Goal: Task Accomplishment & Management: Manage account settings

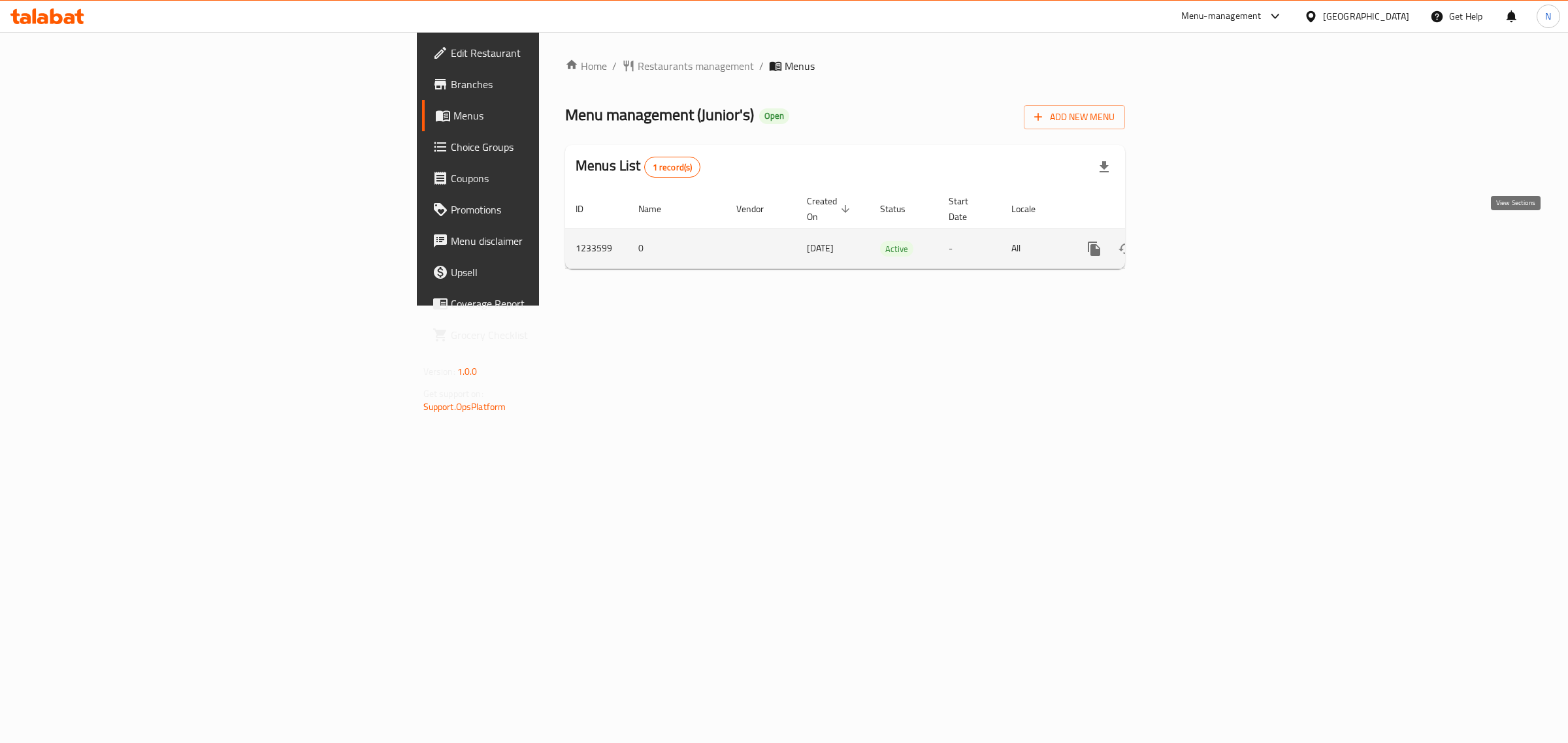
click at [1196, 241] on icon "enhanced table" at bounding box center [1187, 248] width 15 height 15
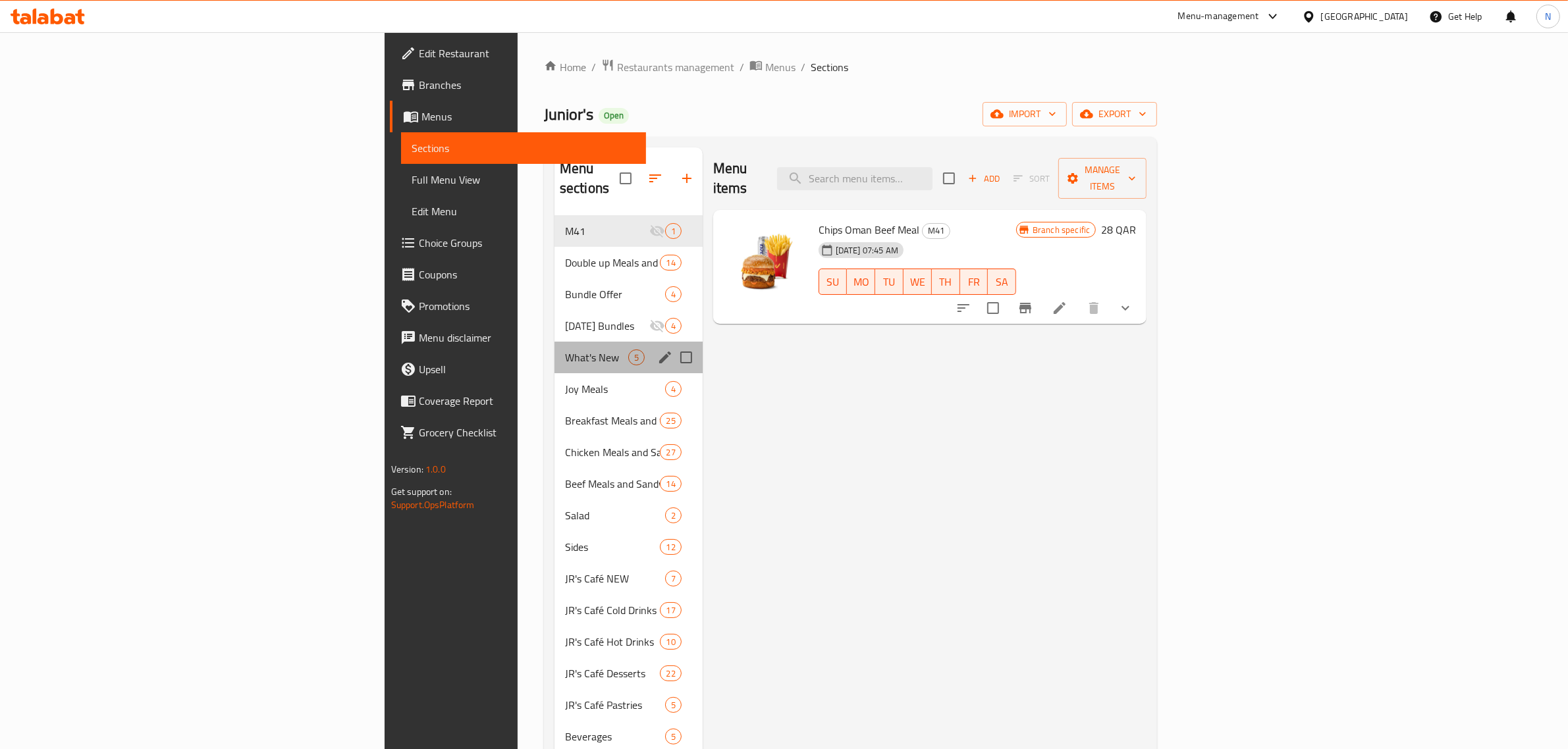
click at [554, 346] on div "What's New 5" at bounding box center [628, 357] width 148 height 32
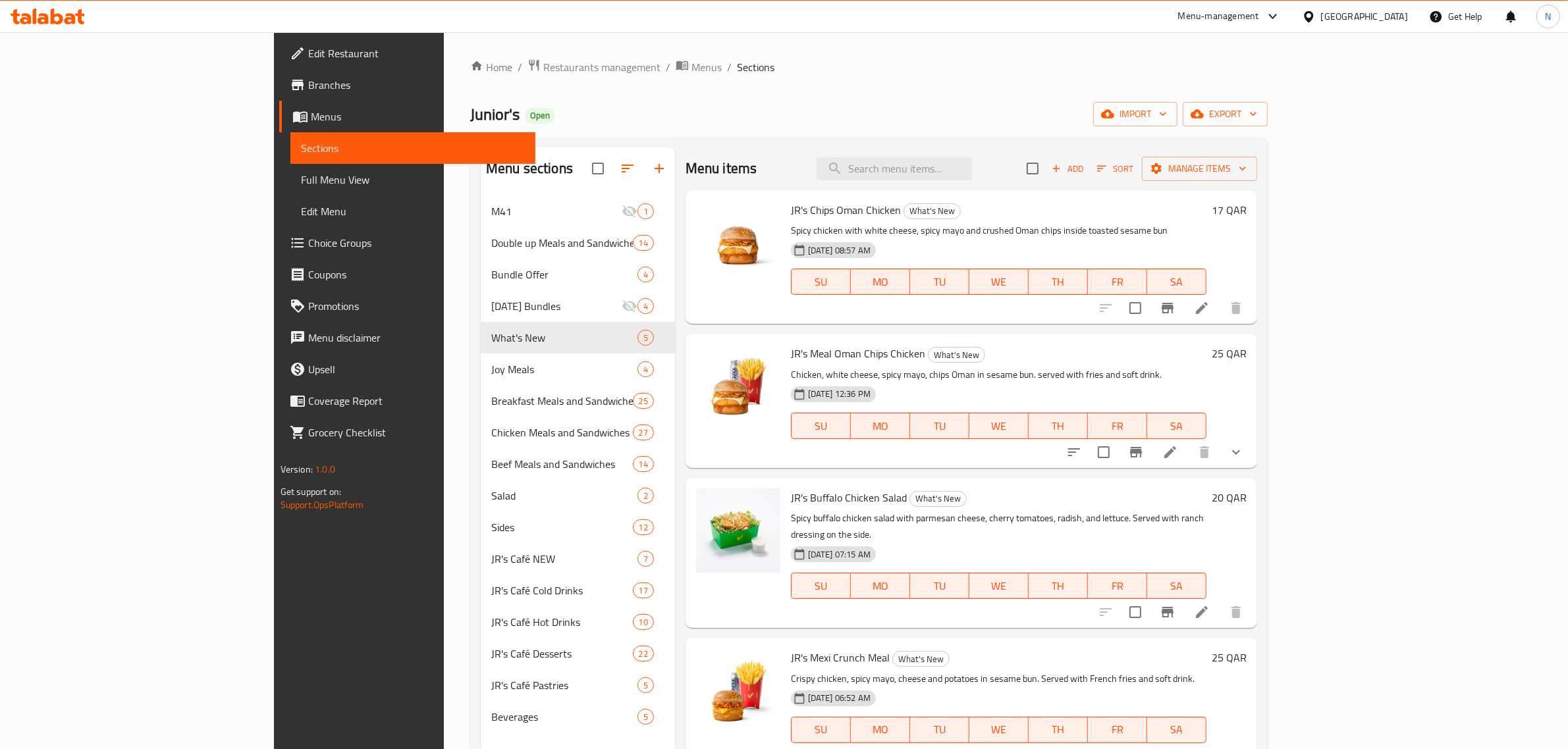
scroll to position [1, 0]
click at [1062, 166] on icon "button" at bounding box center [1056, 167] width 12 height 12
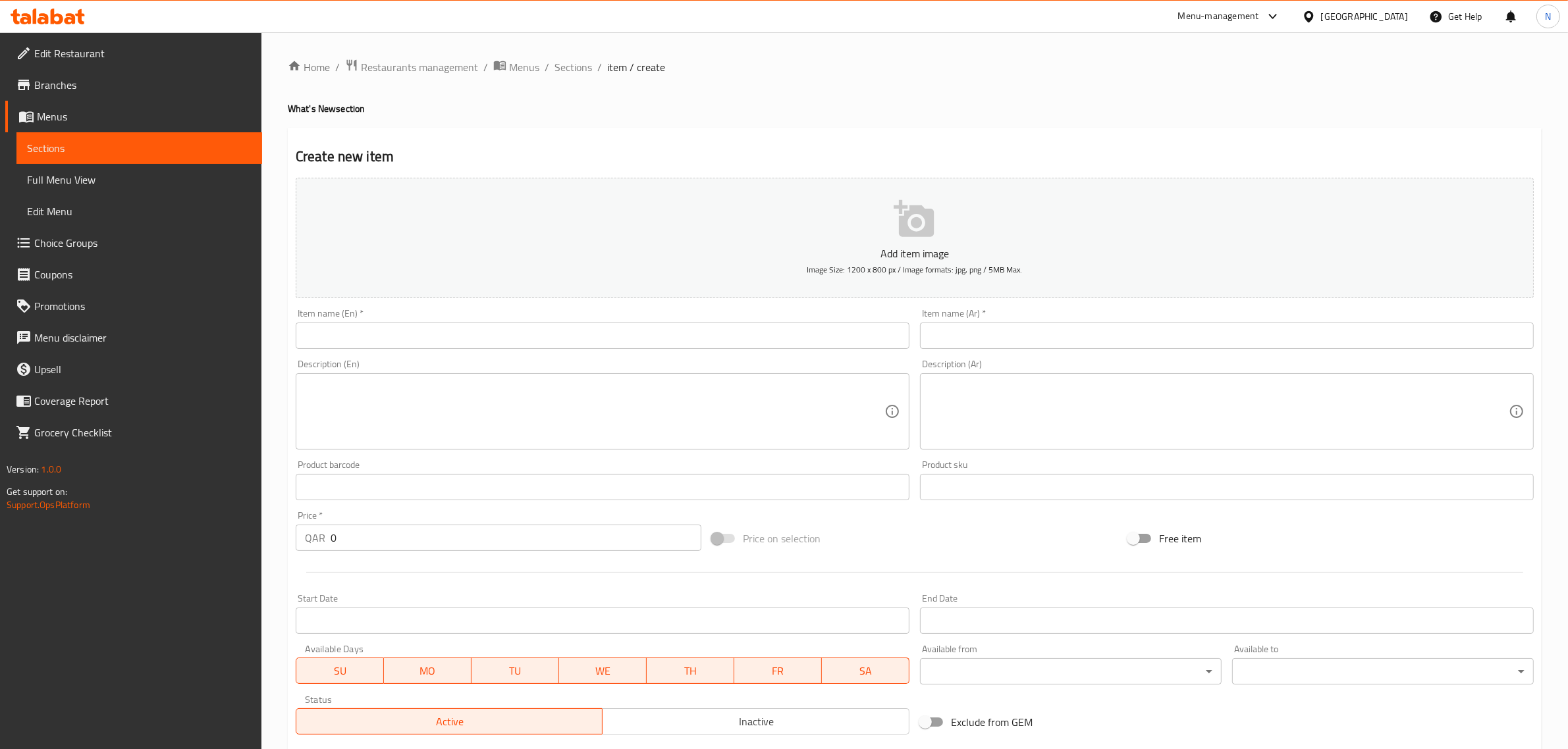
click at [460, 341] on input "text" at bounding box center [602, 336] width 614 height 26
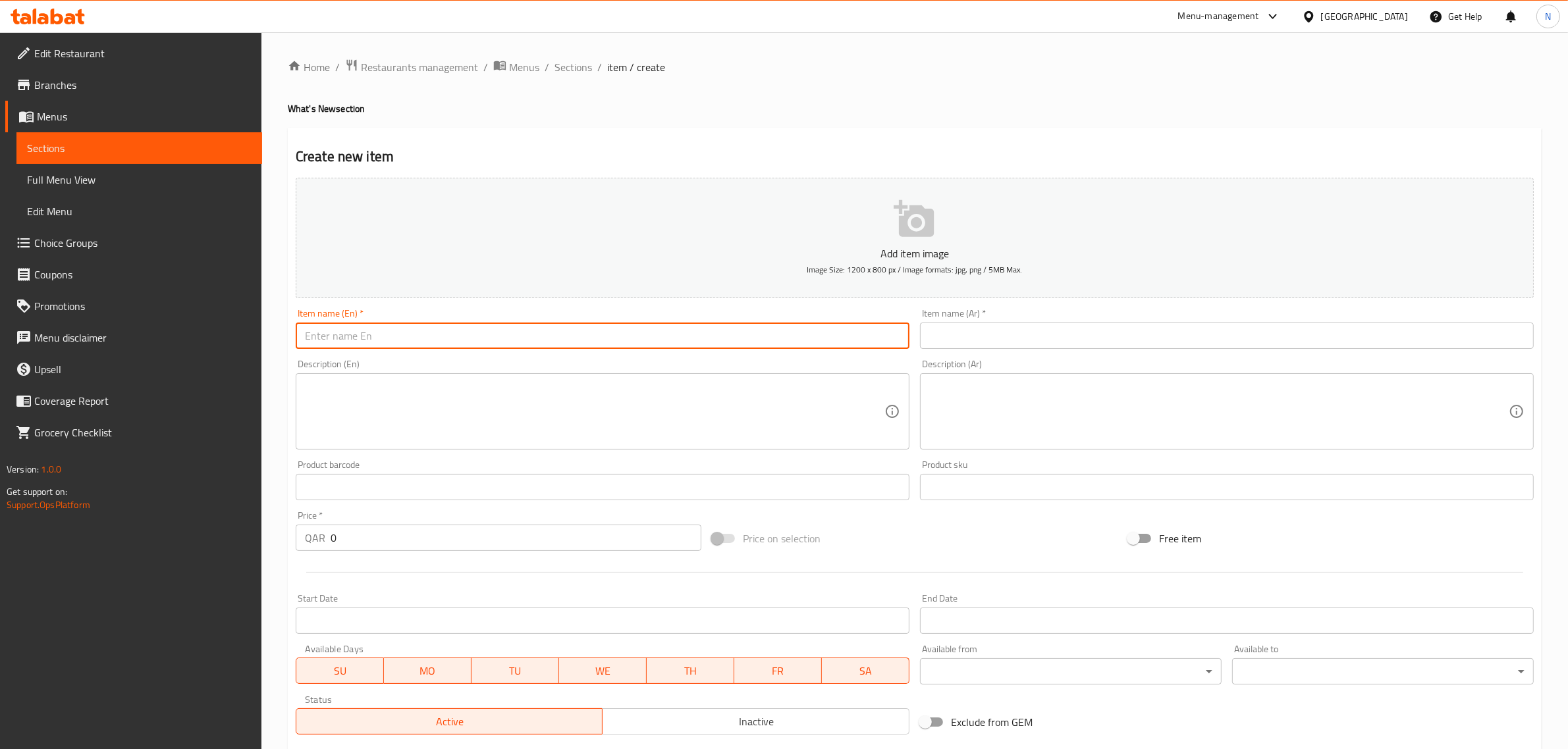
paste input "JR's Nacho Cheese Bites"
type input "JR's Nacho Cheese Bites"
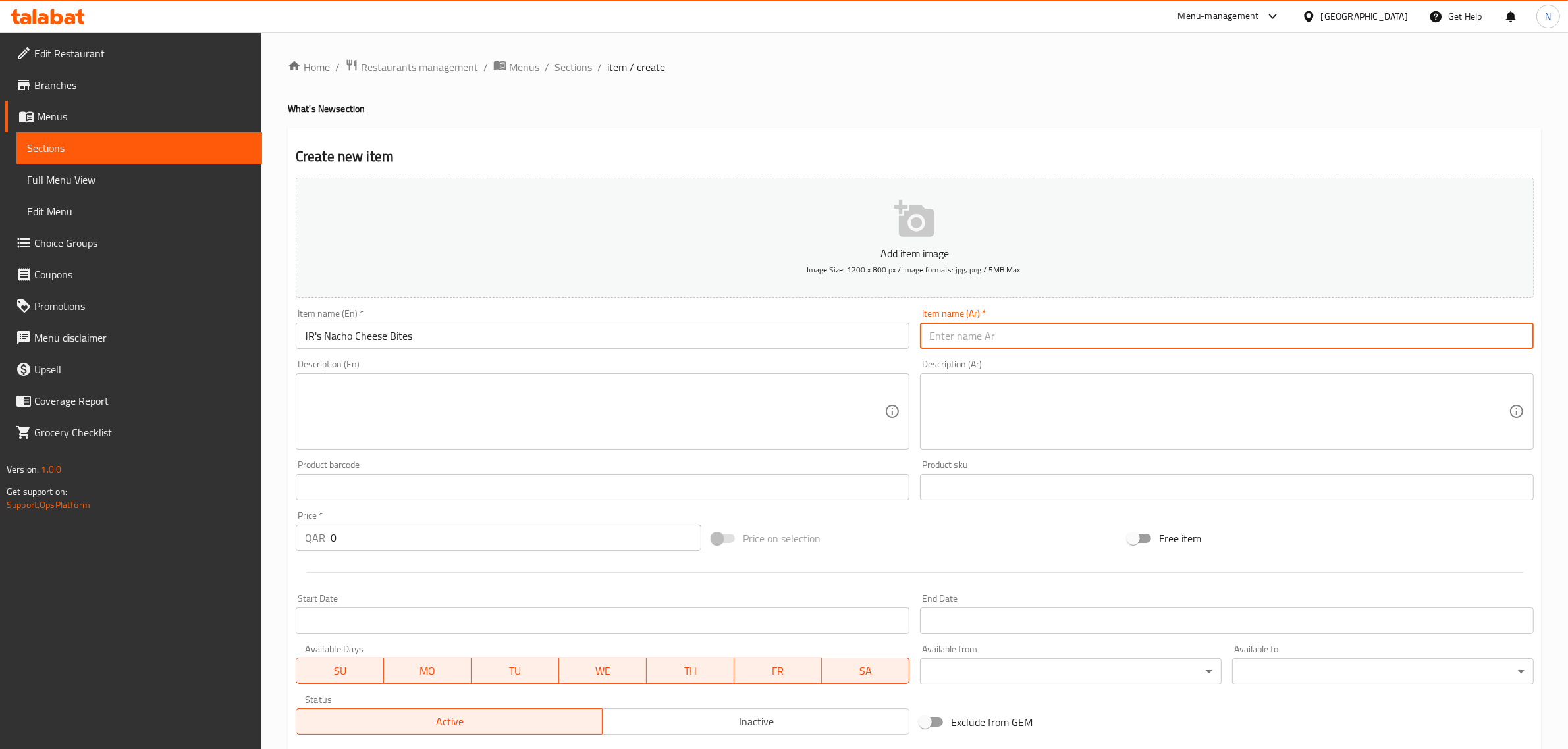
paste input "جونيورز ناتشوز تشيز بايتس"
type input "جونيورز ناتشوز تشيز بايتس"
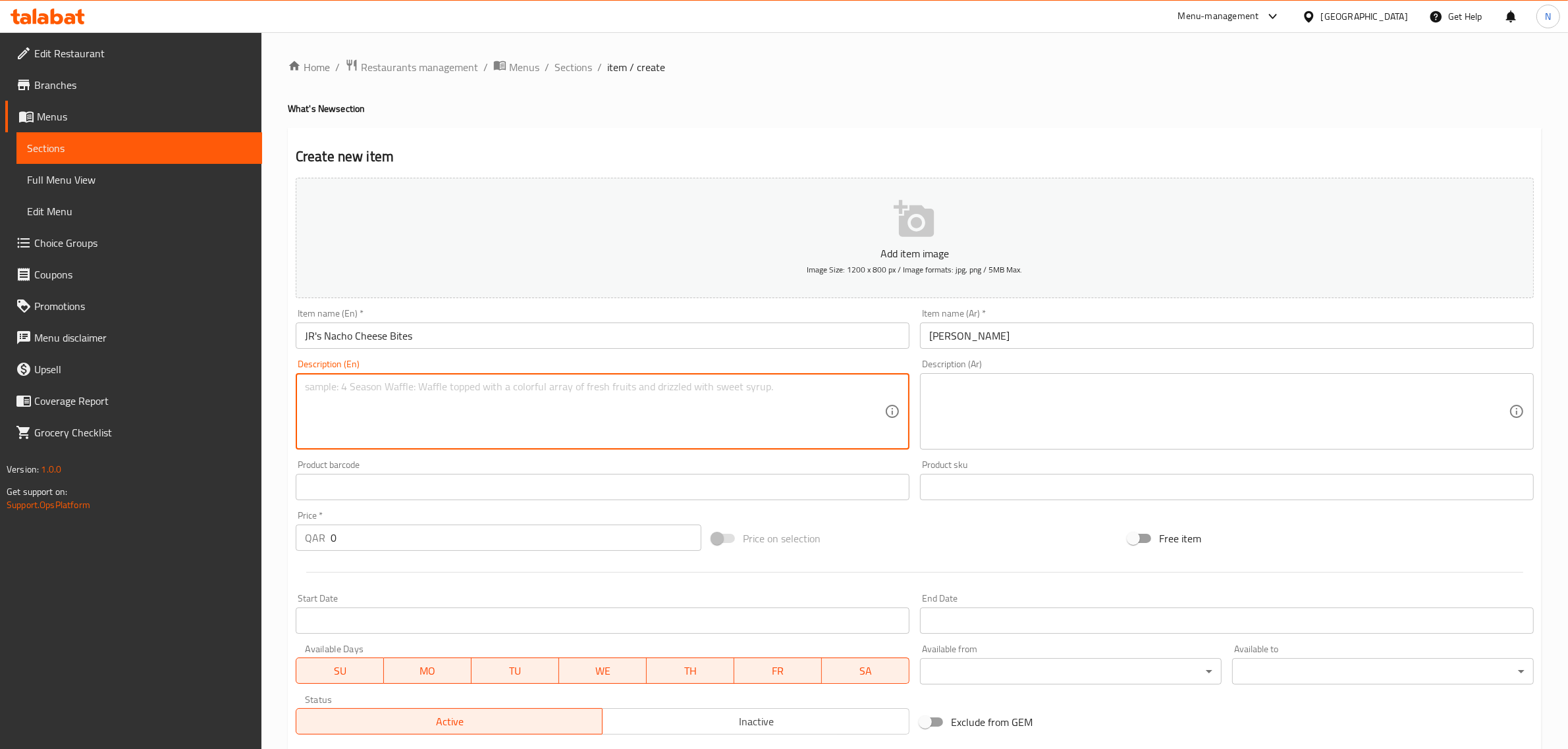
paste textarea "A pop of flavour and a satisfying crunch and a cheesy finis"
type textarea "A pop of flavour and a satisfying crunch and a cheesy finish"
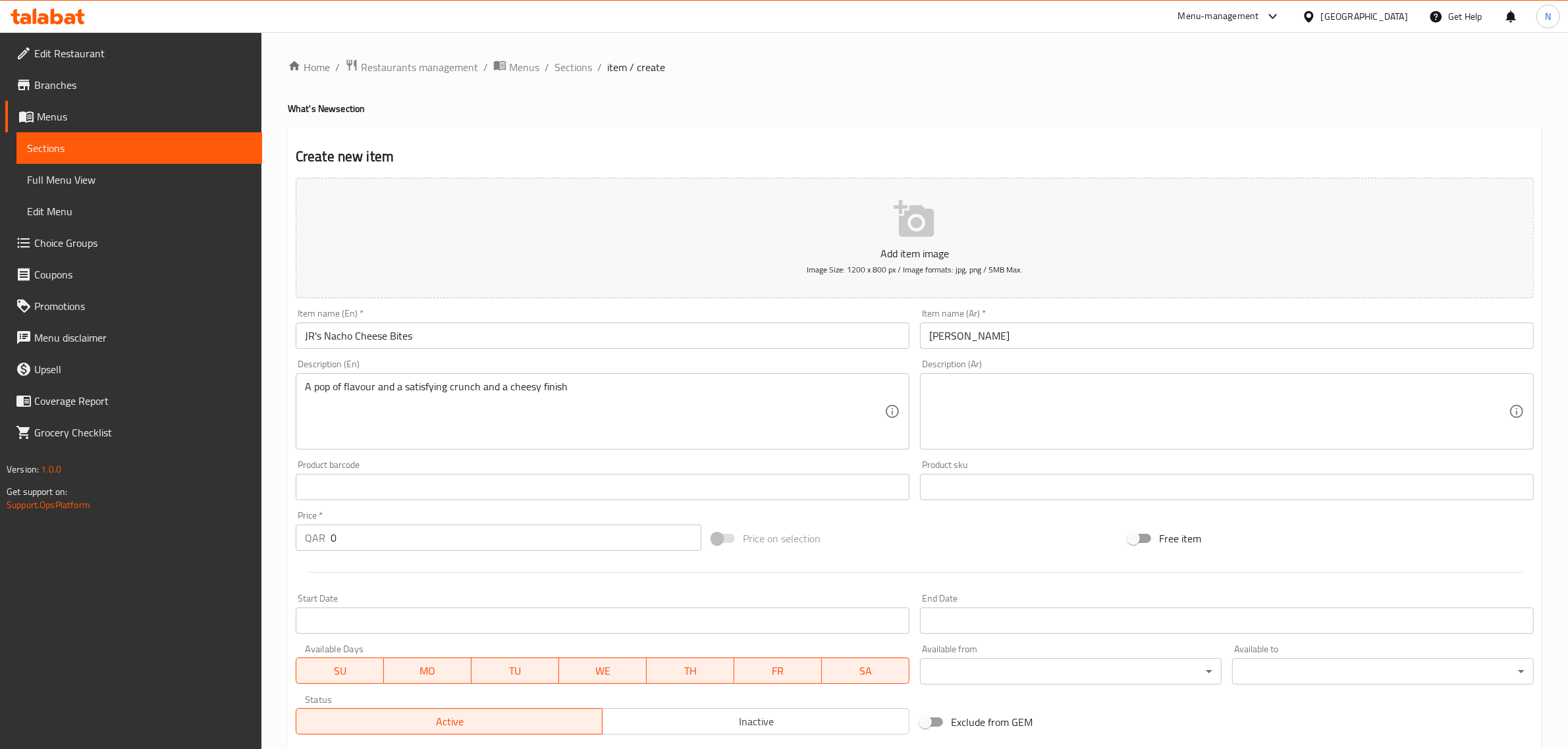
click at [945, 413] on textarea at bounding box center [1219, 412] width 579 height 63
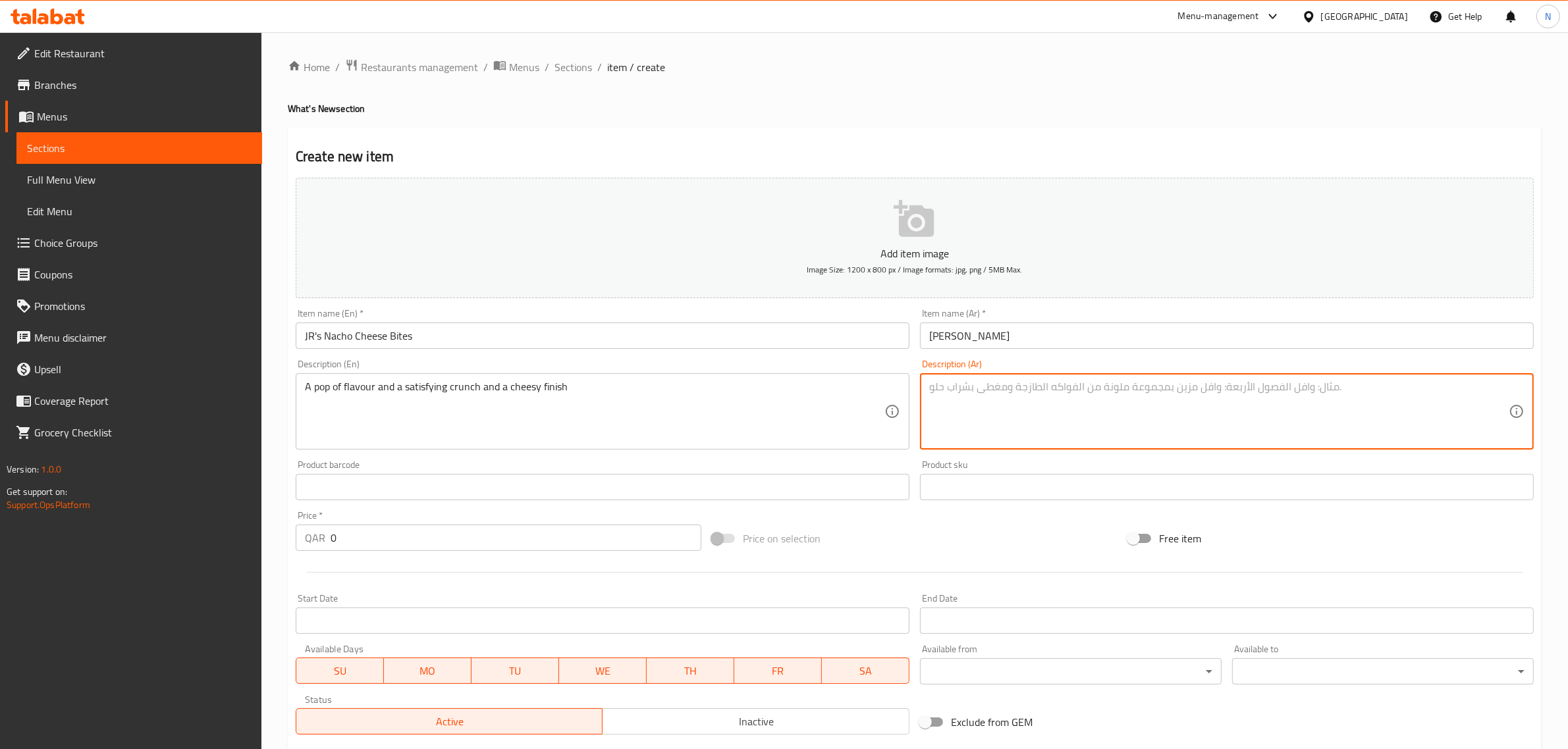
paste textarea "مقرمشة من برّا، سايحة من جوّا، ناتشوز وجبنة على مزاجك"
type textarea "مقرمشة من برّا، سايحة من جوّا، ناتشوز وجبنة على مزاجك"
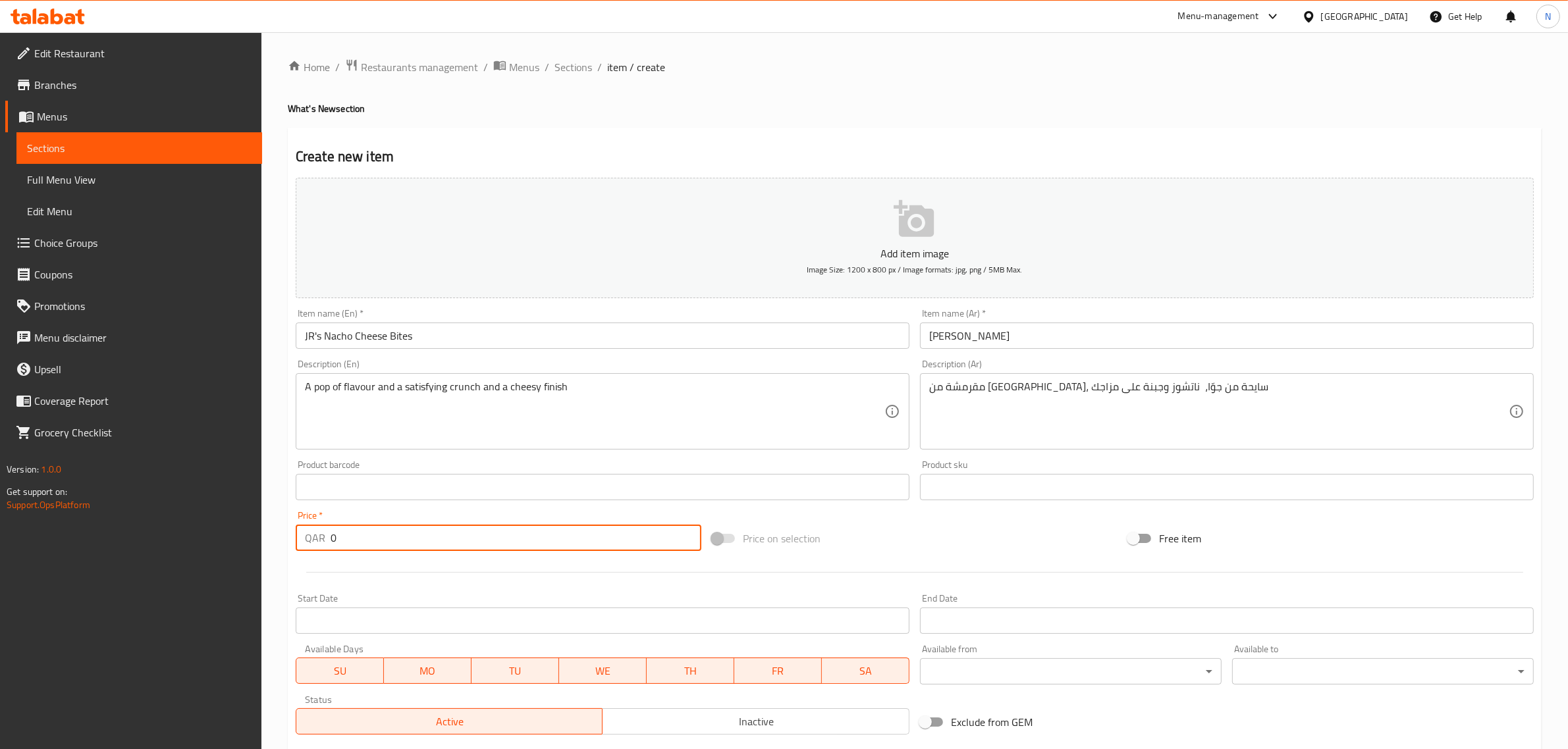
drag, startPoint x: 410, startPoint y: 533, endPoint x: 225, endPoint y: 538, distance: 185.1
click at [225, 538] on div "Edit Restaurant Branches Menus Sections Full Menu View Edit Menu Choice Groups …" at bounding box center [784, 482] width 1568 height 898
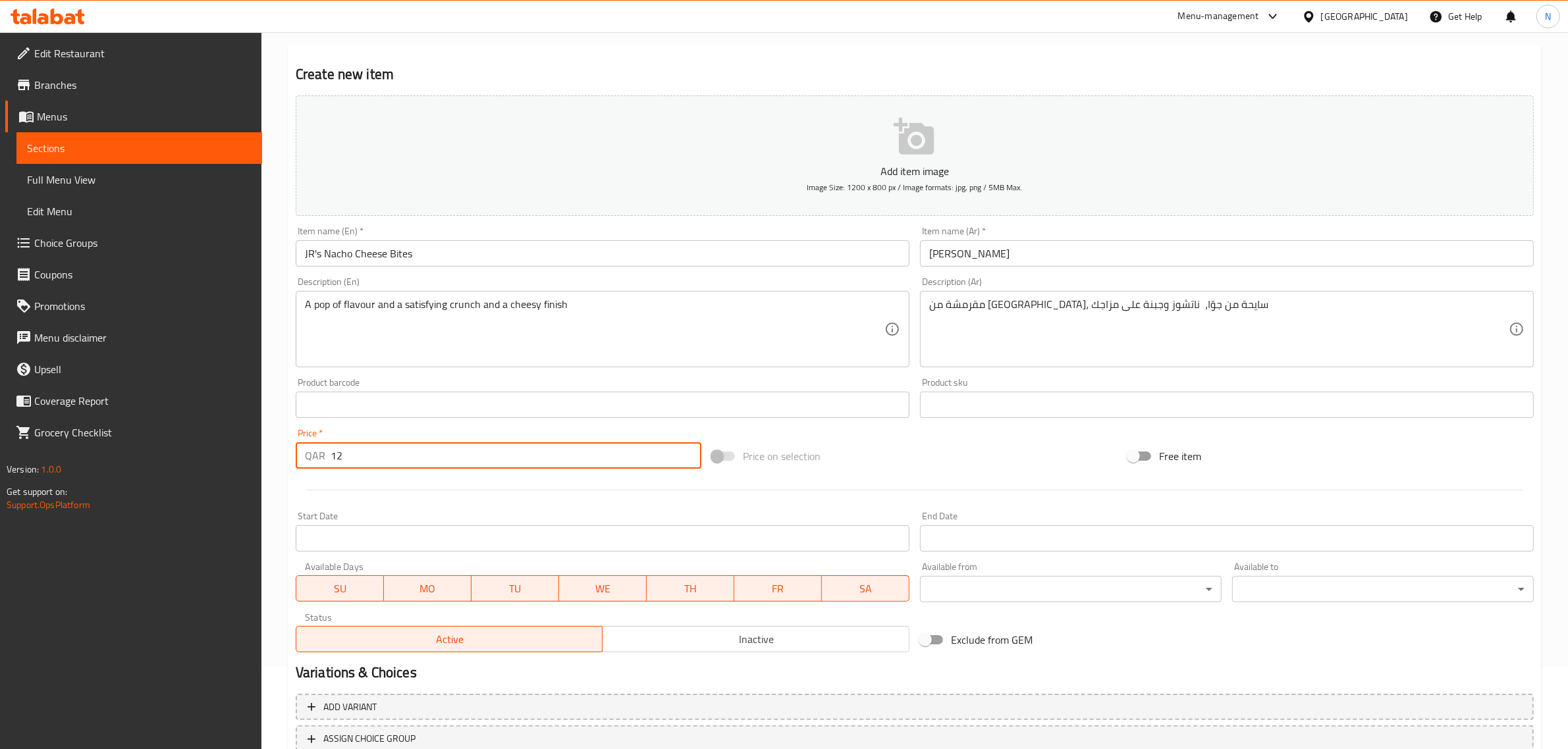
scroll to position [165, 0]
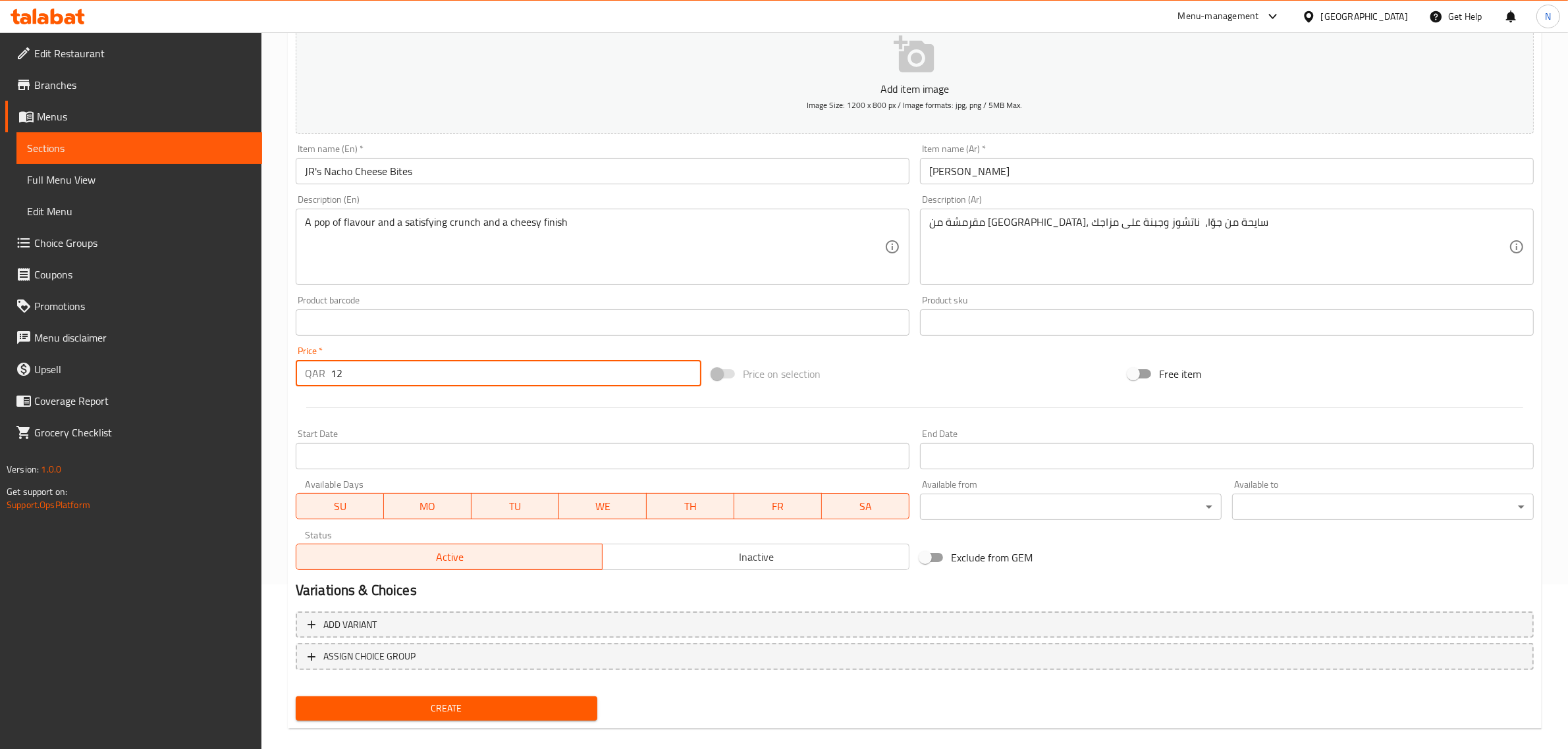
type input "12"
click at [370, 455] on input "Start Date" at bounding box center [602, 456] width 614 height 26
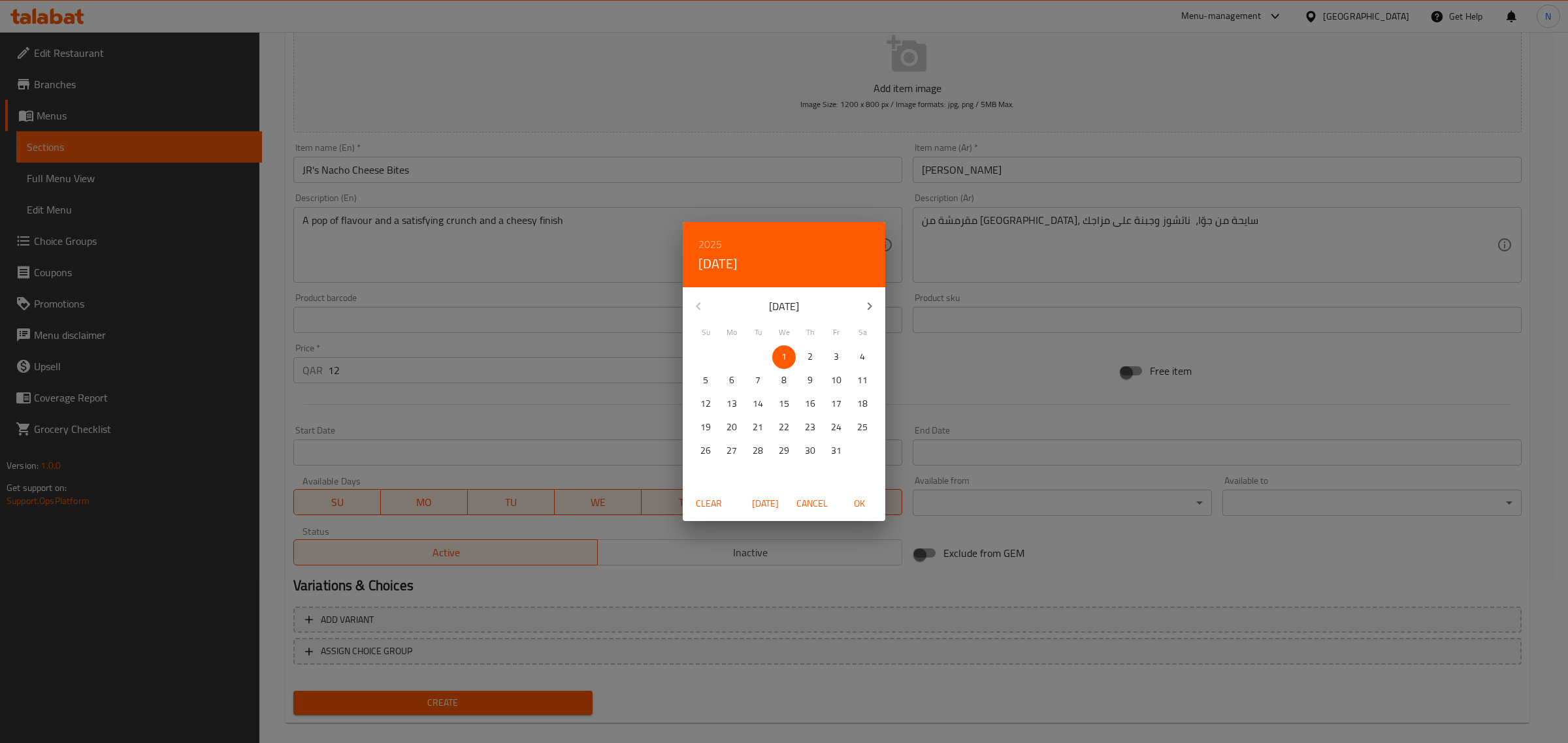
click at [700, 308] on div "October 2025" at bounding box center [784, 306] width 202 height 31
click at [697, 300] on div "October 2025" at bounding box center [784, 306] width 202 height 31
click at [696, 304] on div "October 2025" at bounding box center [784, 306] width 202 height 31
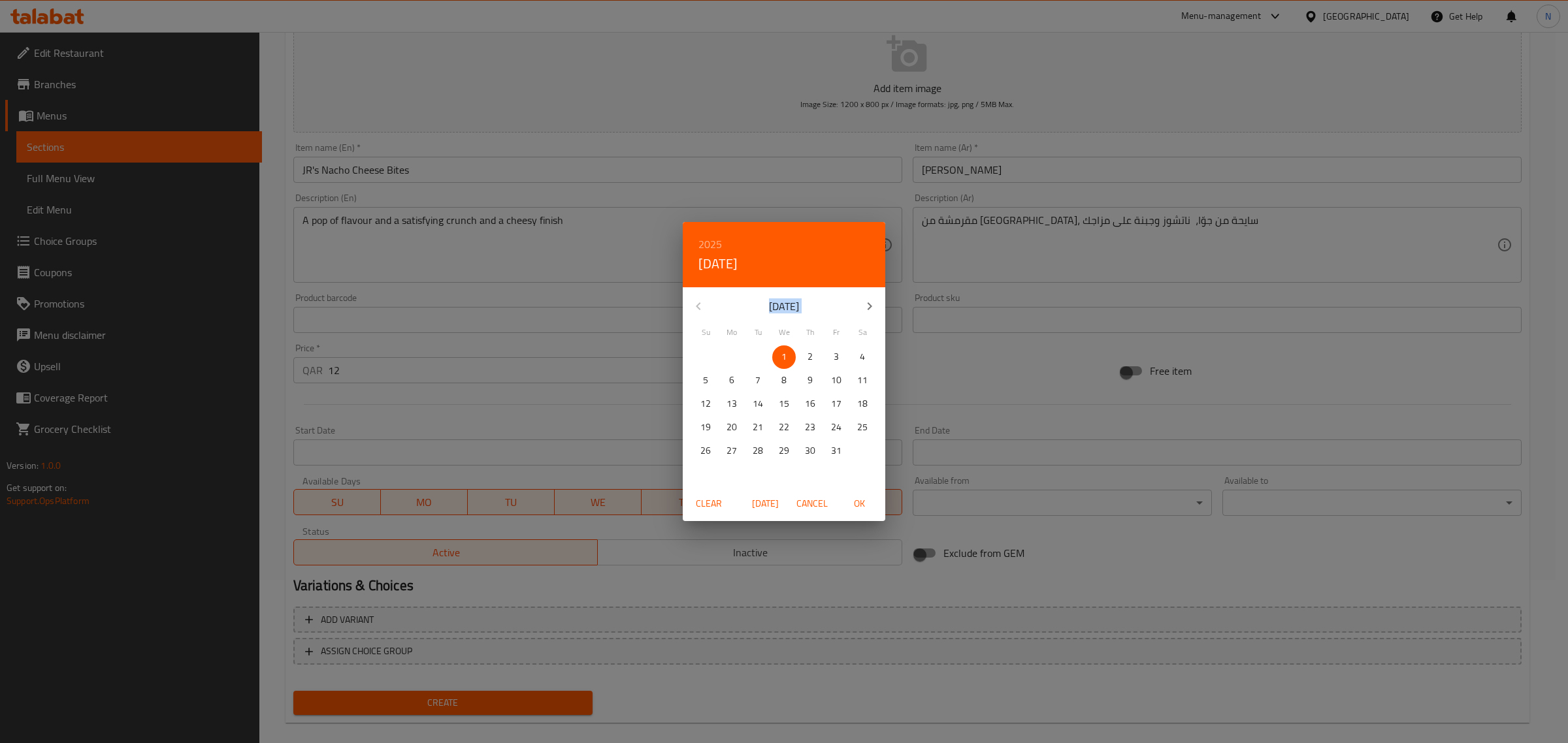
click at [696, 304] on div "October 2025" at bounding box center [784, 306] width 202 height 31
click at [864, 492] on button "OK" at bounding box center [859, 504] width 41 height 24
type input "01-10-2025"
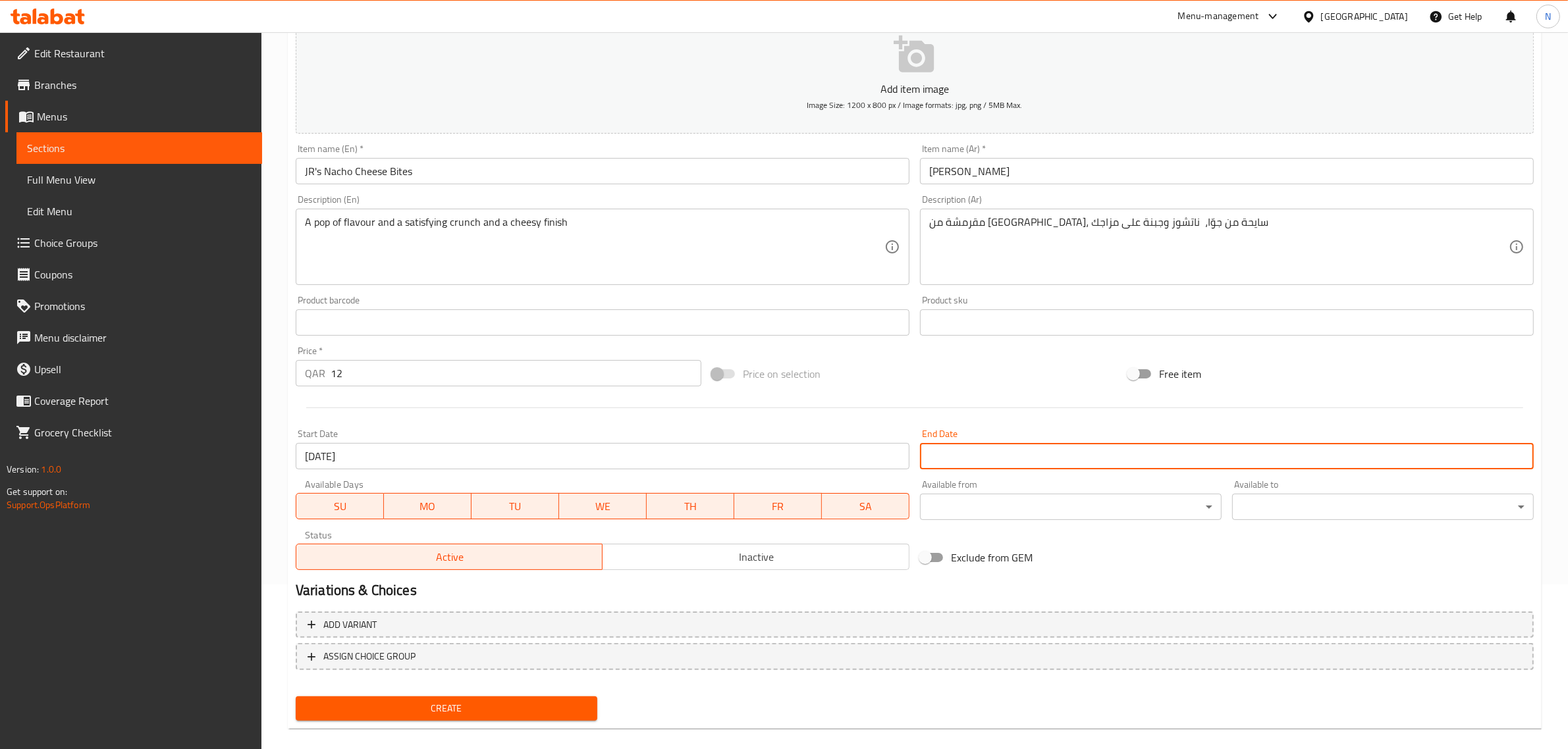
click at [960, 460] on input "Start Date" at bounding box center [1226, 456] width 614 height 26
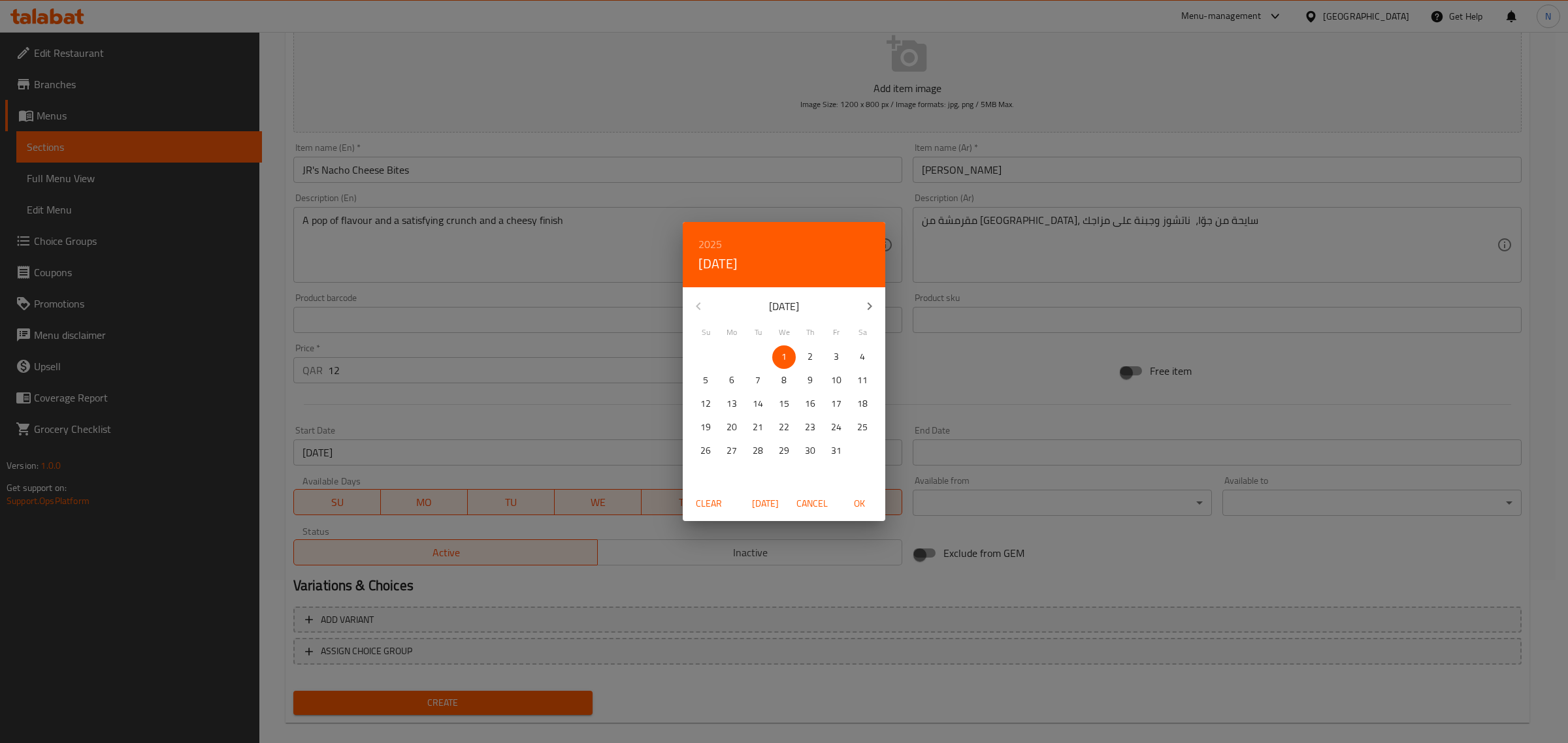
click at [963, 377] on div "2025 Wed, Oct 1 October 2025 Su Mo Tu We Th Fr Sa 28 29 30 1 2 3 4 5 6 7 8 9 10…" at bounding box center [784, 372] width 1568 height 743
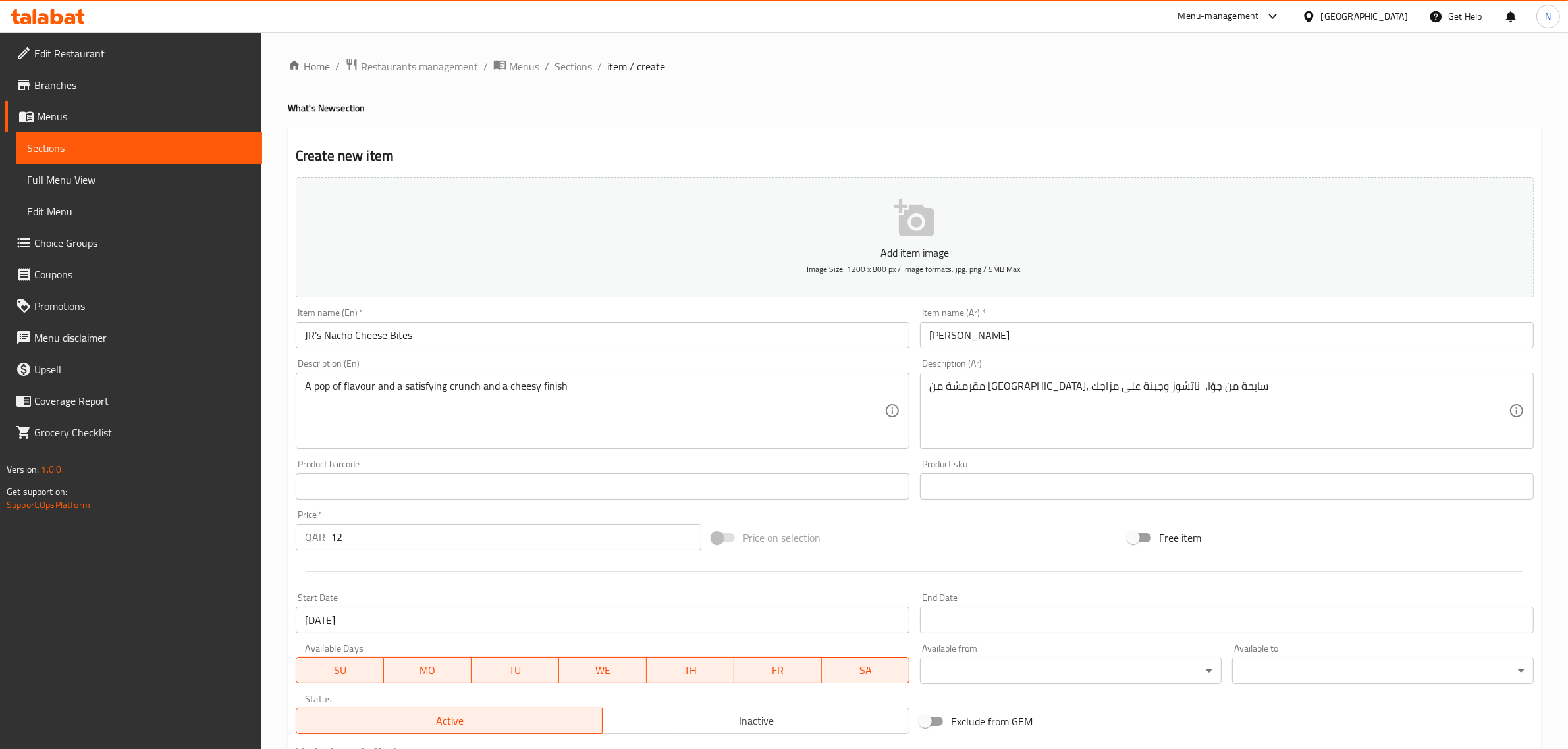
scroll to position [0, 0]
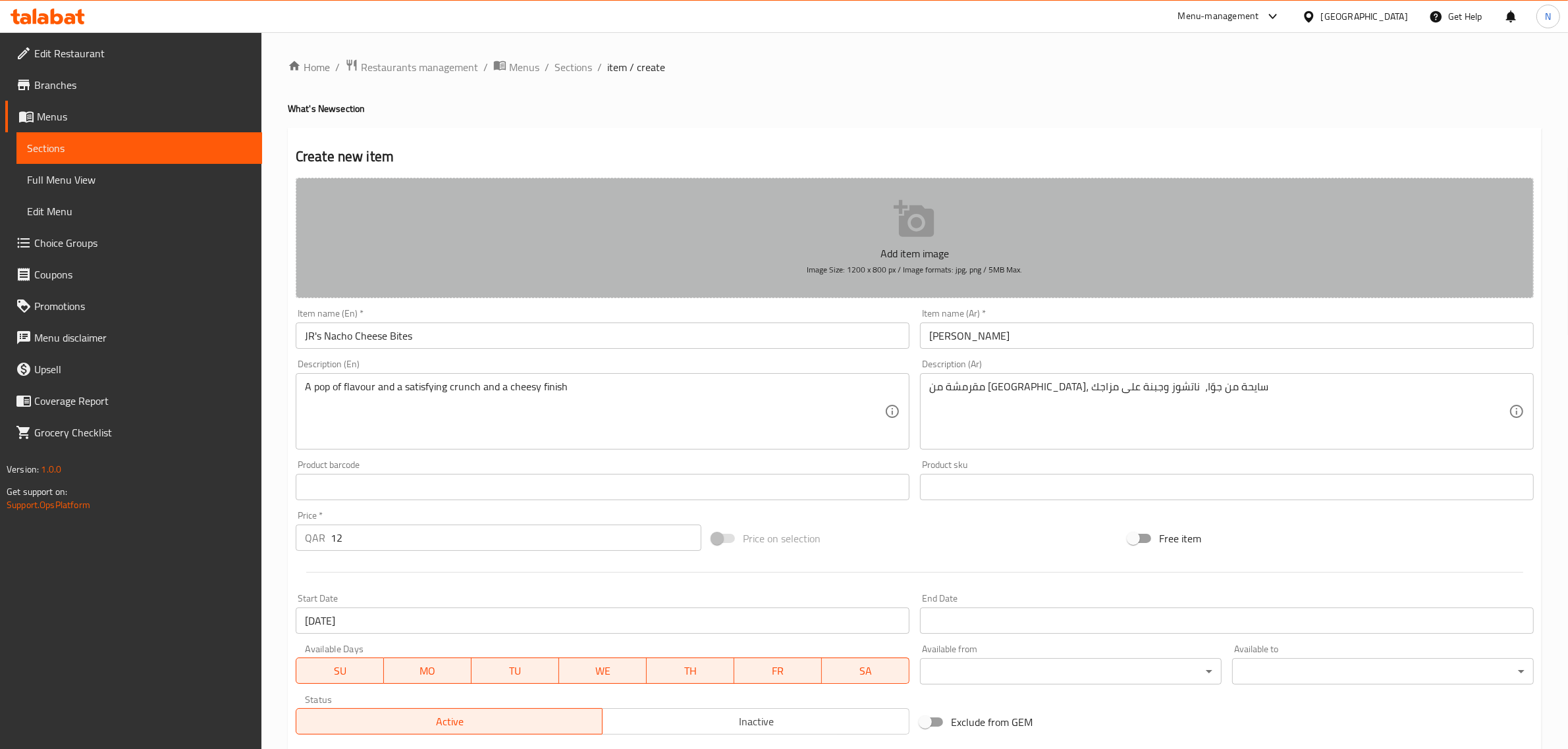
click at [883, 226] on button "Add item image Image Size: 1200 x 800 px / Image formats: jpg, png / 5MB Max." at bounding box center [914, 238] width 1238 height 121
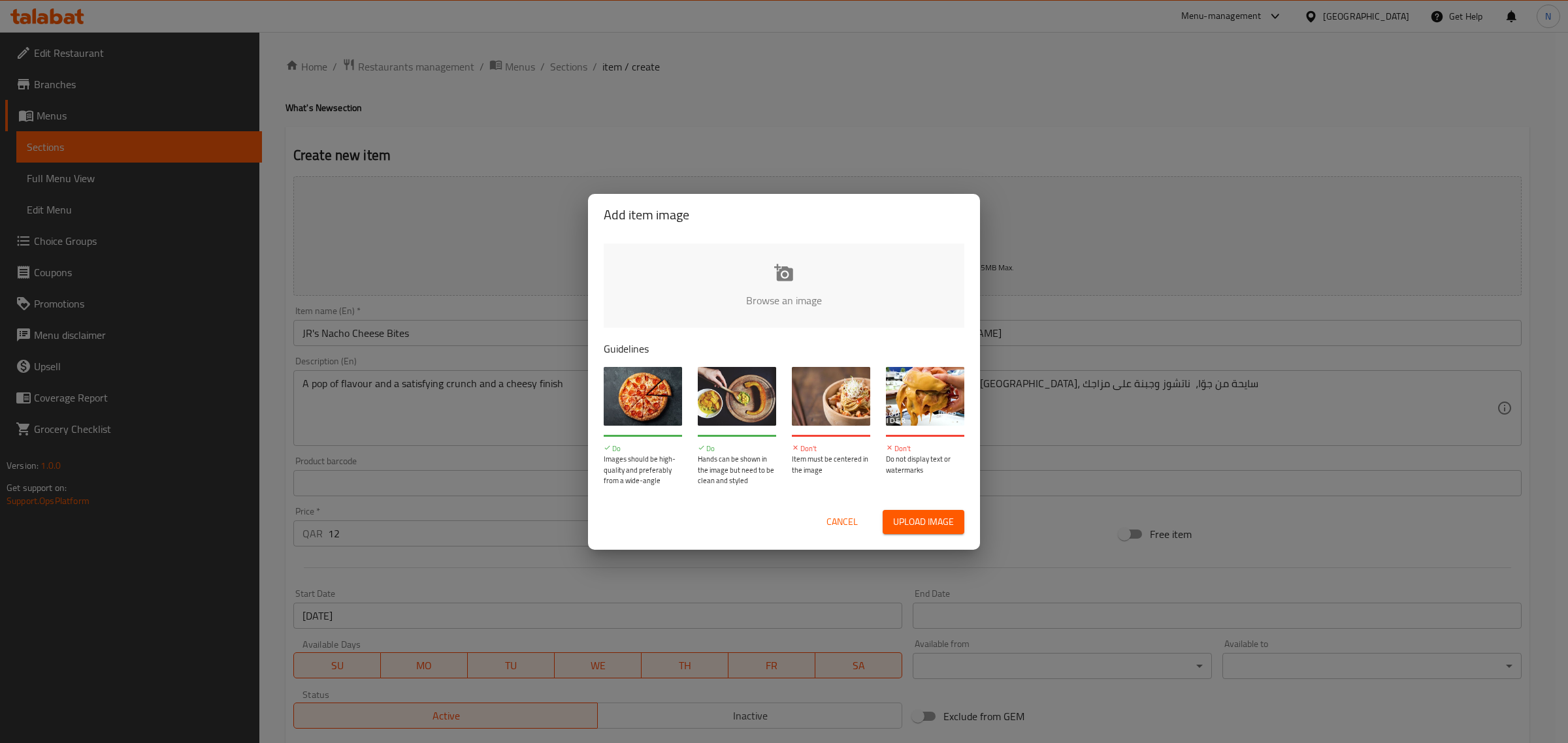
click at [909, 523] on span "Upload image" at bounding box center [924, 522] width 61 height 16
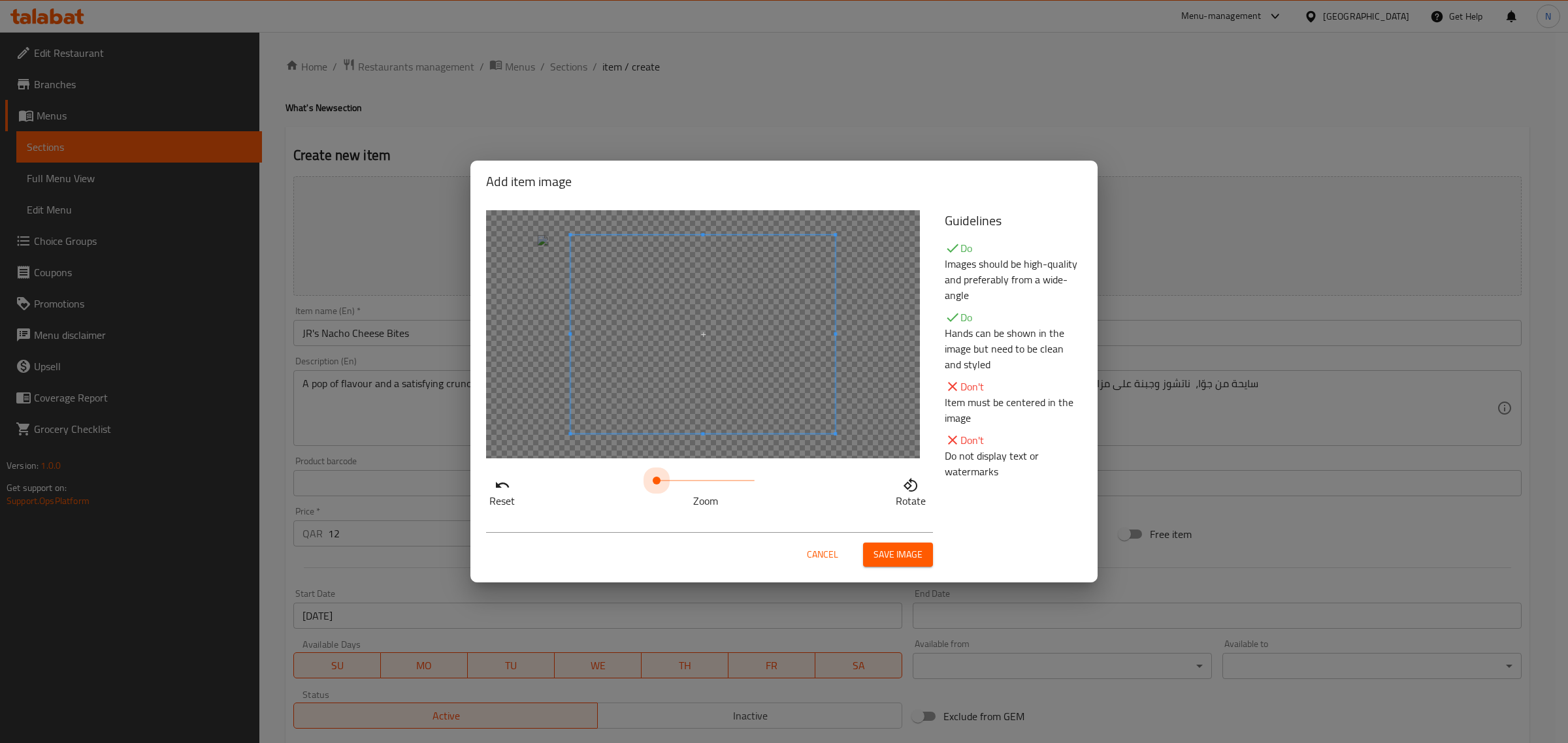
drag, startPoint x: 657, startPoint y: 478, endPoint x: 635, endPoint y: 476, distance: 22.1
click at [635, 476] on div "Reset Zoom Rotate" at bounding box center [707, 489] width 443 height 37
click at [885, 561] on span "Save image" at bounding box center [898, 555] width 49 height 16
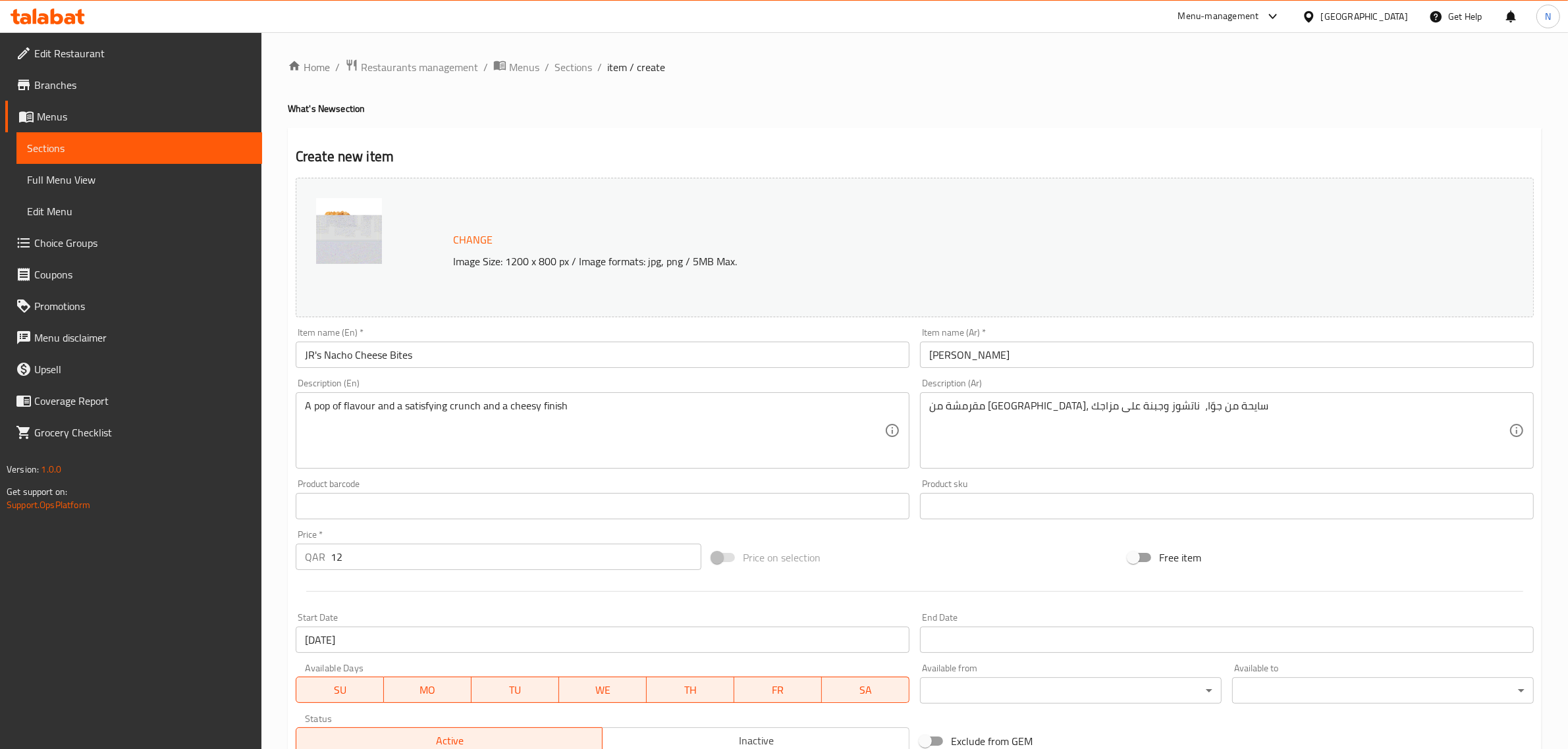
scroll to position [83, 0]
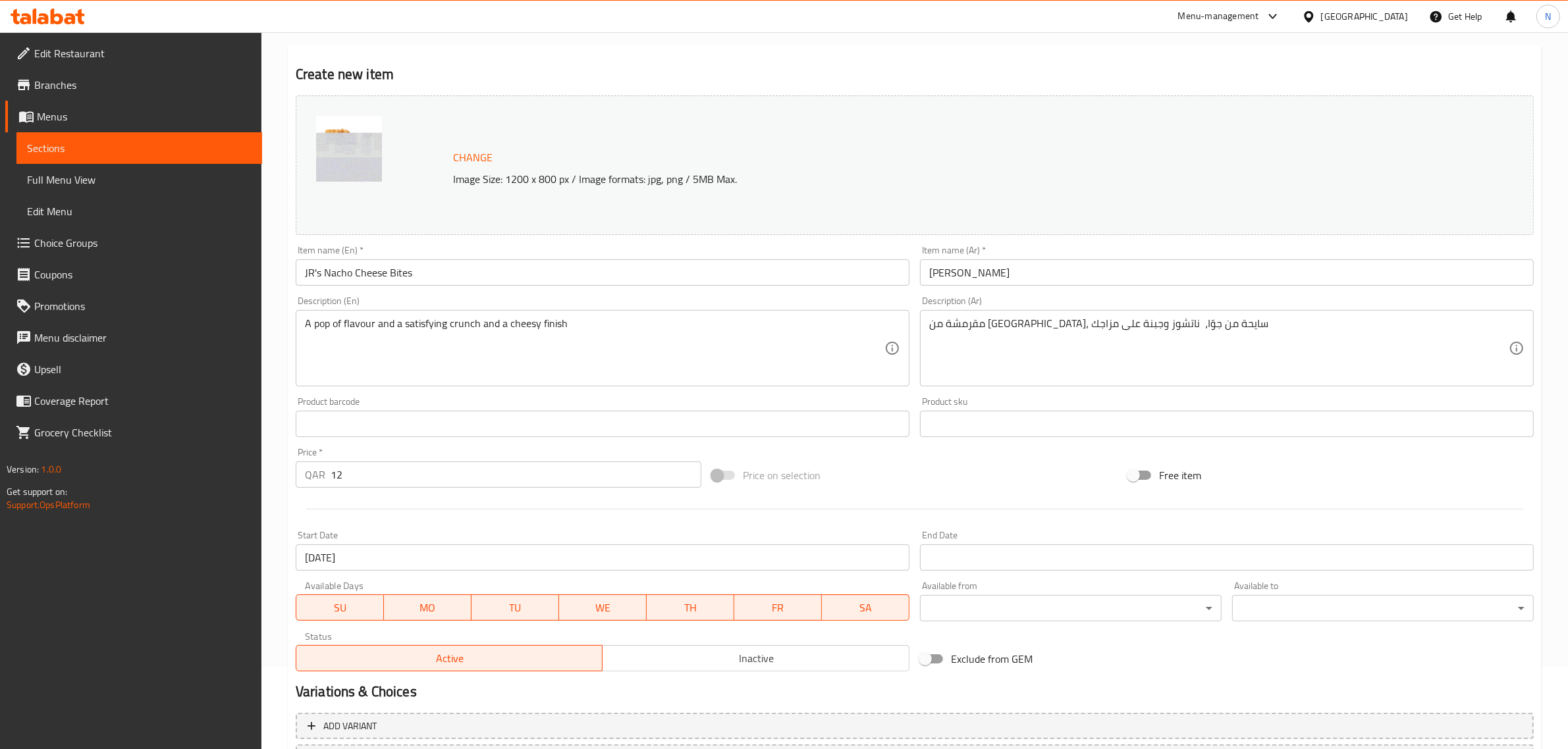
click at [346, 151] on img at bounding box center [349, 149] width 66 height 66
click at [352, 143] on img at bounding box center [349, 149] width 66 height 66
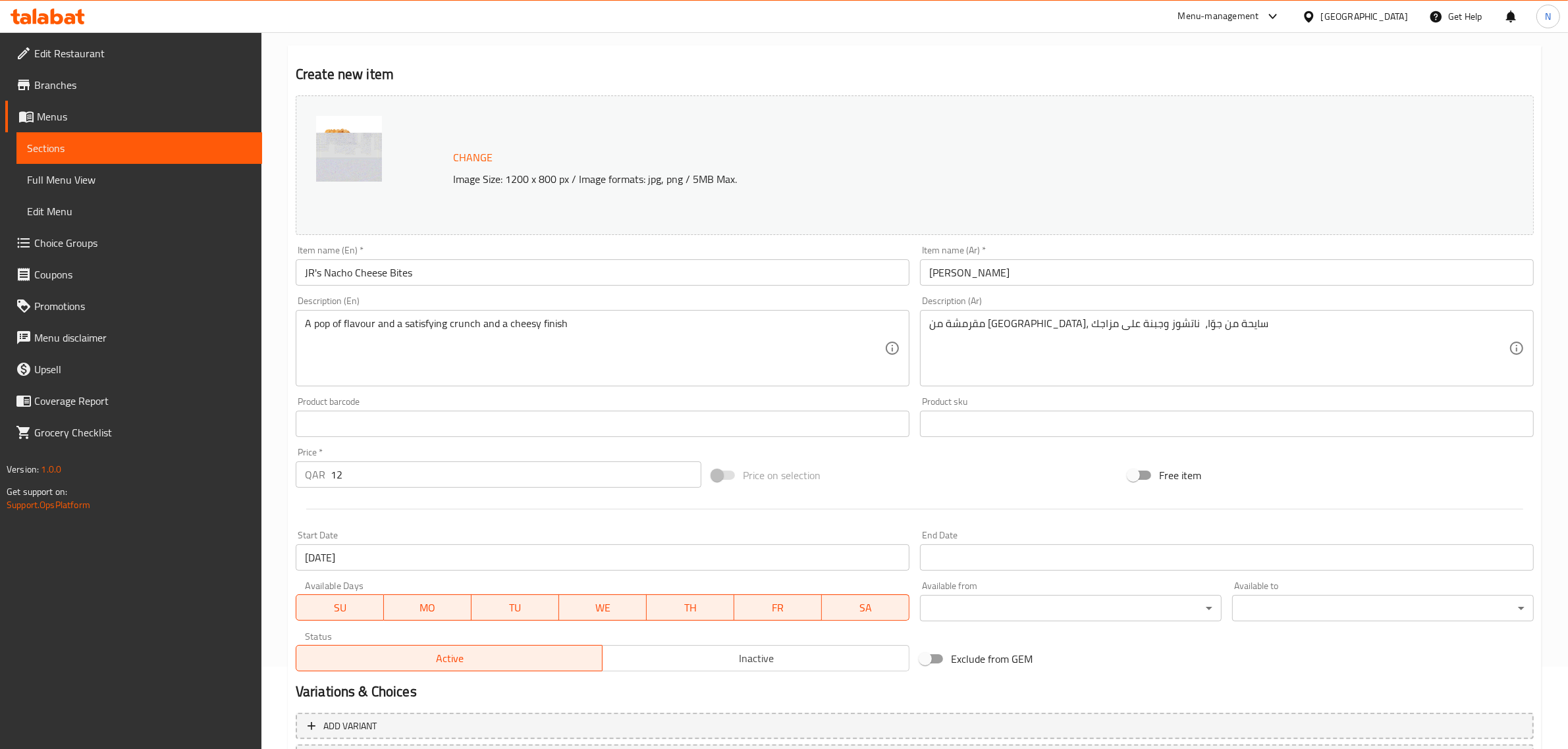
click at [352, 143] on img at bounding box center [349, 149] width 66 height 66
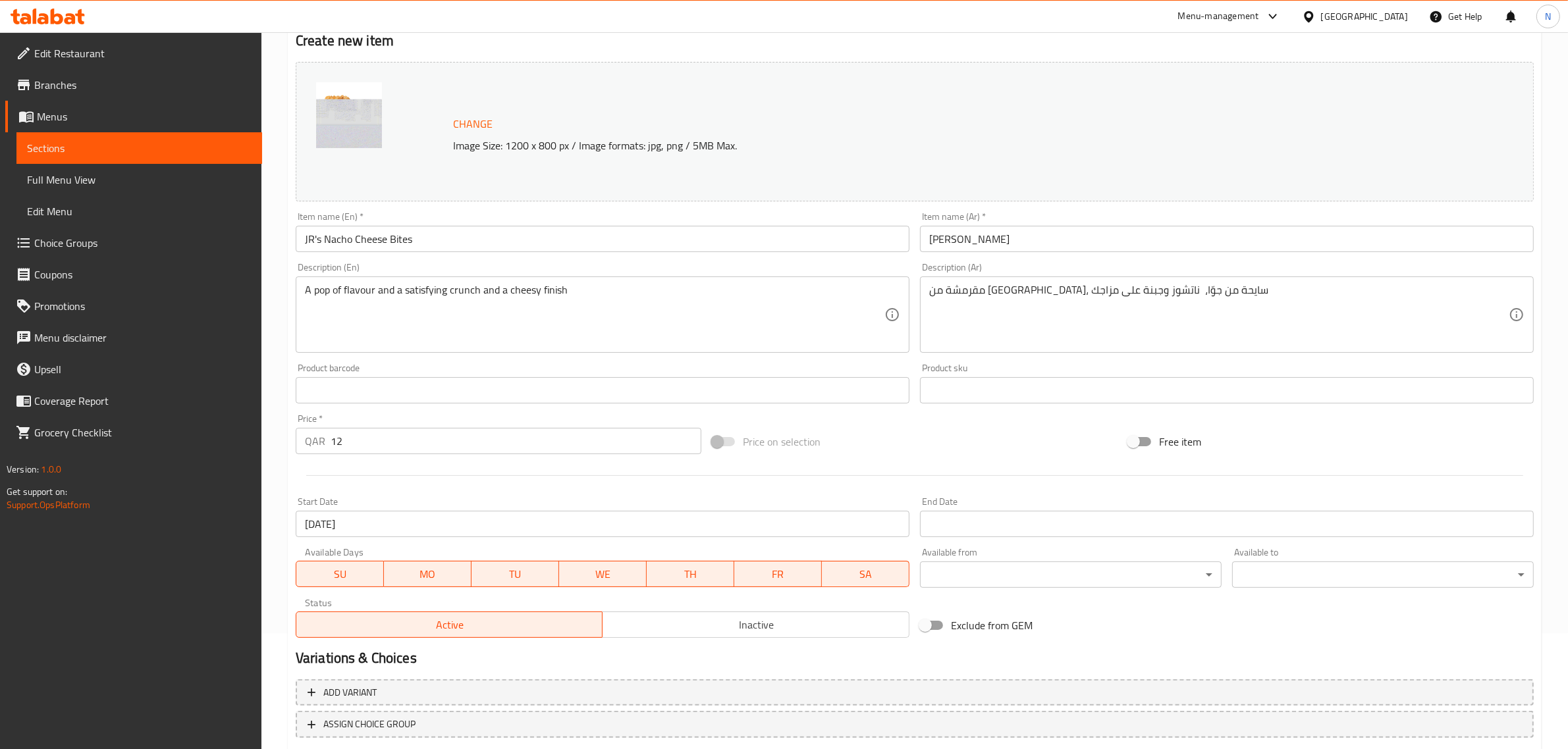
scroll to position [199, 0]
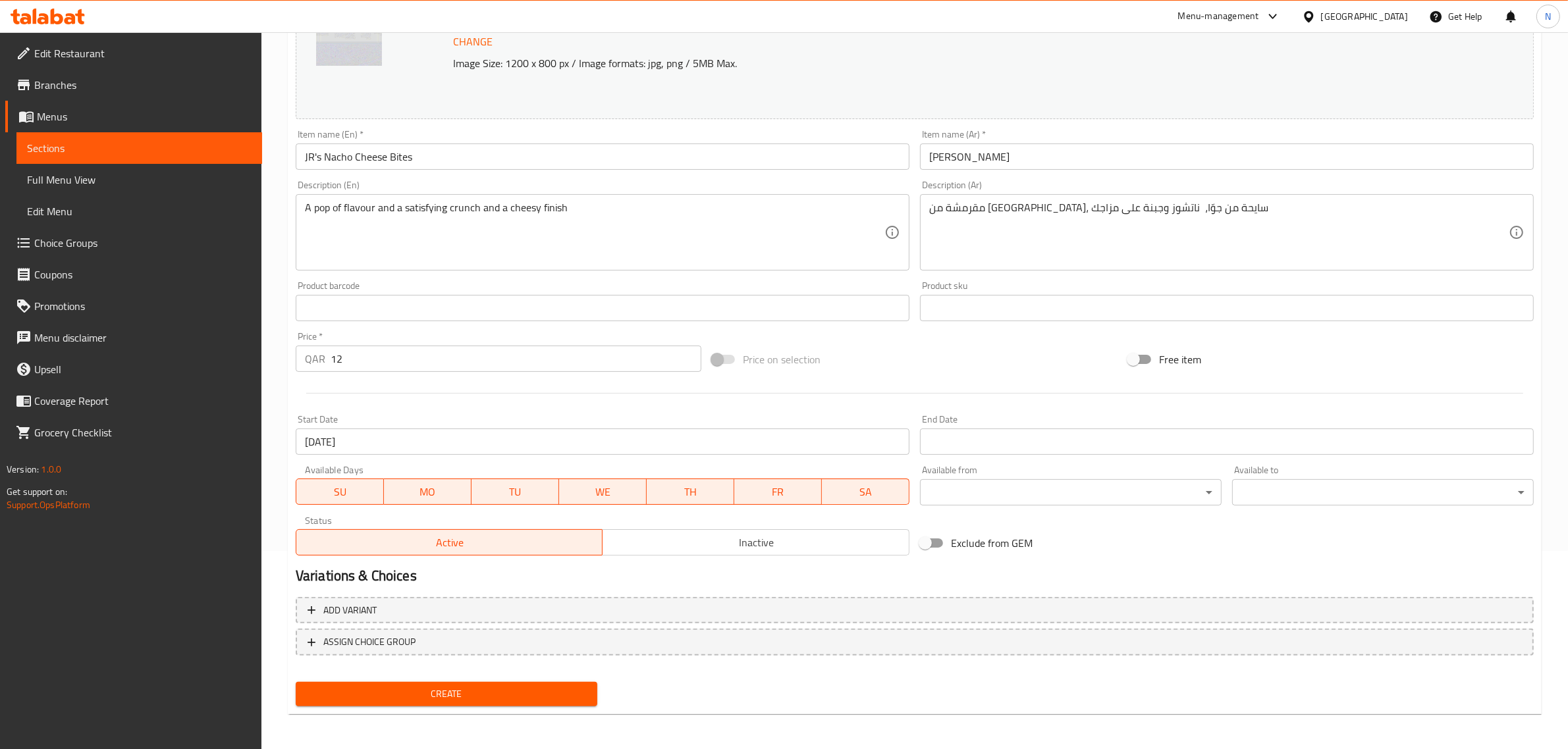
click at [465, 686] on span "Create" at bounding box center [446, 695] width 280 height 16
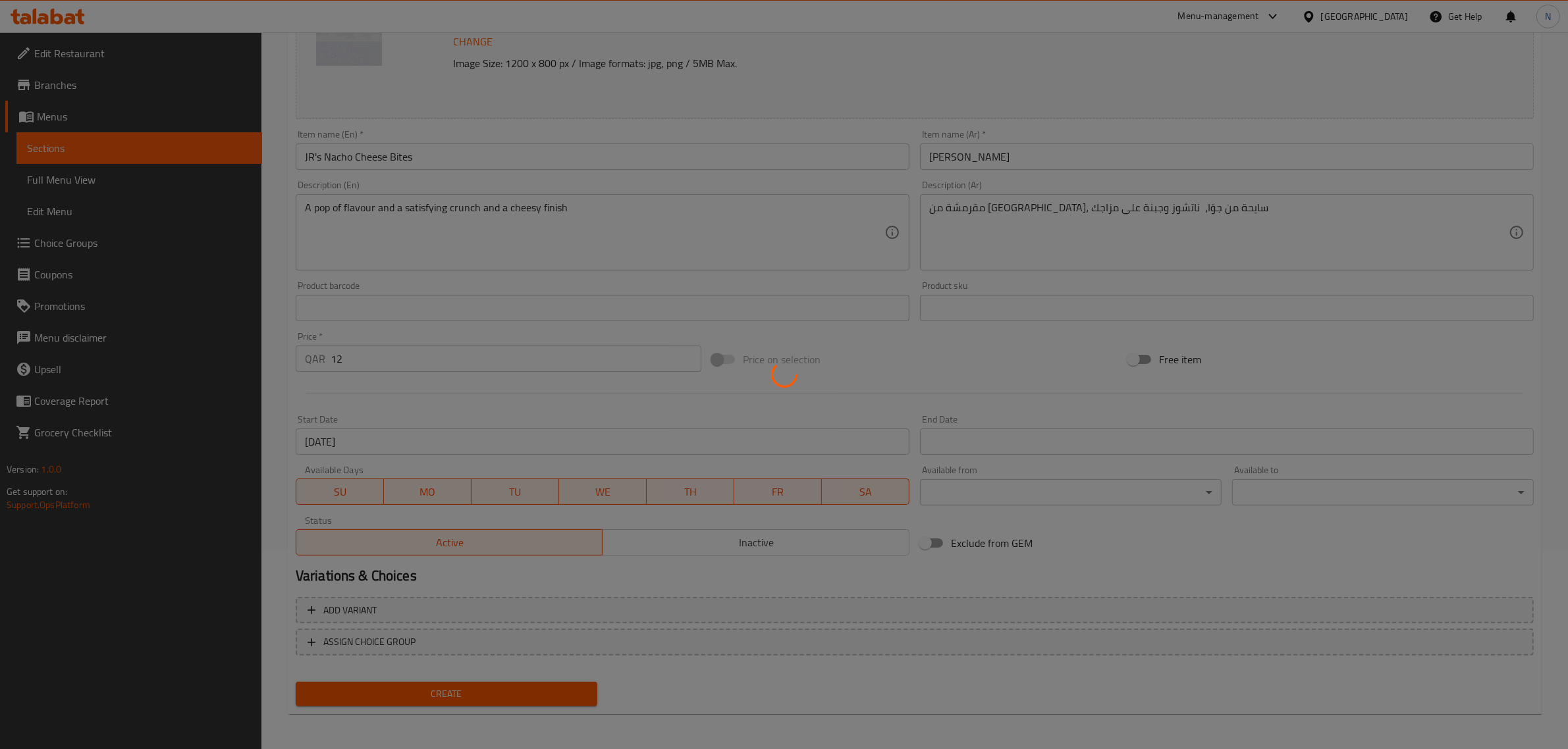
type input "0"
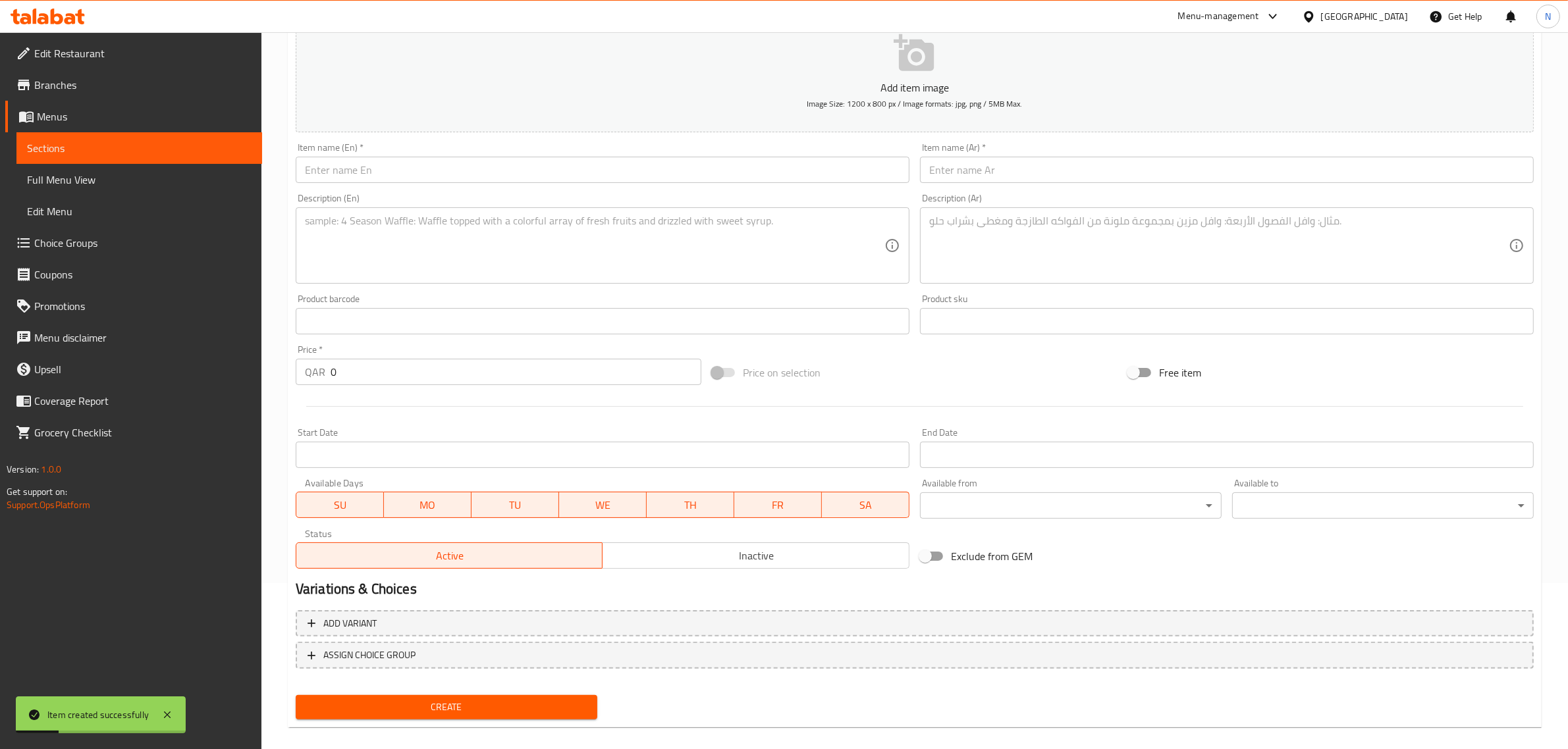
scroll to position [0, 0]
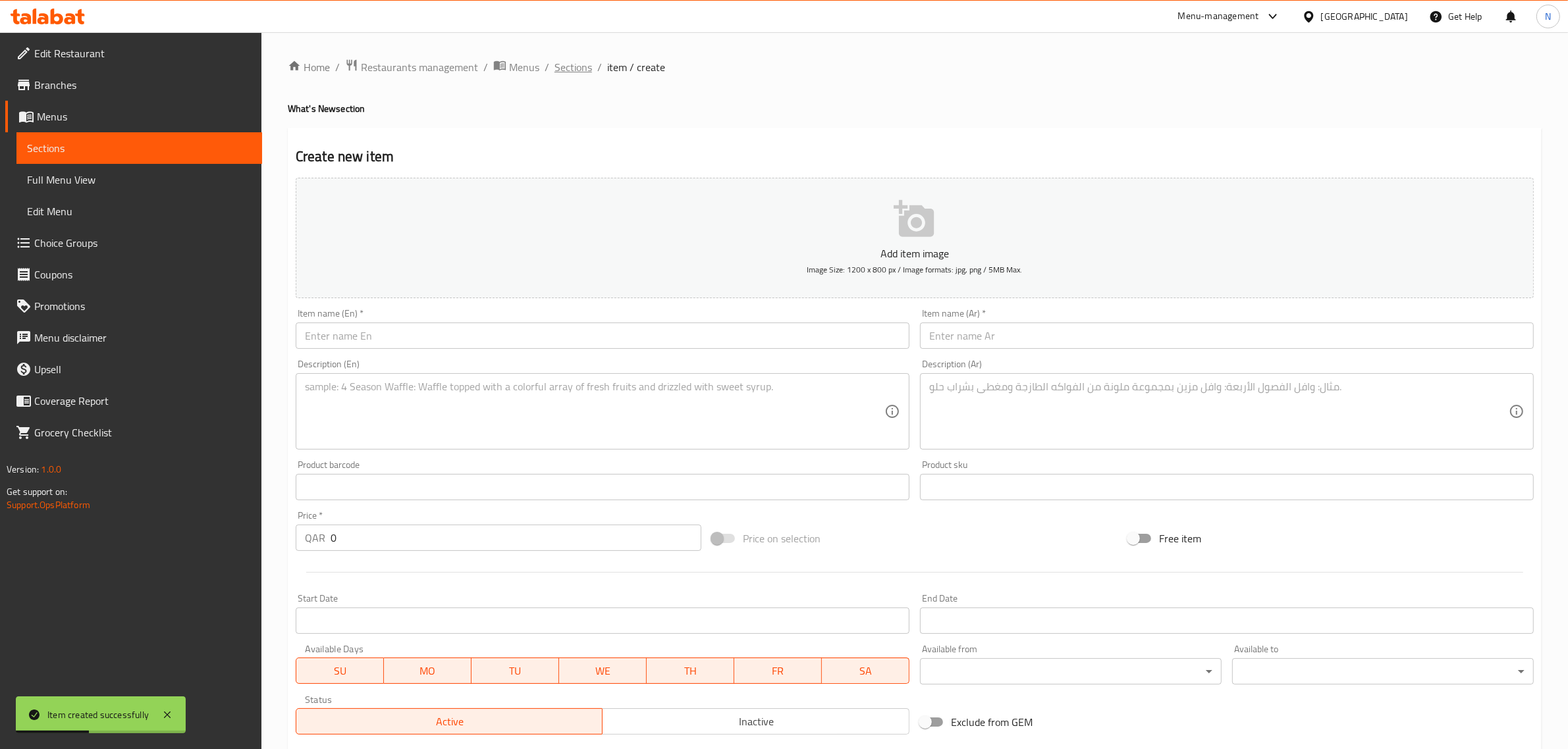
click at [567, 63] on span "Sections" at bounding box center [572, 66] width 37 height 15
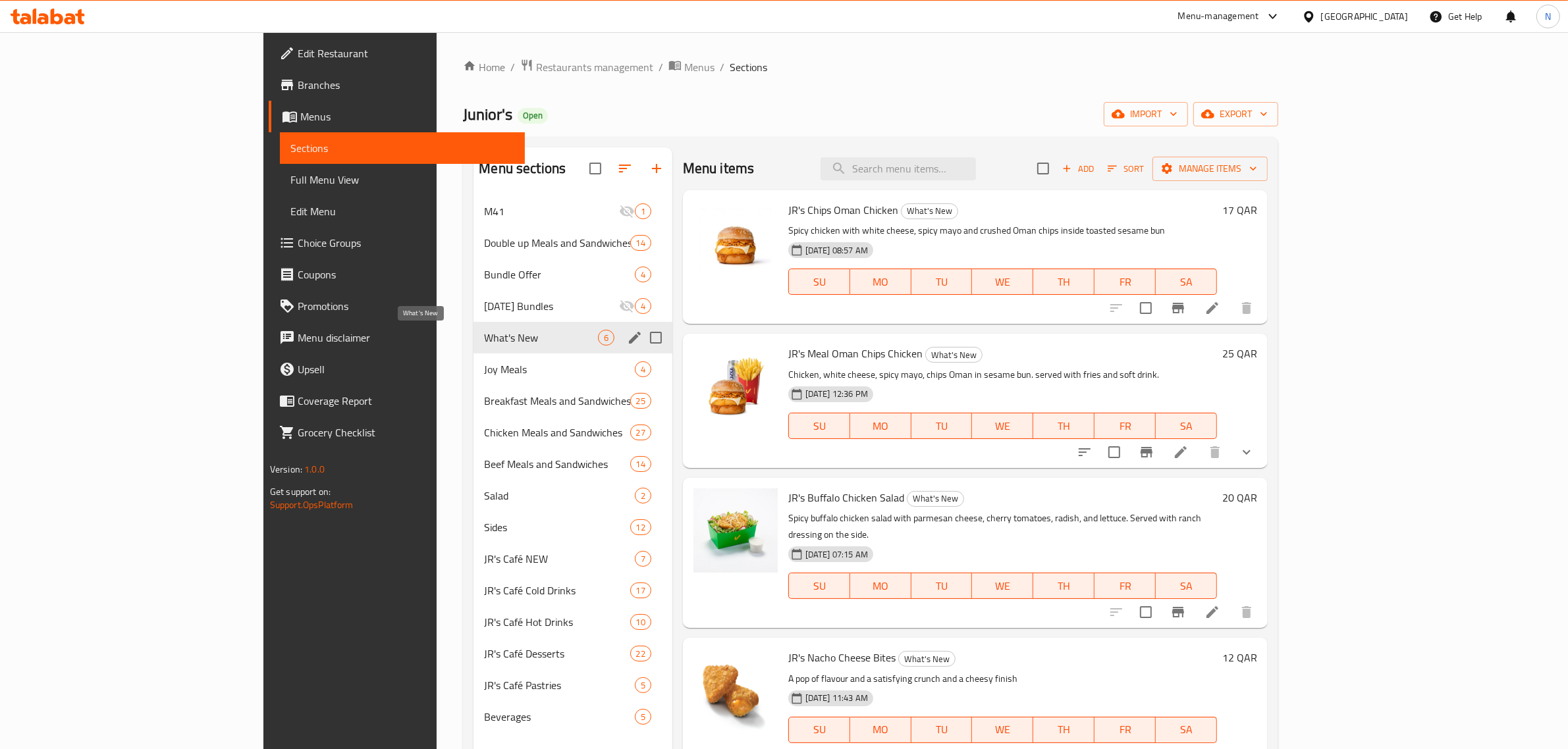
click at [484, 333] on span "What's New" at bounding box center [541, 337] width 113 height 15
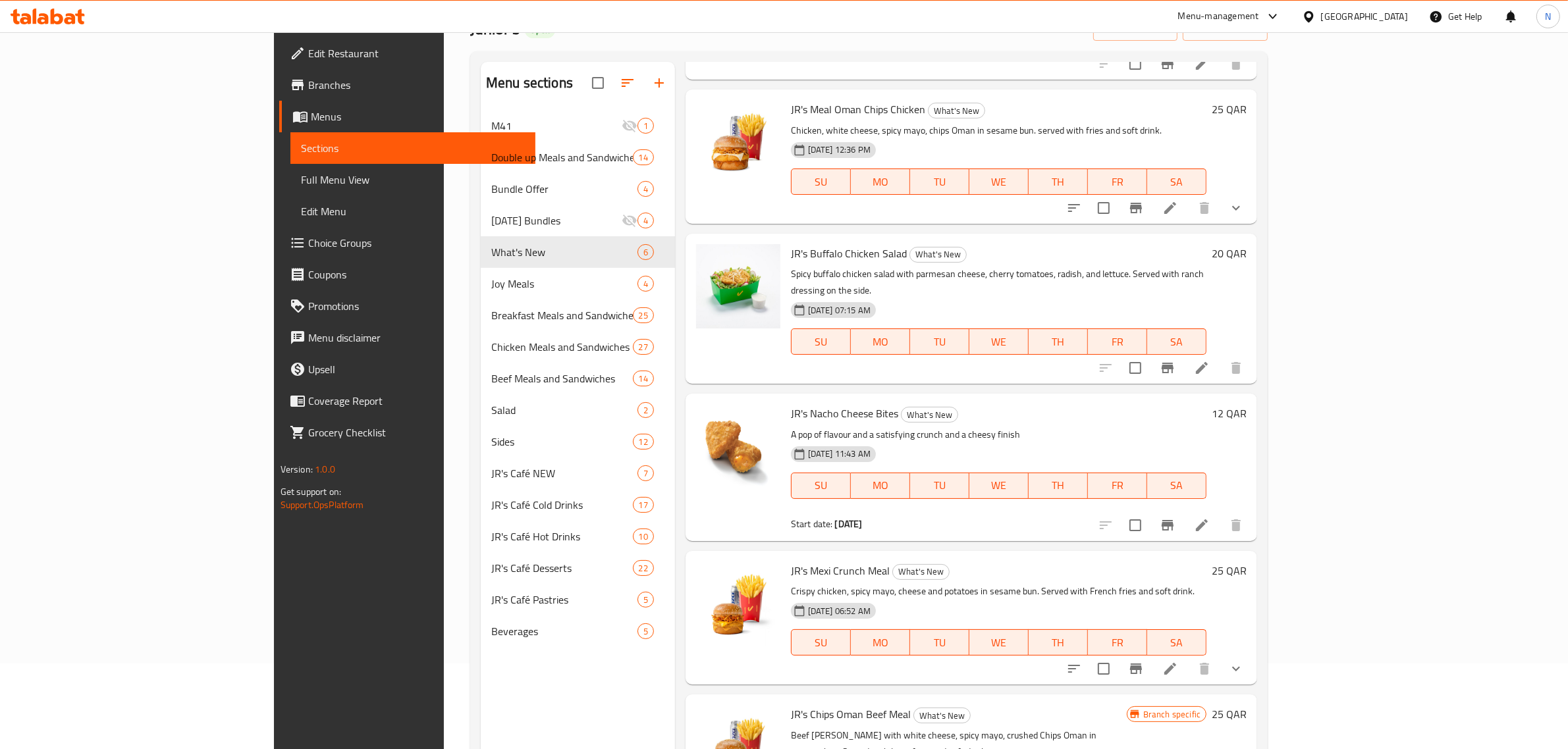
scroll to position [165, 0]
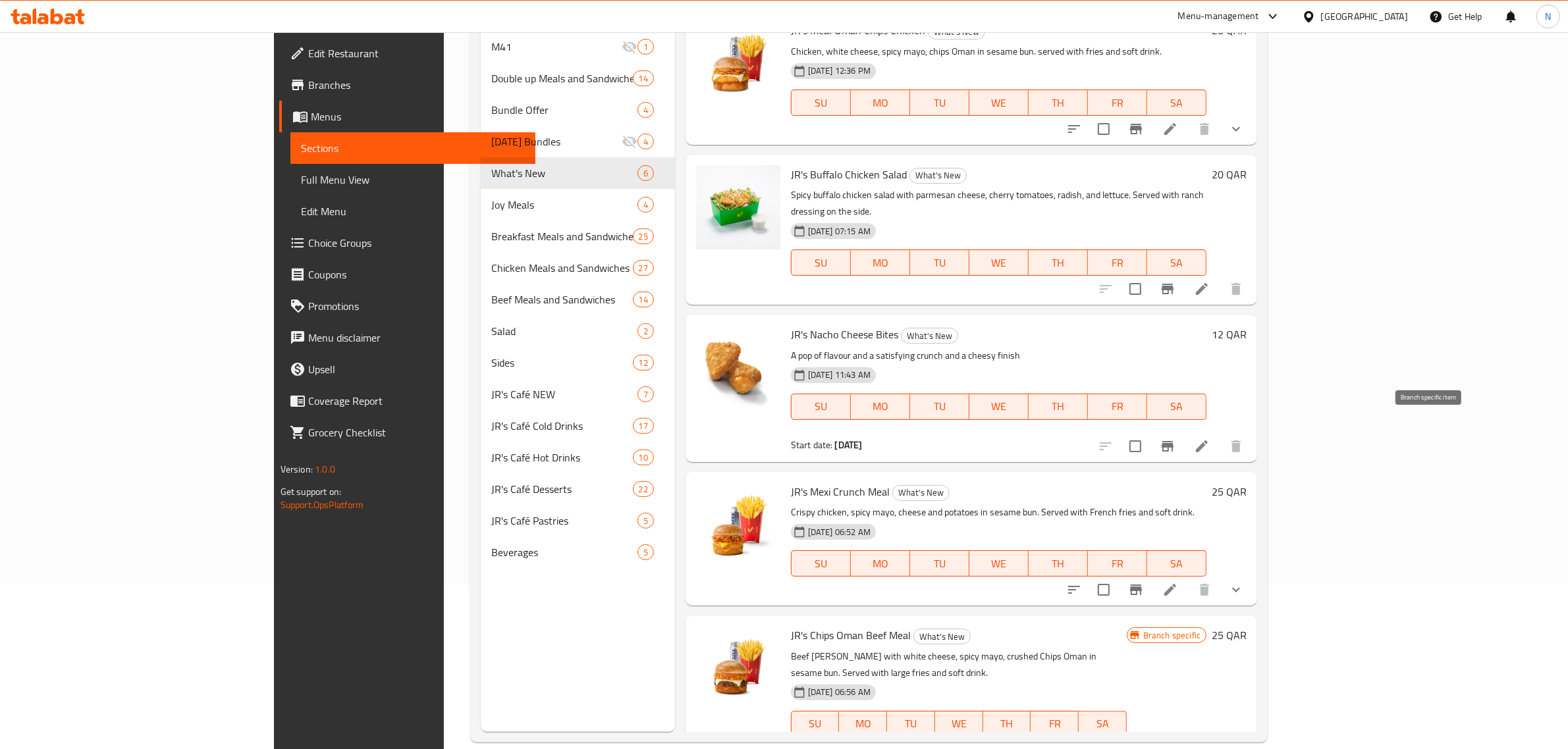
click at [1174, 441] on icon "Branch-specific-item" at bounding box center [1167, 446] width 12 height 11
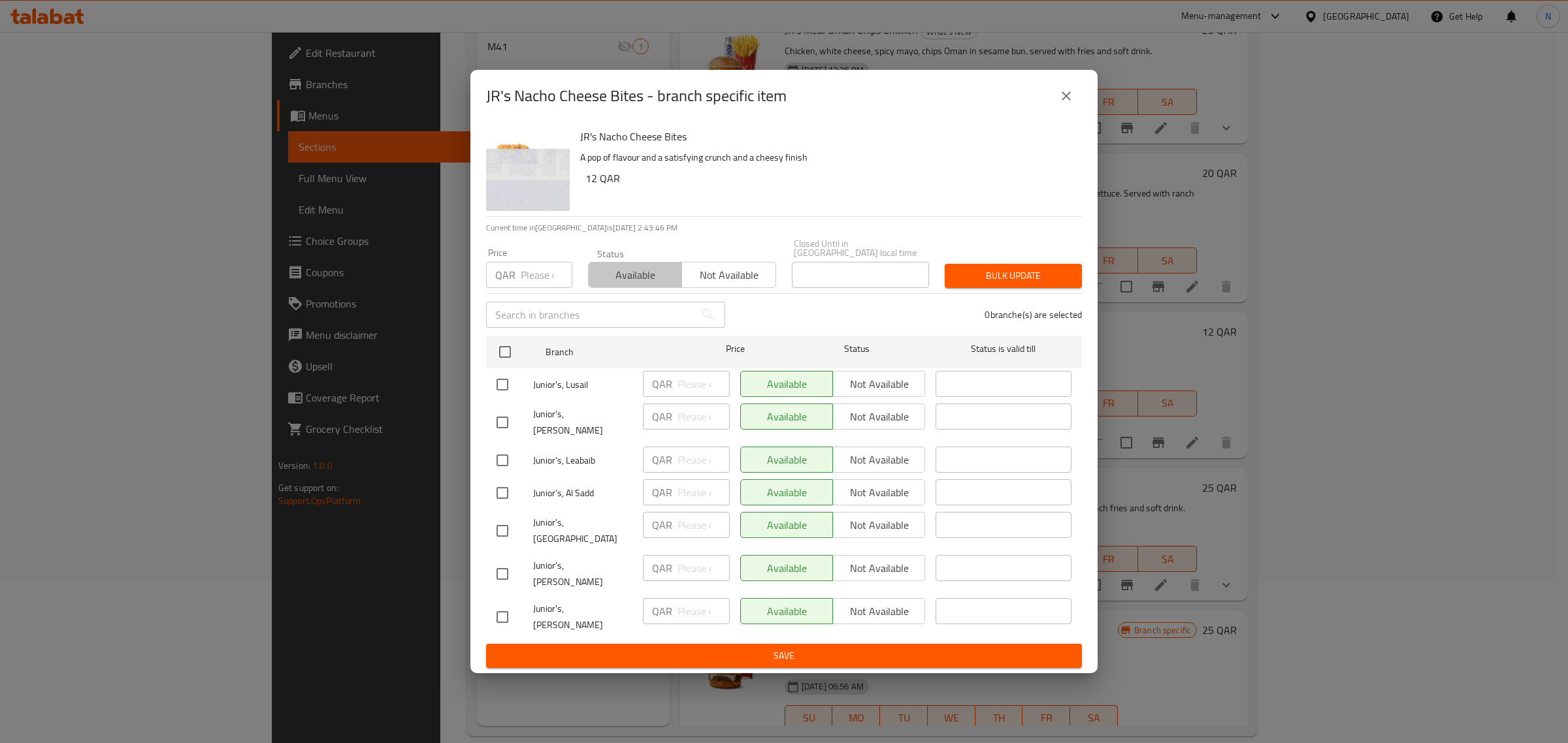
click at [645, 285] on span "Available" at bounding box center [635, 275] width 83 height 19
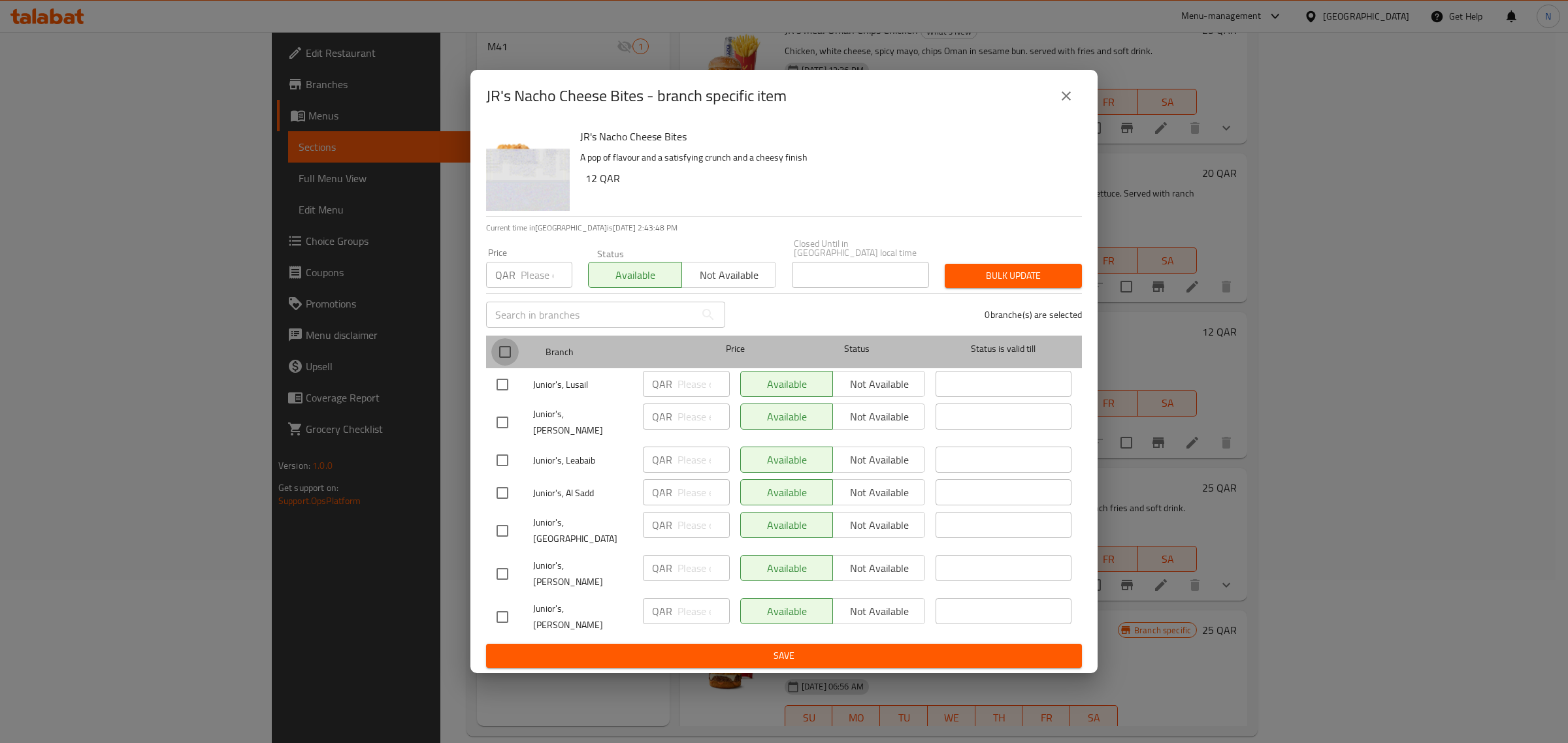
click at [508, 366] on input "checkbox" at bounding box center [505, 352] width 27 height 27
checkbox input "true"
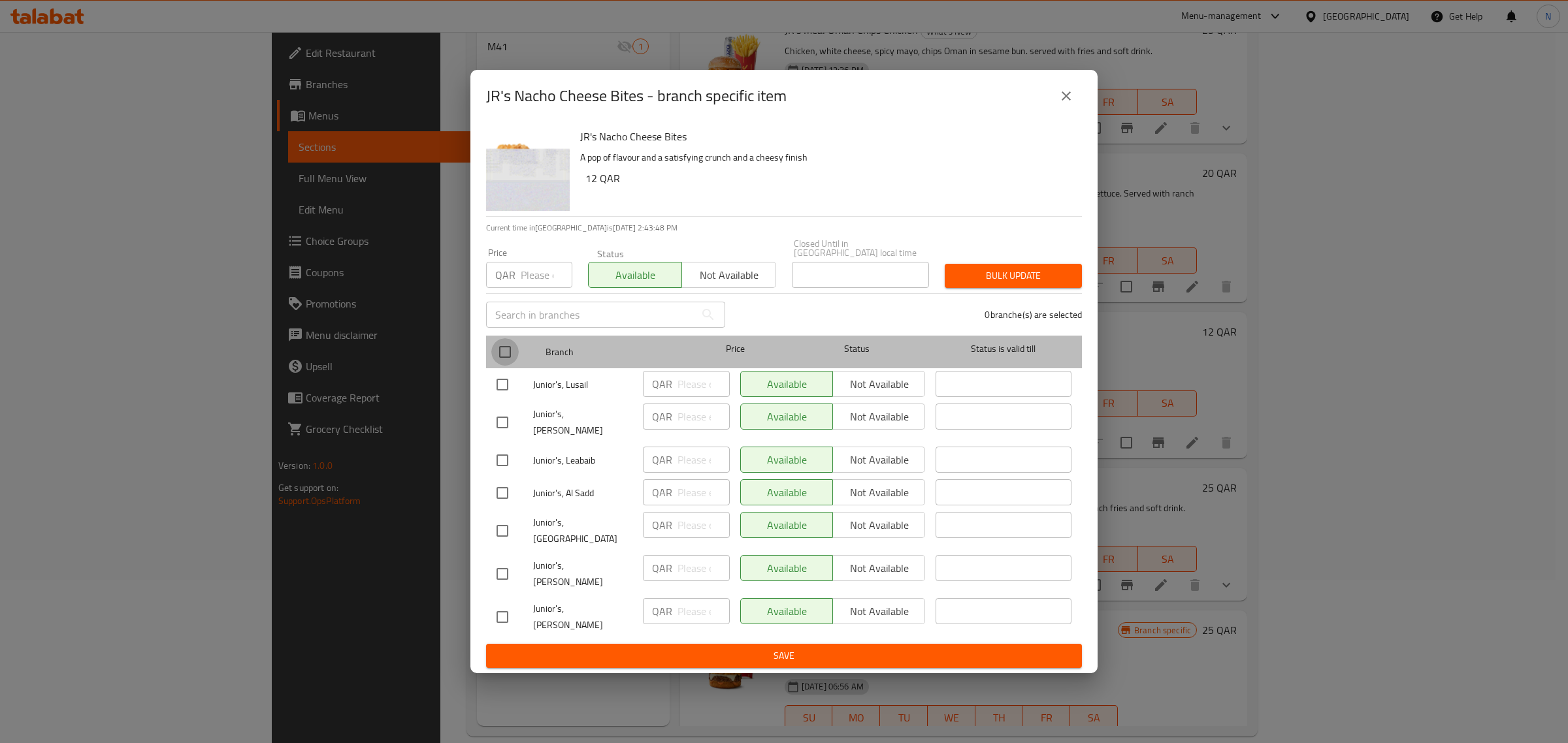
checkbox input "true"
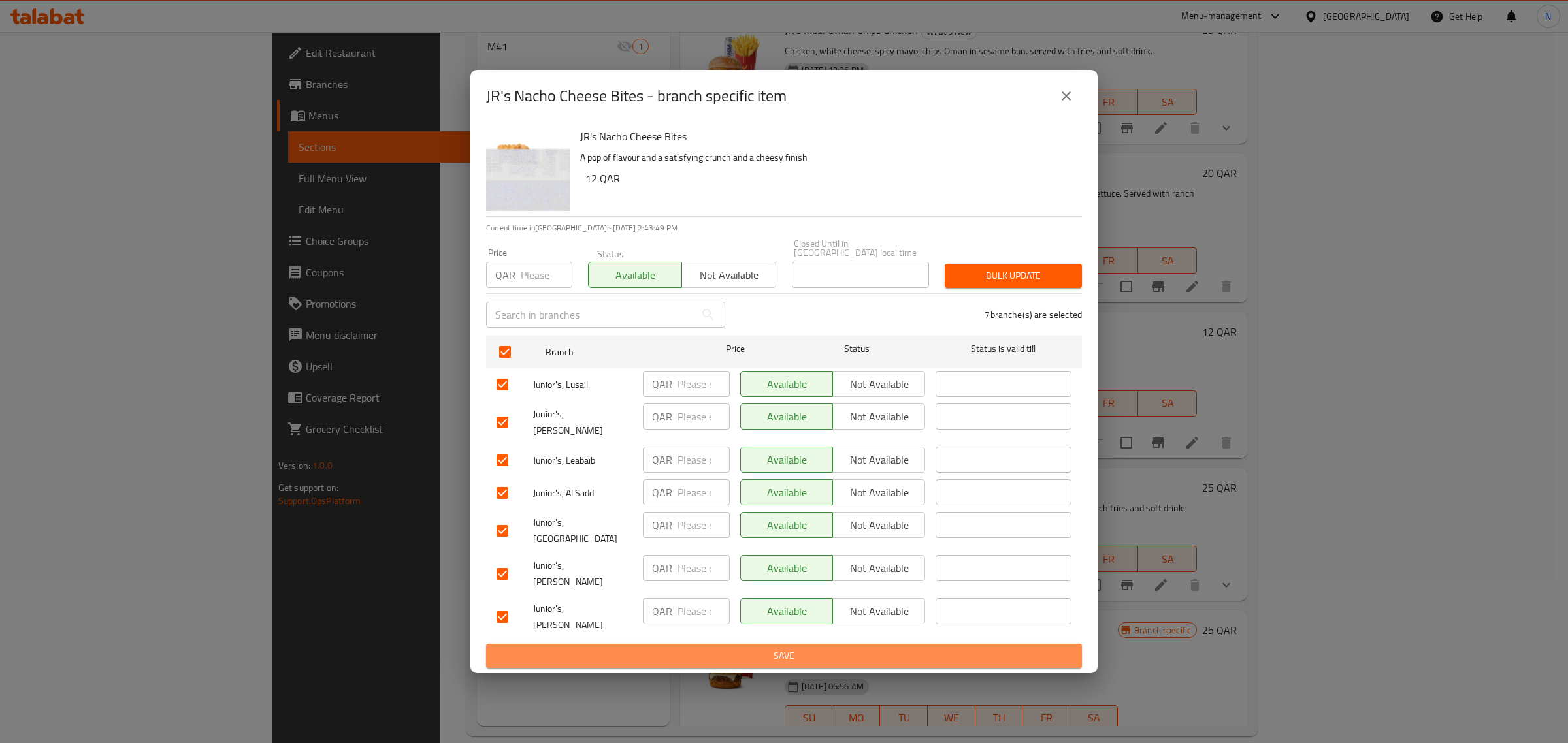
click at [750, 644] on button "Save" at bounding box center [784, 656] width 596 height 24
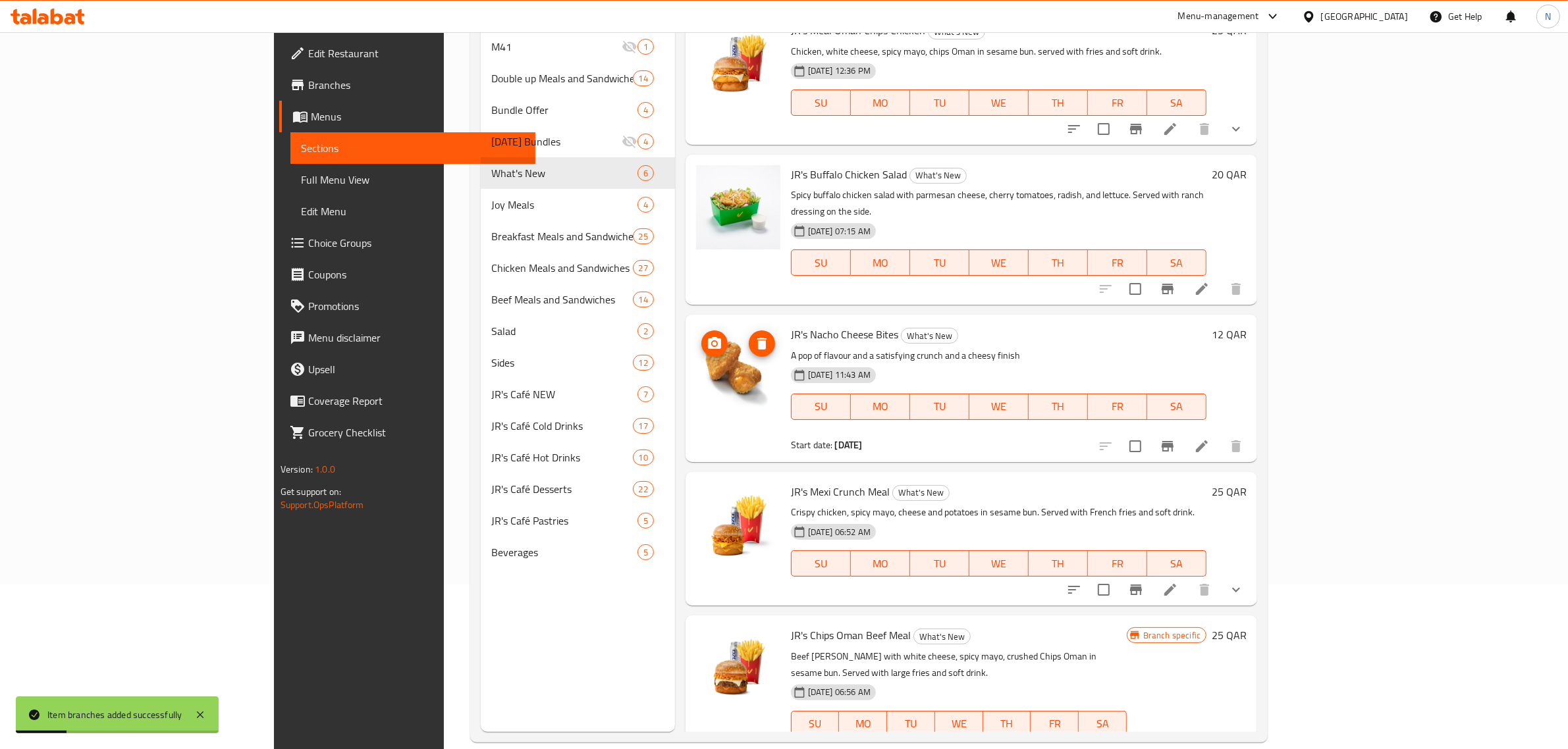
click at [696, 365] on img at bounding box center [737, 367] width 84 height 84
click at [696, 377] on img at bounding box center [737, 367] width 84 height 84
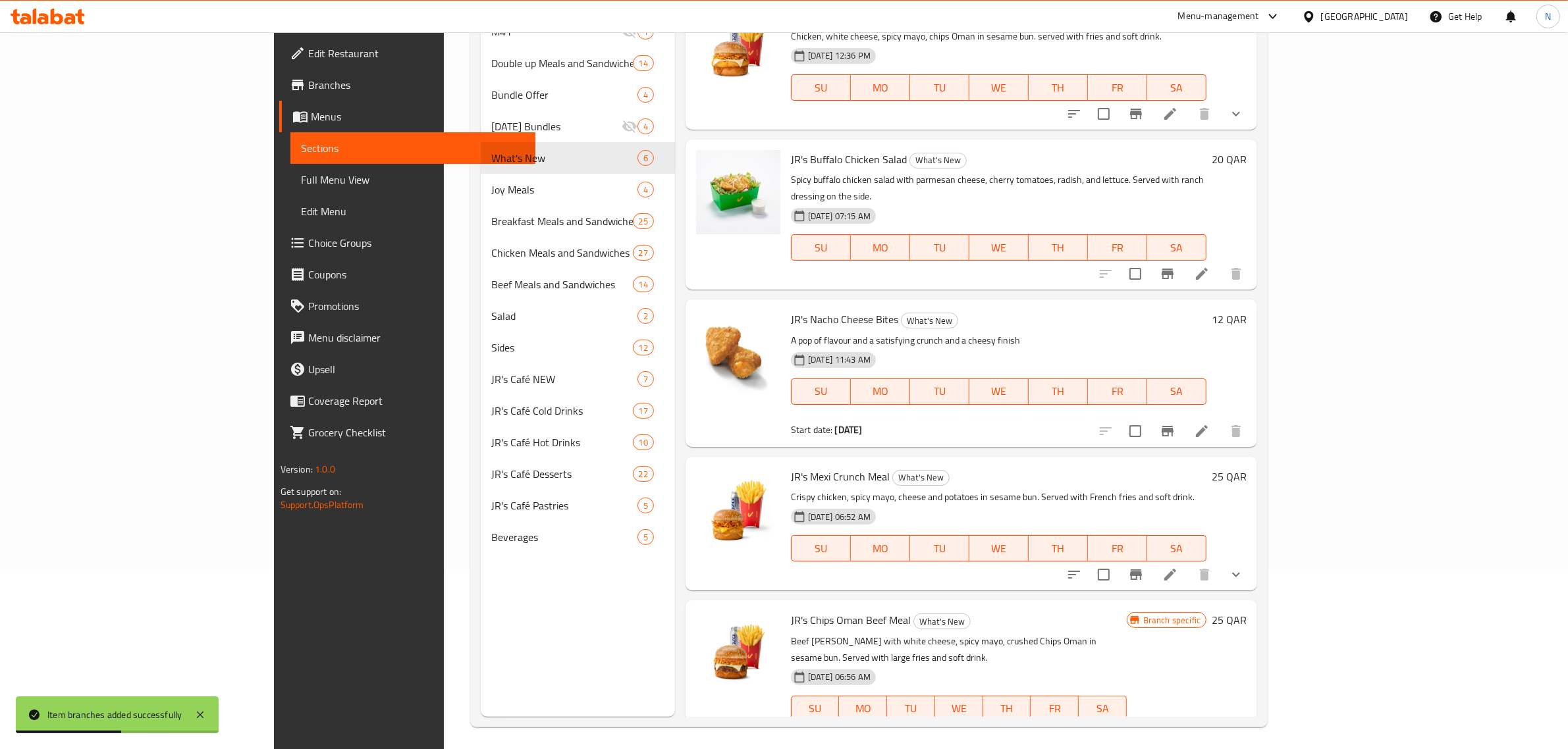
scroll to position [185, 0]
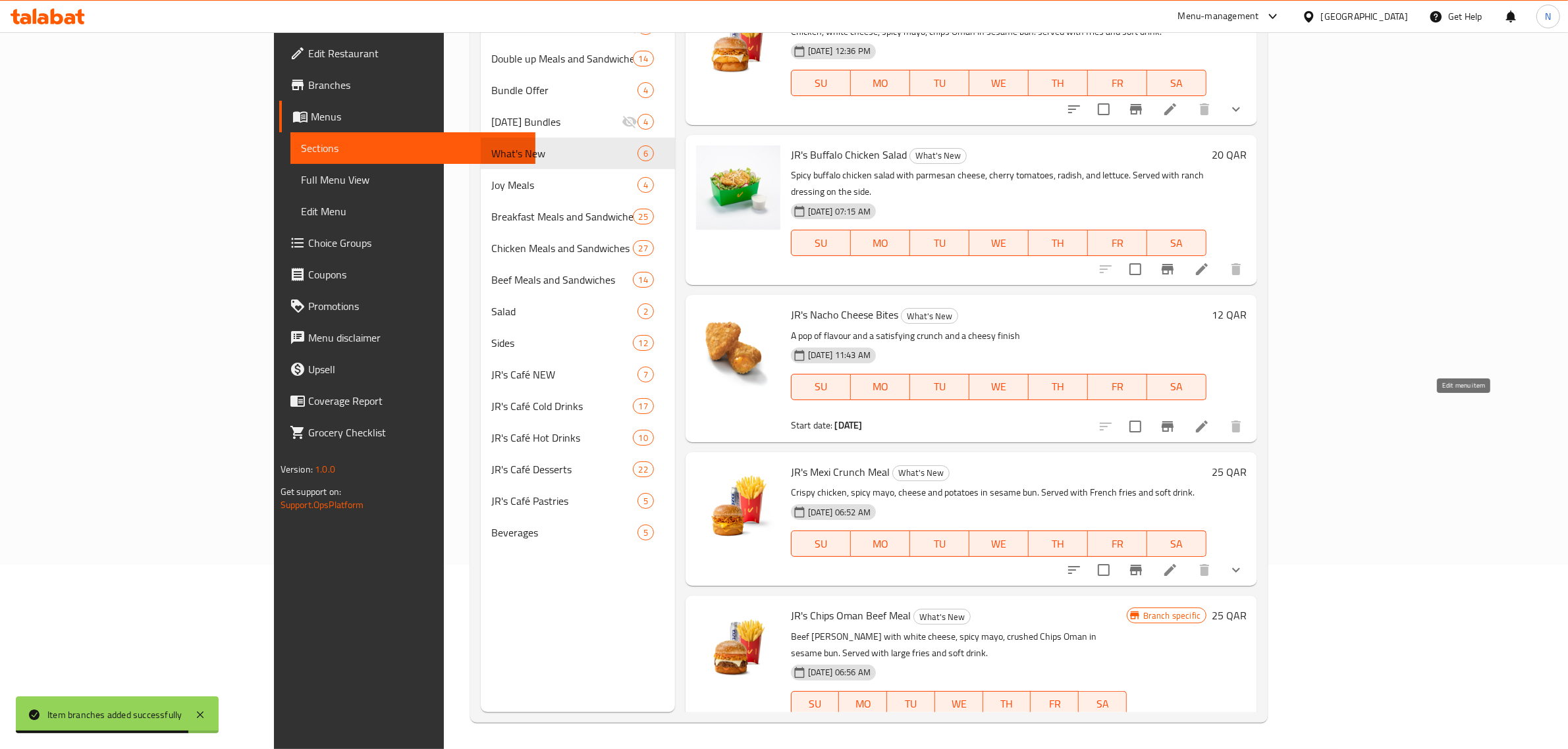
click at [1210, 419] on icon at bounding box center [1201, 426] width 15 height 15
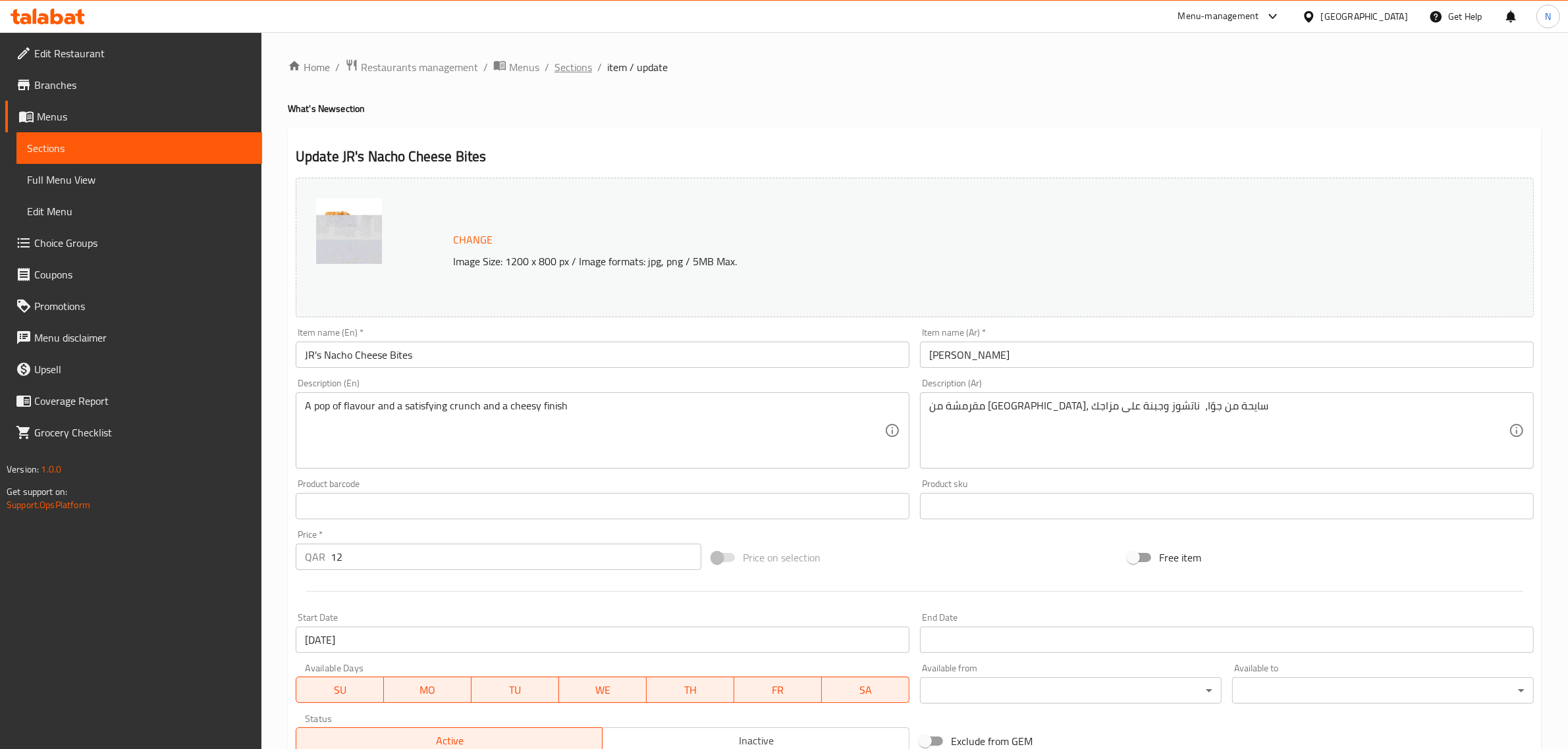
click at [570, 67] on span "Sections" at bounding box center [572, 66] width 37 height 15
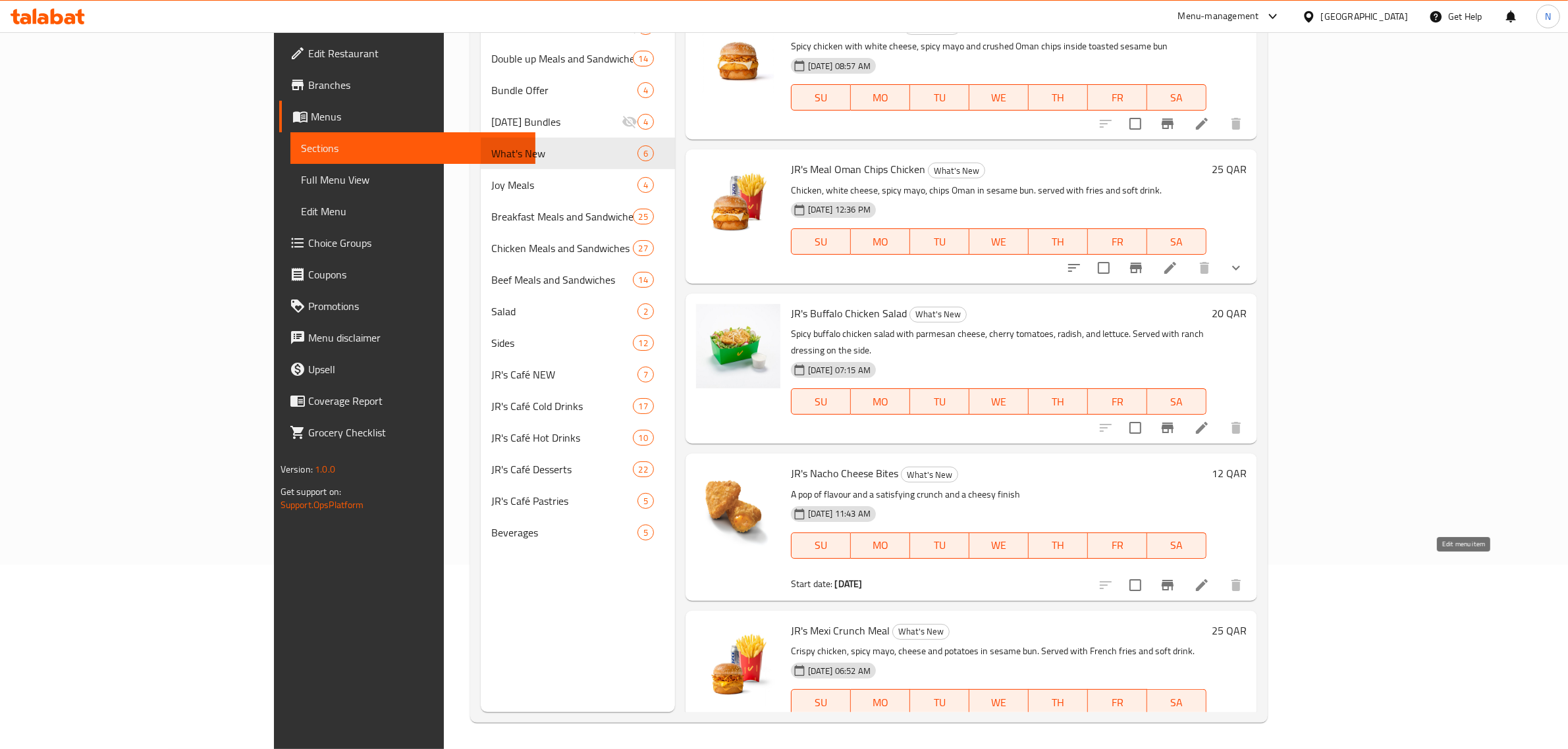
click at [1208, 579] on icon at bounding box center [1202, 585] width 12 height 12
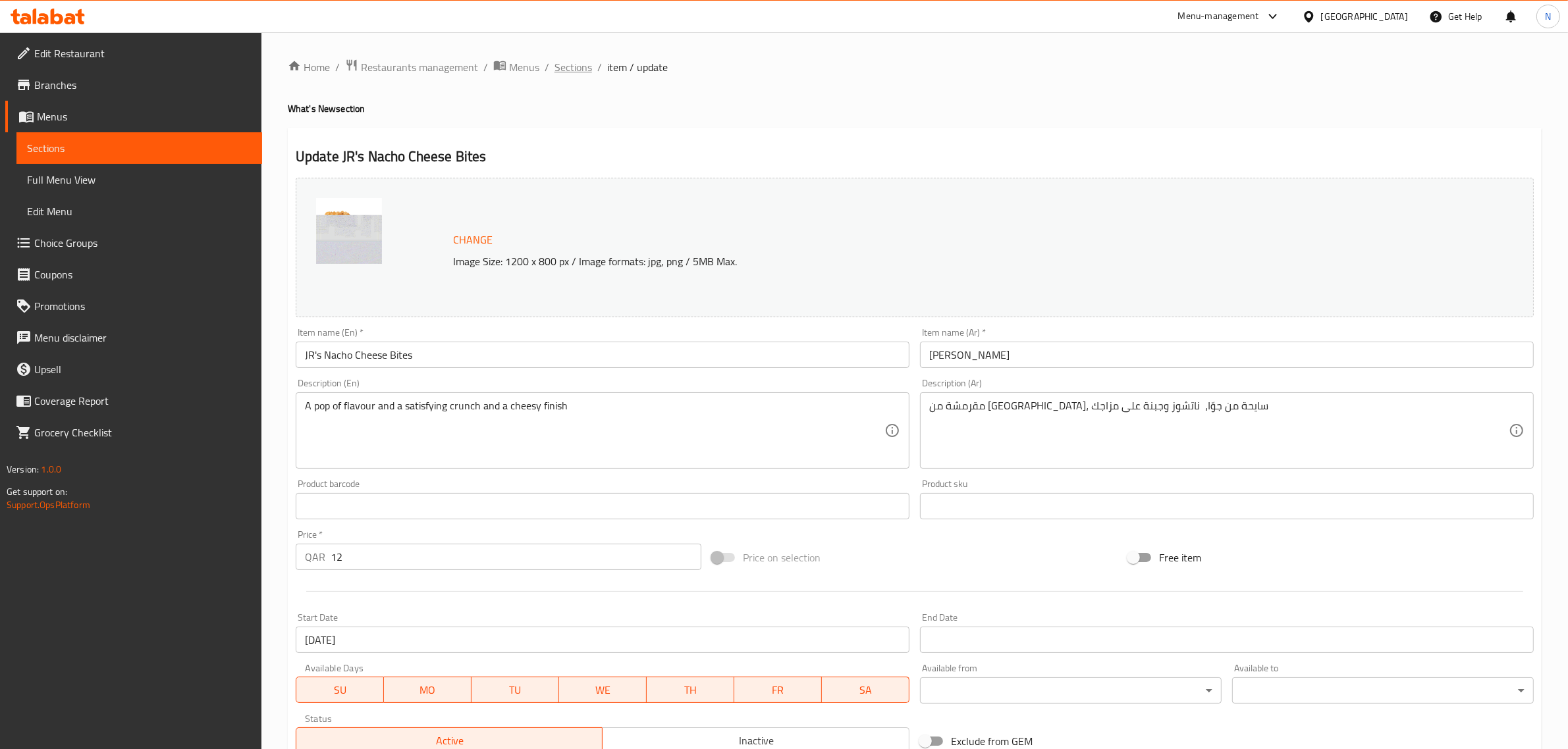
click at [576, 63] on span "Sections" at bounding box center [572, 66] width 37 height 15
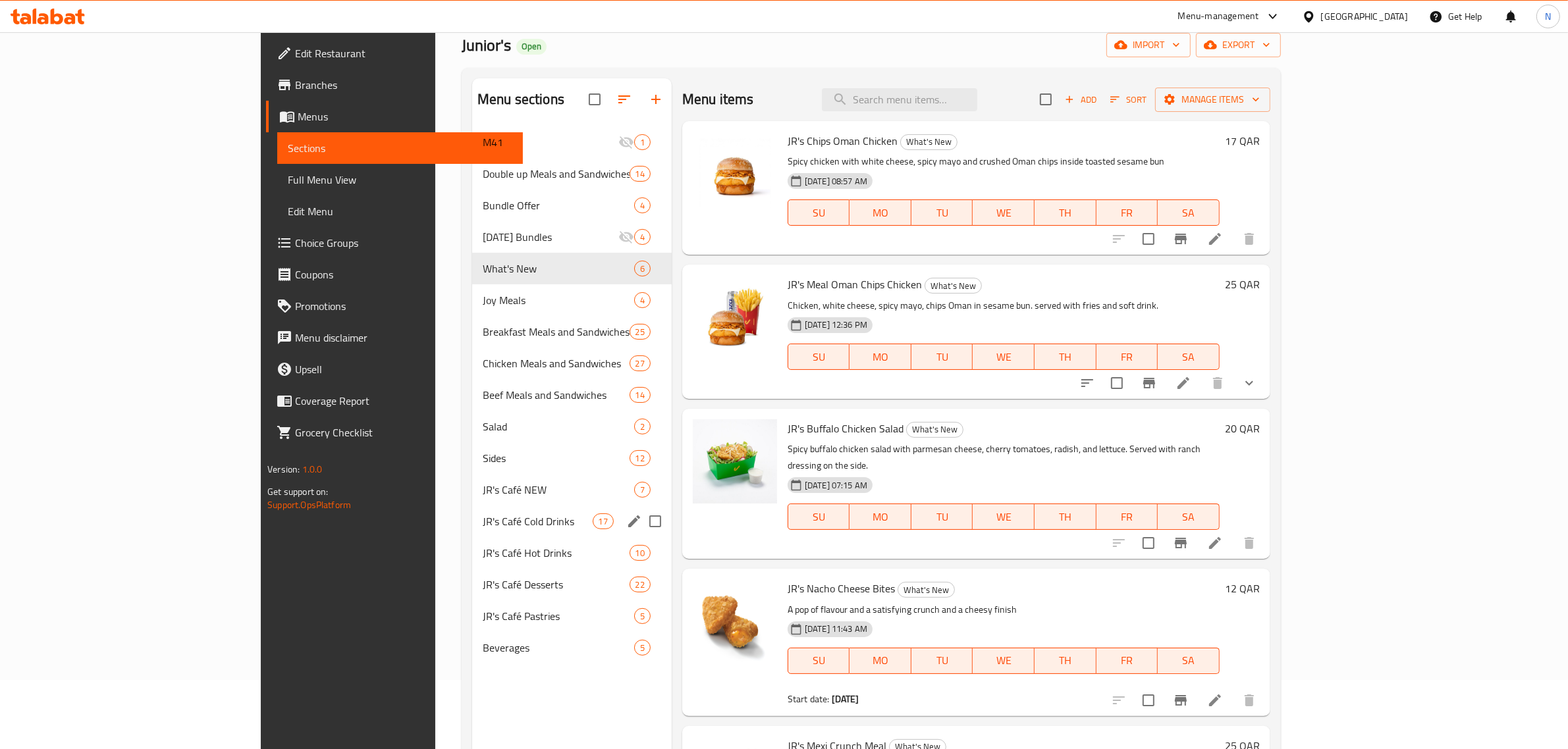
scroll to position [185, 0]
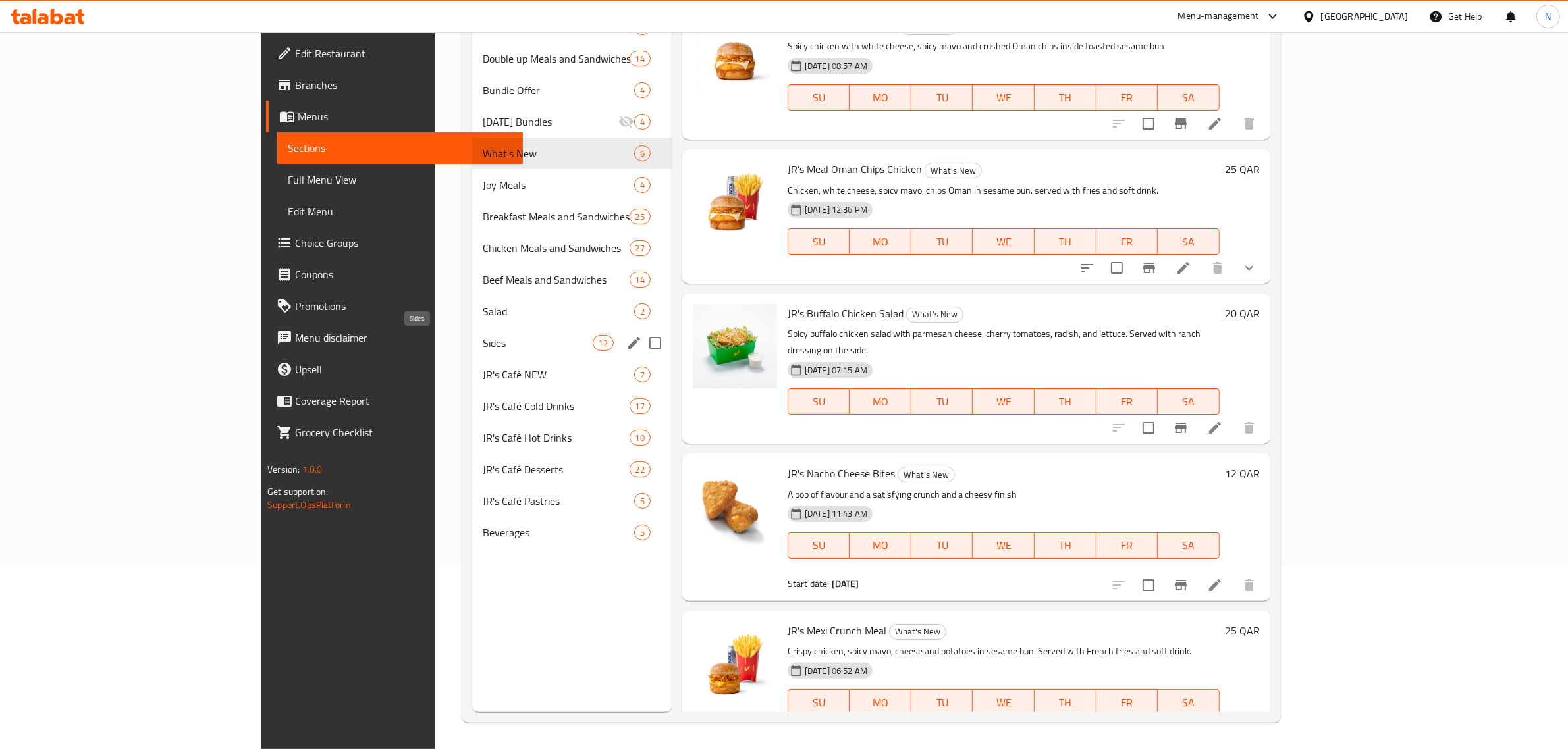
click at [482, 343] on span "Sides" at bounding box center [537, 343] width 110 height 15
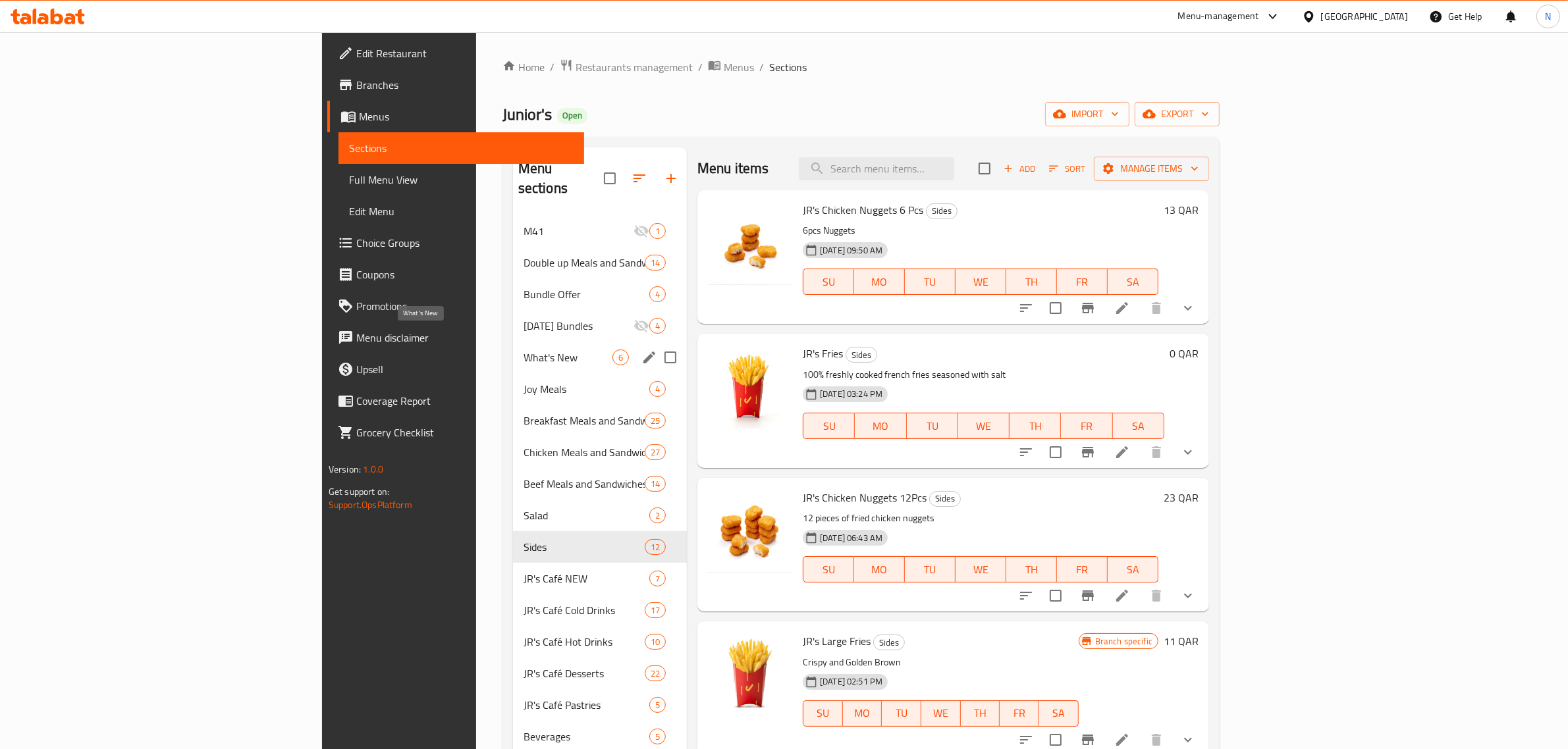
click at [523, 350] on span "What's New" at bounding box center [568, 357] width 89 height 15
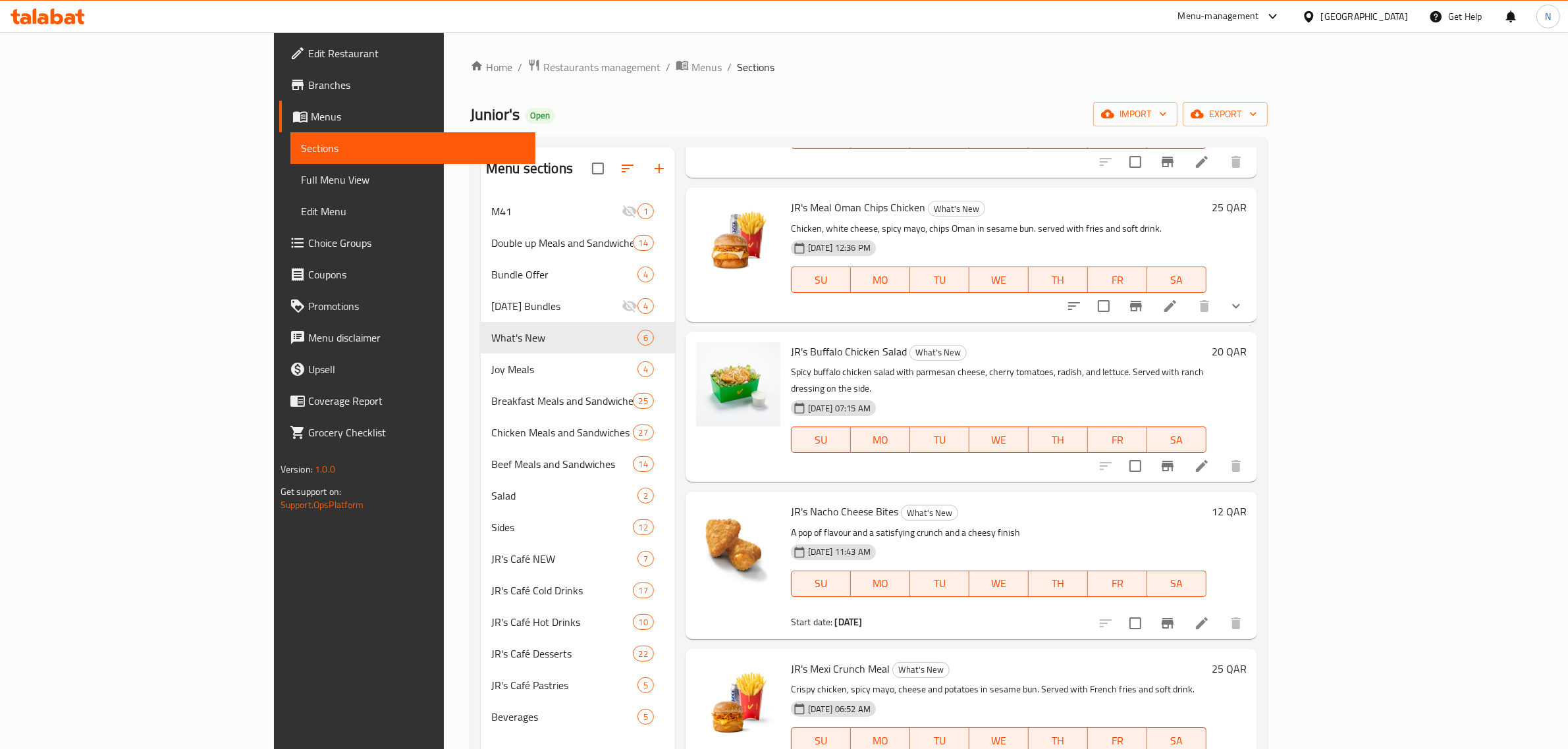
scroll to position [159, 0]
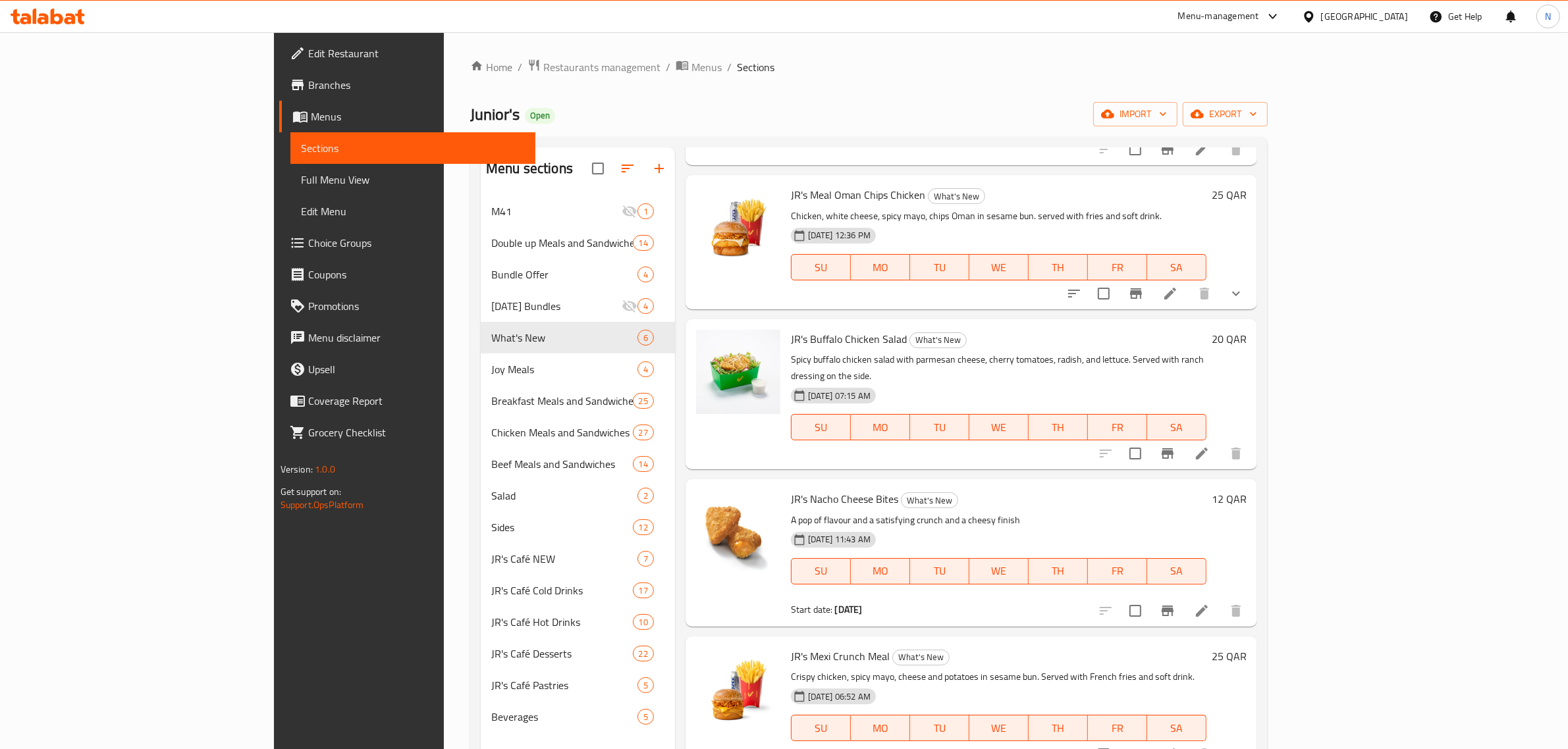
drag, startPoint x: 992, startPoint y: 505, endPoint x: 1480, endPoint y: 496, distance: 488.1
click at [1247, 496] on div "12 QAR" at bounding box center [1226, 552] width 40 height 126
click at [1149, 598] on input "checkbox" at bounding box center [1135, 611] width 27 height 27
checkbox input "true"
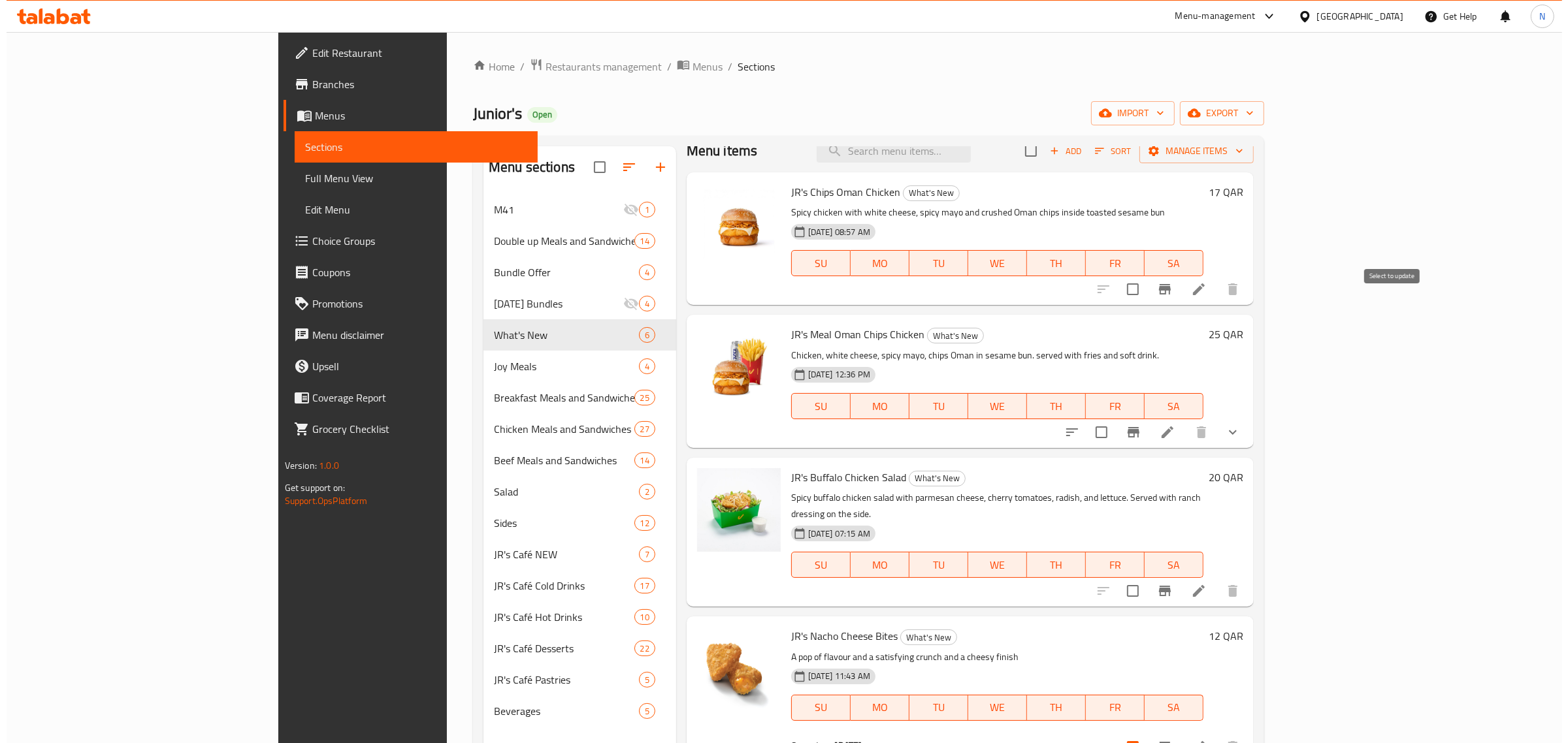
scroll to position [0, 0]
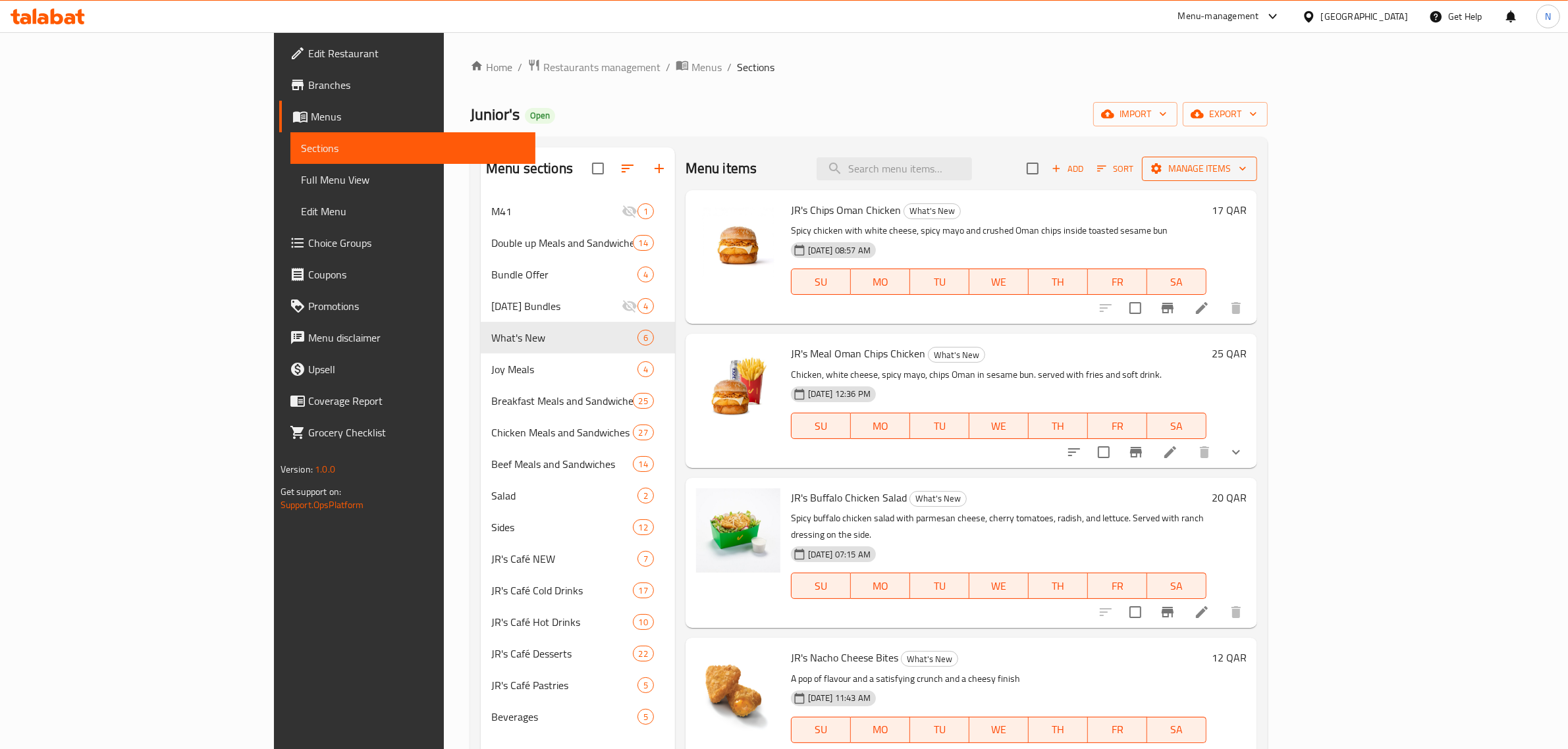
click at [1247, 169] on span "Manage items" at bounding box center [1200, 169] width 94 height 16
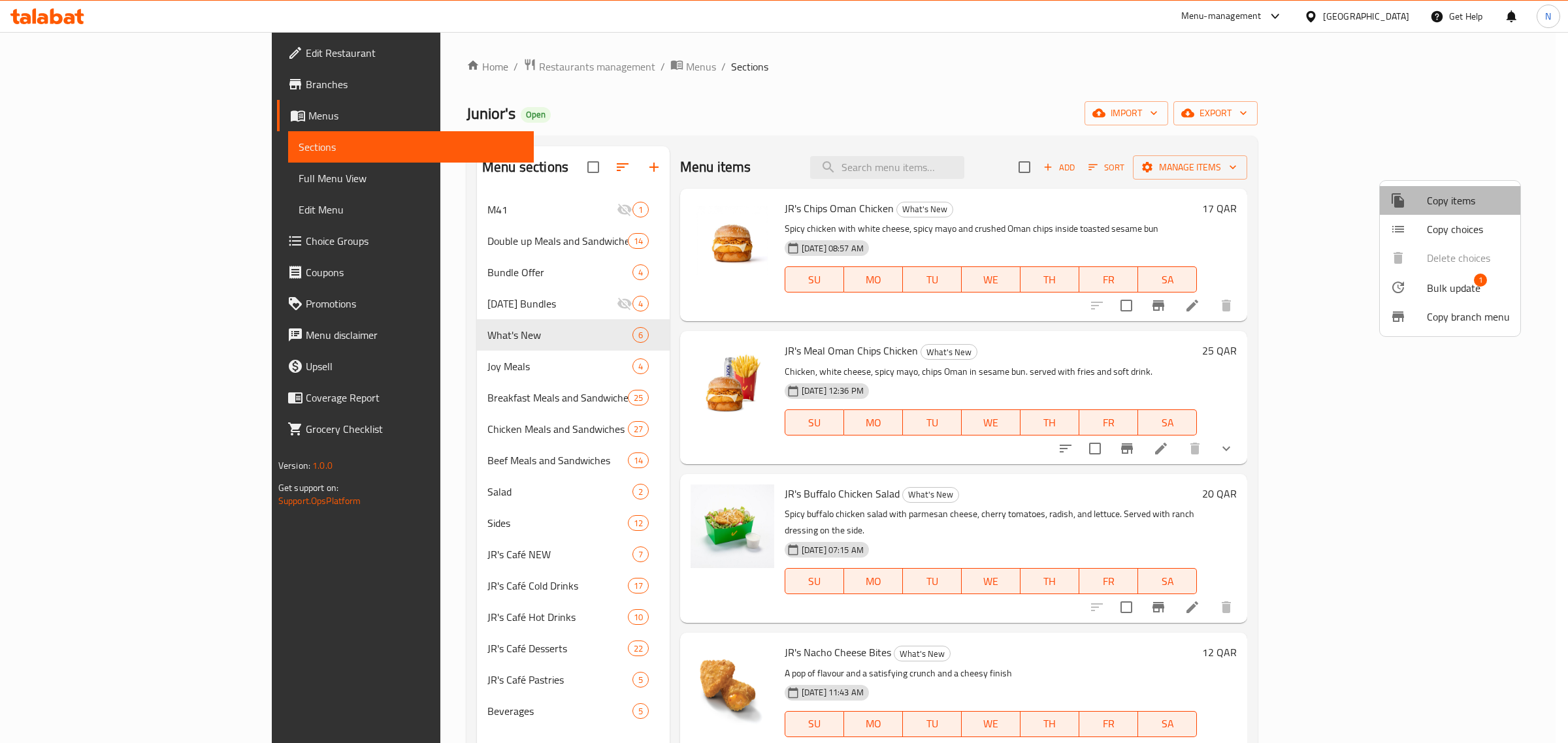
click at [1465, 201] on span "Copy items" at bounding box center [1468, 200] width 83 height 15
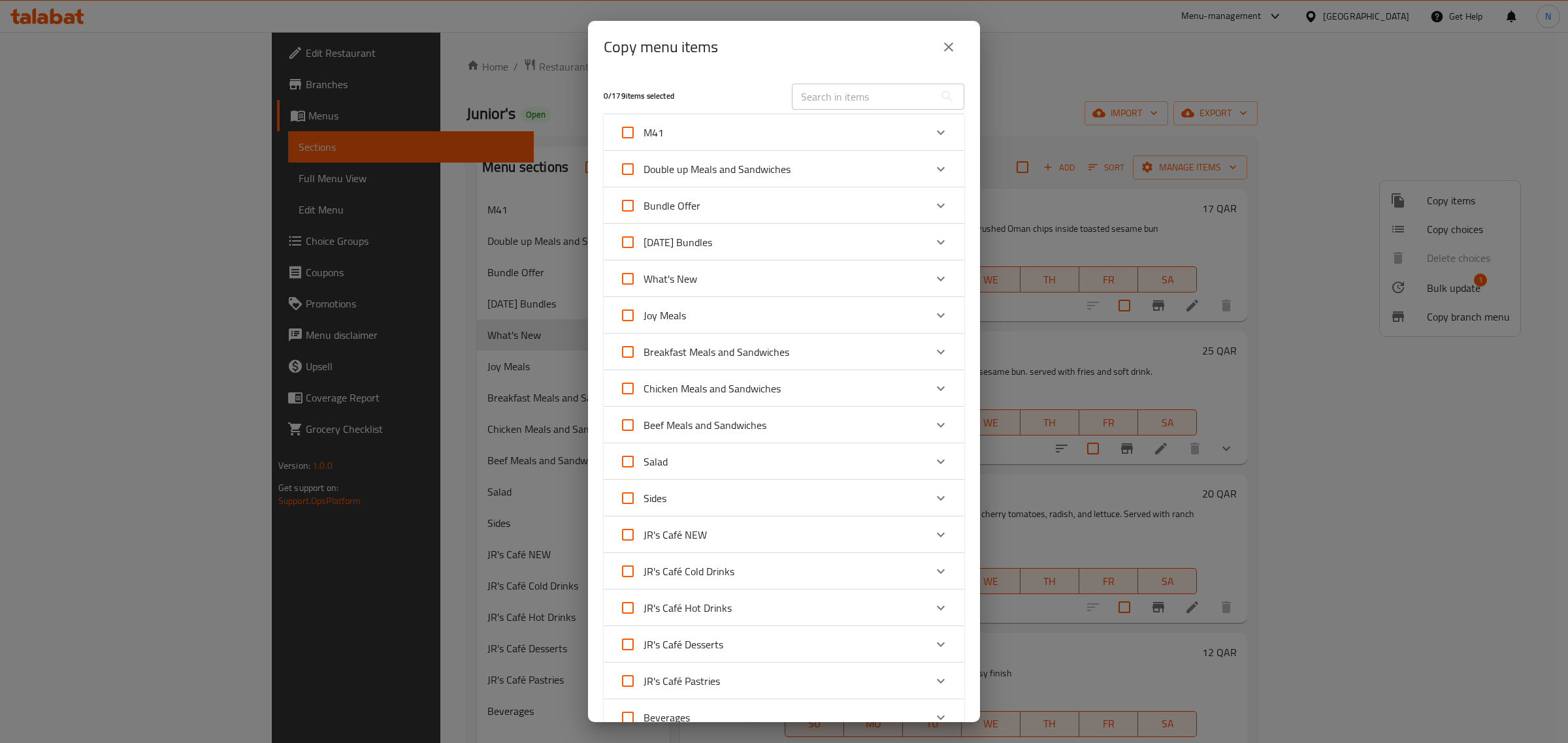
click at [680, 492] on div "Sides" at bounding box center [772, 498] width 306 height 31
click at [632, 509] on input "Sides" at bounding box center [627, 511] width 31 height 31
checkbox input "true"
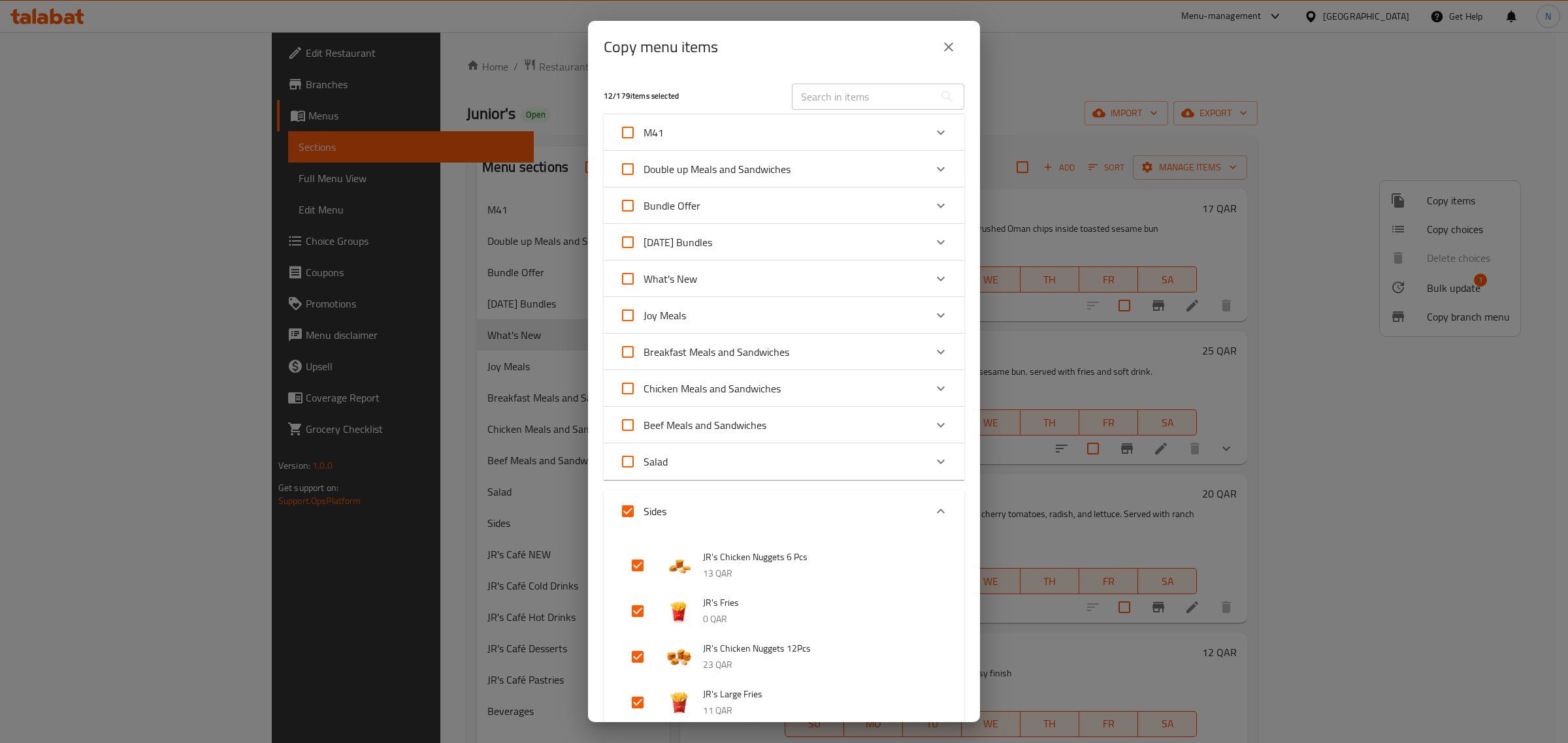
checkbox input "true"
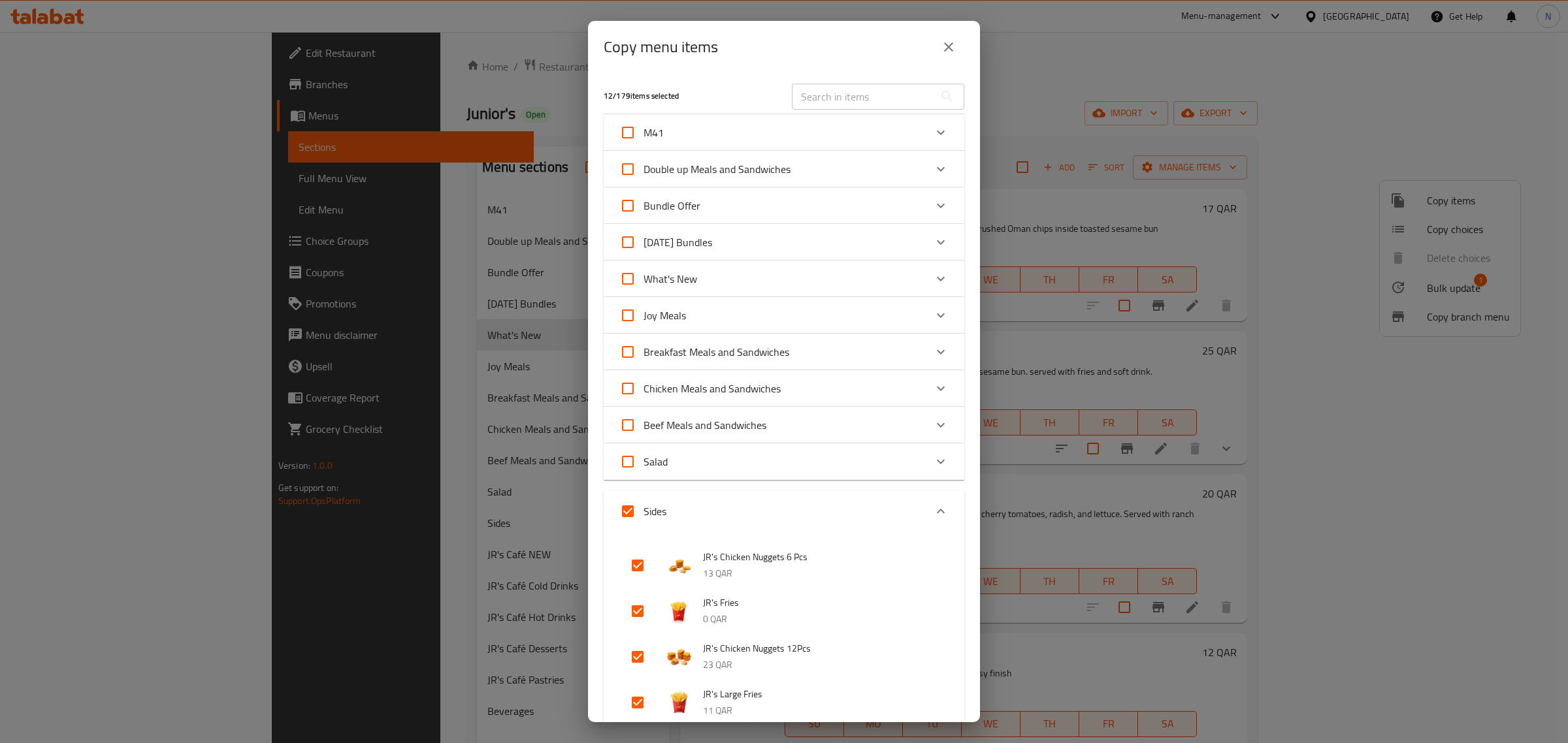
checkbox input "true"
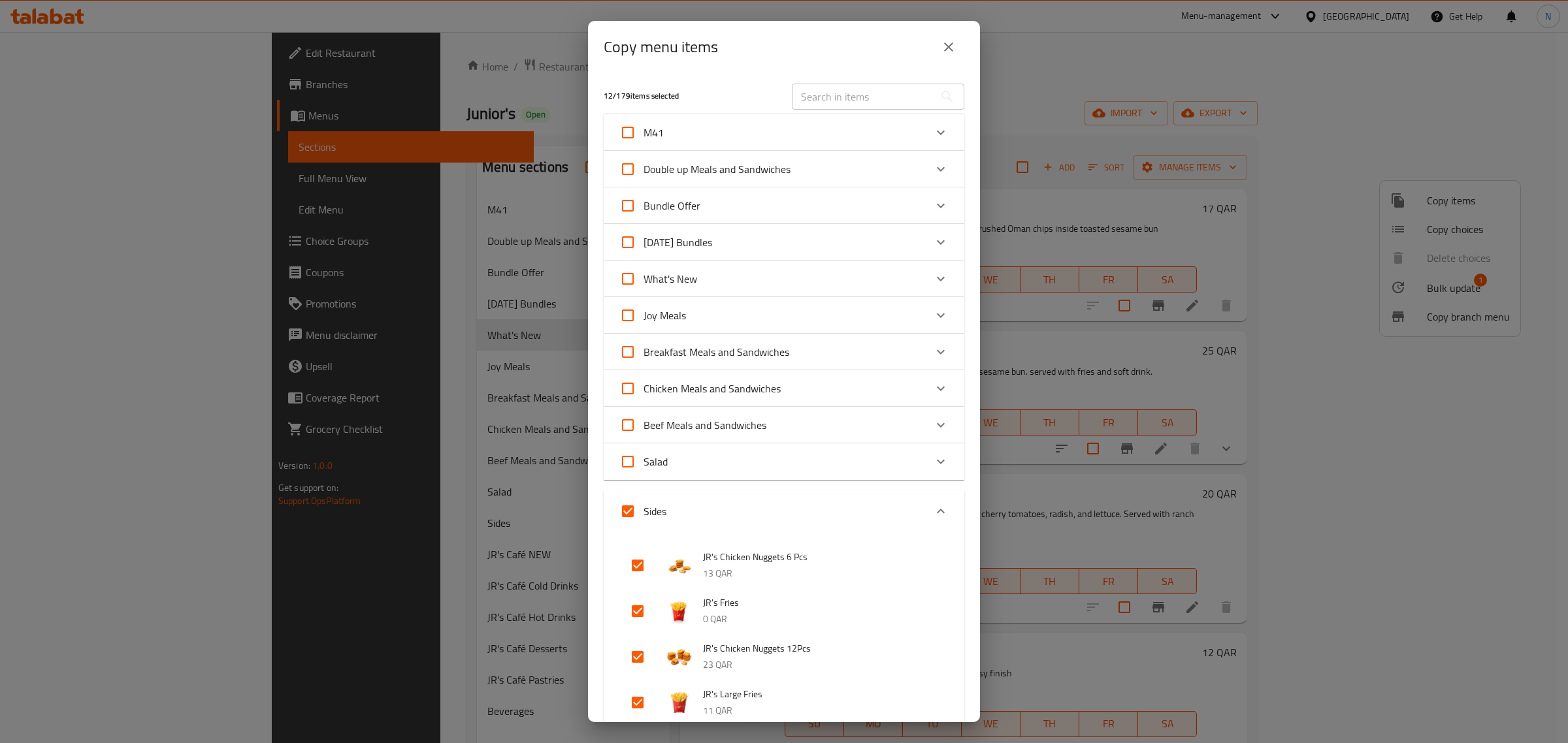
checkbox input "true"
click at [632, 509] on input "Sides" at bounding box center [627, 511] width 31 height 31
checkbox input "false"
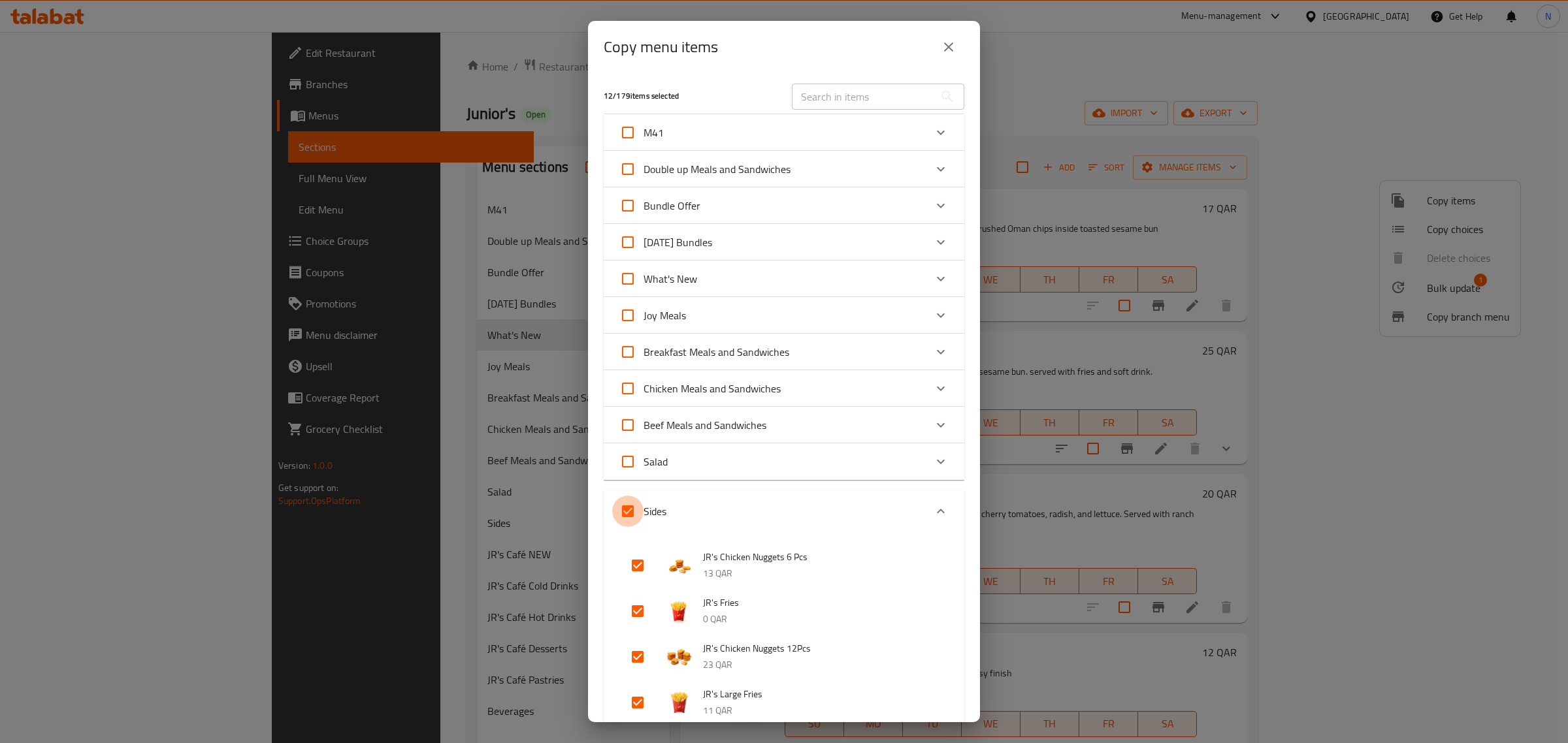
checkbox input "false"
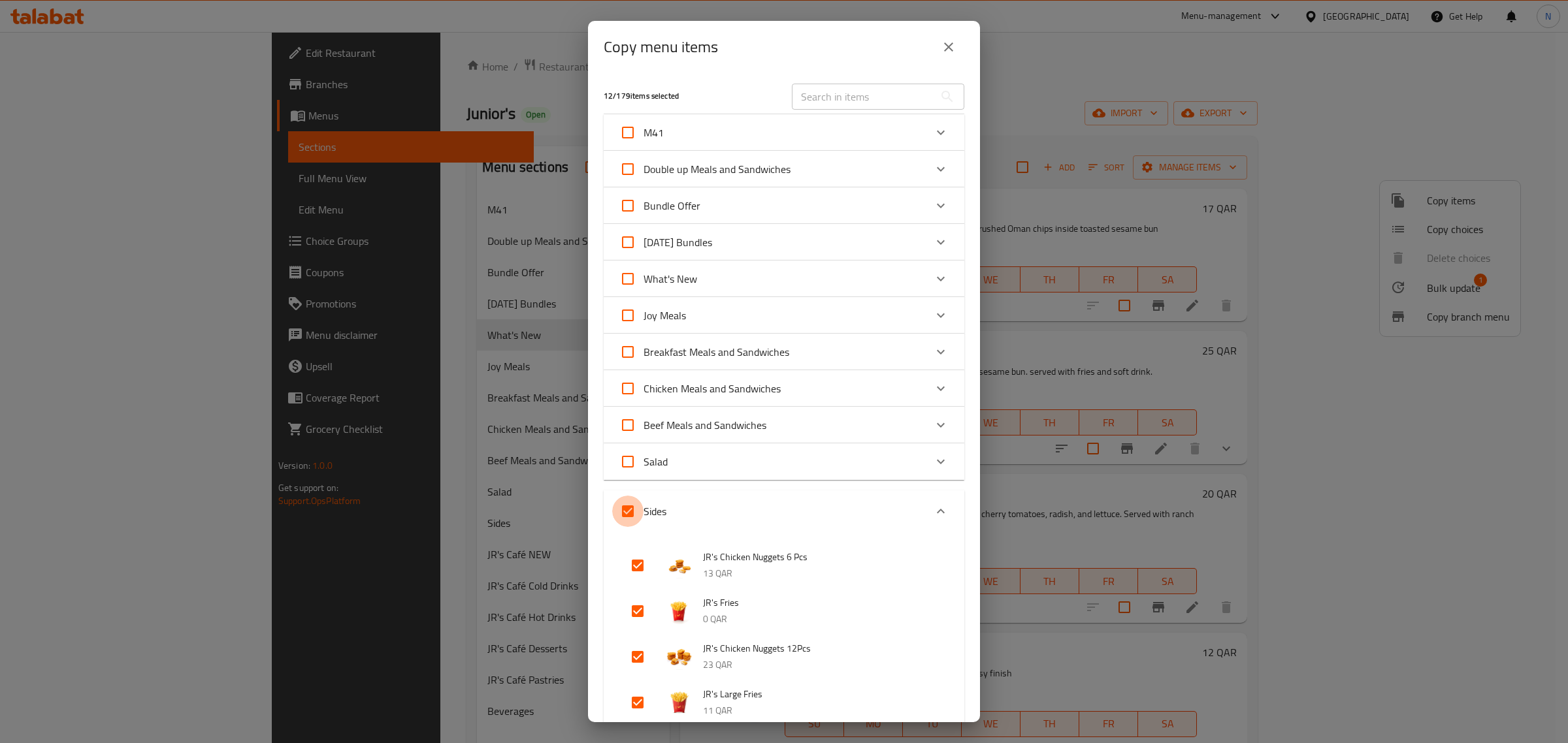
checkbox input "false"
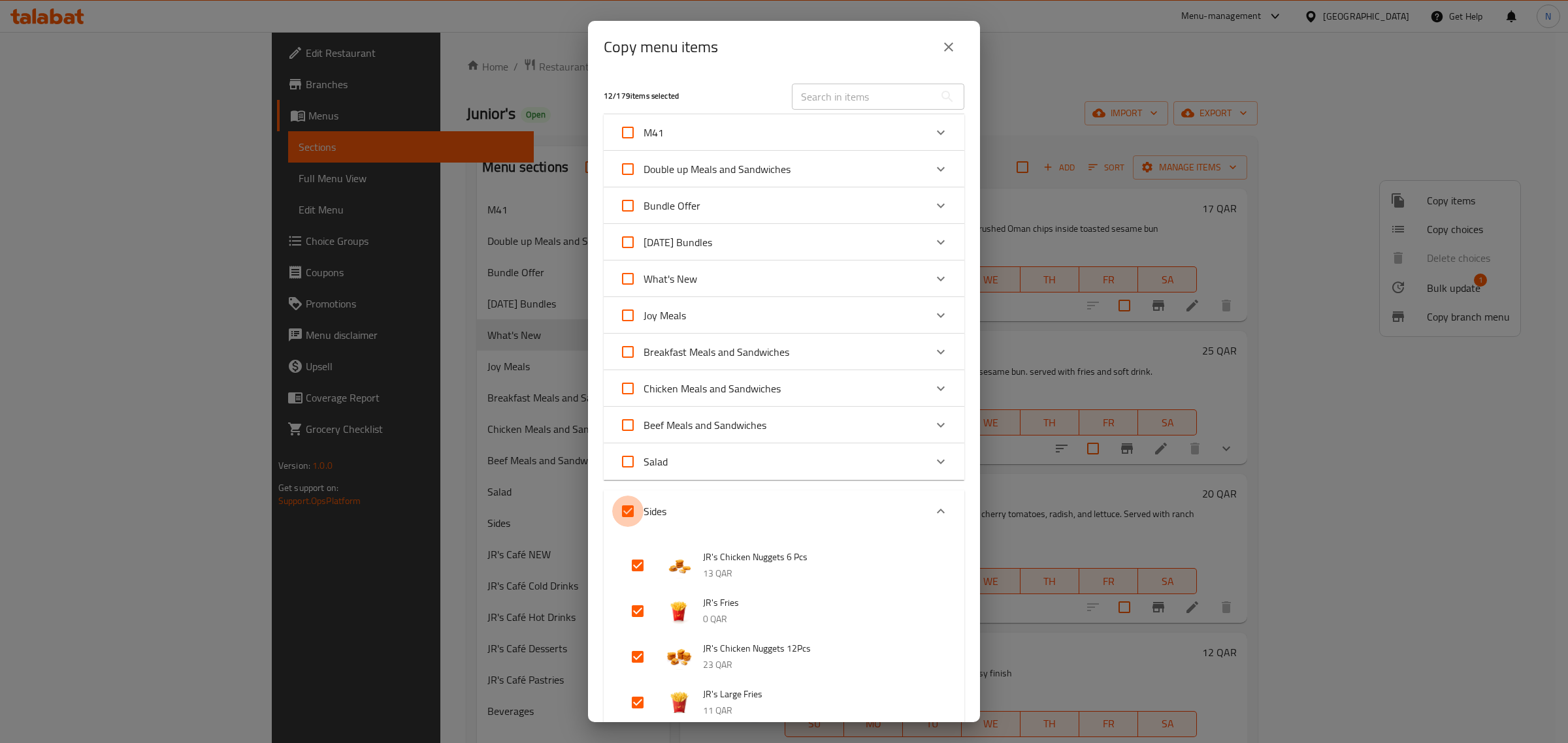
checkbox input "false"
click at [714, 275] on div "What's New" at bounding box center [772, 279] width 306 height 31
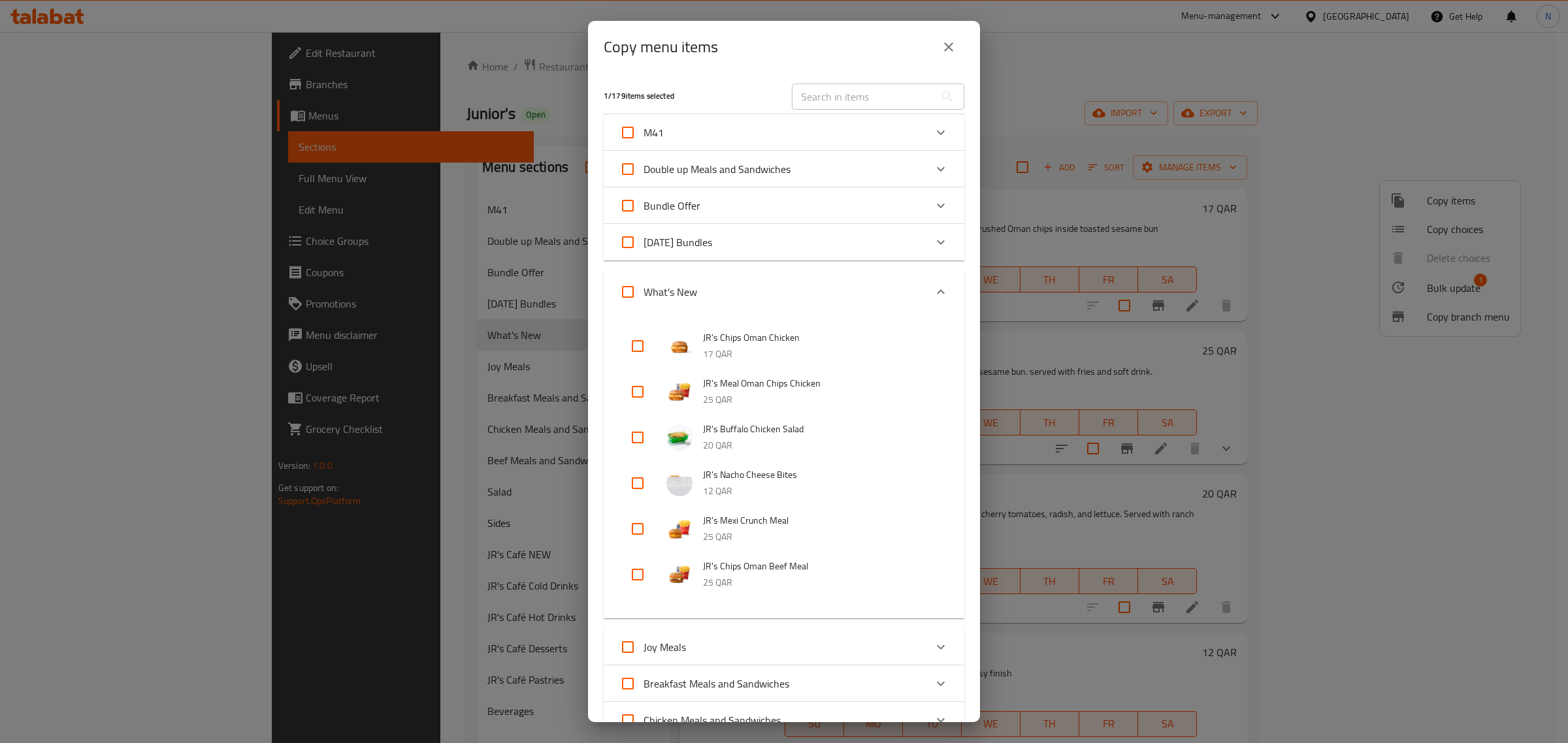
click at [637, 482] on input "checkbox" at bounding box center [637, 483] width 31 height 31
checkbox input "true"
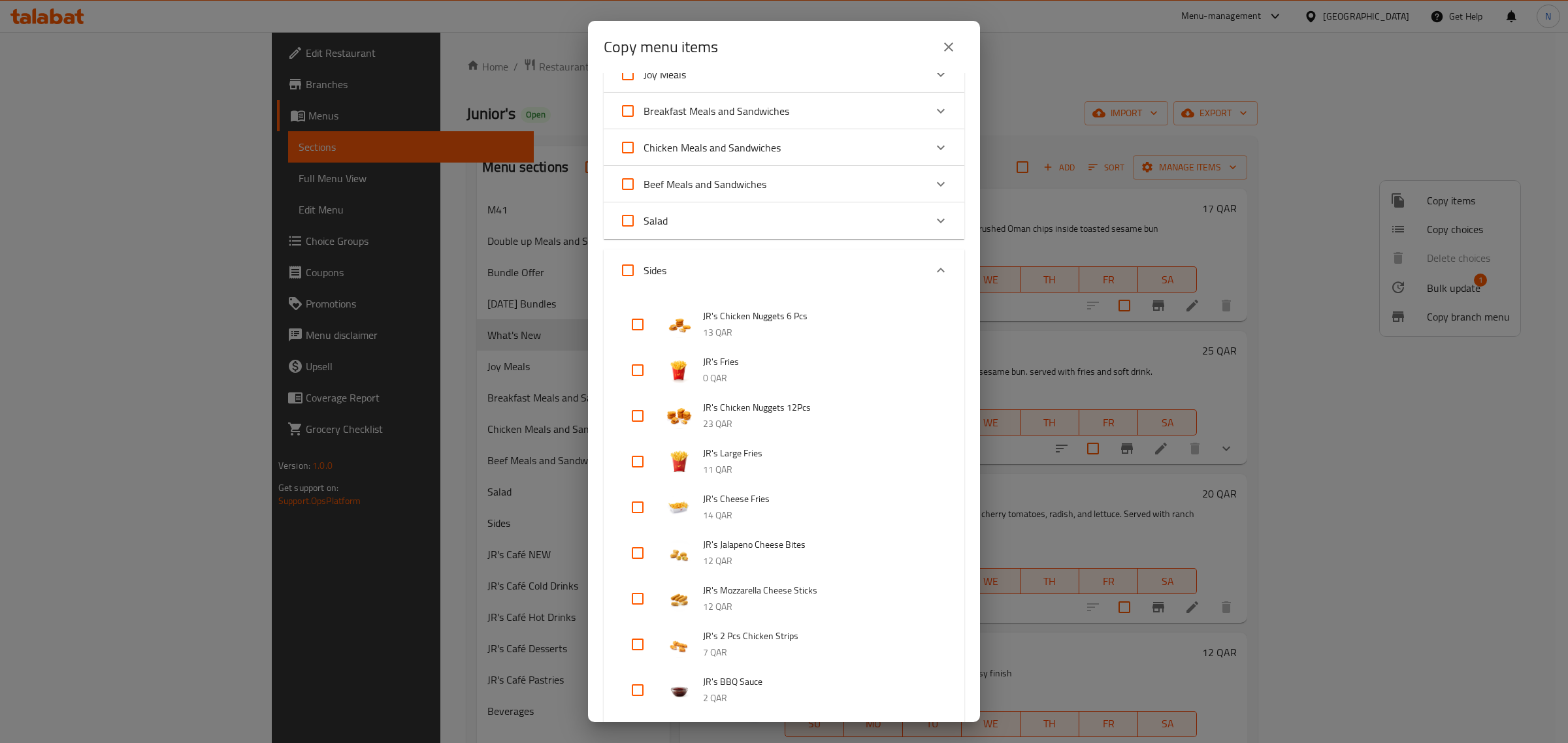
scroll to position [571, 0]
click at [629, 264] on input "Sides" at bounding box center [627, 272] width 31 height 31
checkbox input "true"
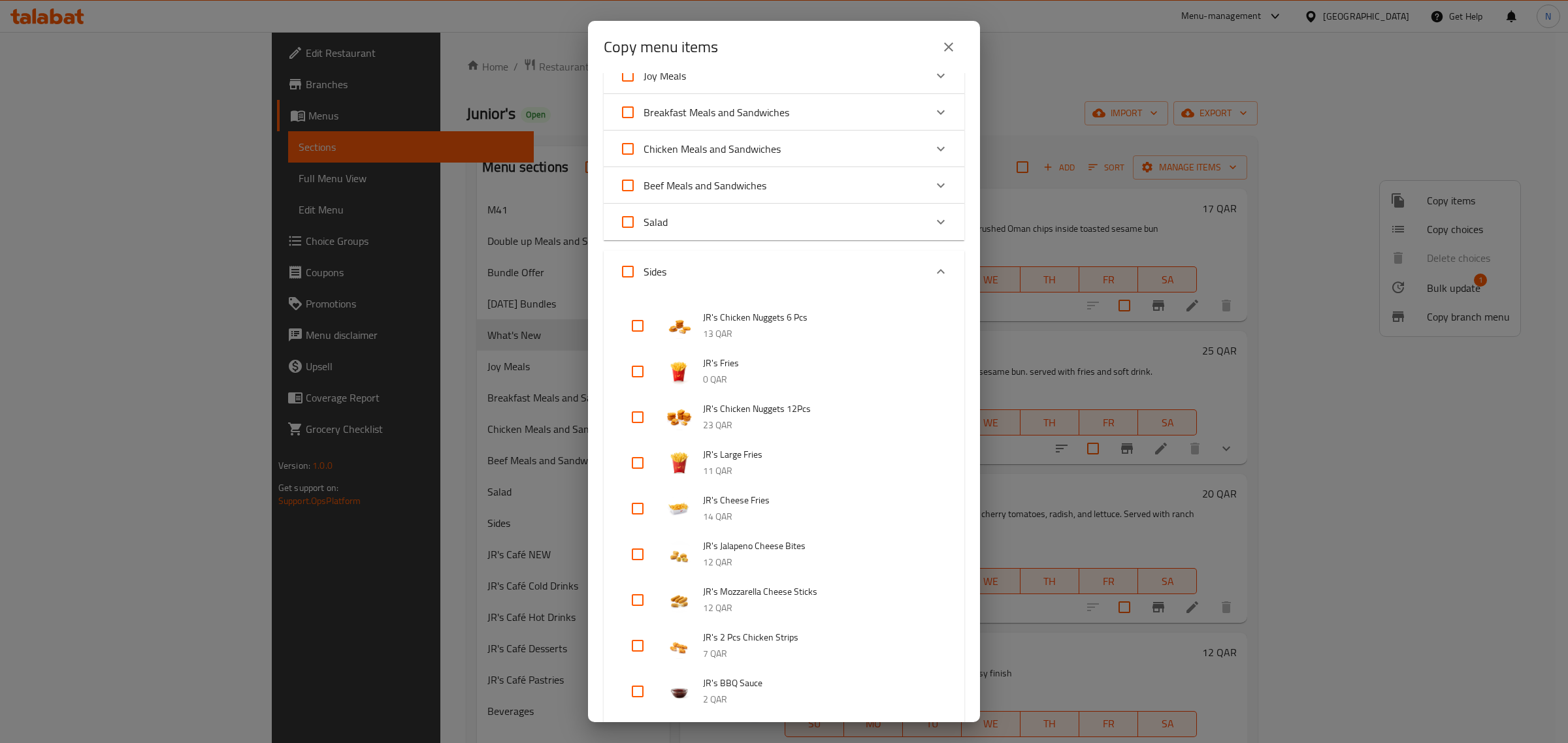
checkbox input "true"
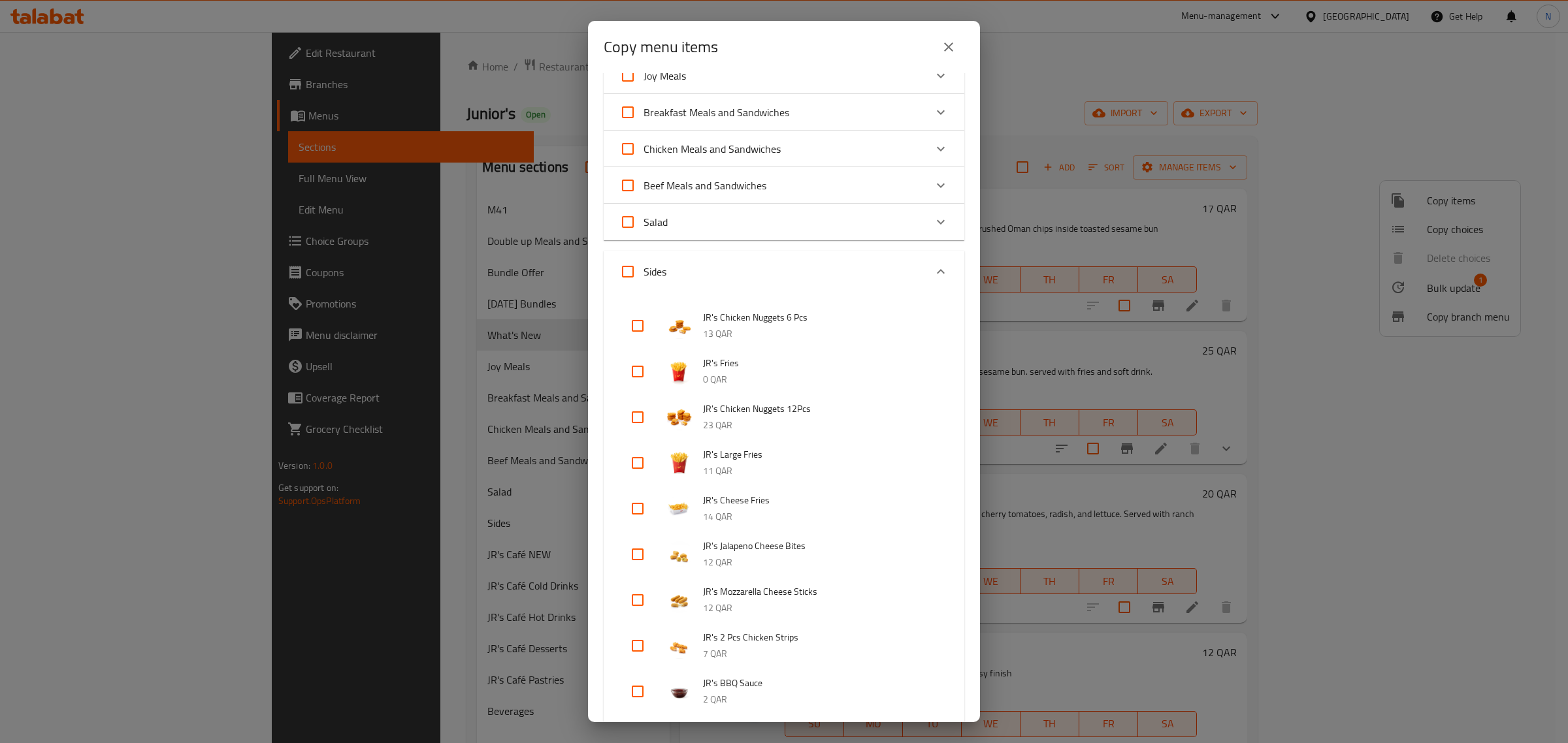
checkbox input "true"
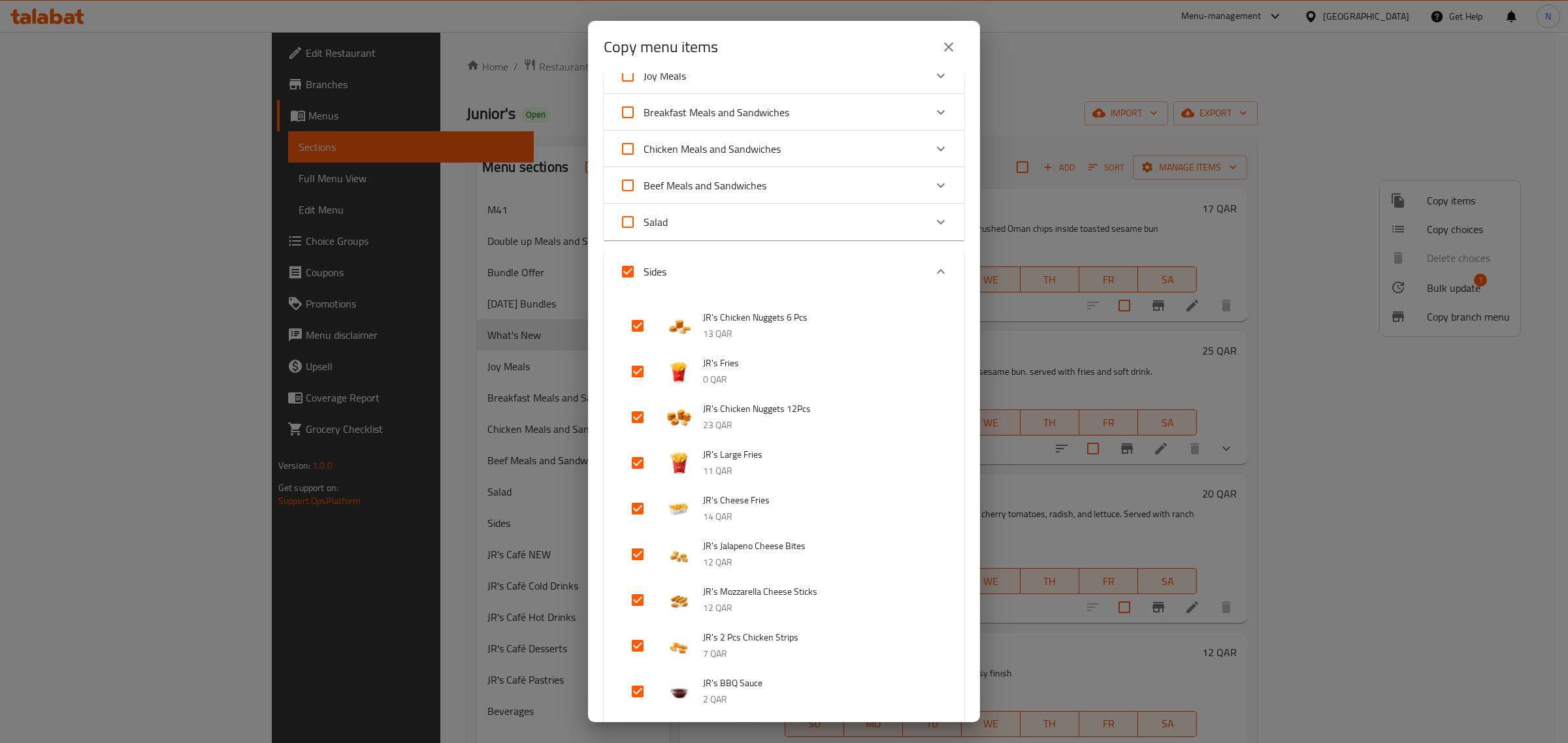
click at [629, 271] on input "Sides" at bounding box center [627, 272] width 31 height 31
checkbox input "false"
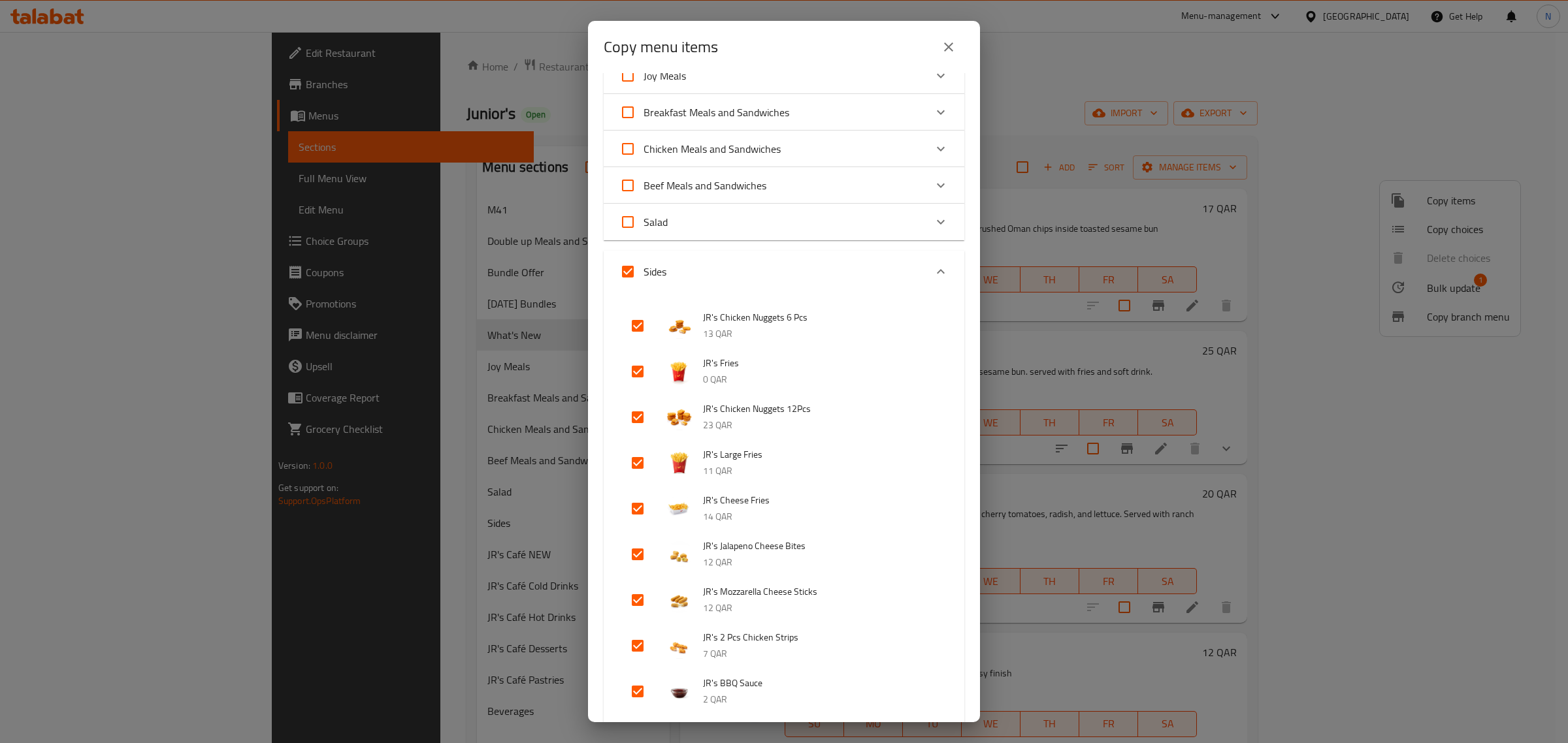
checkbox input "false"
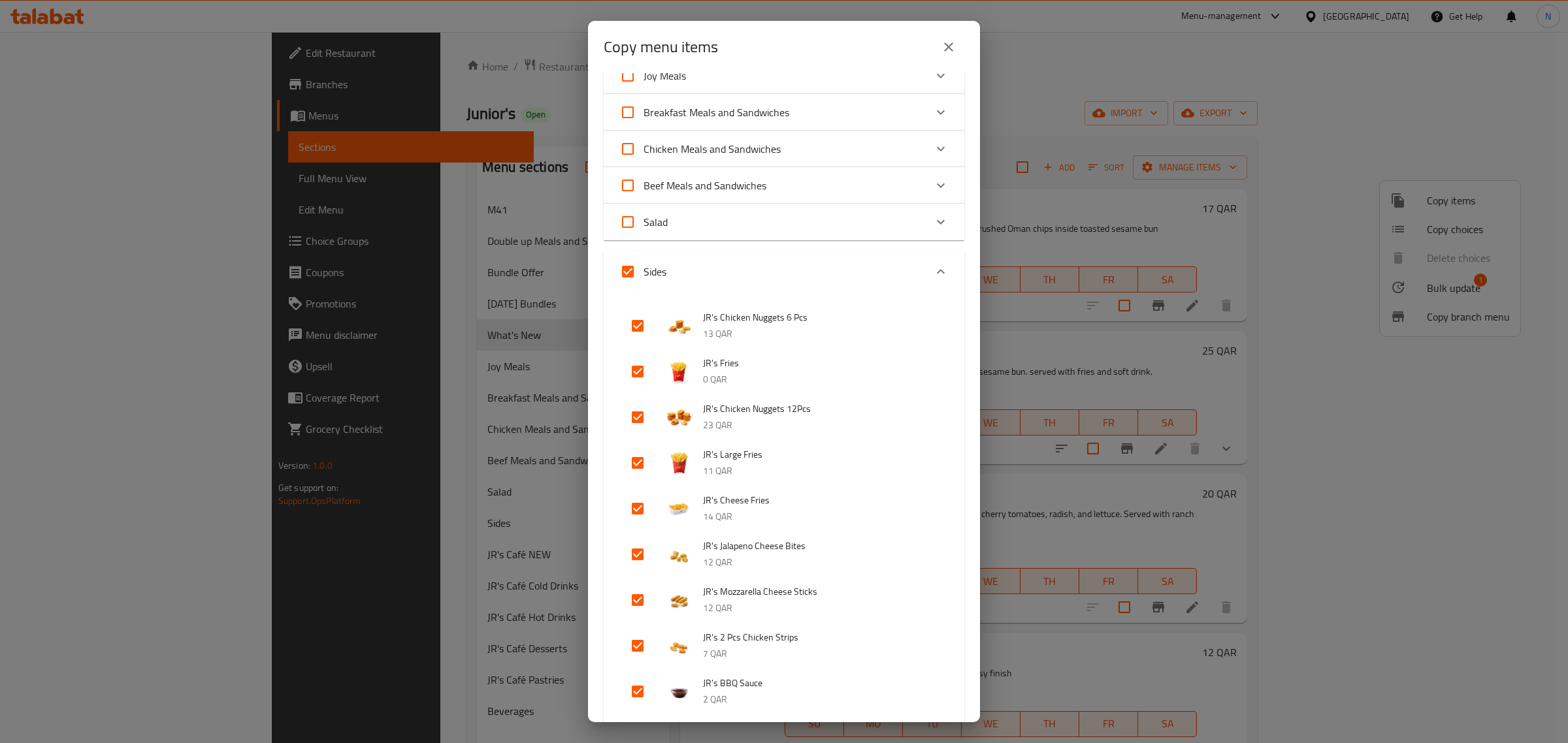
checkbox input "false"
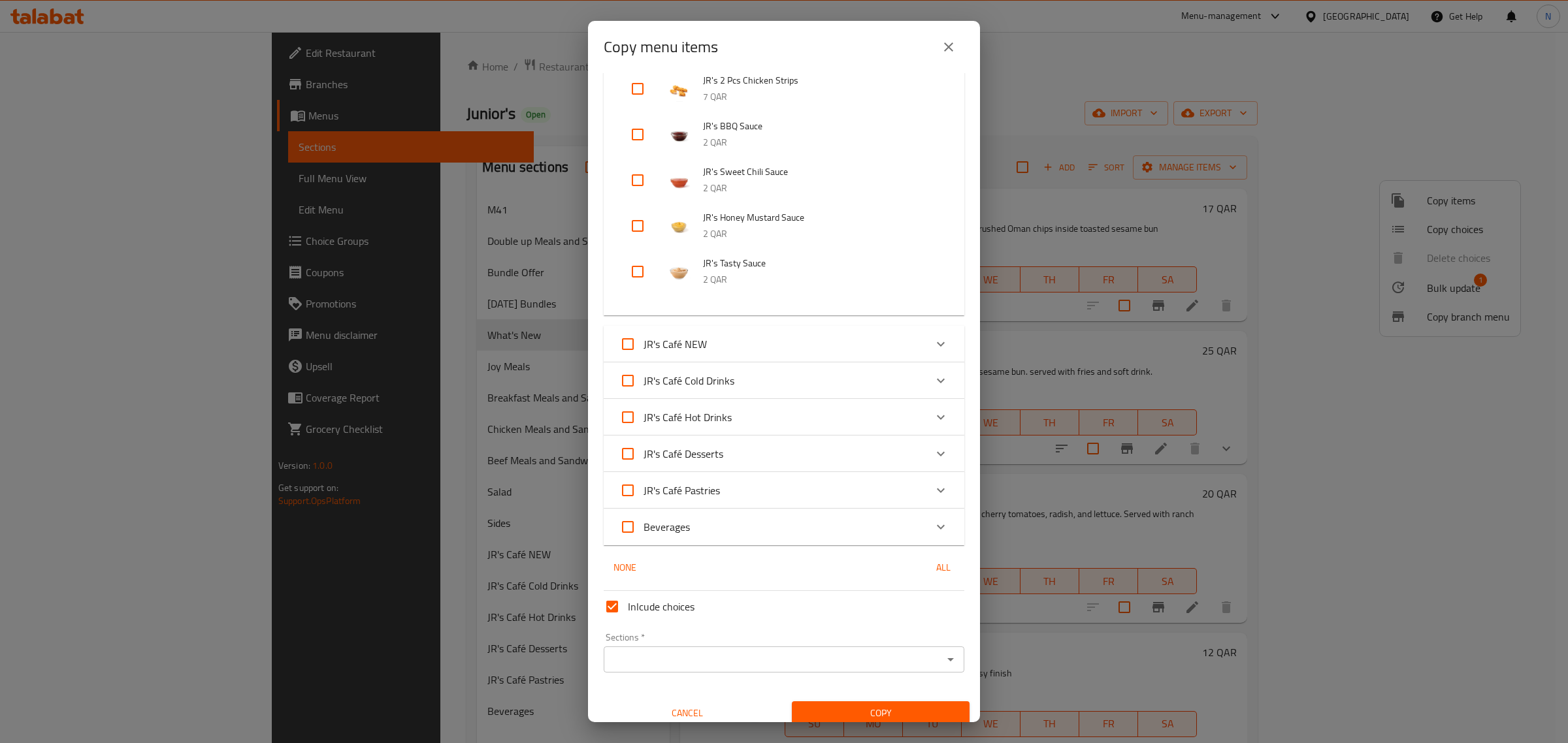
scroll to position [1137, 0]
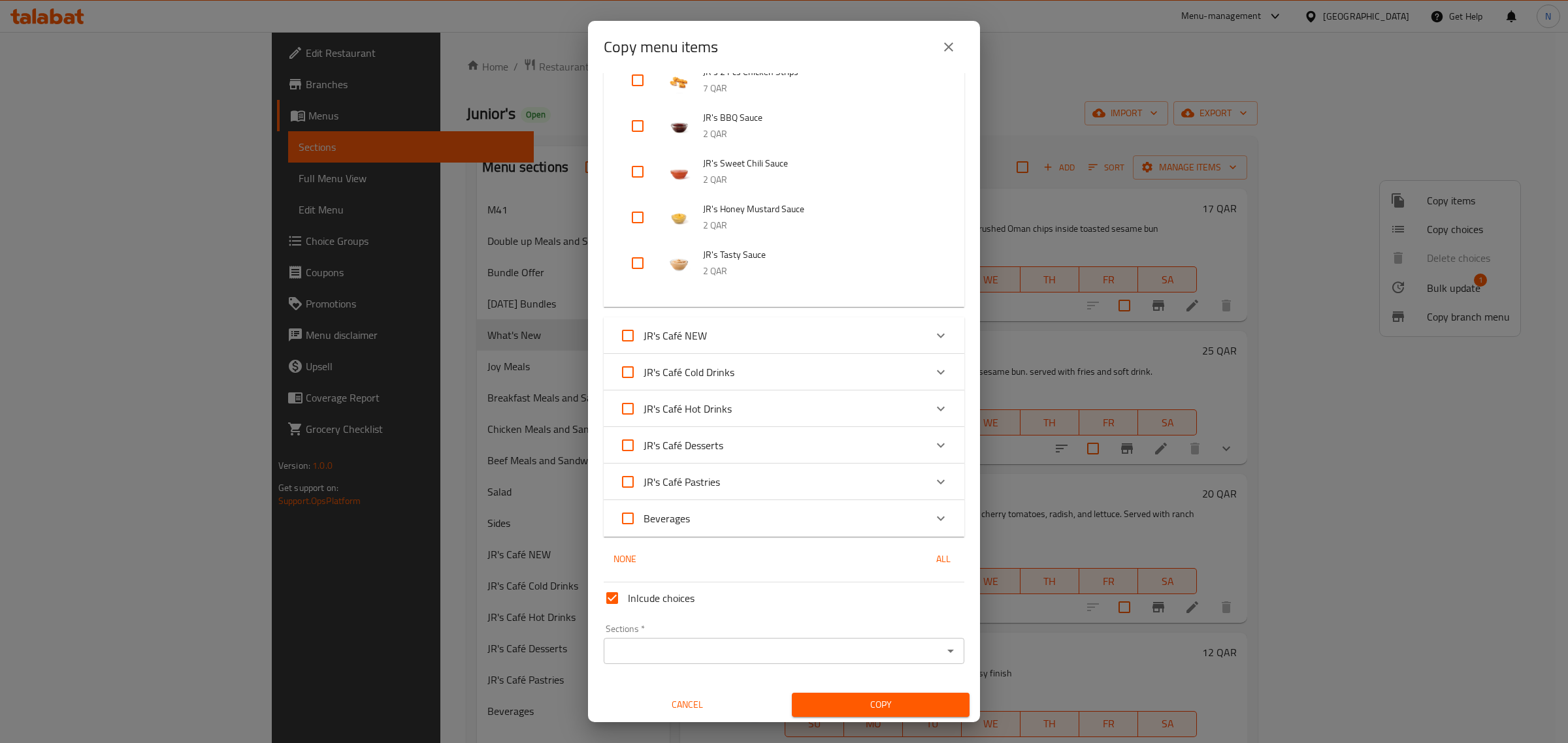
click at [634, 595] on span "Inlcude choices" at bounding box center [661, 597] width 67 height 15
click at [628, 595] on input "Inlcude choices" at bounding box center [612, 598] width 31 height 31
checkbox input "false"
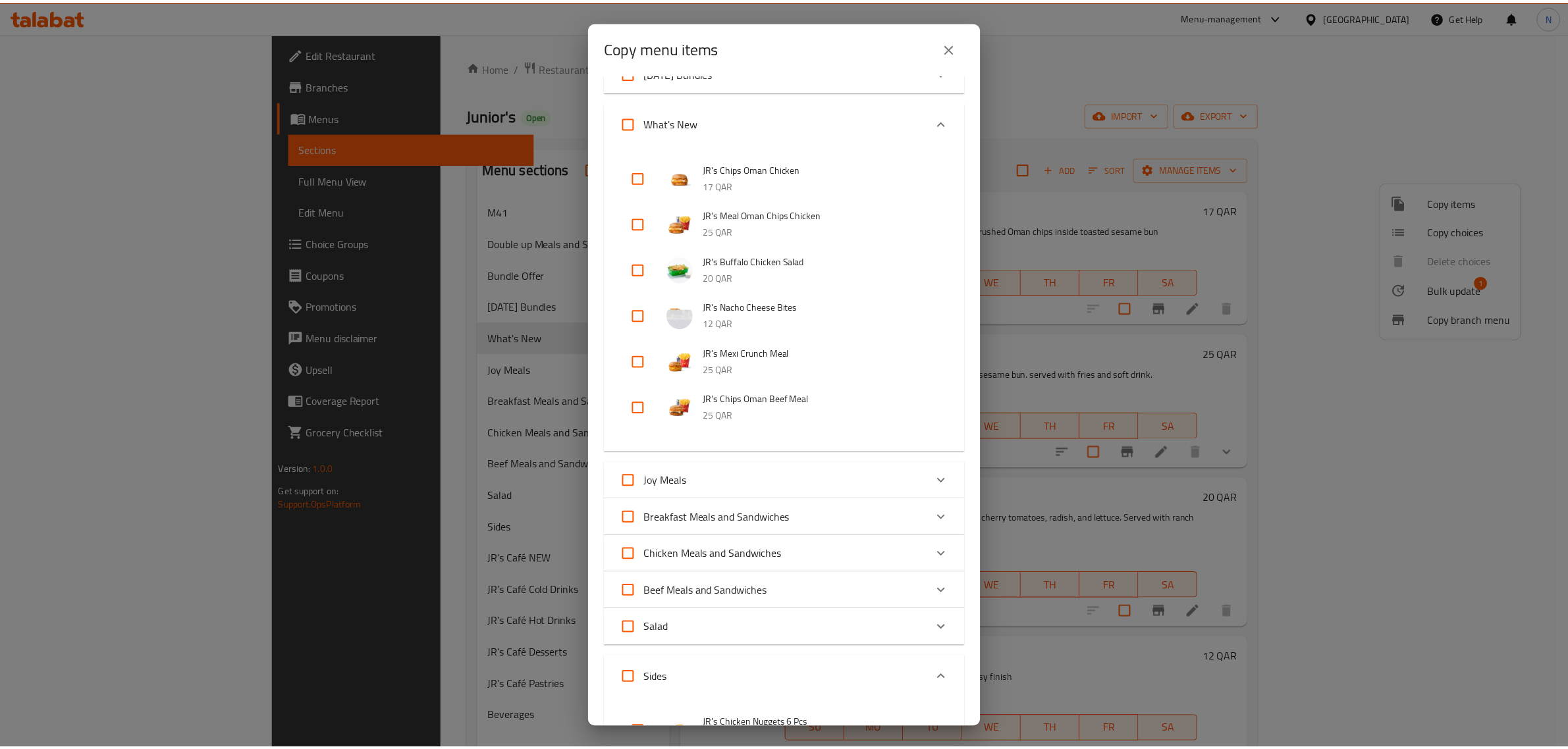
scroll to position [0, 0]
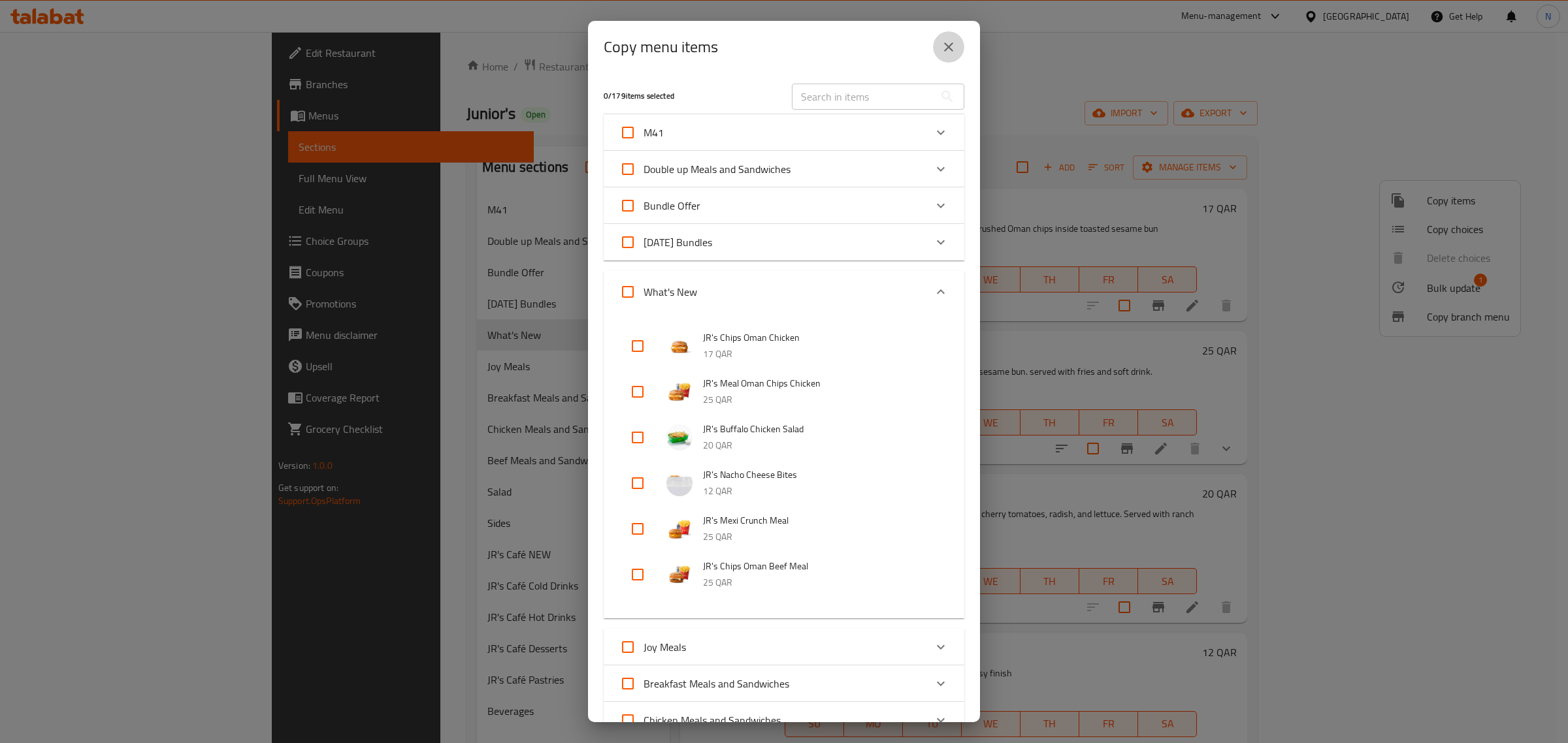
click at [953, 52] on icon "close" at bounding box center [948, 47] width 15 height 15
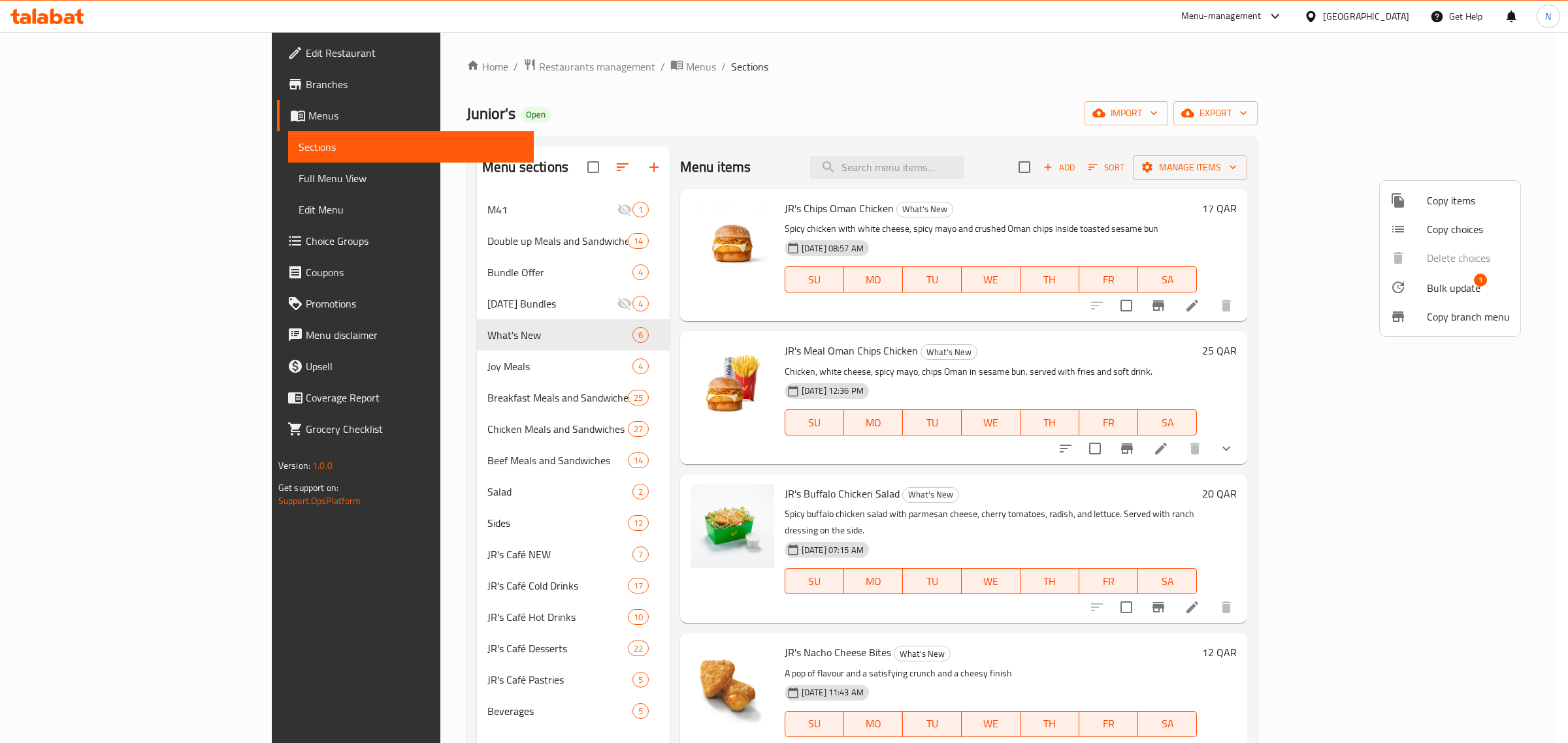
click at [1213, 109] on div at bounding box center [784, 372] width 1568 height 743
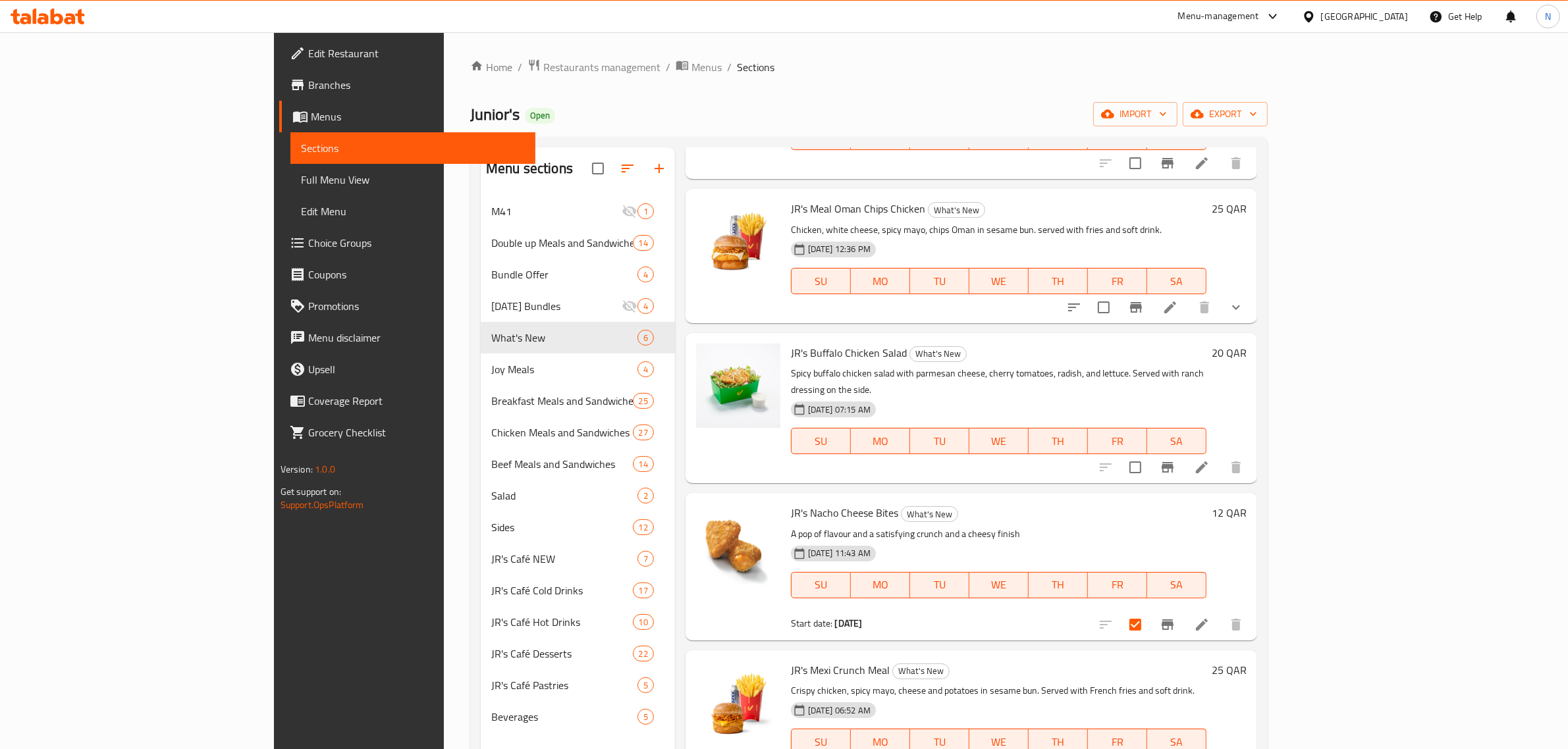
scroll to position [159, 0]
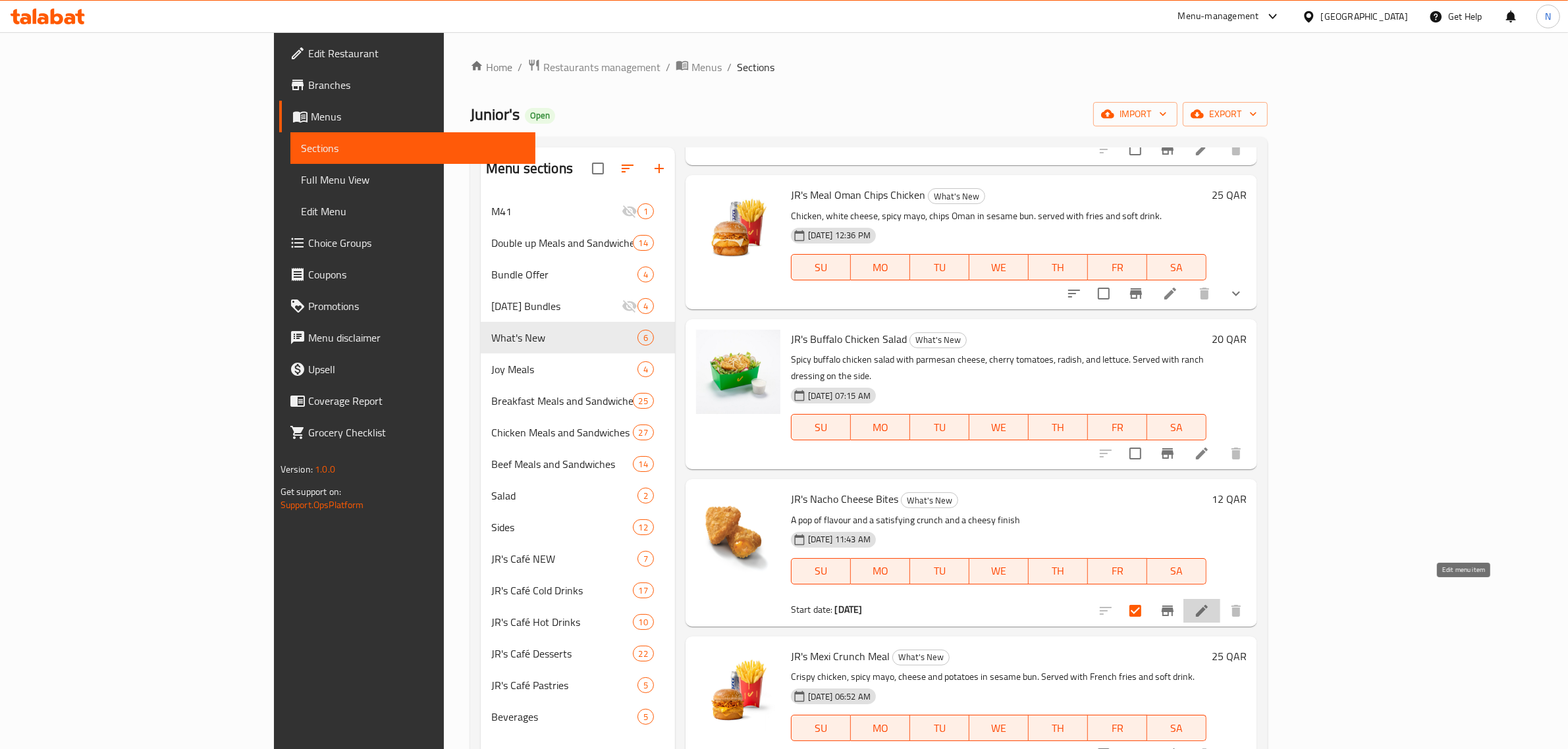
click at [1208, 605] on icon at bounding box center [1202, 610] width 12 height 12
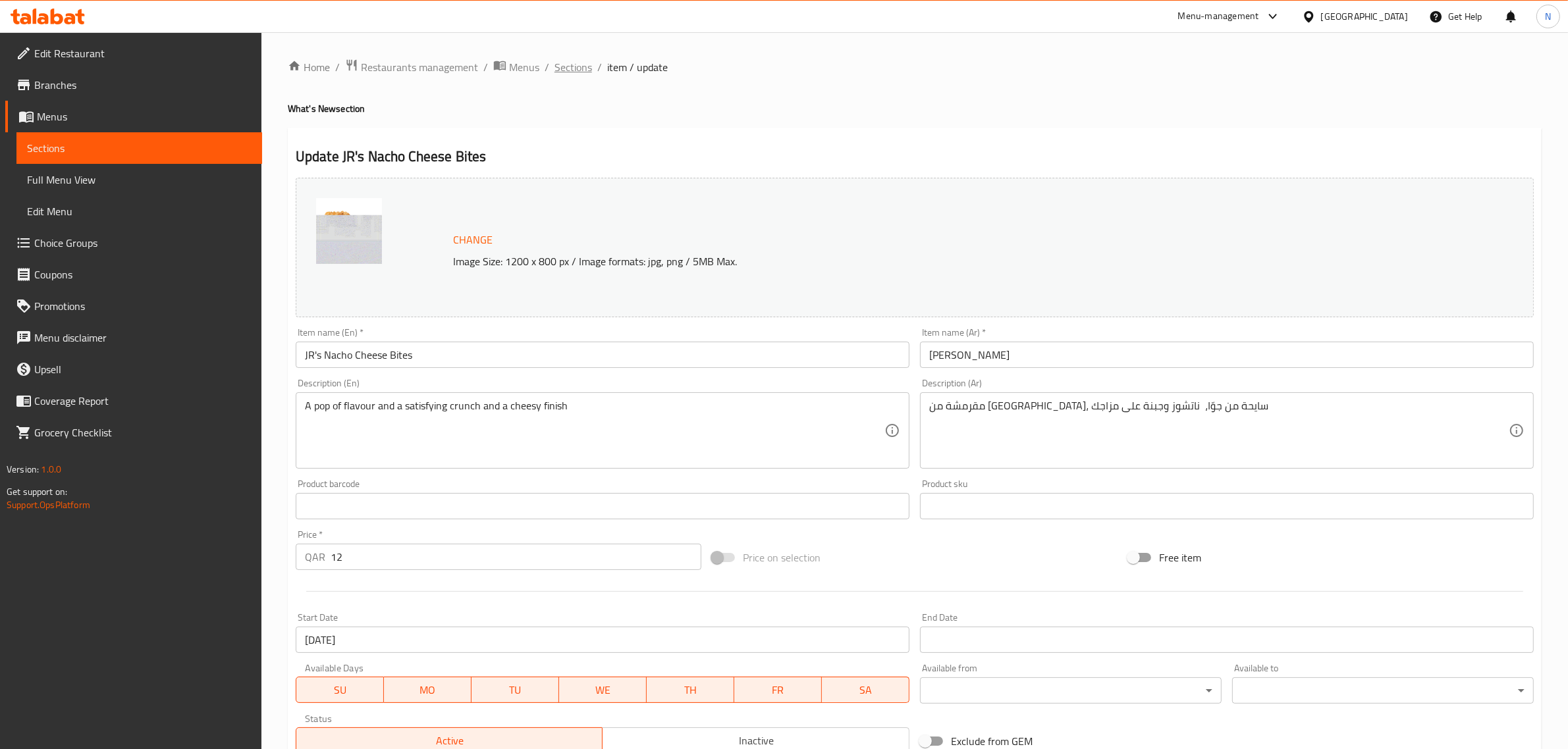
click at [581, 73] on span "Sections" at bounding box center [572, 66] width 37 height 15
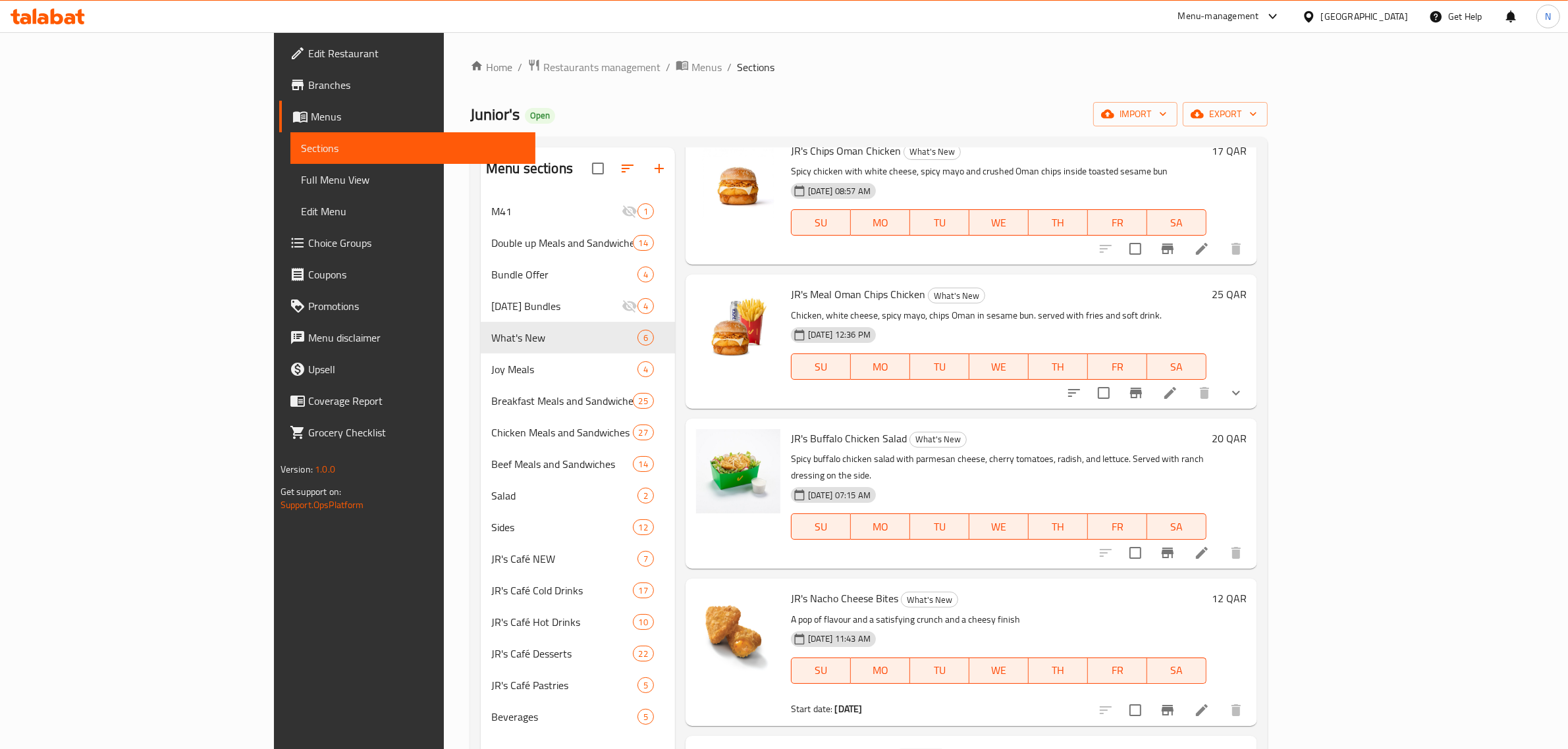
scroll to position [159, 0]
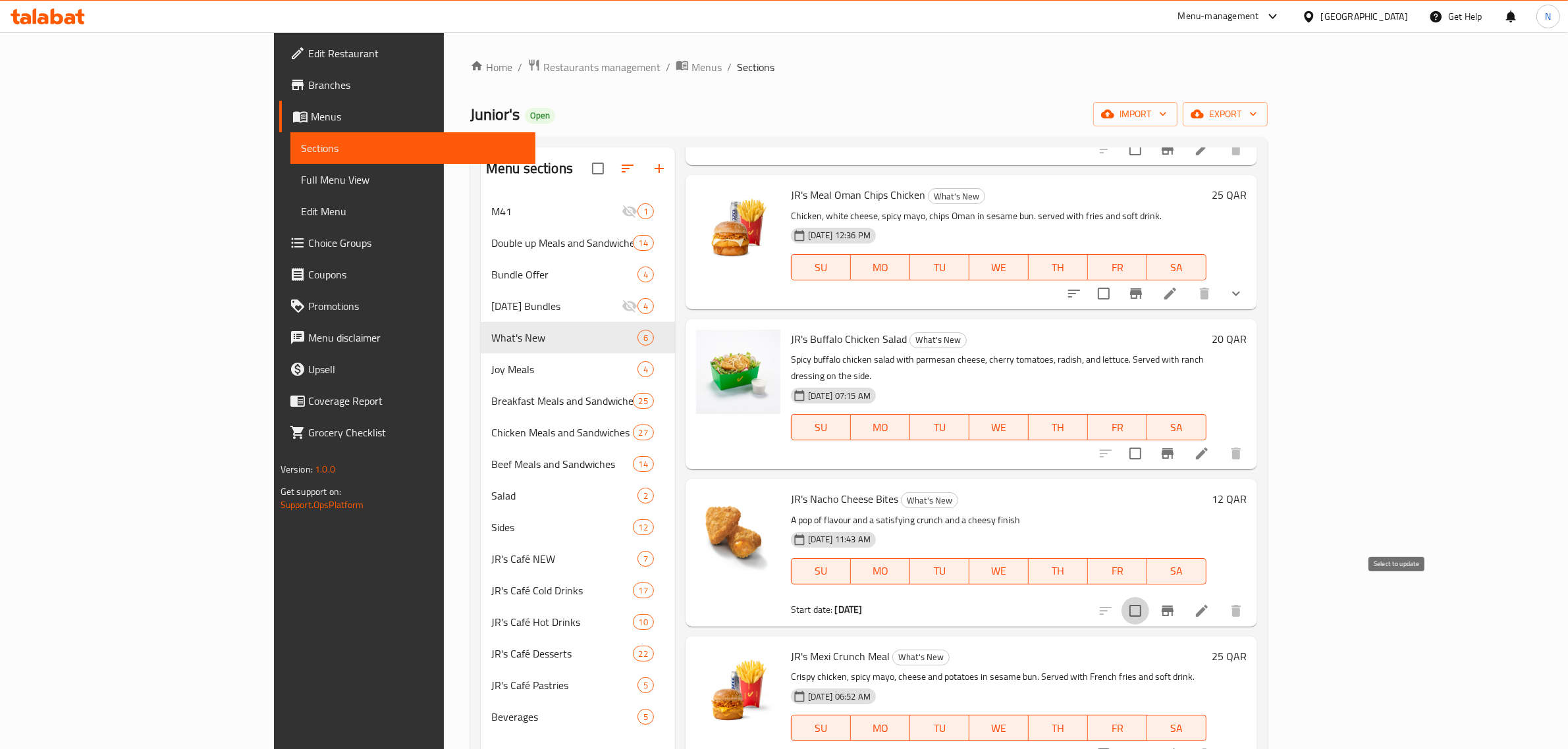
click at [1149, 599] on input "checkbox" at bounding box center [1135, 611] width 27 height 27
checkbox input "true"
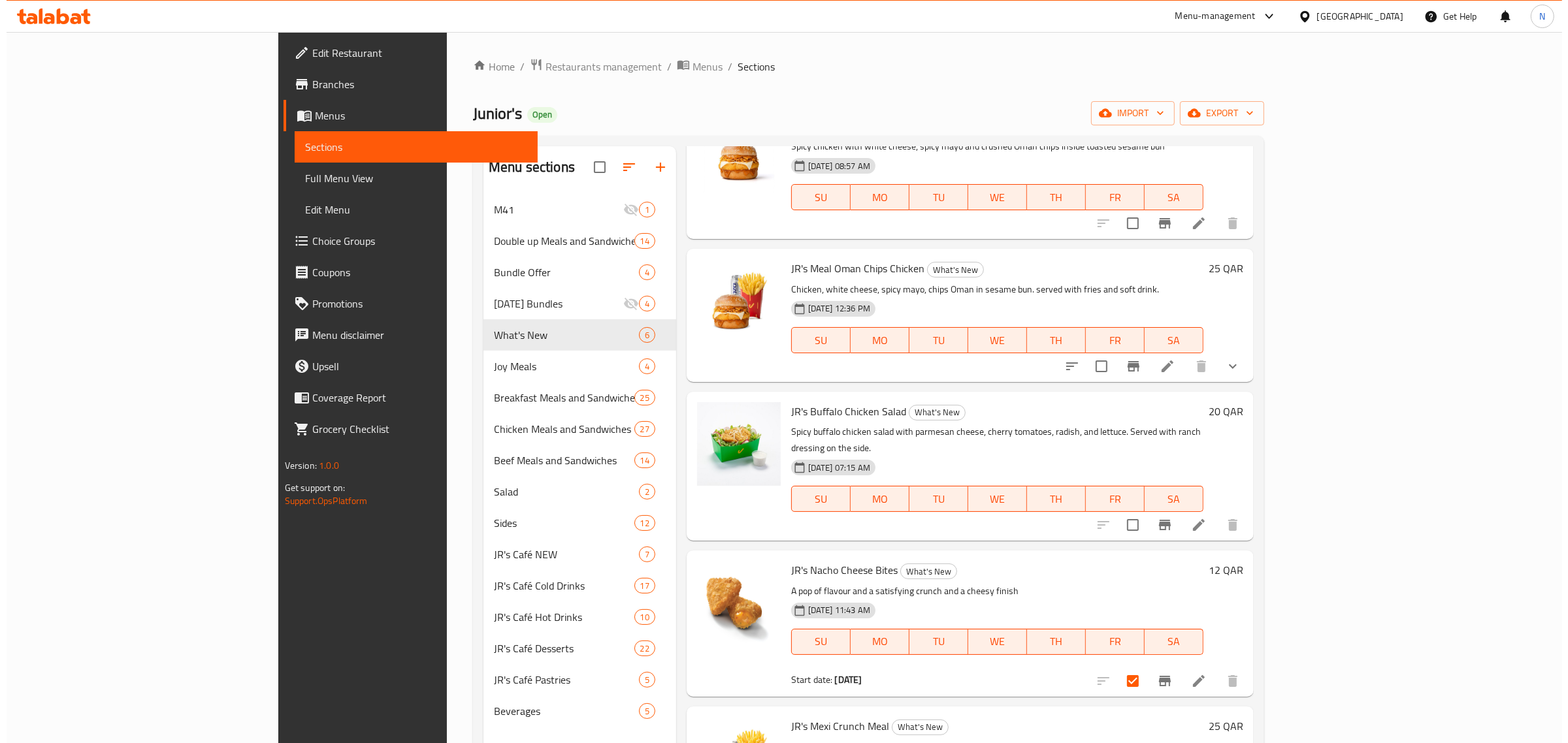
scroll to position [0, 0]
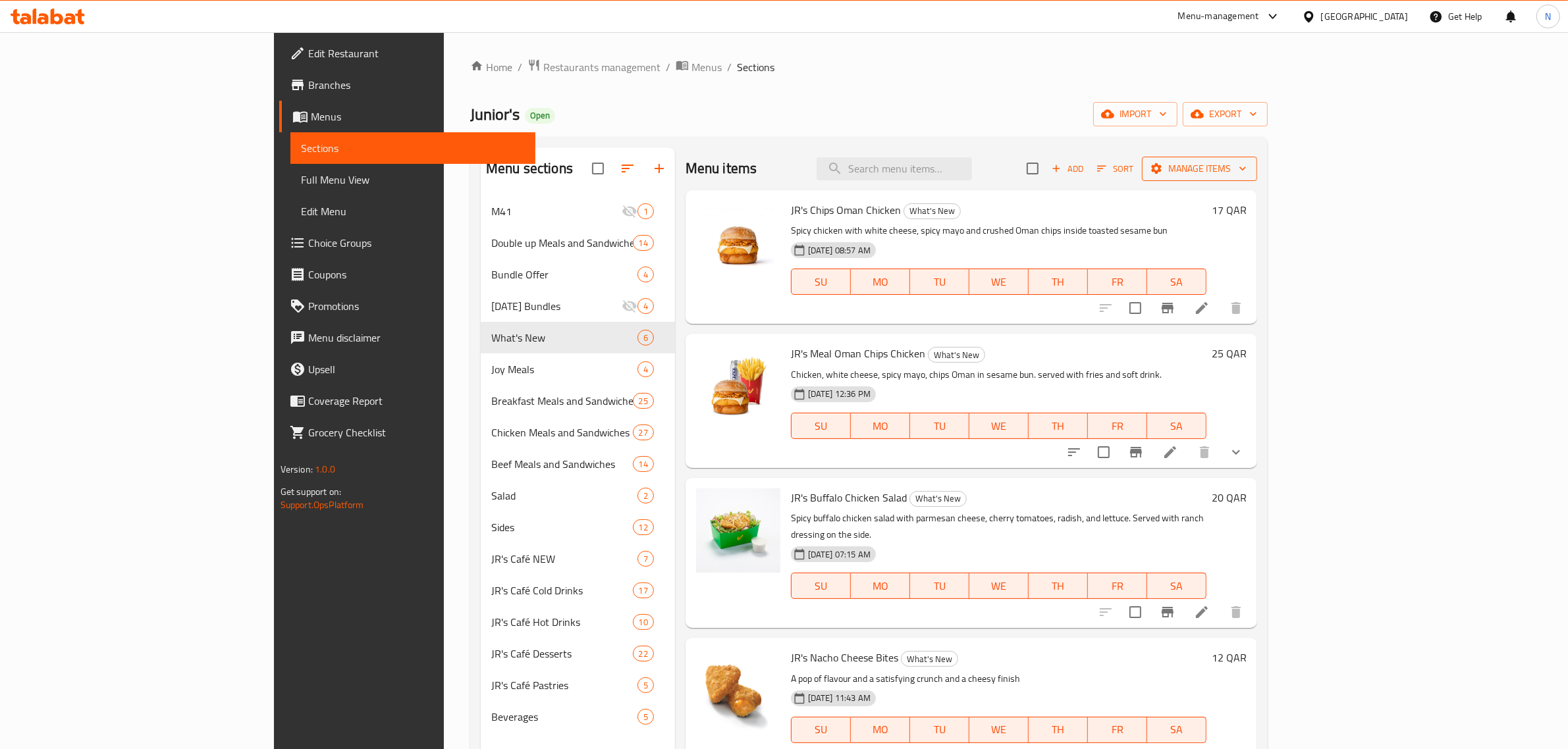
click at [1247, 175] on span "Manage items" at bounding box center [1200, 169] width 94 height 16
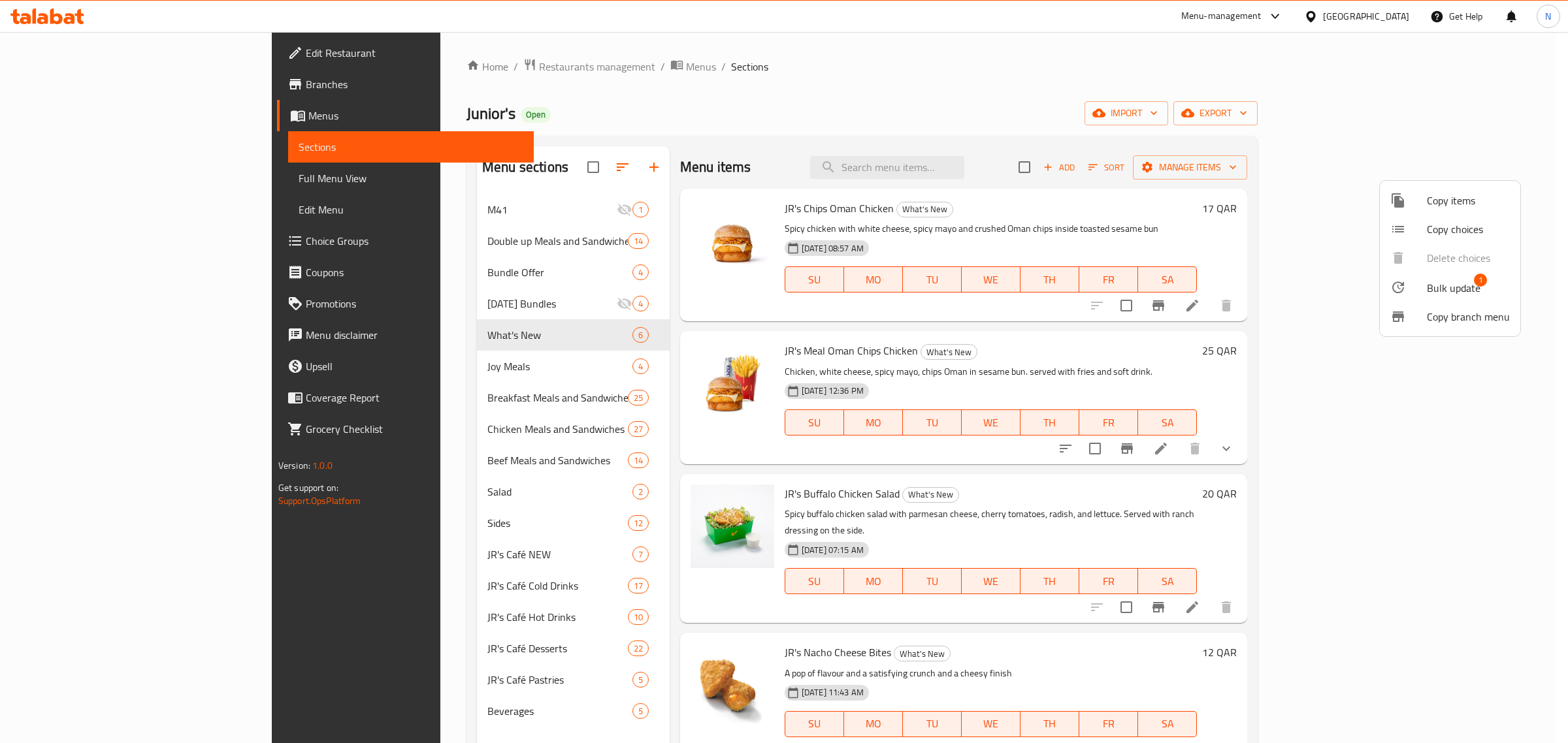
click at [1446, 204] on span "Copy items" at bounding box center [1468, 200] width 83 height 15
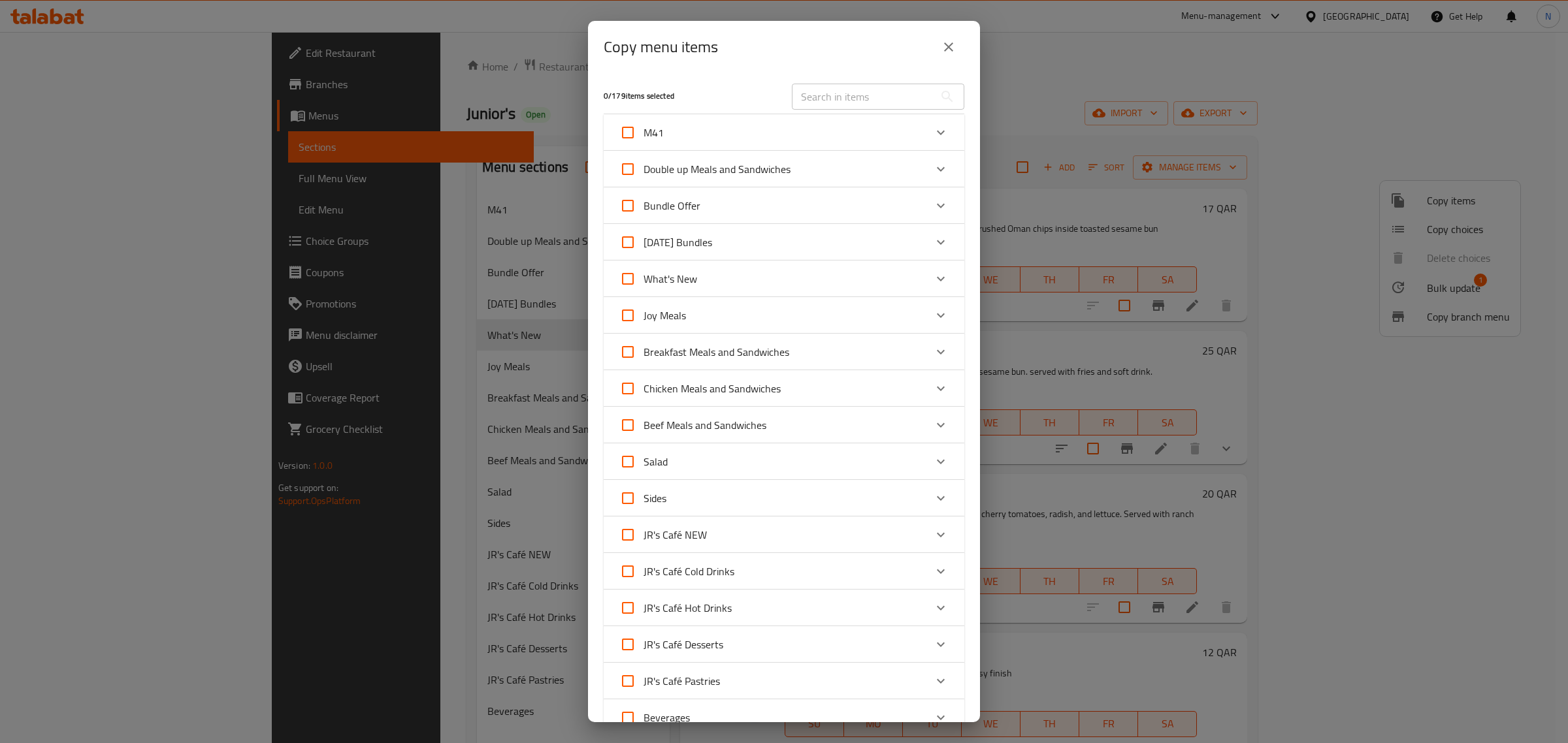
click at [684, 495] on div "Sides" at bounding box center [772, 498] width 306 height 31
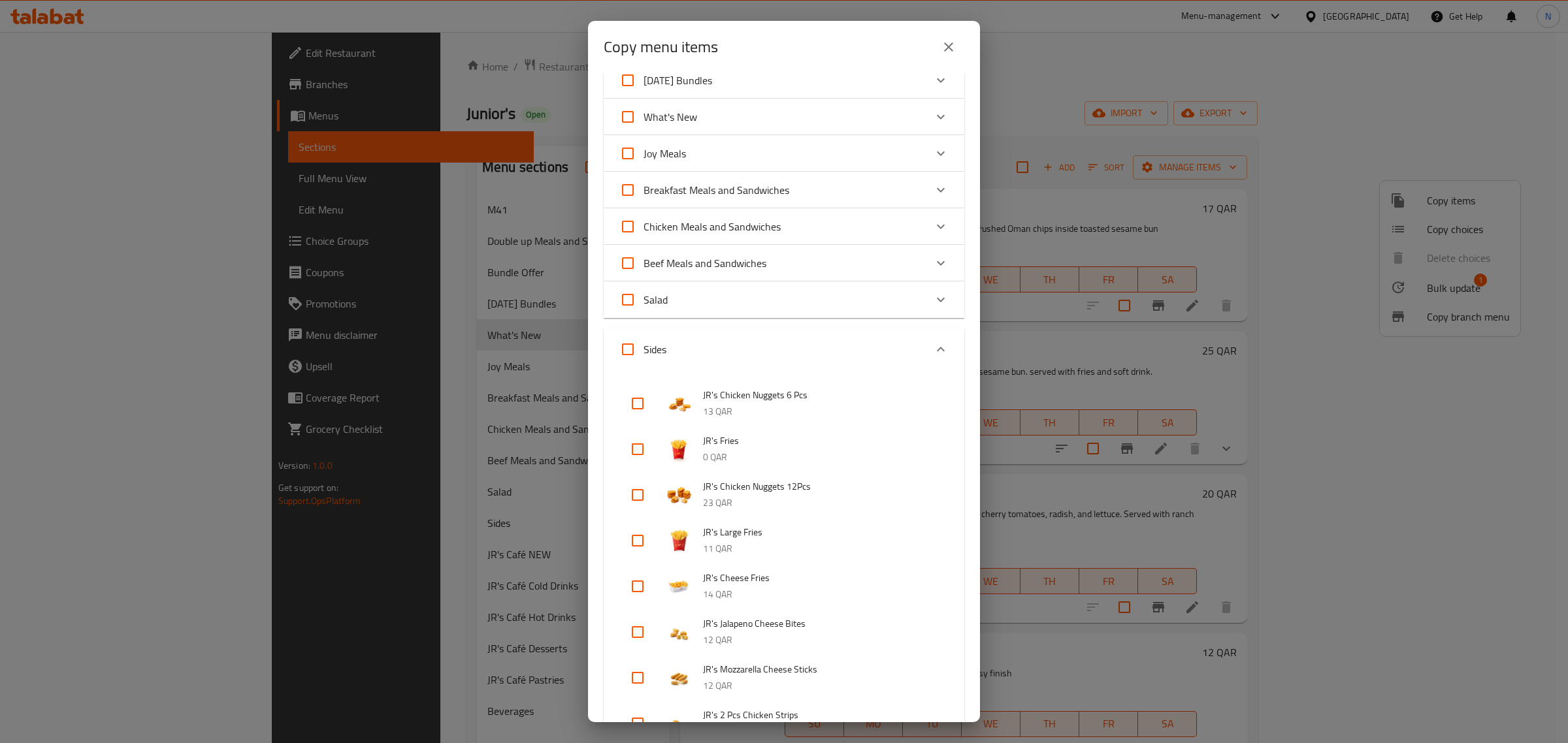
scroll to position [164, 0]
click at [625, 349] on input "Sides" at bounding box center [627, 348] width 31 height 31
checkbox input "true"
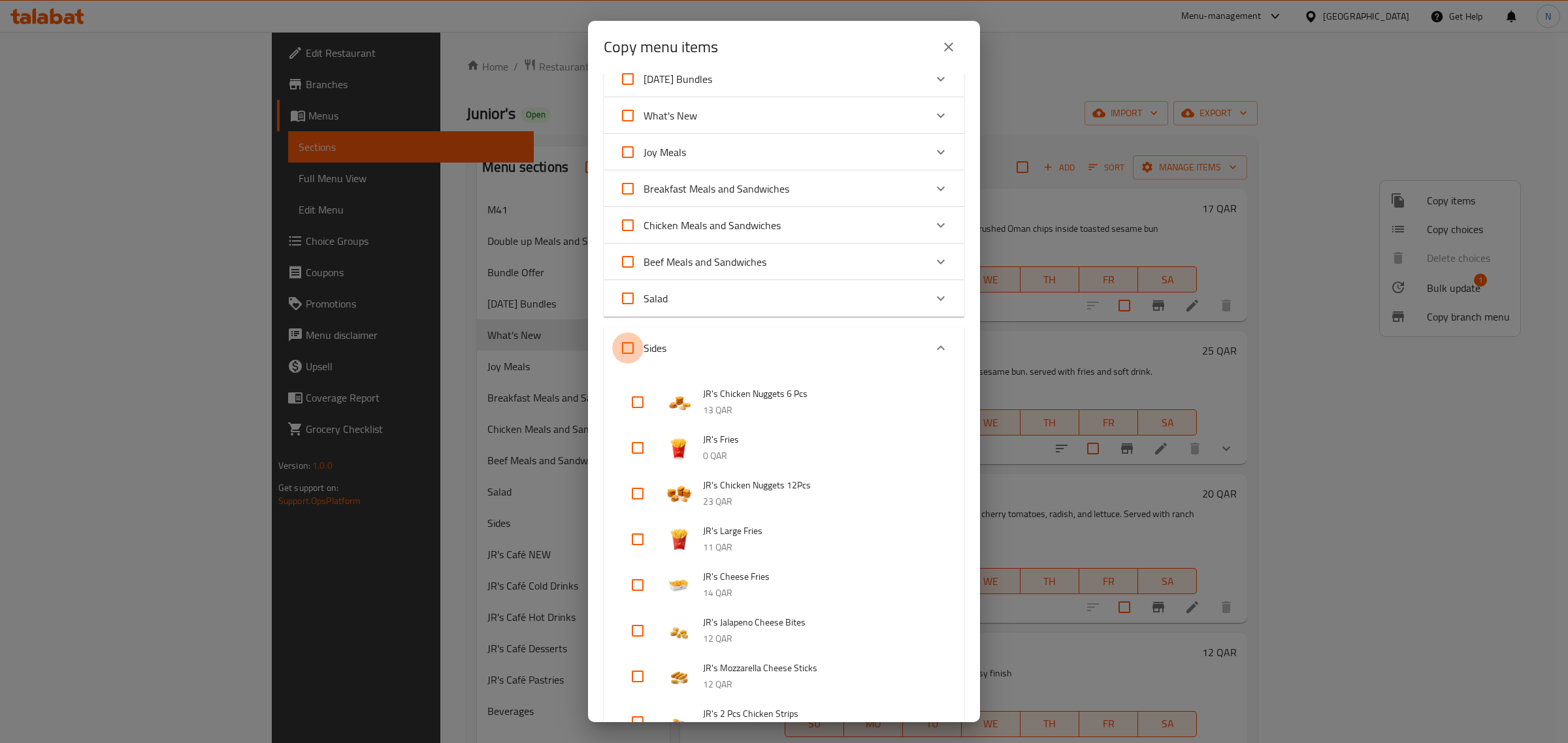
checkbox input "true"
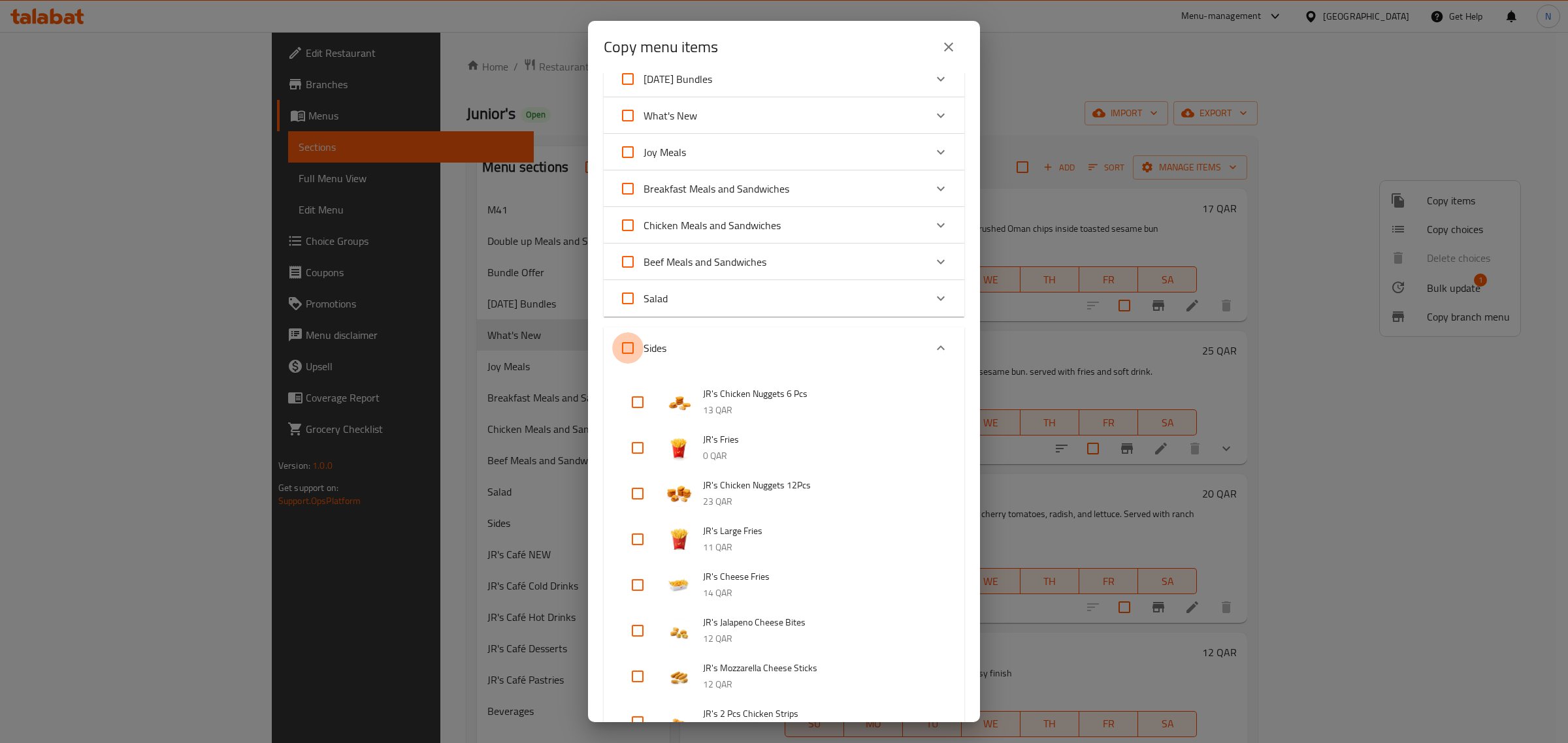
checkbox input "true"
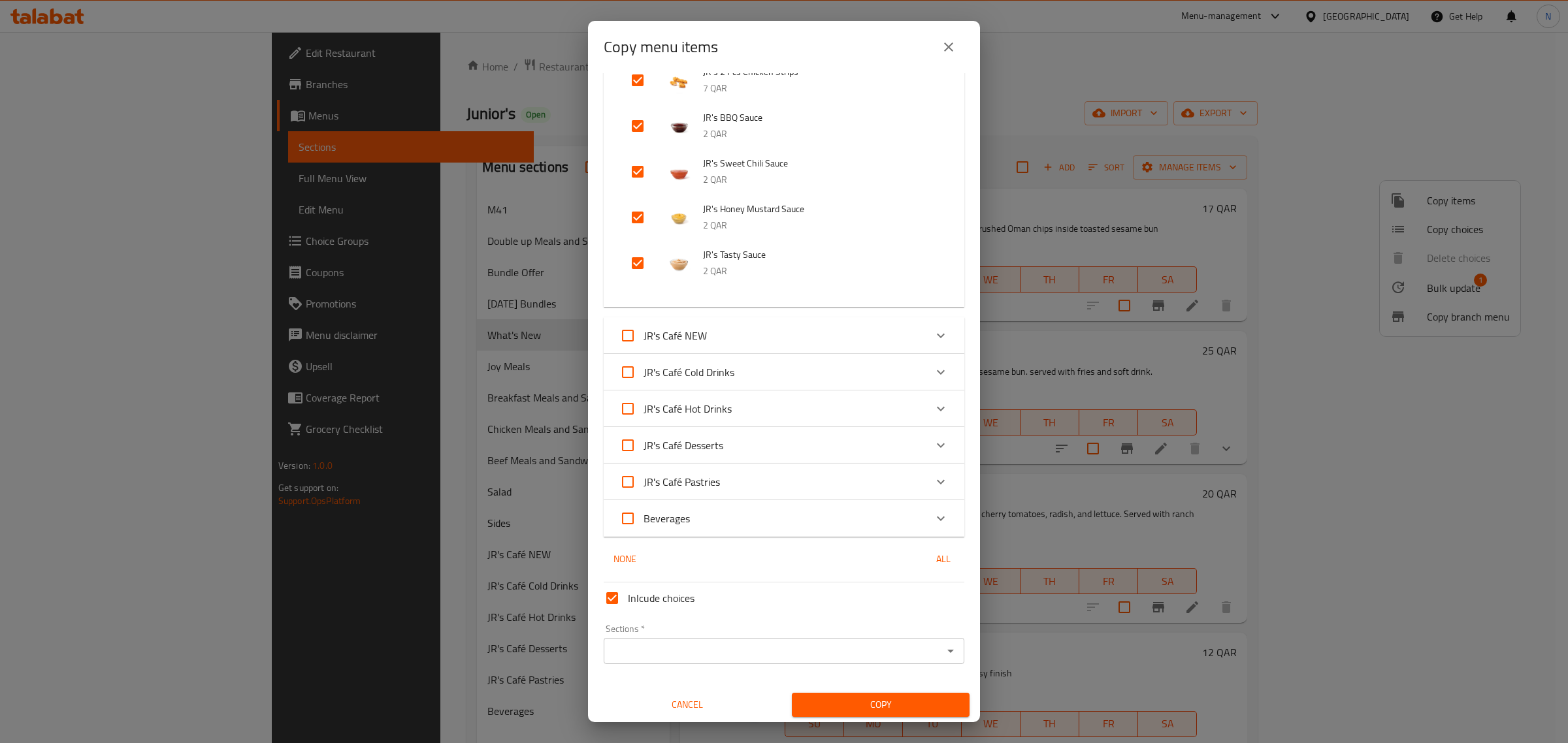
scroll to position [724, 0]
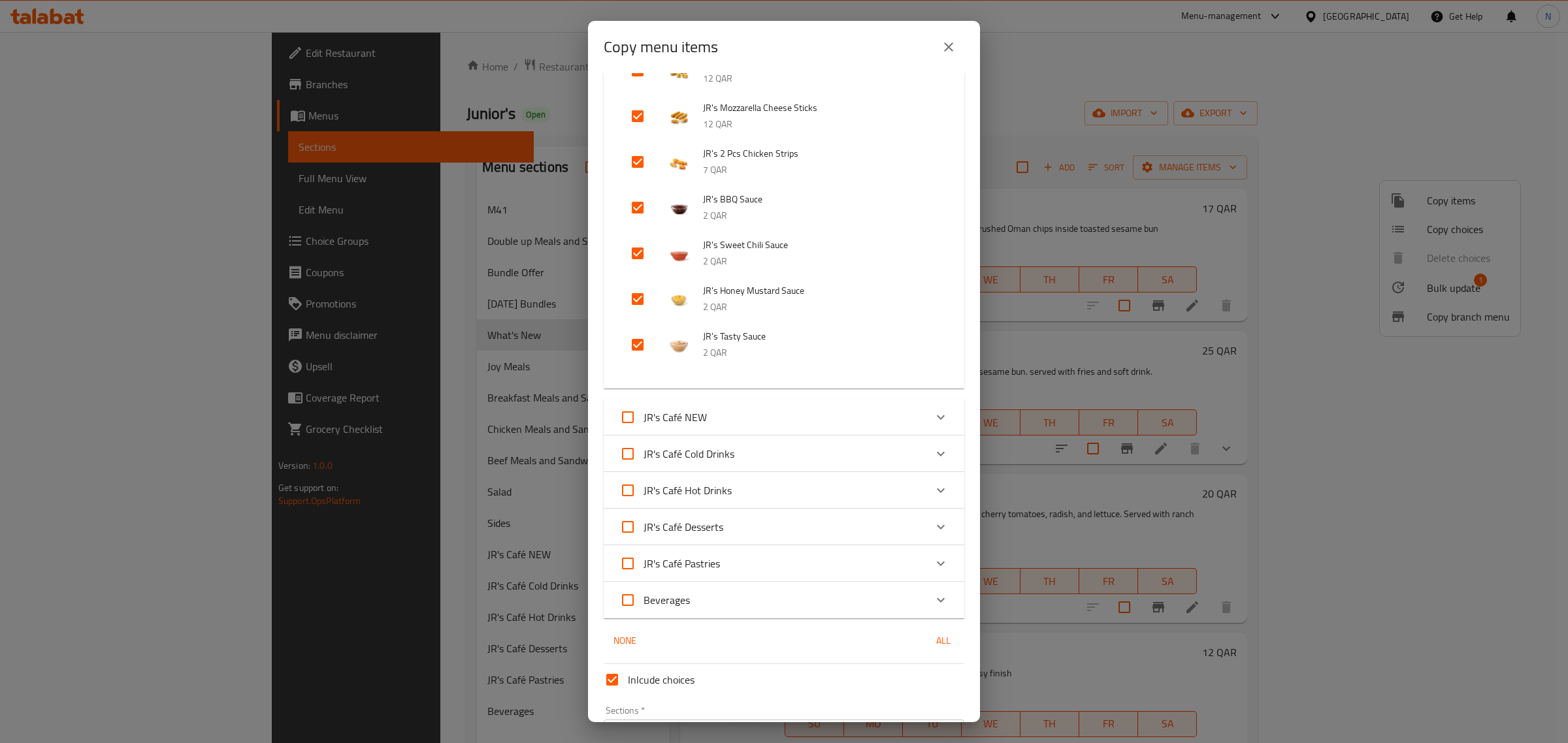
click at [631, 672] on span "Inlcude choices" at bounding box center [661, 679] width 67 height 15
click at [628, 670] on input "Inlcude choices" at bounding box center [612, 679] width 31 height 31
checkbox input "false"
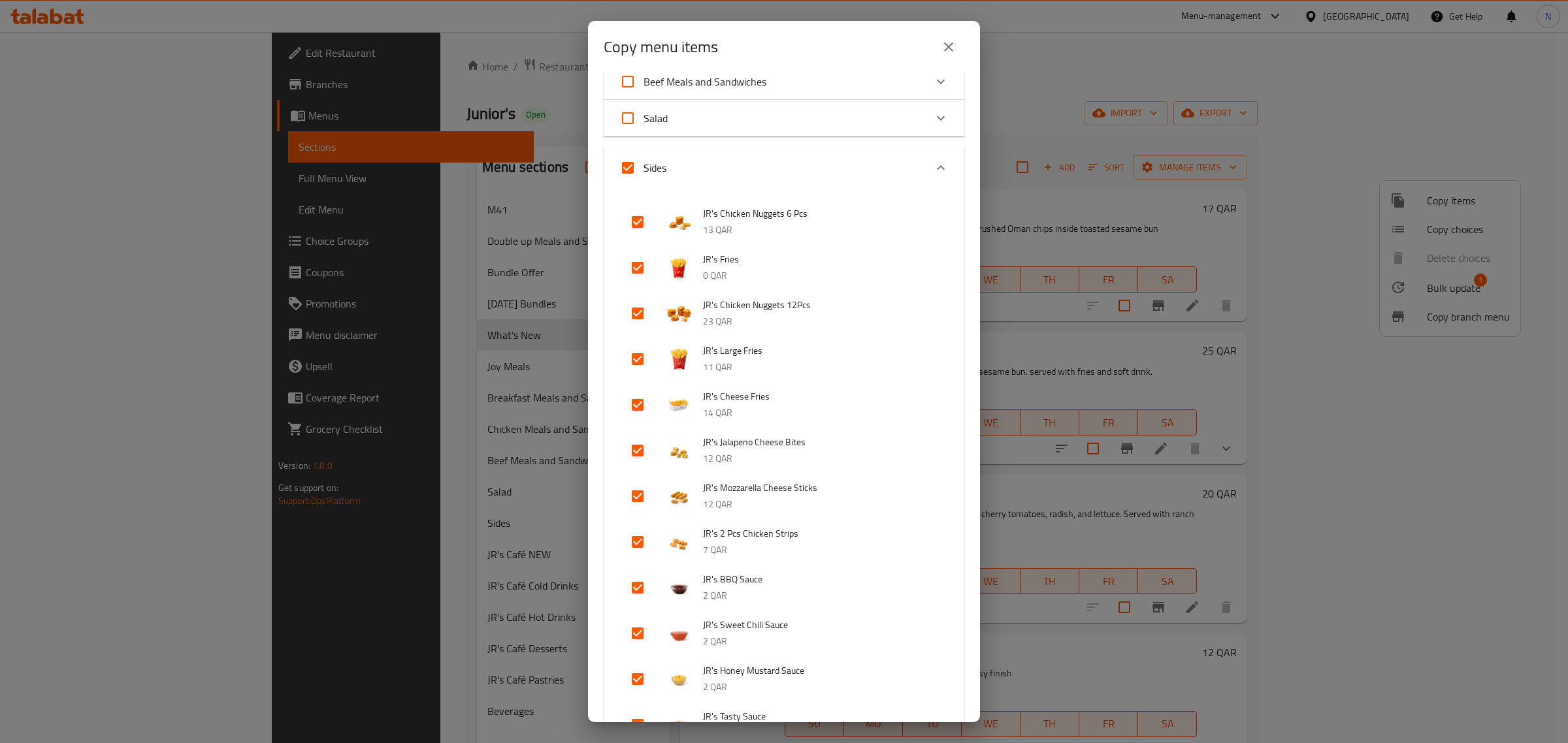
scroll to position [316, 0]
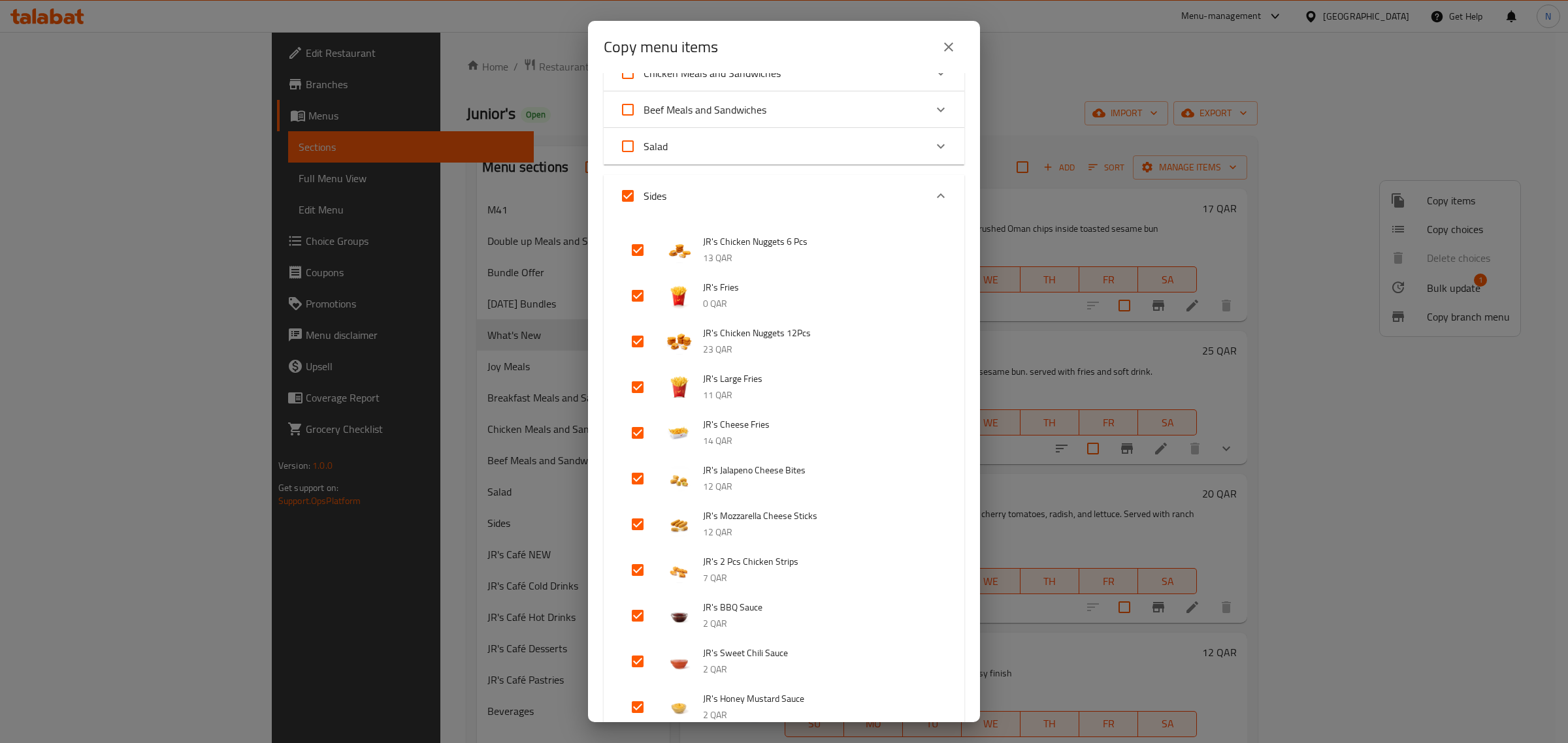
click at [625, 193] on input "Sides" at bounding box center [627, 195] width 31 height 31
checkbox input "false"
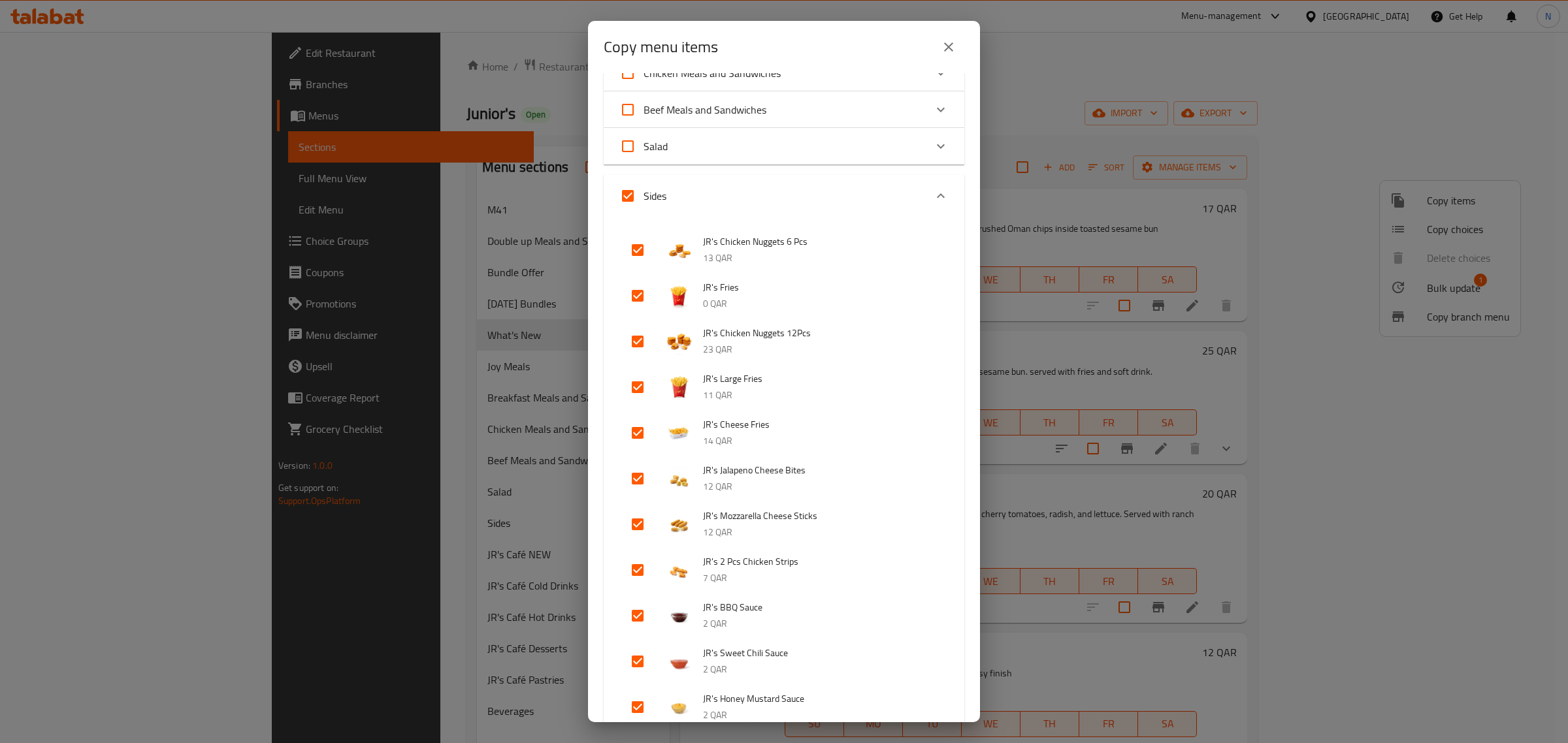
checkbox input "false"
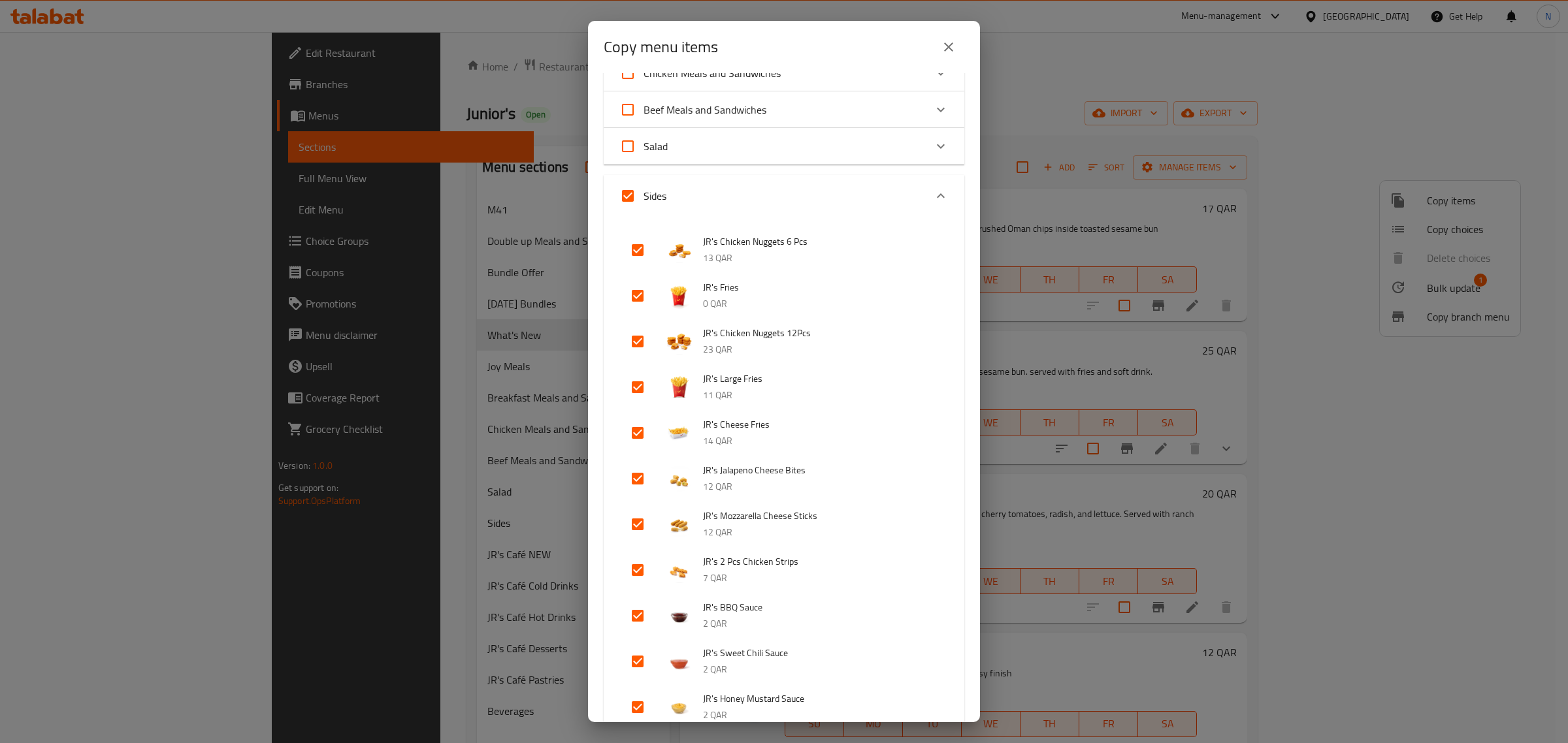
checkbox input "false"
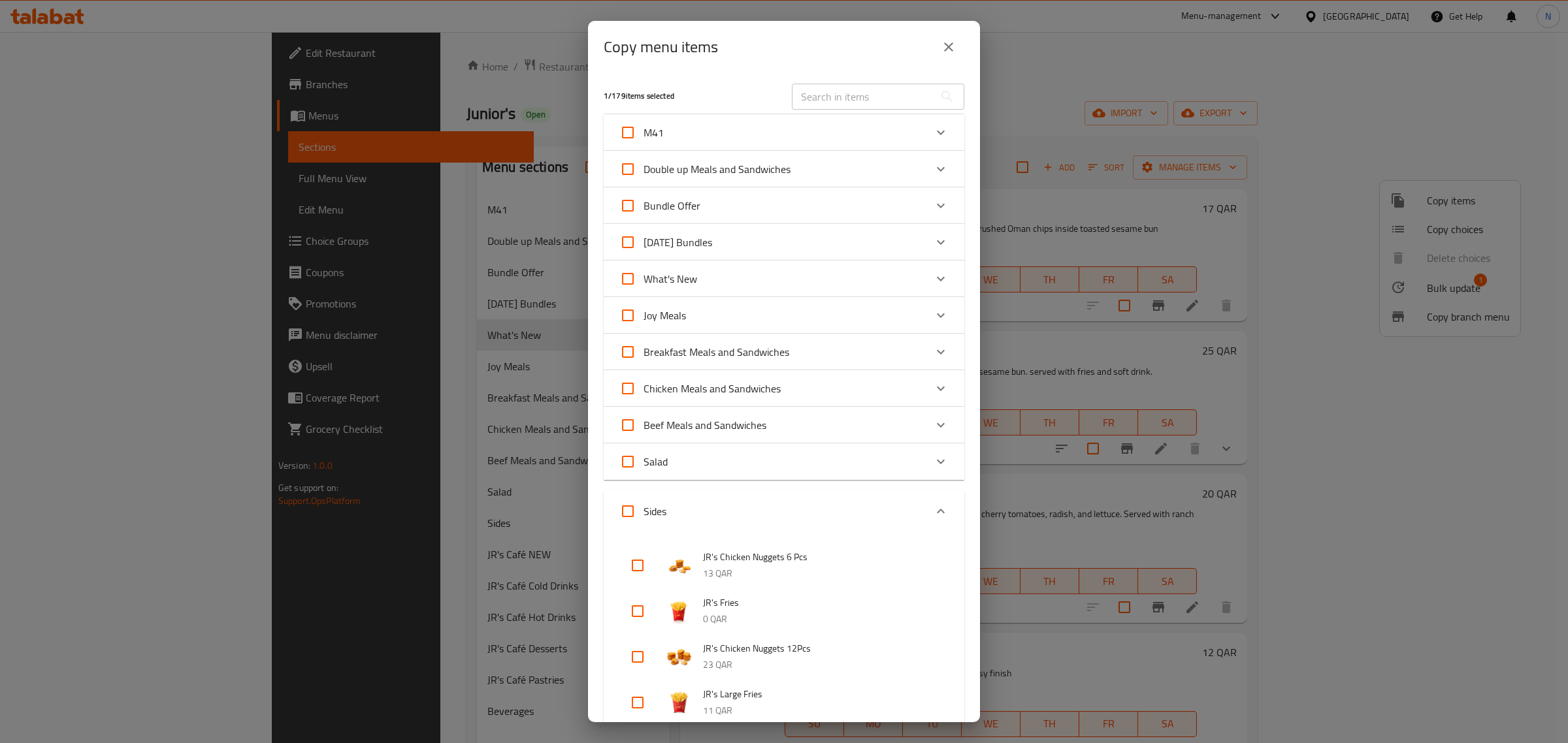
scroll to position [82, 0]
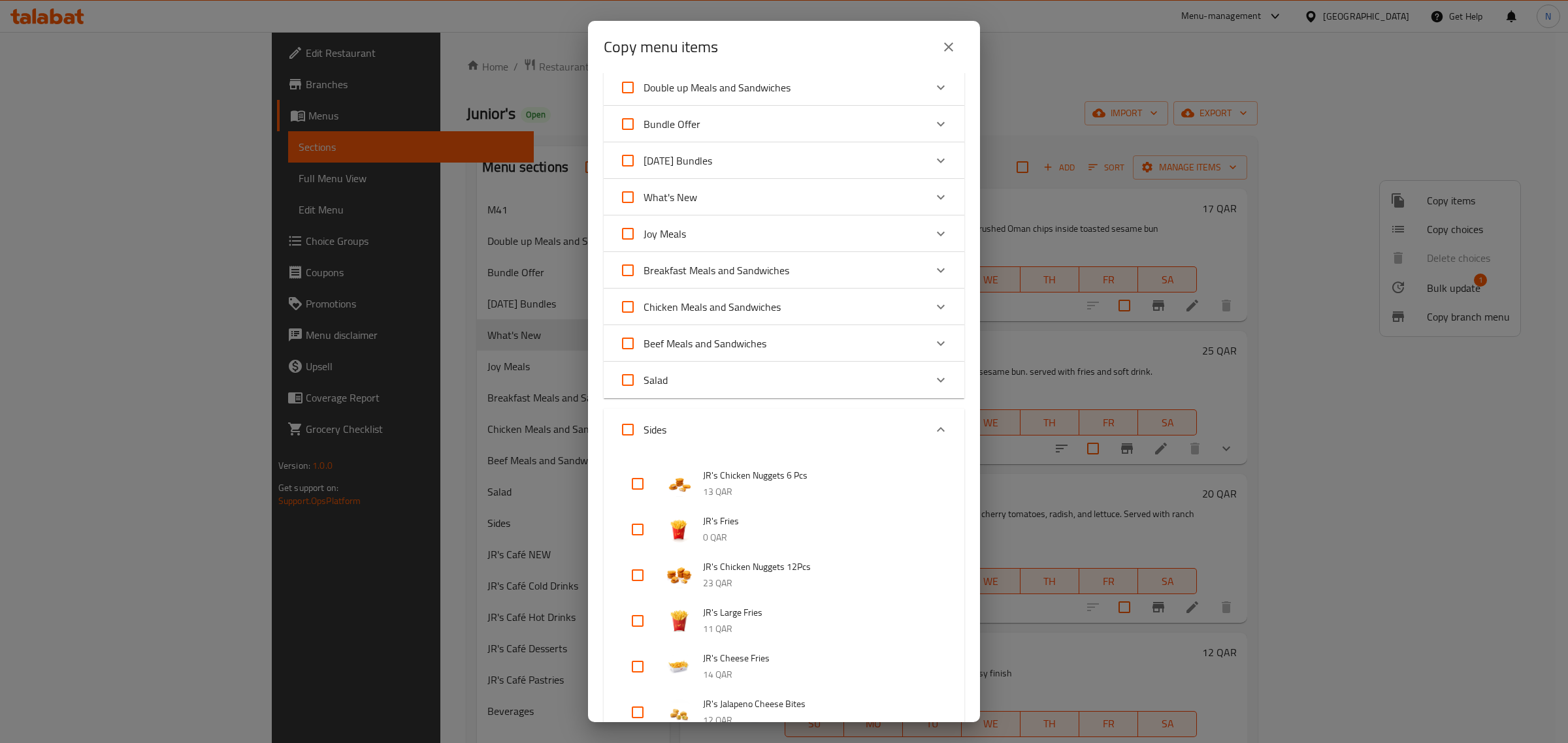
click at [644, 577] on input "checkbox" at bounding box center [637, 575] width 31 height 31
checkbox input "false"
click at [639, 529] on input "checkbox" at bounding box center [637, 529] width 31 height 31
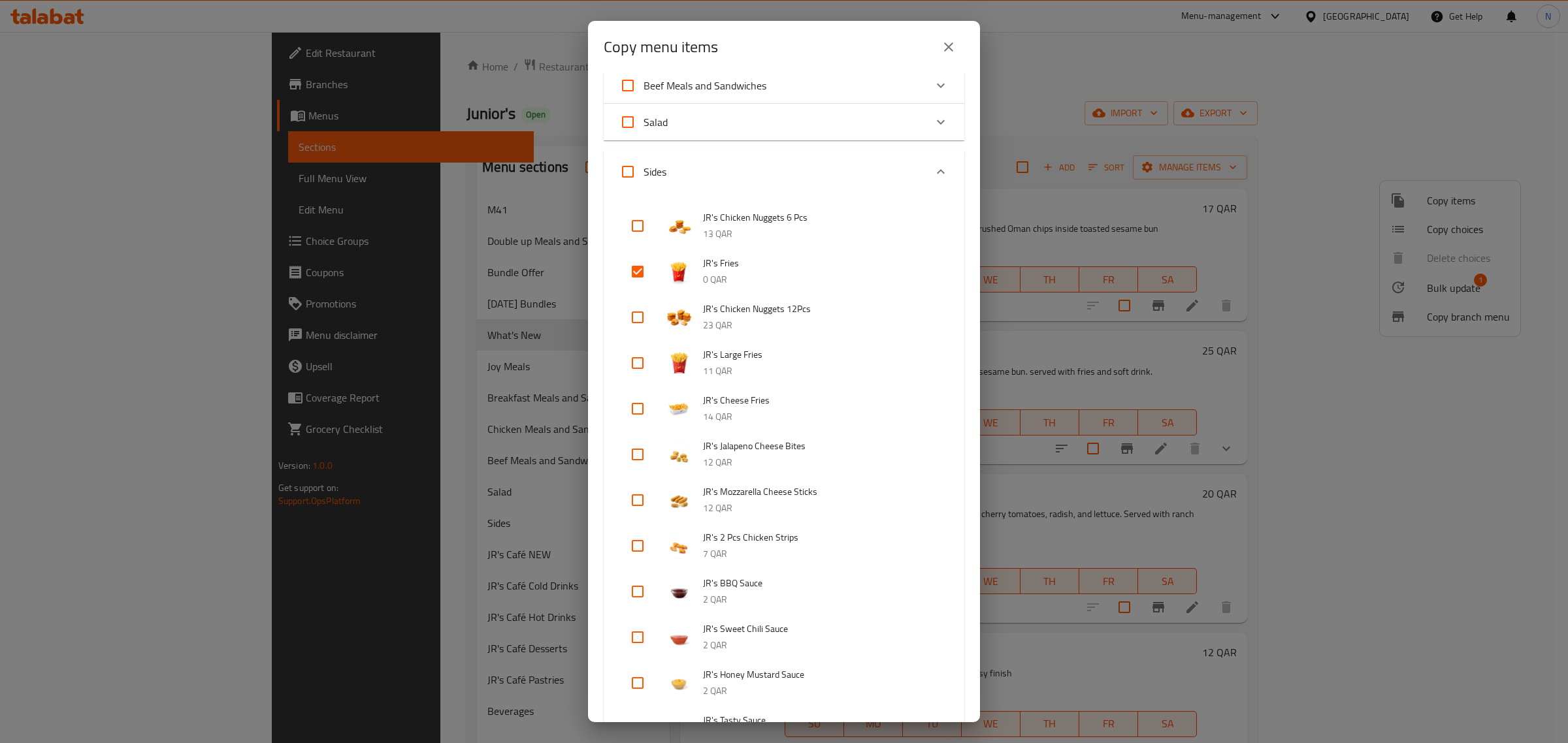
scroll to position [805, 0]
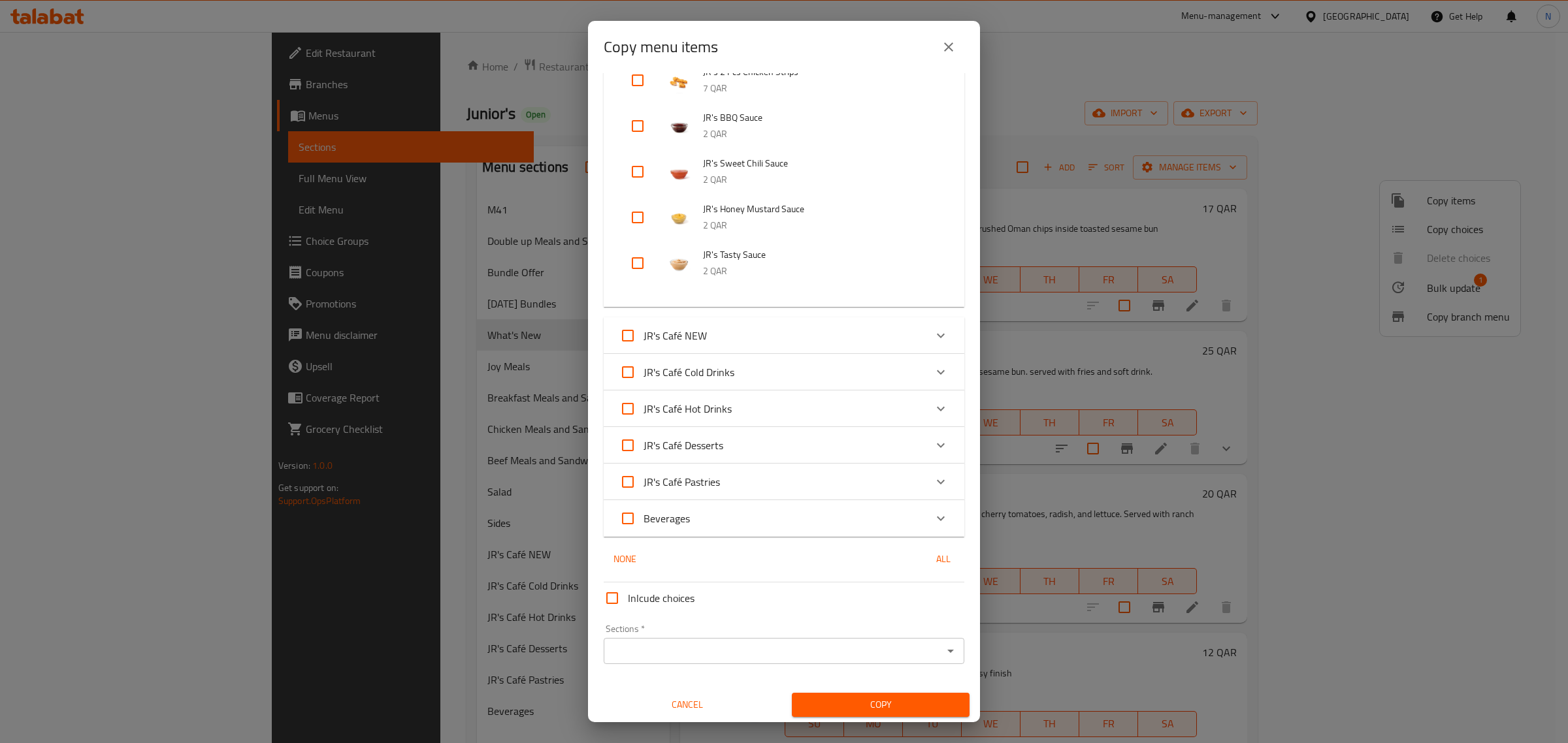
click at [893, 703] on span "Copy" at bounding box center [881, 705] width 157 height 16
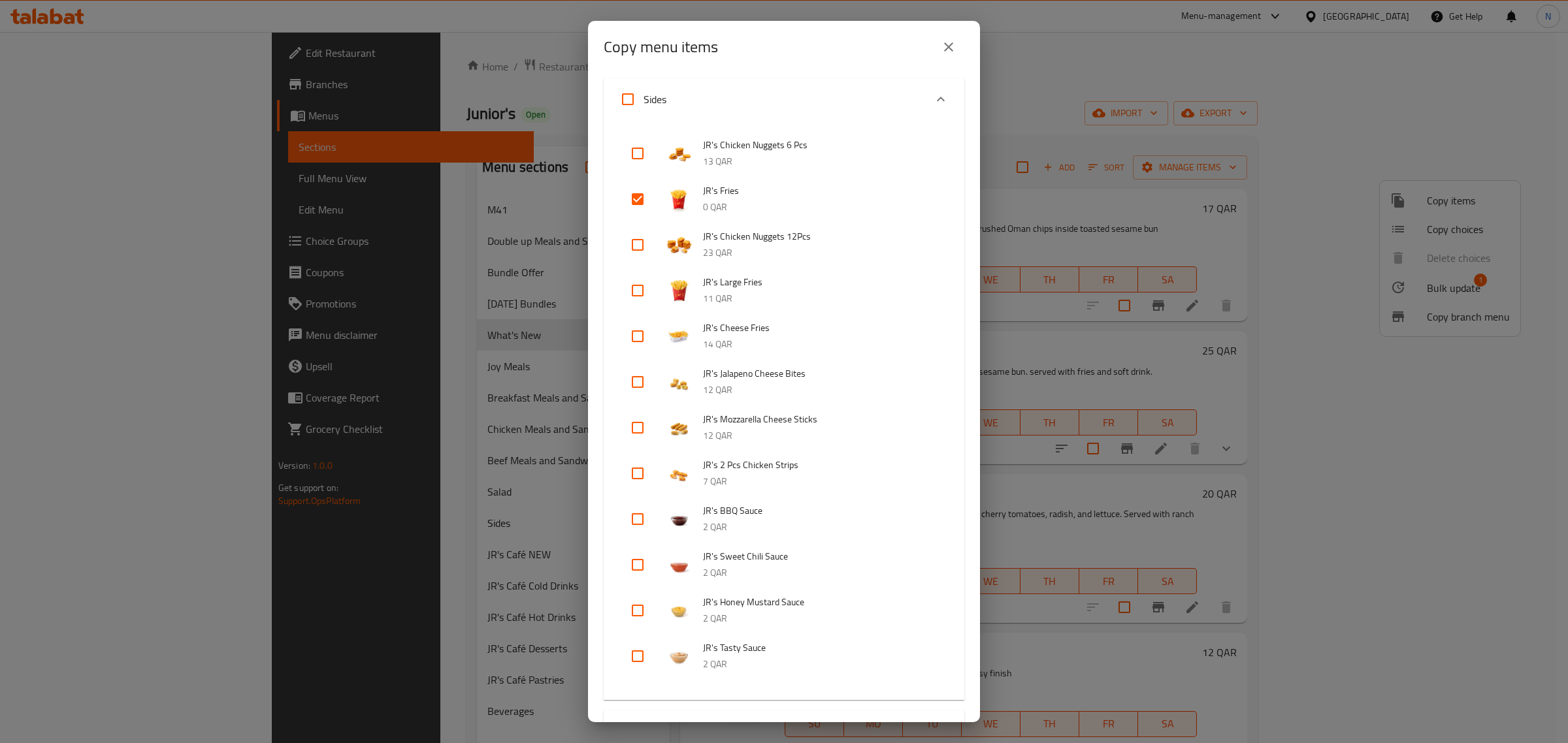
scroll to position [330, 0]
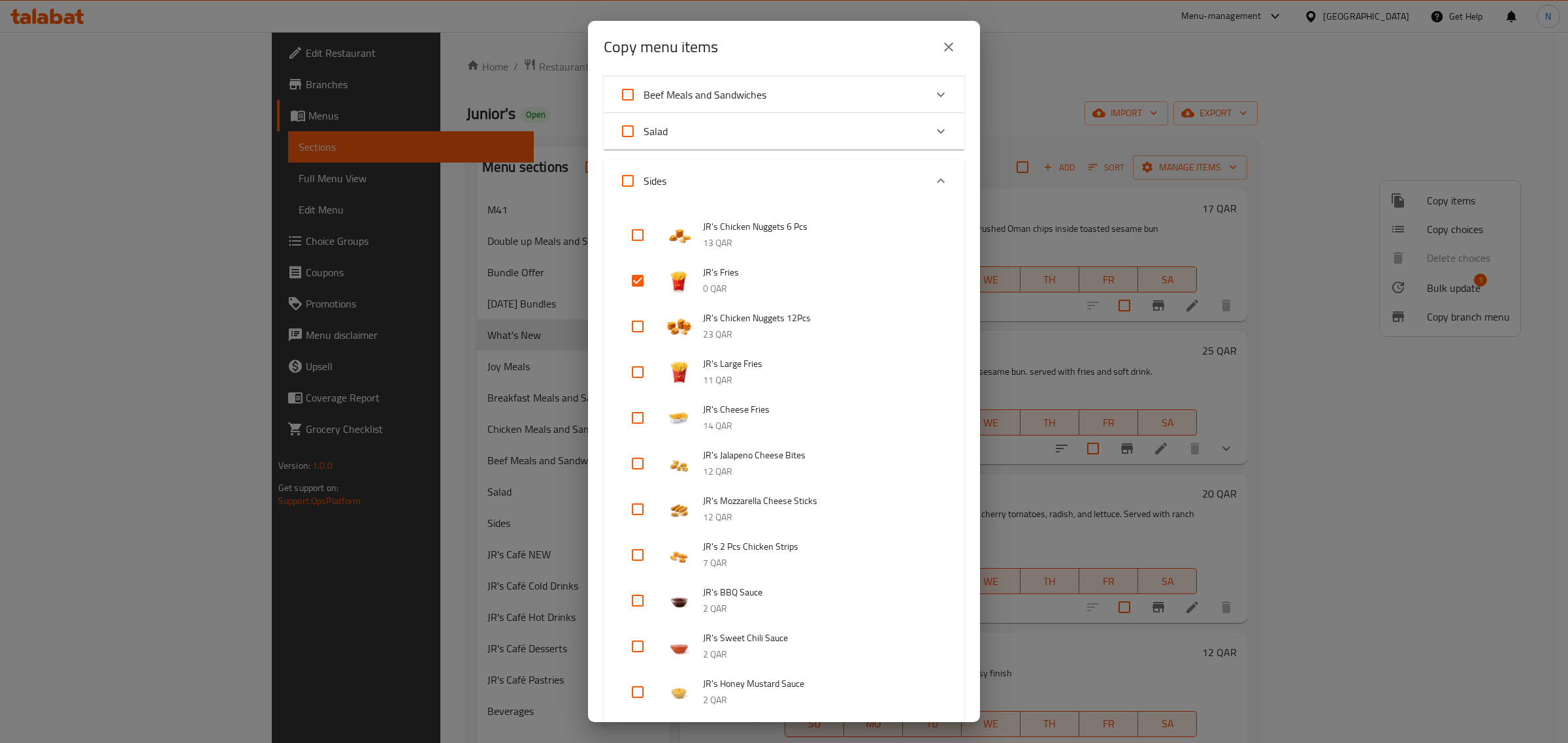
click at [641, 276] on input "checkbox" at bounding box center [637, 281] width 31 height 31
checkbox input "false"
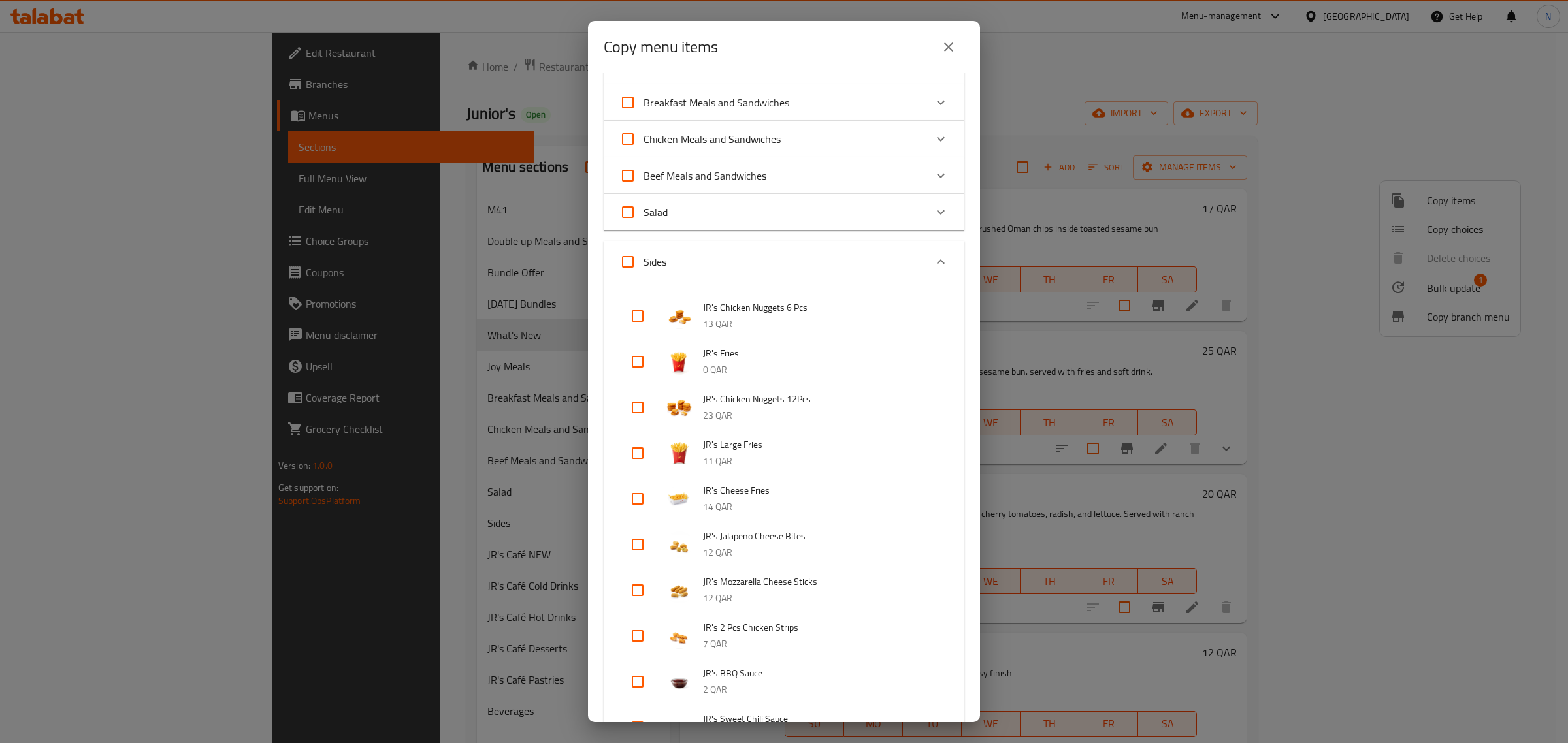
scroll to position [167, 0]
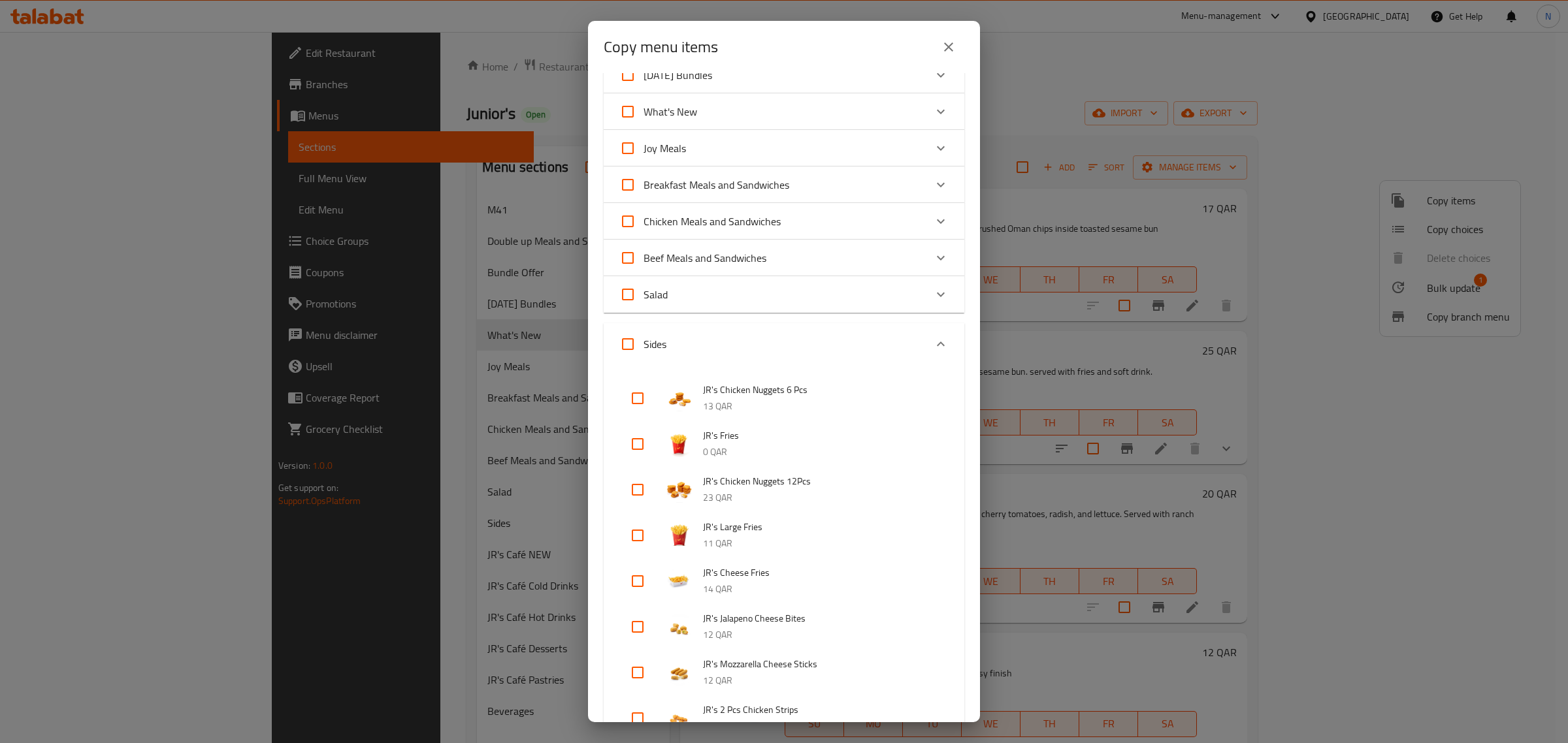
click at [713, 343] on div "Sides" at bounding box center [772, 344] width 306 height 31
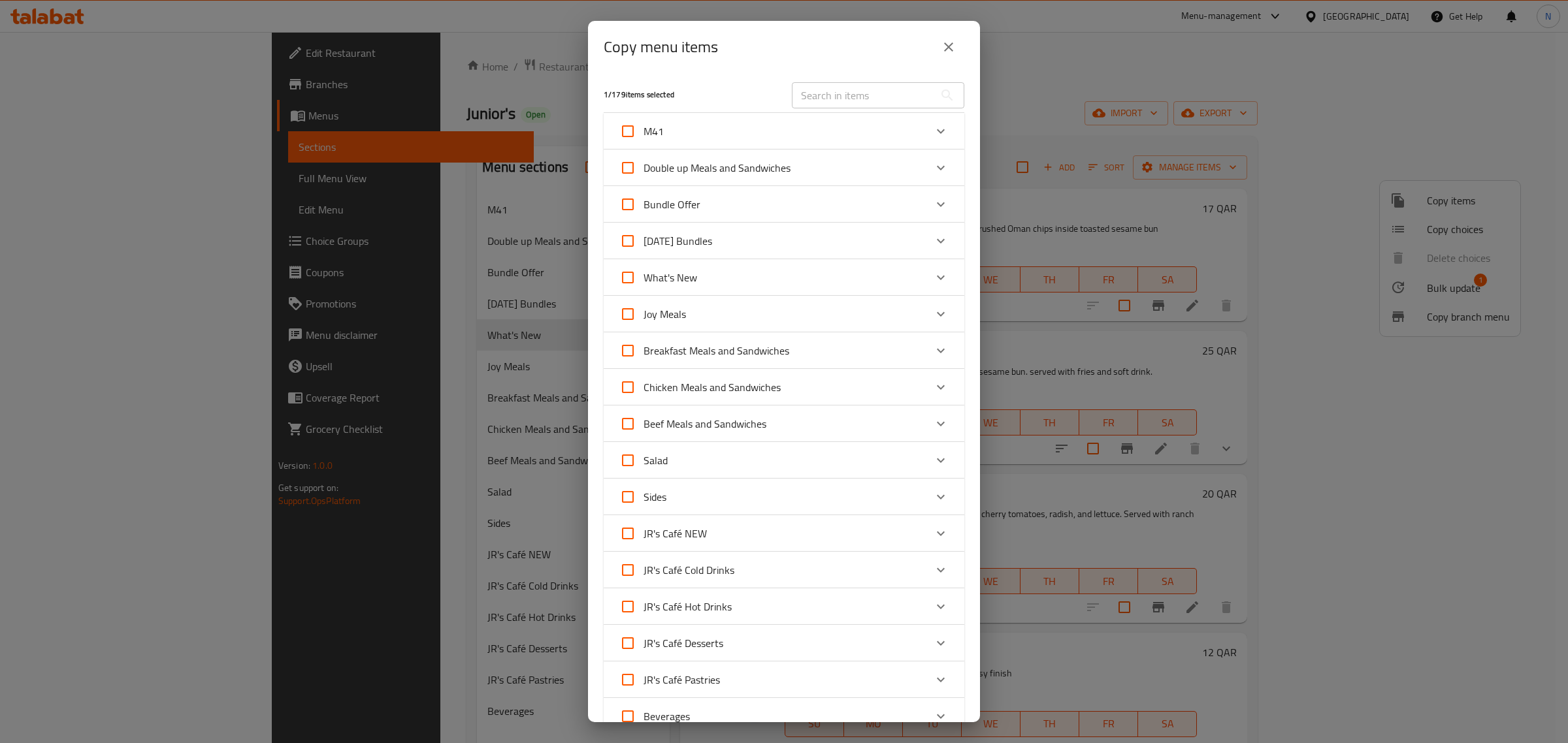
scroll to position [0, 0]
click at [712, 285] on div "What's New" at bounding box center [772, 279] width 306 height 31
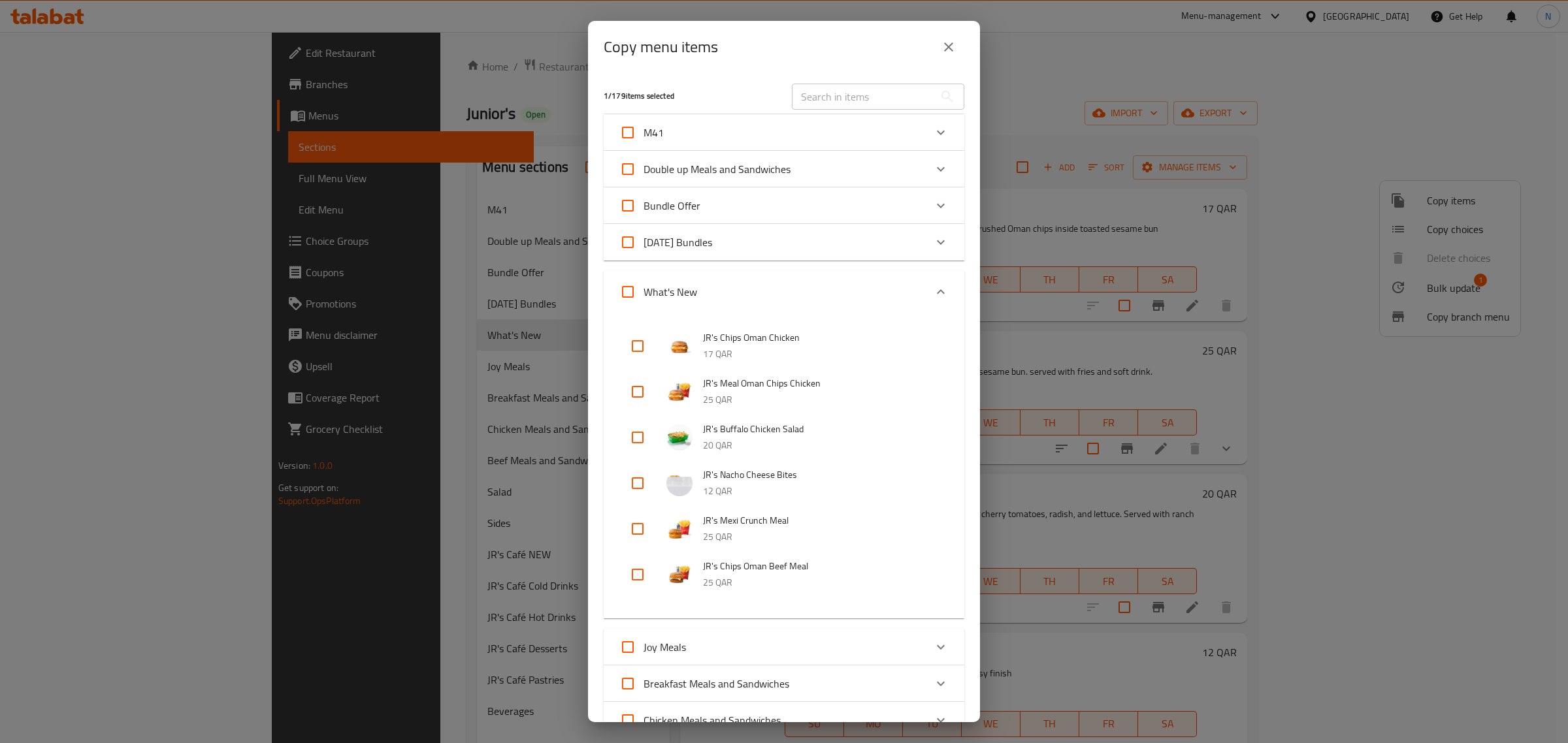
click at [654, 485] on div at bounding box center [648, 483] width 37 height 31
click at [639, 485] on input "checkbox" at bounding box center [637, 483] width 31 height 31
checkbox input "true"
click at [933, 125] on icon "Expand" at bounding box center [940, 132] width 15 height 15
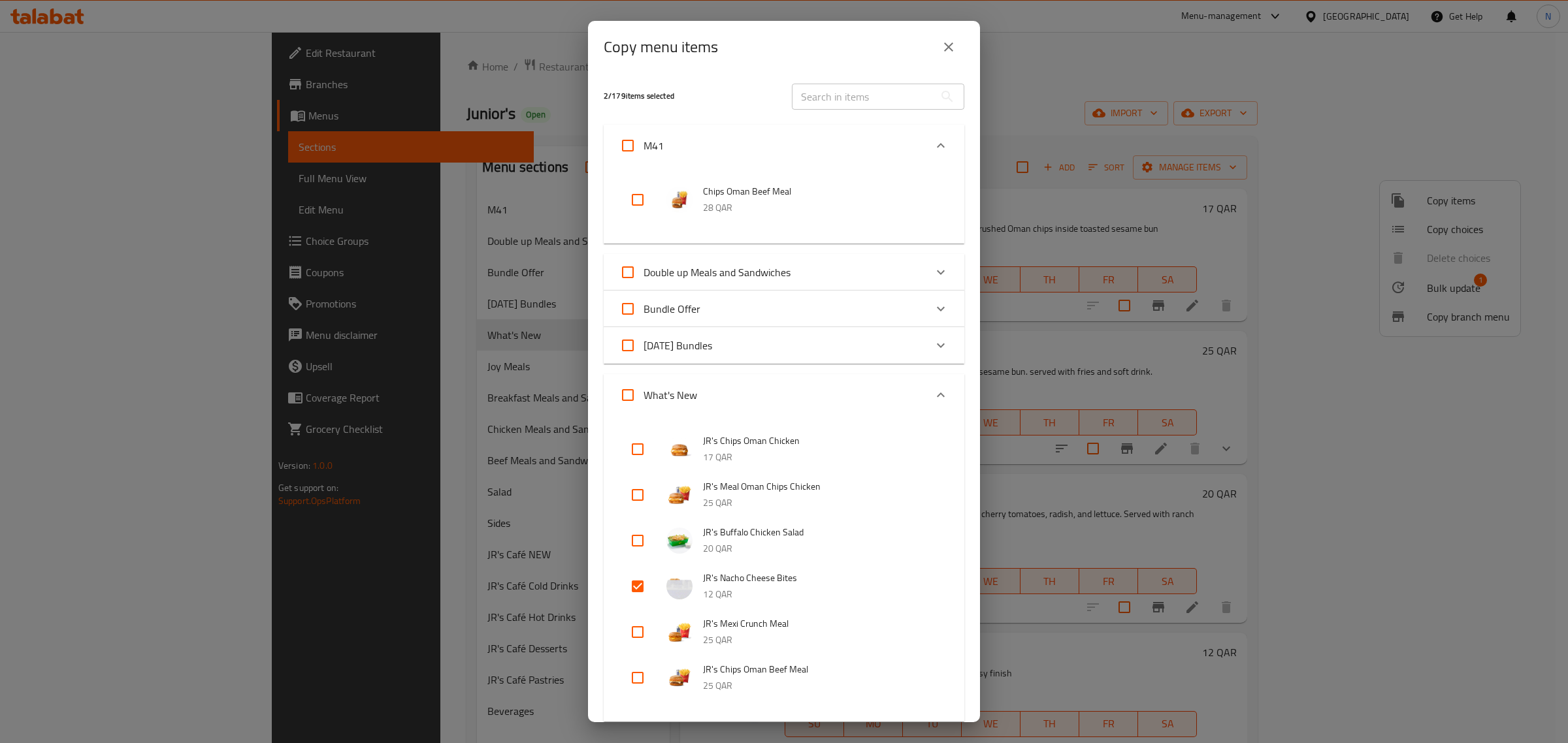
click at [927, 125] on div "M41" at bounding box center [784, 146] width 361 height 41
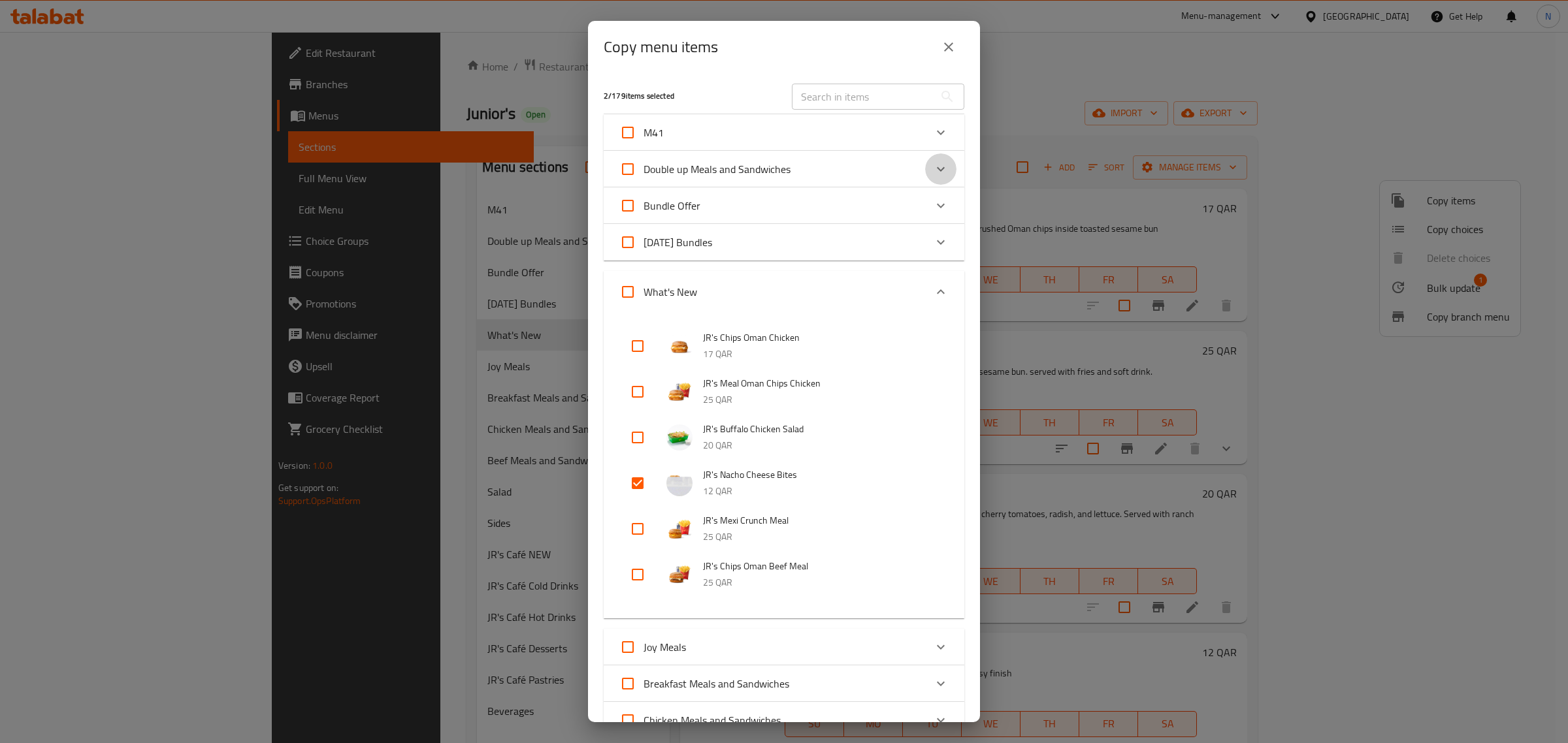
click at [933, 168] on icon "Expand" at bounding box center [940, 168] width 15 height 15
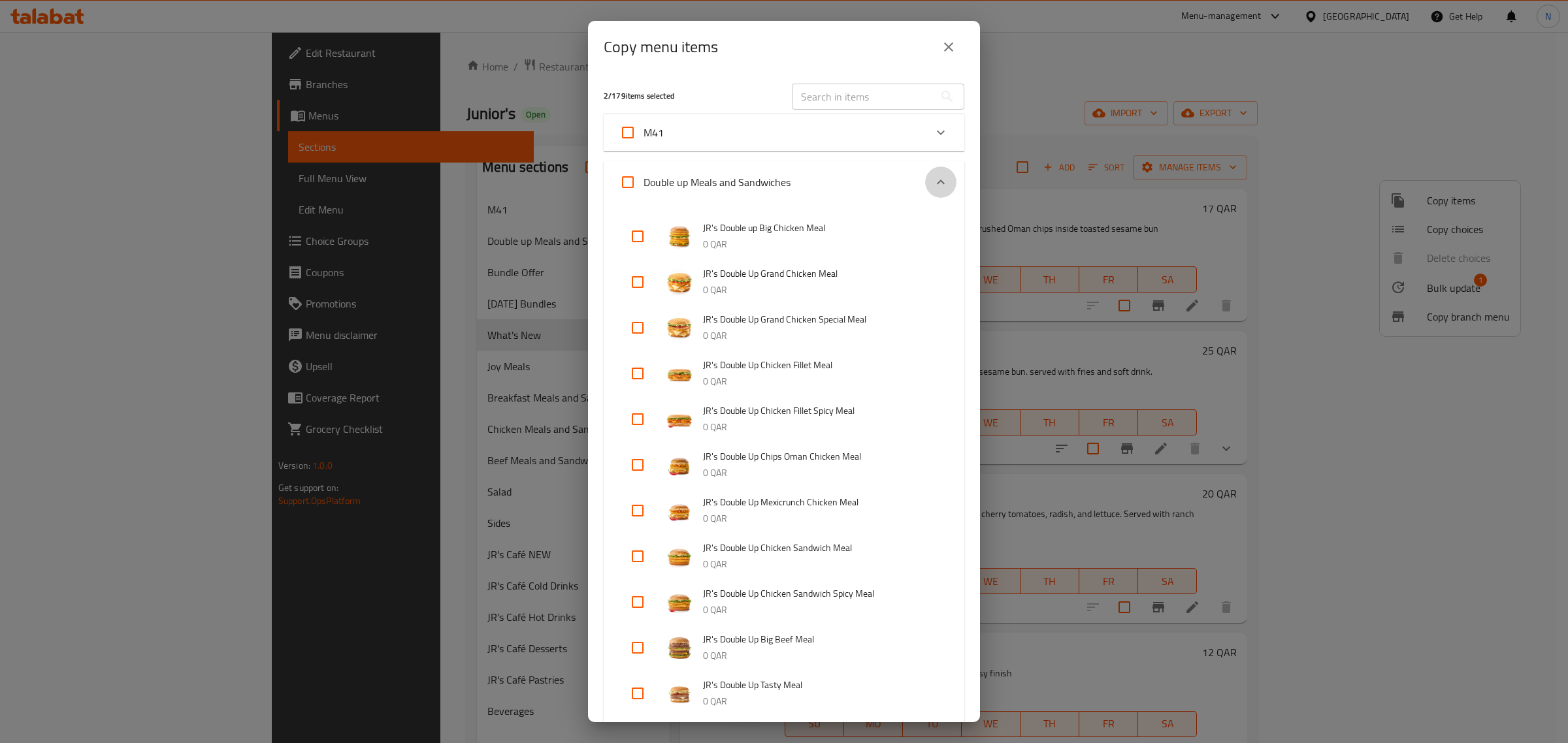
click at [933, 182] on icon "Expand" at bounding box center [940, 182] width 15 height 15
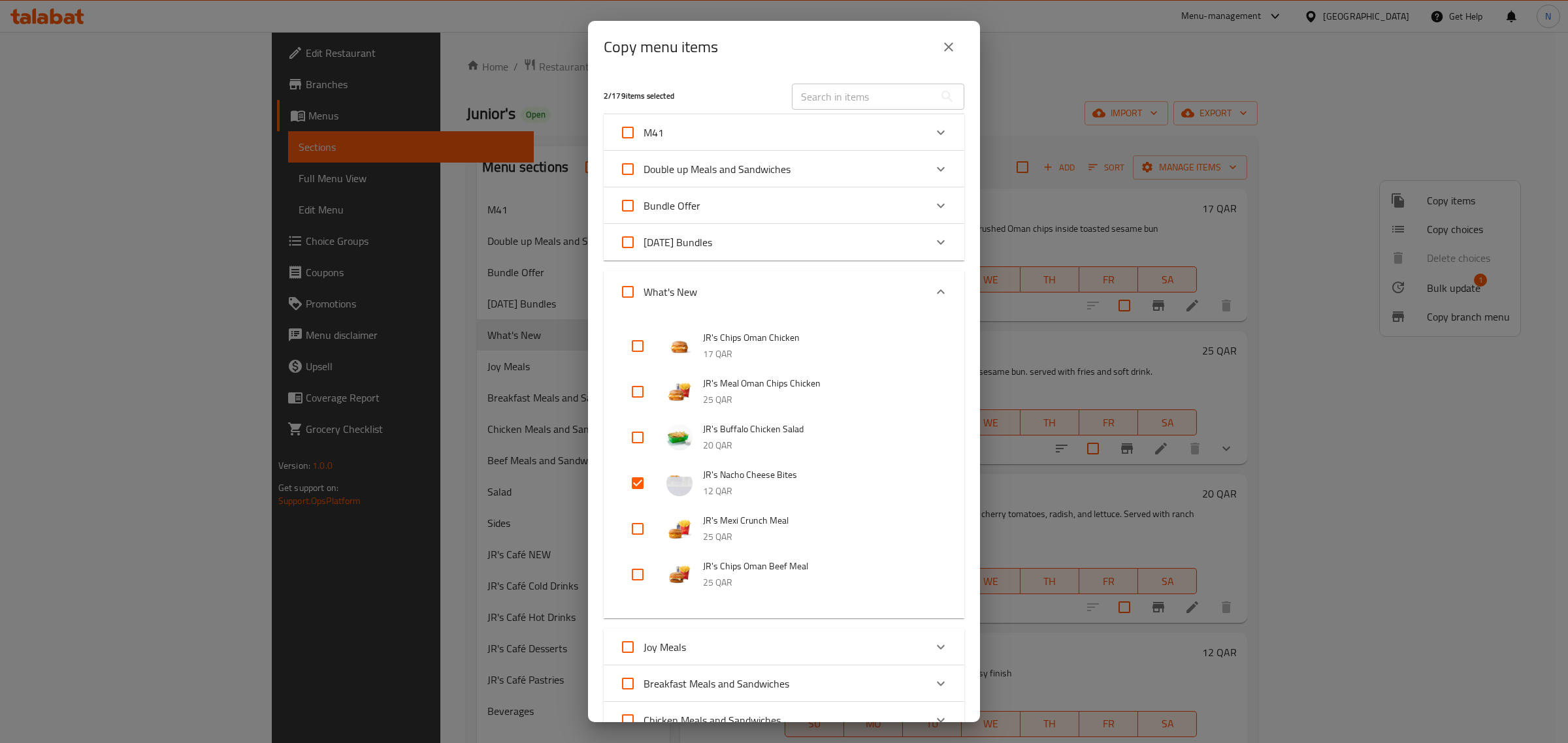
click at [933, 204] on icon "Expand" at bounding box center [940, 205] width 15 height 15
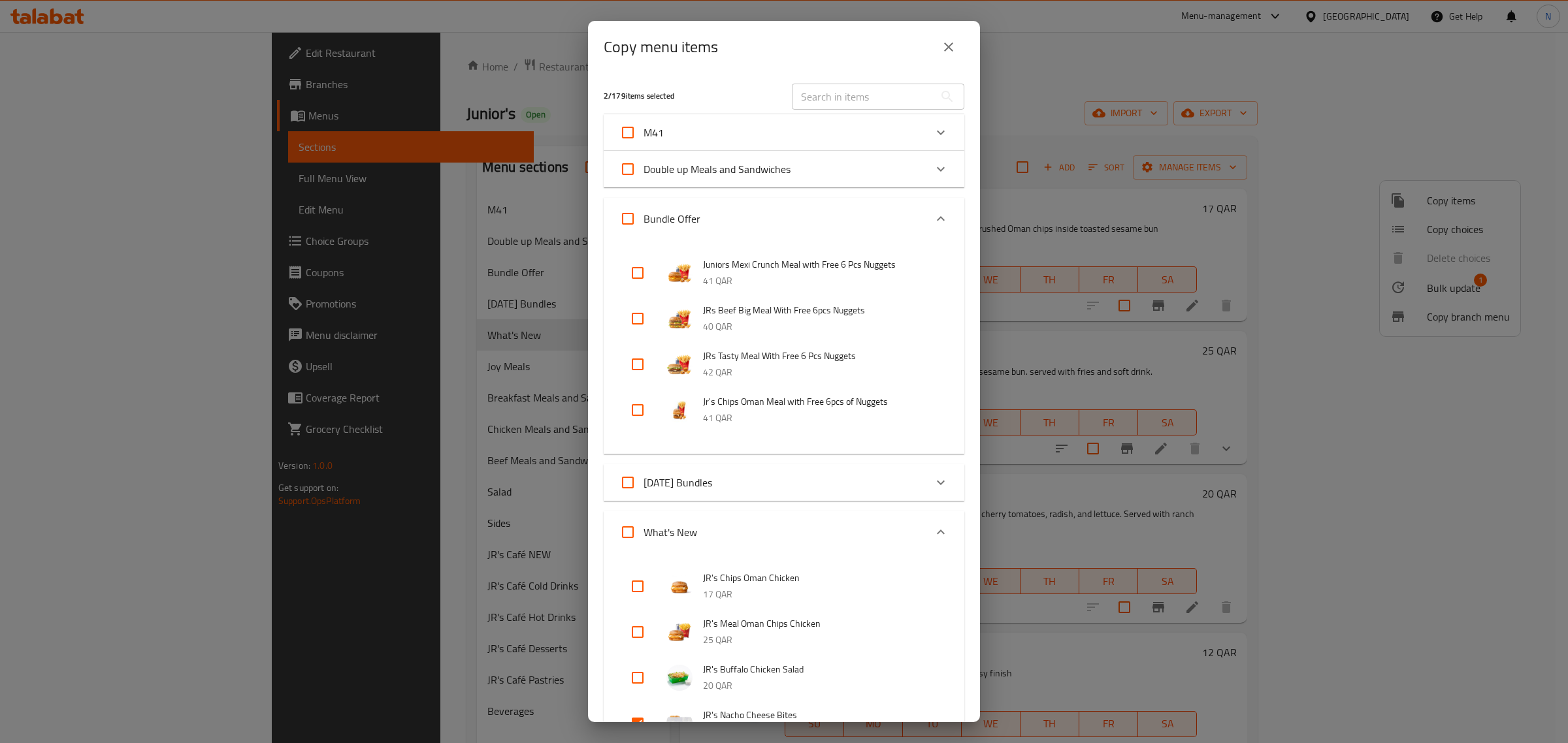
click at [926, 204] on div "Expand" at bounding box center [940, 219] width 31 height 31
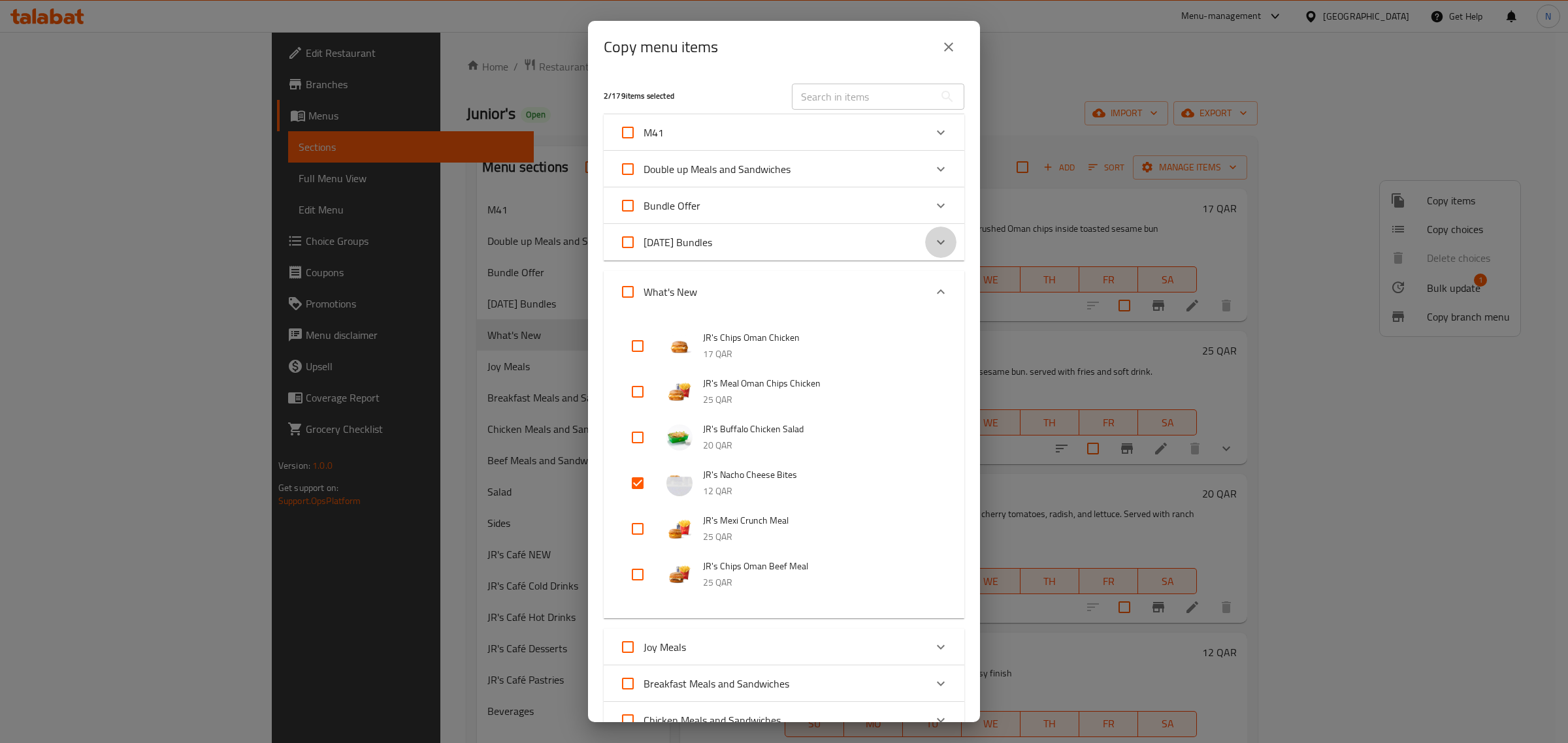
click at [933, 235] on icon "Expand" at bounding box center [940, 242] width 15 height 15
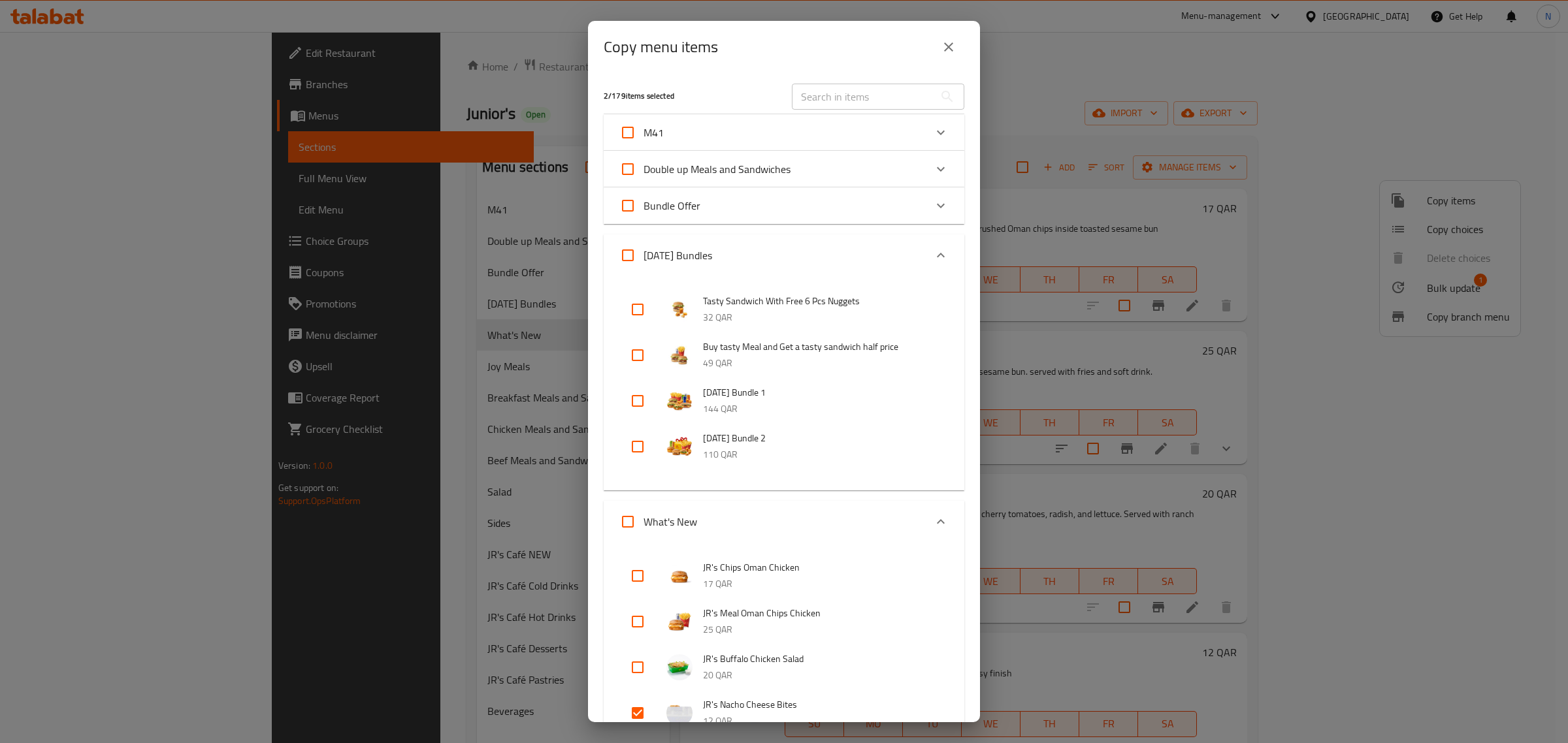
click at [933, 235] on div "Ramadan Bundles" at bounding box center [784, 255] width 361 height 41
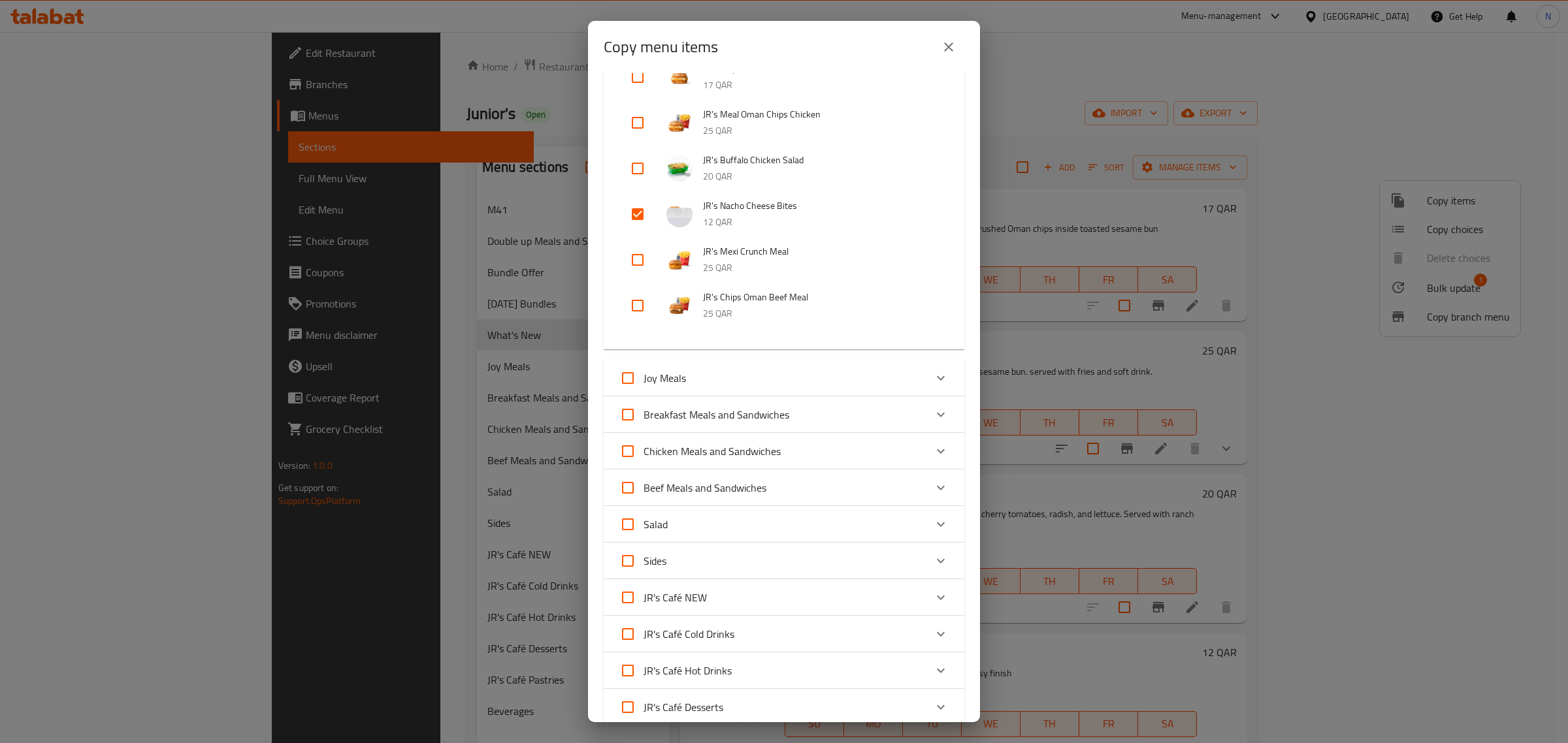
scroll to position [327, 0]
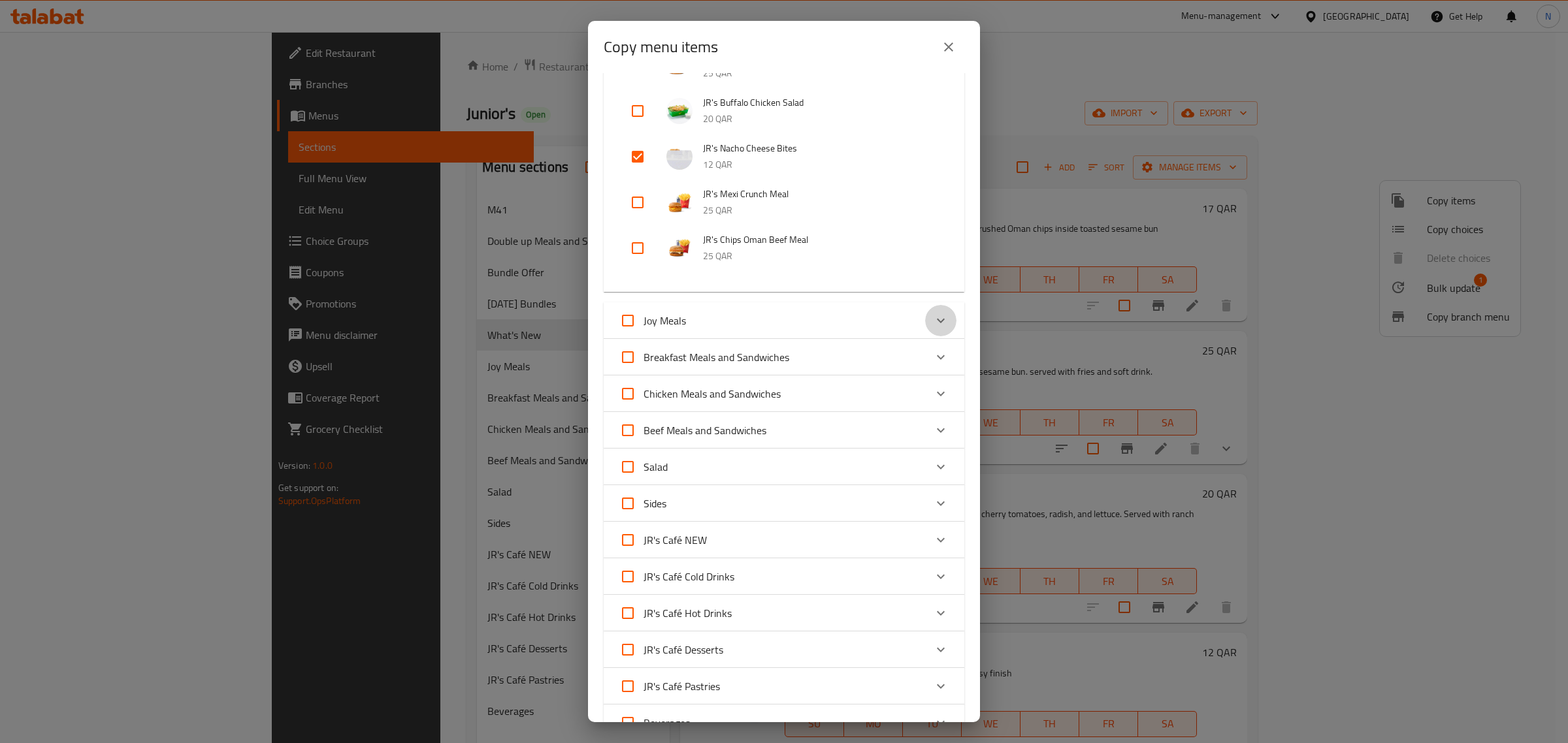
click at [933, 327] on icon "Expand" at bounding box center [940, 320] width 15 height 15
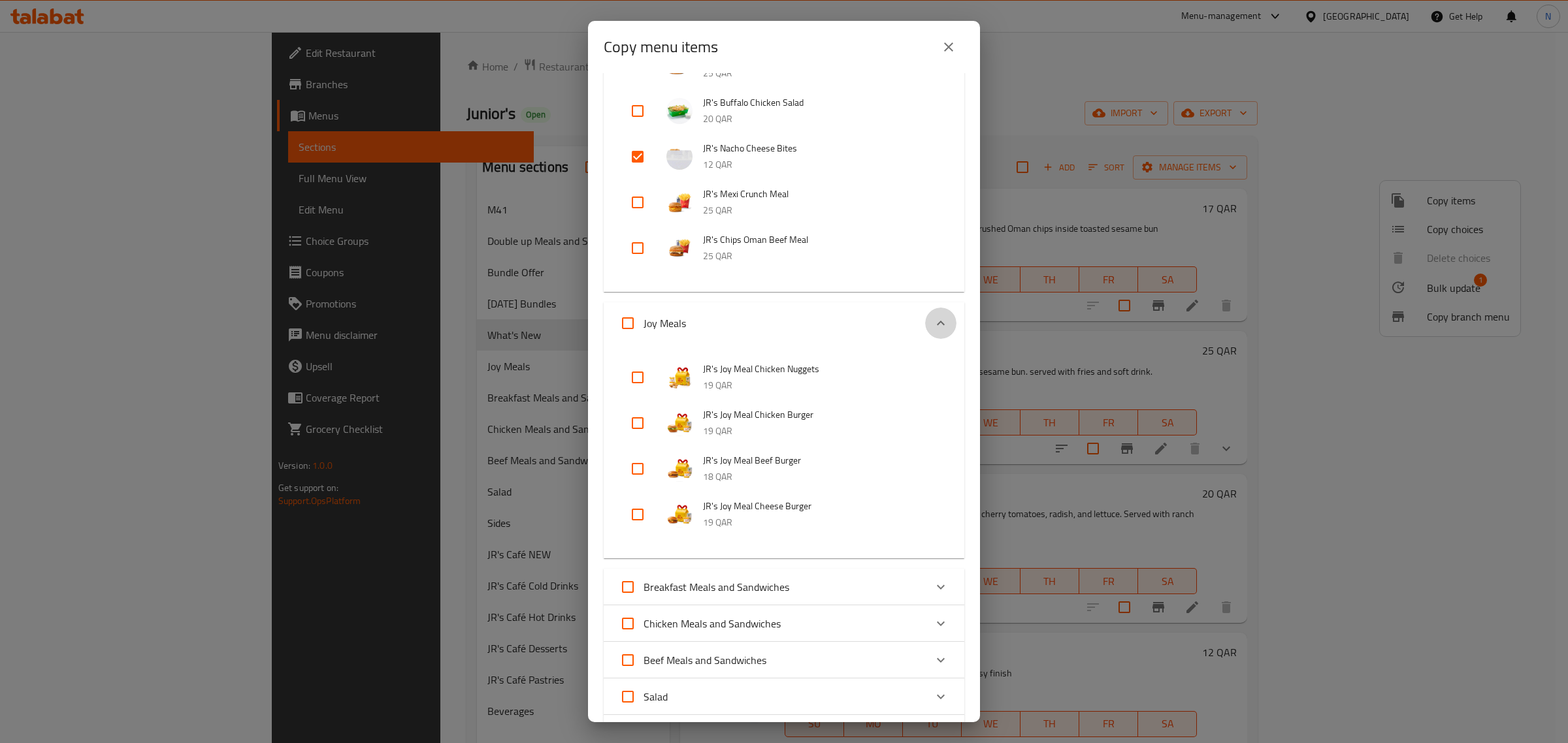
click at [933, 327] on icon "Expand" at bounding box center [940, 323] width 15 height 15
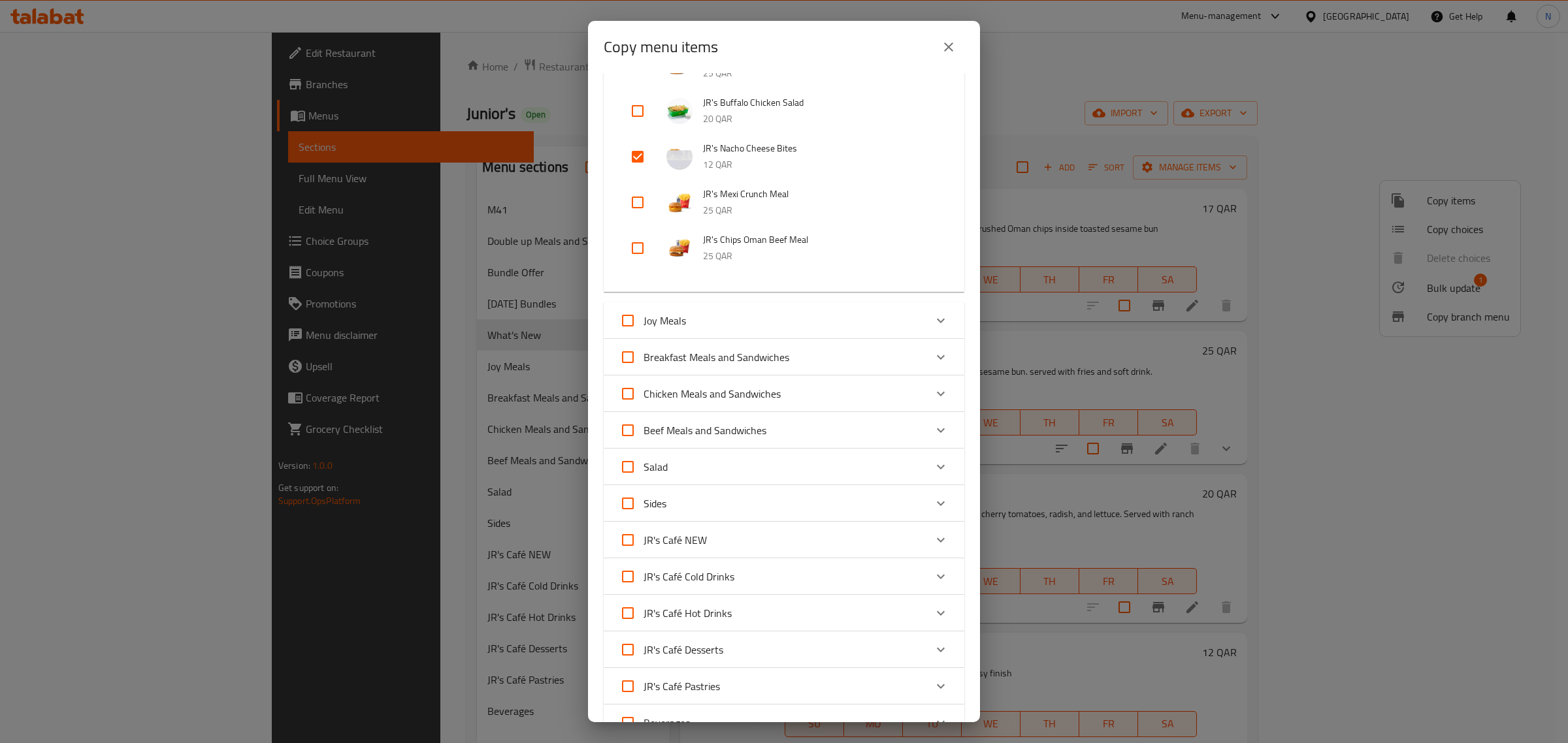
click at [931, 376] on div "Chicken Meals and Sandwiches JR's Big Chicken Meal 28 QAR JR's Chicken Fillet M…" at bounding box center [784, 394] width 361 height 37
click at [933, 363] on icon "Expand" at bounding box center [940, 356] width 15 height 15
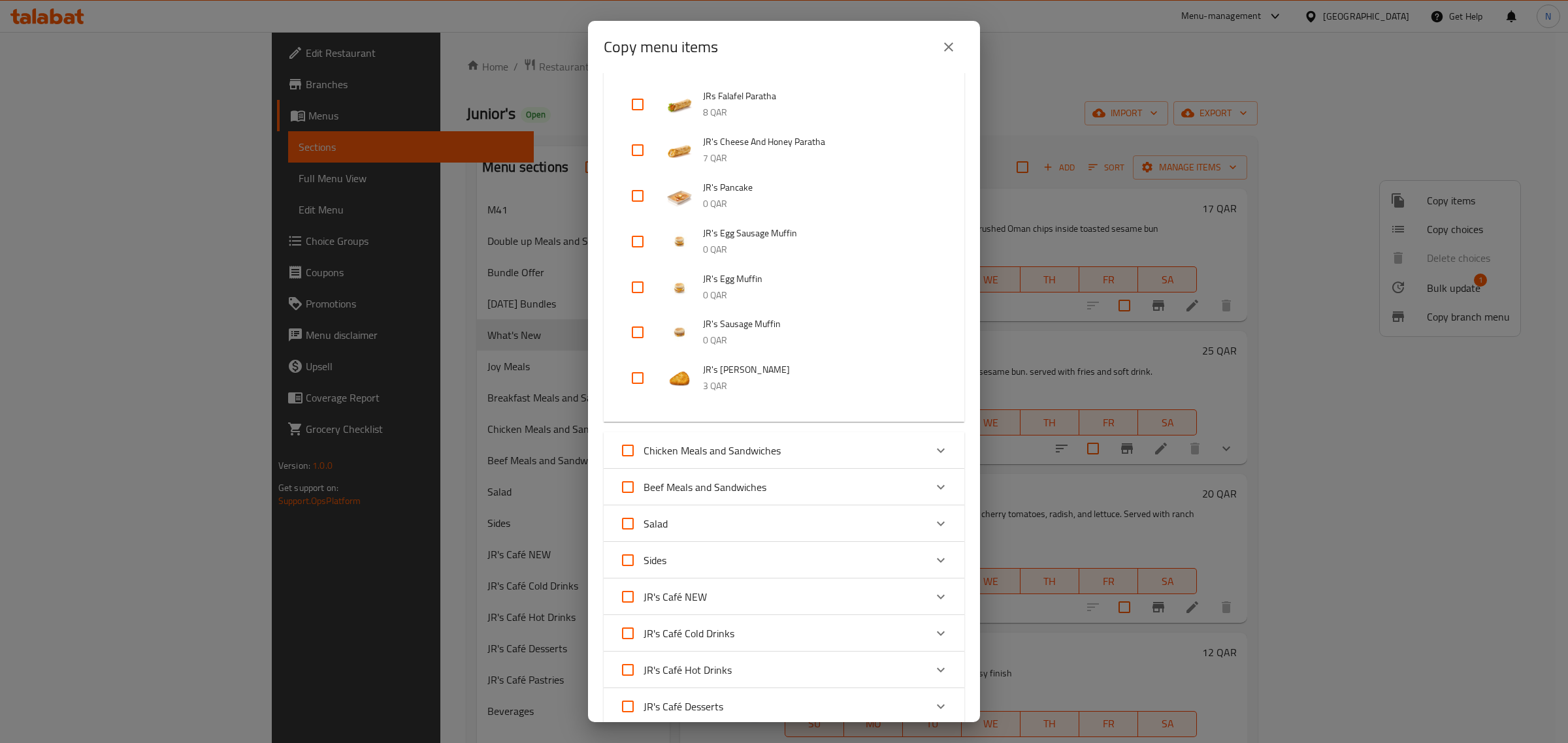
scroll to position [1388, 0]
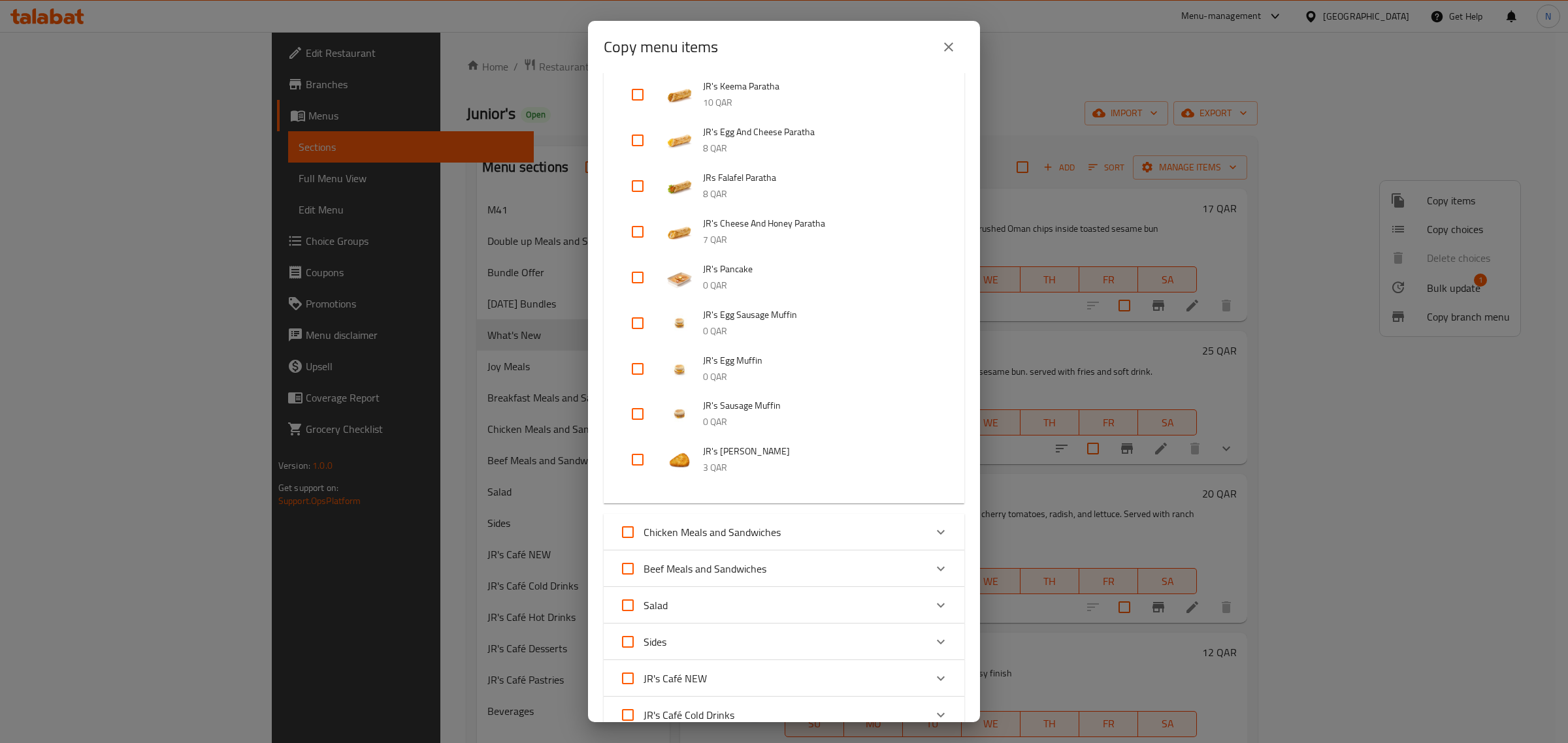
click at [936, 531] on icon "Expand" at bounding box center [940, 533] width 8 height 4
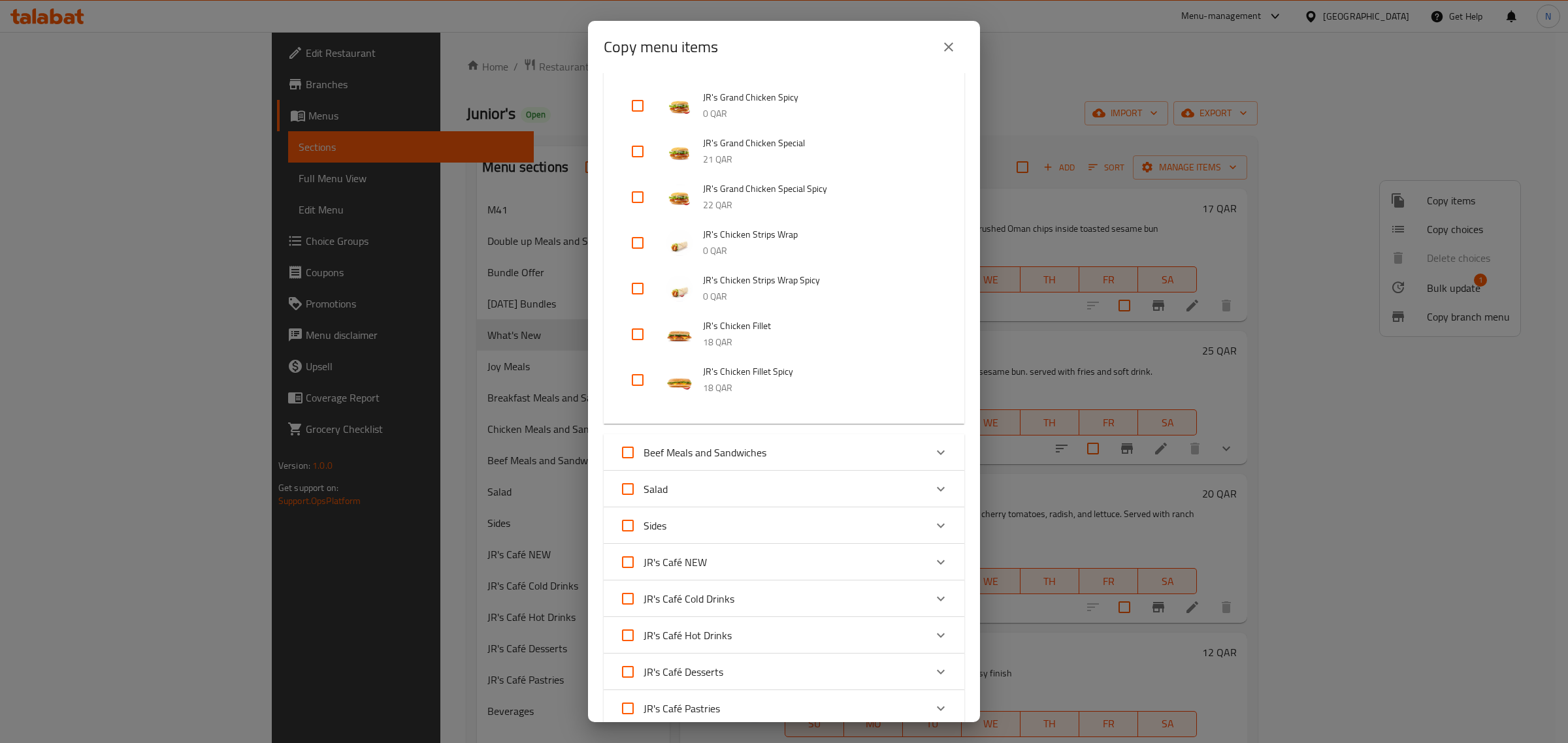
scroll to position [2858, 0]
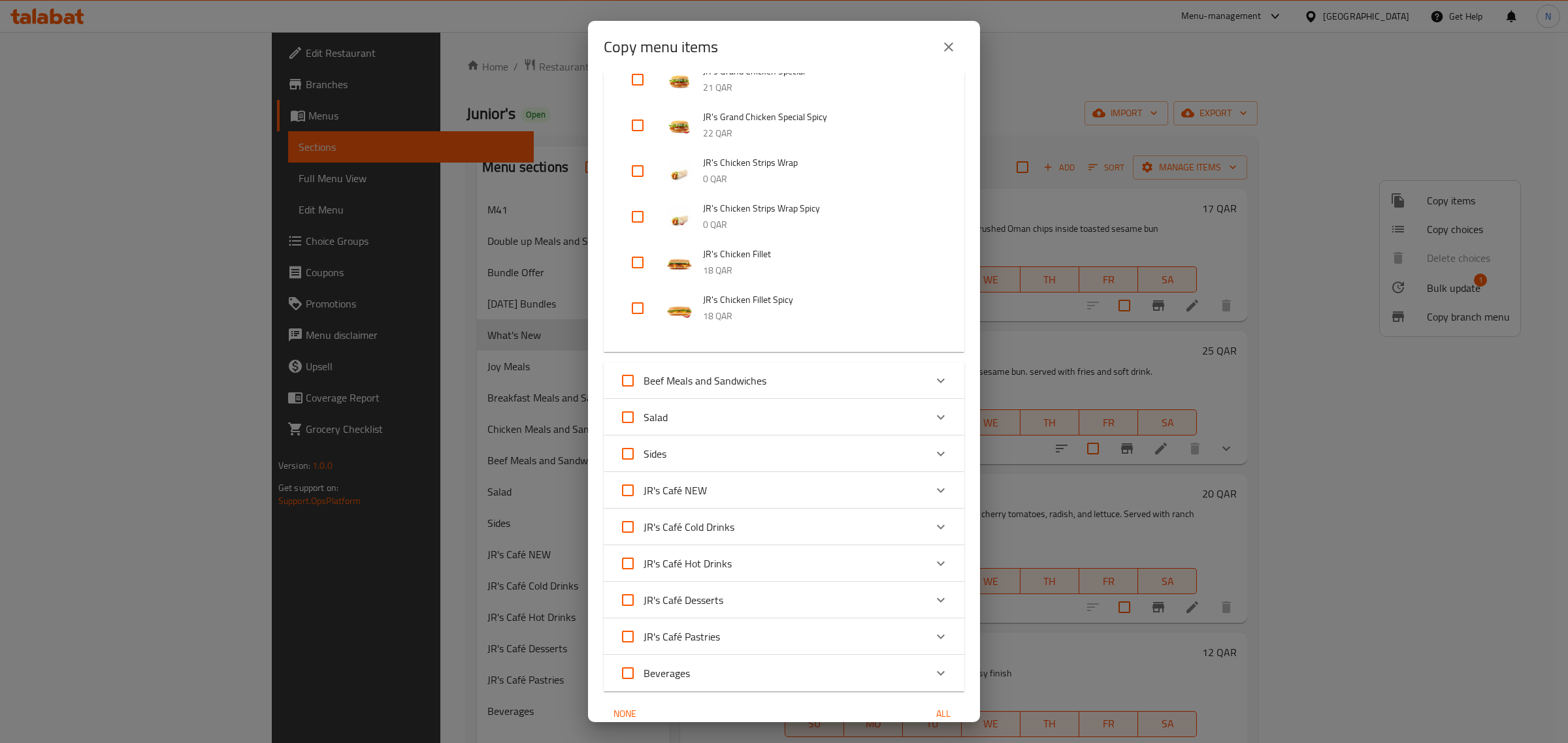
click at [936, 379] on icon "Expand" at bounding box center [940, 380] width 8 height 4
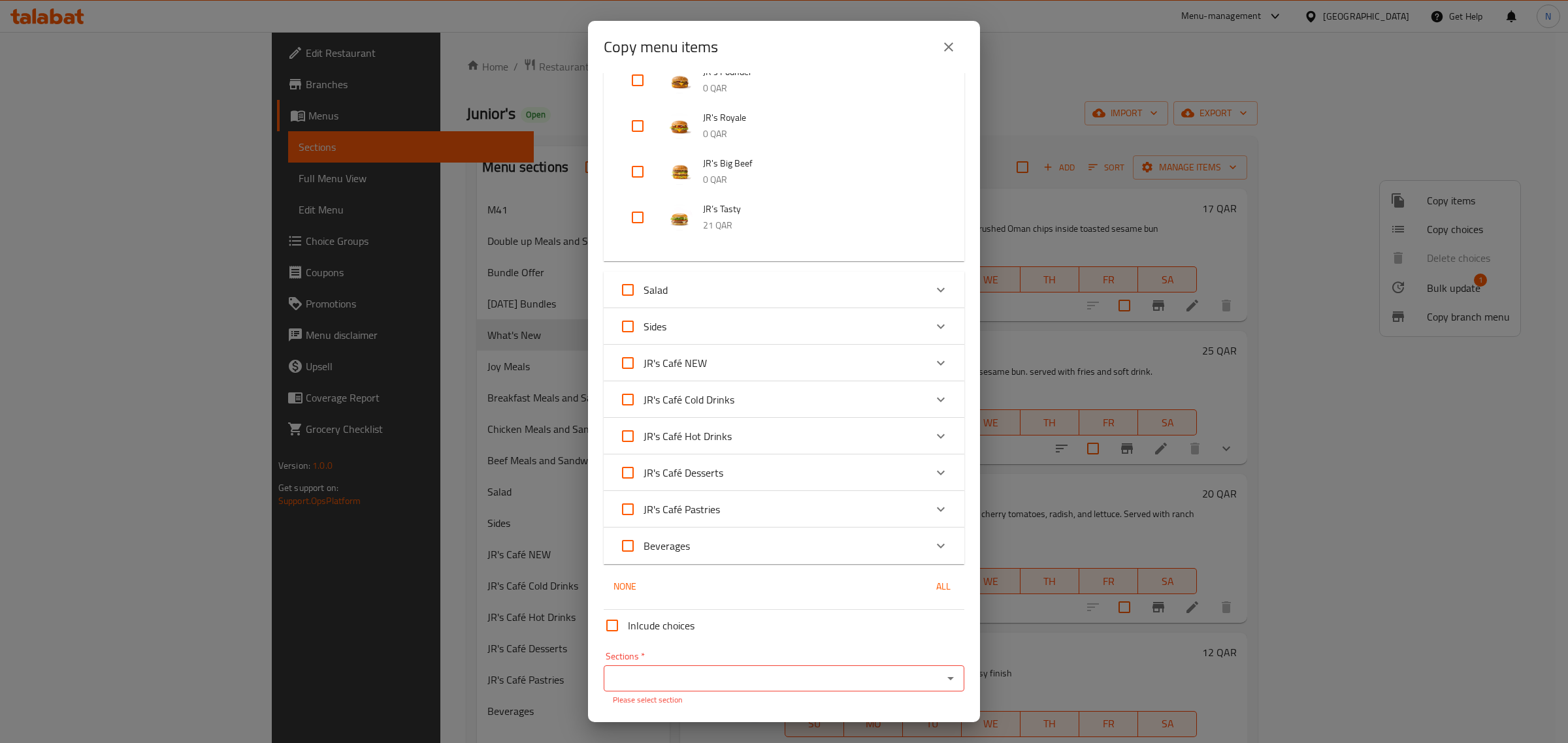
scroll to position [3674, 0]
click at [933, 280] on icon "Expand" at bounding box center [940, 287] width 15 height 15
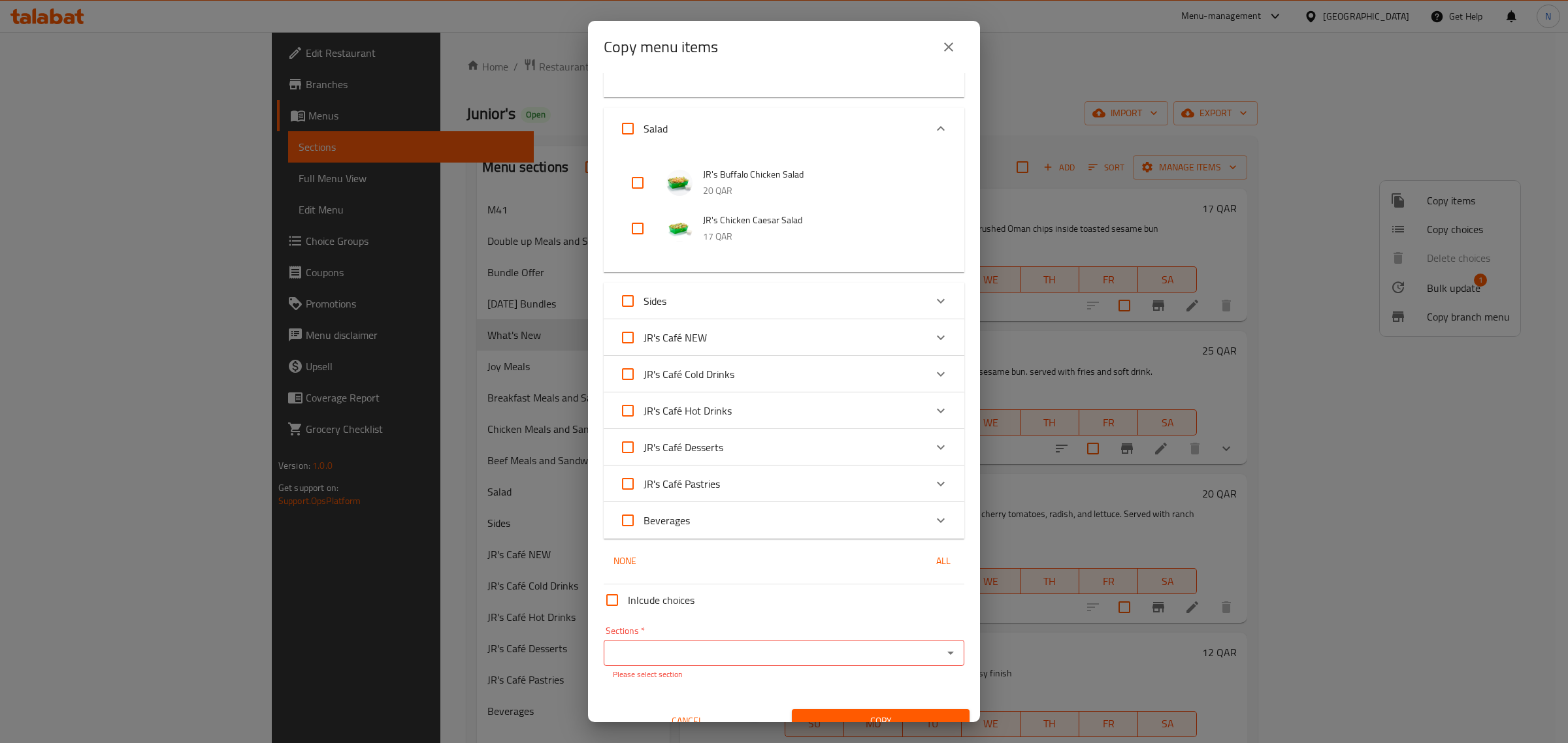
scroll to position [3837, 0]
click at [933, 328] on icon "Expand" at bounding box center [940, 336] width 15 height 15
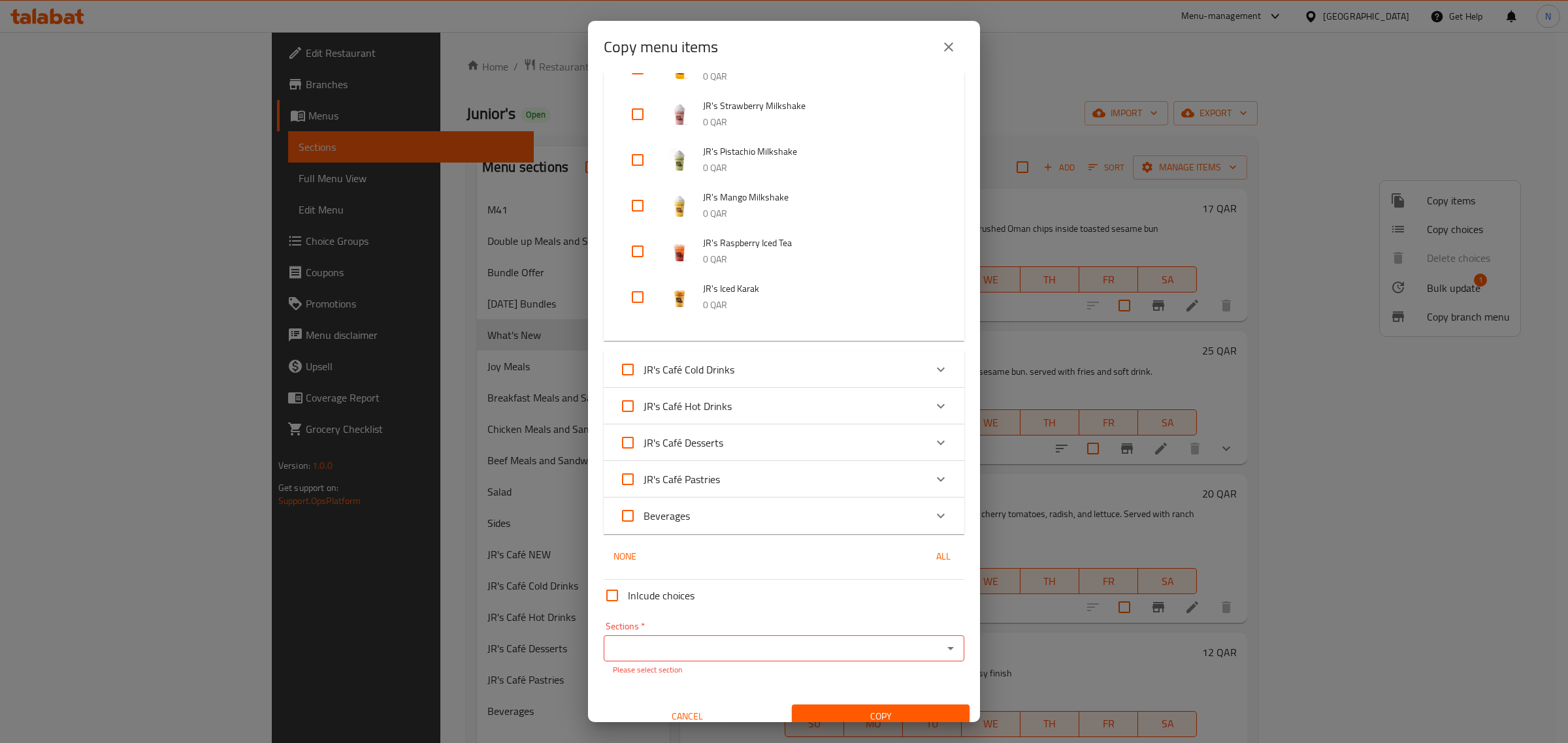
scroll to position [4227, 0]
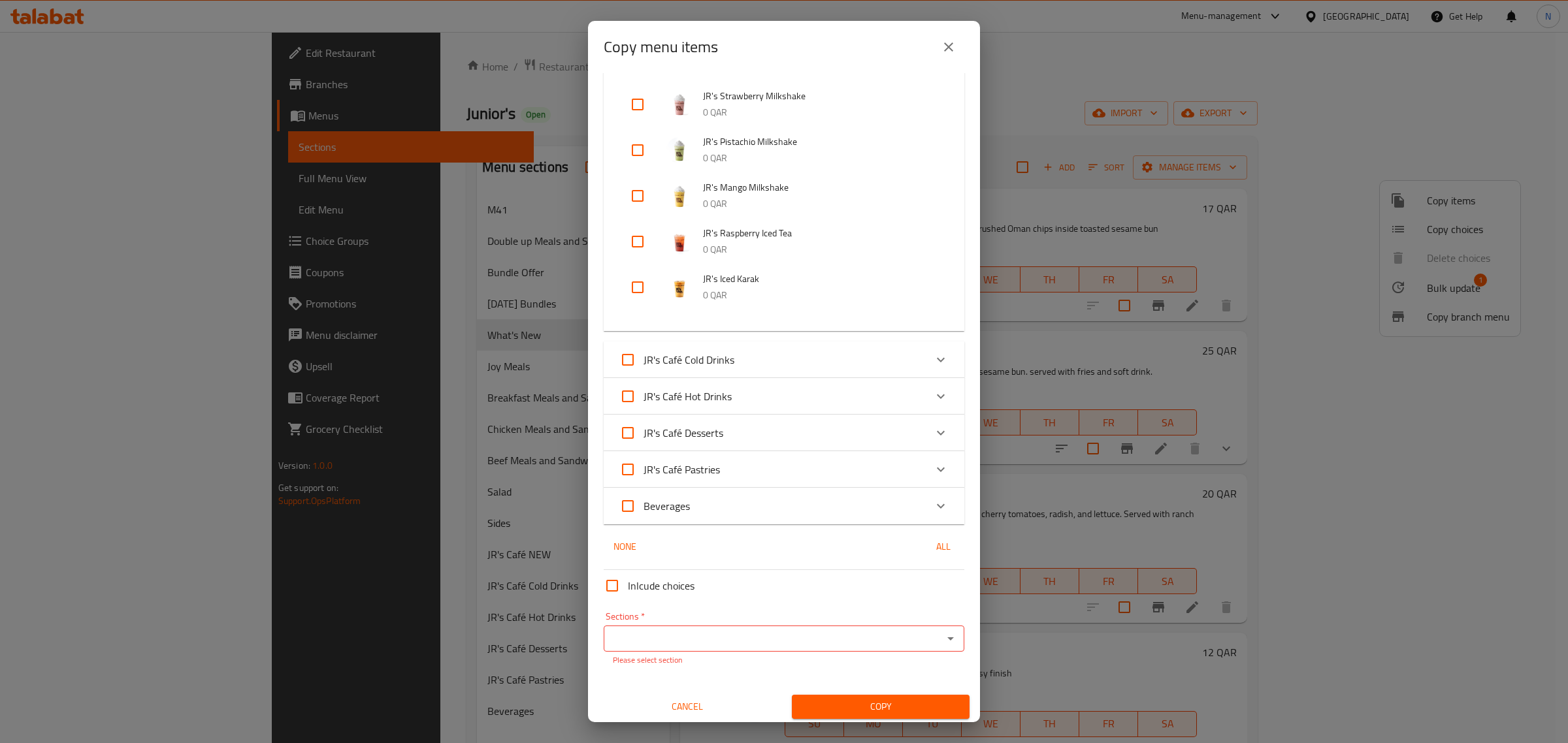
click at [933, 354] on icon "Expand" at bounding box center [940, 359] width 15 height 15
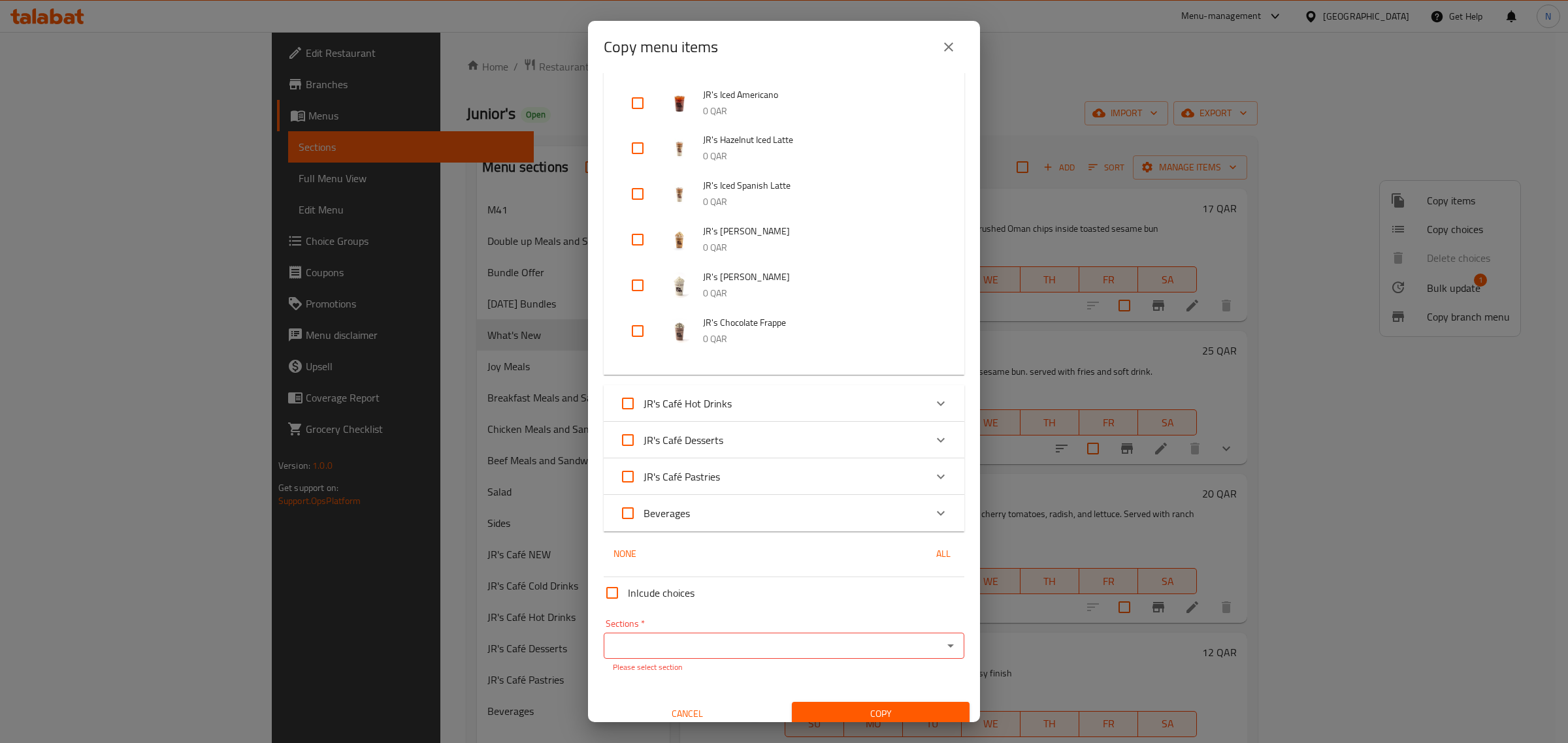
scroll to position [5051, 0]
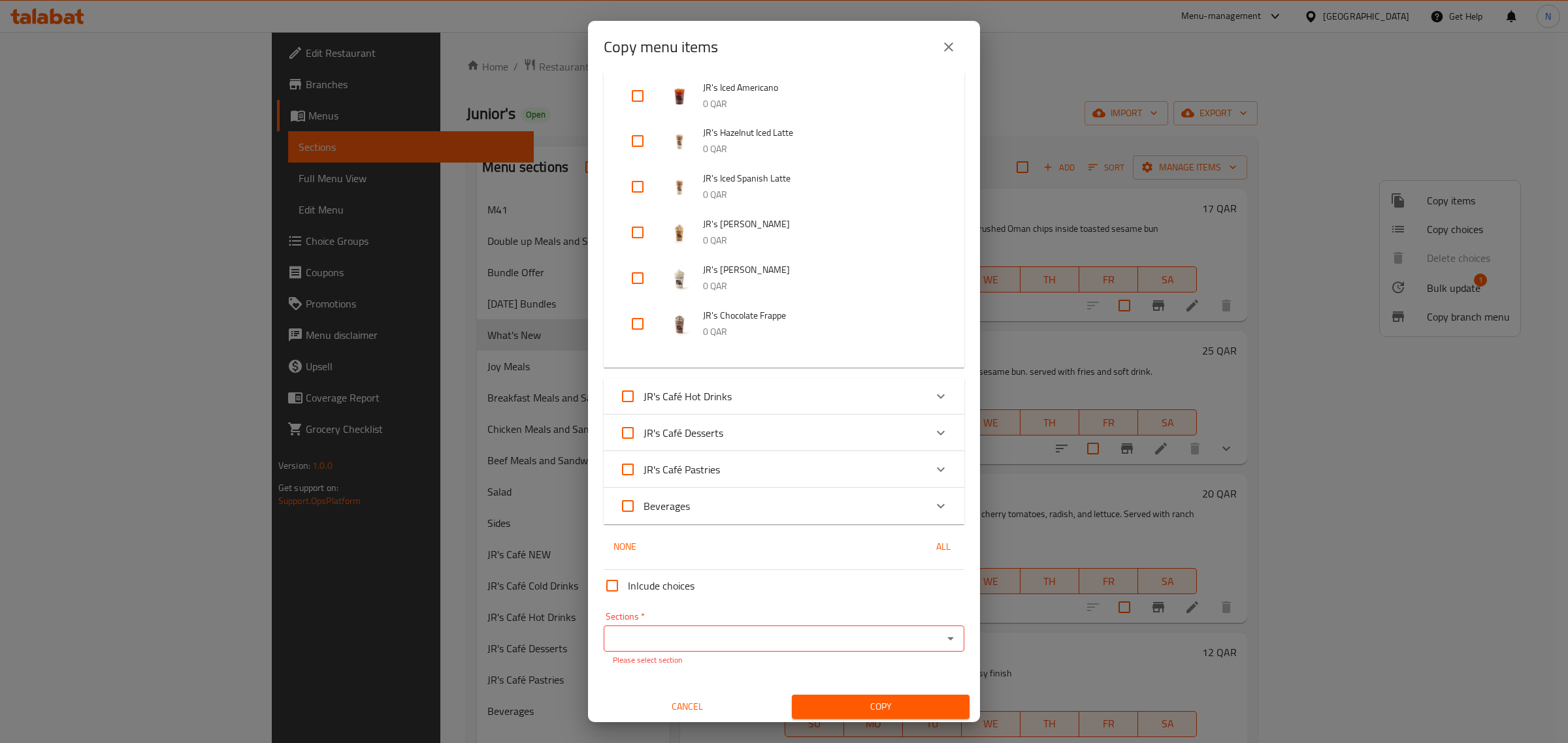
click at [933, 392] on icon "Expand" at bounding box center [940, 396] width 15 height 15
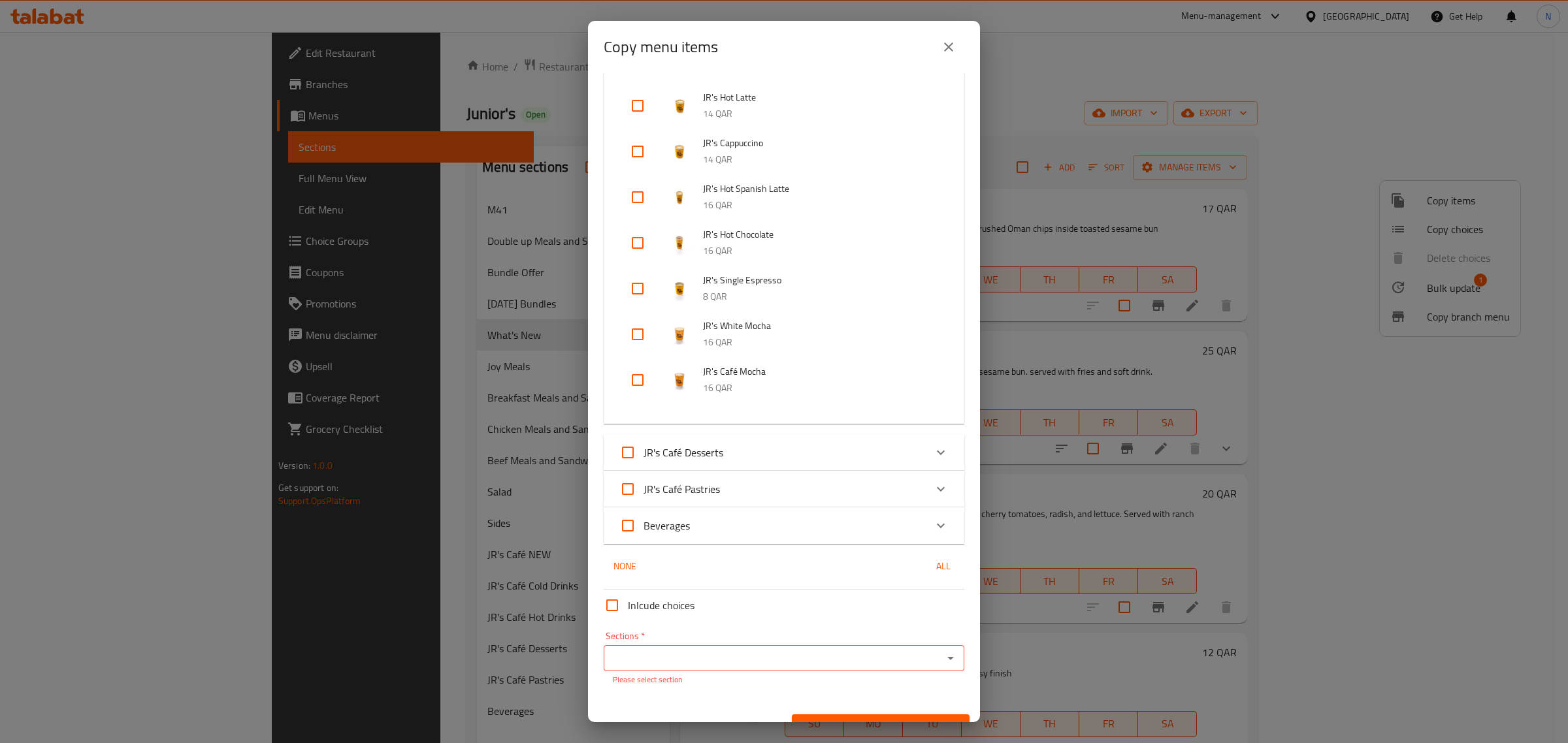
scroll to position [5541, 0]
click at [933, 441] on icon "Expand" at bounding box center [940, 447] width 15 height 15
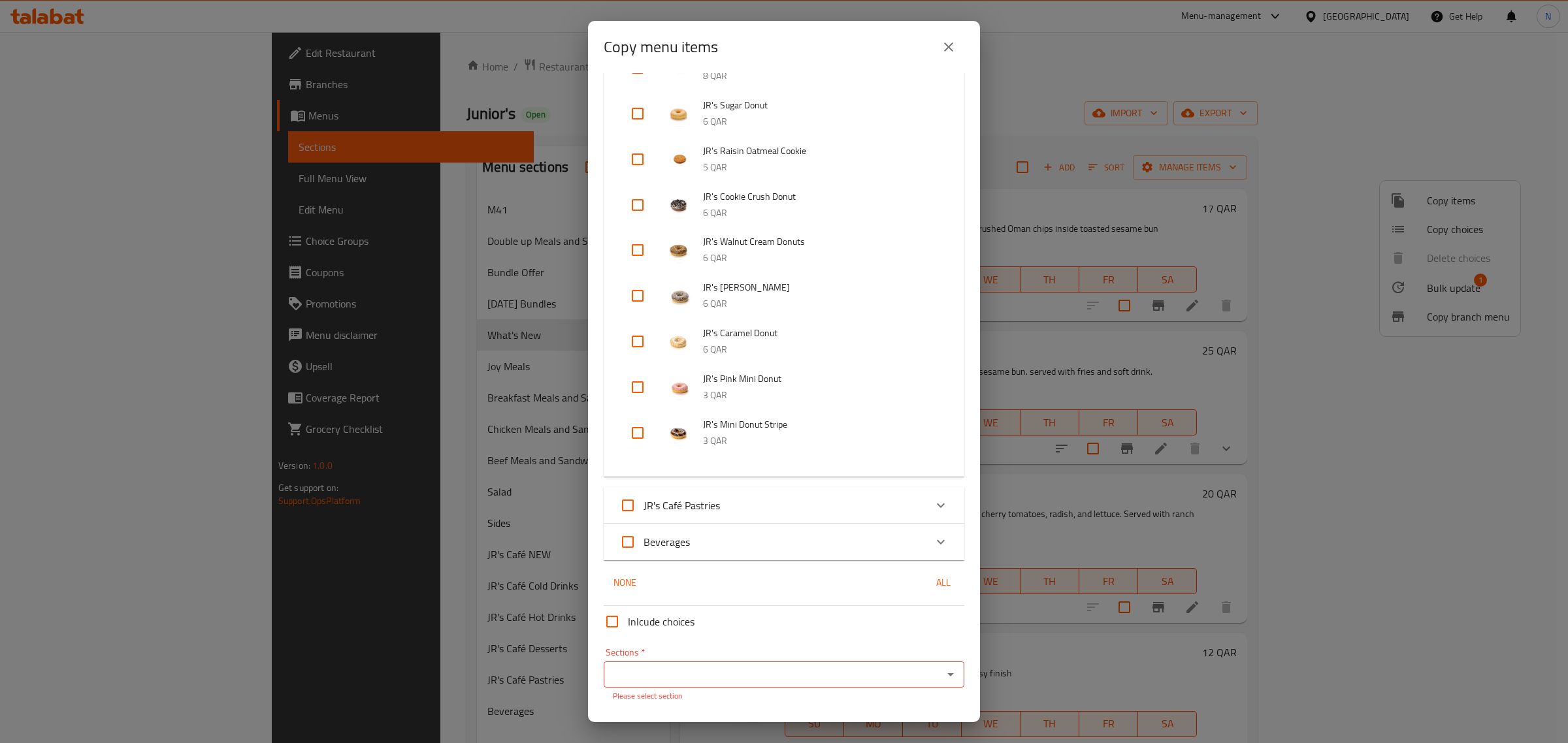
scroll to position [6607, 0]
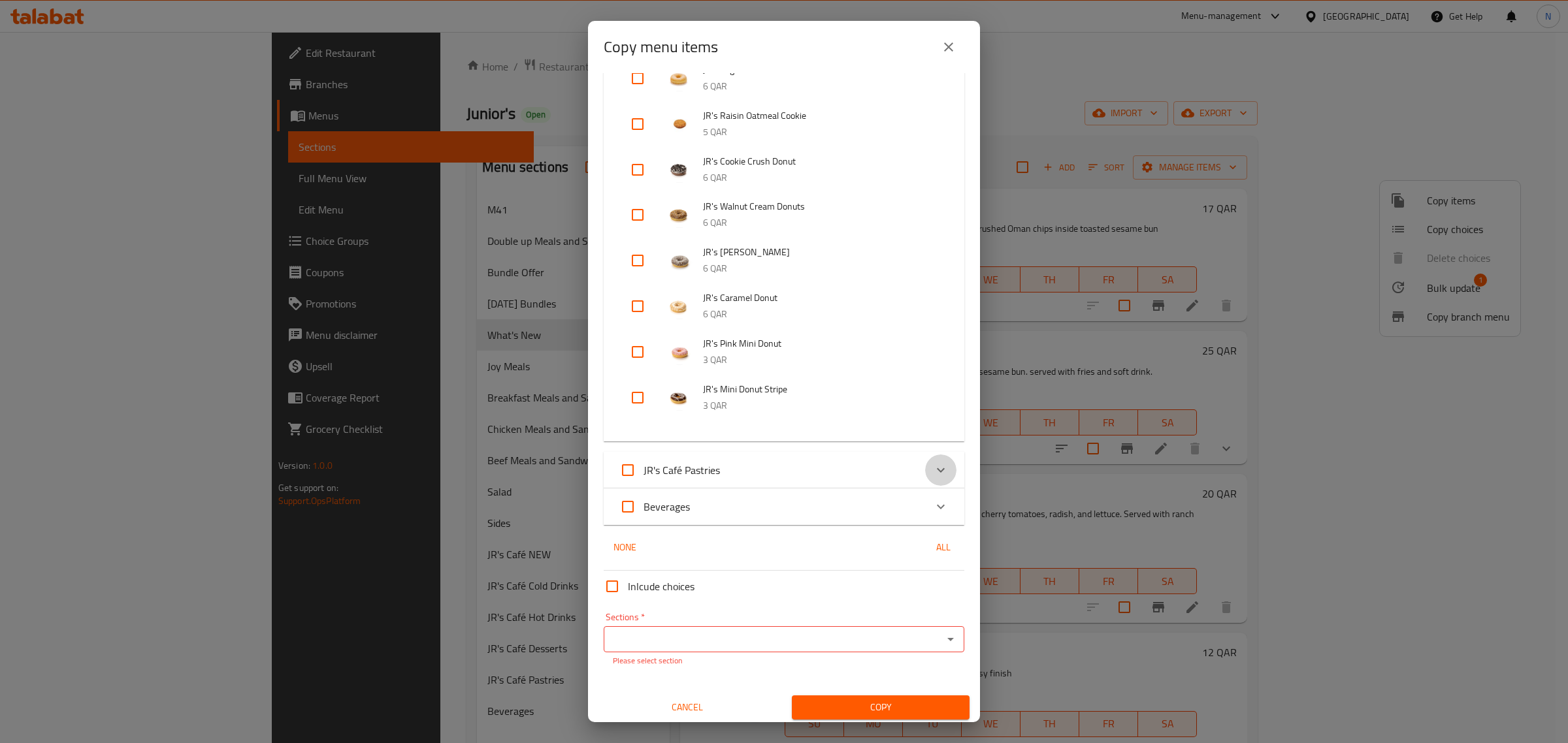
click at [933, 462] on icon "Expand" at bounding box center [940, 470] width 15 height 15
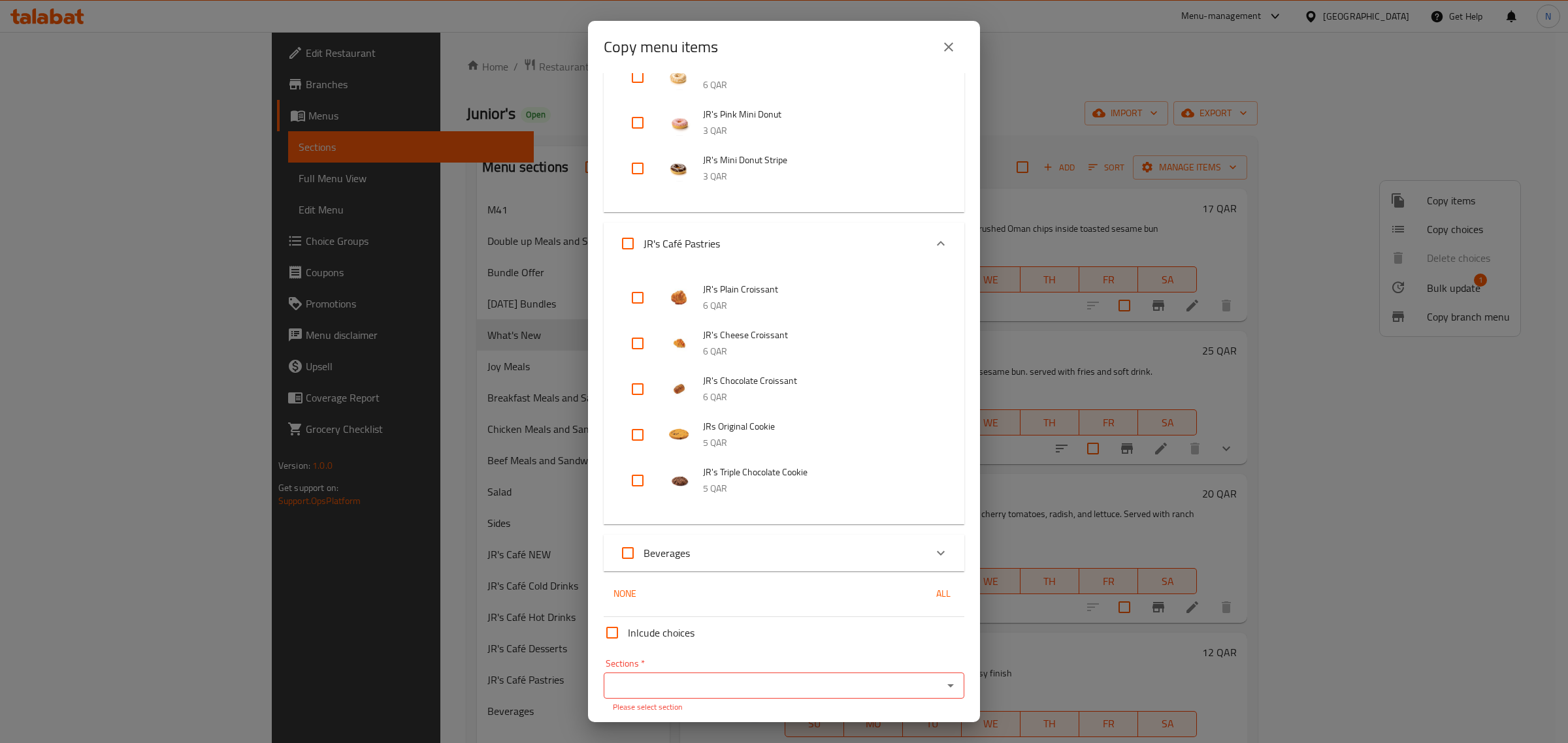
scroll to position [6881, 0]
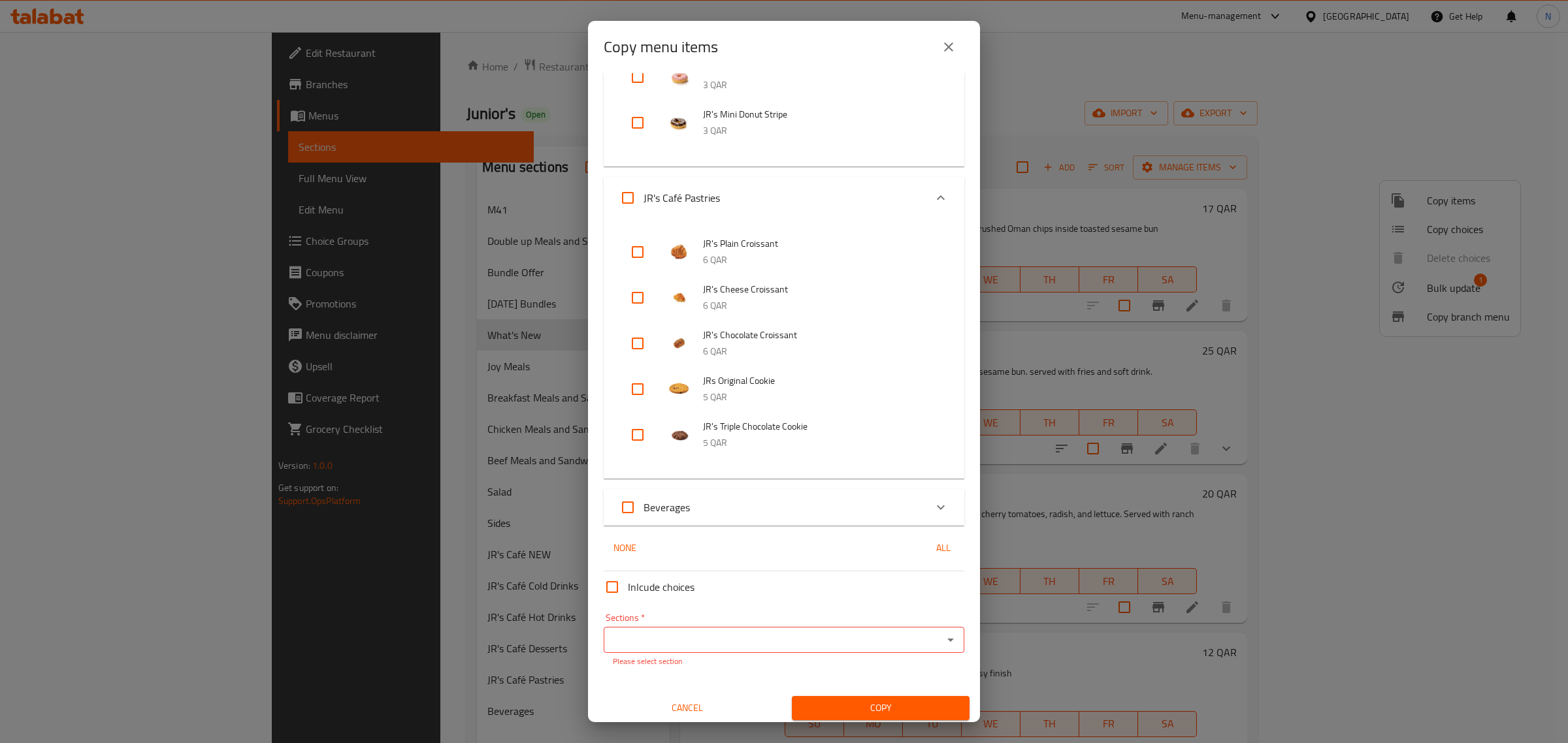
click at [933, 499] on icon "Expand" at bounding box center [940, 506] width 15 height 15
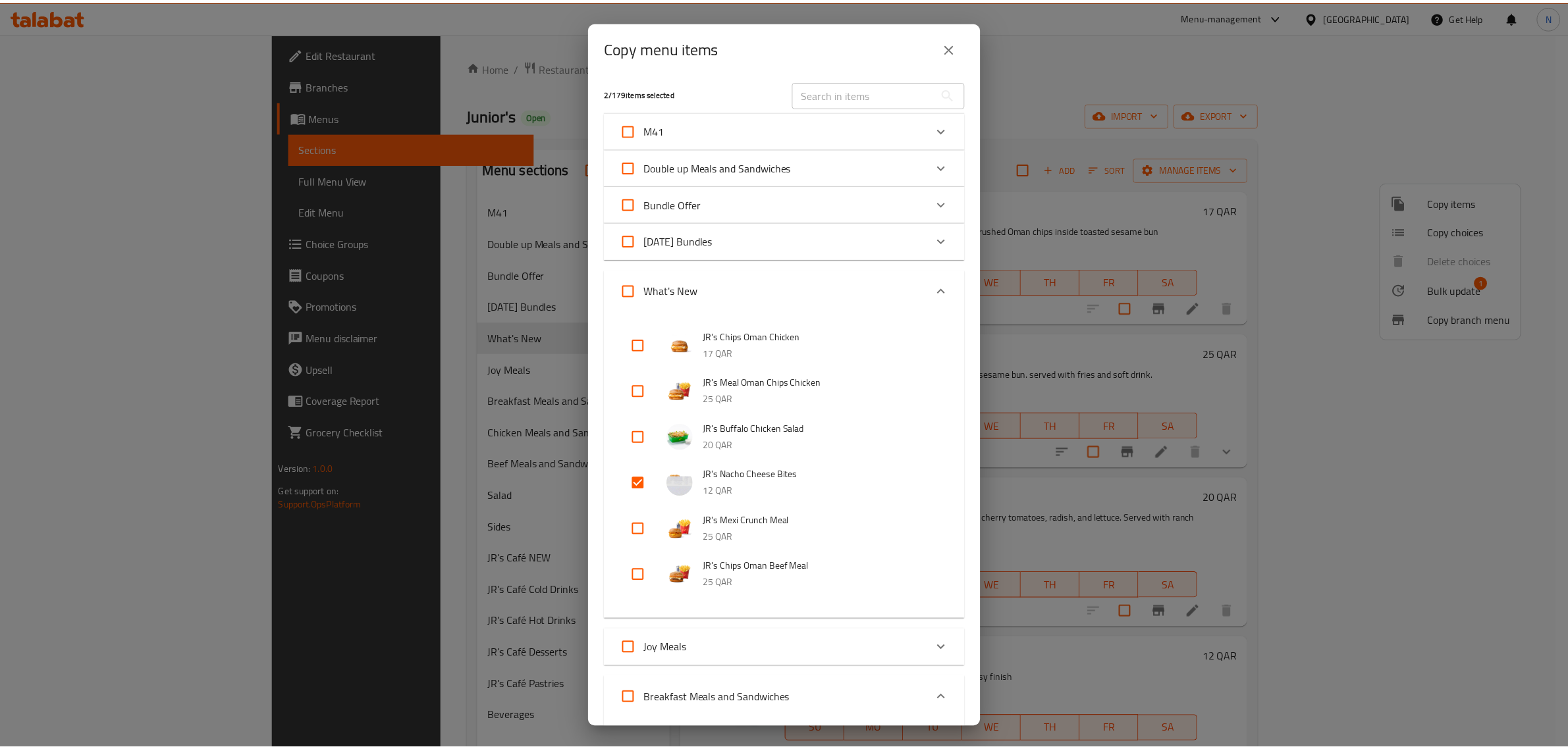
scroll to position [0, 0]
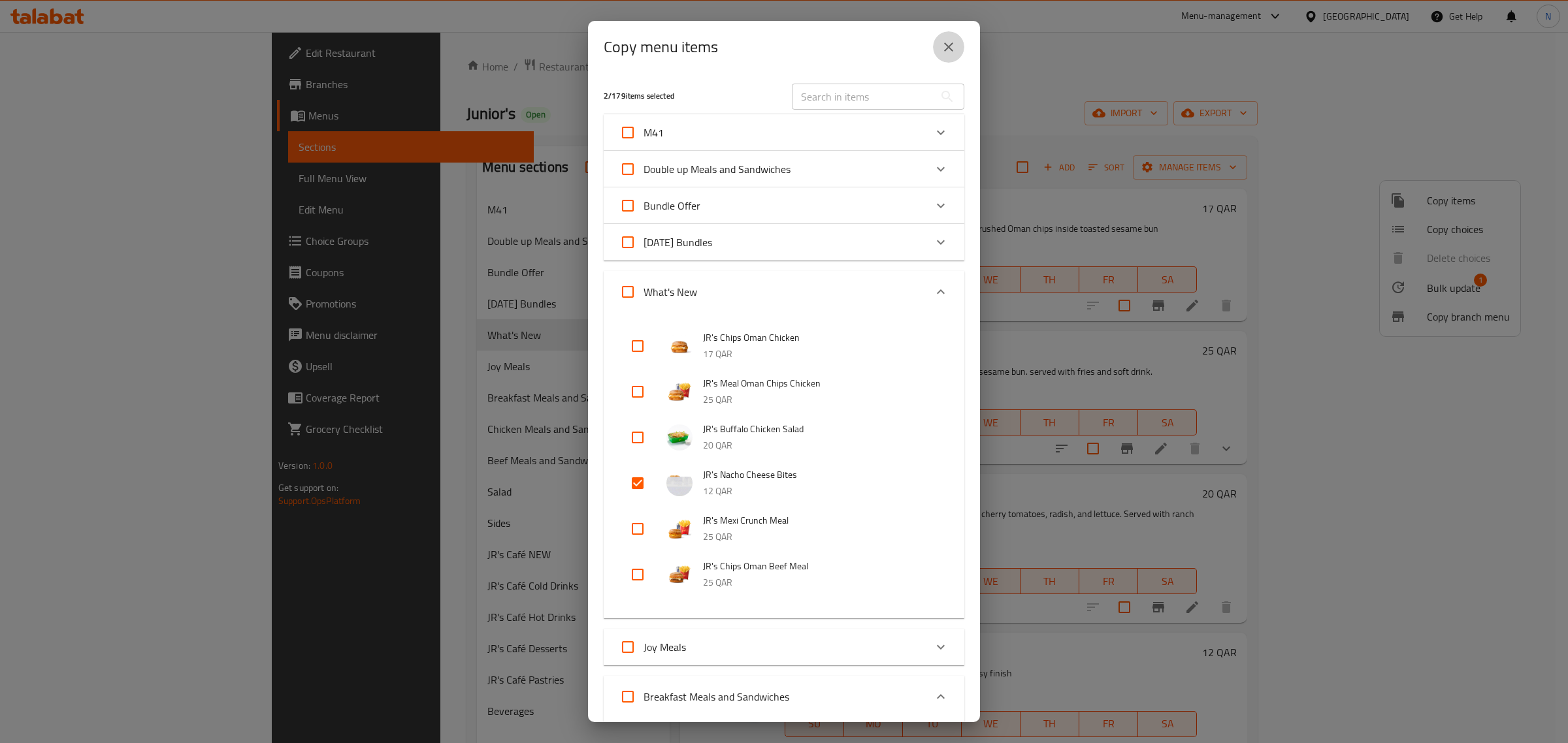
click at [948, 40] on icon "close" at bounding box center [948, 47] width 15 height 15
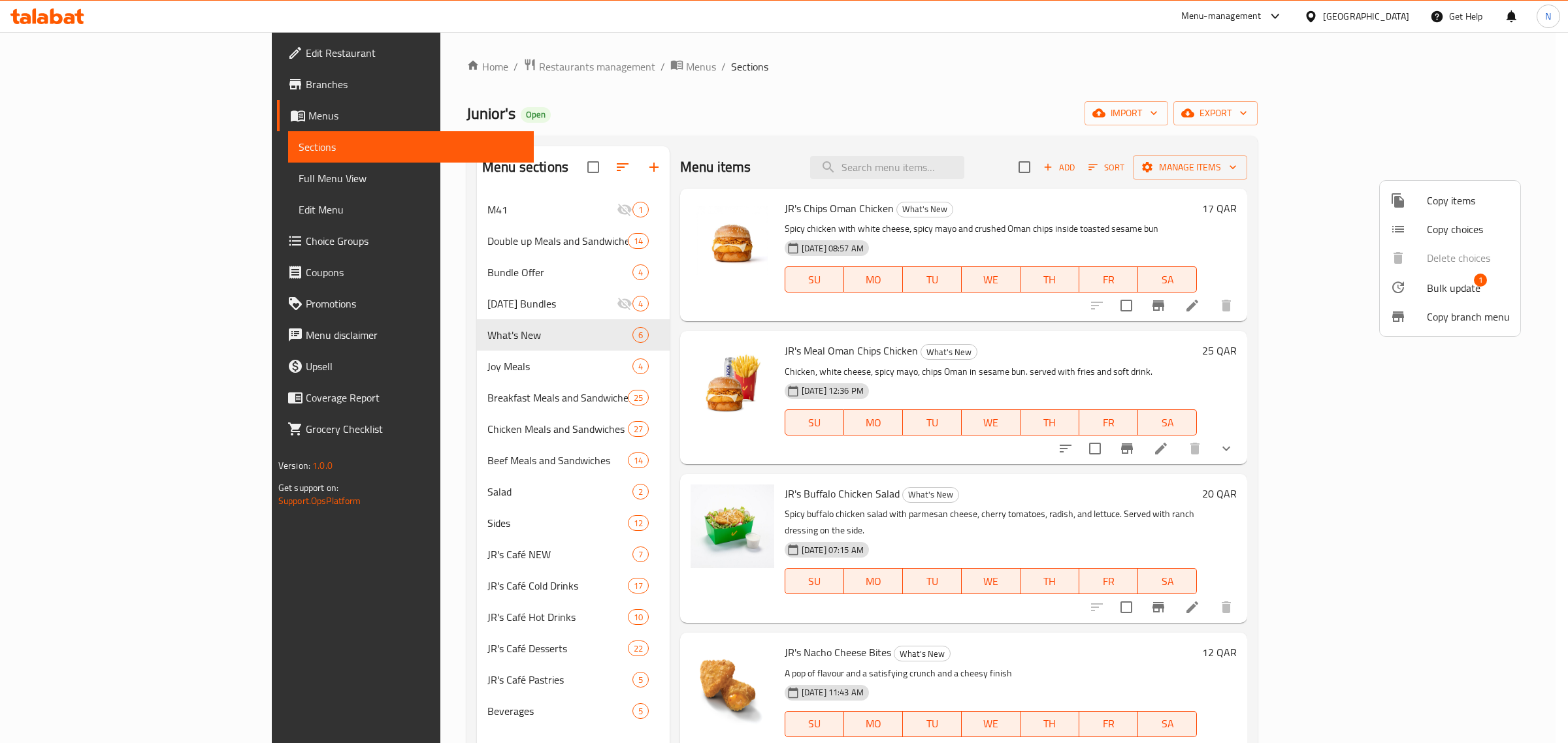
click at [1124, 168] on div at bounding box center [784, 372] width 1568 height 743
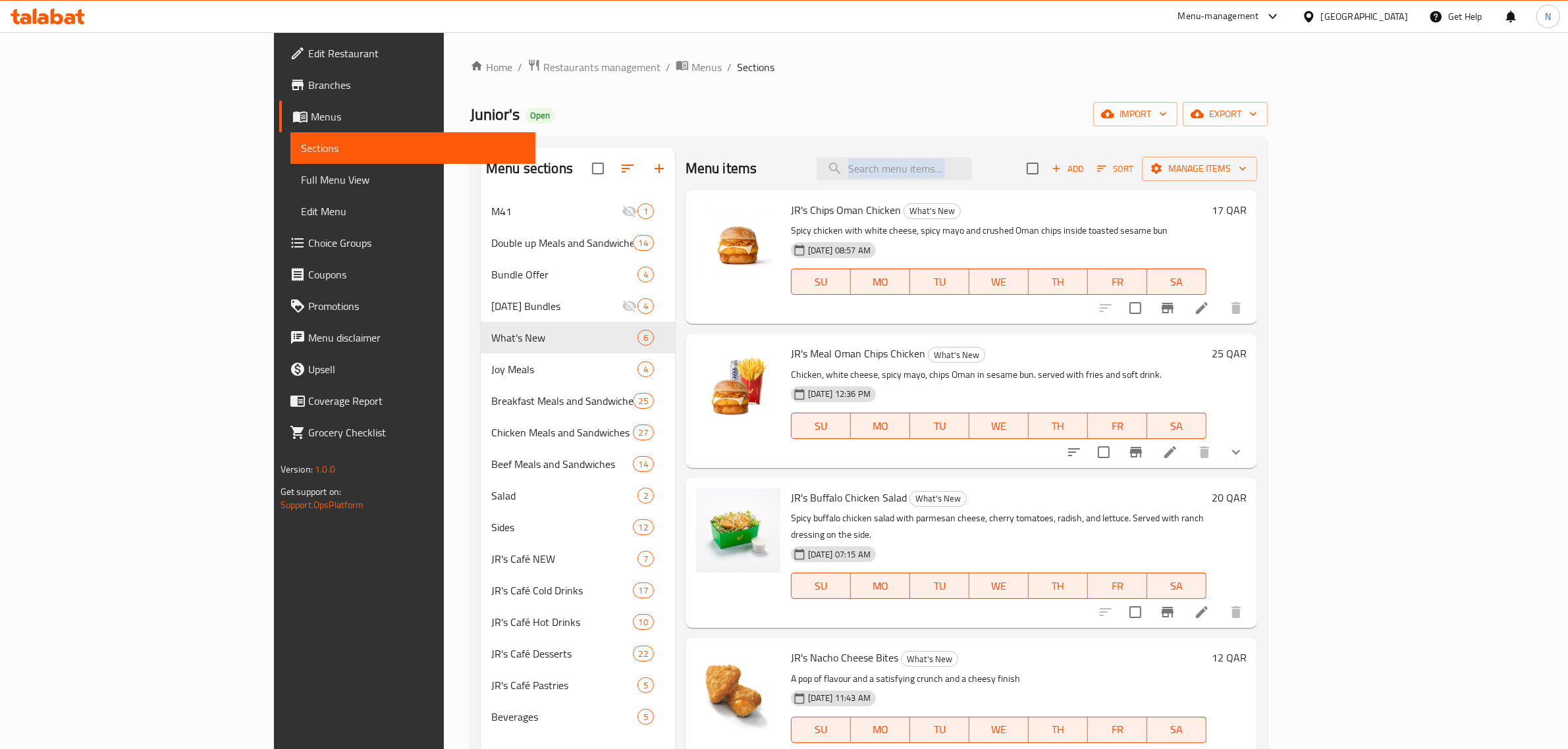
click at [1133, 170] on div "Menu items Add Sort Manage items" at bounding box center [971, 169] width 571 height 43
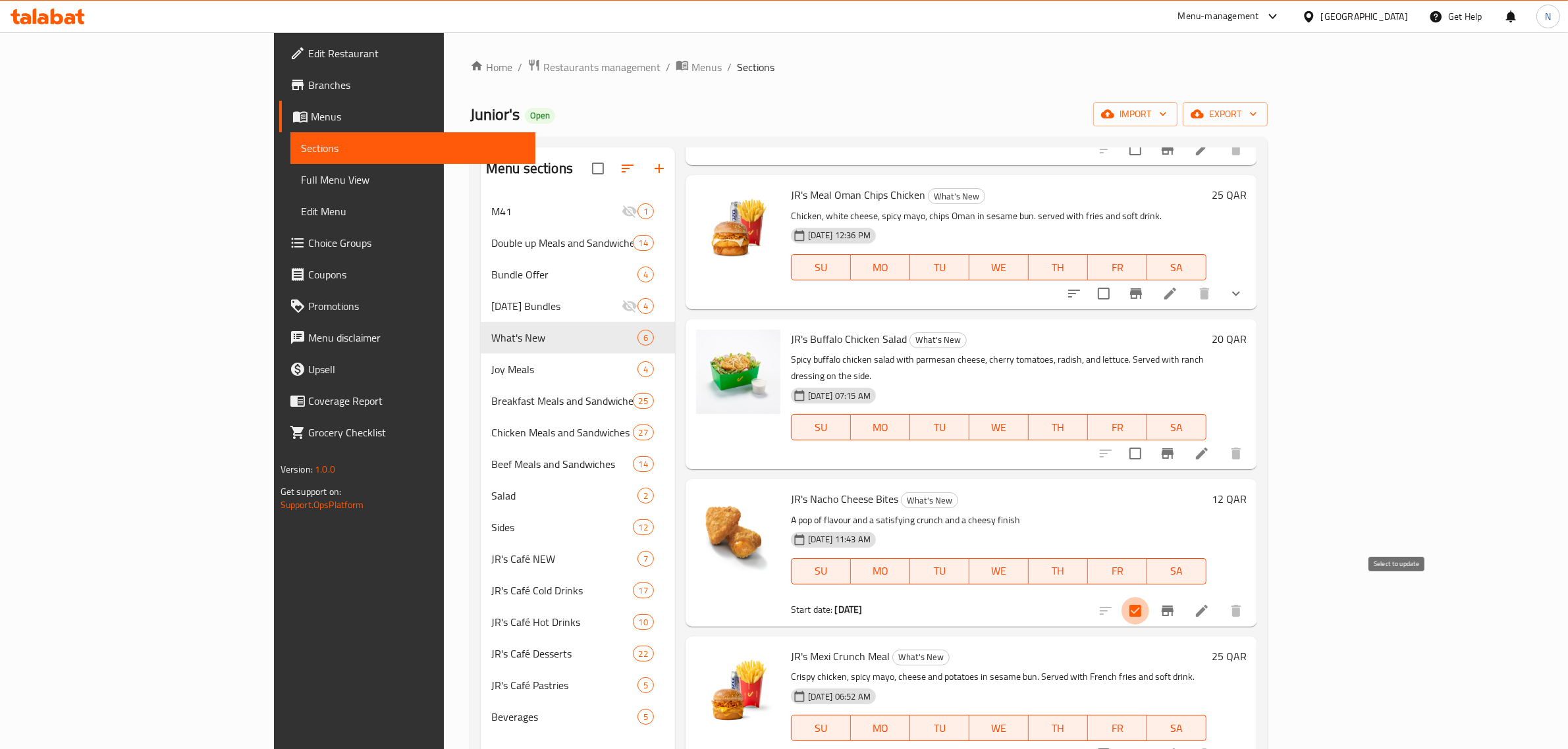
click at [1149, 598] on input "checkbox" at bounding box center [1135, 611] width 27 height 27
checkbox input "false"
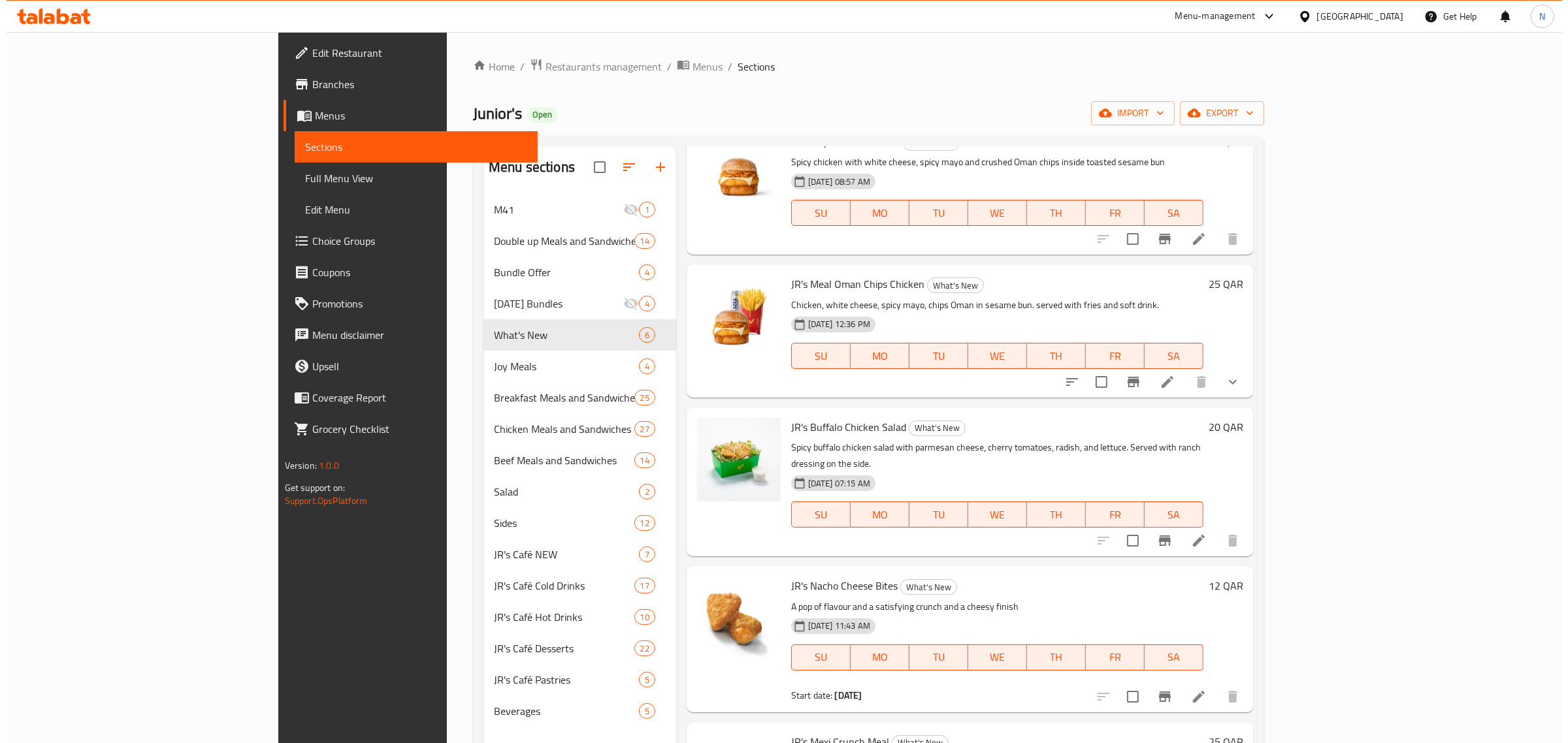
scroll to position [0, 0]
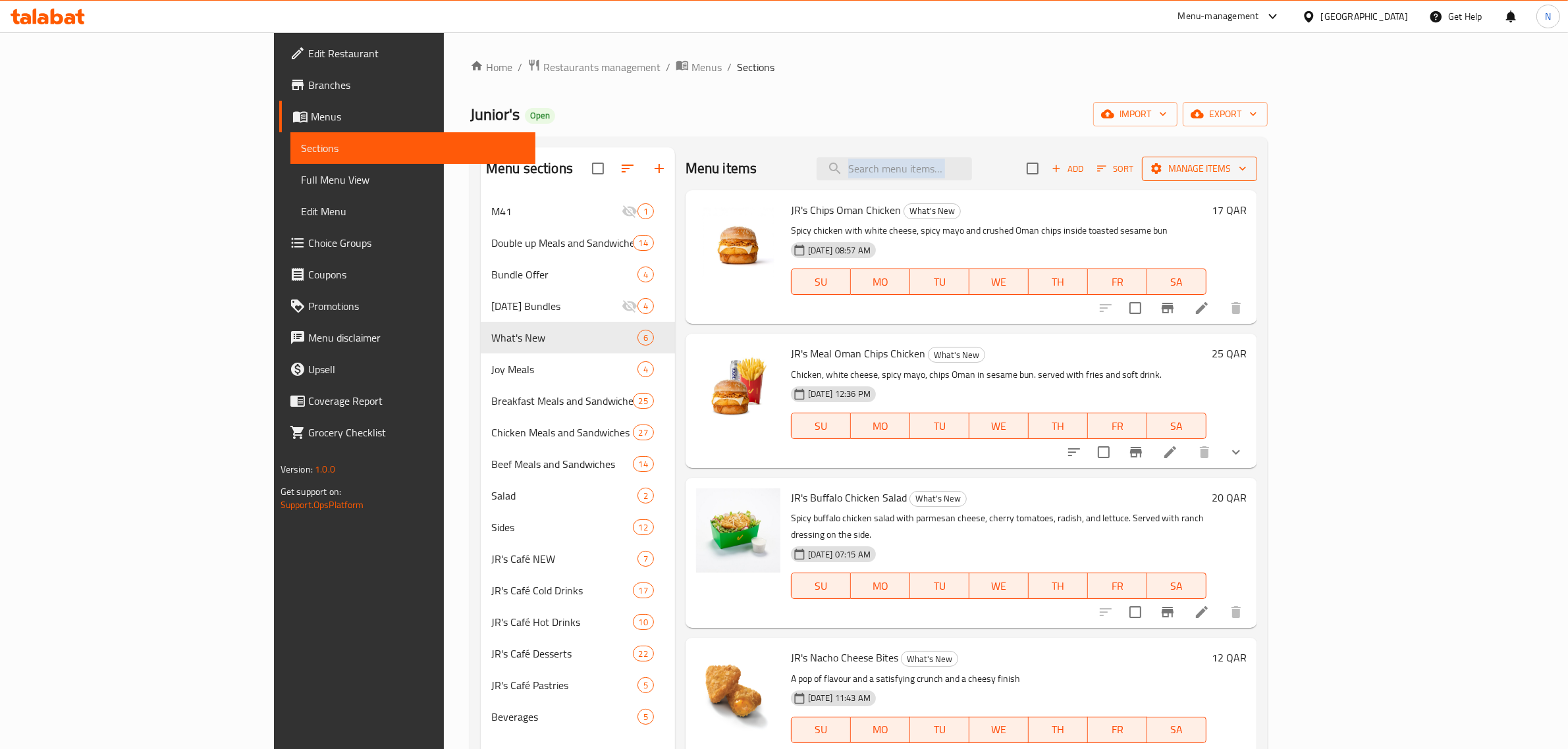
click at [1247, 173] on span "Manage items" at bounding box center [1200, 169] width 94 height 16
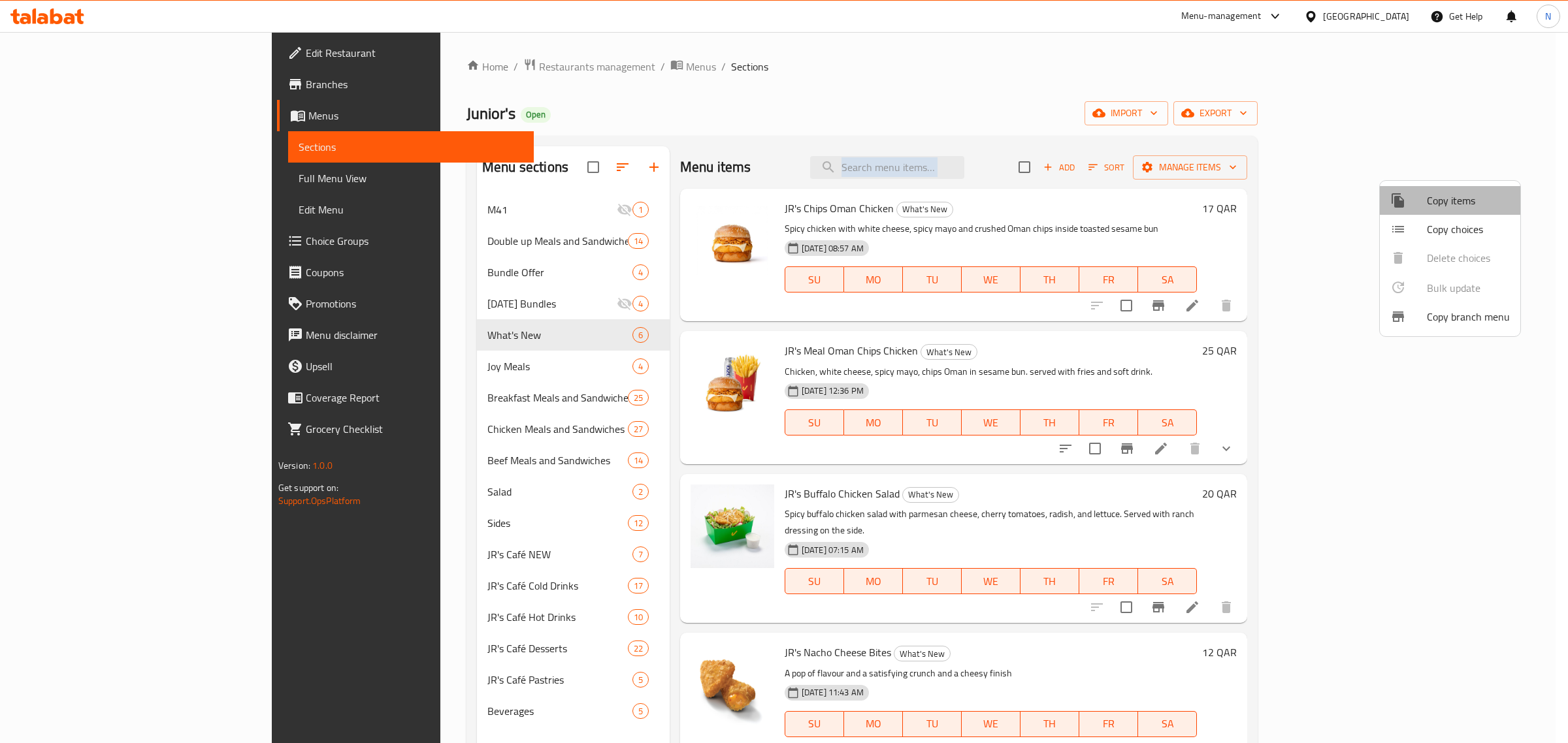
click at [1456, 198] on span "Copy items" at bounding box center [1468, 200] width 83 height 15
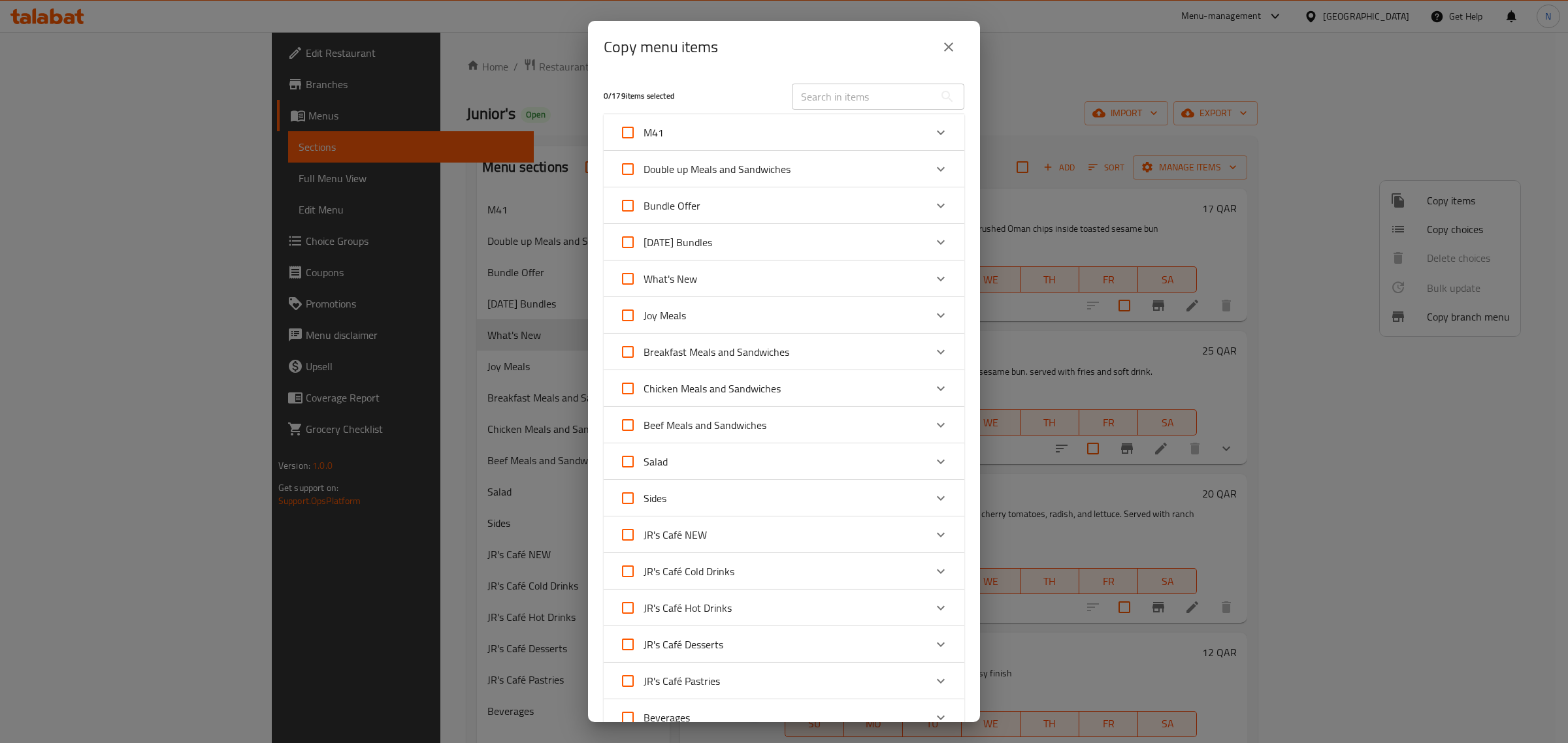
click at [673, 285] on span "What's New" at bounding box center [670, 279] width 54 height 20
click at [643, 285] on input "What's New" at bounding box center [627, 279] width 31 height 31
checkbox input "true"
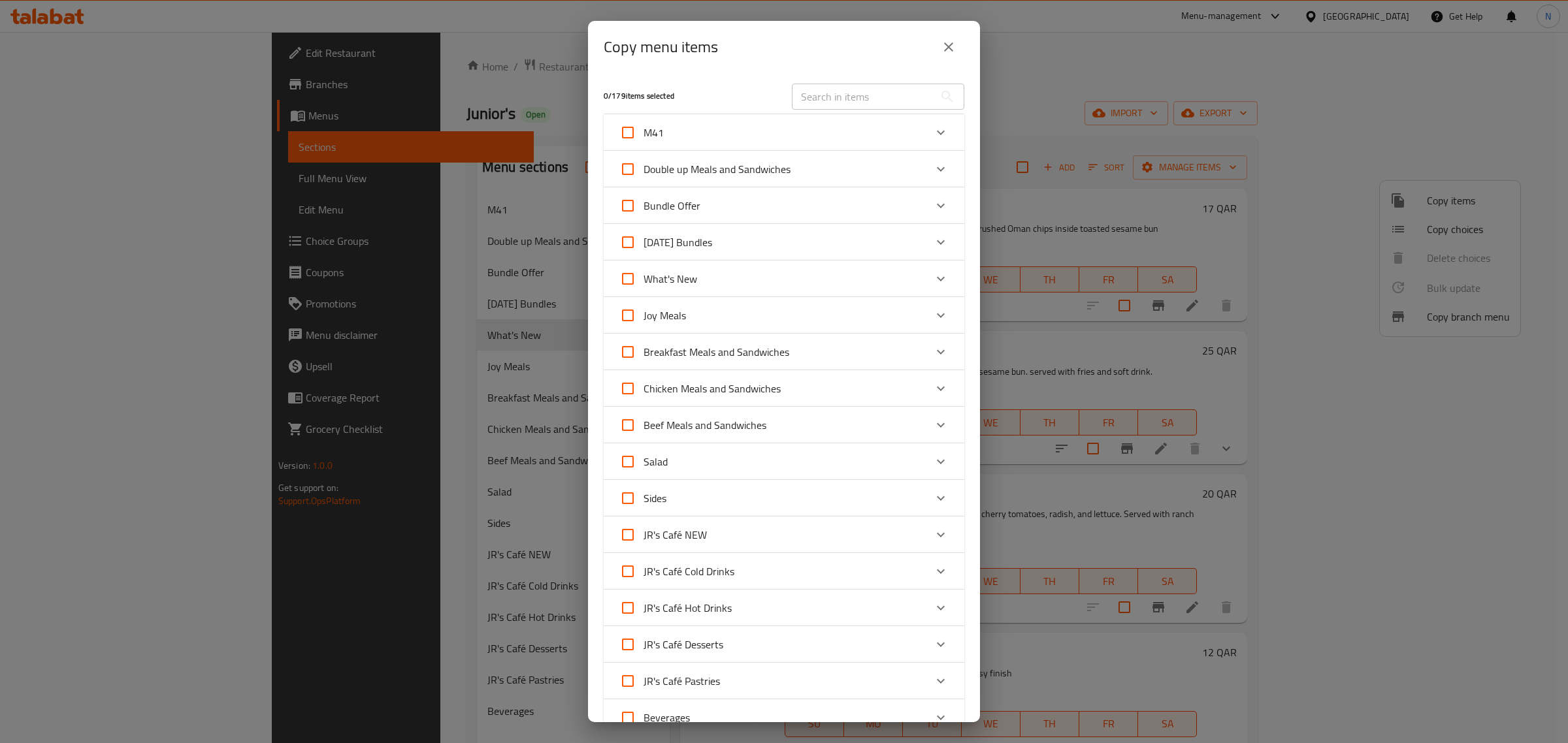
checkbox input "true"
click at [727, 290] on div "What's New" at bounding box center [772, 279] width 306 height 31
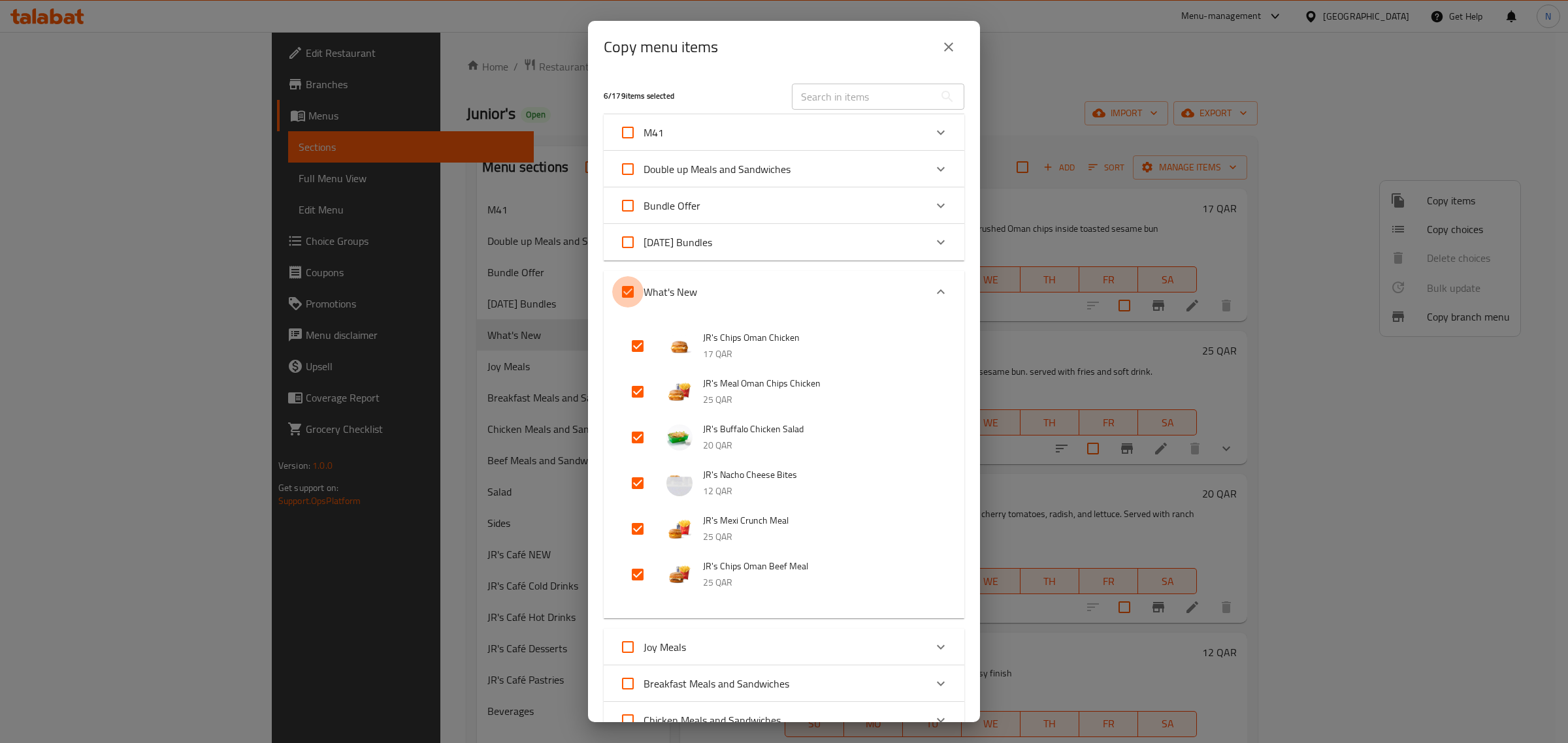
click at [634, 289] on input "What's New" at bounding box center [627, 291] width 31 height 31
checkbox input "false"
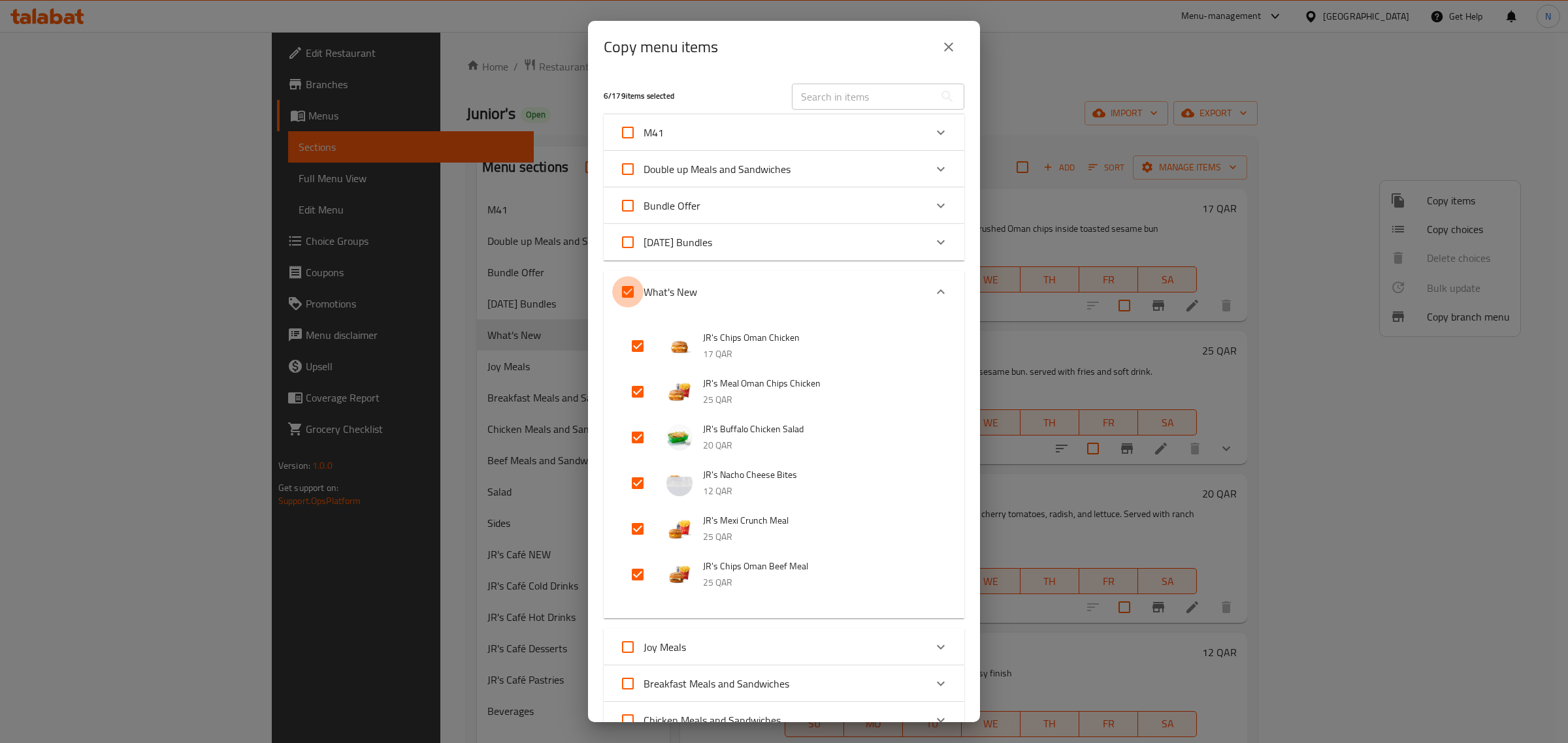
checkbox input "false"
click at [633, 482] on input "checkbox" at bounding box center [637, 483] width 31 height 31
checkbox input "true"
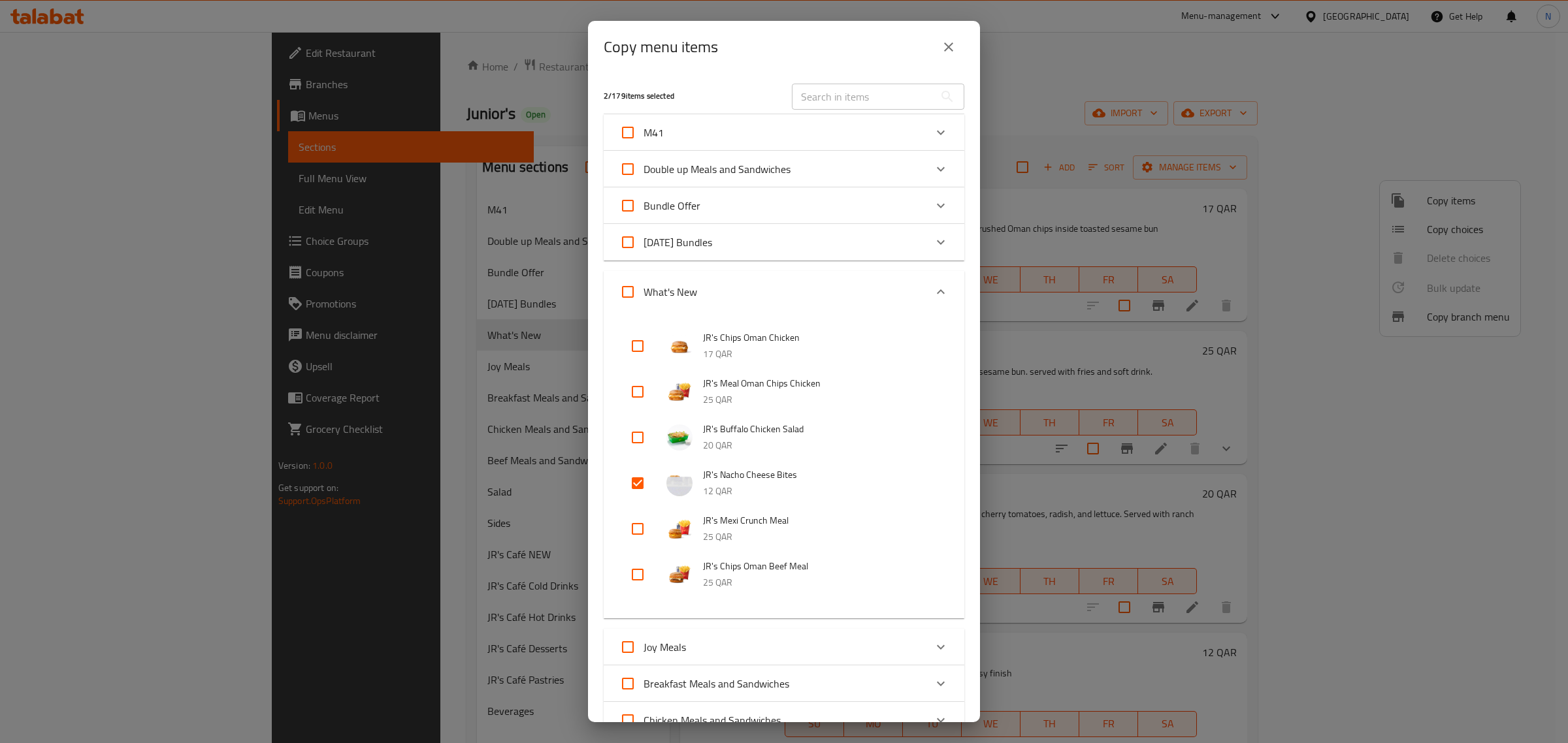
click at [941, 46] on icon "close" at bounding box center [948, 47] width 15 height 15
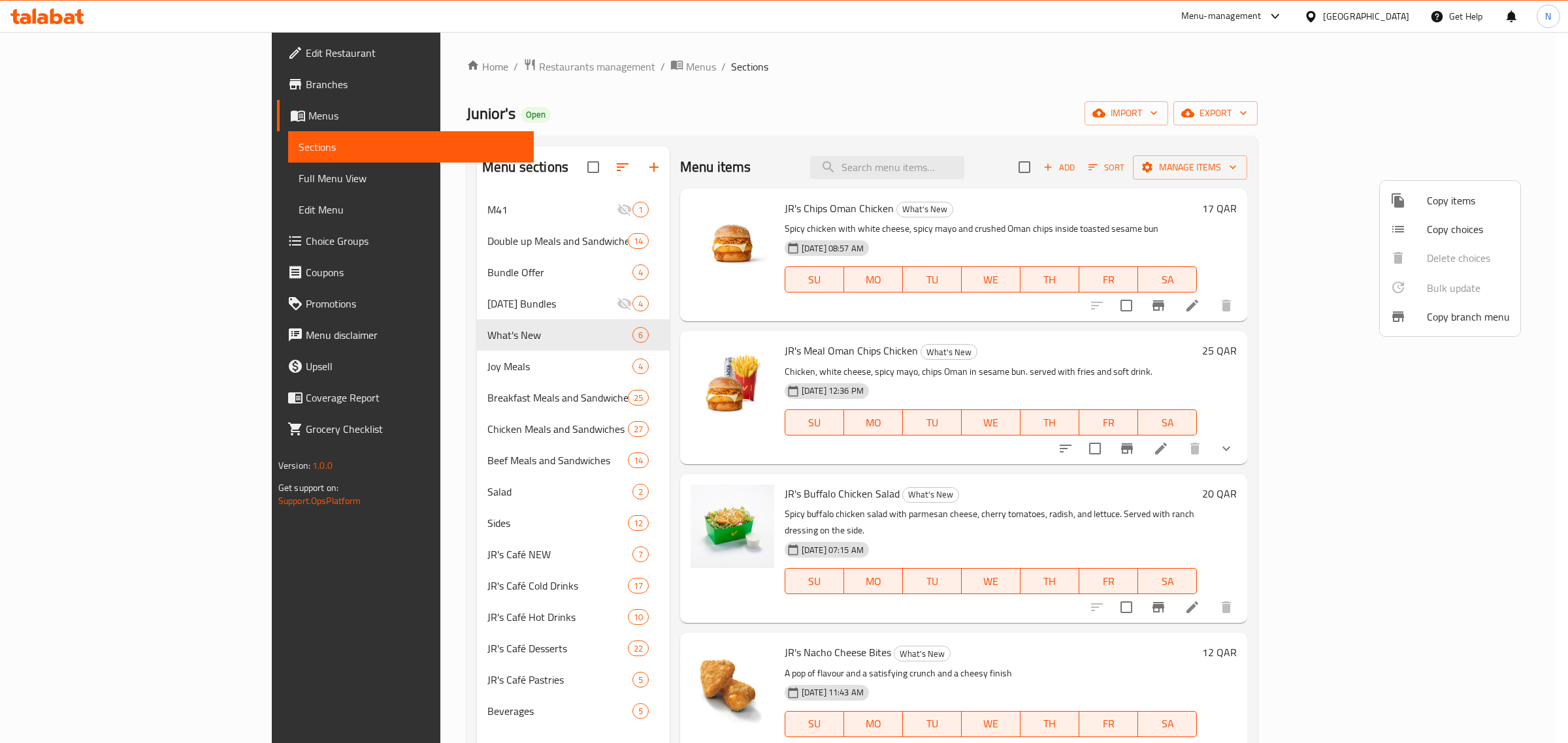
click at [1108, 158] on div at bounding box center [784, 372] width 1568 height 743
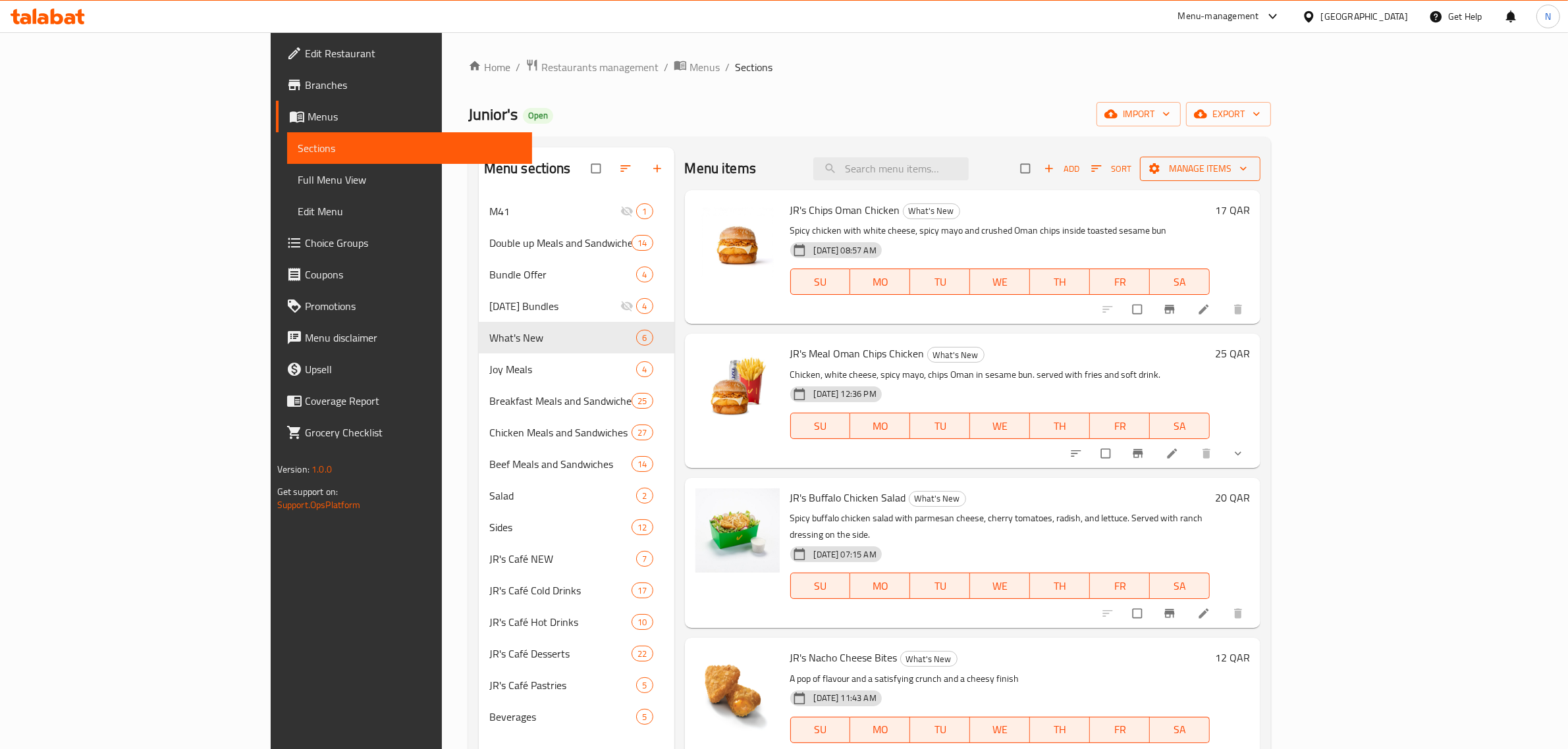
click at [1250, 165] on span "Manage items" at bounding box center [1200, 169] width 100 height 16
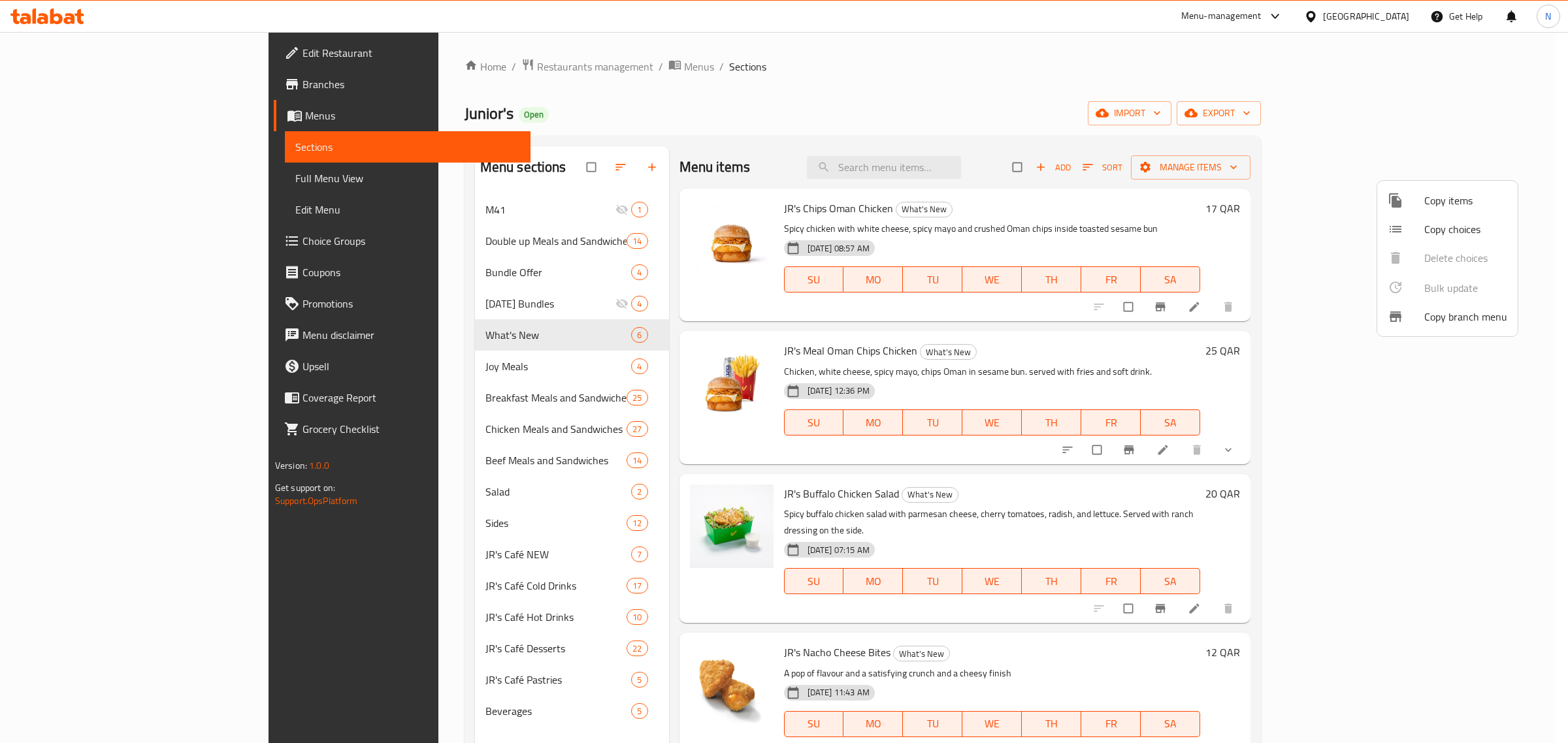
click at [1429, 199] on span "Copy items" at bounding box center [1465, 200] width 83 height 15
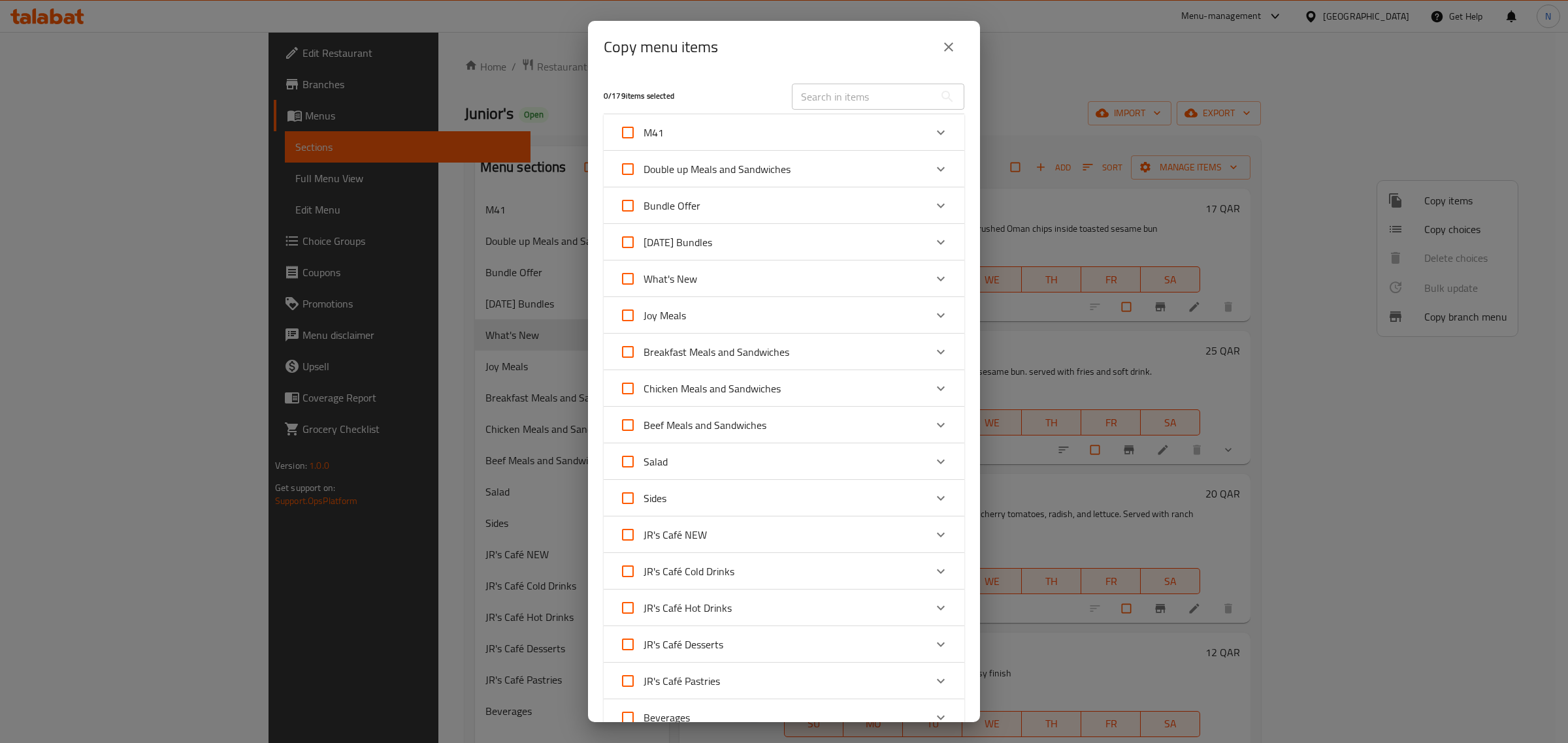
click at [683, 273] on span "What's New" at bounding box center [670, 279] width 54 height 20
click at [643, 273] on input "What's New" at bounding box center [627, 279] width 31 height 31
checkbox input "true"
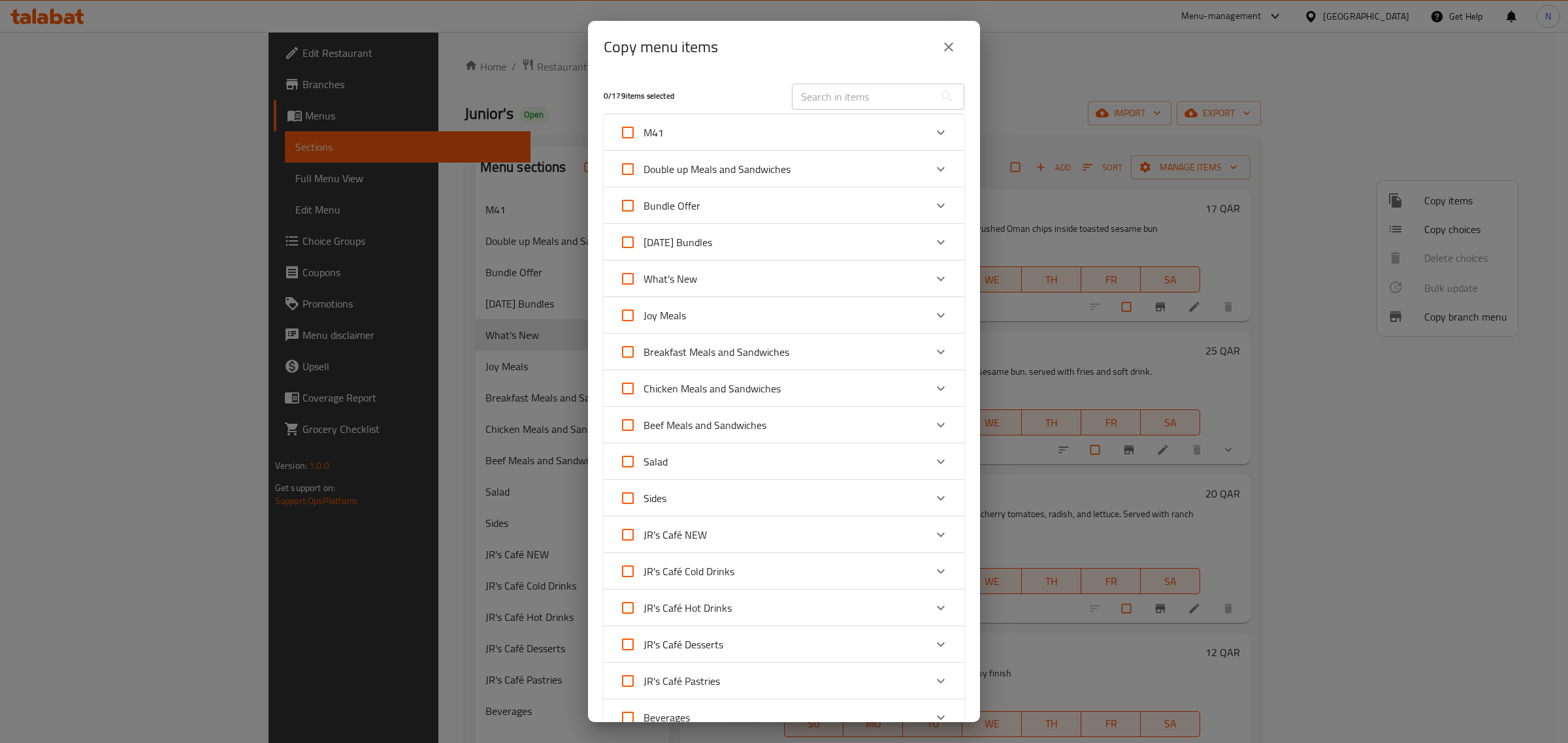
checkbox input "true"
click at [684, 278] on span "What's New" at bounding box center [670, 279] width 54 height 20
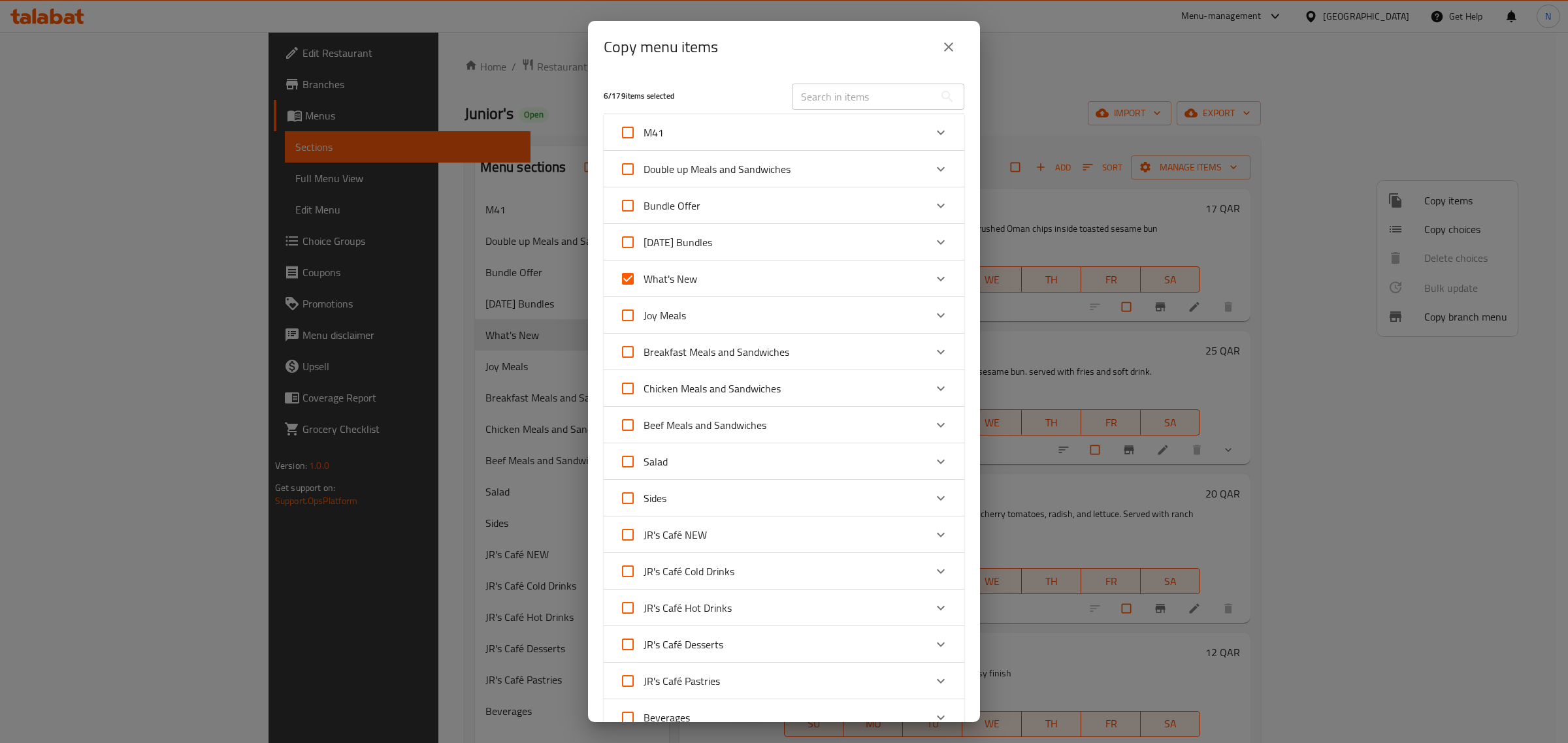
click at [643, 278] on input "What's New" at bounding box center [627, 279] width 31 height 31
checkbox input "false"
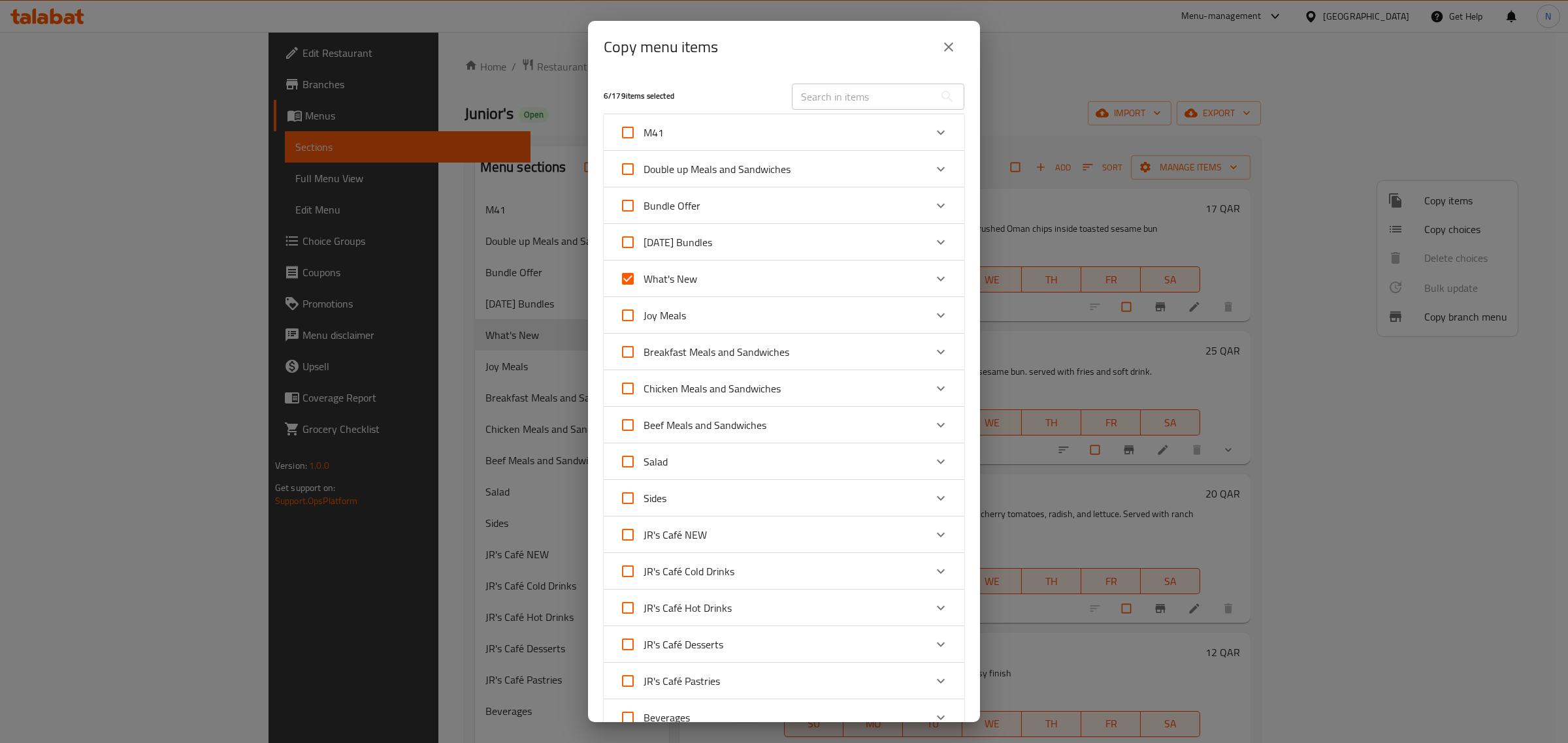
checkbox input "false"
click at [936, 278] on icon "Expand" at bounding box center [940, 279] width 8 height 4
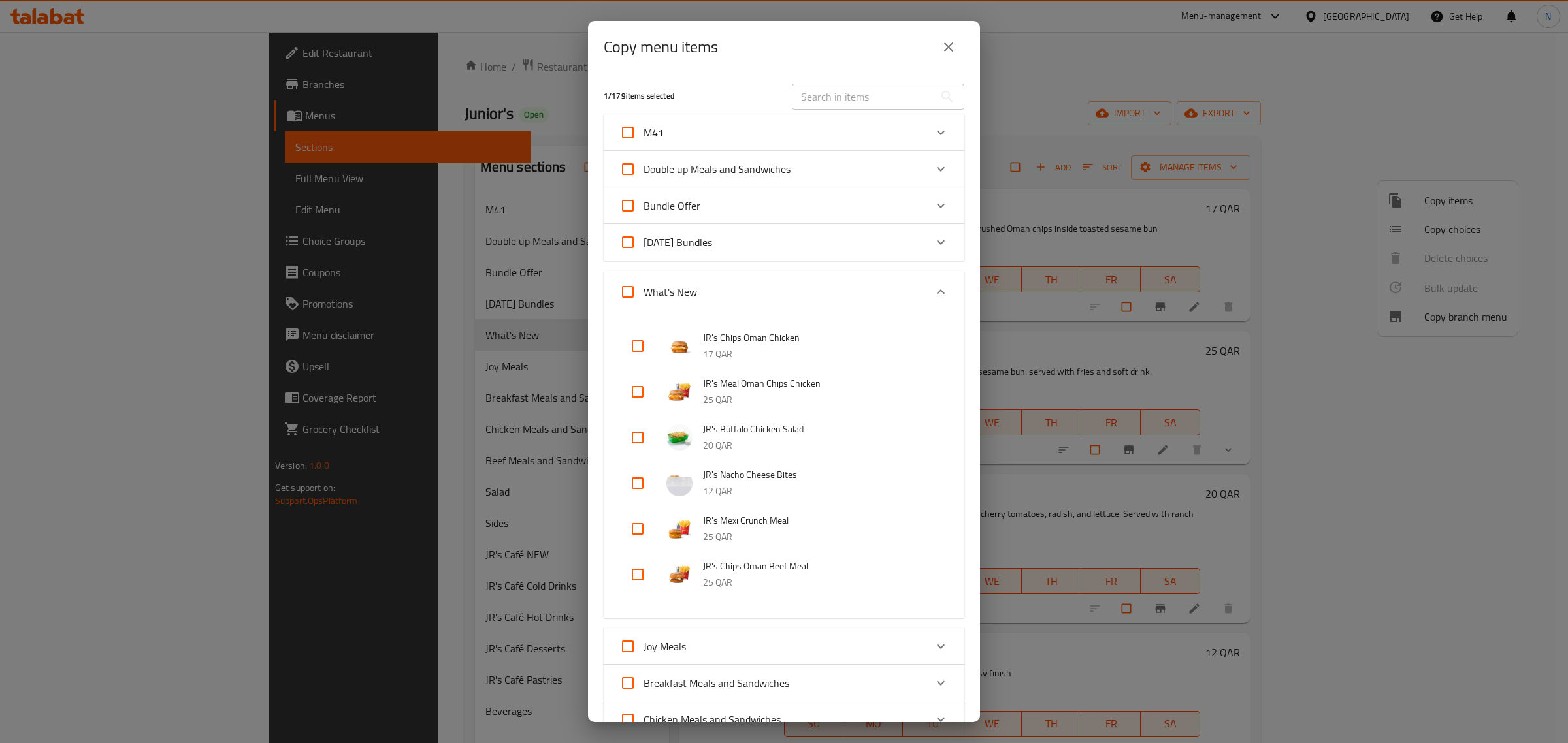
scroll to position [82, 0]
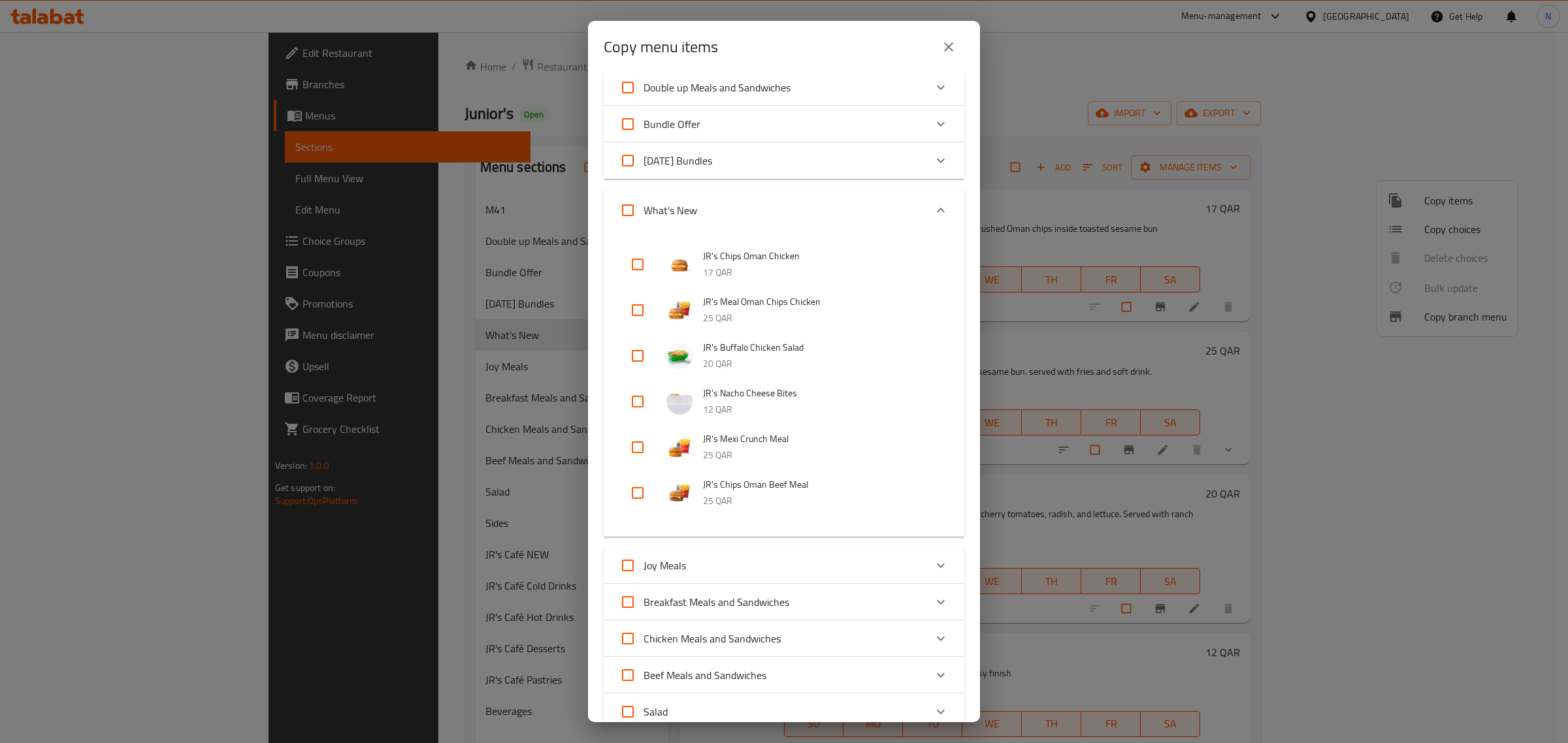
click at [639, 402] on input "checkbox" at bounding box center [637, 401] width 31 height 31
checkbox input "true"
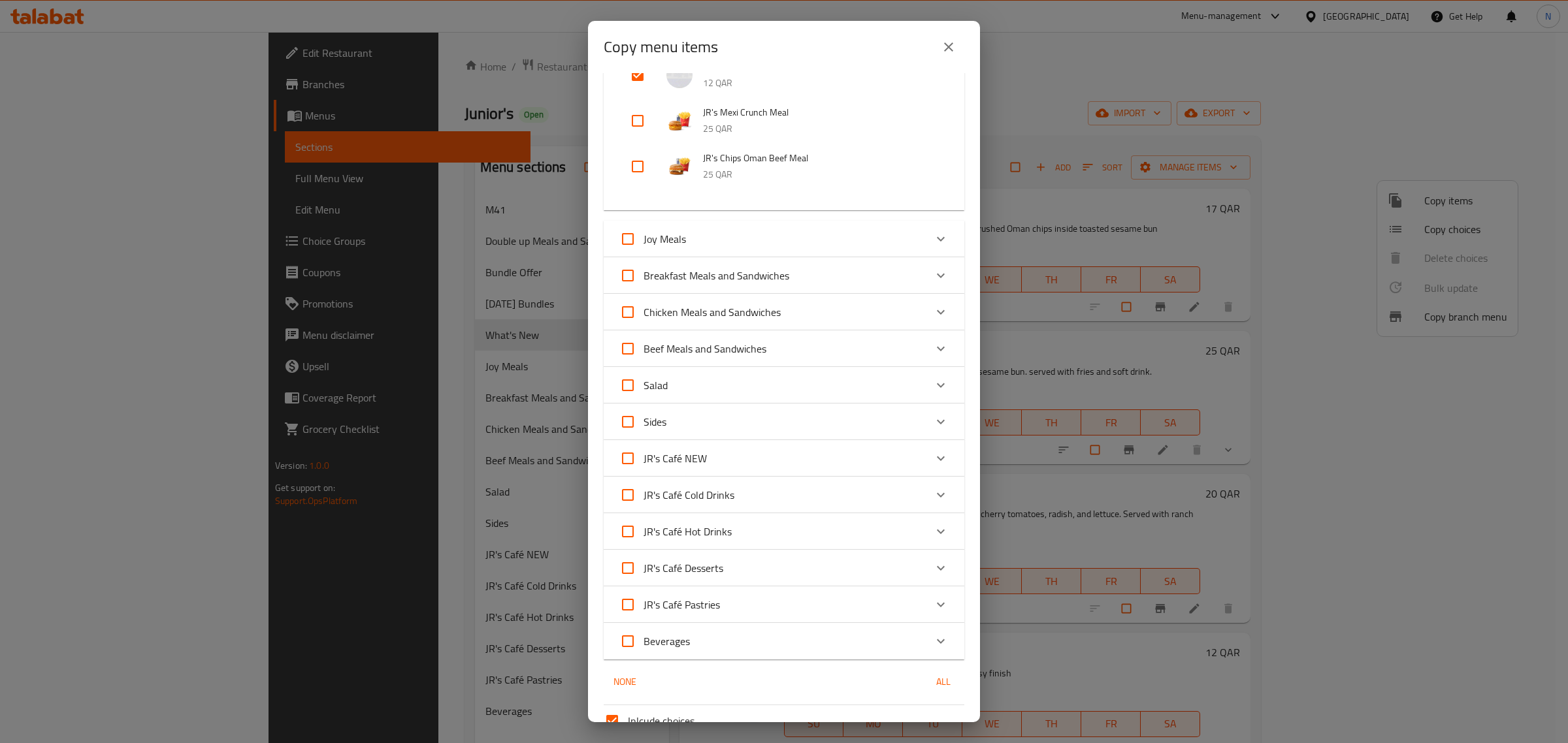
scroll to position [533, 0]
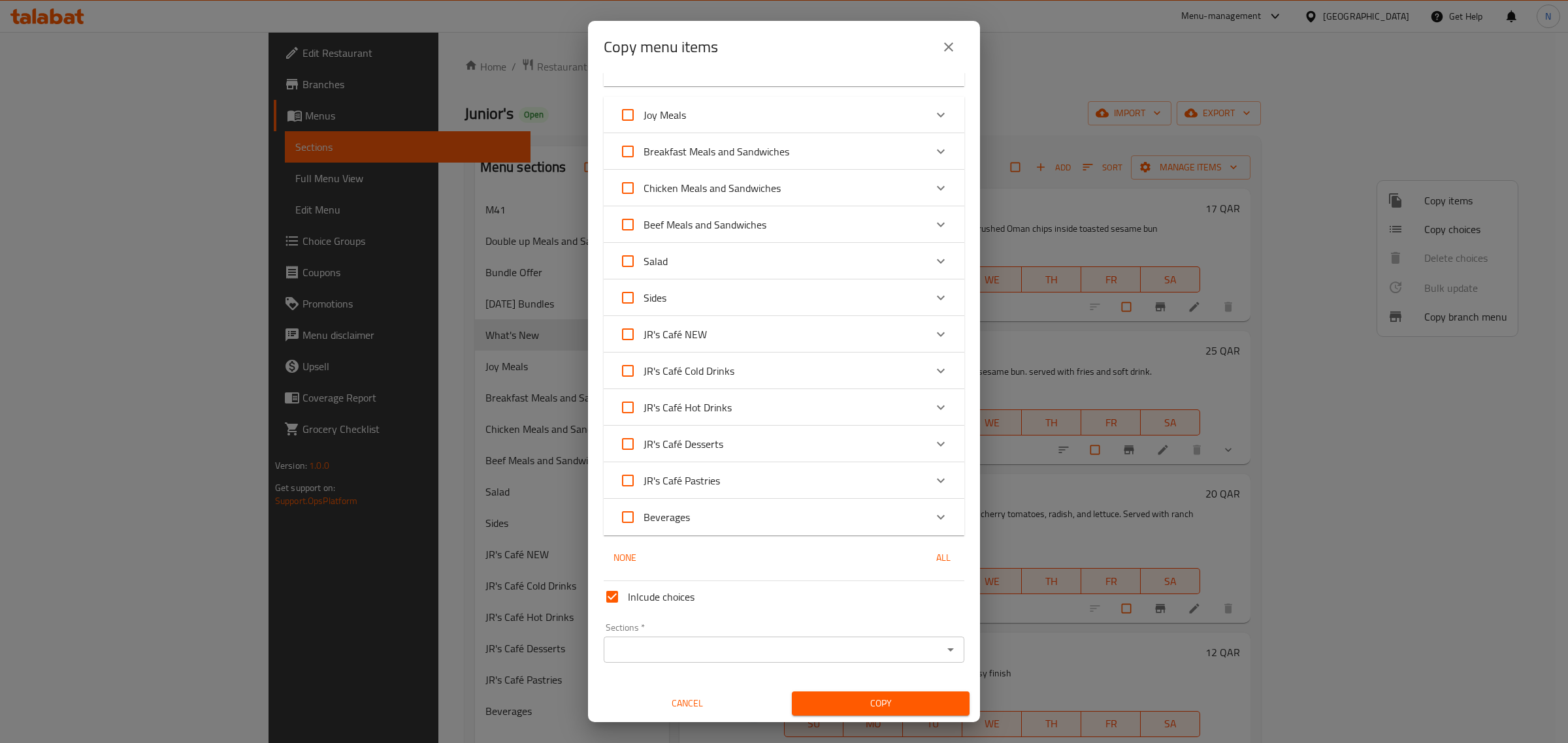
click at [668, 589] on span "Inlcude choices" at bounding box center [661, 596] width 67 height 15
click at [628, 588] on input "Inlcude choices" at bounding box center [612, 596] width 31 height 31
checkbox input "false"
click at [853, 700] on span "Copy" at bounding box center [881, 703] width 157 height 16
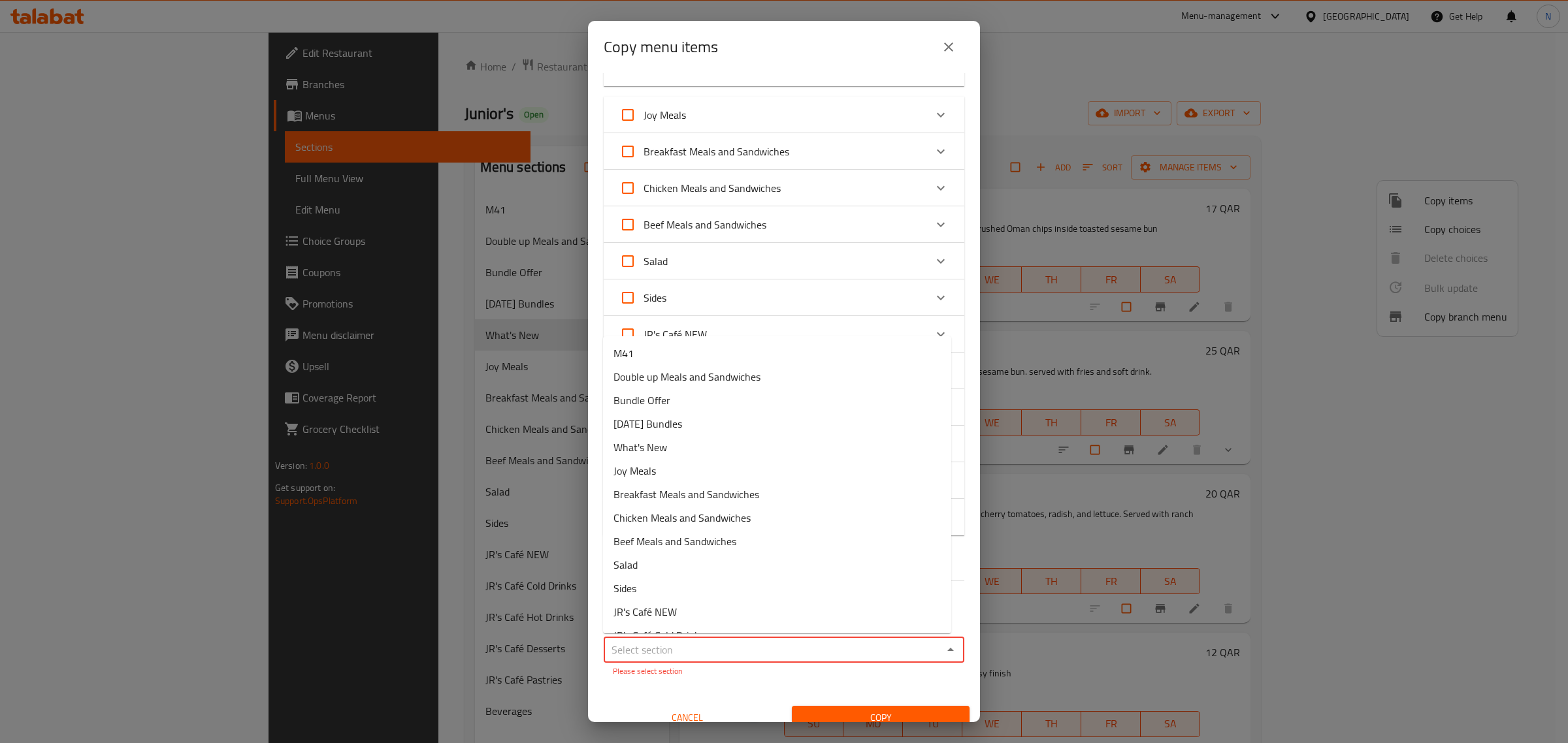
click at [684, 649] on input "Sections   *" at bounding box center [773, 649] width 331 height 18
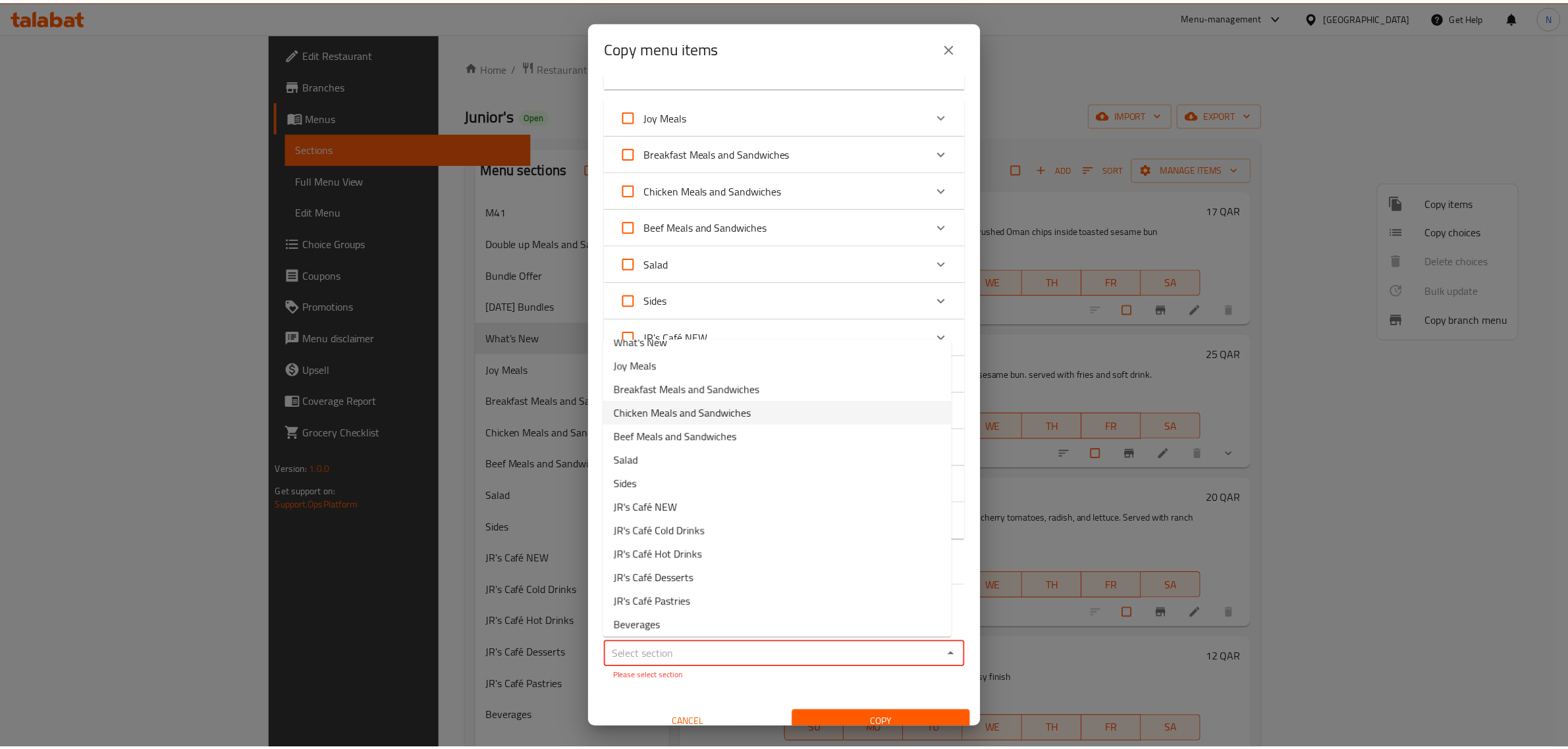
scroll to position [112, 0]
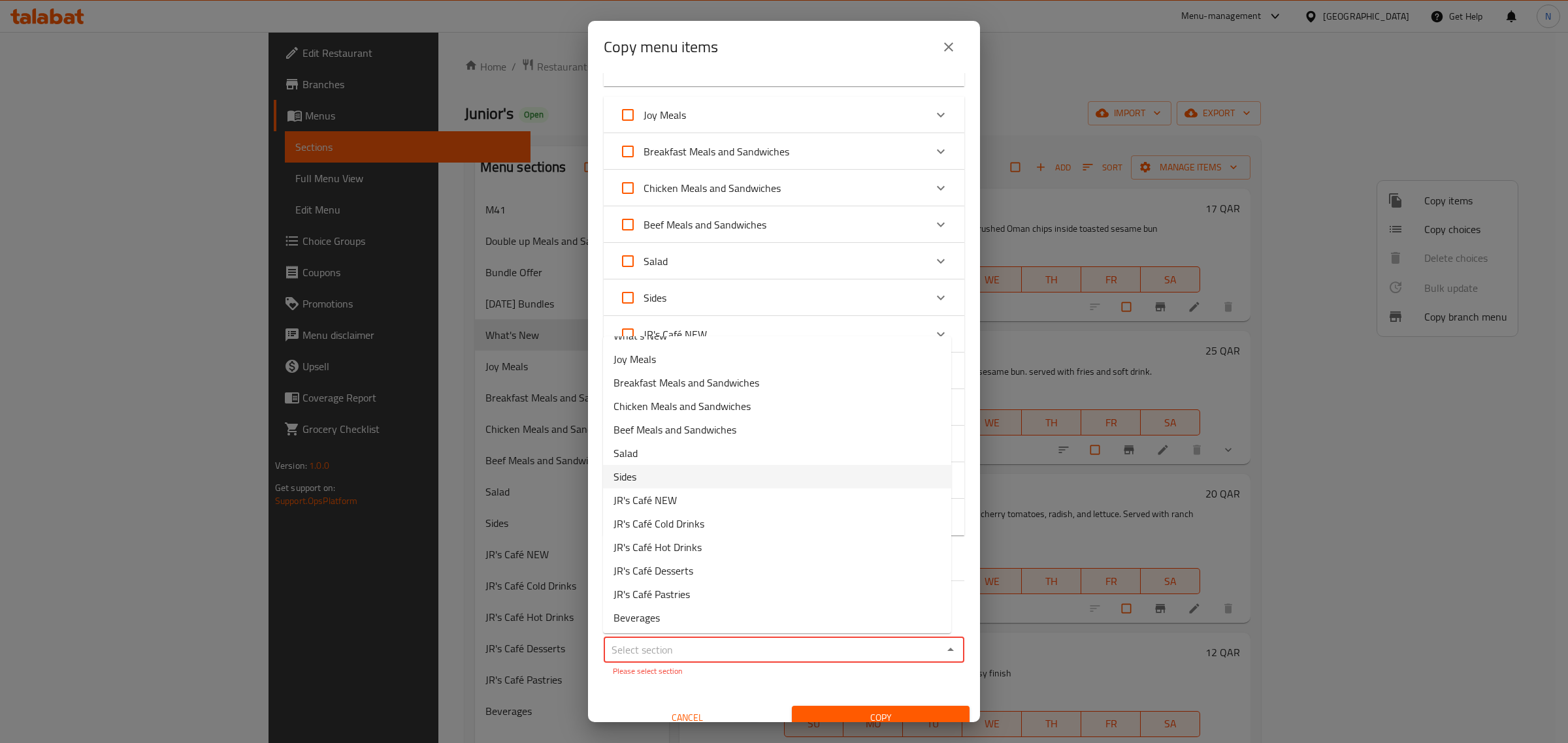
click at [655, 477] on li "Sides" at bounding box center [776, 477] width 348 height 23
type input "Sides"
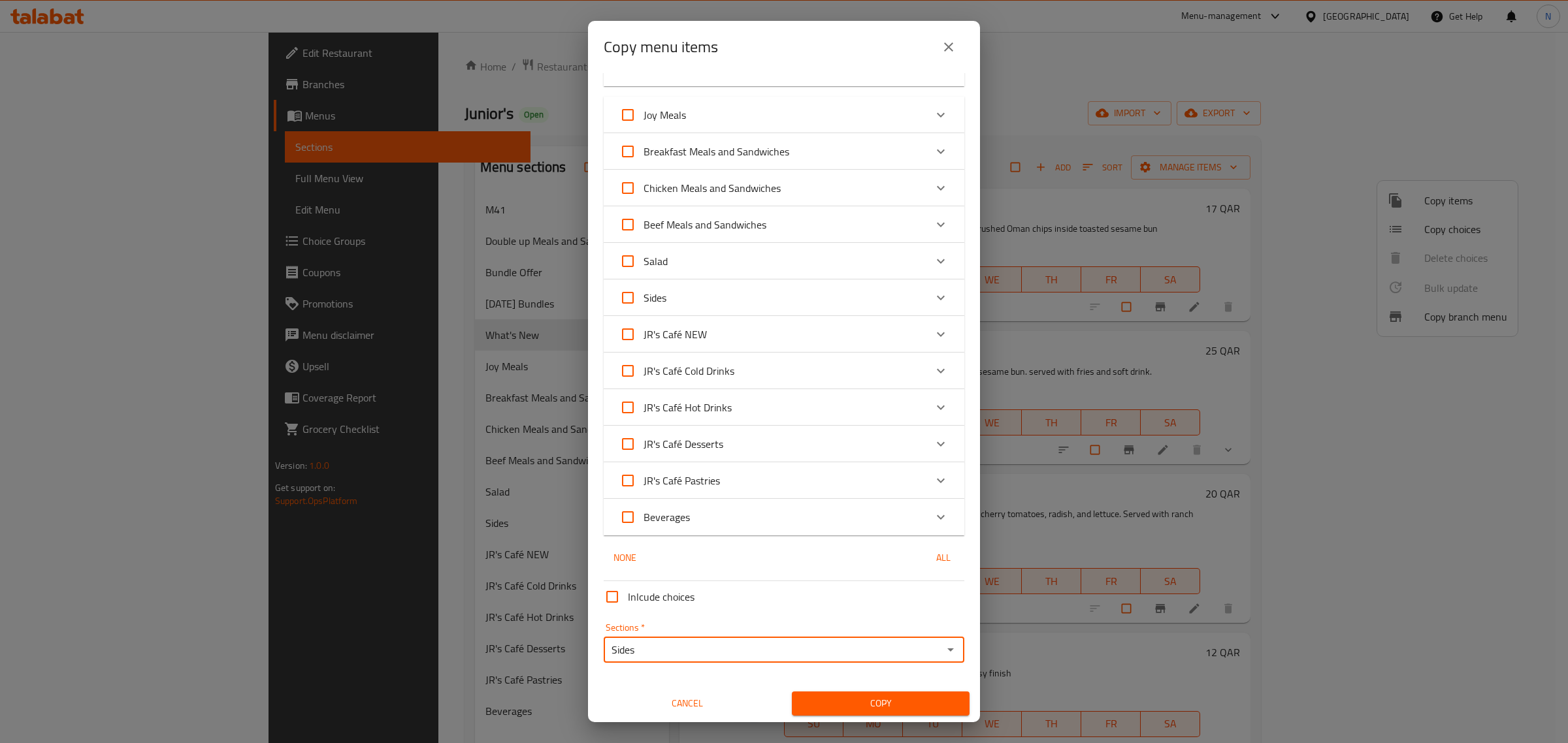
click at [866, 697] on span "Copy" at bounding box center [881, 703] width 157 height 16
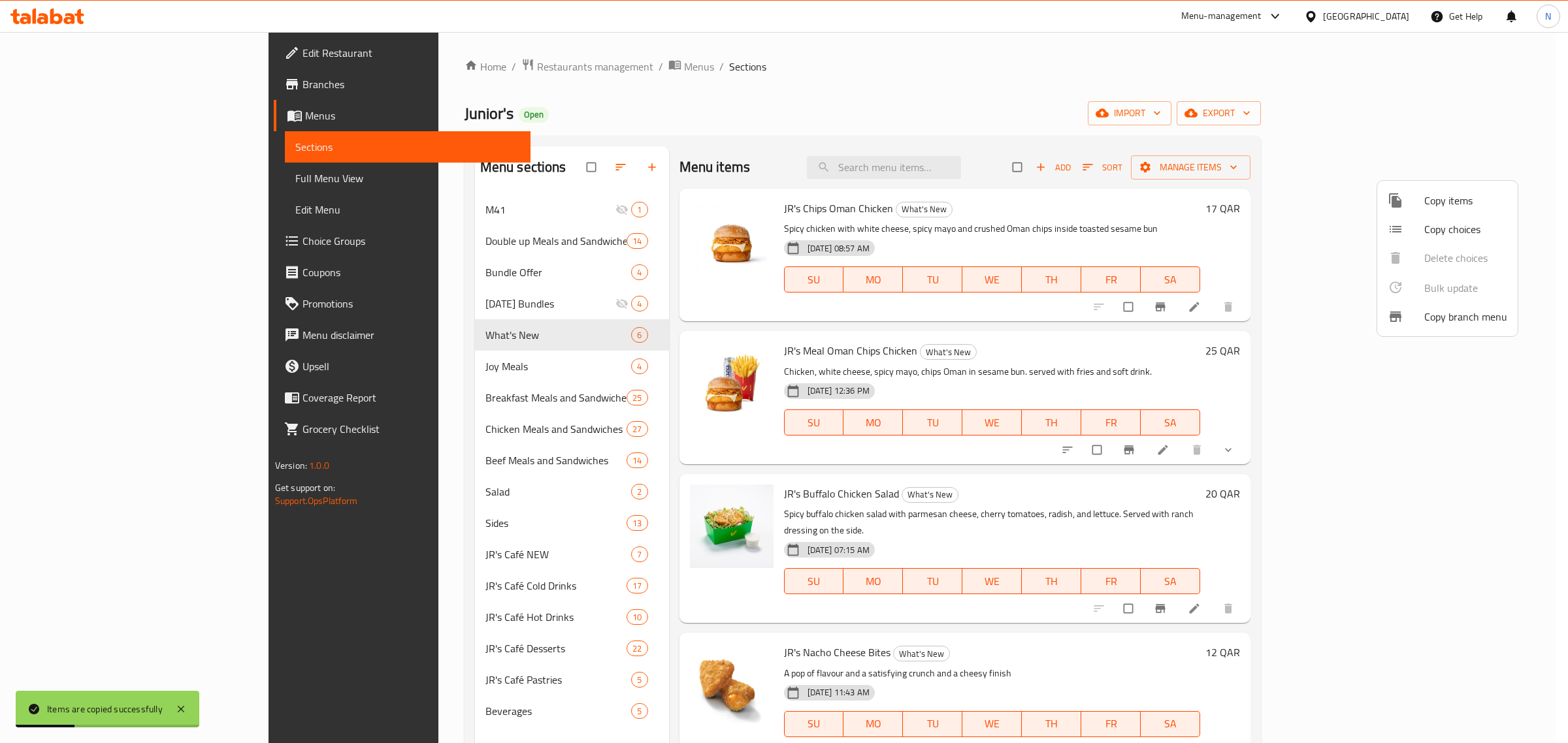
click at [364, 519] on div at bounding box center [784, 372] width 1568 height 743
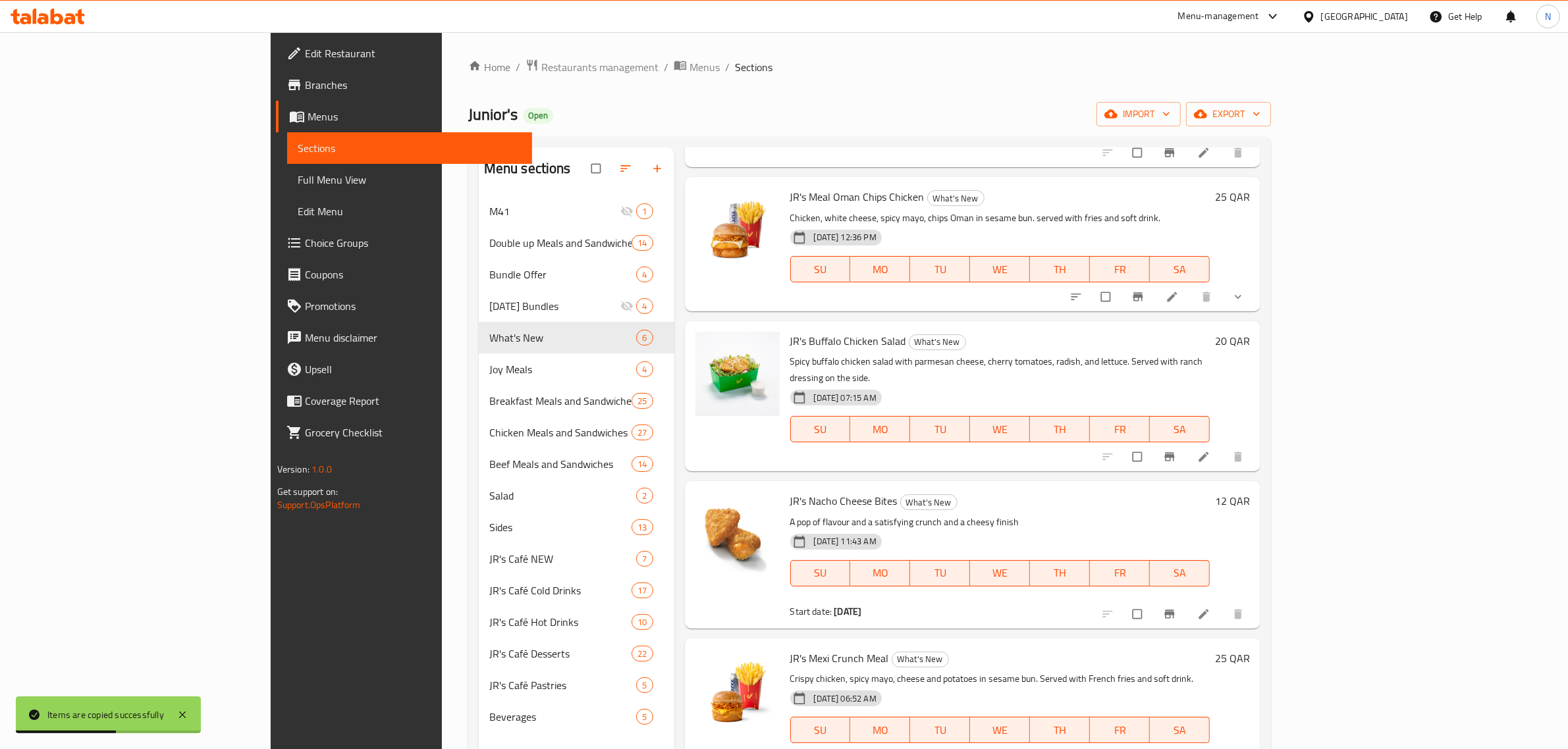
scroll to position [159, 0]
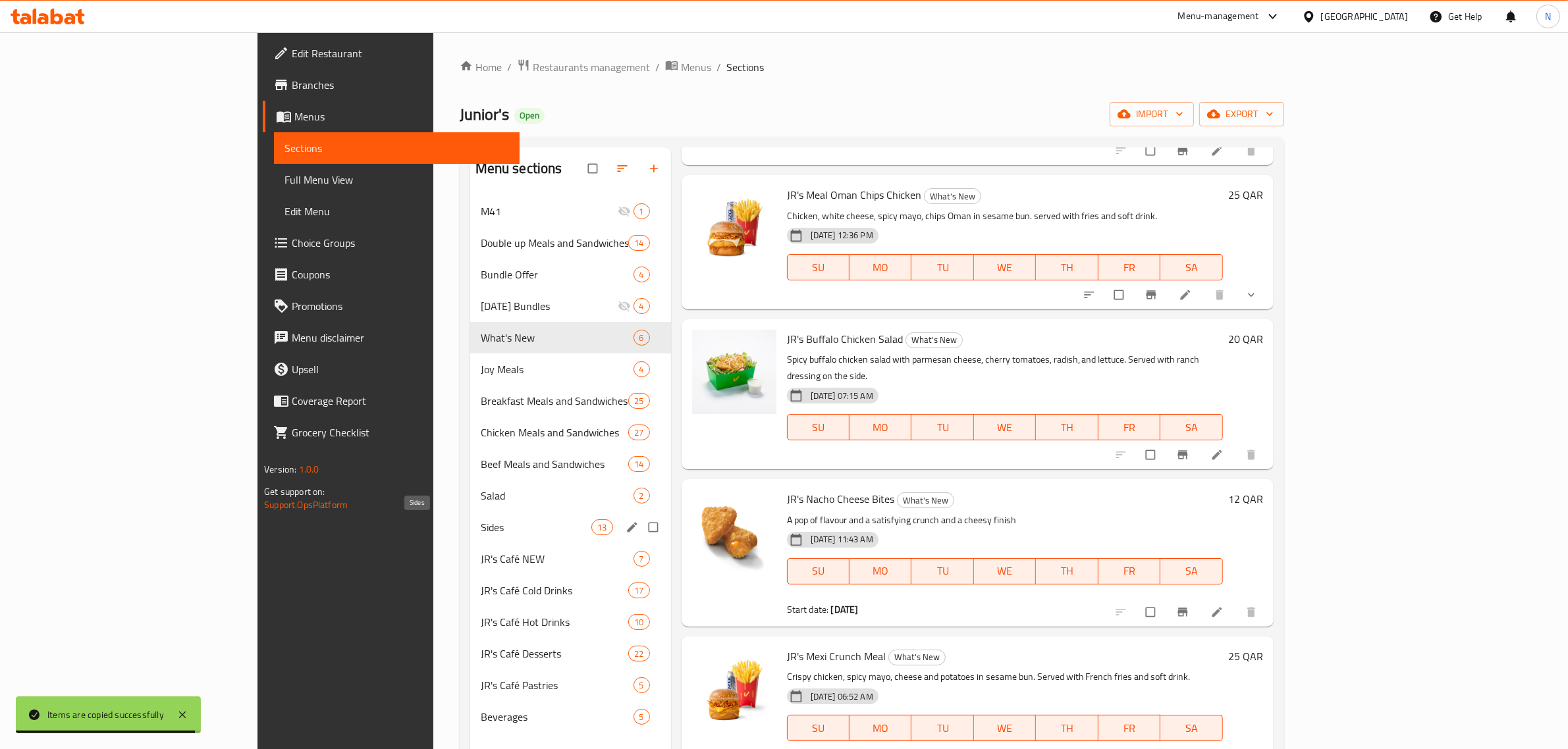
click at [481, 520] on span "Sides" at bounding box center [536, 527] width 112 height 15
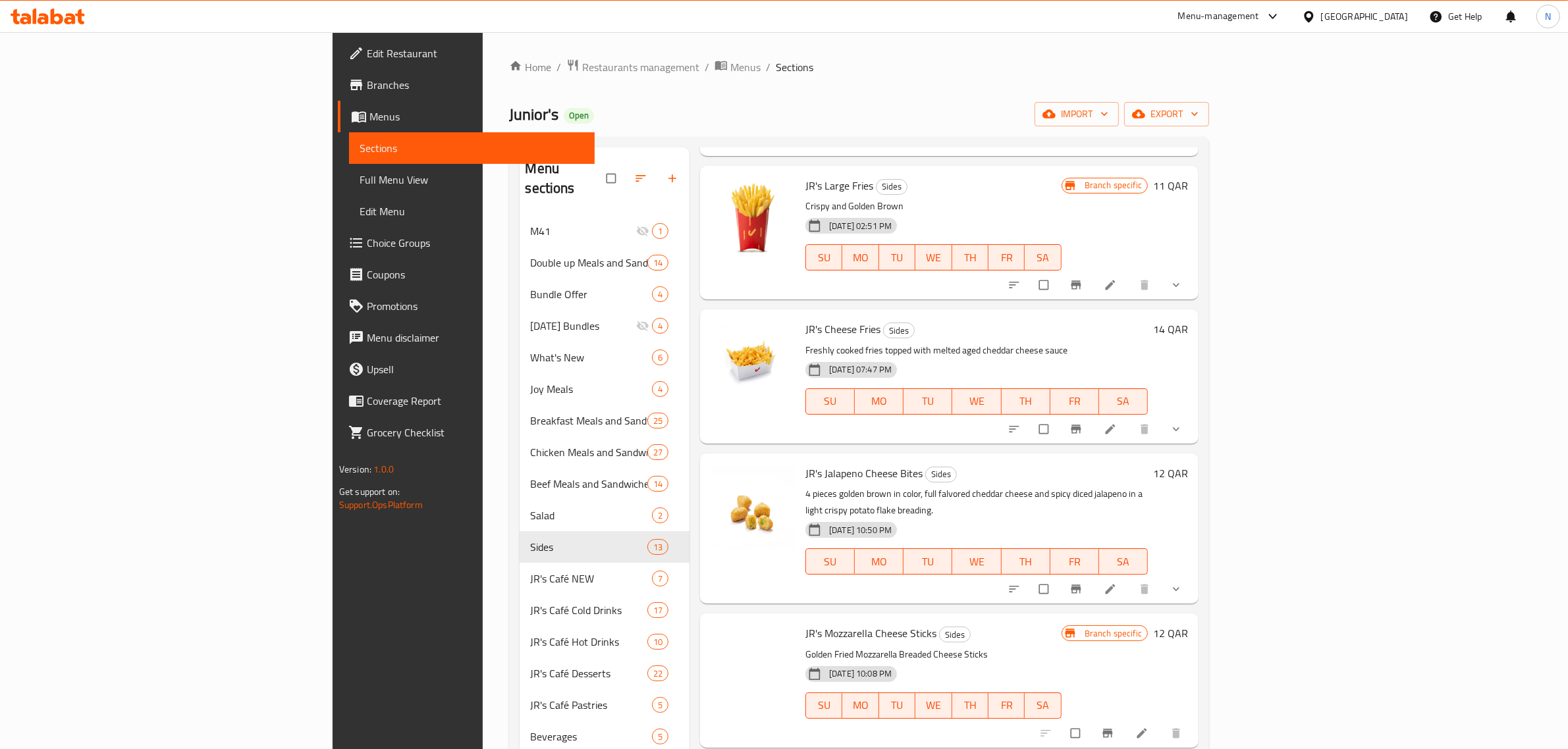
scroll to position [734, 0]
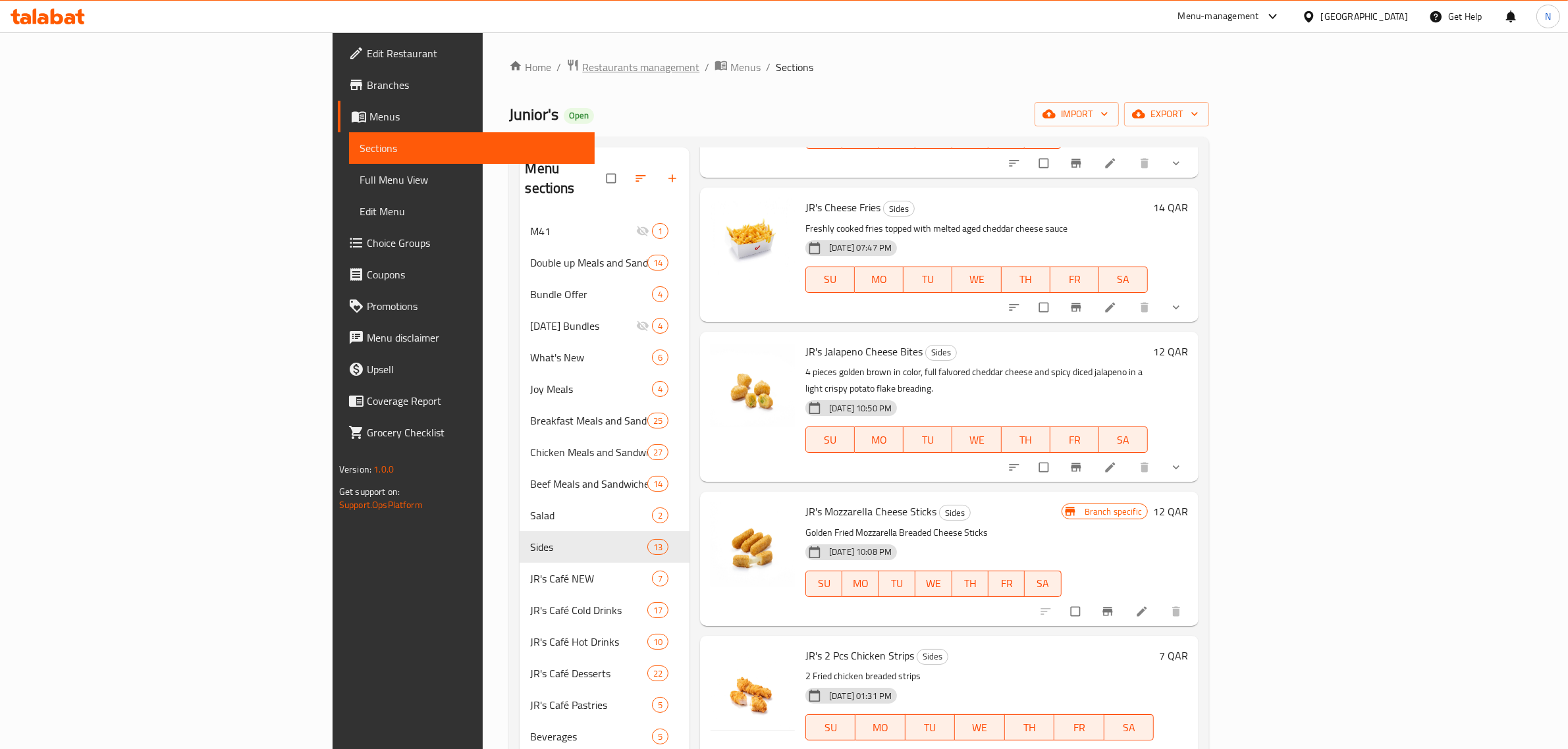
click at [582, 69] on span "Restaurants management" at bounding box center [640, 66] width 117 height 15
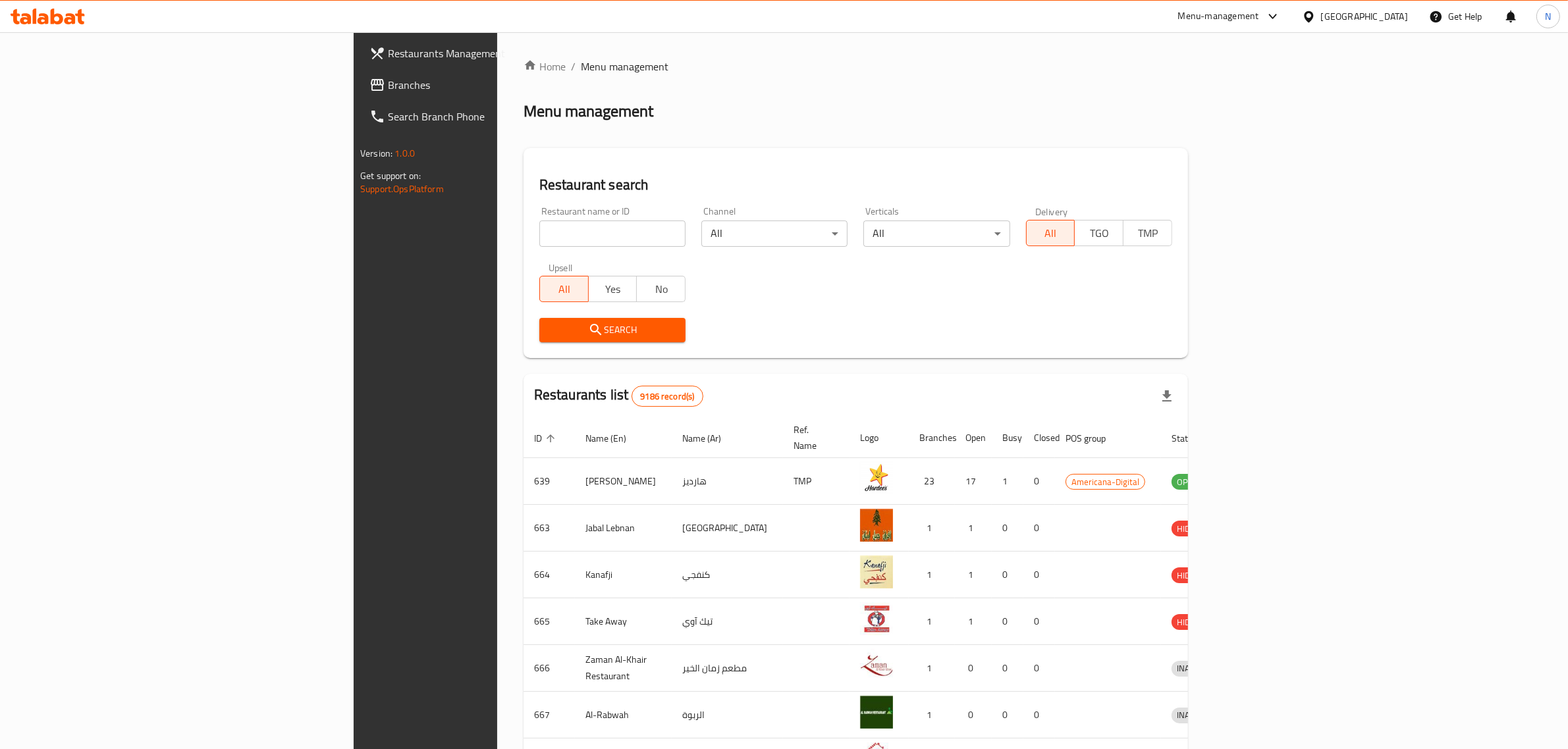
click at [540, 225] on input "search" at bounding box center [612, 233] width 146 height 26
paste input "Under Thirty, West Bay"
drag, startPoint x: 434, startPoint y: 237, endPoint x: 366, endPoint y: 245, distance: 68.5
click at [540, 245] on input "Under Thirty, West Bay" at bounding box center [612, 233] width 146 height 26
type input "Under Thirty"
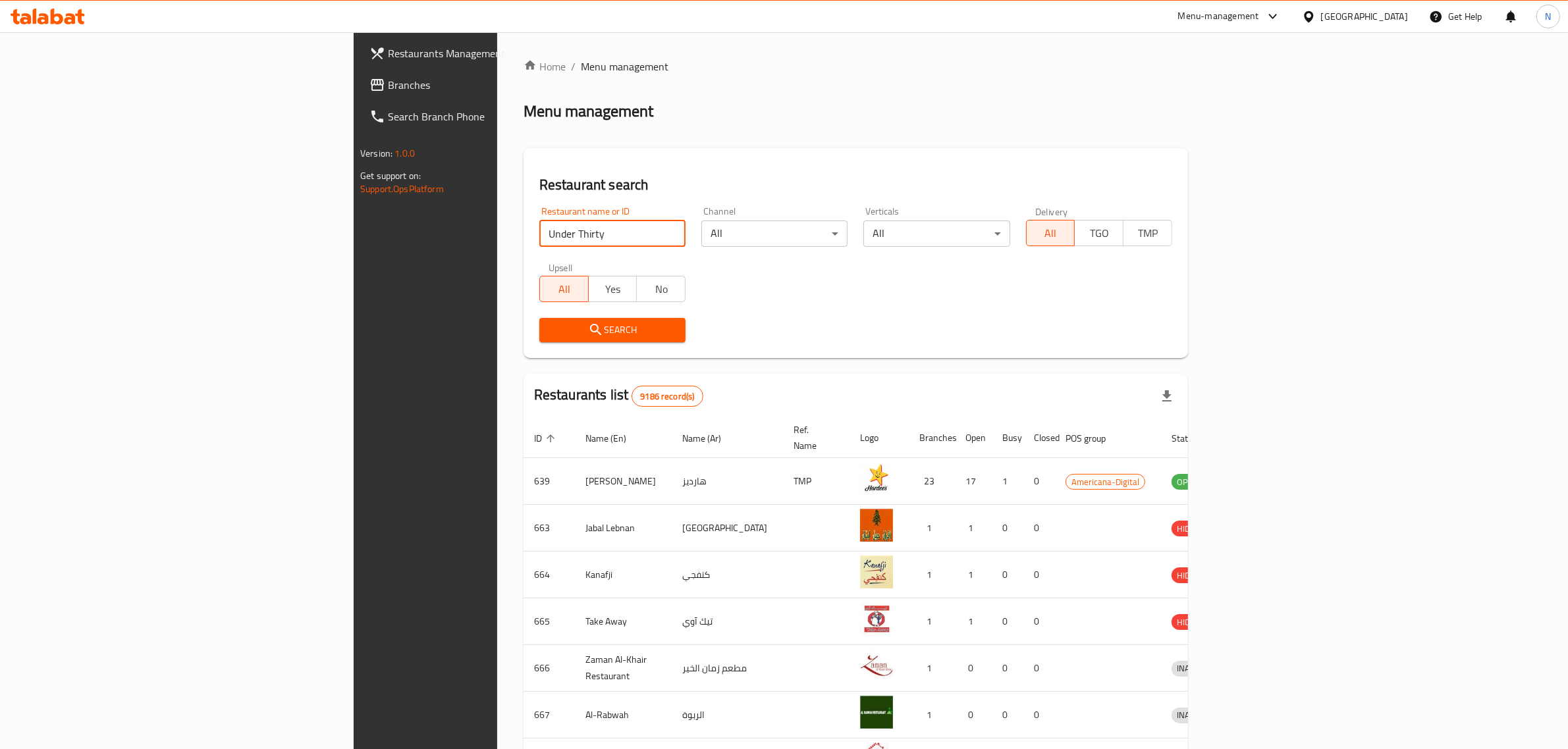
click button "Search" at bounding box center [612, 330] width 146 height 24
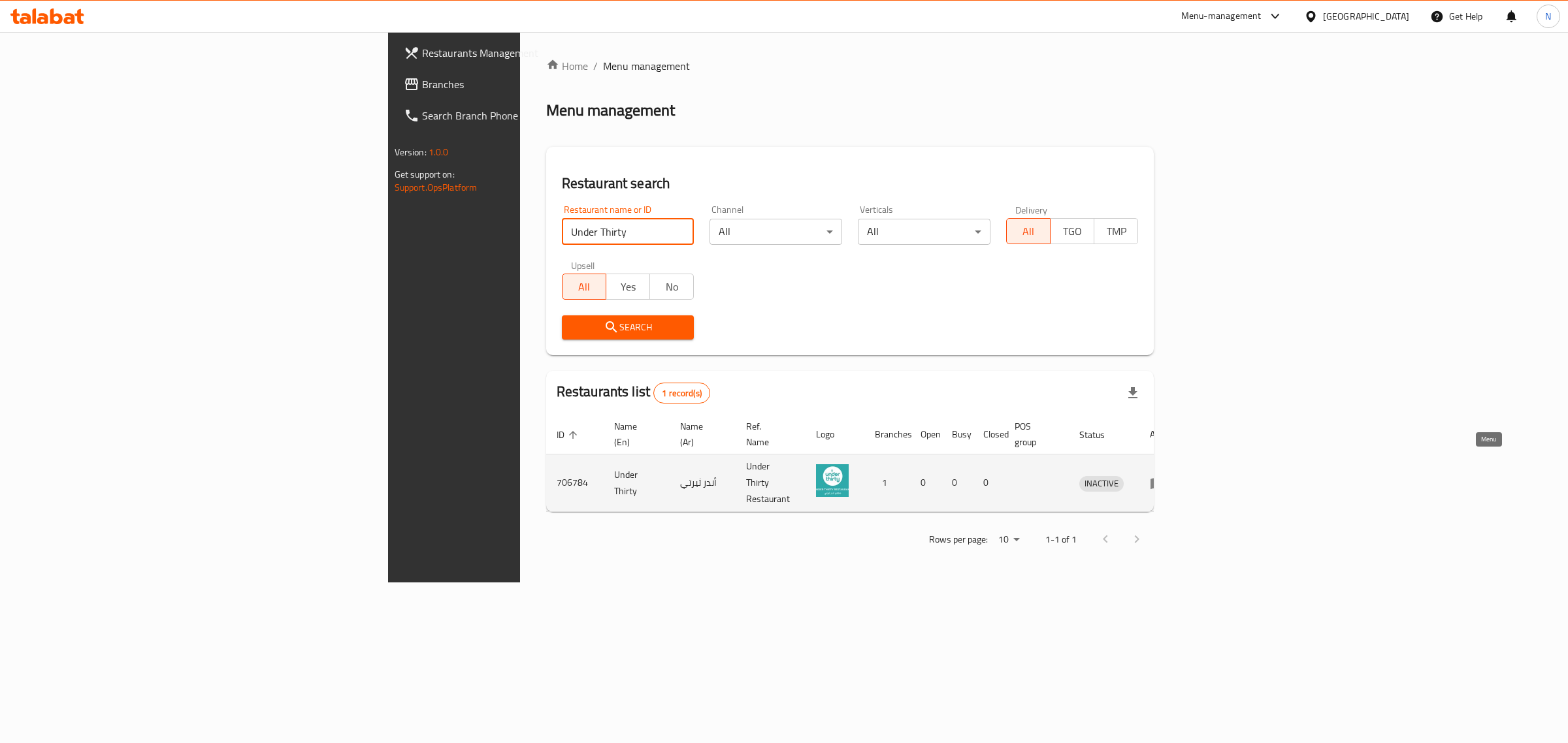
click at [1165, 476] on icon "enhanced table" at bounding box center [1157, 483] width 15 height 15
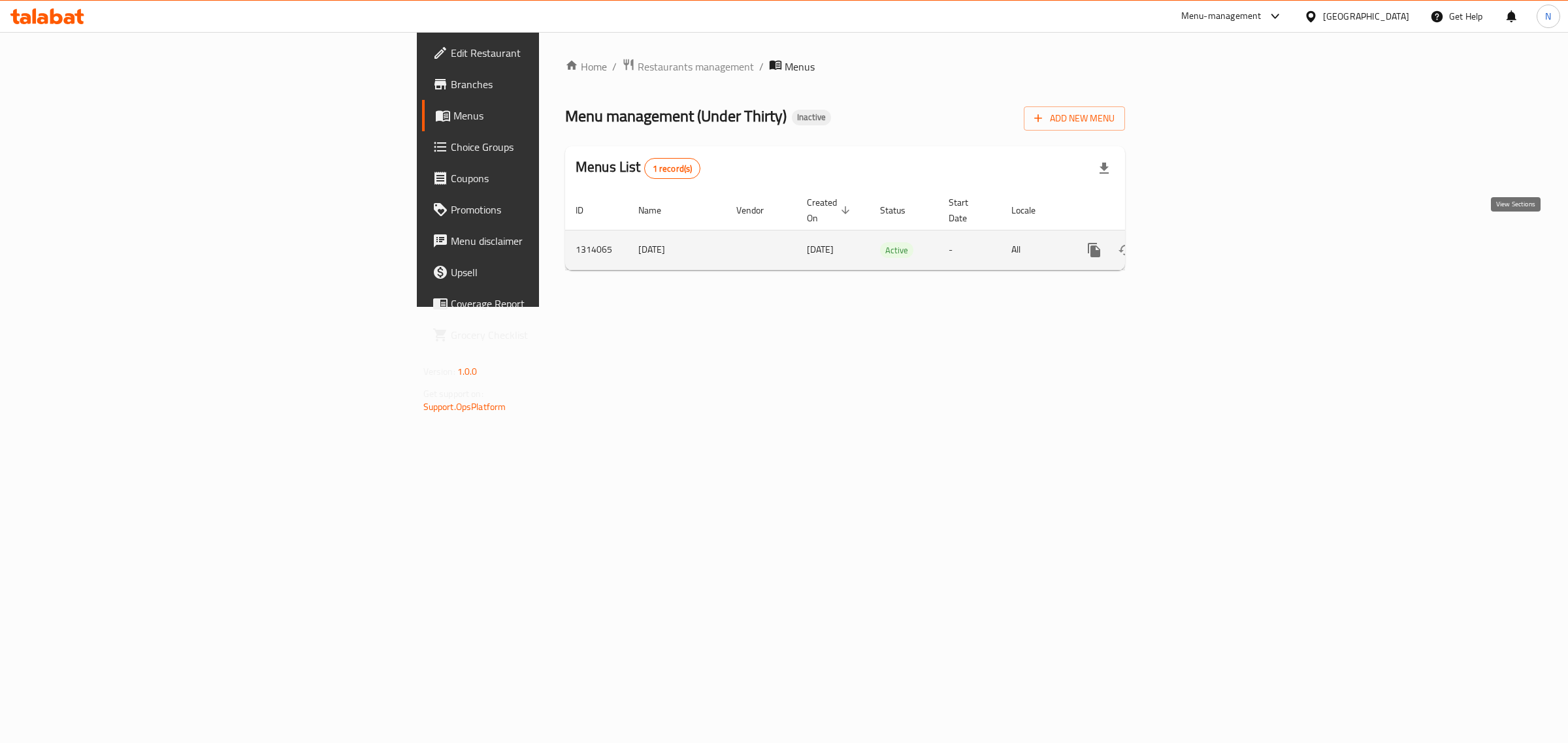
click at [1204, 242] on link "enhanced table" at bounding box center [1187, 250] width 31 height 31
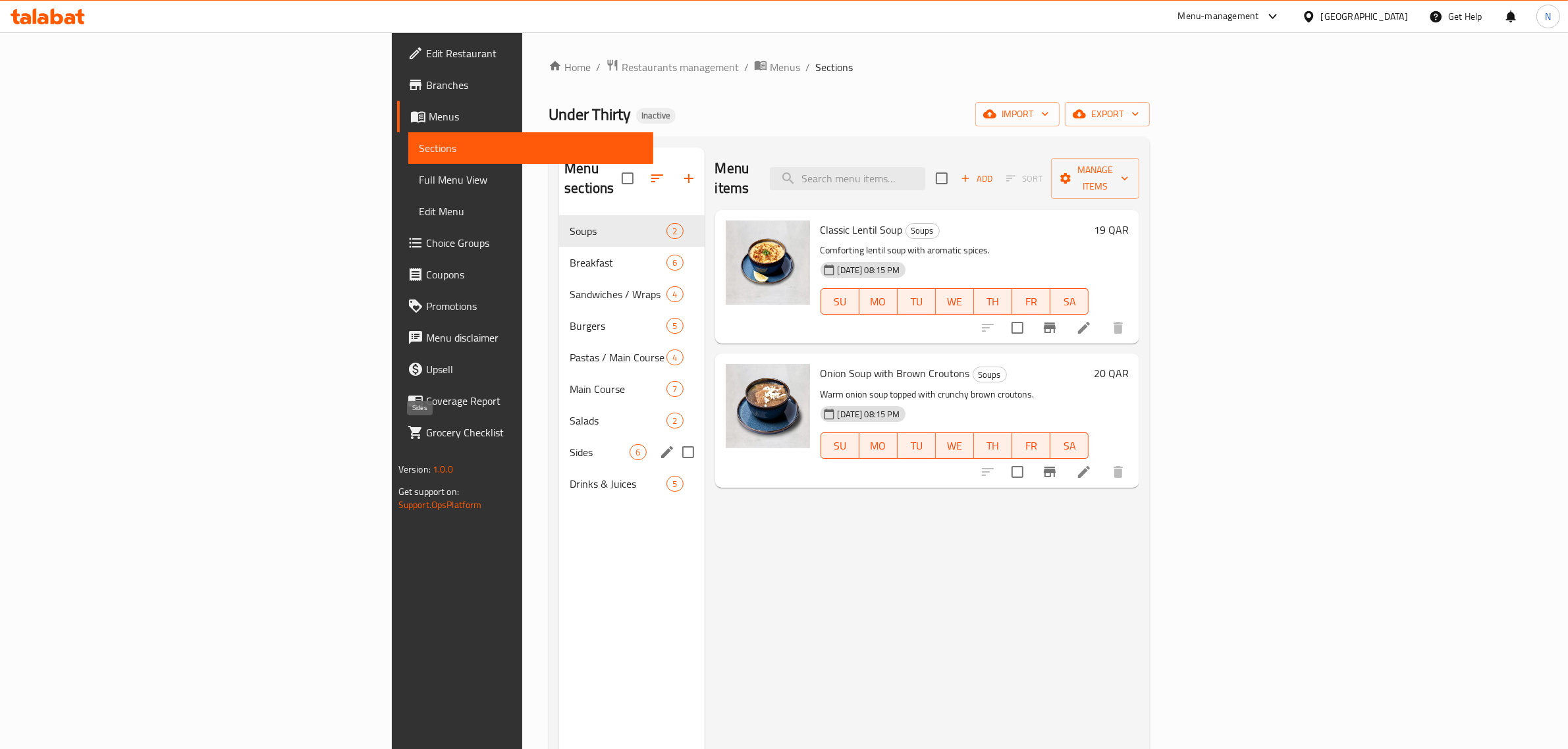
click at [570, 444] on span "Sides" at bounding box center [599, 452] width 60 height 15
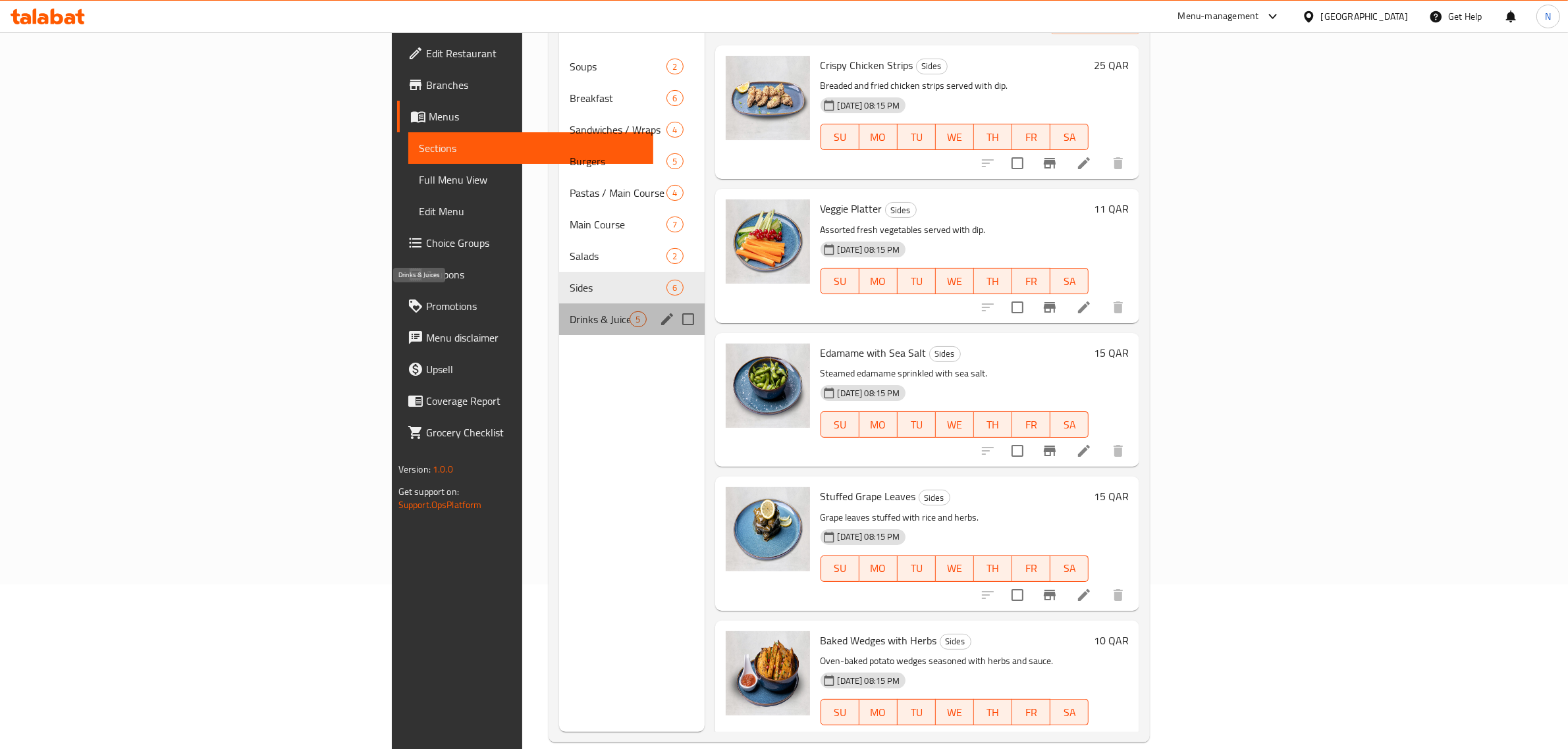
click at [570, 311] on span "Drinks & Juices" at bounding box center [599, 318] width 60 height 15
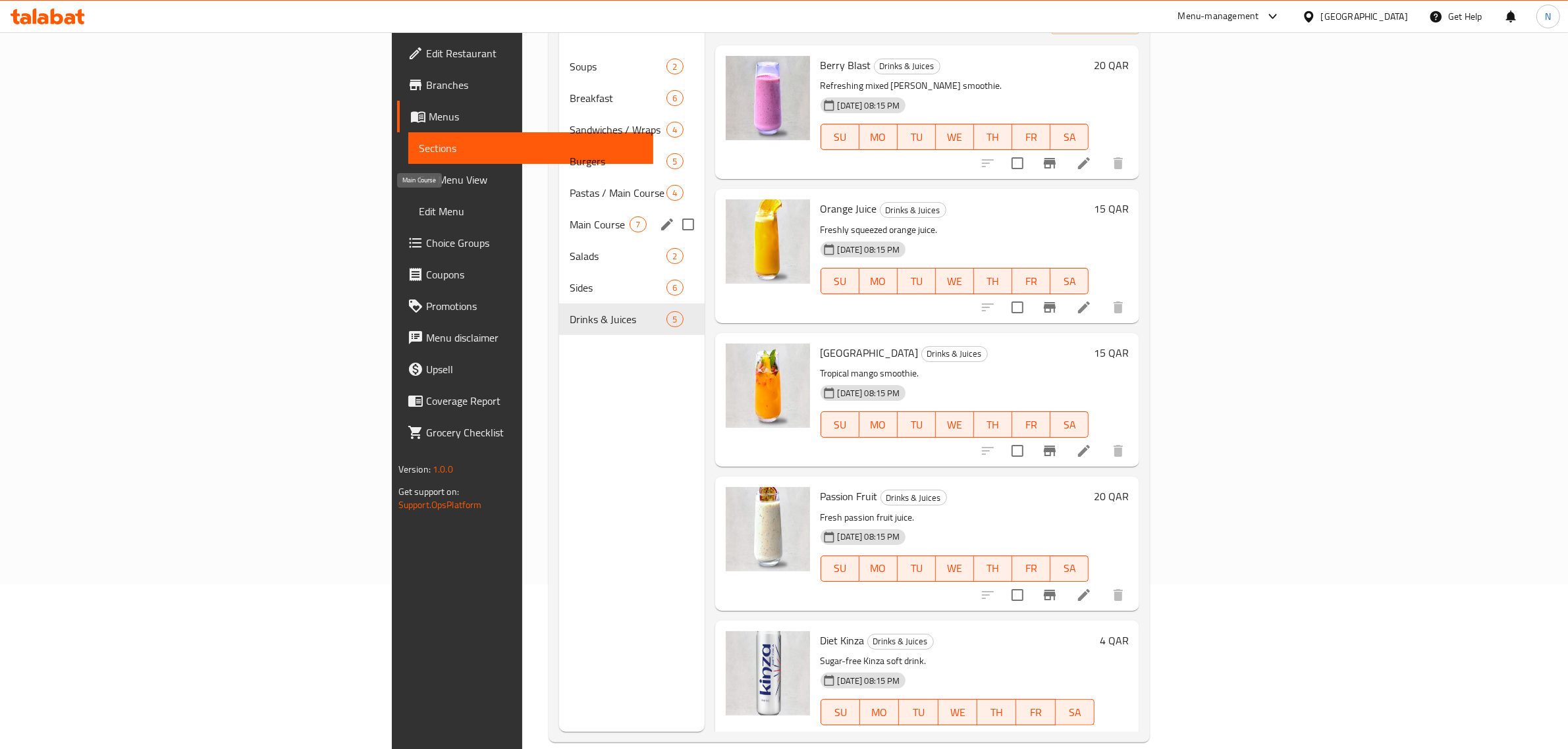
click at [570, 217] on span "Main Course" at bounding box center [599, 224] width 60 height 15
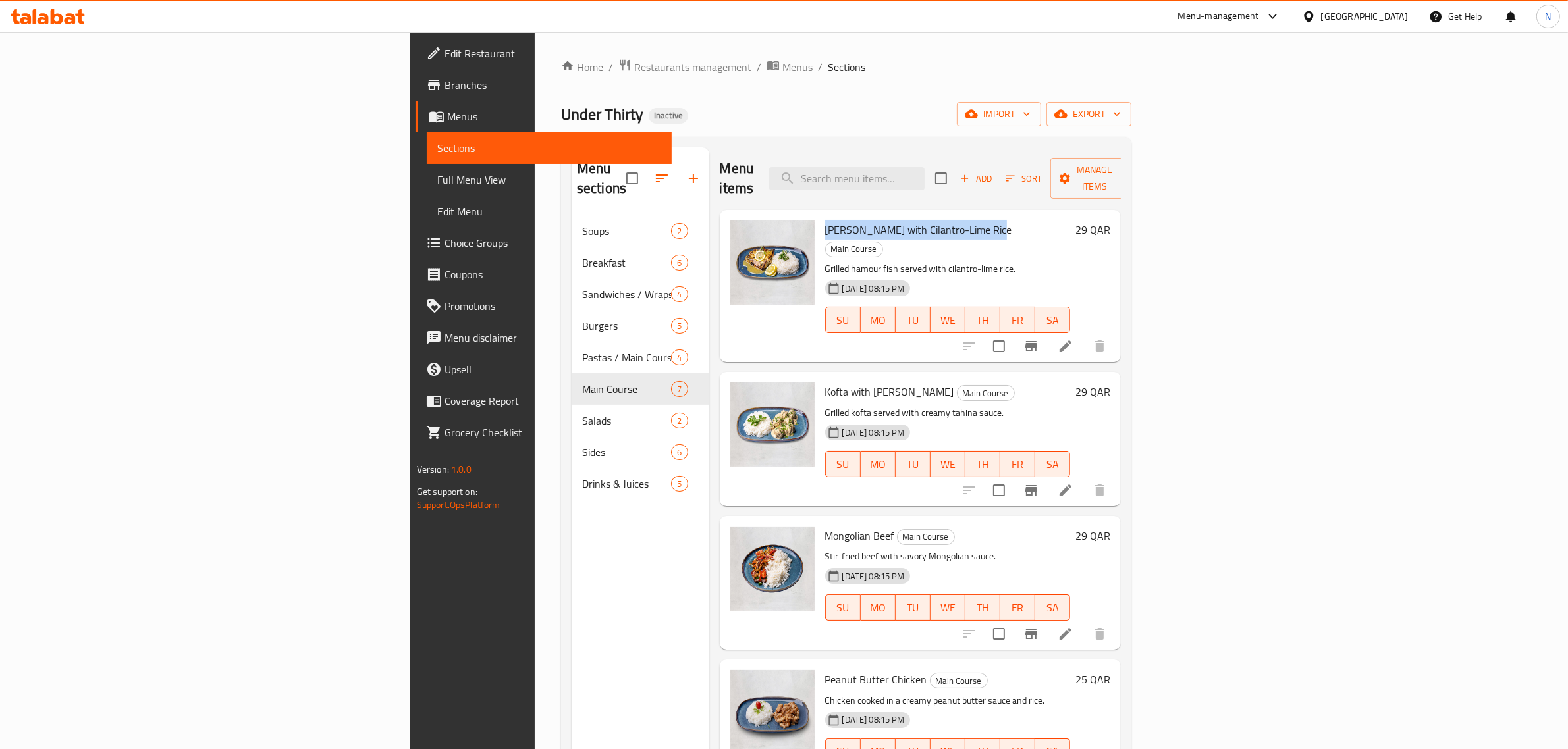
drag, startPoint x: 720, startPoint y: 210, endPoint x: 891, endPoint y: 206, distance: 171.0
click at [891, 215] on div "Zesty Hamour with Cilantro-Lime Rice Main Course Grilled hamour fish served wit…" at bounding box center [948, 286] width 256 height 141
copy span "[PERSON_NAME] with Cilantro-Lime Rice"
click at [571, 663] on div "Menu sections Soups 2 Breakfast 6 Sandwiches / Wraps 4 Burgers 5 Pastas / Main …" at bounding box center [640, 522] width 138 height 749
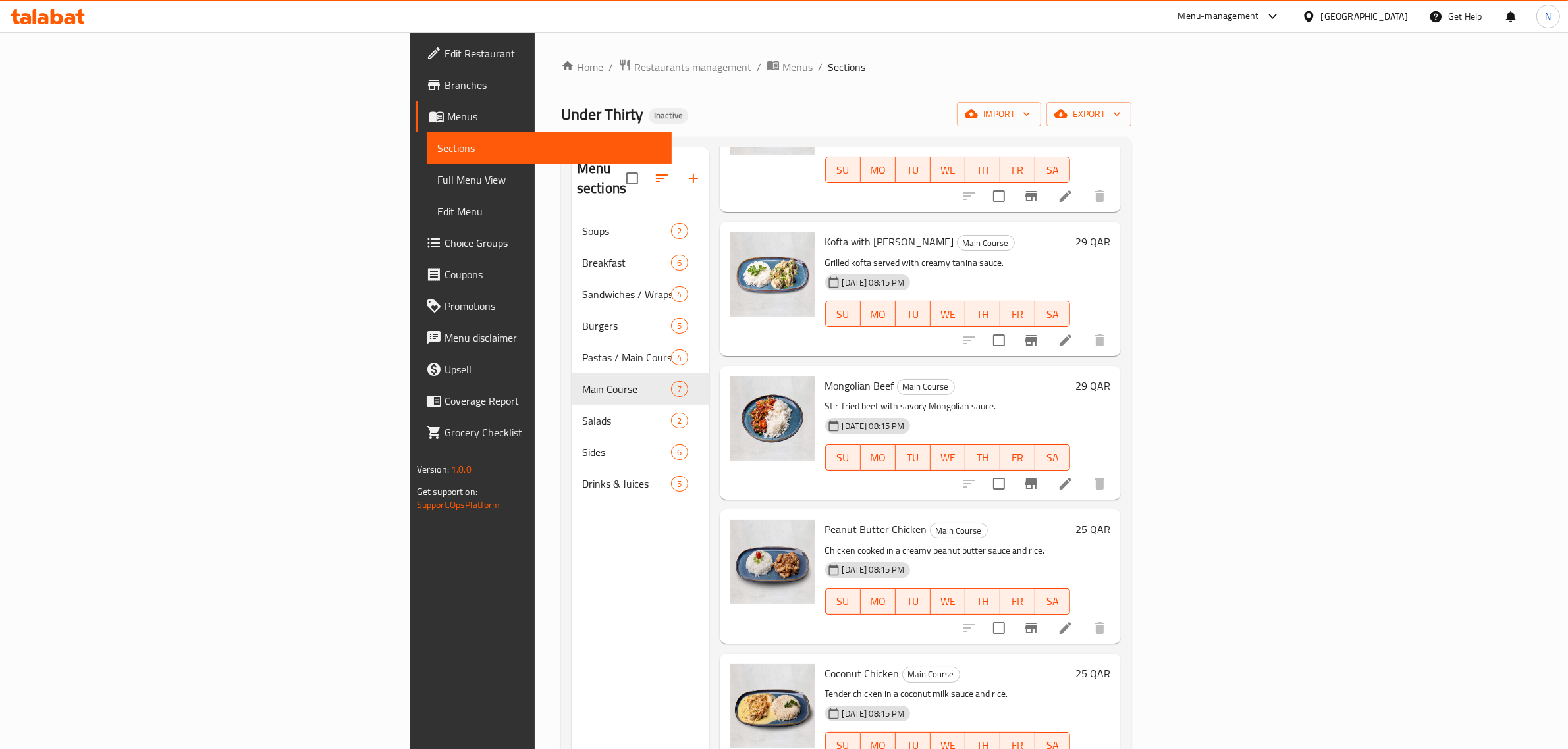
scroll to position [165, 0]
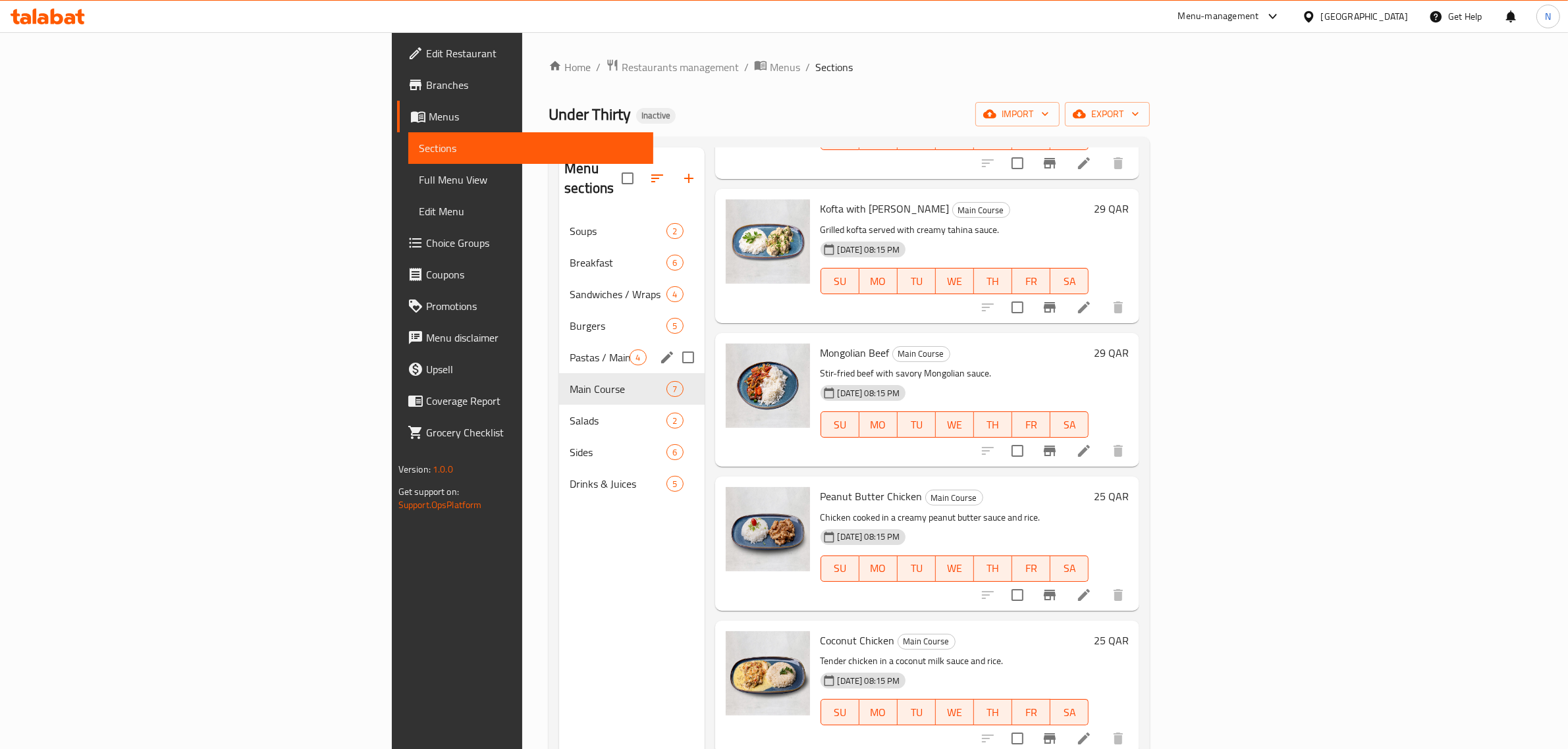
click at [570, 350] on span "Pastas / Main Course" at bounding box center [599, 357] width 60 height 15
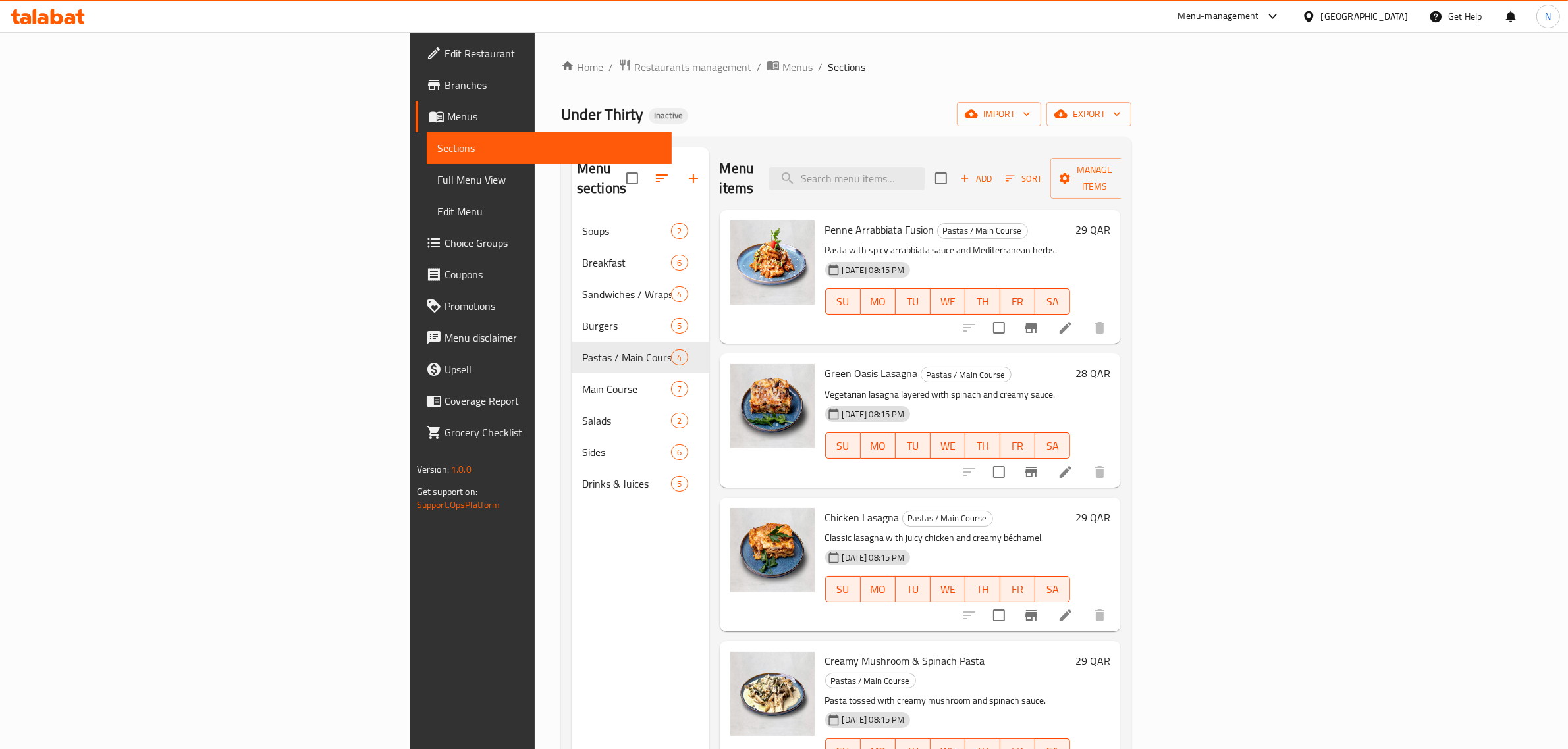
click at [444, 246] on span "Choice Groups" at bounding box center [553, 242] width 218 height 15
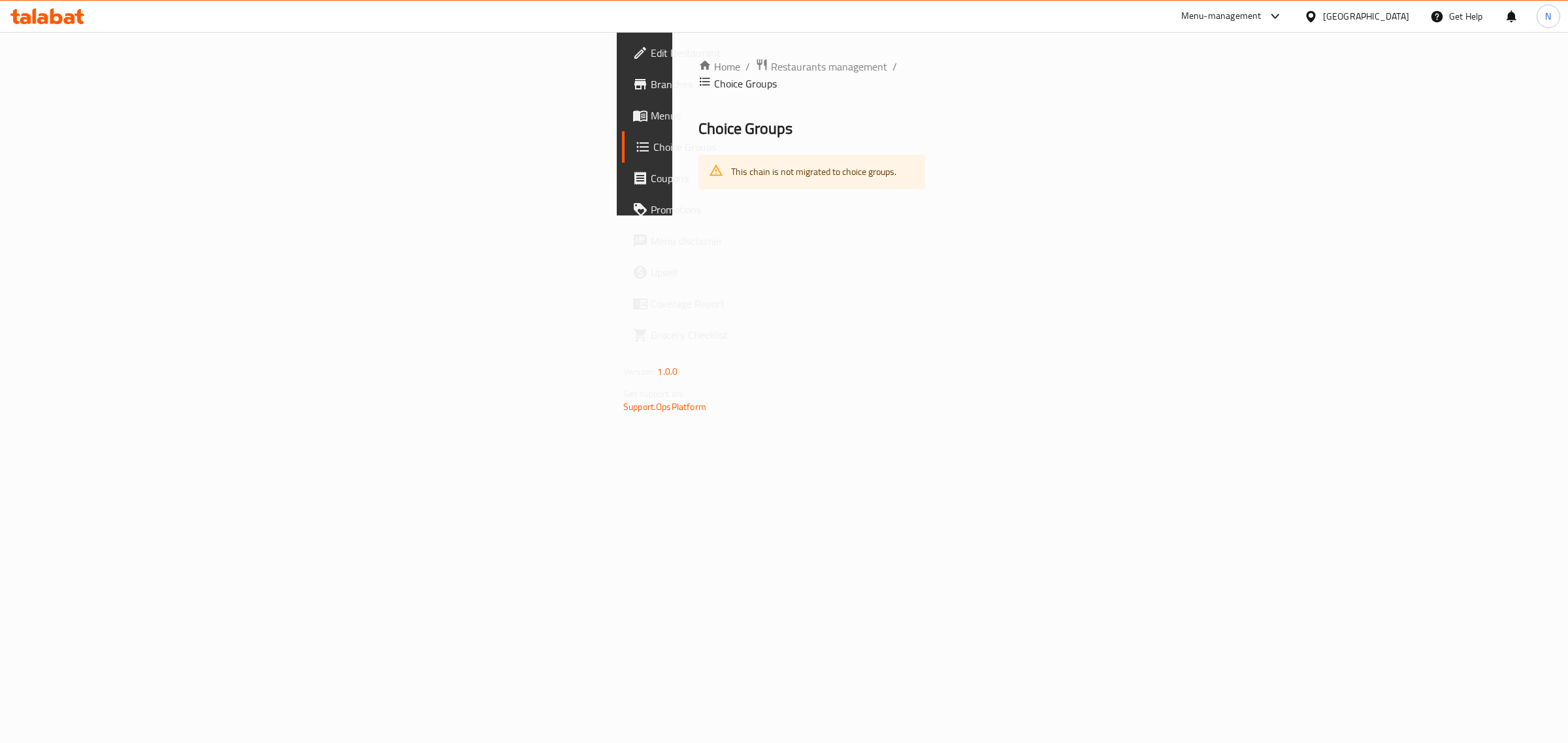
click at [951, 216] on div "Home / Restaurants management / Choice Groups Choice Groups This chain is not m…" at bounding box center [811, 124] width 279 height 184
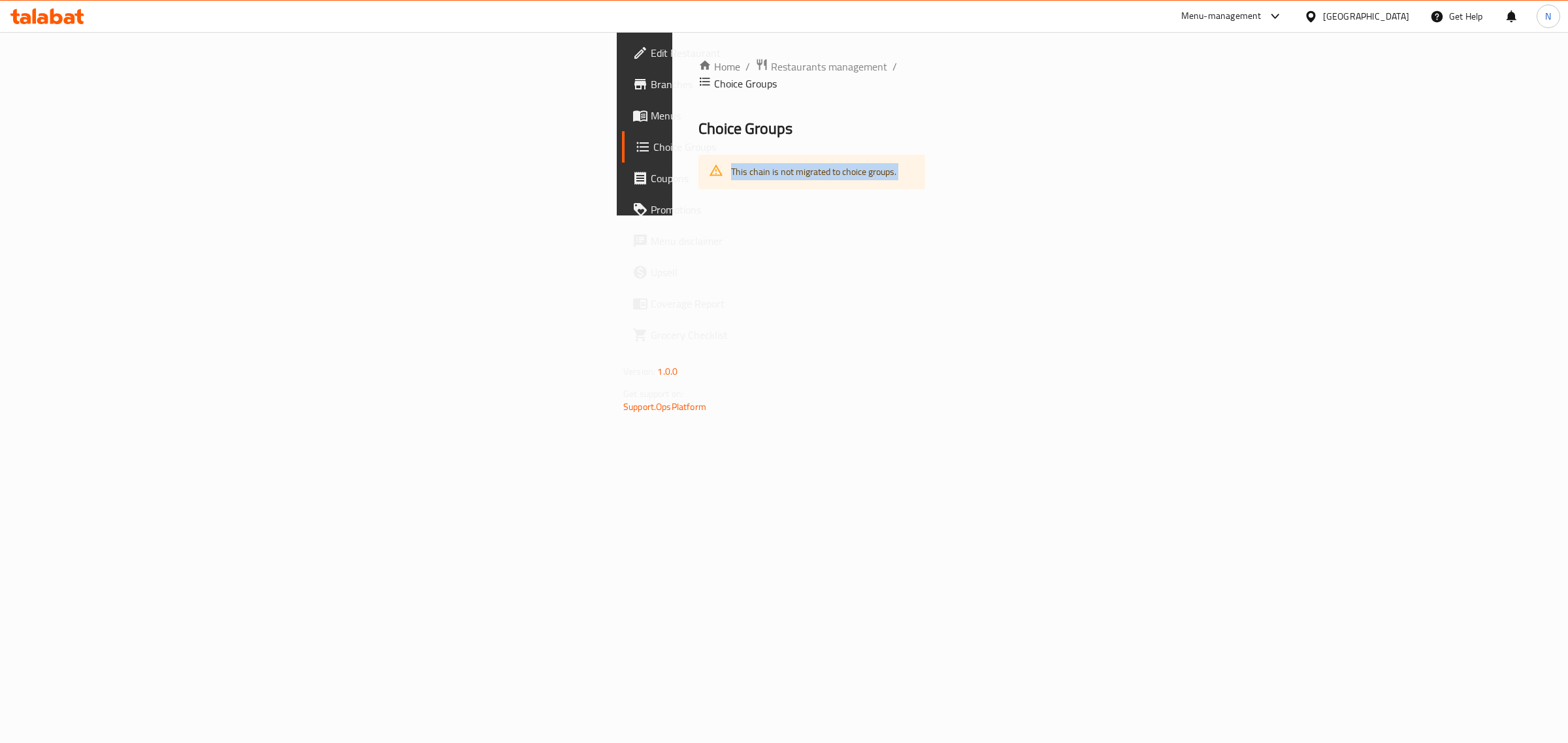
click at [951, 216] on div "Home / Restaurants management / Choice Groups Choice Groups This chain is not m…" at bounding box center [811, 124] width 279 height 184
click at [771, 69] on span "Restaurants management" at bounding box center [829, 66] width 116 height 15
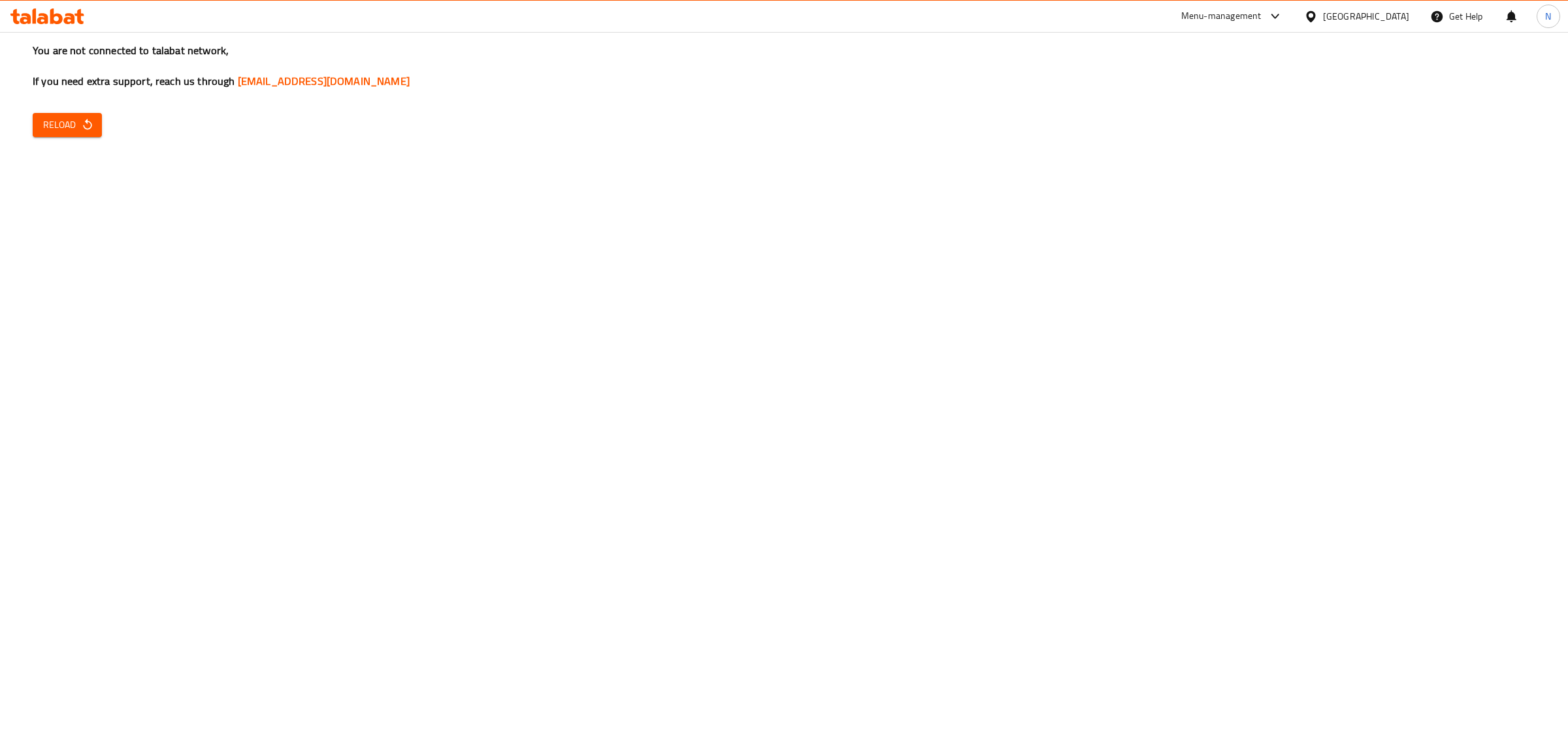
click at [82, 123] on icon "button" at bounding box center [87, 124] width 13 height 13
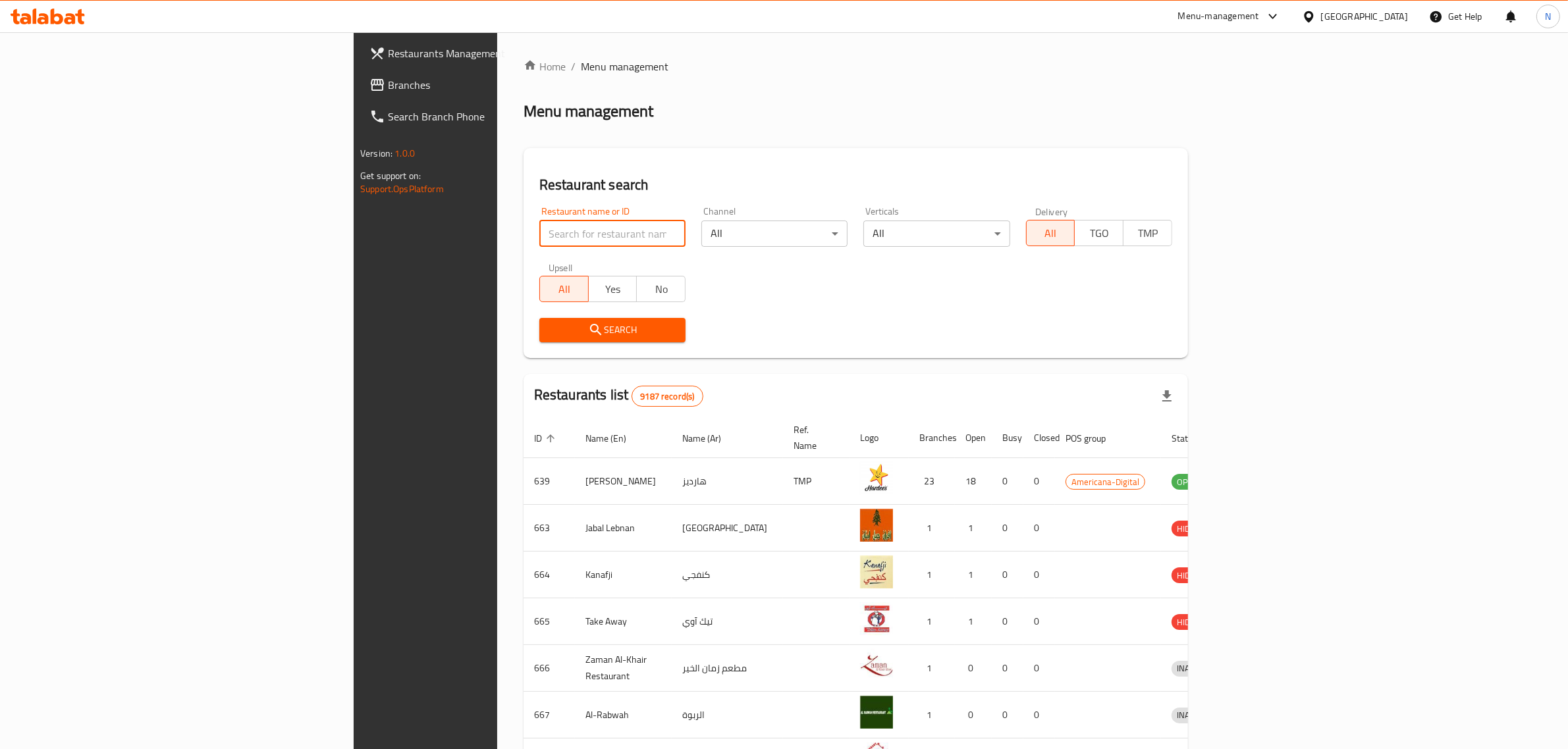
click at [540, 236] on input "search" at bounding box center [612, 233] width 146 height 26
paste input "Noora Cafe"
type input "Noora Cafe"
click at [550, 331] on span "Search" at bounding box center [612, 330] width 125 height 16
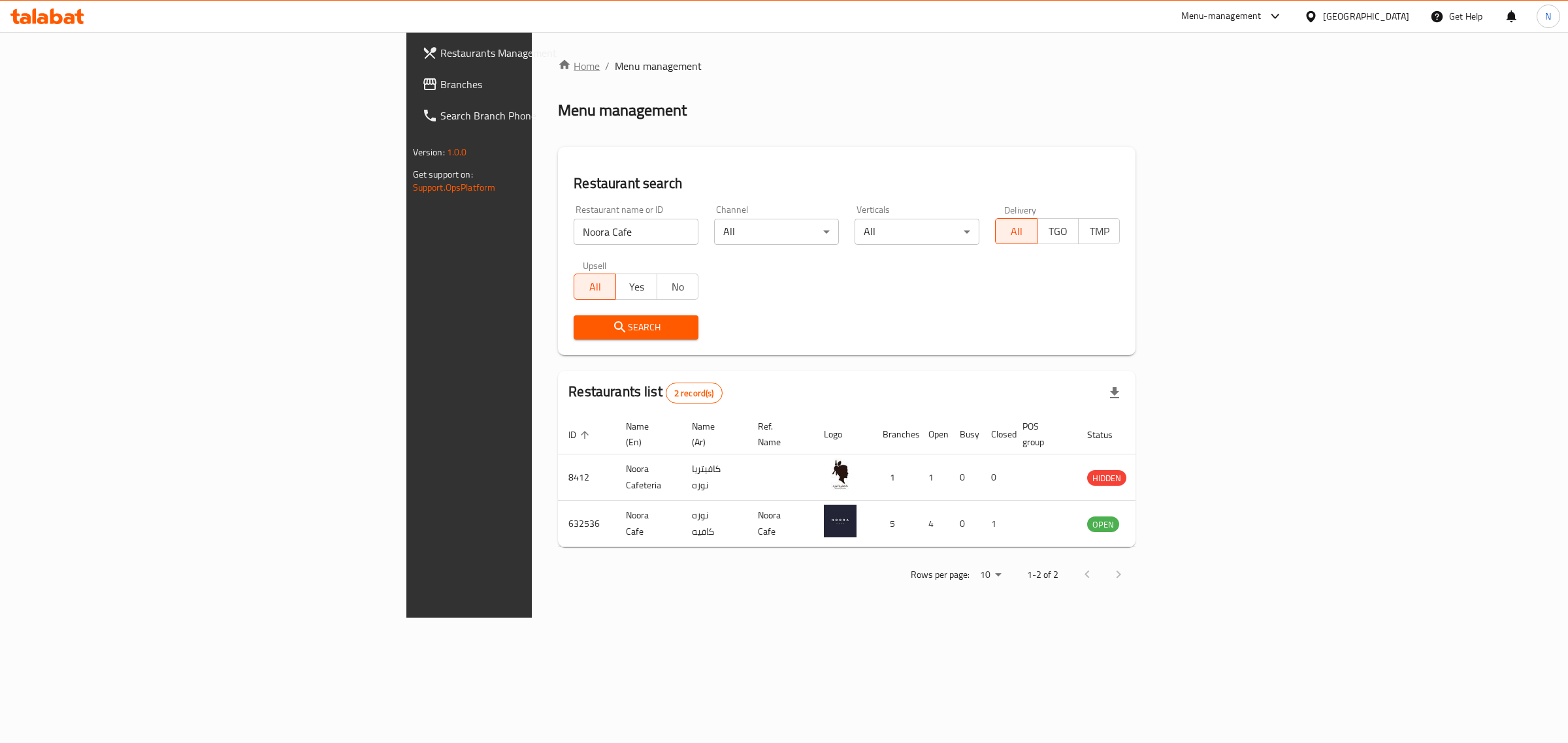
click at [558, 68] on link "Home" at bounding box center [578, 66] width 41 height 15
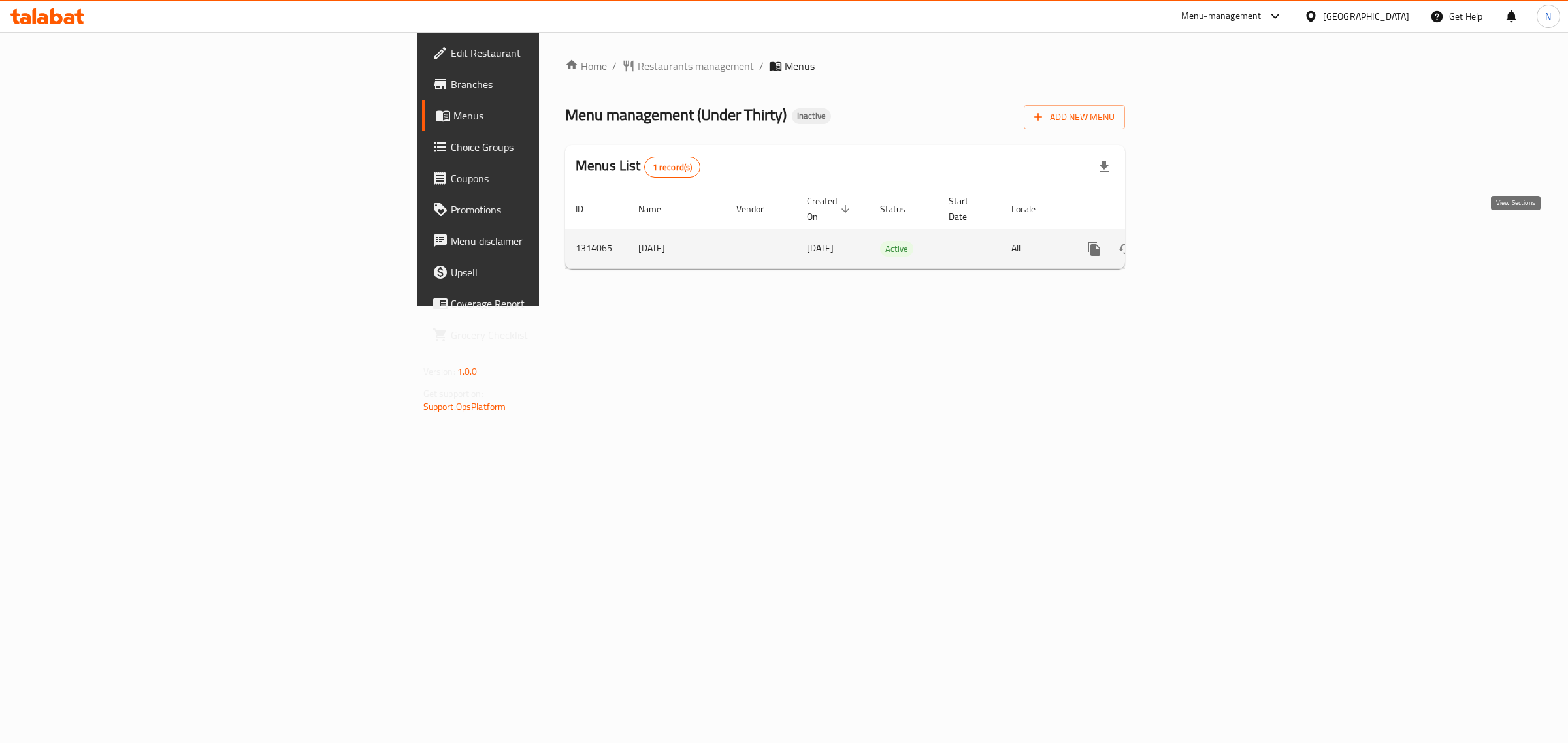
click at [1194, 243] on icon "enhanced table" at bounding box center [1187, 248] width 12 height 12
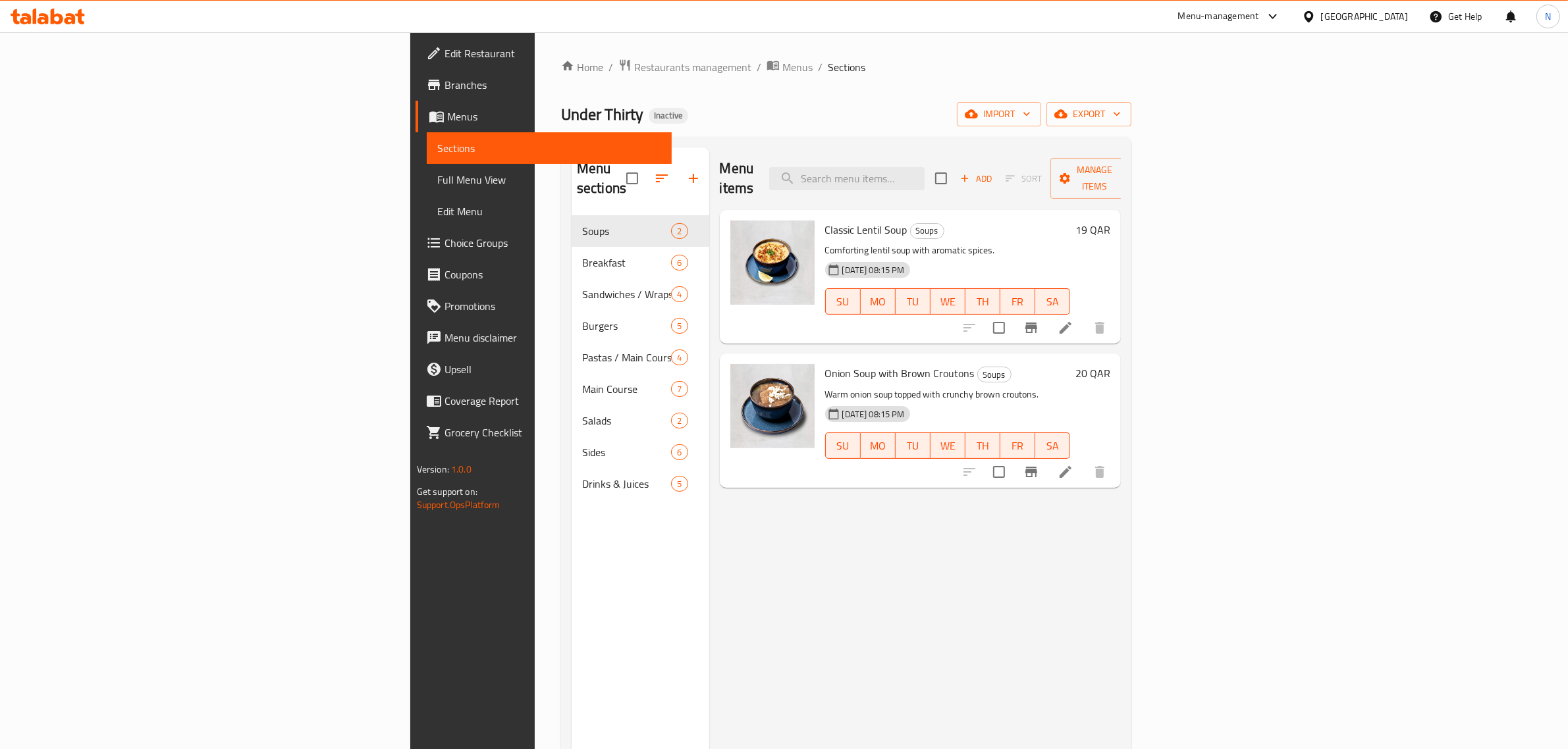
click at [709, 520] on div "Menu items Add Sort Manage items Classic Lentil Soup Soups Comforting lentil so…" at bounding box center [915, 522] width 413 height 749
click at [742, 547] on div "Menu items Add Sort Manage items Classic Lentil Soup Soups Comforting lentil so…" at bounding box center [915, 522] width 413 height 749
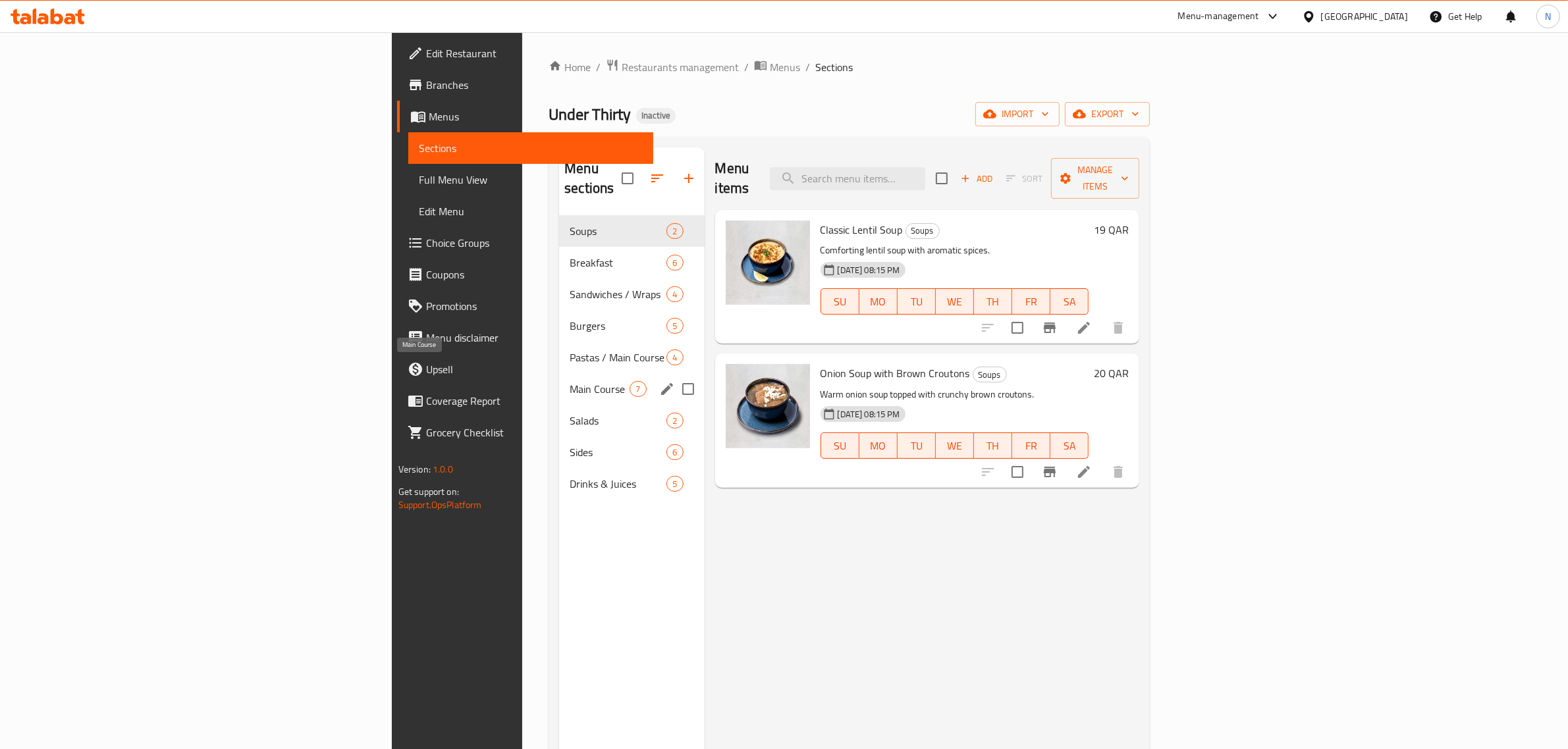
click at [570, 381] on span "Main Course" at bounding box center [599, 388] width 60 height 15
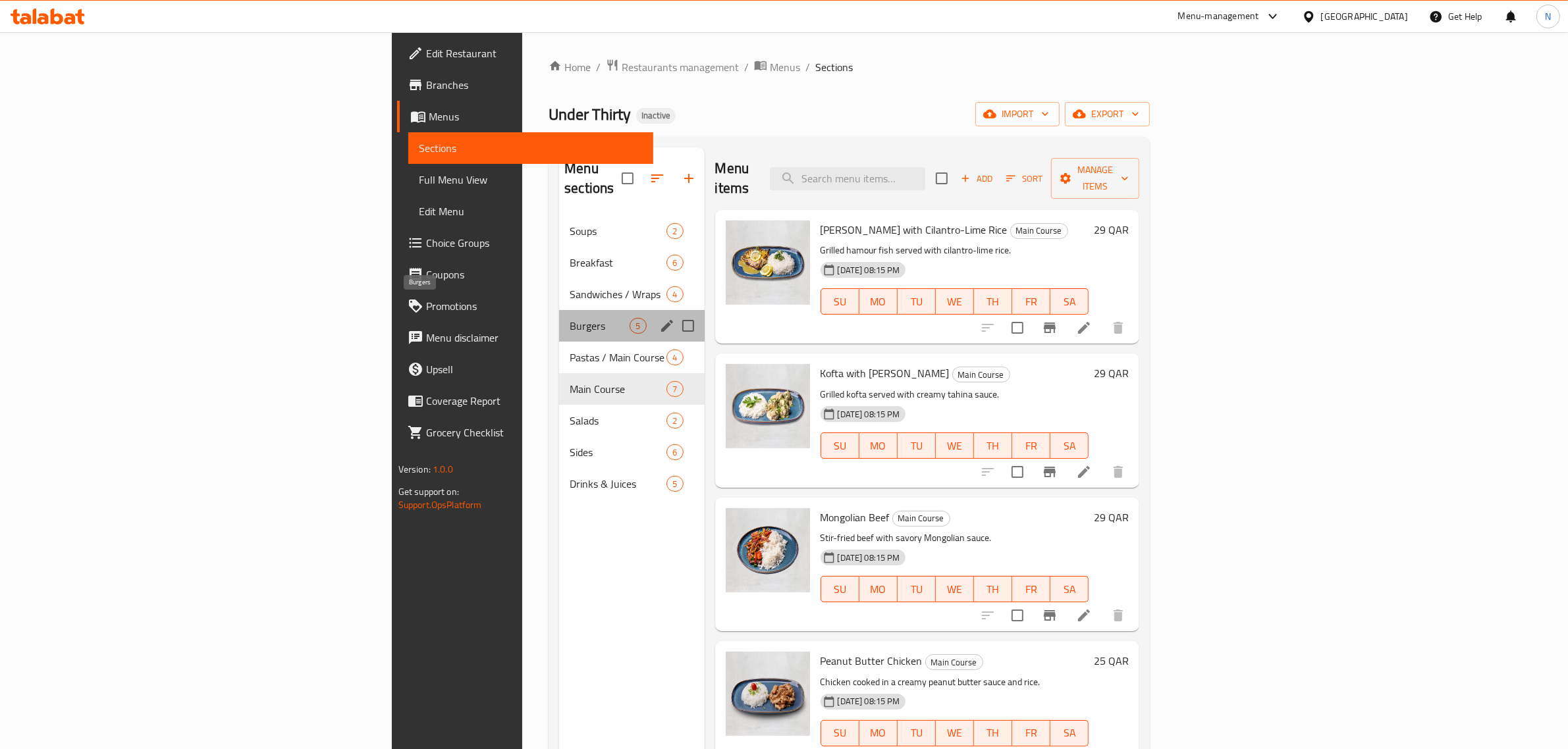
click at [570, 318] on span "Burgers" at bounding box center [599, 326] width 60 height 15
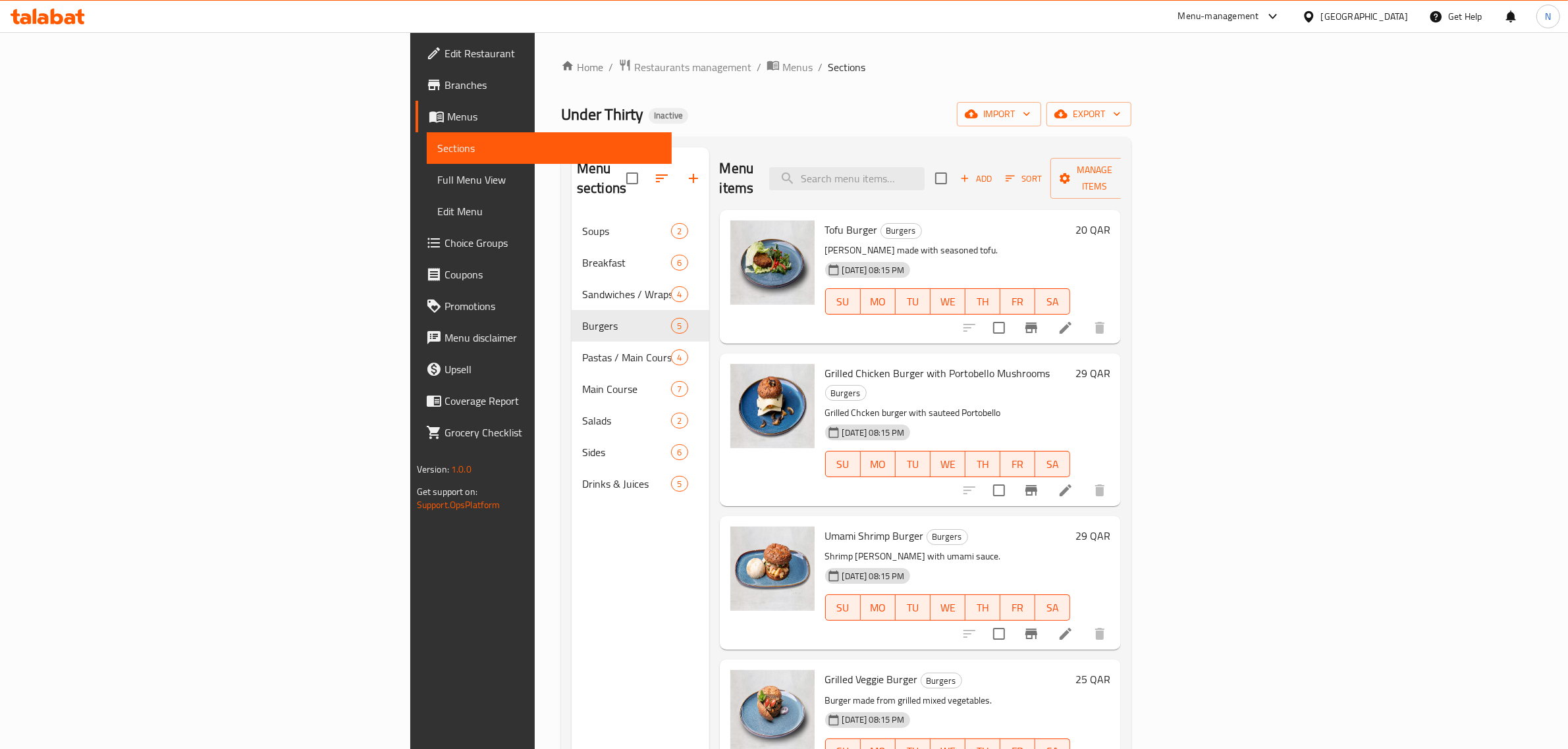
click at [1131, 69] on ol "Home / Restaurants management / Menus / Sections" at bounding box center [846, 67] width 570 height 17
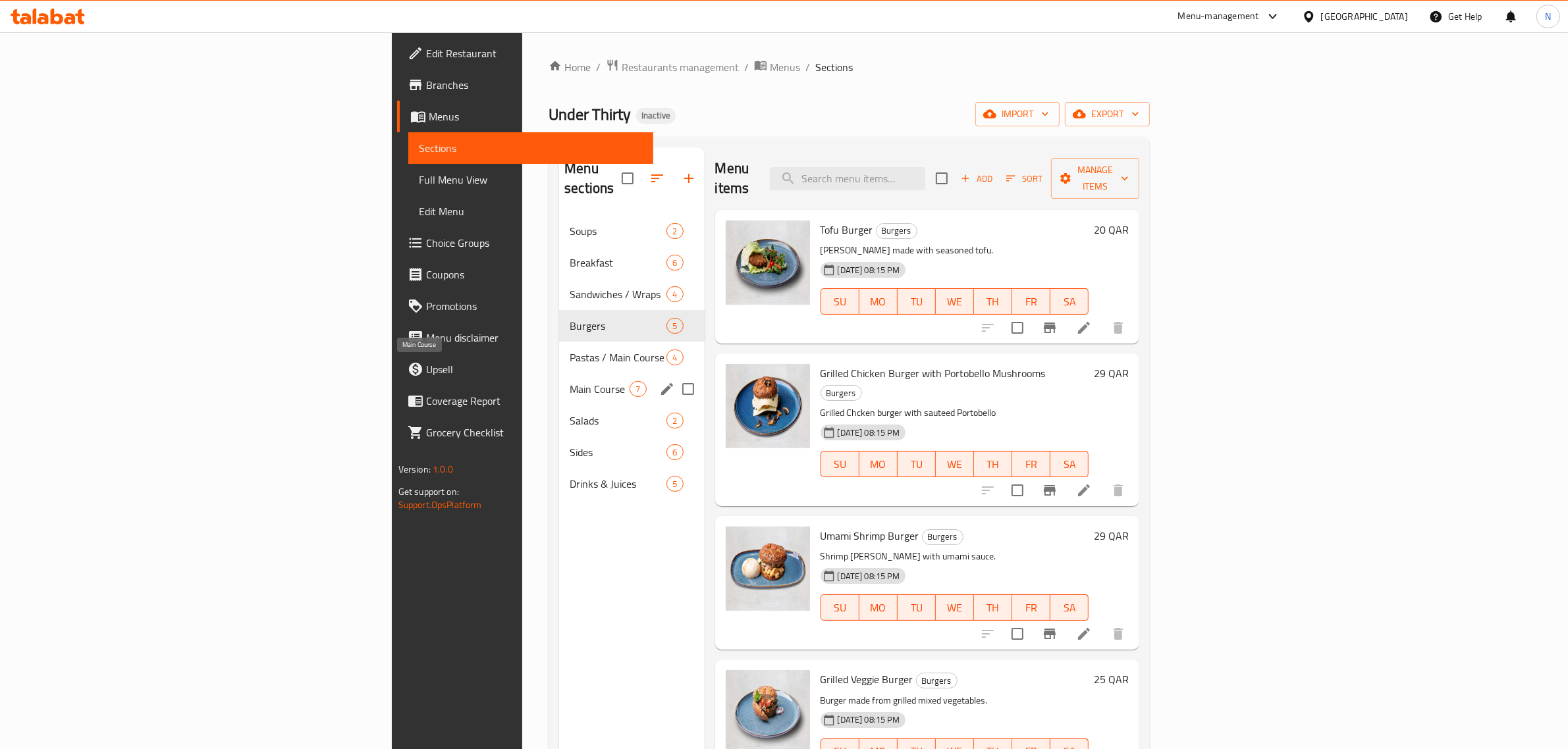
click at [570, 381] on span "Main Course" at bounding box center [599, 388] width 60 height 15
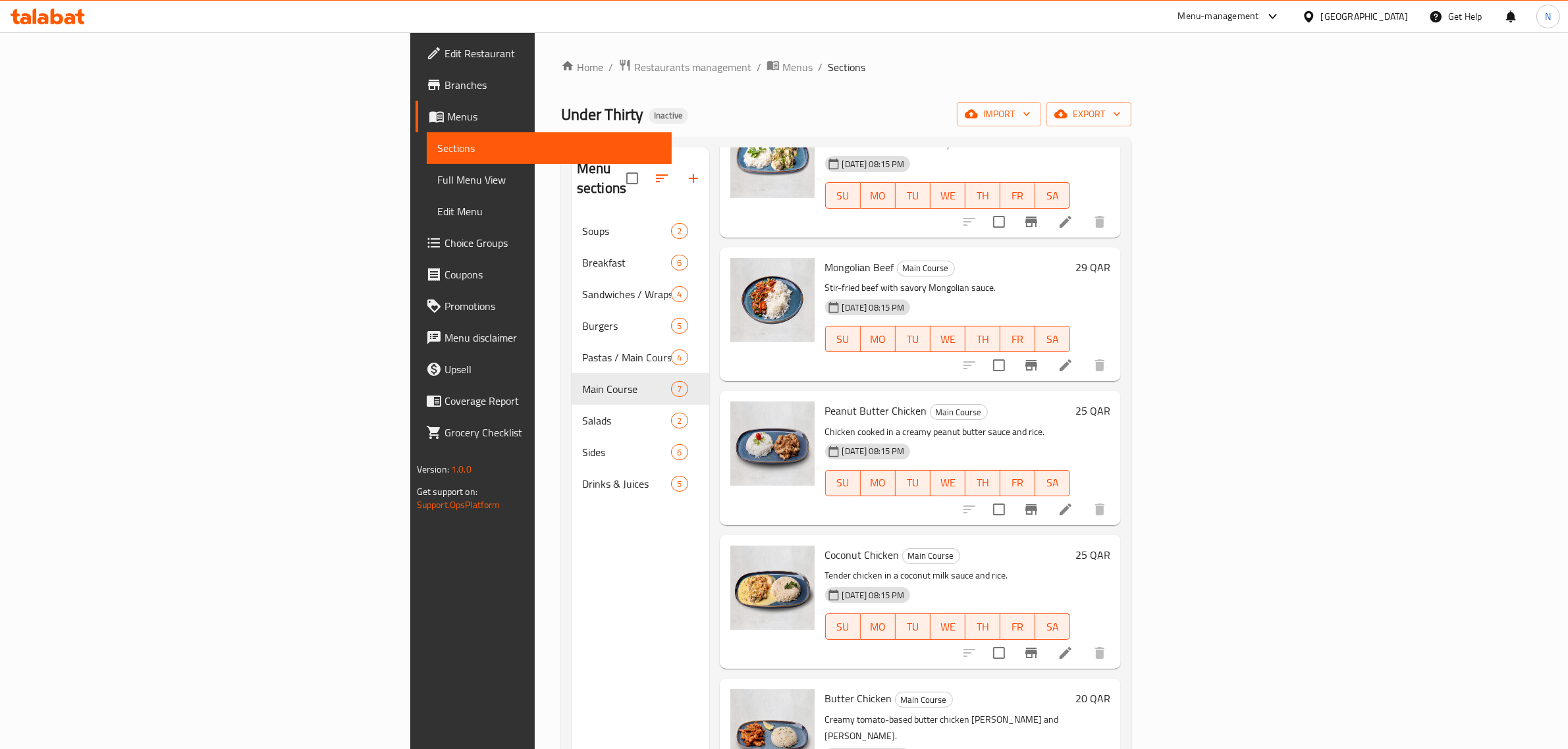
scroll to position [270, 0]
click at [1016, 278] on p "Stir-fried beef with savory Mongolian sauce." at bounding box center [948, 287] width 246 height 16
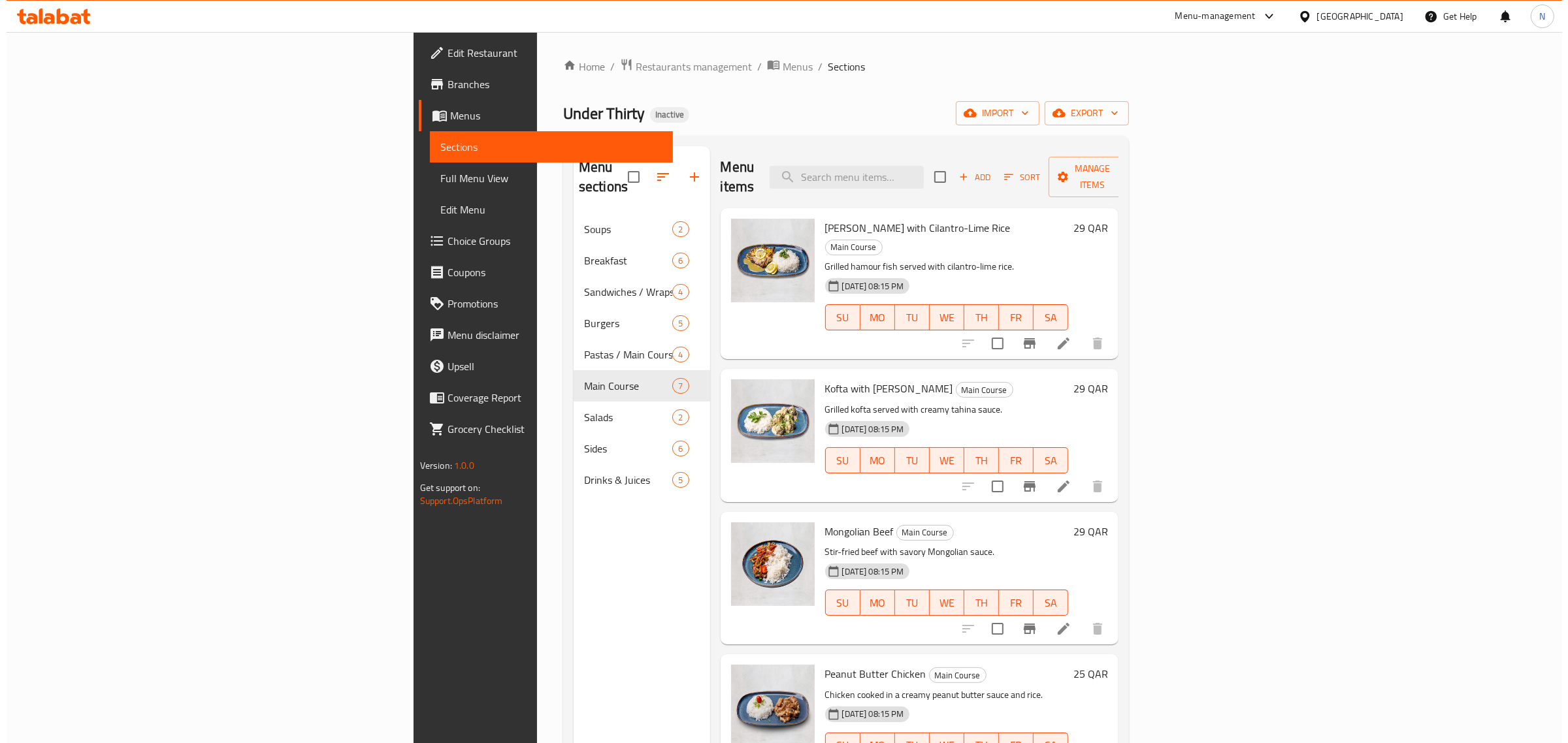
scroll to position [164, 0]
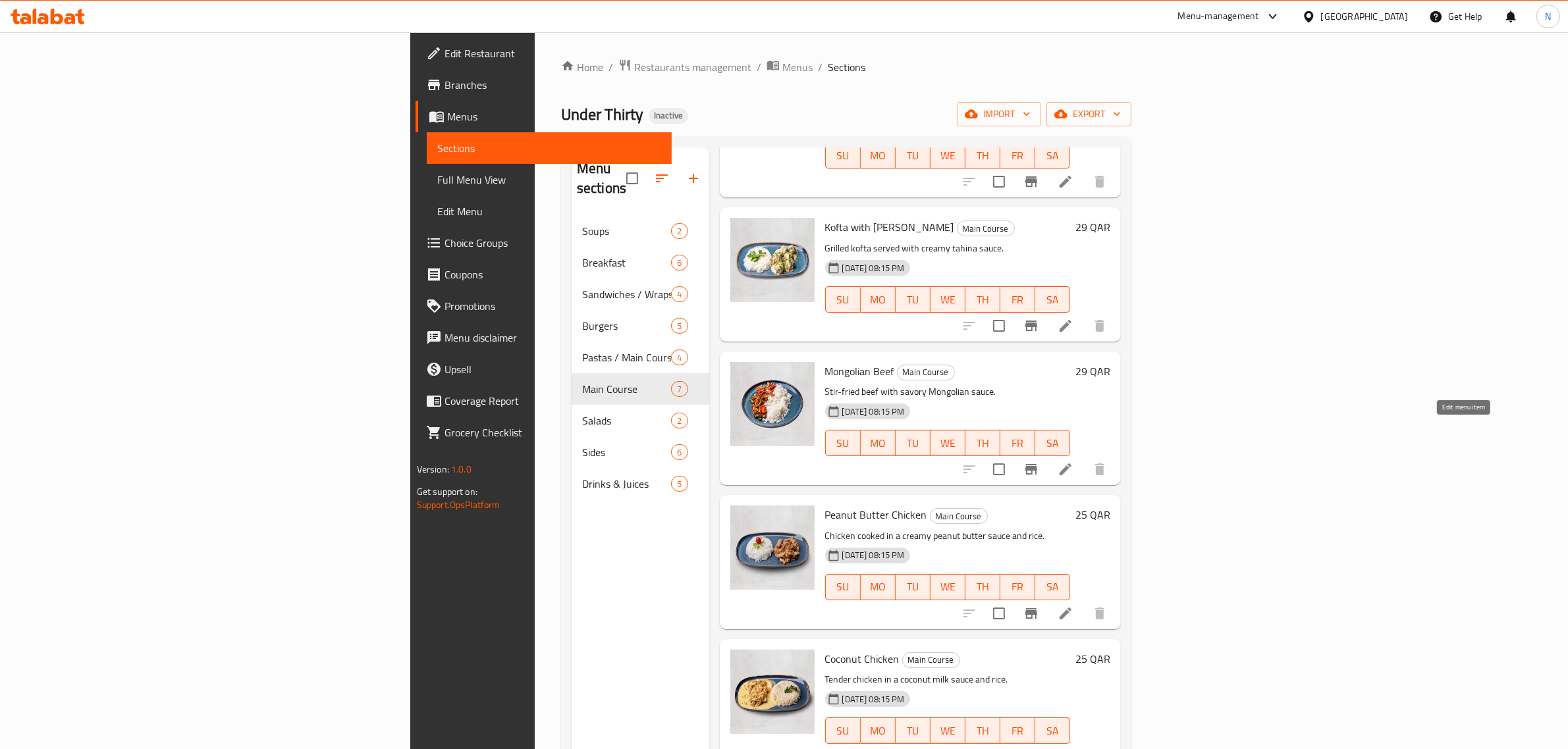
click at [1071, 463] on icon at bounding box center [1065, 469] width 12 height 12
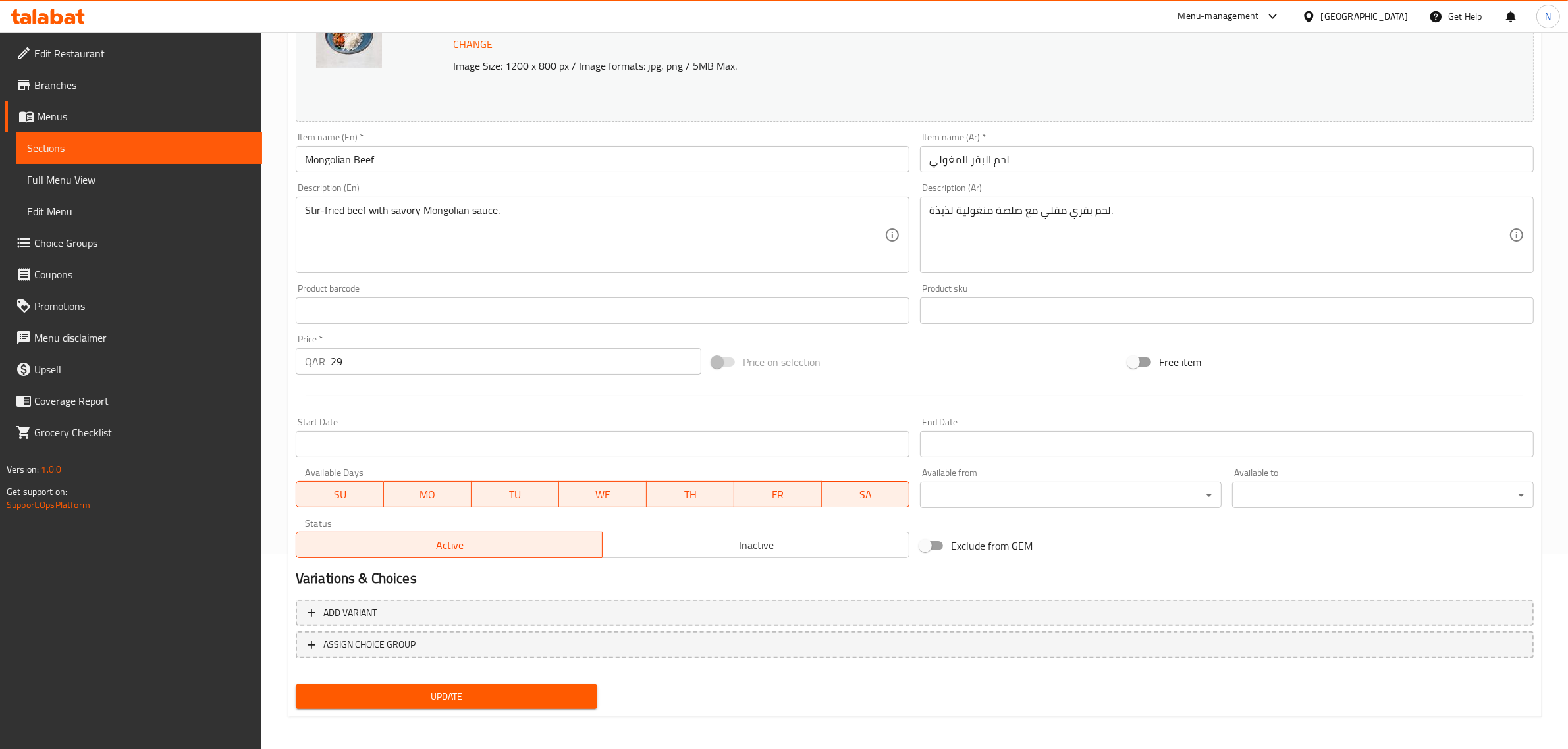
scroll to position [199, 0]
click at [355, 640] on span "ASSIGN CHOICE GROUP" at bounding box center [370, 642] width 93 height 16
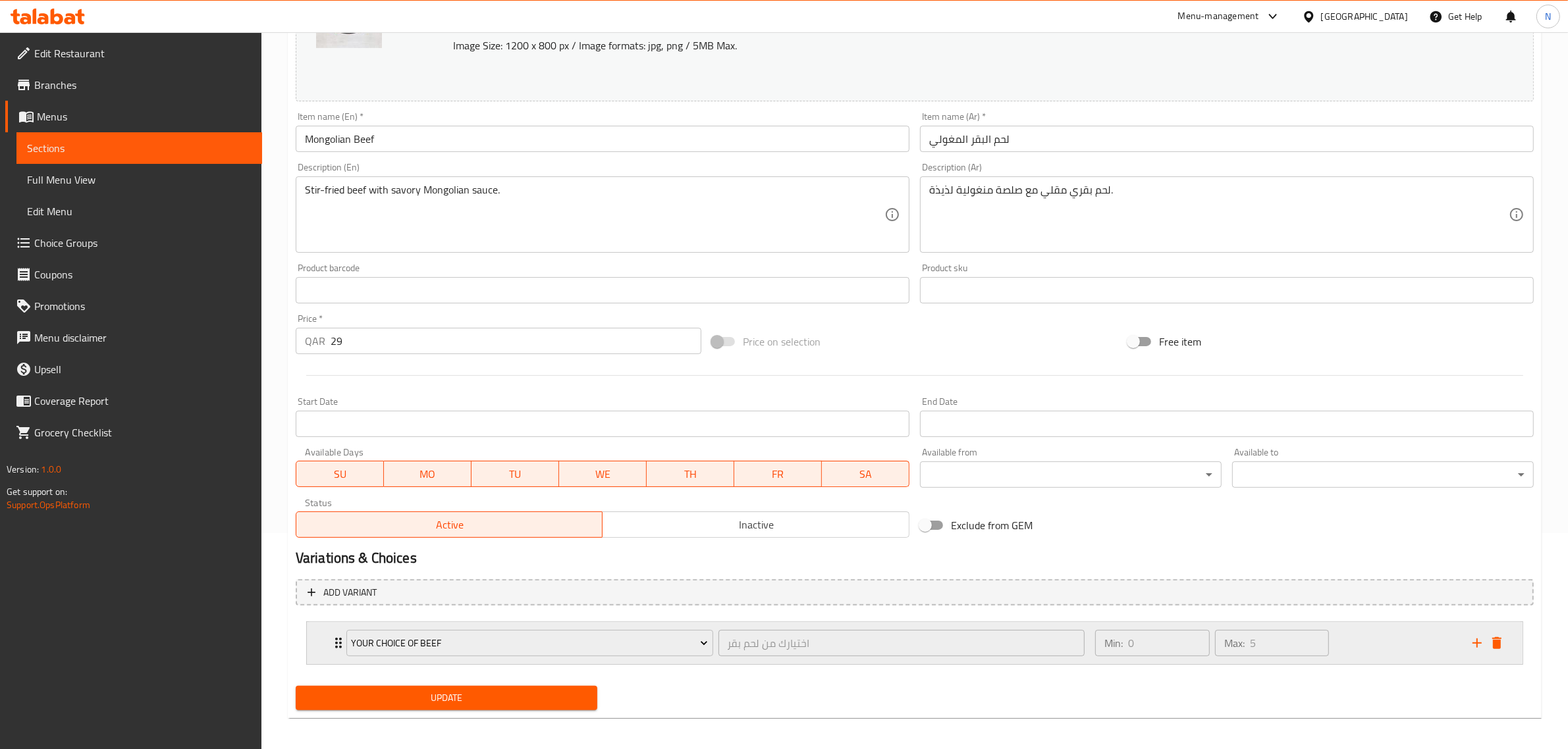
scroll to position [221, 0]
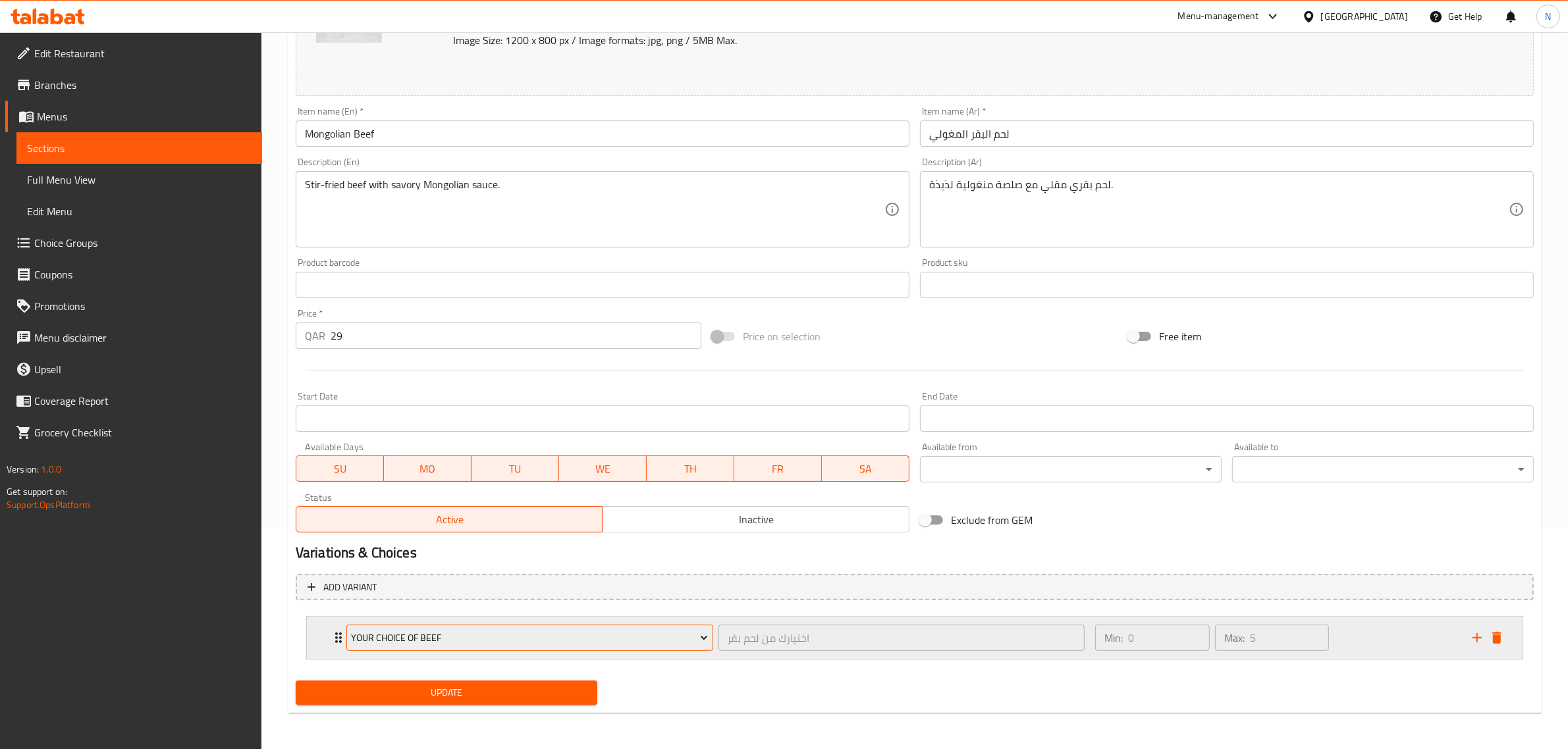
click at [637, 631] on span "Your Choice of Beef" at bounding box center [530, 638] width 357 height 16
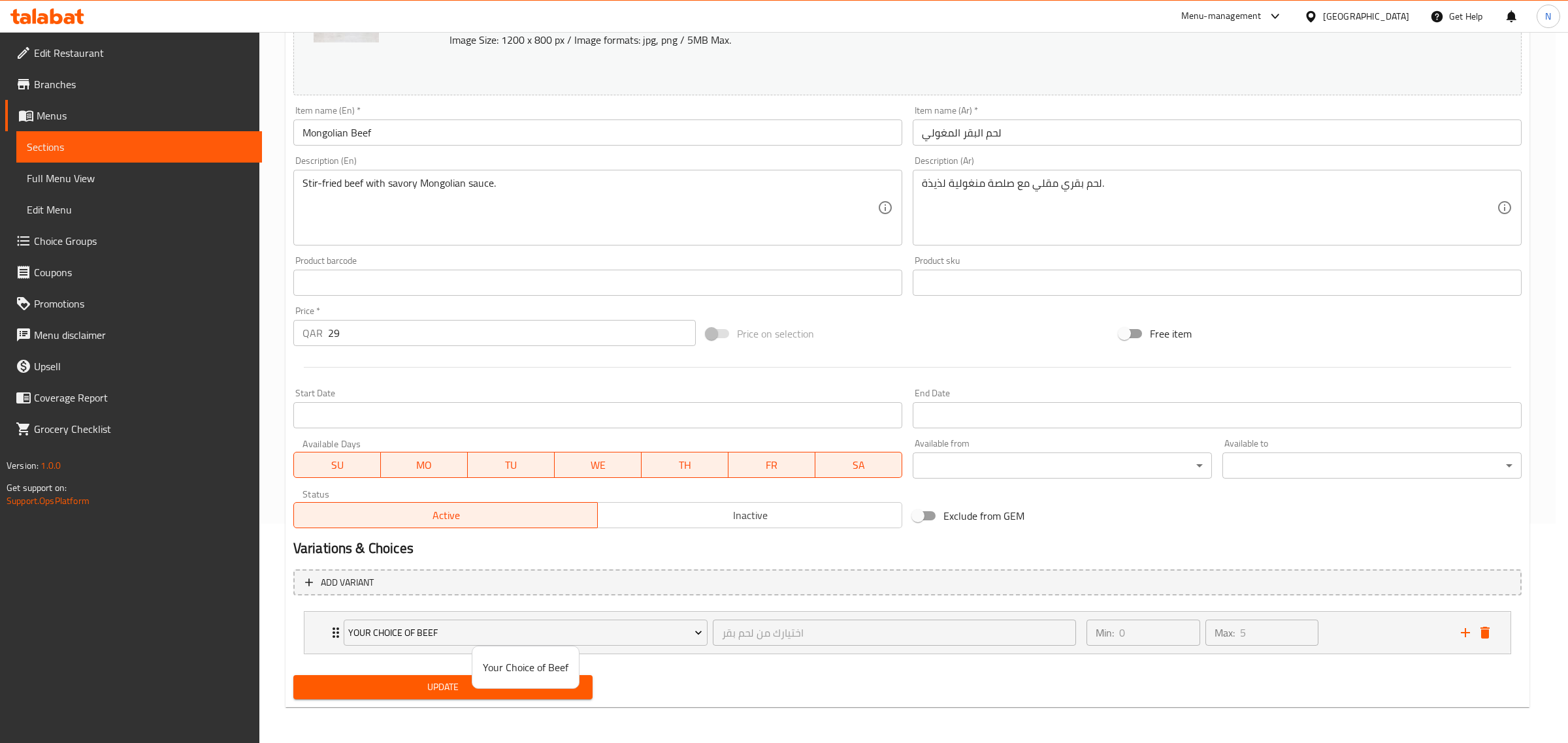
click at [631, 638] on div at bounding box center [784, 372] width 1568 height 743
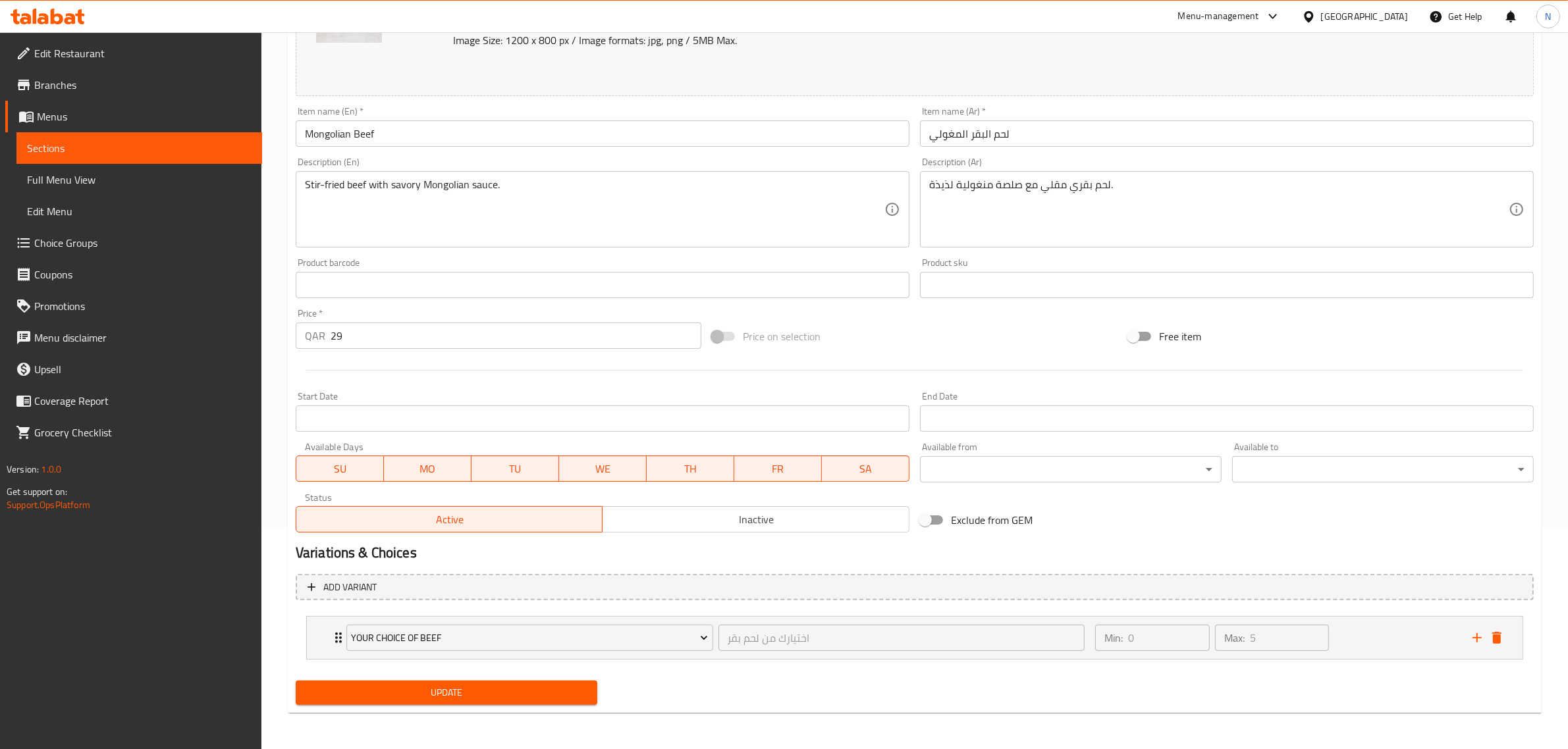
click at [636, 643] on span "Your Choice of Beef" at bounding box center [530, 638] width 357 height 16
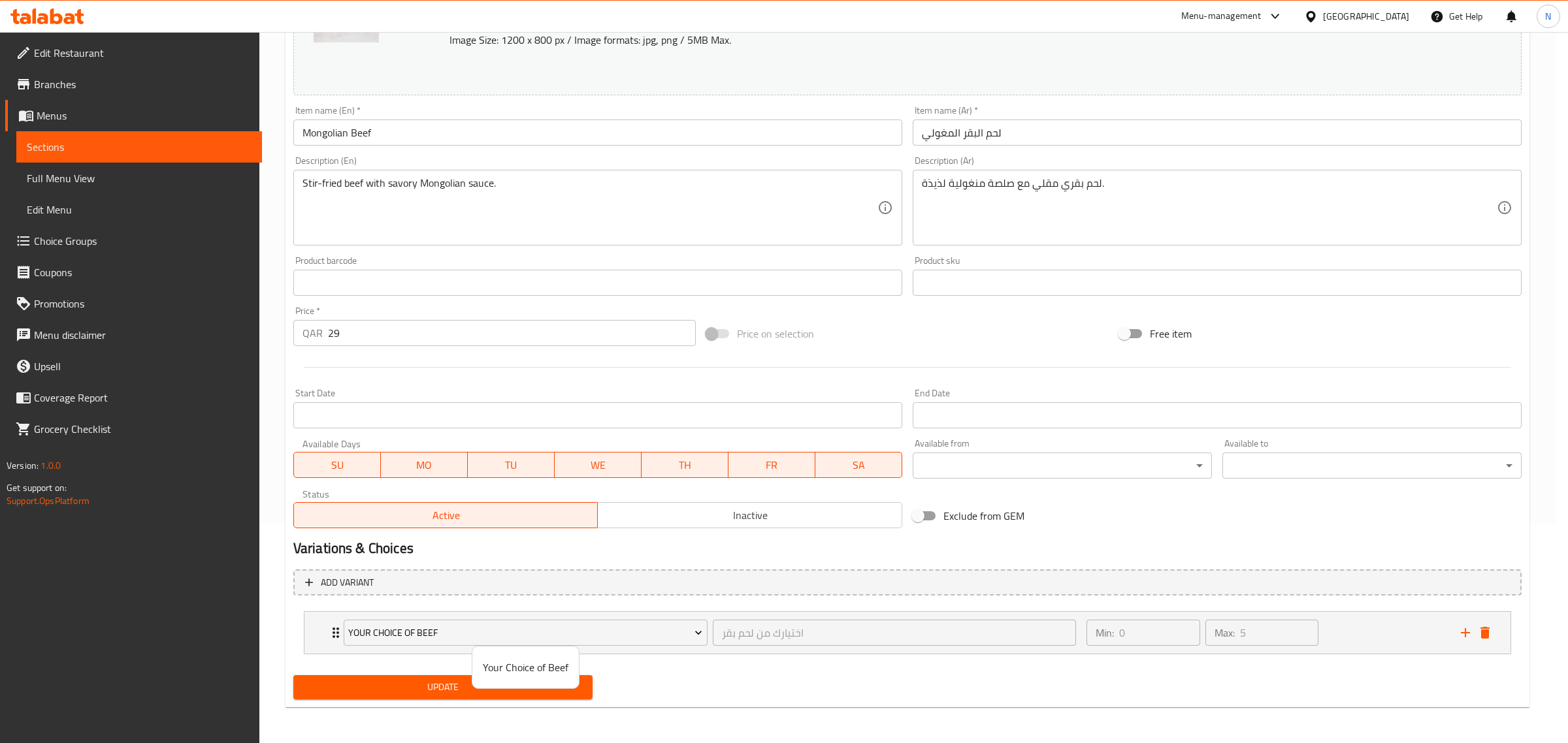
click at [631, 638] on div at bounding box center [784, 372] width 1568 height 743
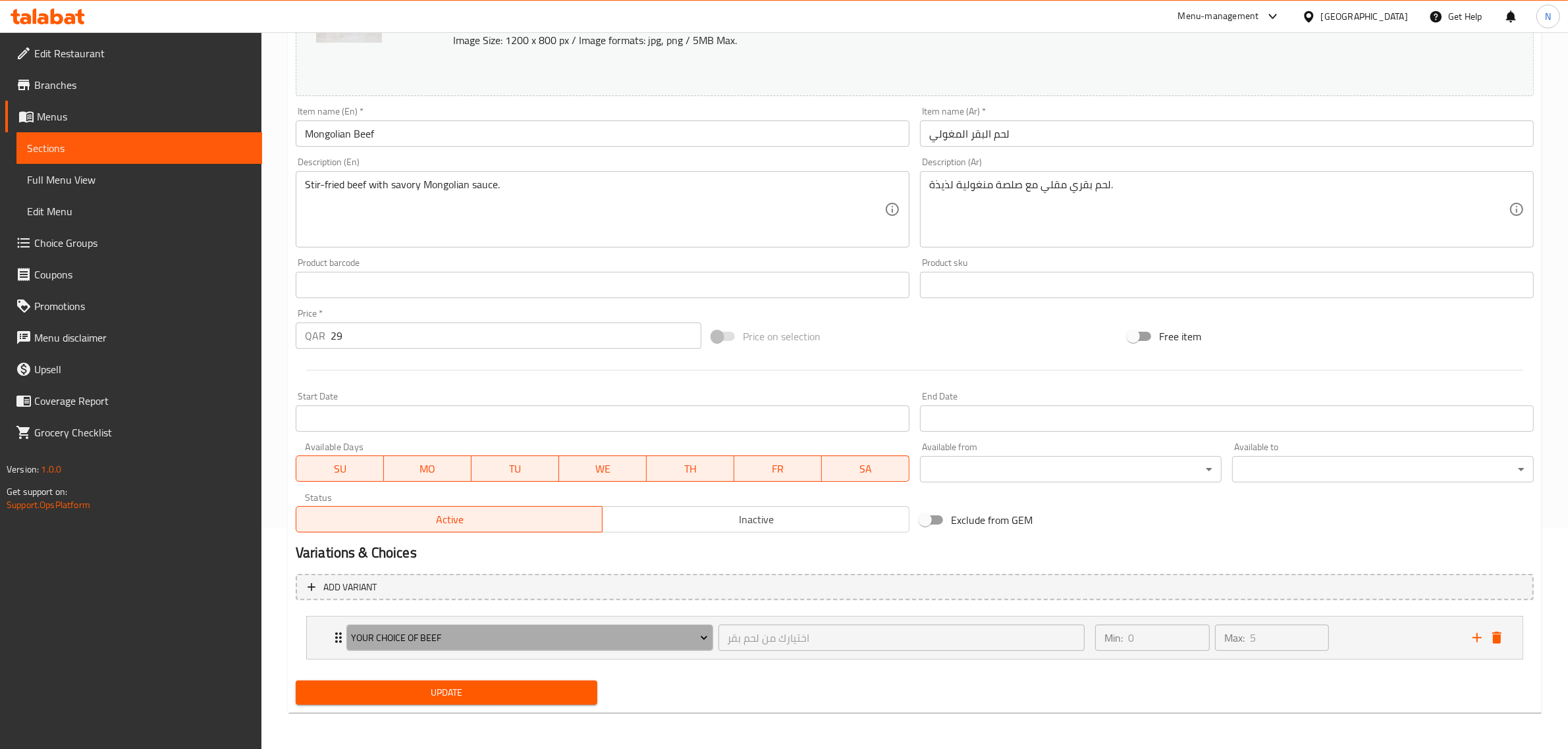
click at [636, 643] on span "Your Choice of Beef" at bounding box center [530, 638] width 357 height 16
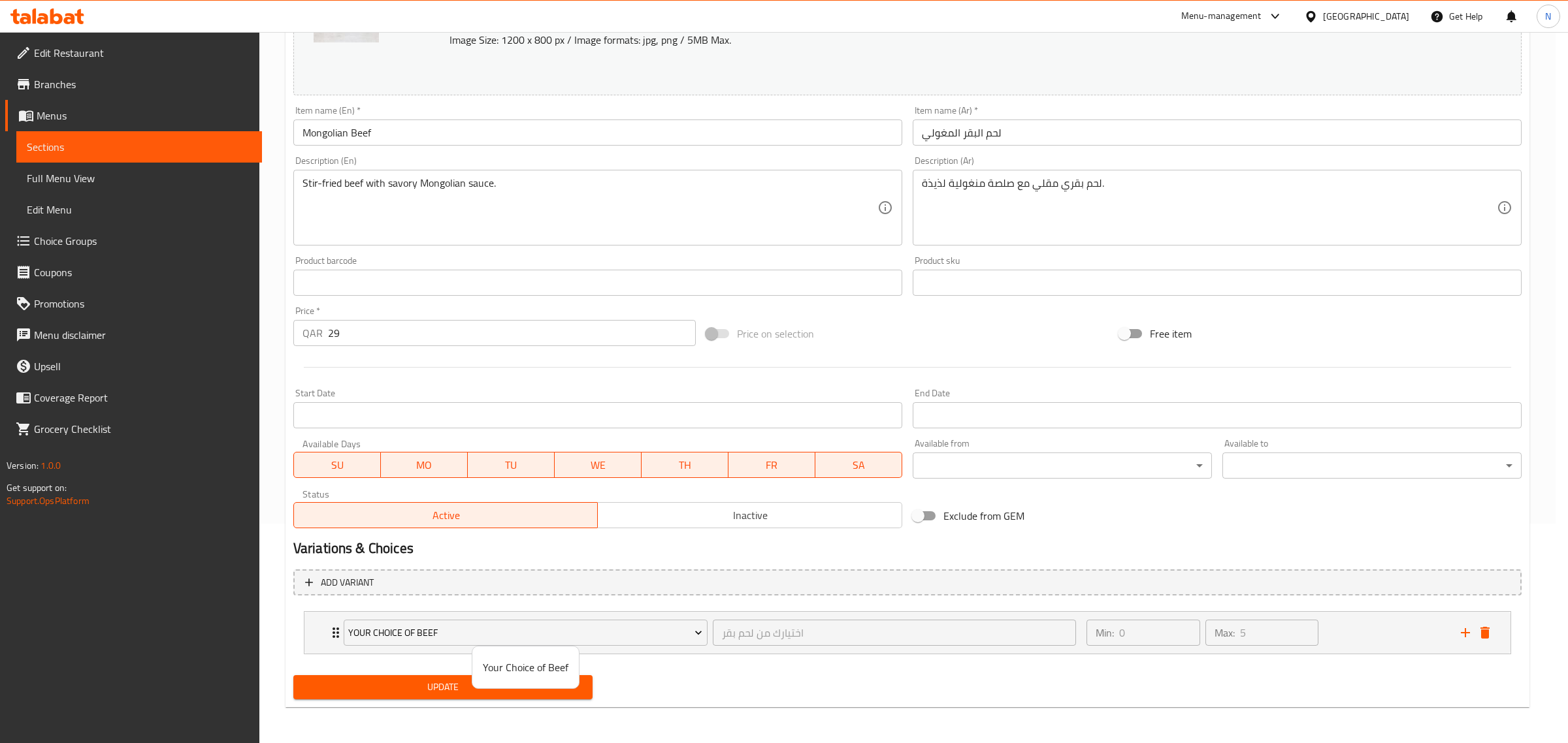
click at [68, 239] on div at bounding box center [784, 372] width 1568 height 743
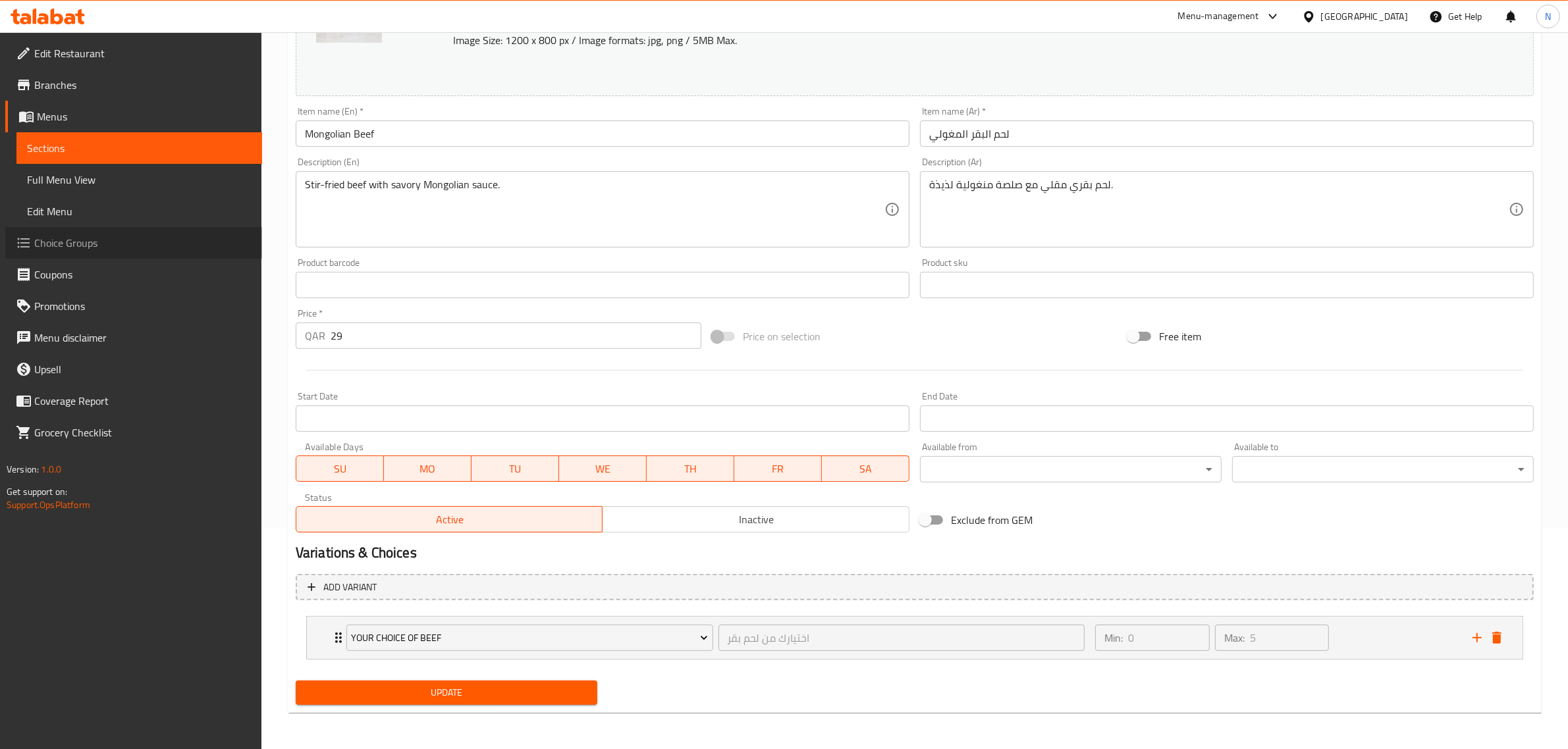
click at [71, 246] on span "Choice Groups" at bounding box center [143, 242] width 218 height 15
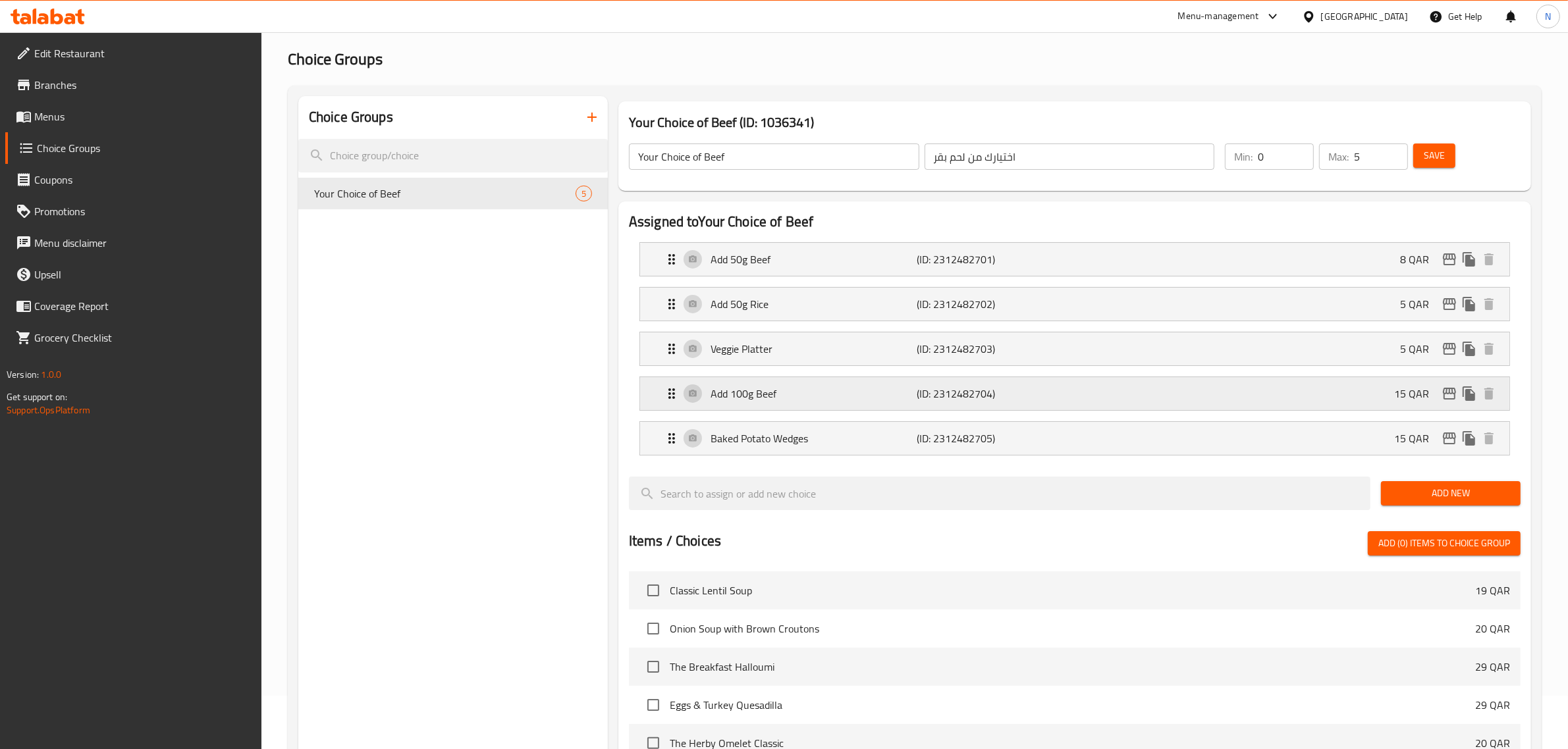
scroll to position [83, 0]
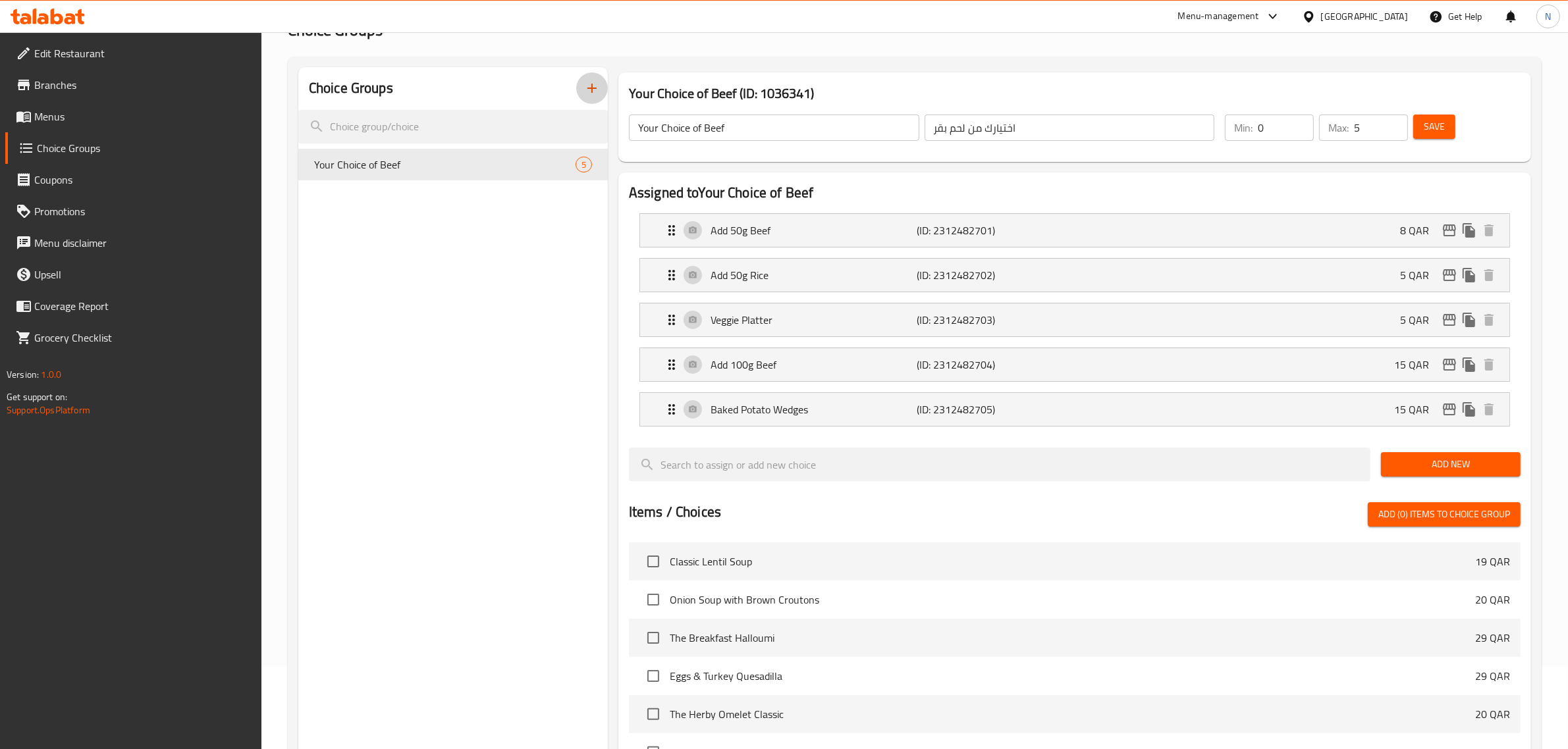
click at [588, 92] on icon "button" at bounding box center [591, 88] width 15 height 15
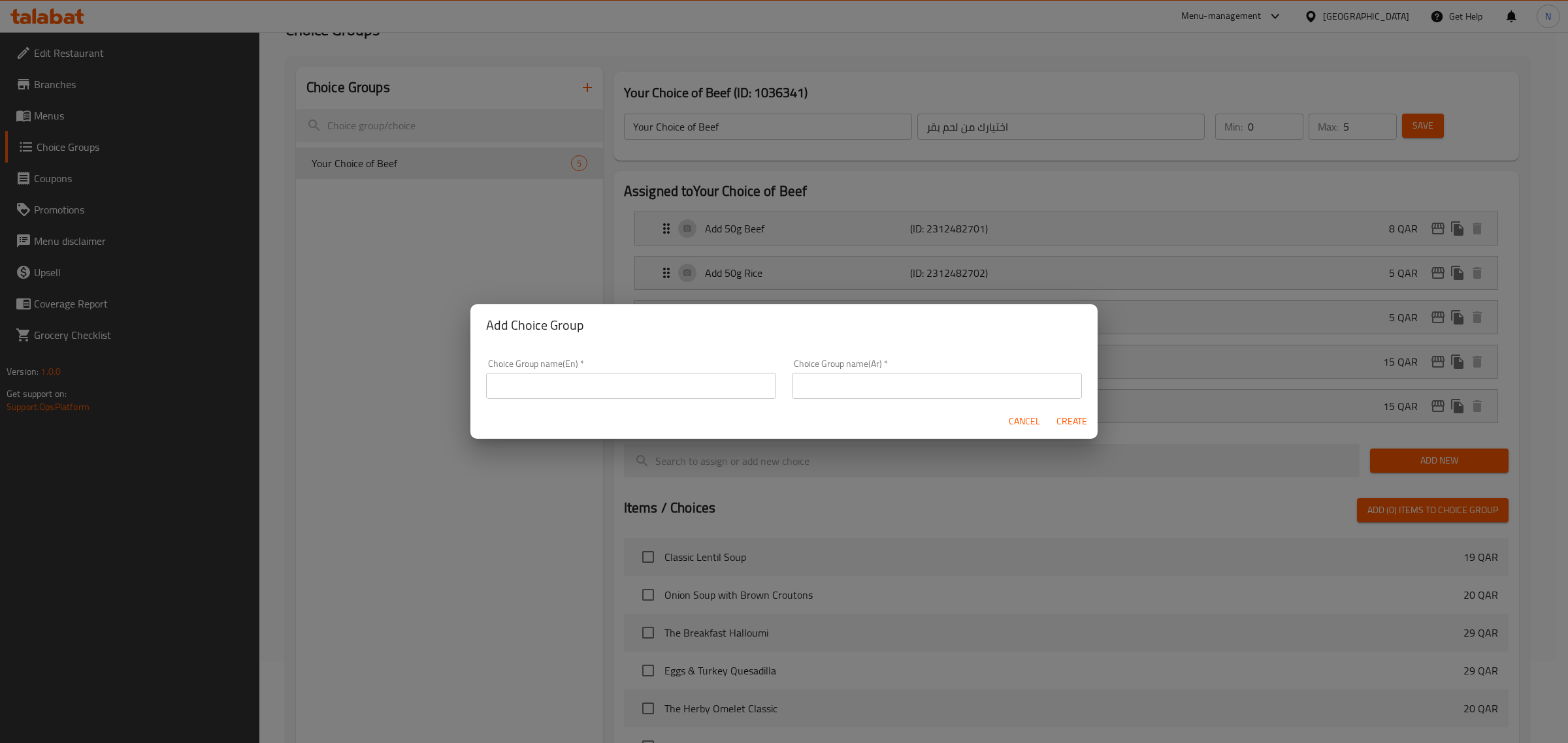
click at [507, 390] on input "text" at bounding box center [631, 386] width 290 height 26
click at [518, 397] on input "Drinks" at bounding box center [631, 386] width 290 height 26
type input "Drinks"
paste input "مشروبات"
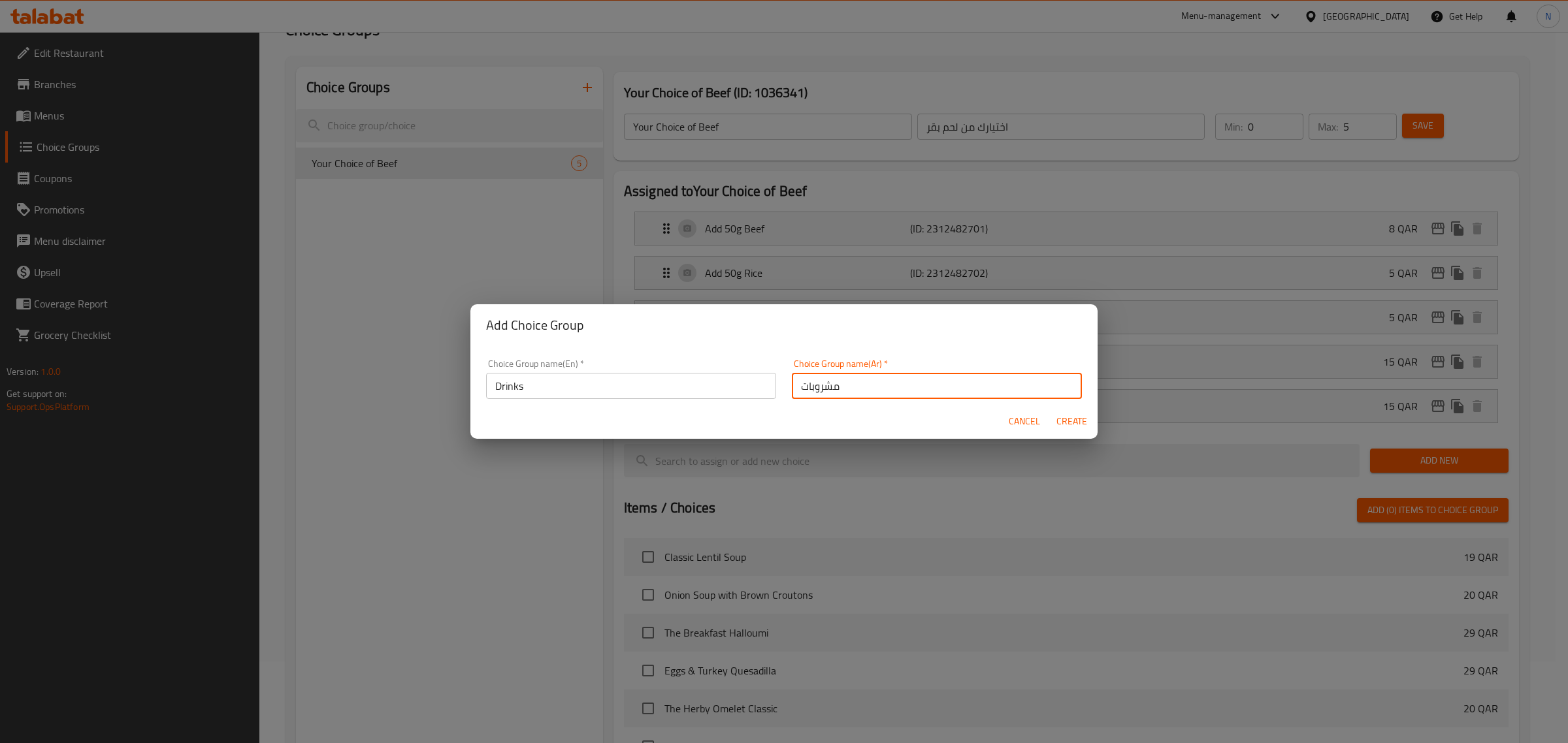
type input "مشروبات"
click at [1072, 414] on span "Create" at bounding box center [1071, 422] width 31 height 16
type input "Drinks"
type input "مشروبات"
type input "0"
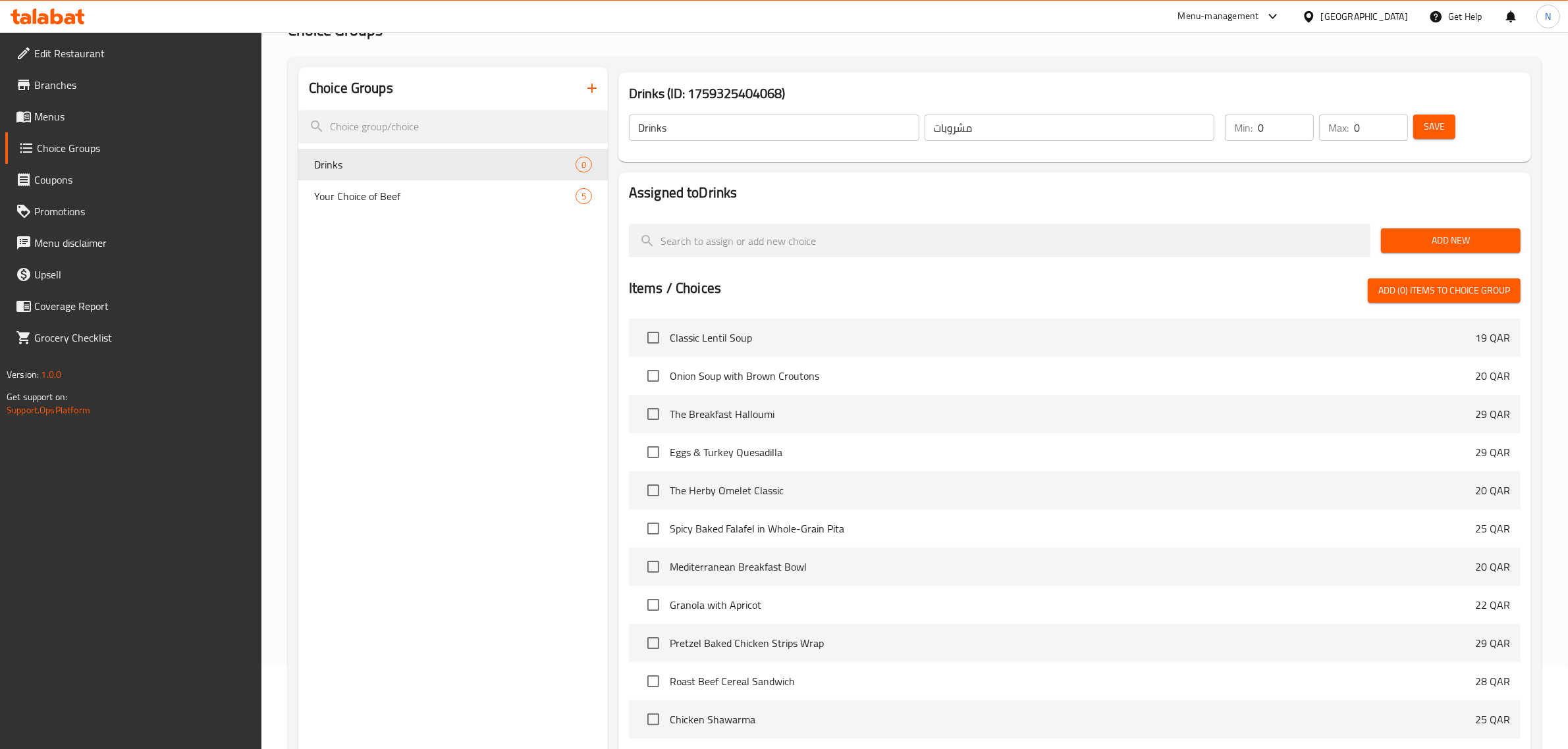
scroll to position [0, 0]
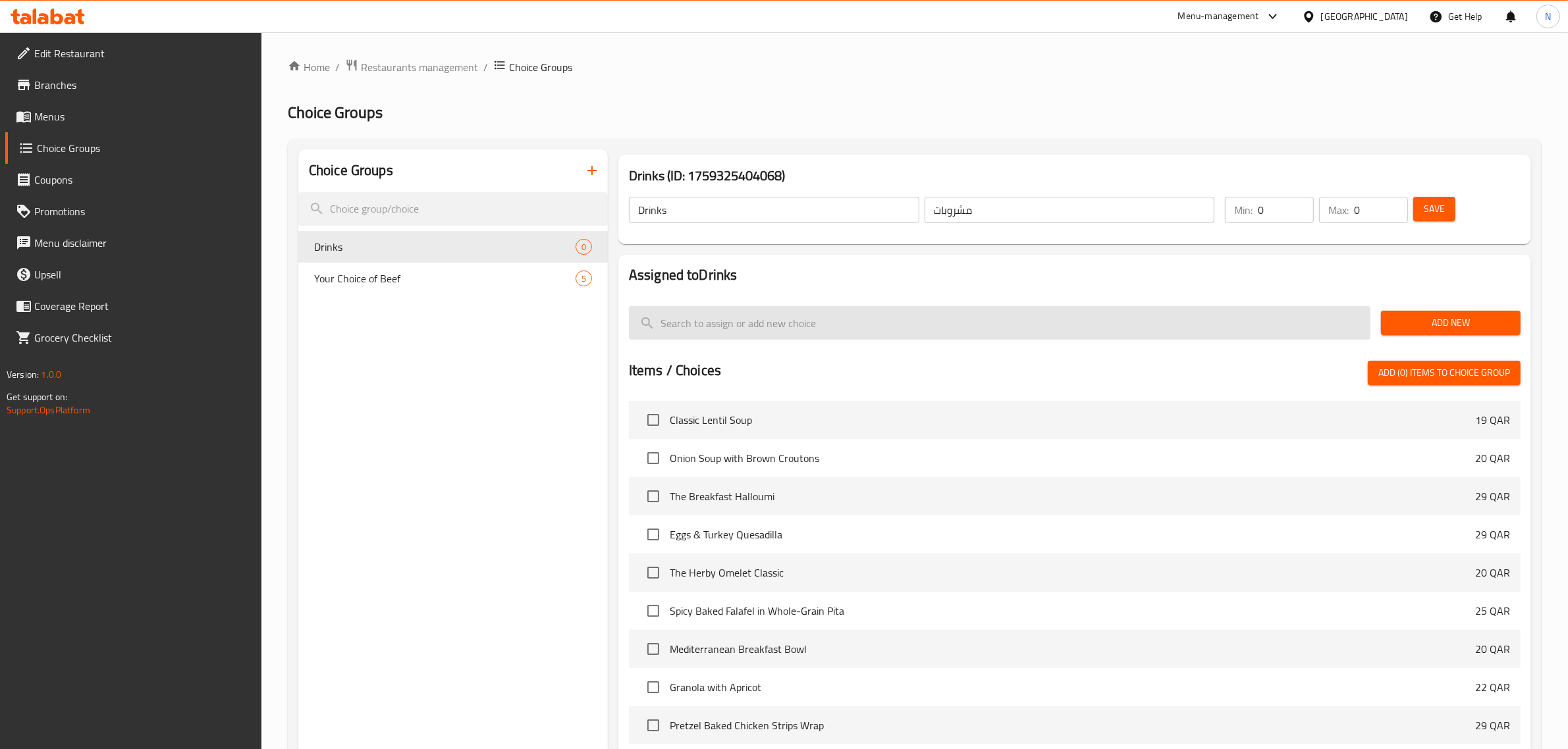
click at [1008, 334] on input "search" at bounding box center [999, 323] width 742 height 34
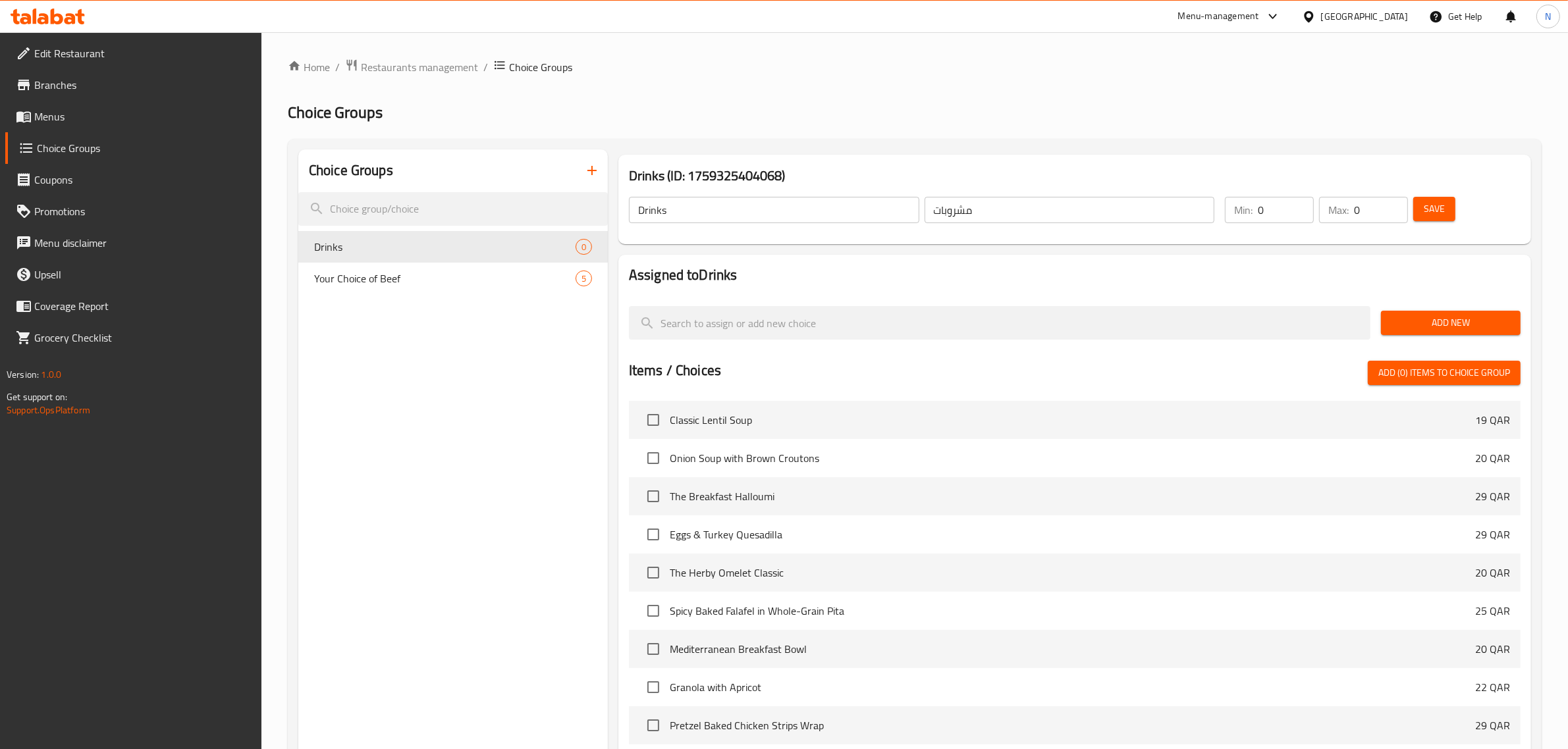
click at [1451, 331] on button "Add New" at bounding box center [1451, 323] width 140 height 24
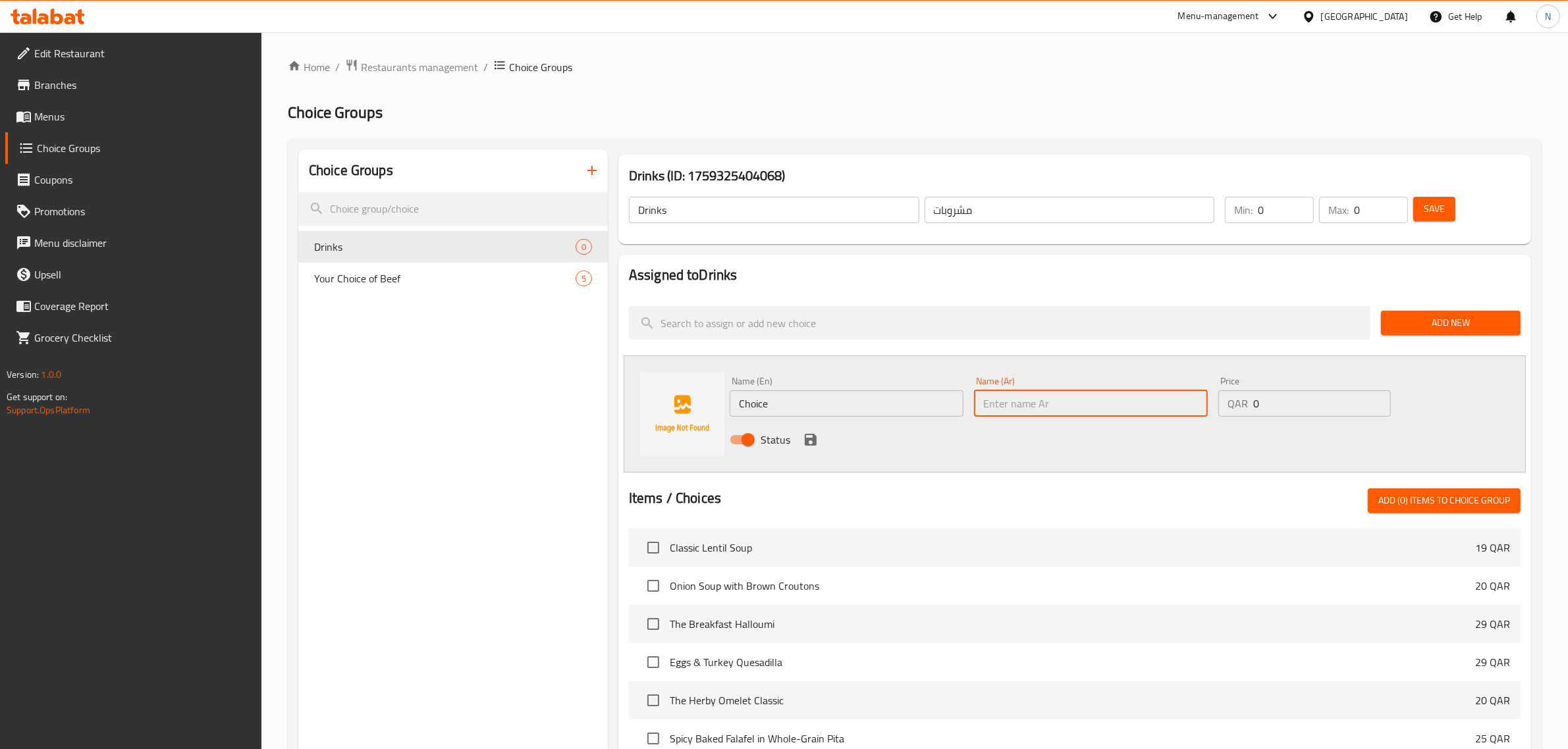
click at [1034, 412] on input "text" at bounding box center [1091, 404] width 234 height 26
click at [749, 407] on input "Choice" at bounding box center [847, 404] width 234 height 26
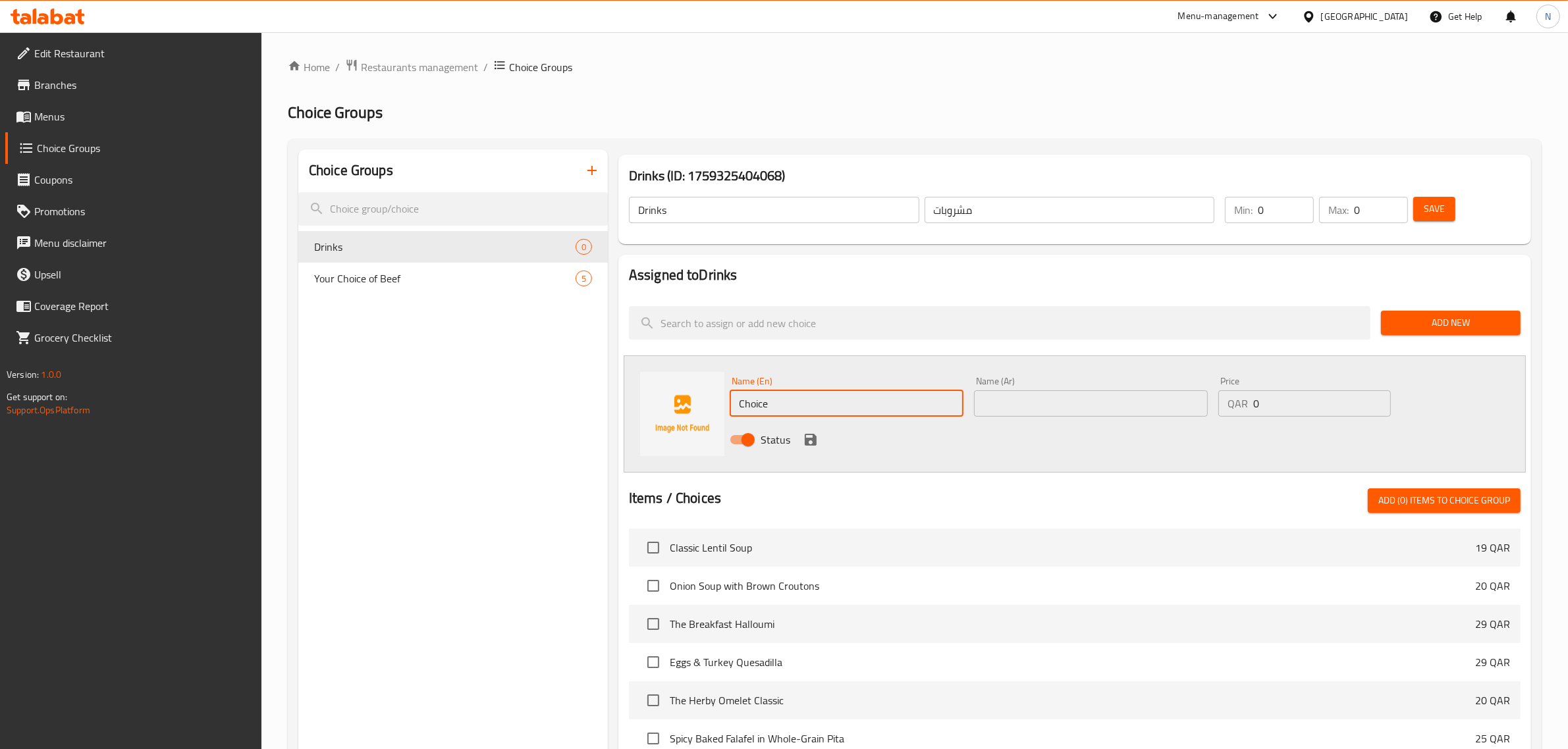
click at [748, 406] on input "Choice" at bounding box center [847, 404] width 234 height 26
click at [753, 402] on input "Choice" at bounding box center [847, 404] width 234 height 26
paste input "Orange Ju"
type input "Orange Juice"
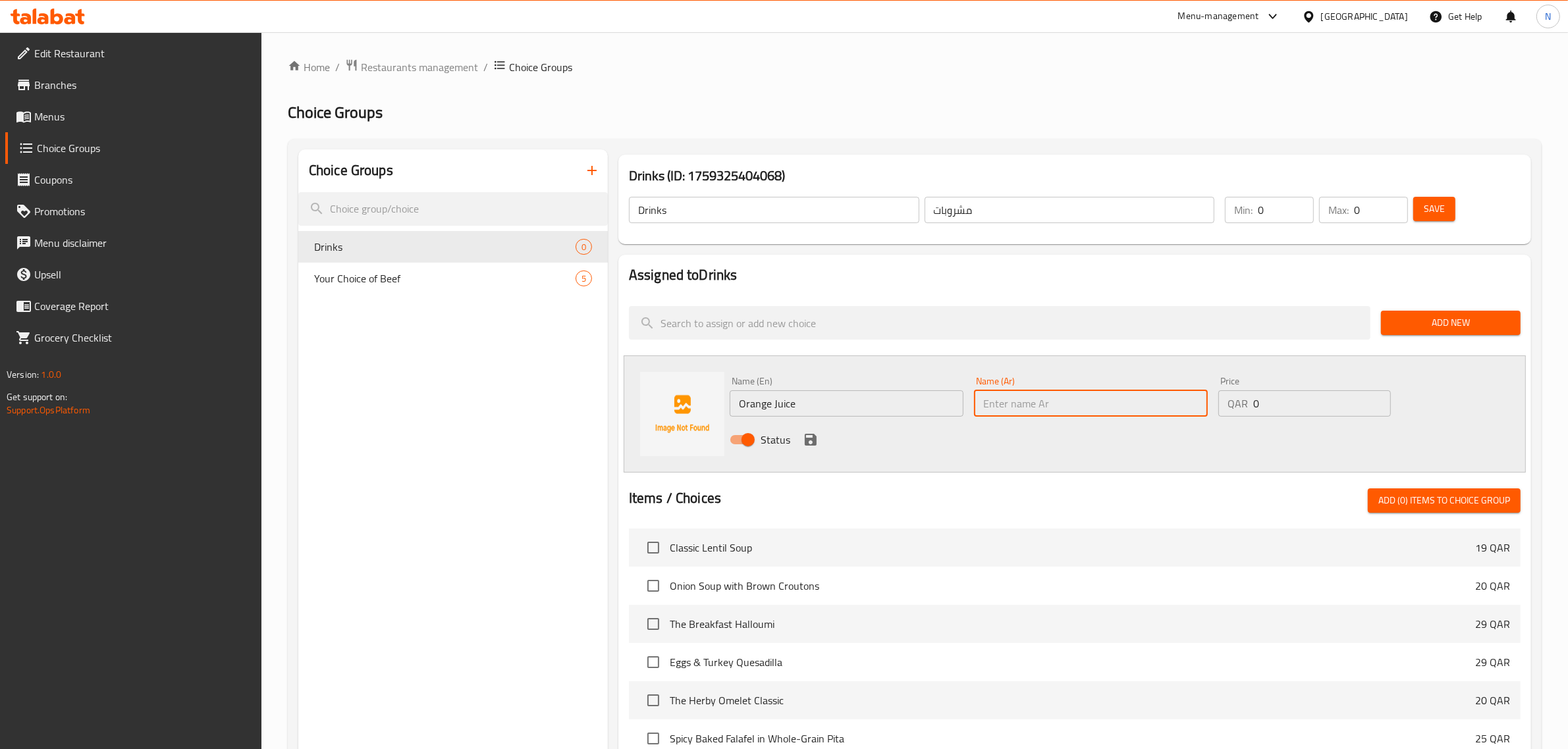
click at [987, 403] on input "text" at bounding box center [1091, 404] width 234 height 26
paste input "عصير البرتقال"
type input "عصير البرتقال"
drag, startPoint x: 1273, startPoint y: 404, endPoint x: 1222, endPoint y: 403, distance: 51.0
click at [1222, 403] on div "QAR 0 Price" at bounding box center [1304, 404] width 172 height 26
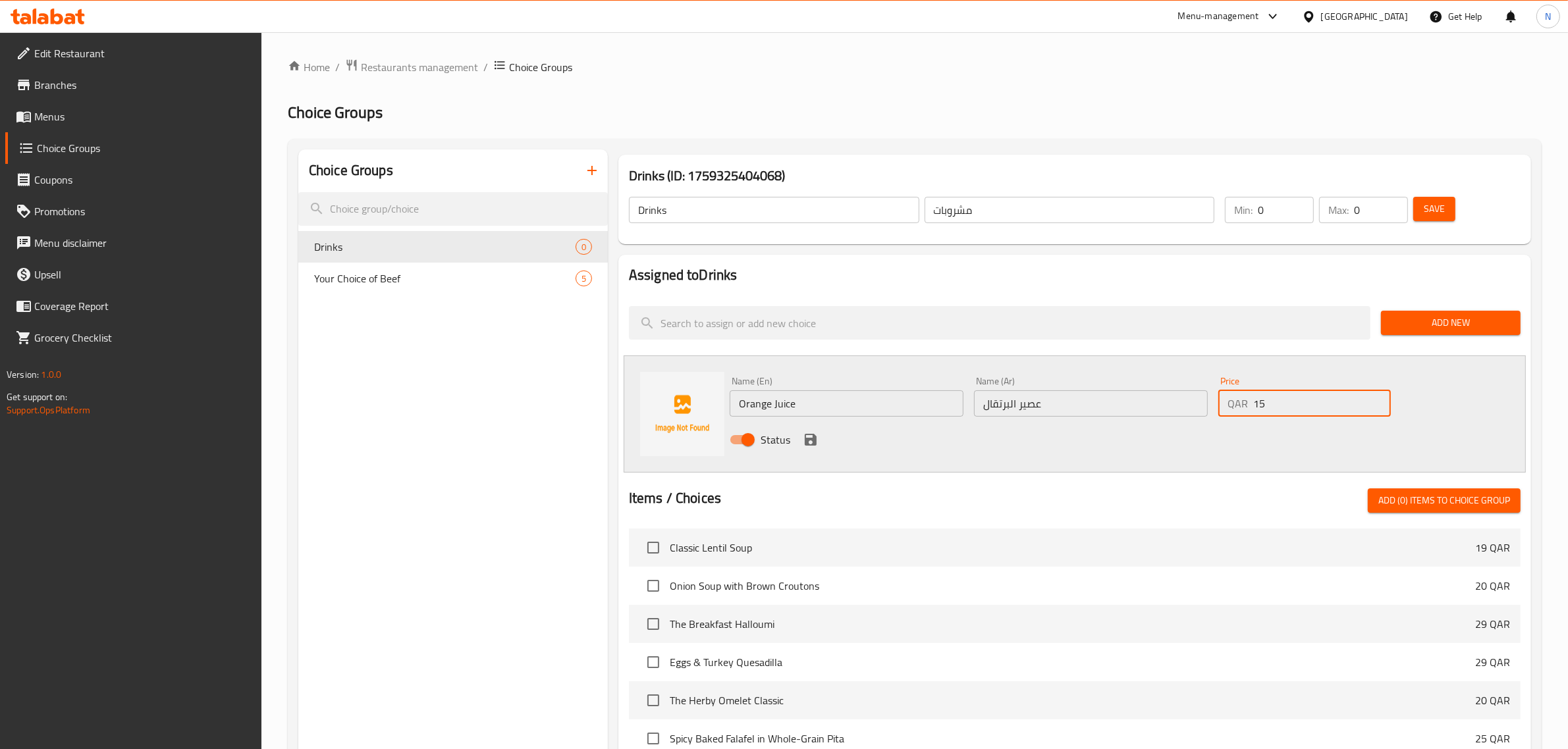
type input "15"
click at [814, 441] on icon "save" at bounding box center [810, 440] width 12 height 12
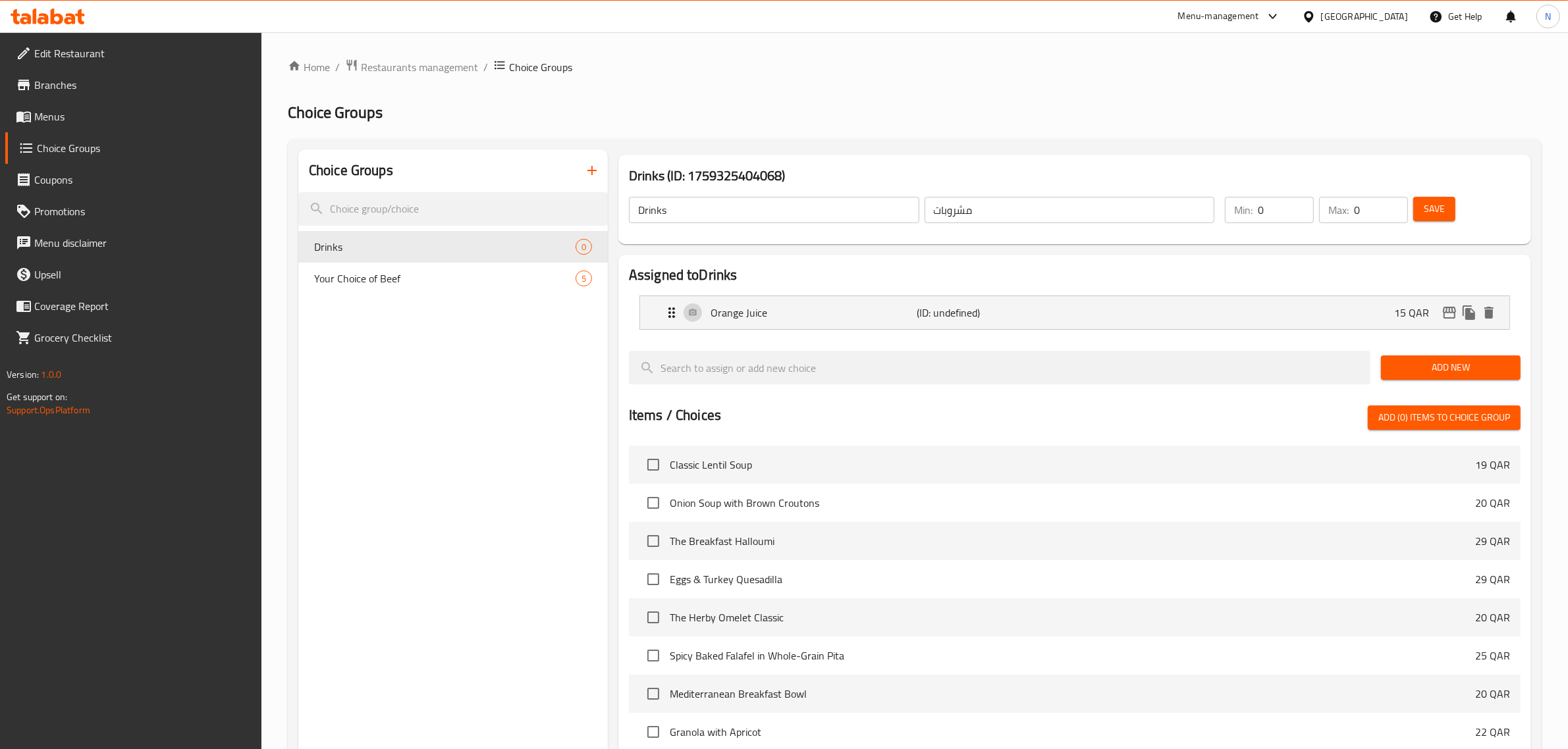
click at [1460, 360] on span "Add New" at bounding box center [1450, 367] width 119 height 16
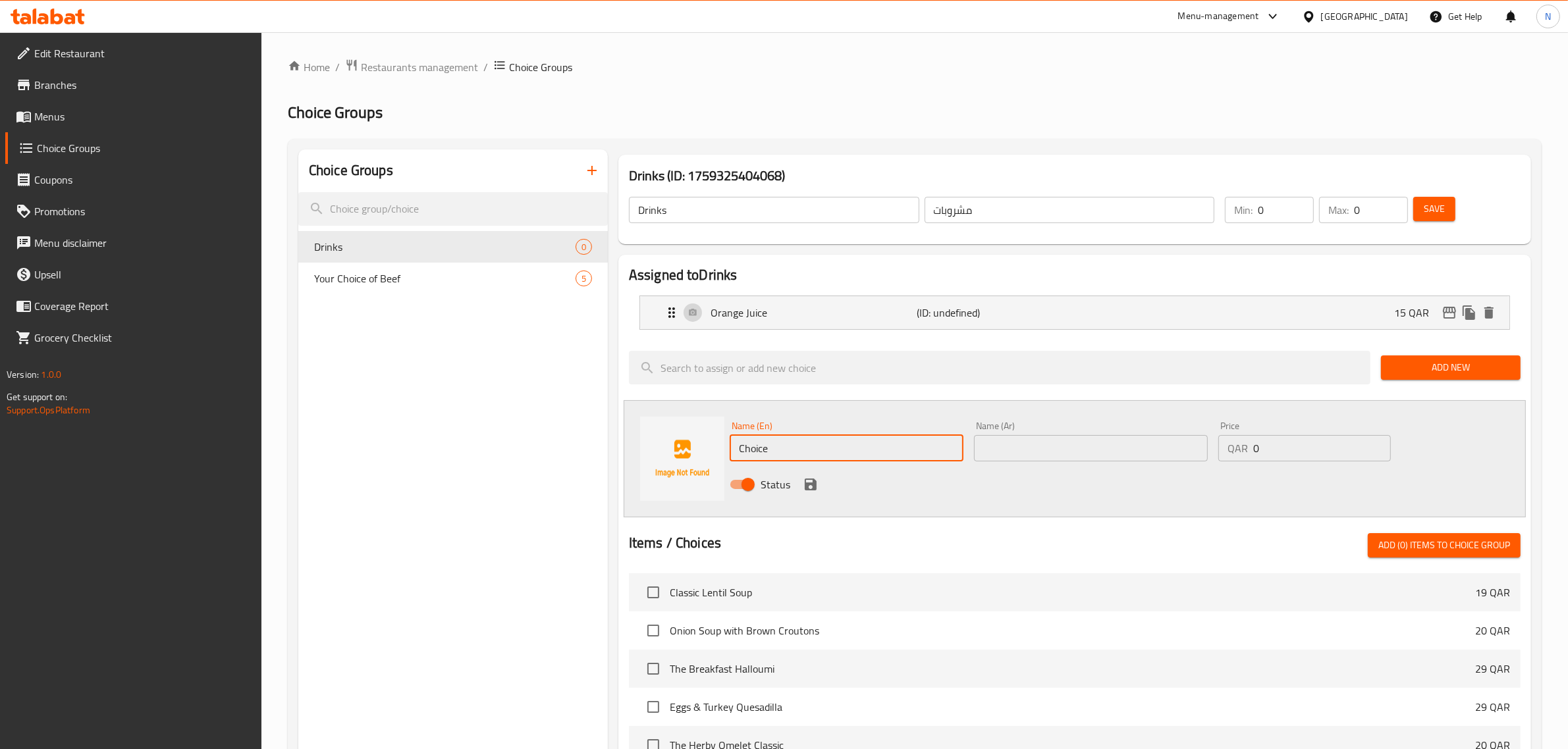
click at [774, 458] on input "Choice" at bounding box center [847, 448] width 234 height 26
paste input "عصير تفاح"
type input "عصير تفاح"
click at [1002, 448] on input "text" at bounding box center [1091, 448] width 234 height 26
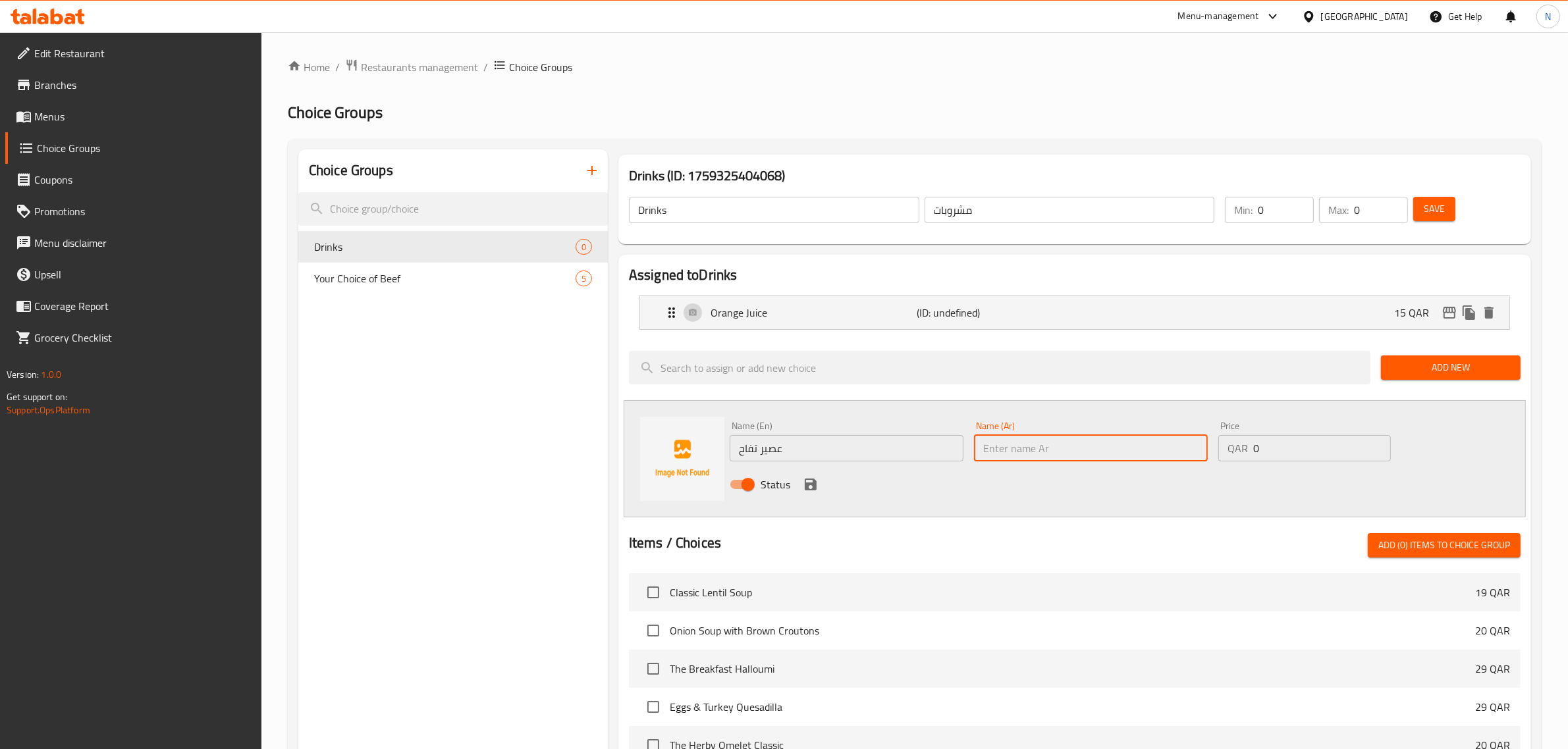
paste input "عصير تفاح"
type input "عصير تفاح"
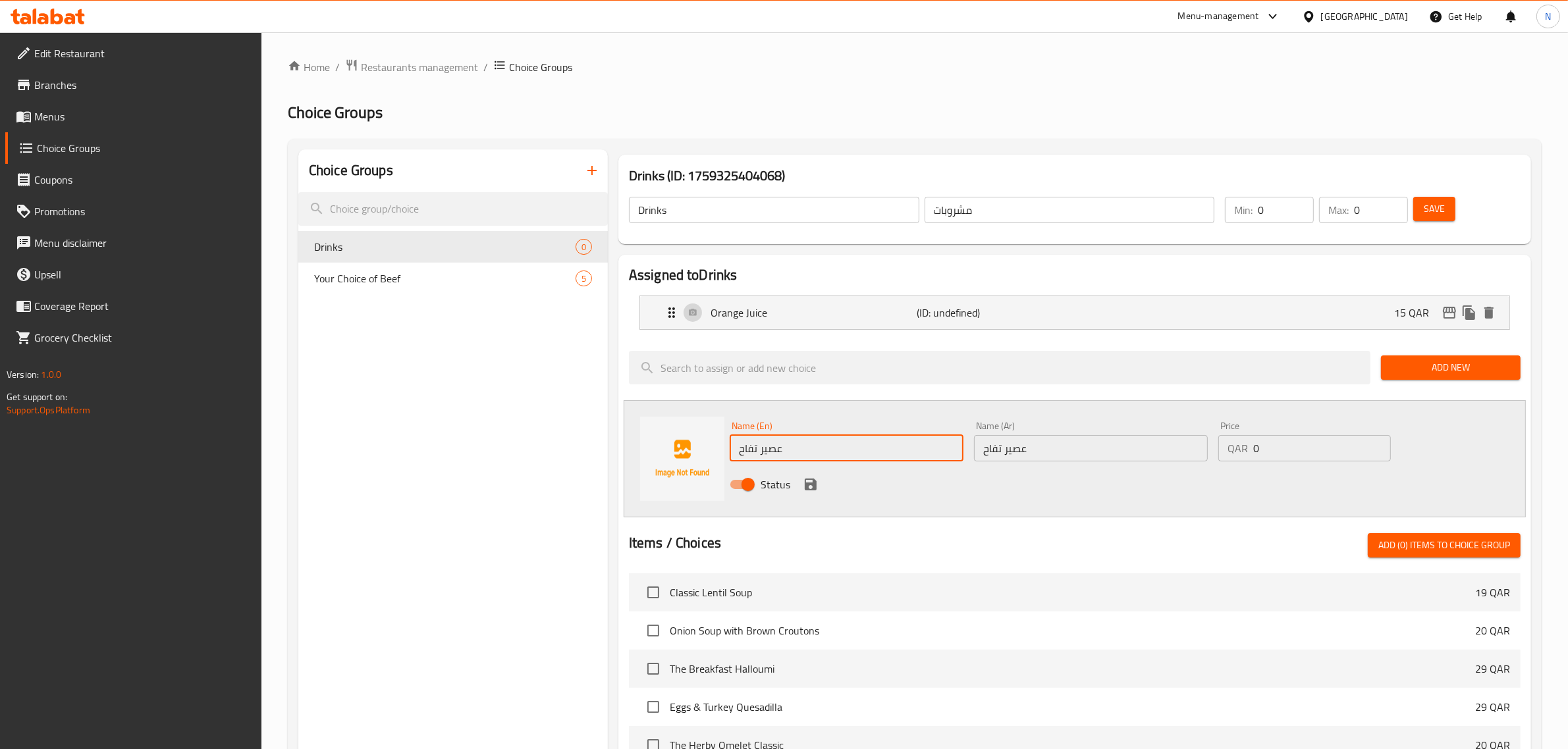
click at [755, 444] on input "عصير تفاح" at bounding box center [847, 448] width 234 height 26
paste input "Apple Juice"
type input "Apple Juice"
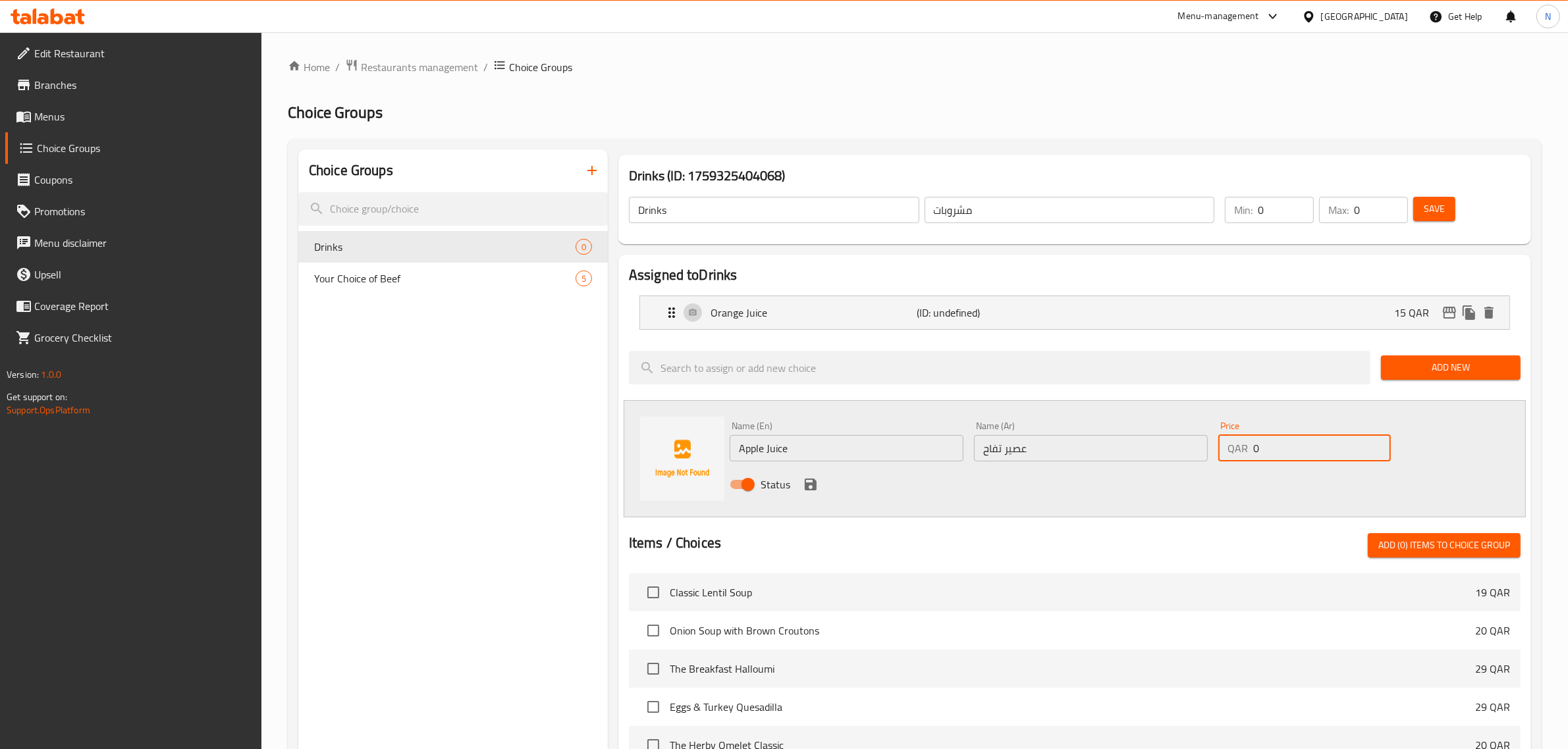
click at [1272, 453] on input "0" at bounding box center [1322, 448] width 138 height 26
type input "5"
type input "15"
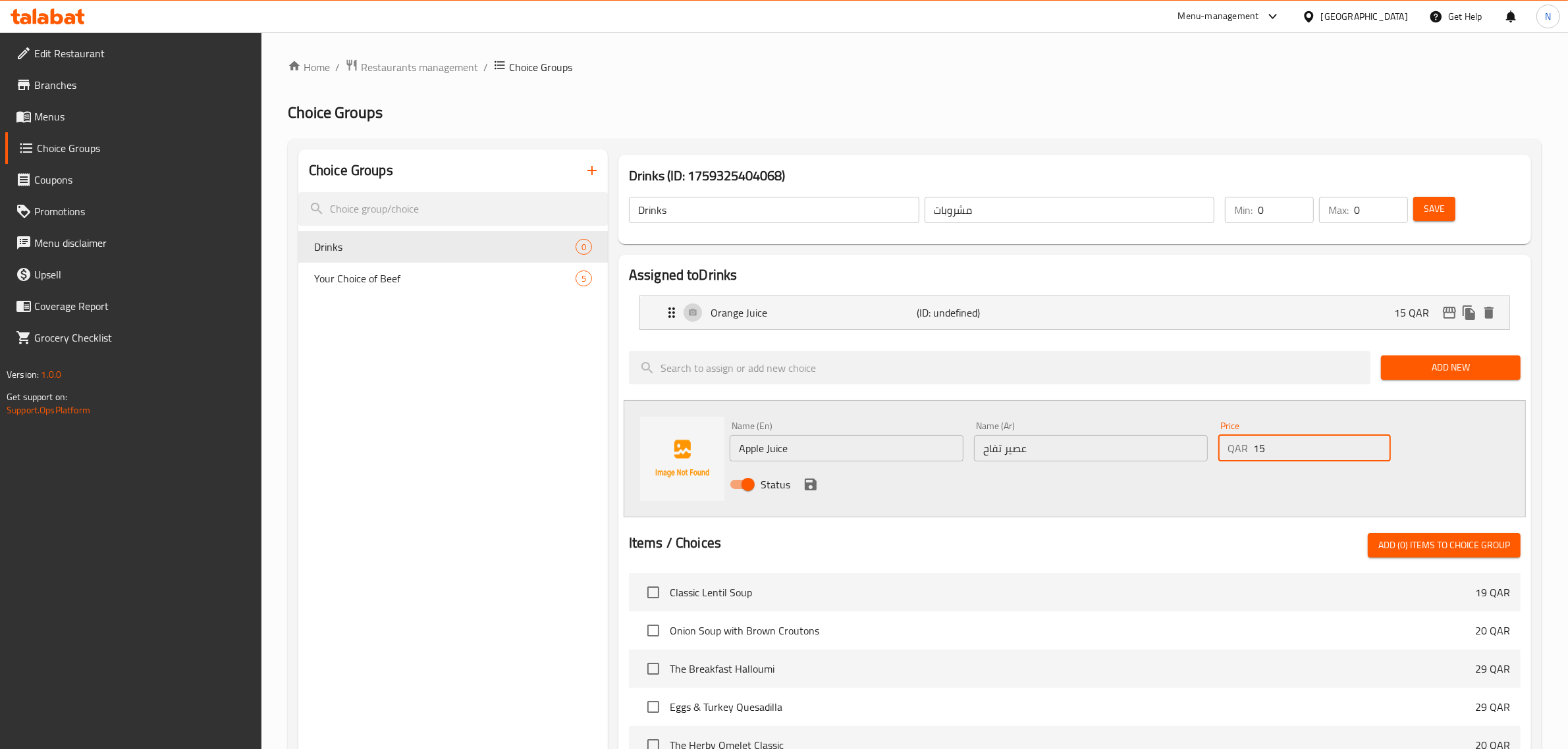
click at [814, 491] on icon "save" at bounding box center [810, 484] width 15 height 15
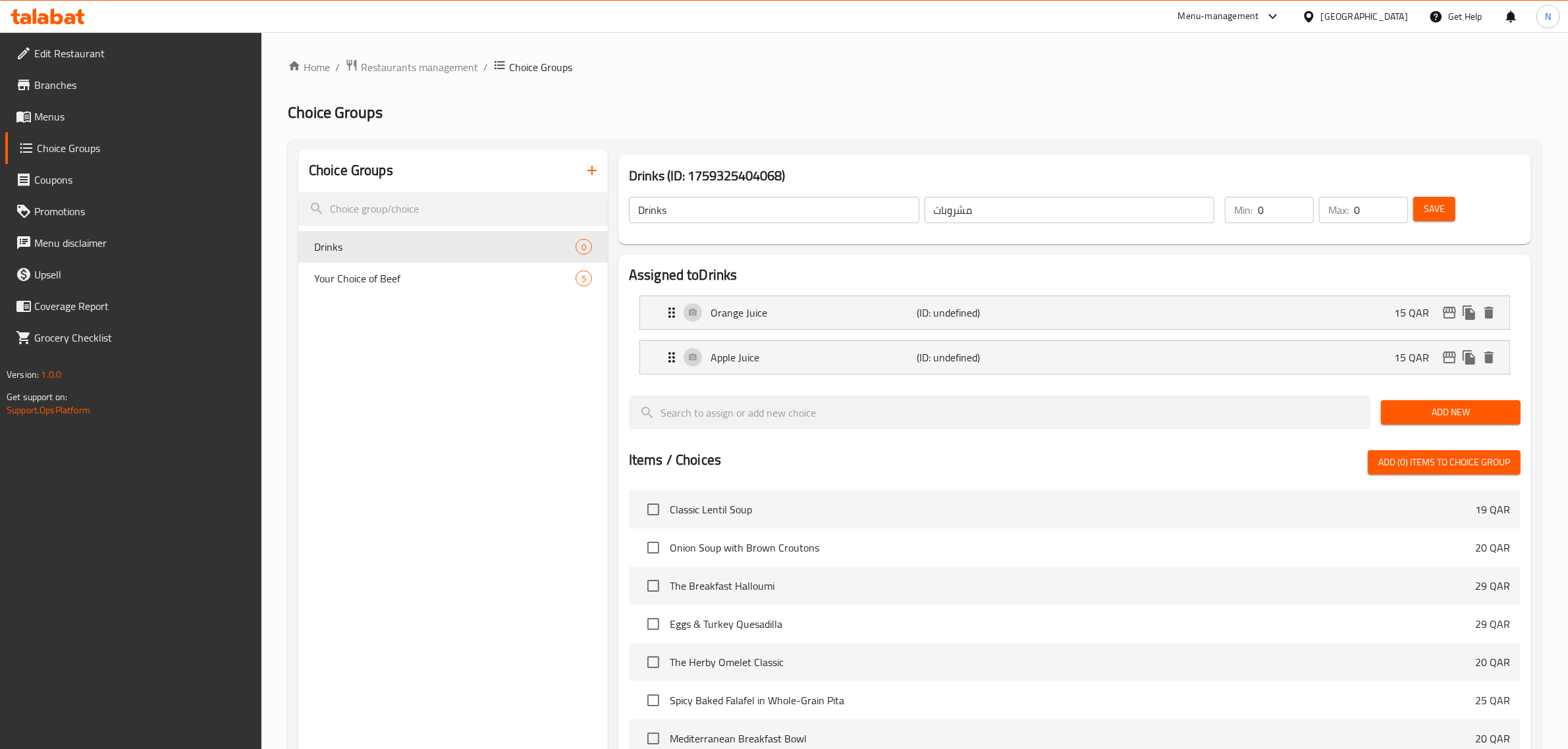
click at [1463, 412] on span "Add New" at bounding box center [1450, 413] width 119 height 16
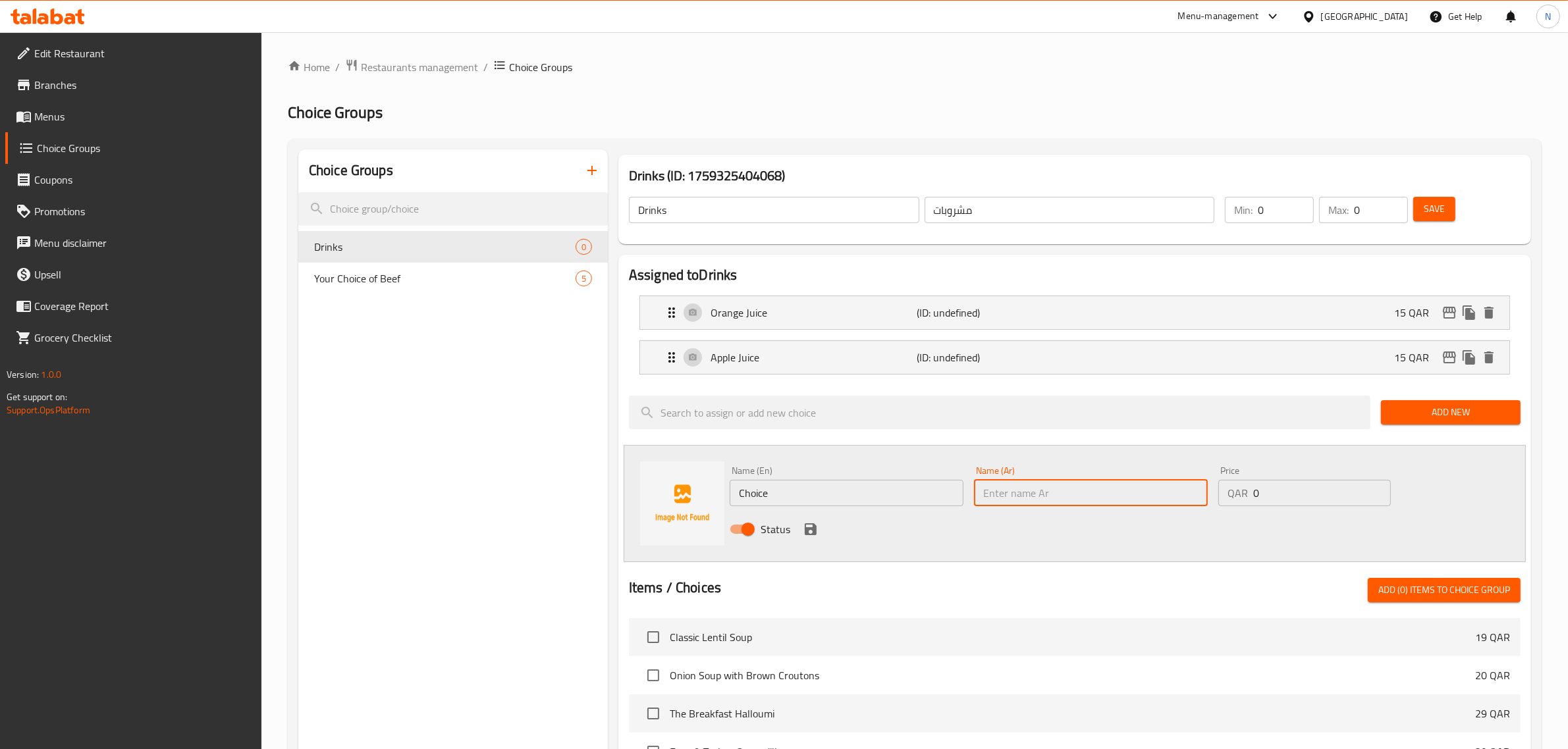
click at [1042, 489] on input "text" at bounding box center [1091, 492] width 234 height 26
paste input "عصير بيري بلاست"
type input "عصير بيري بلاست"
click at [753, 494] on input "Choice" at bounding box center [847, 492] width 234 height 26
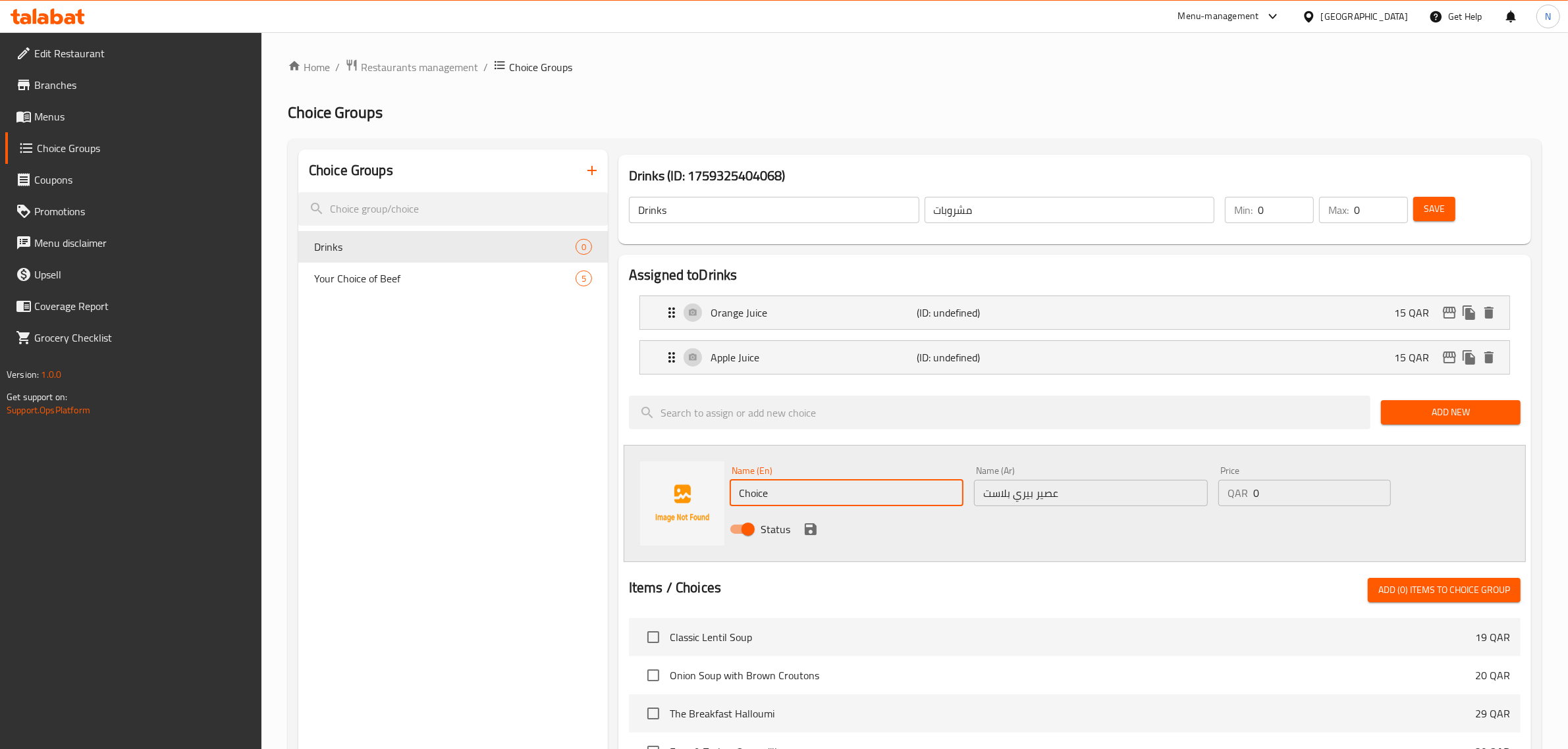
click at [753, 494] on input "Choice" at bounding box center [847, 492] width 234 height 26
paste input "[PERSON_NAME] Blast Ju"
type input "Berry Blast Juice"
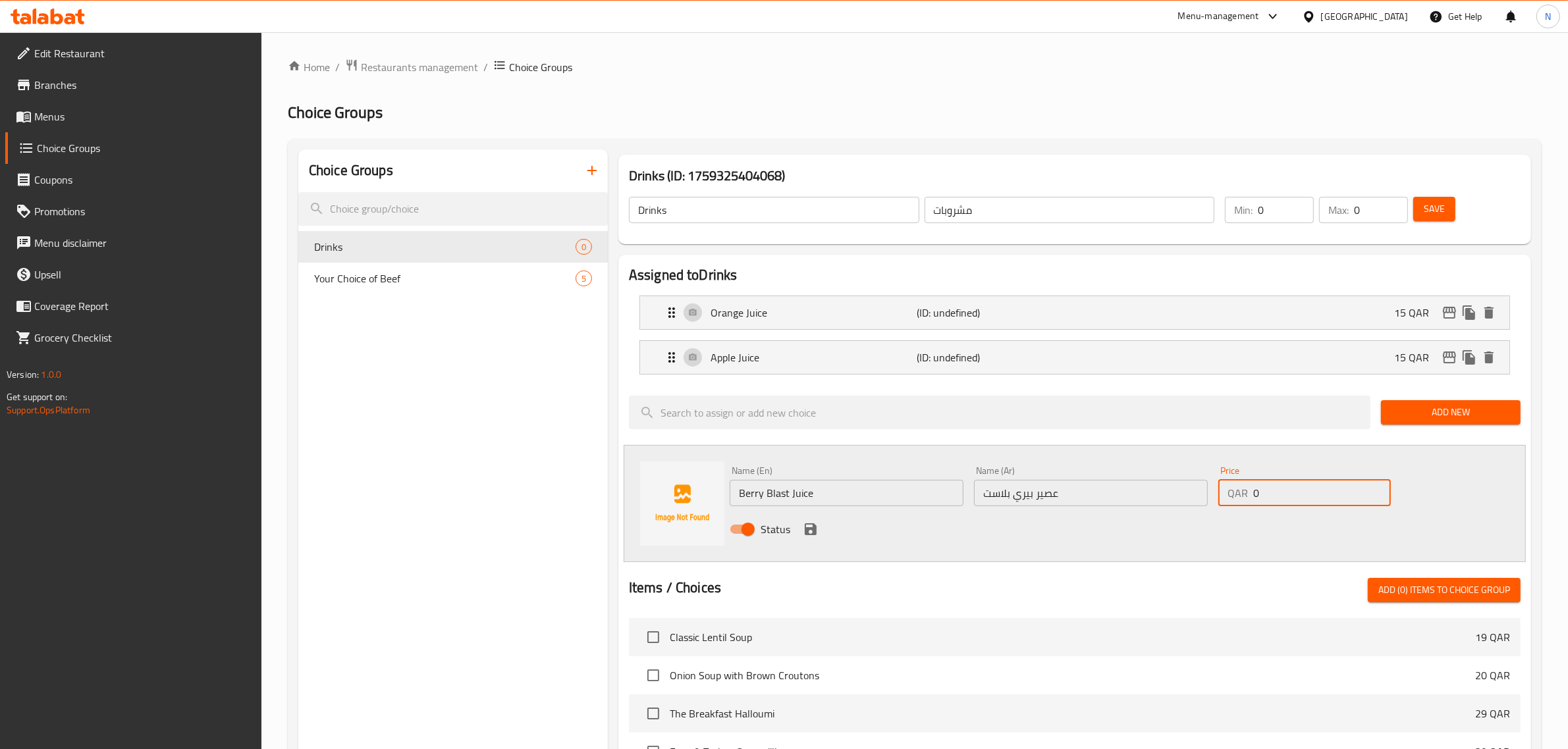
drag, startPoint x: 1319, startPoint y: 496, endPoint x: 1222, endPoint y: 499, distance: 97.0
click at [1222, 499] on div "QAR 0 Price" at bounding box center [1304, 492] width 172 height 26
type input "20"
click at [809, 528] on icon "save" at bounding box center [810, 529] width 15 height 15
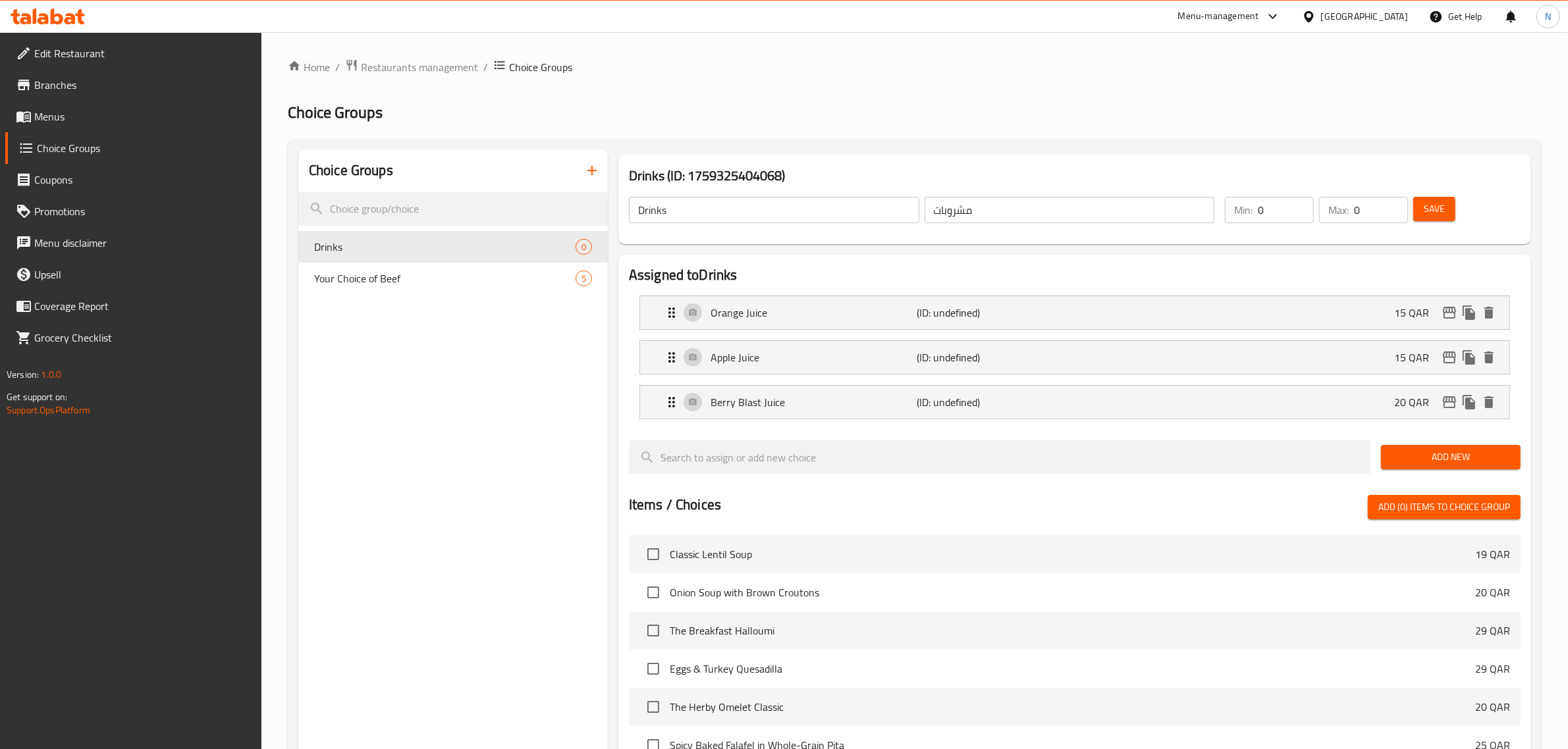
click at [1469, 454] on span "Add New" at bounding box center [1450, 457] width 119 height 16
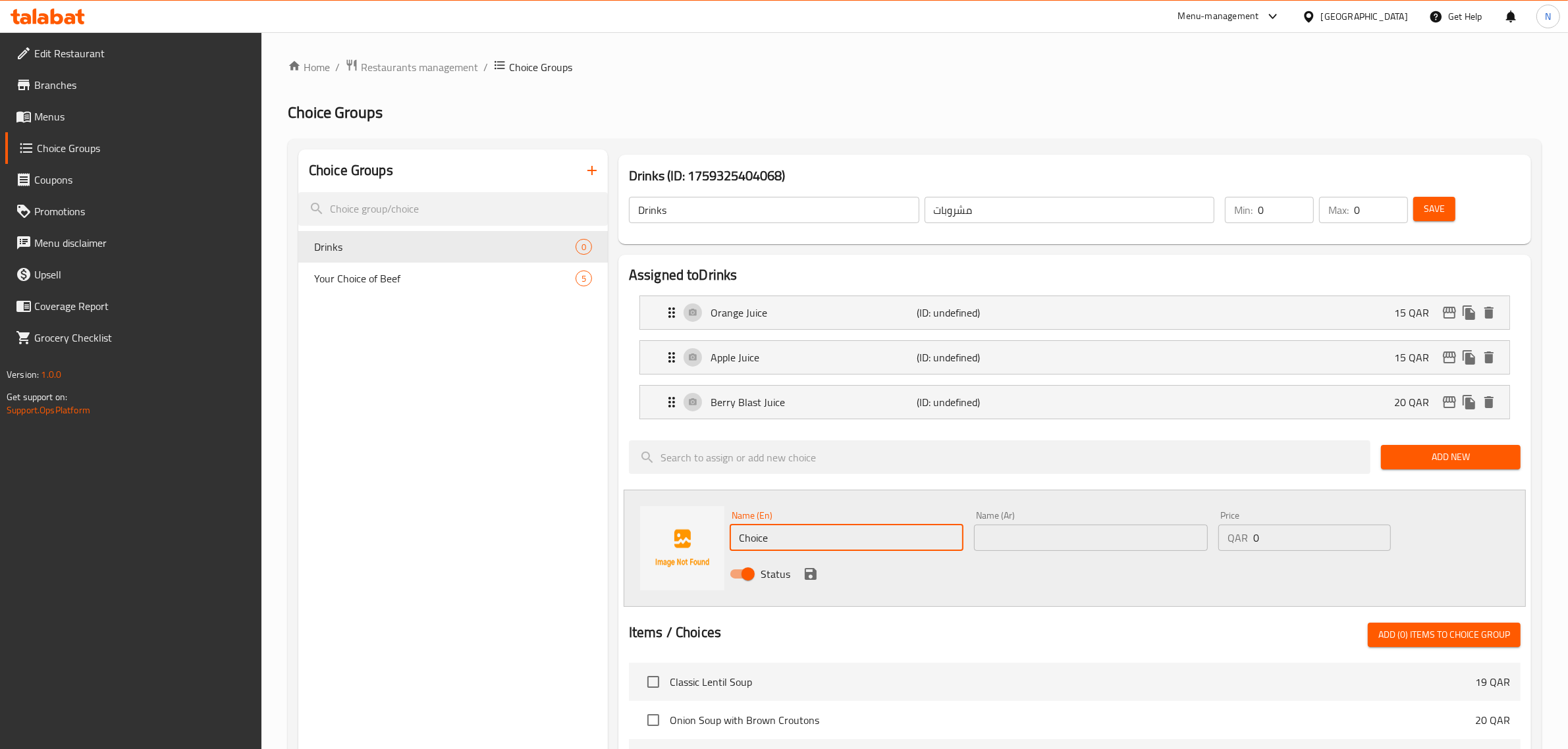
click at [764, 543] on input "Choice" at bounding box center [847, 538] width 234 height 26
click at [762, 540] on input "Choice" at bounding box center [847, 538] width 234 height 26
drag, startPoint x: 762, startPoint y: 537, endPoint x: 754, endPoint y: 540, distance: 8.5
click at [754, 540] on input "Choice" at bounding box center [847, 538] width 234 height 26
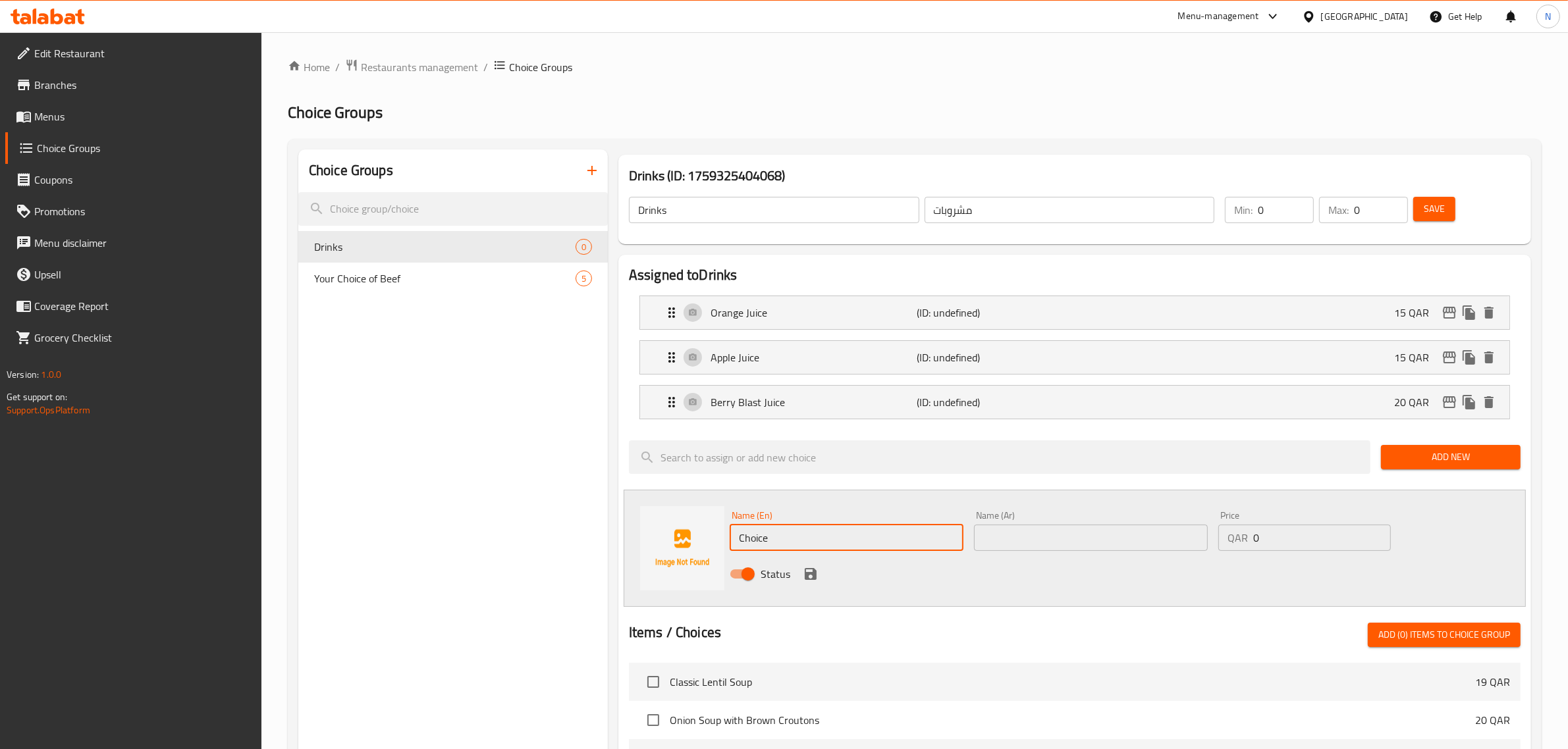
click at [754, 540] on input "Choice" at bounding box center [847, 538] width 234 height 26
paste input "Mango Beach Ju"
type input "Mango Beach Juice"
paste input "عصير مانجو بيتش"
type input "عصير مانجو بيتش"
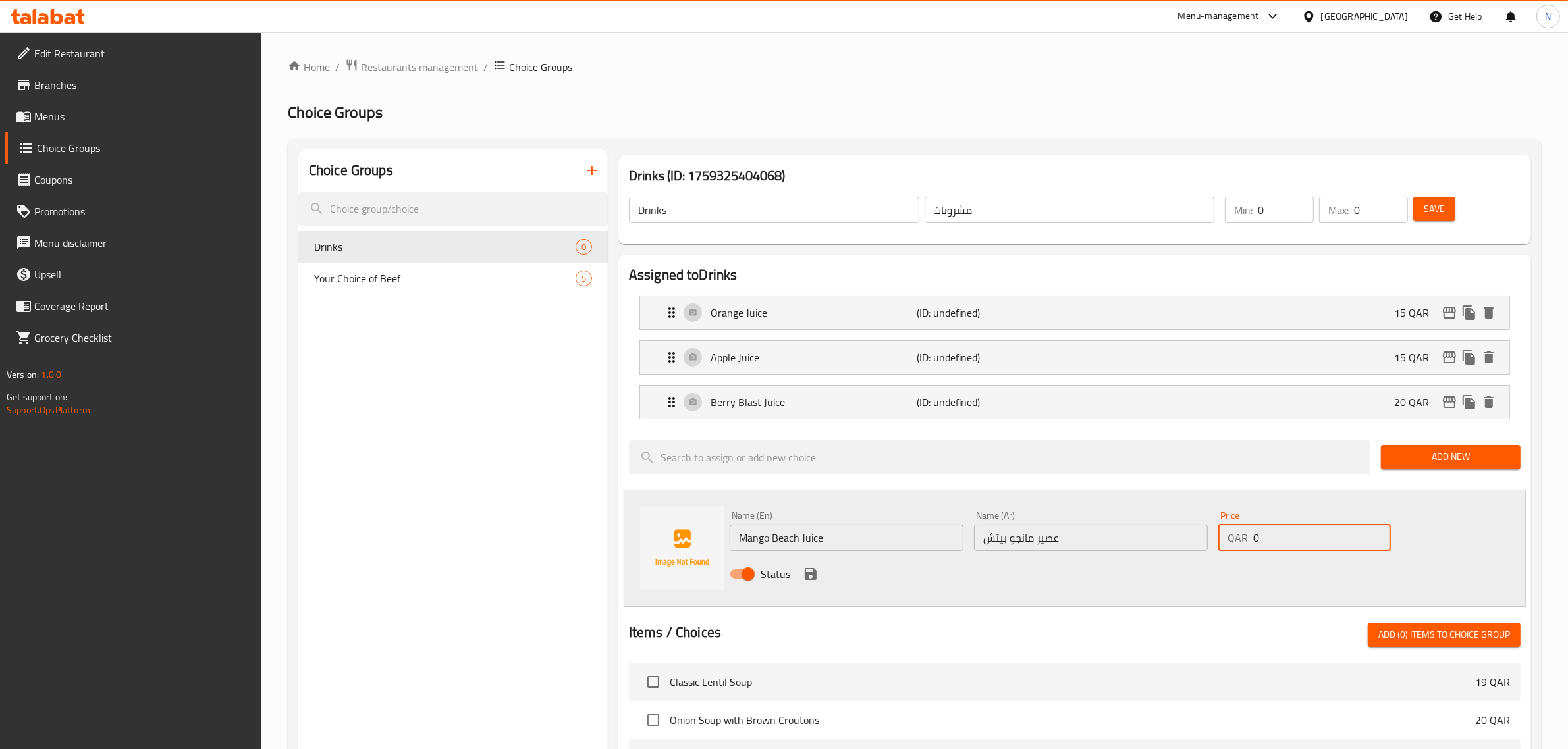
drag, startPoint x: 1275, startPoint y: 550, endPoint x: 1220, endPoint y: 547, distance: 55.1
click at [1220, 547] on div "QAR 0 Price" at bounding box center [1304, 538] width 172 height 26
type input "15"
click at [814, 573] on icon "save" at bounding box center [810, 574] width 12 height 12
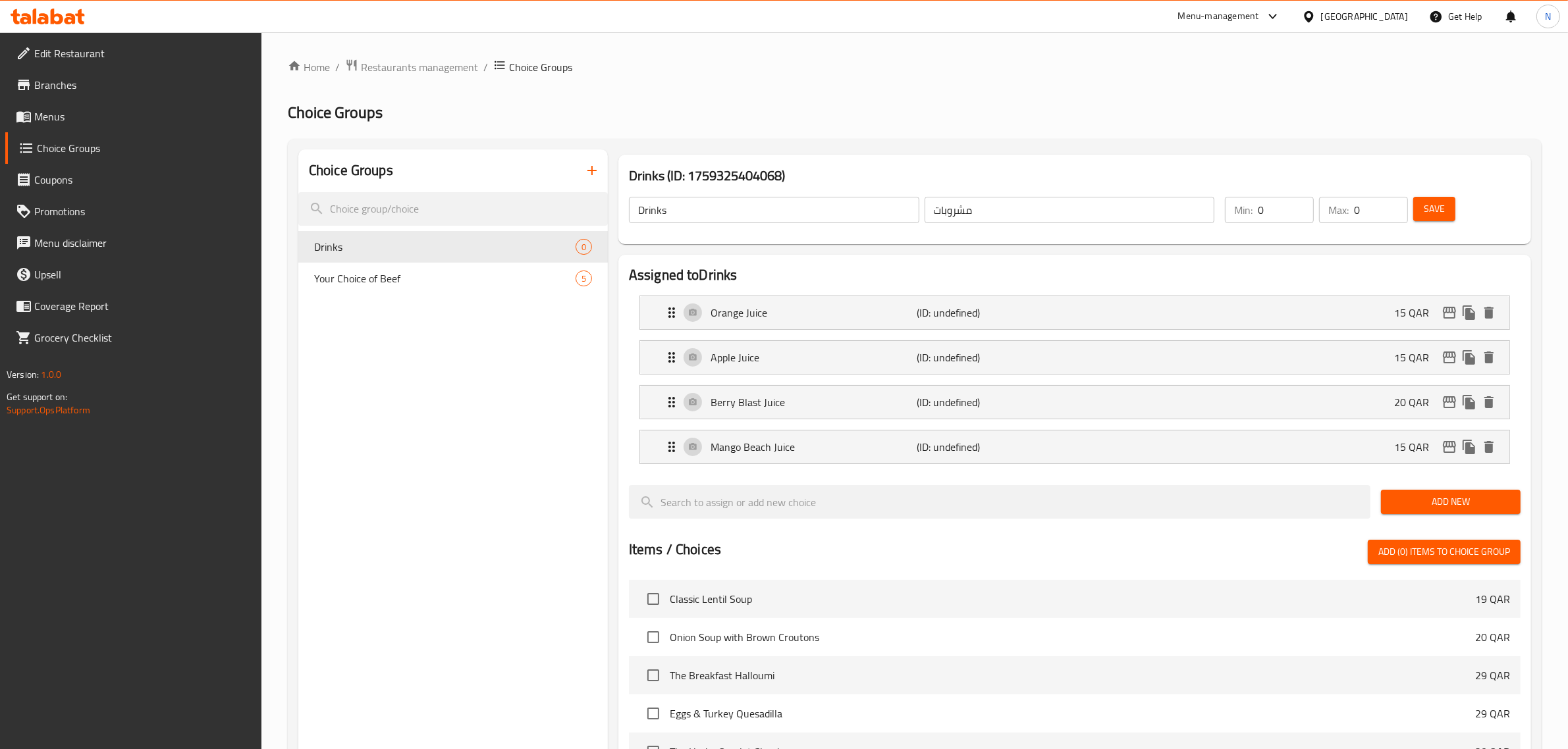
click at [1475, 507] on span "Add New" at bounding box center [1450, 502] width 119 height 16
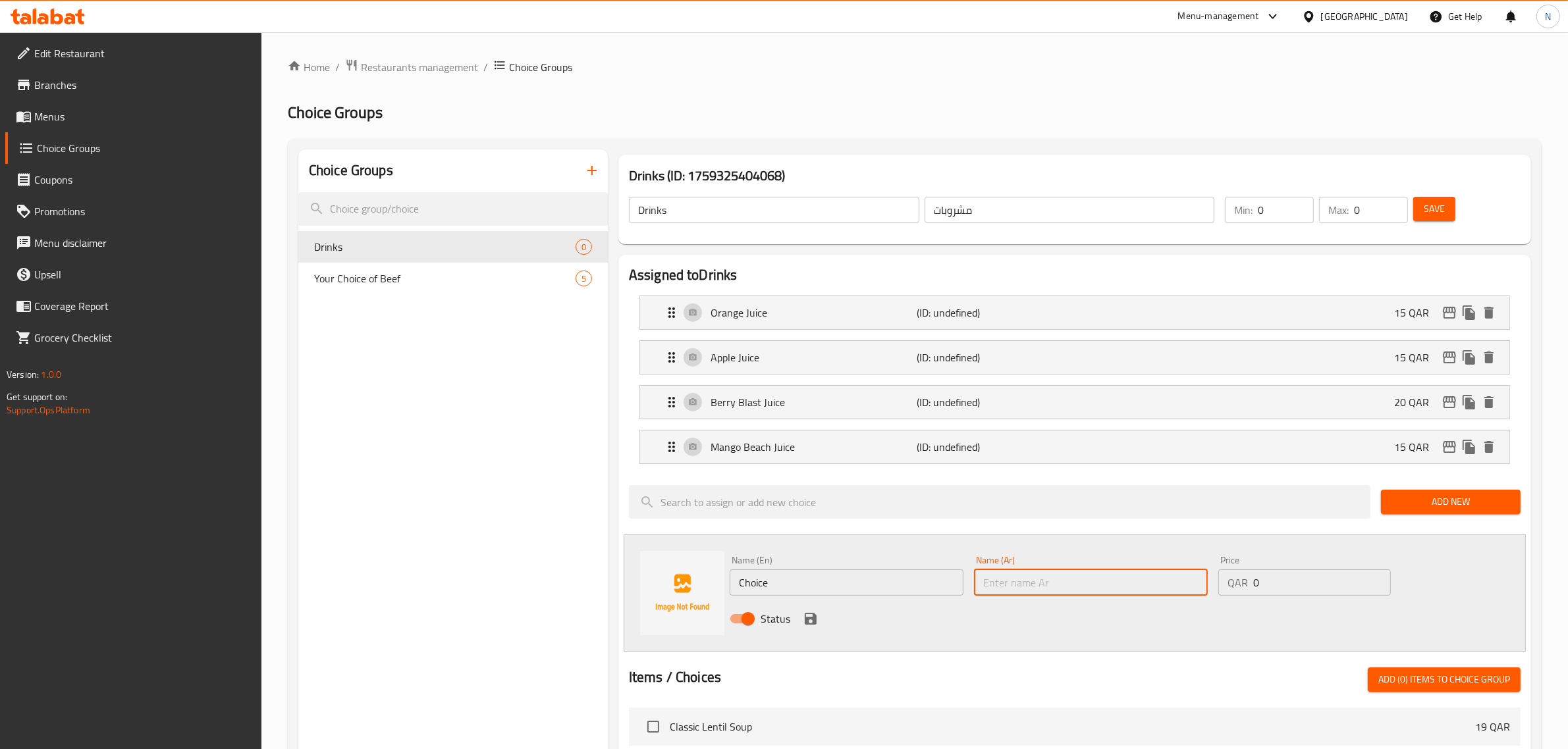
paste input "نظام كينزا الغذائي"
type input "نظام كينزا الغذائي"
click at [774, 583] on input "Choice" at bounding box center [847, 582] width 234 height 26
paste input "Kinza Diet"
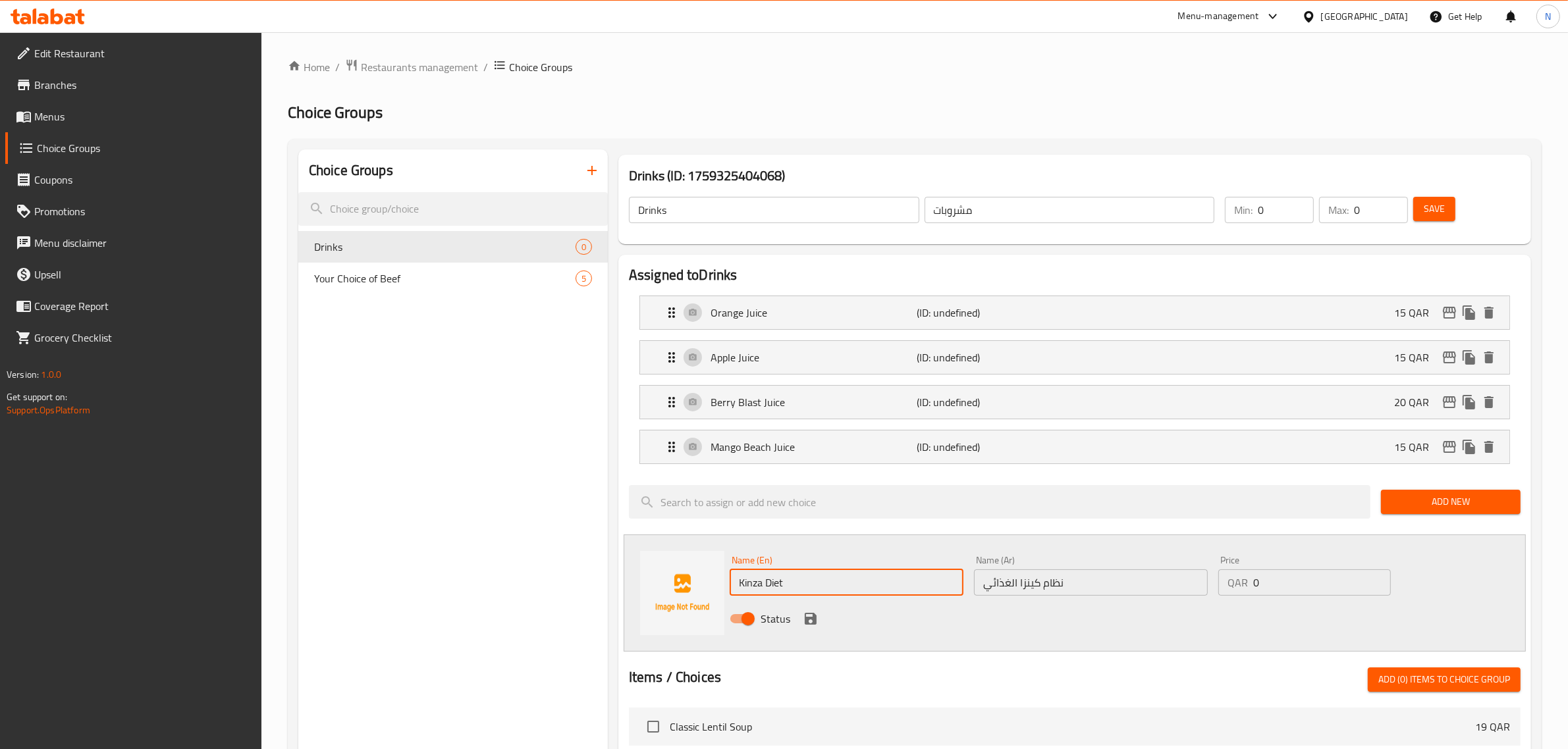
type input "Kinza Diet"
click at [1377, 579] on input "1" at bounding box center [1322, 582] width 138 height 26
click at [1377, 579] on input "2" at bounding box center [1322, 582] width 138 height 26
click at [1377, 579] on input "3" at bounding box center [1322, 582] width 138 height 26
type input "4"
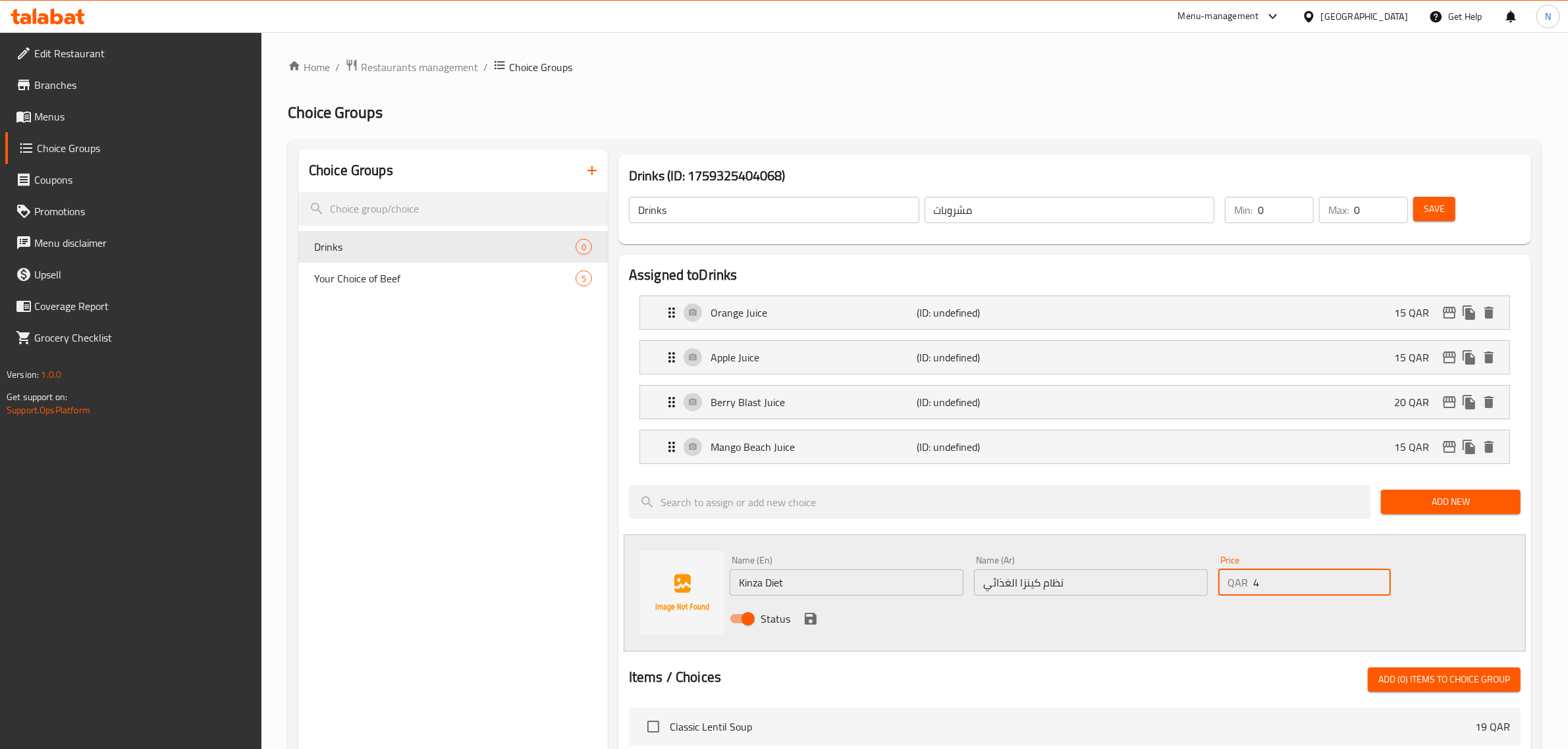
click at [1377, 579] on input "4" at bounding box center [1322, 582] width 138 height 26
click at [811, 621] on icon "save" at bounding box center [810, 618] width 15 height 15
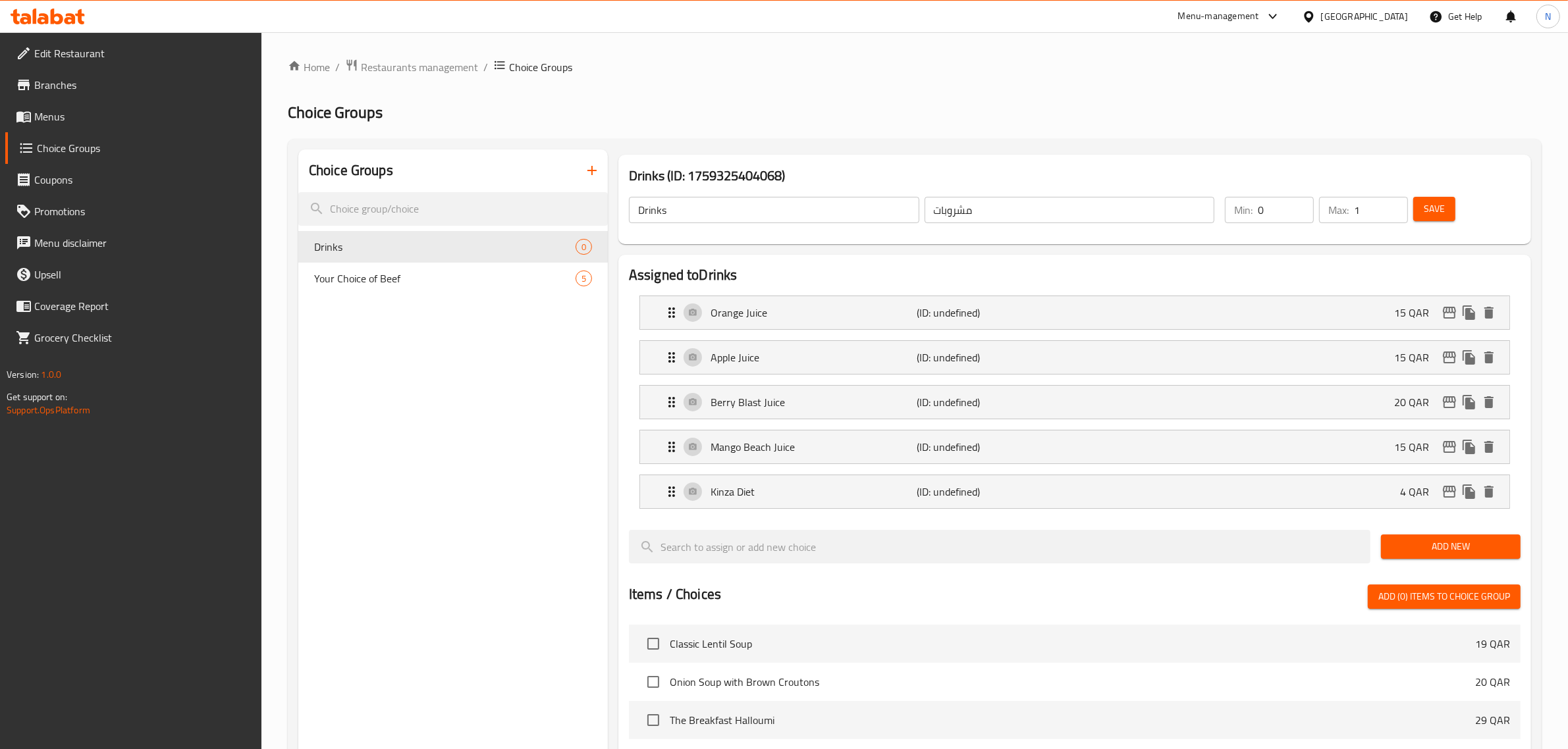
type input "1"
click at [1394, 208] on input "1" at bounding box center [1381, 209] width 54 height 26
click at [1434, 208] on span "Save" at bounding box center [1434, 209] width 21 height 16
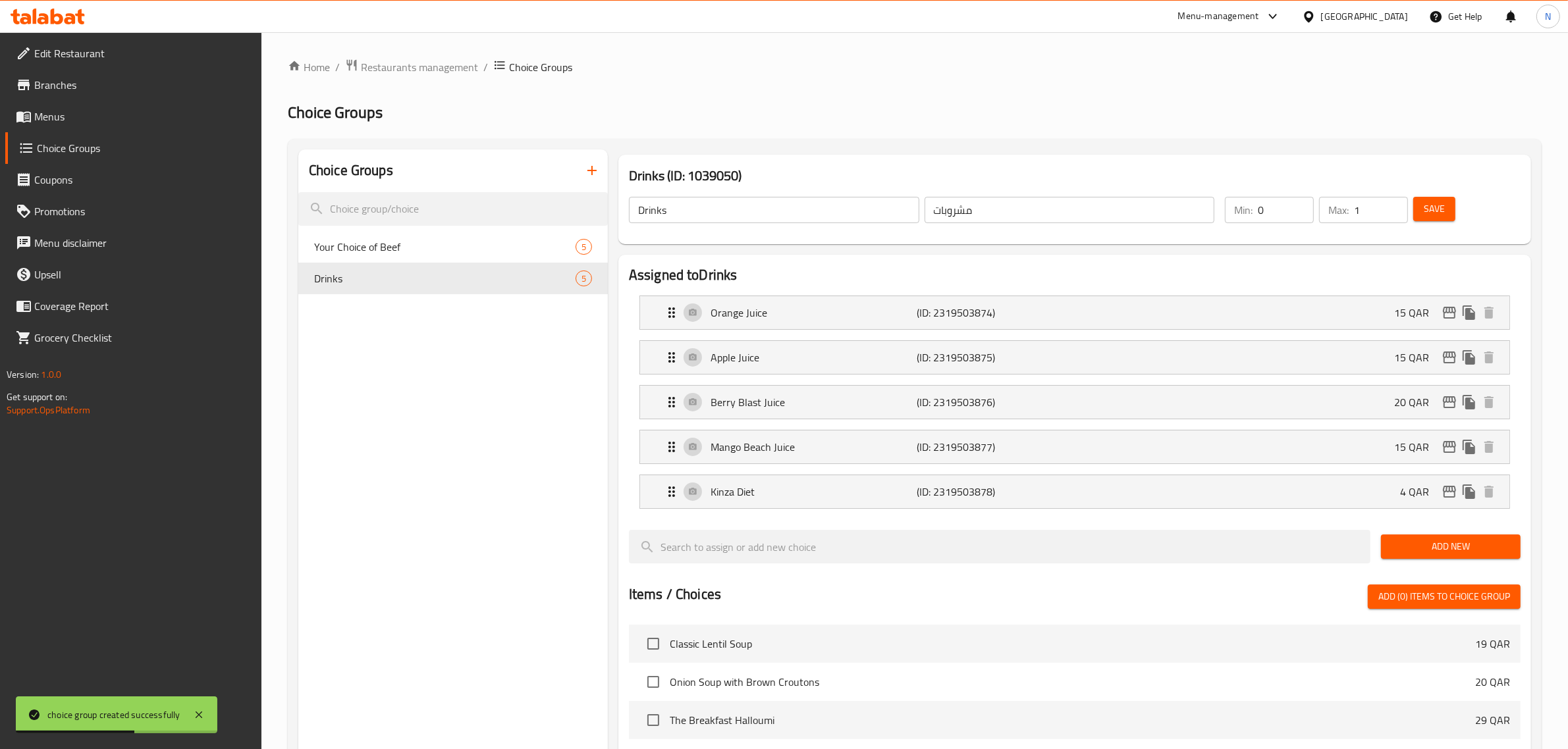
click at [522, 384] on div "Choice Groups Your Choice of Beef 5 Drinks 5" at bounding box center [453, 663] width 309 height 1027
click at [59, 121] on span "Menus" at bounding box center [143, 116] width 218 height 15
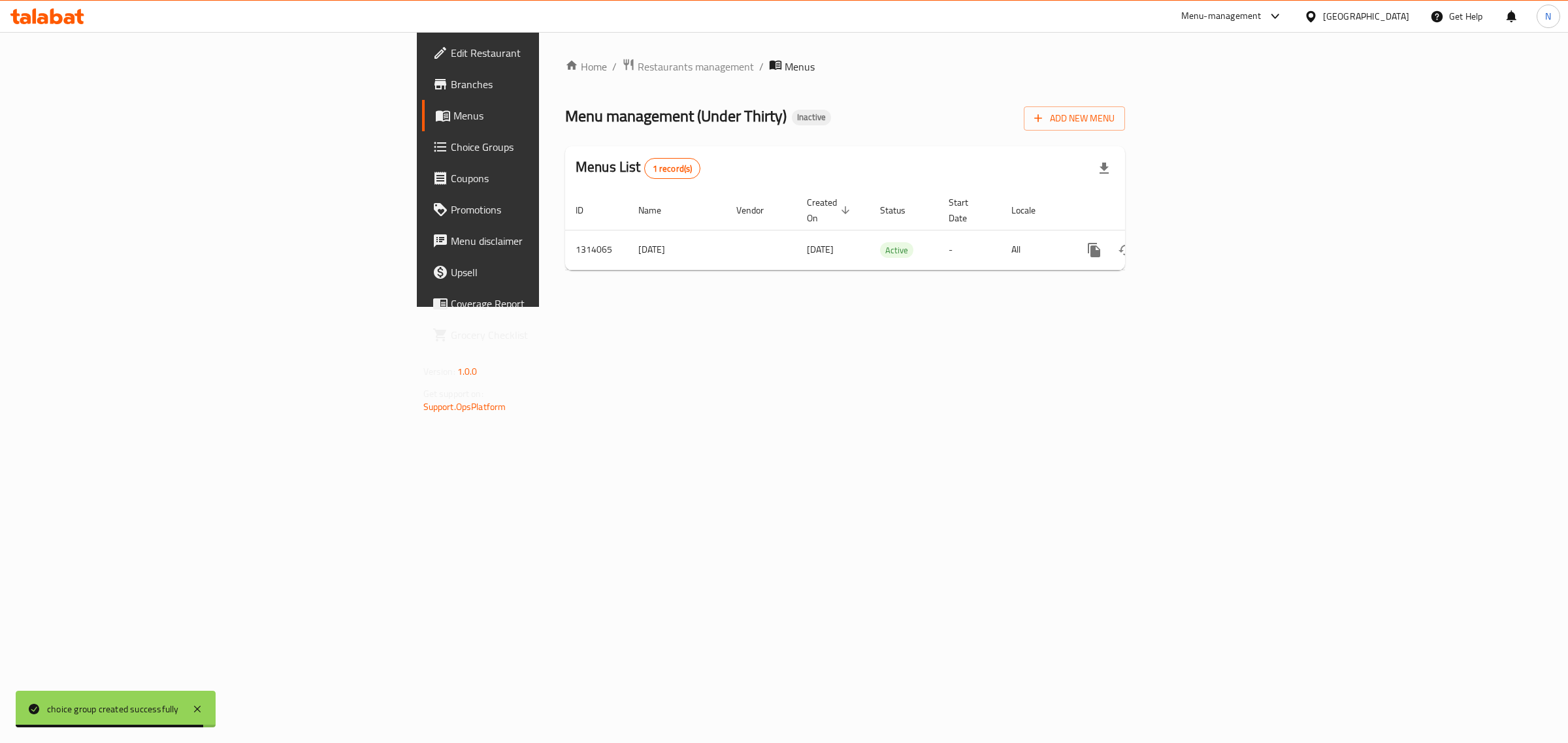
click at [422, 155] on link "Choice Groups" at bounding box center [550, 147] width 256 height 31
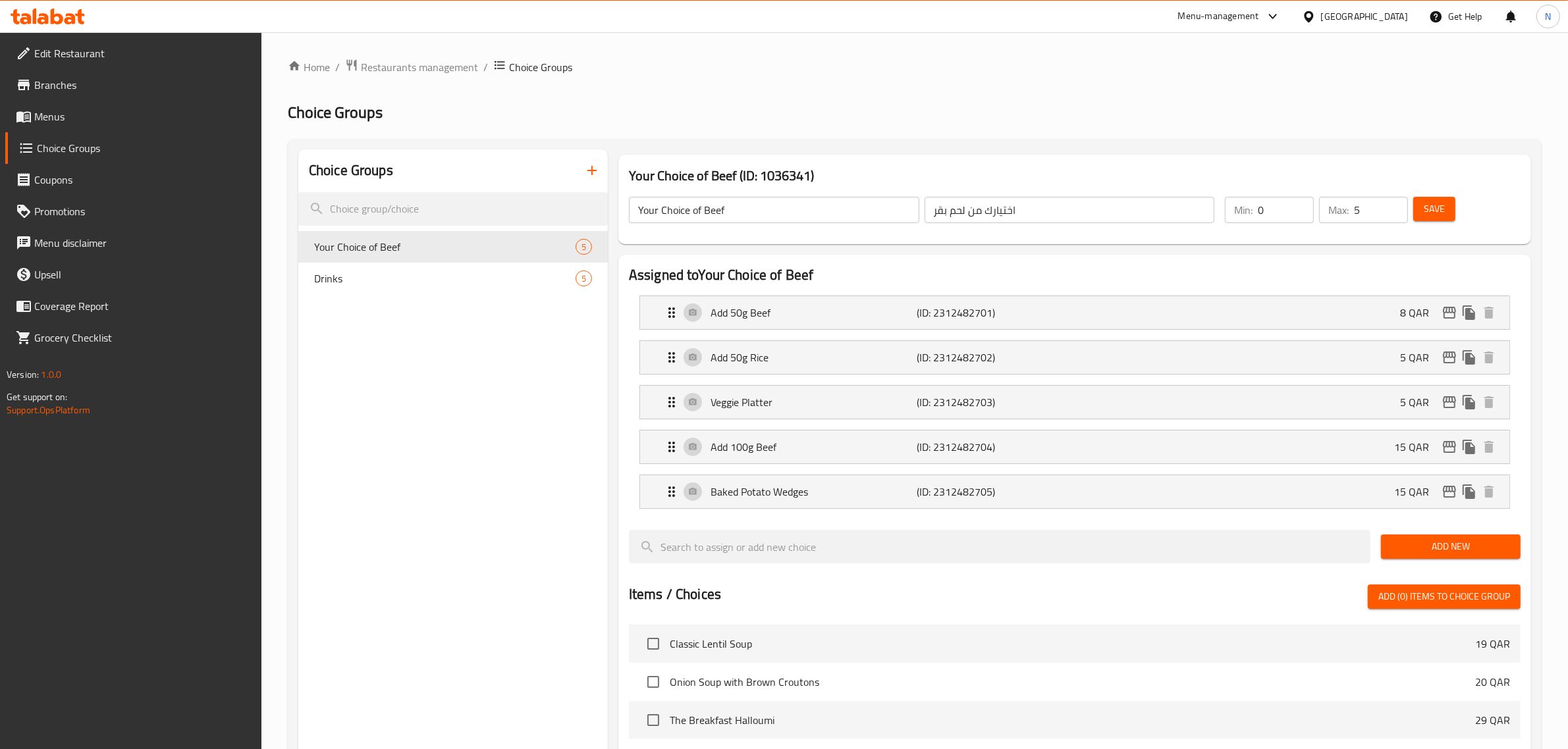
click at [50, 123] on span "Menus" at bounding box center [143, 116] width 218 height 15
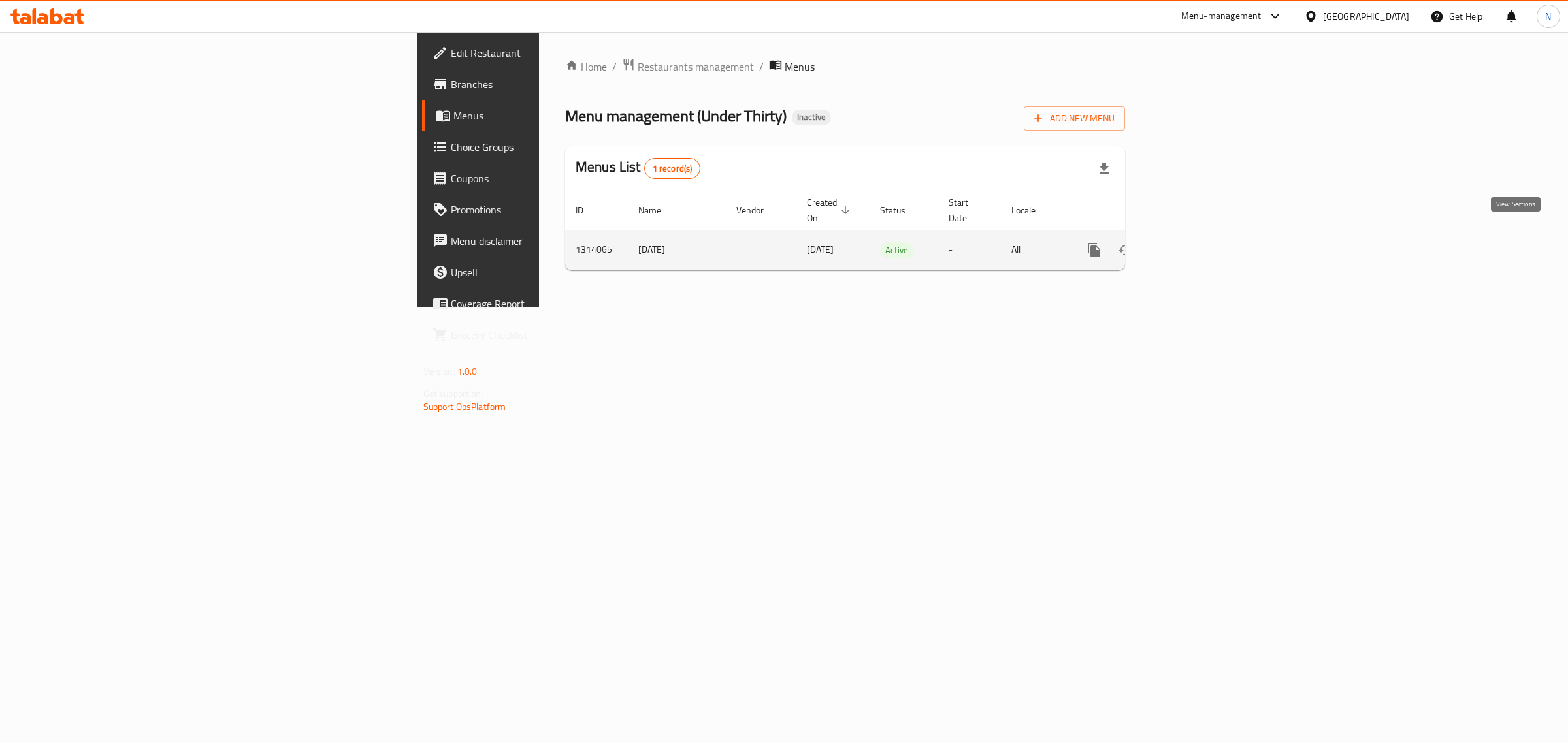
click at [1194, 245] on icon "enhanced table" at bounding box center [1187, 250] width 12 height 12
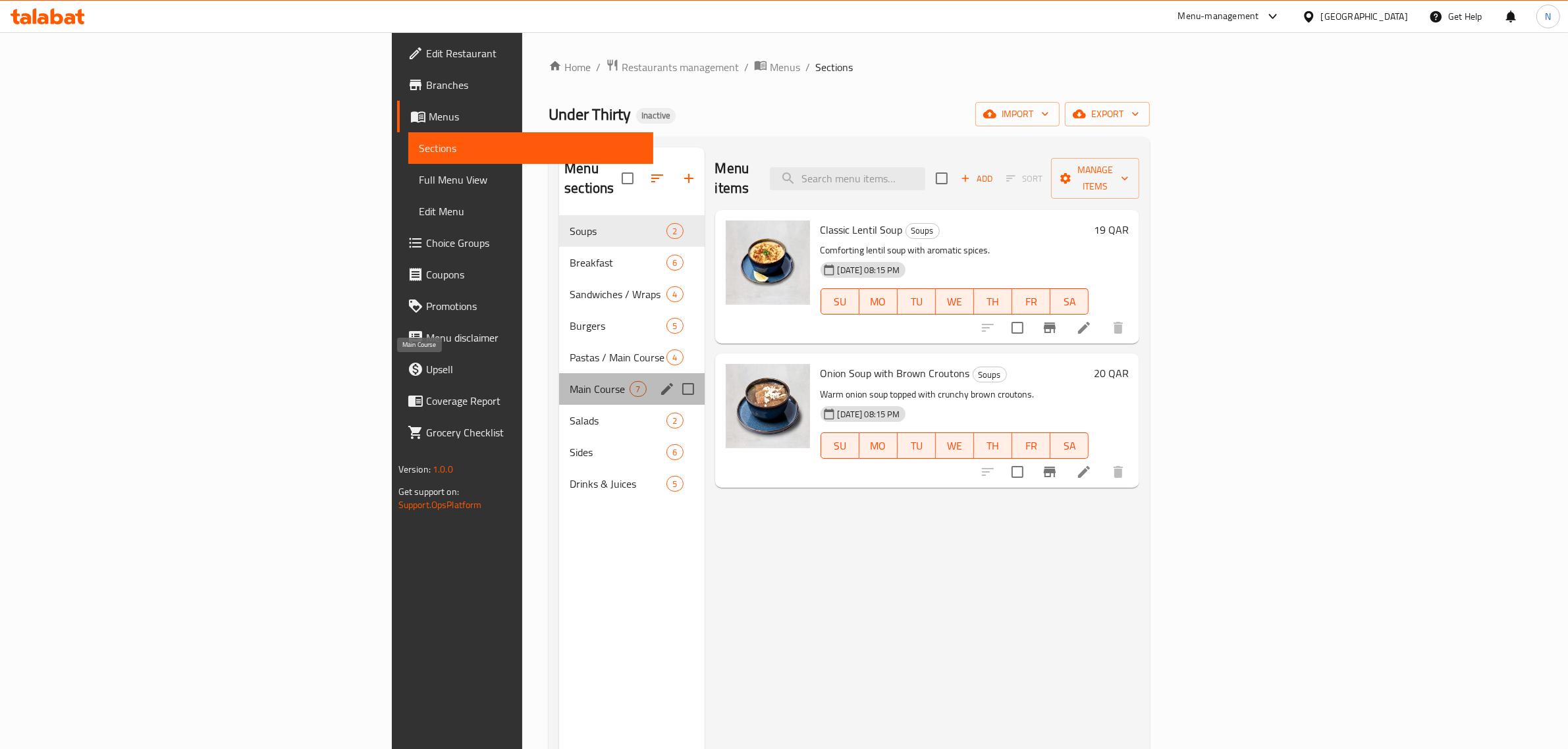
click at [570, 381] on span "Main Course" at bounding box center [599, 388] width 60 height 15
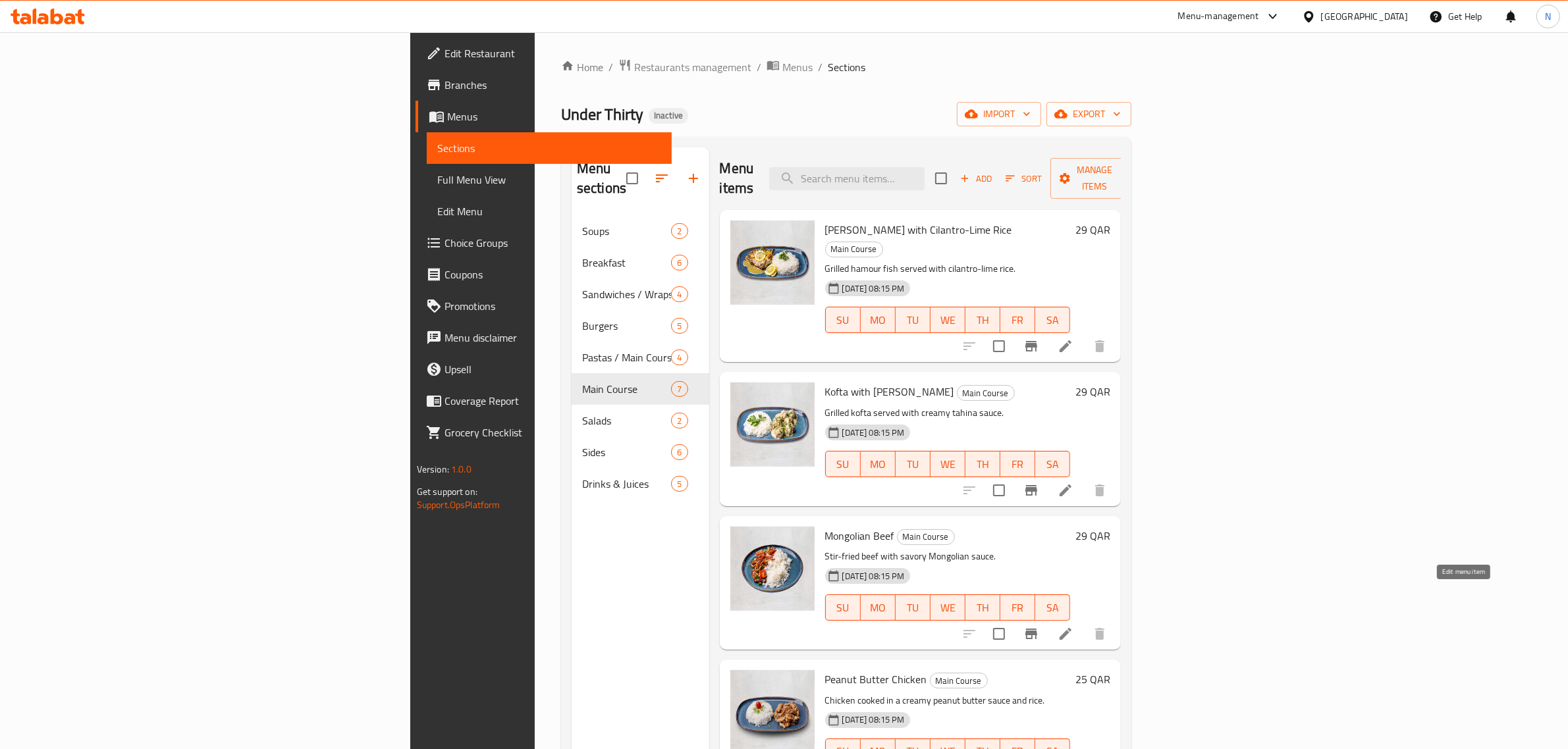
click at [1071, 628] on icon at bounding box center [1065, 634] width 12 height 12
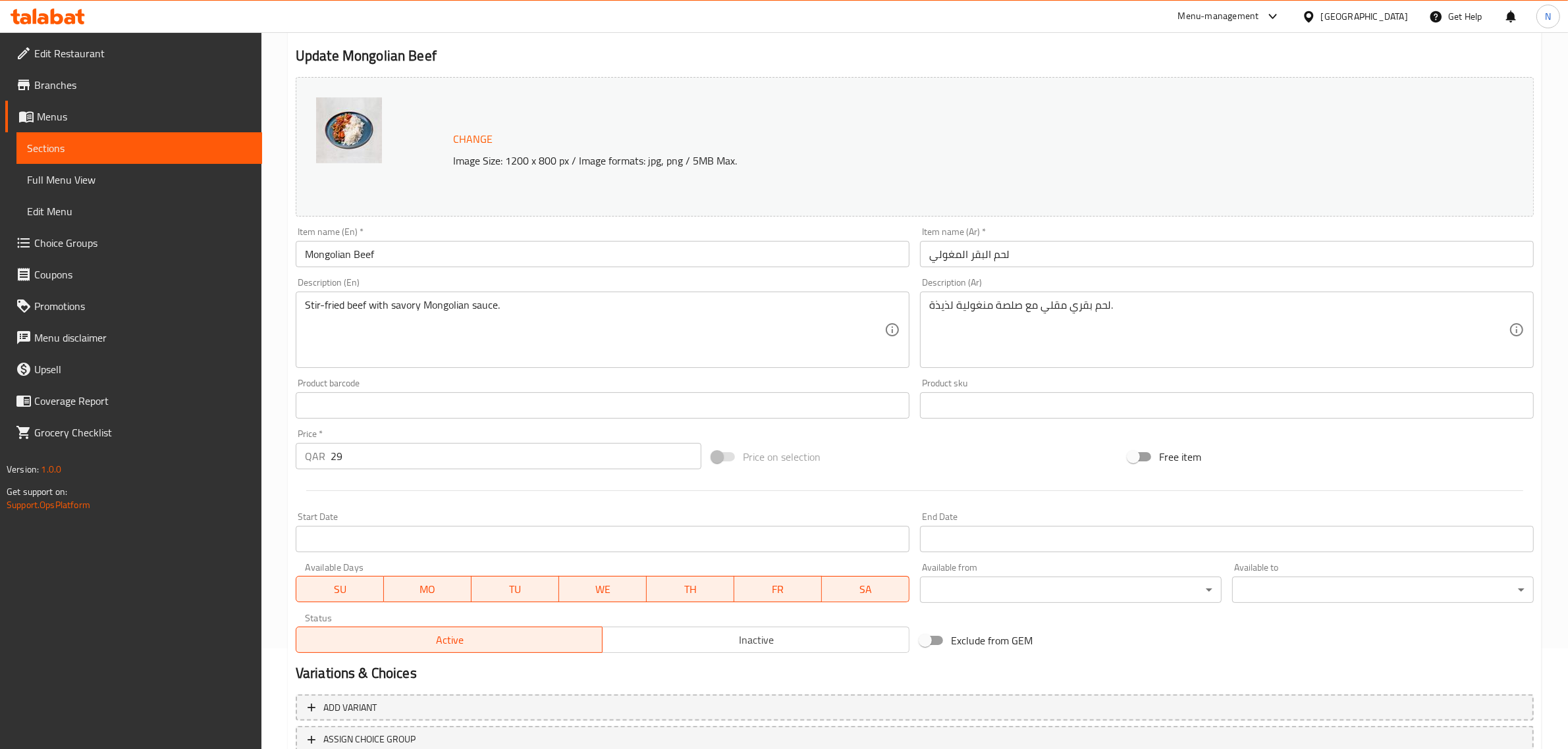
scroll to position [199, 0]
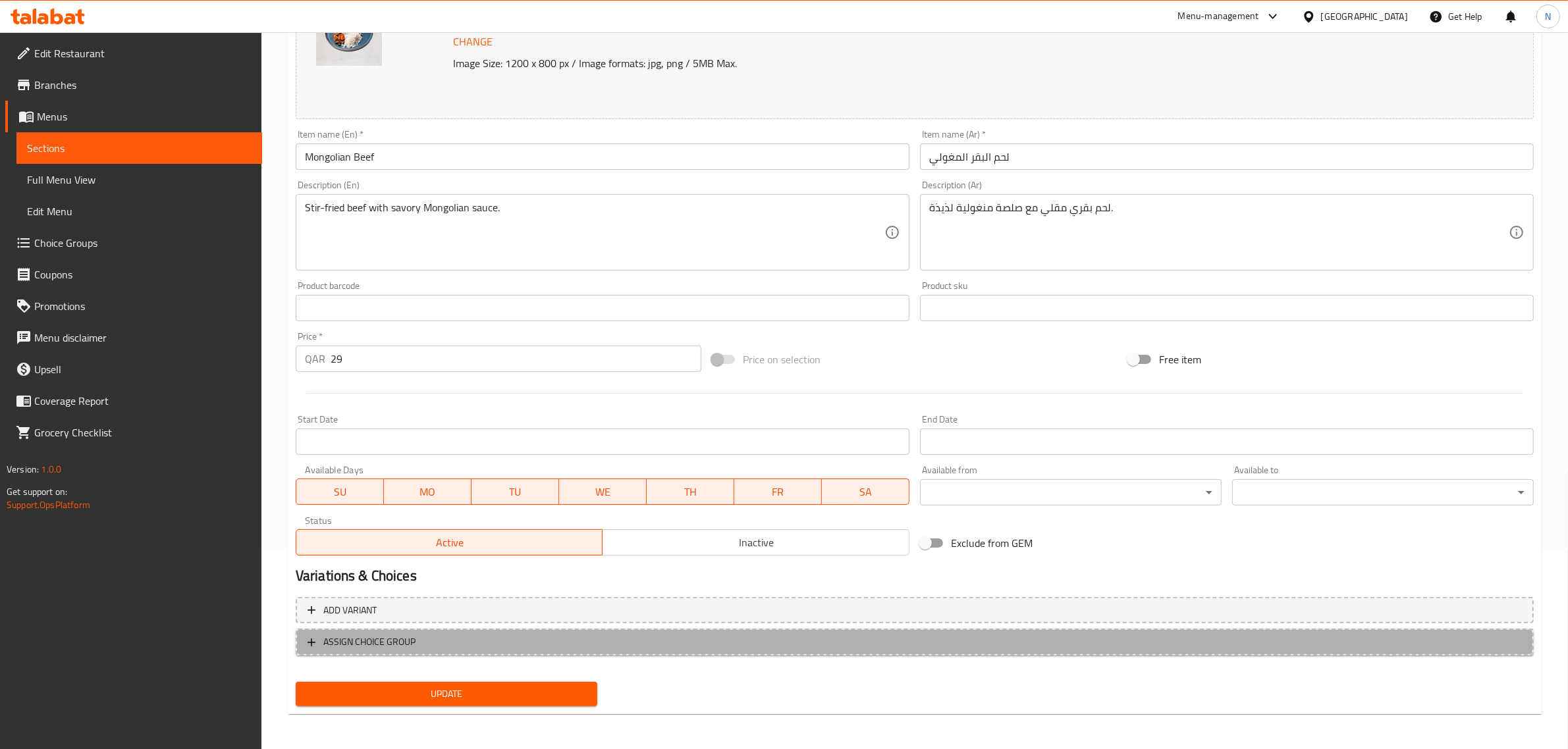
click at [419, 644] on span "ASSIGN CHOICE GROUP" at bounding box center [914, 642] width 1214 height 16
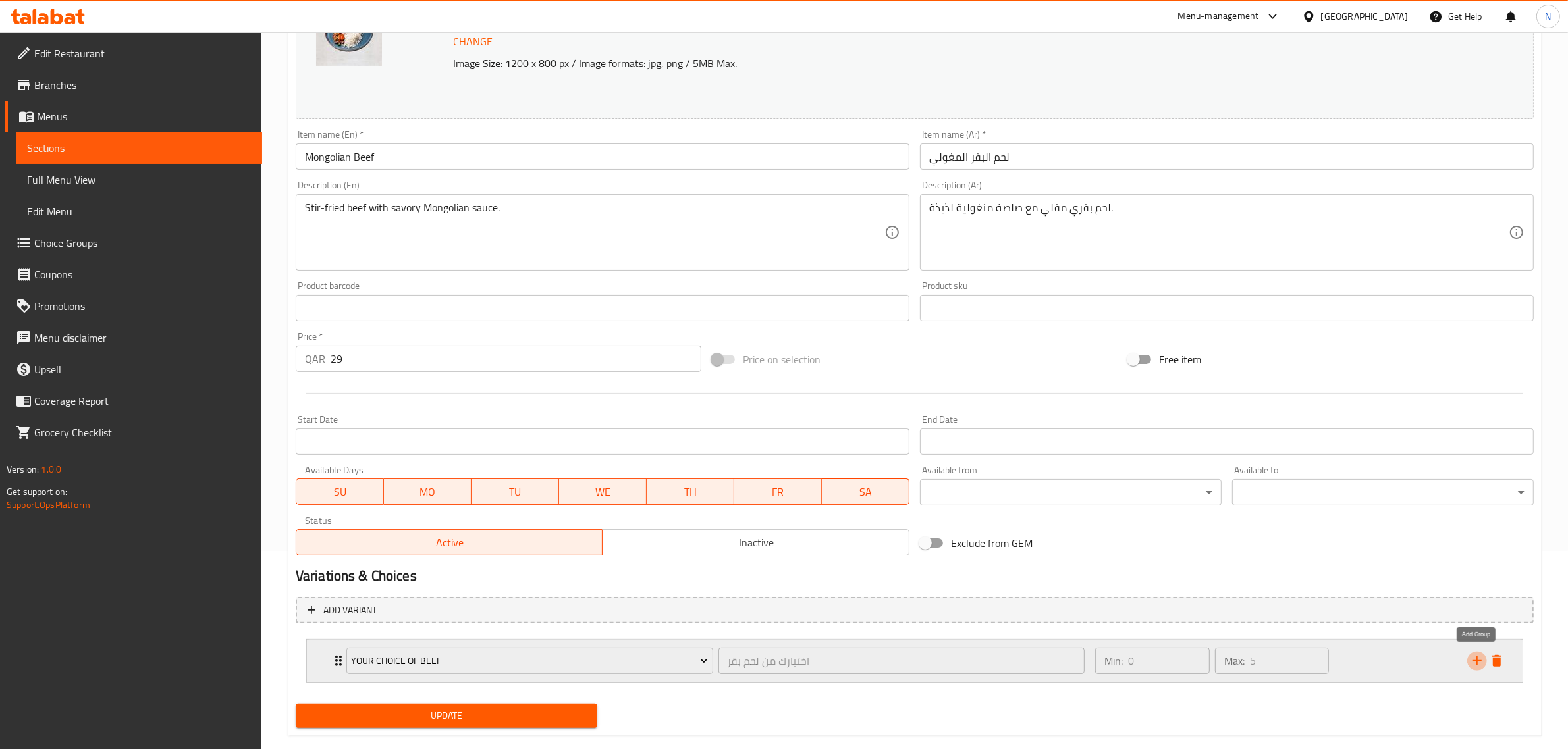
click at [1482, 662] on icon "add" at bounding box center [1476, 660] width 15 height 15
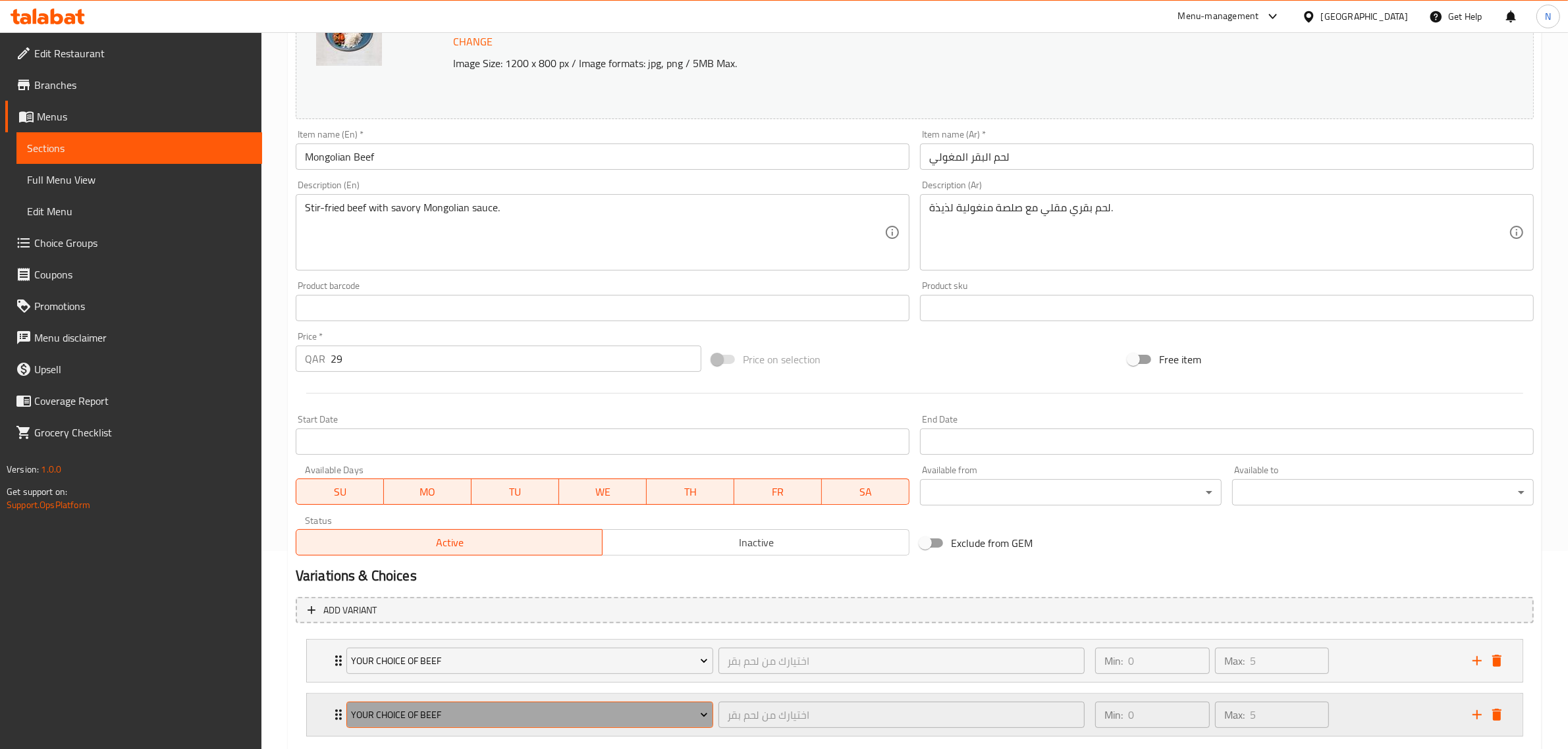
click at [507, 721] on span "Your Choice of Beef" at bounding box center [530, 715] width 357 height 16
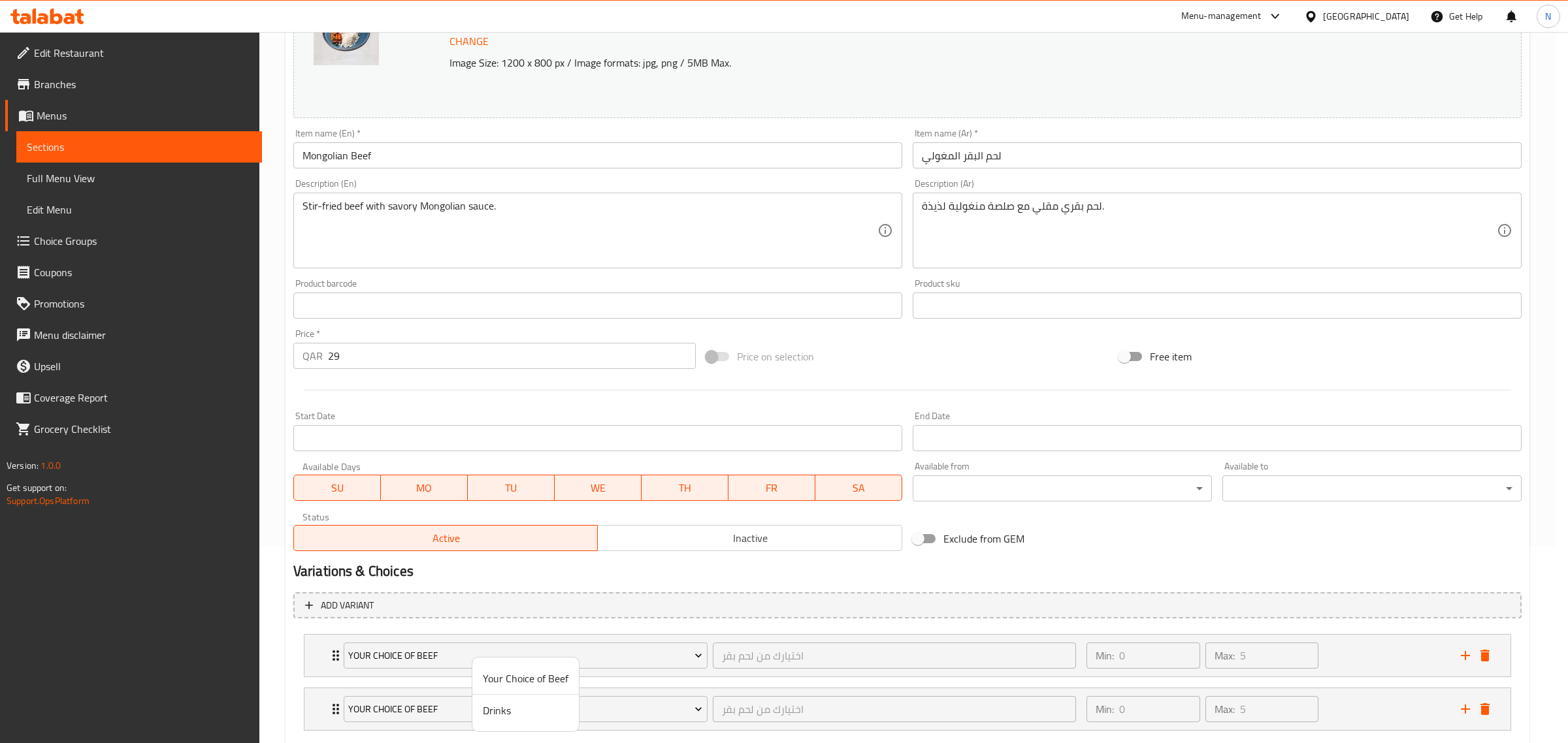
click at [503, 707] on span "Drinks" at bounding box center [525, 710] width 85 height 15
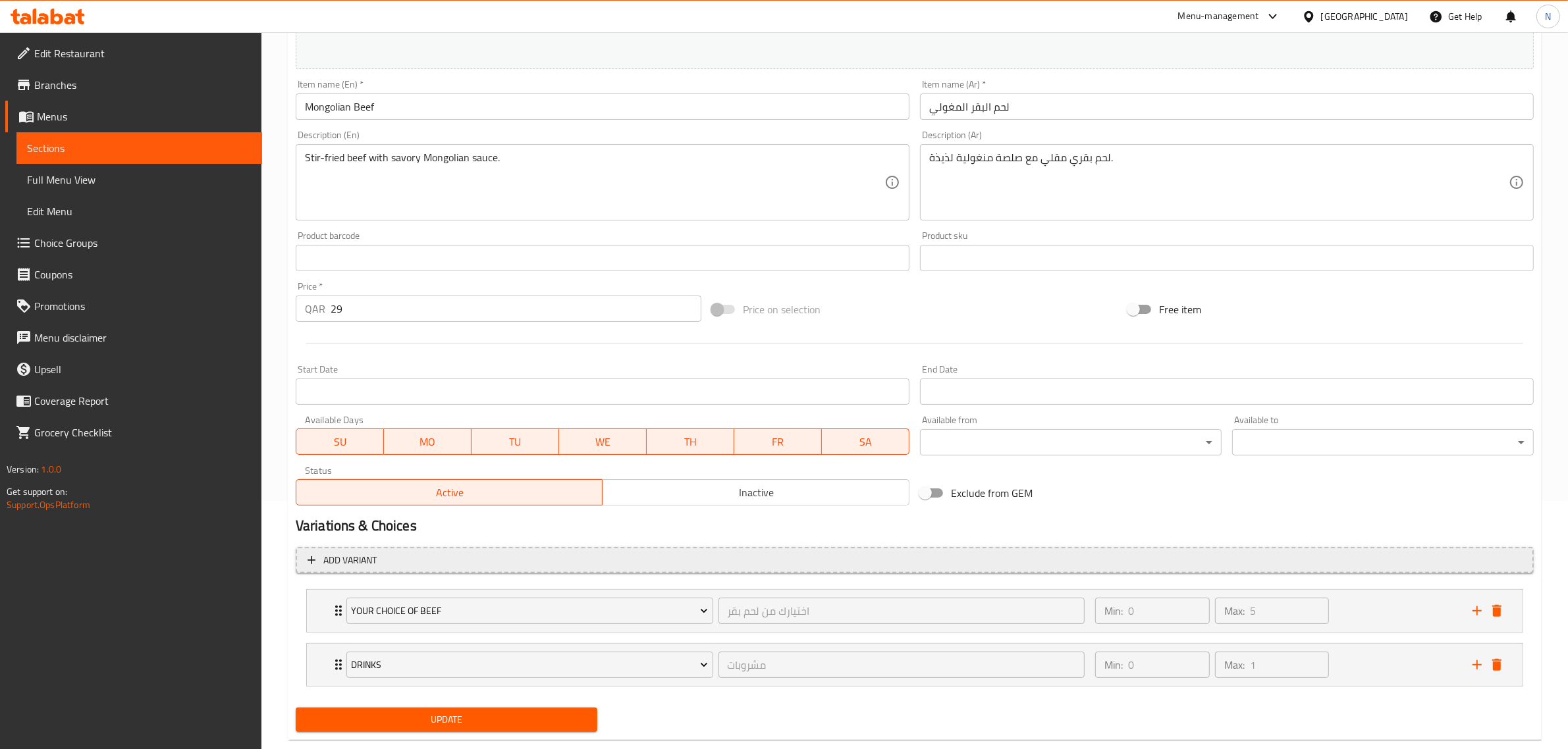
scroll to position [276, 0]
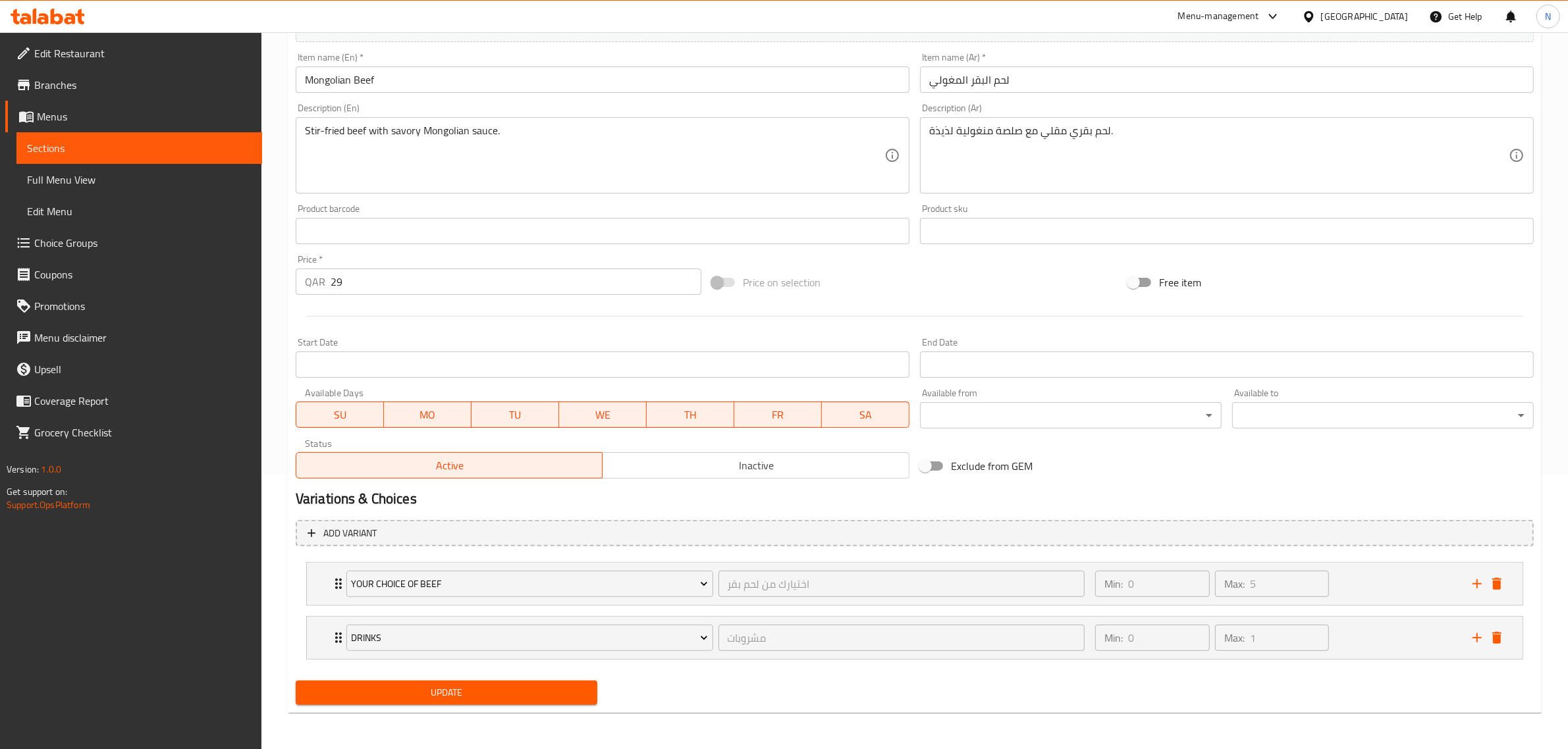
click at [553, 691] on span "Update" at bounding box center [446, 693] width 280 height 16
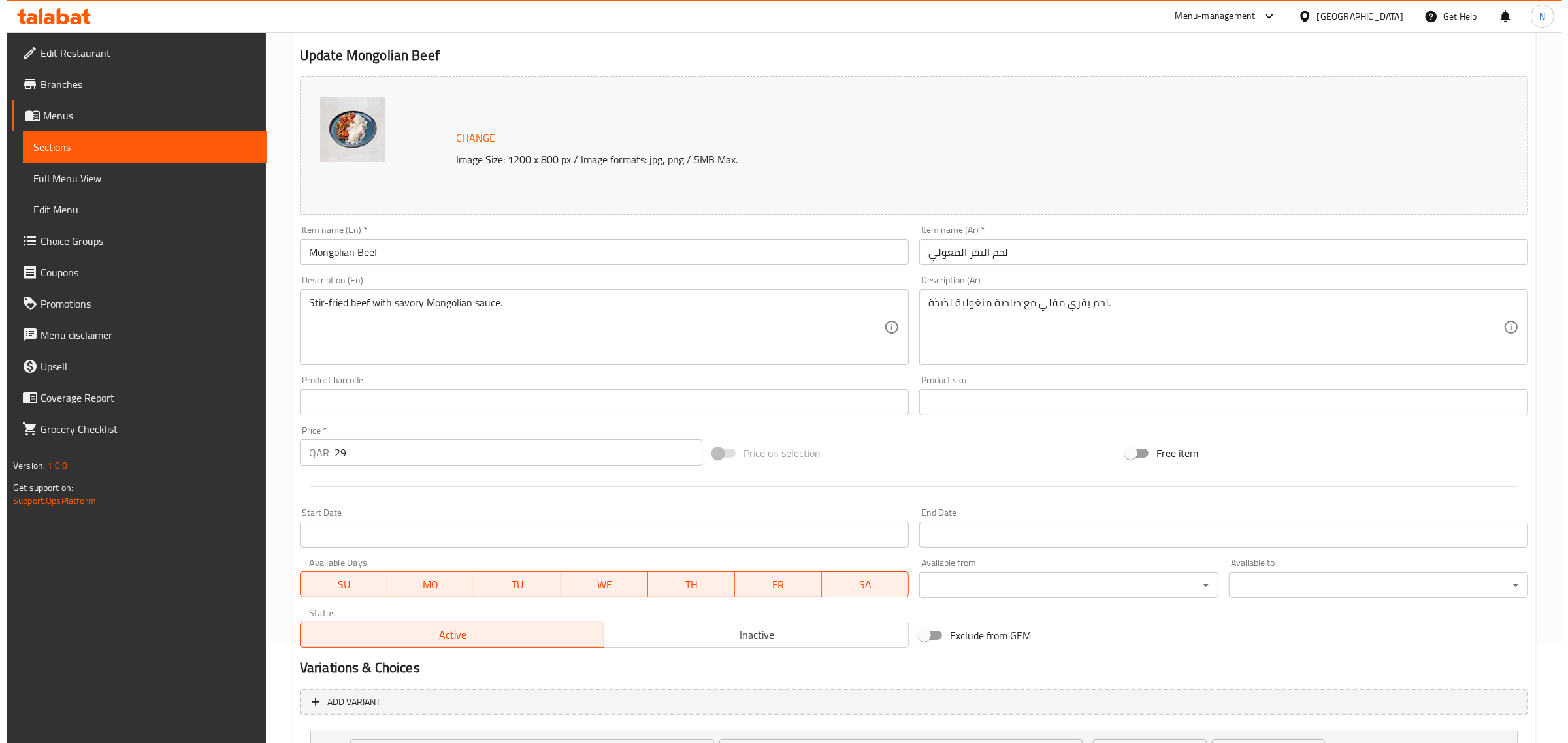
scroll to position [0, 0]
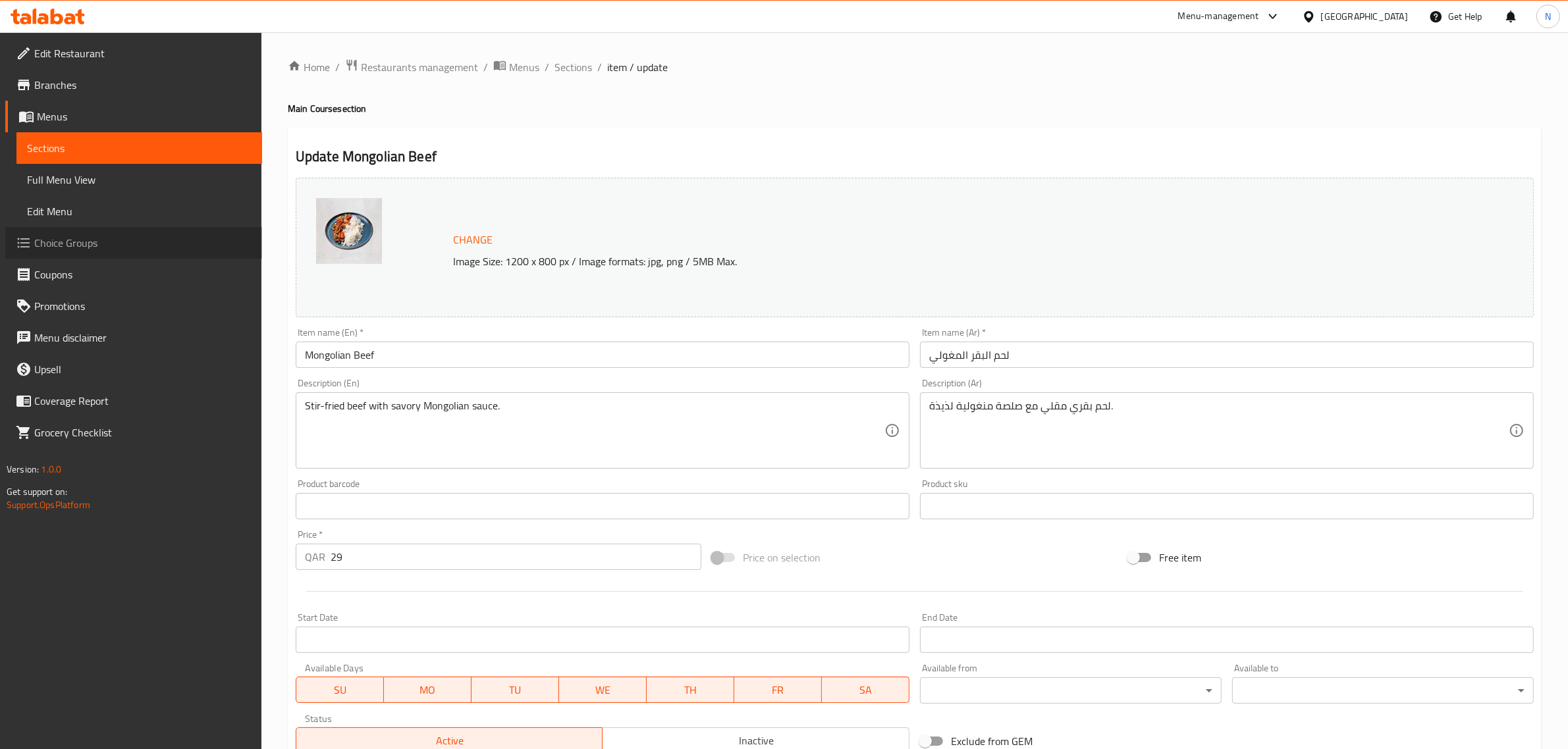
click at [57, 236] on span "Choice Groups" at bounding box center [143, 242] width 218 height 15
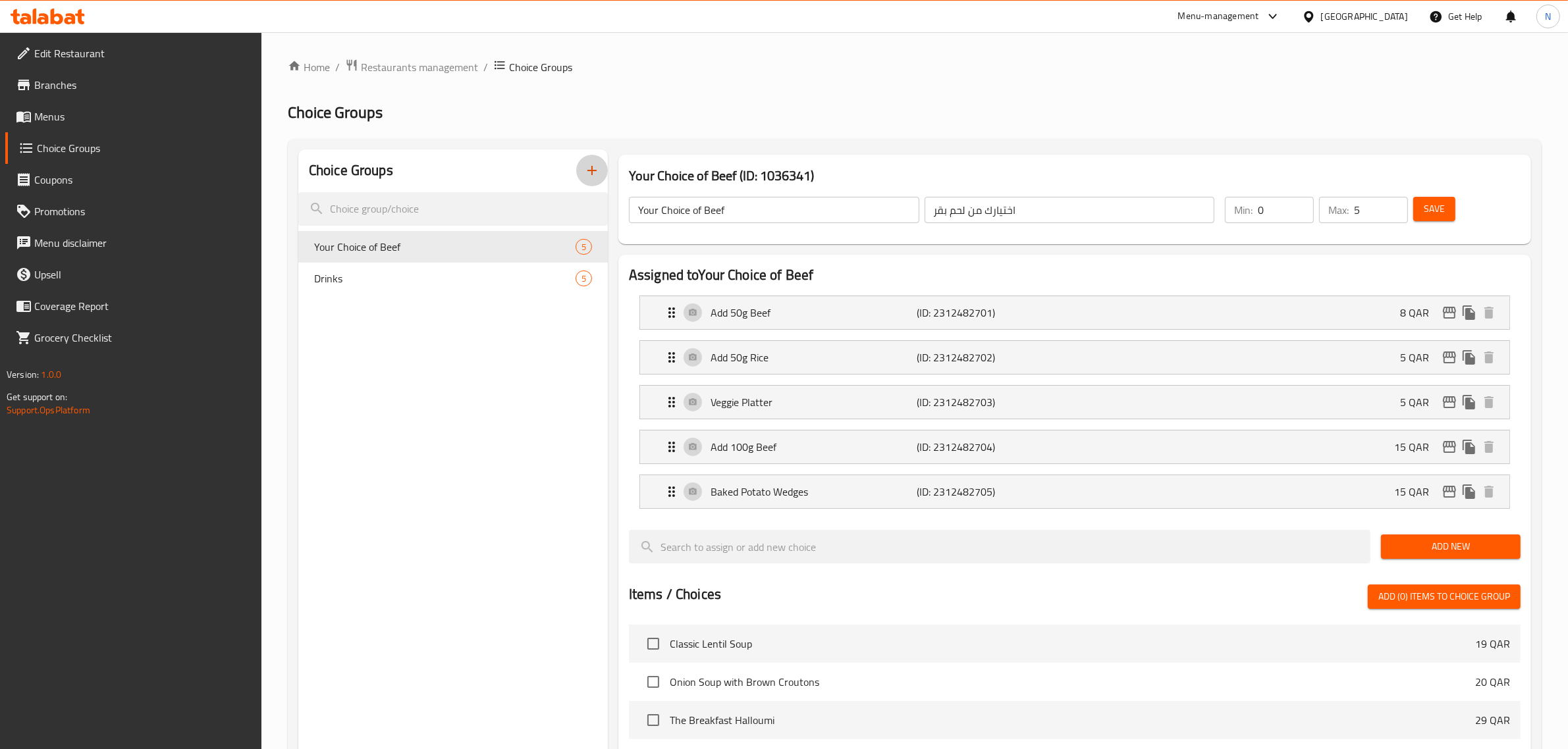
click at [586, 168] on icon "button" at bounding box center [591, 170] width 15 height 15
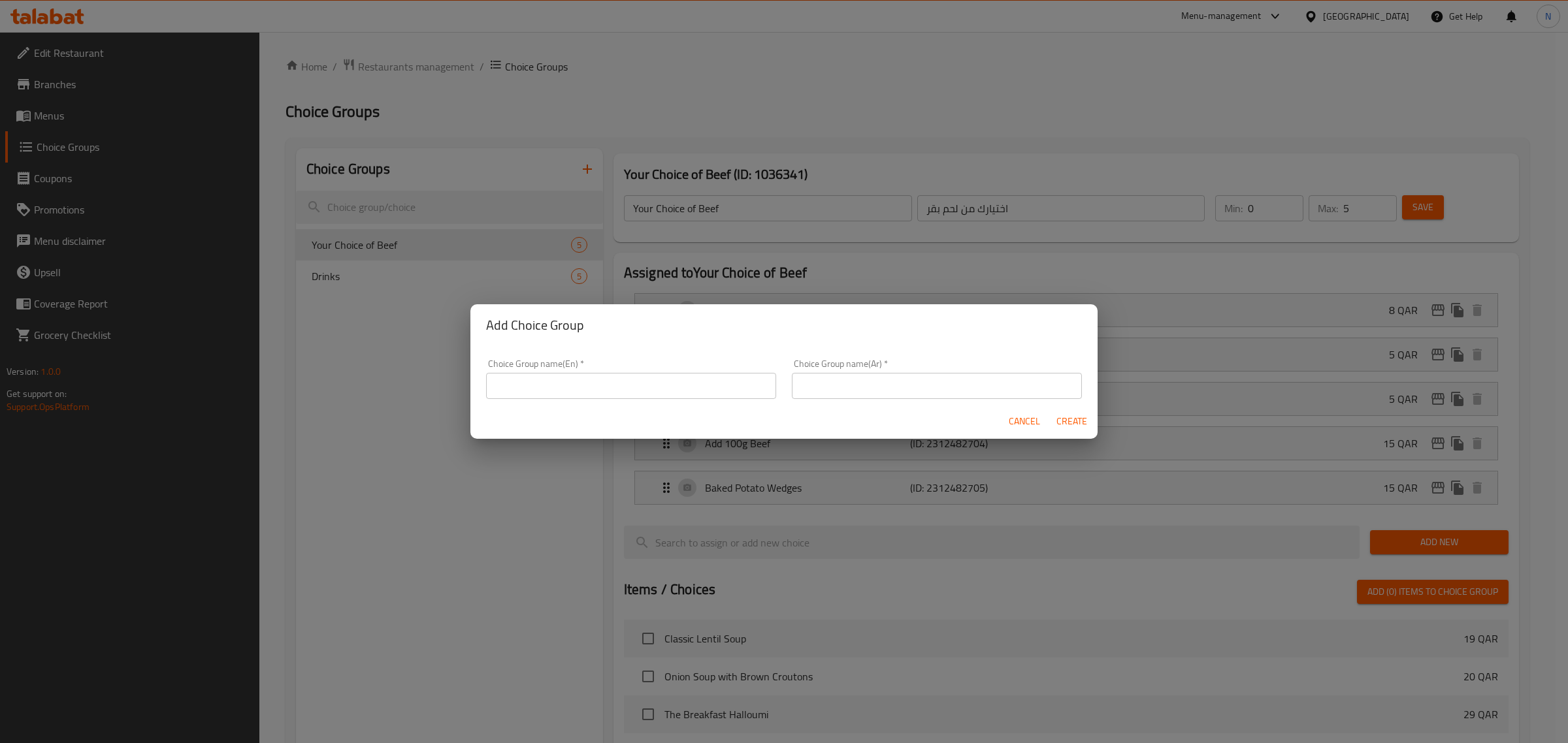
click at [582, 395] on input "text" at bounding box center [631, 386] width 290 height 26
click at [487, 382] on input "Pasta 2" at bounding box center [631, 386] width 290 height 26
click at [494, 387] on input "Pasta 2" at bounding box center [631, 386] width 290 height 26
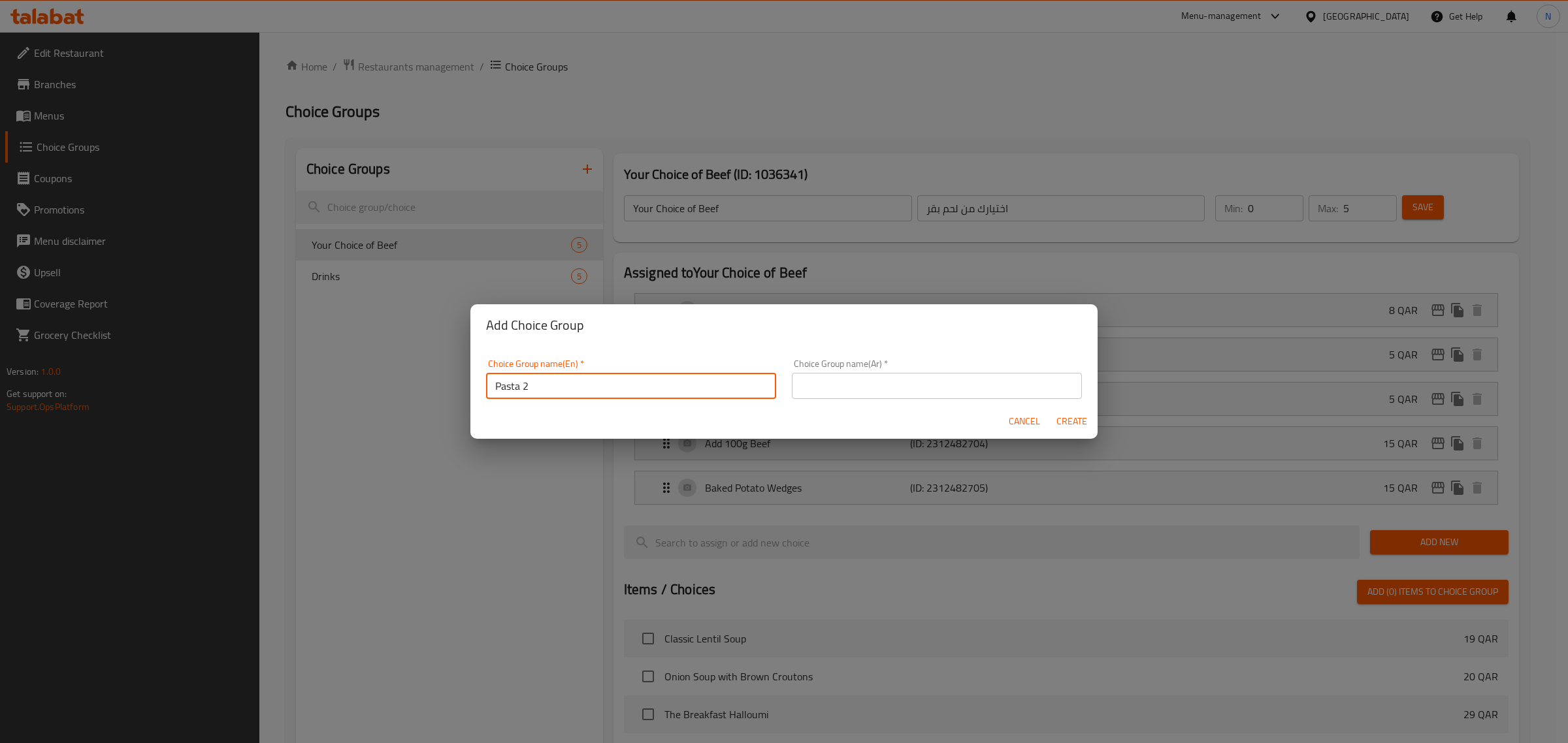
type input "Pasta 2"
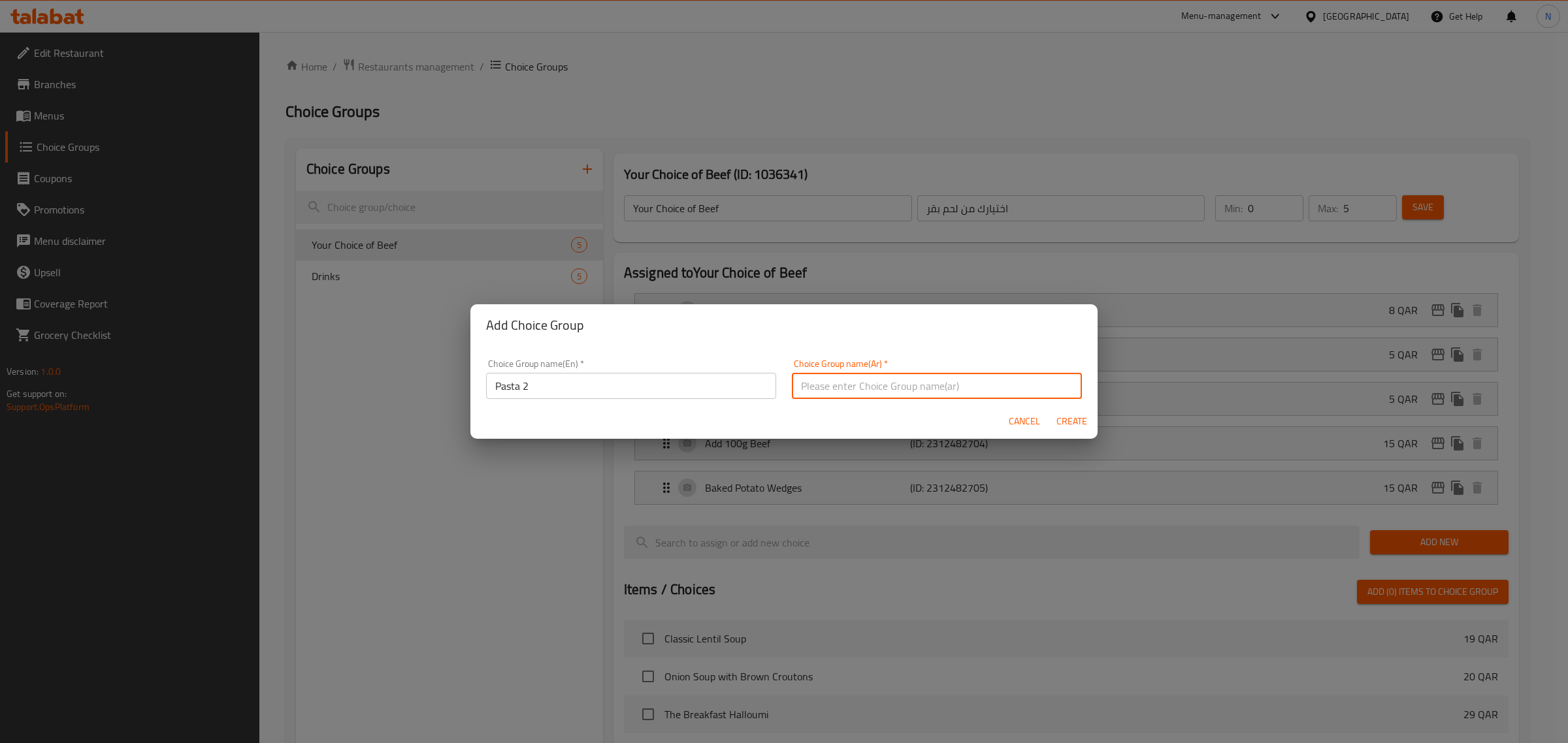
paste input "المعكرونة 2"
type input "المعكرونة 2"
click at [1081, 419] on span "Create" at bounding box center [1071, 422] width 31 height 16
type input "Pasta 2"
type input "المعكرونة 2"
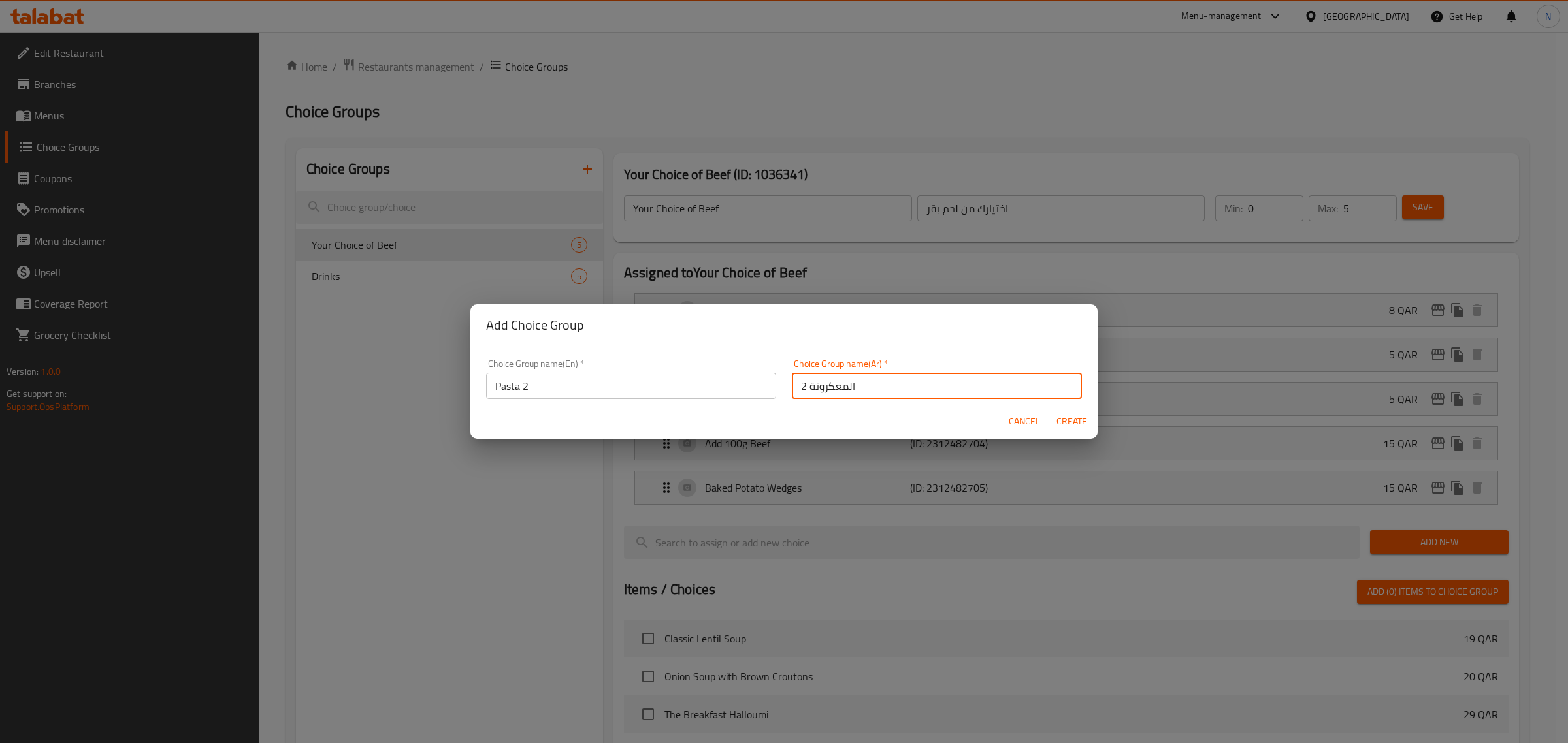
type input "0"
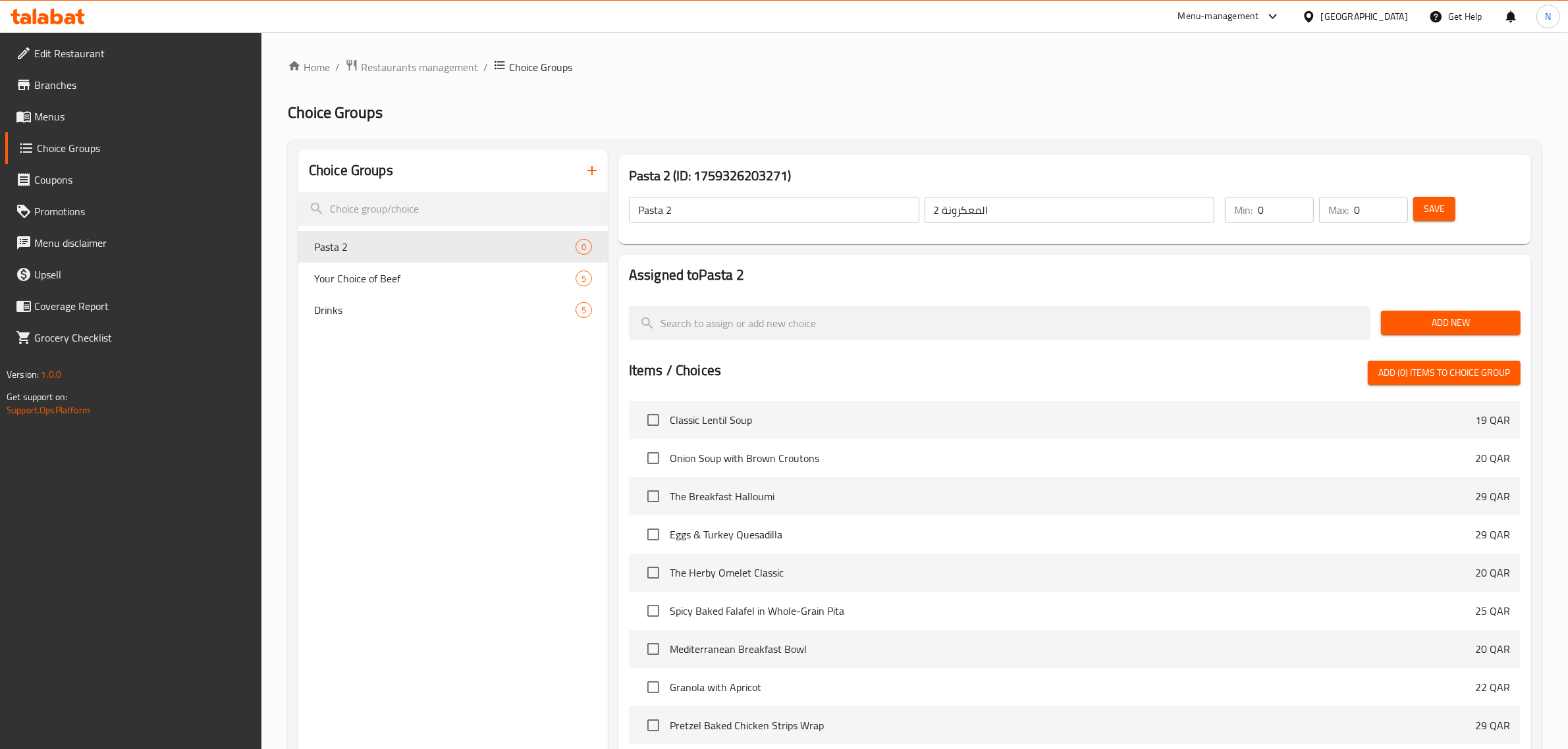
click at [1446, 317] on span "Add New" at bounding box center [1450, 323] width 119 height 16
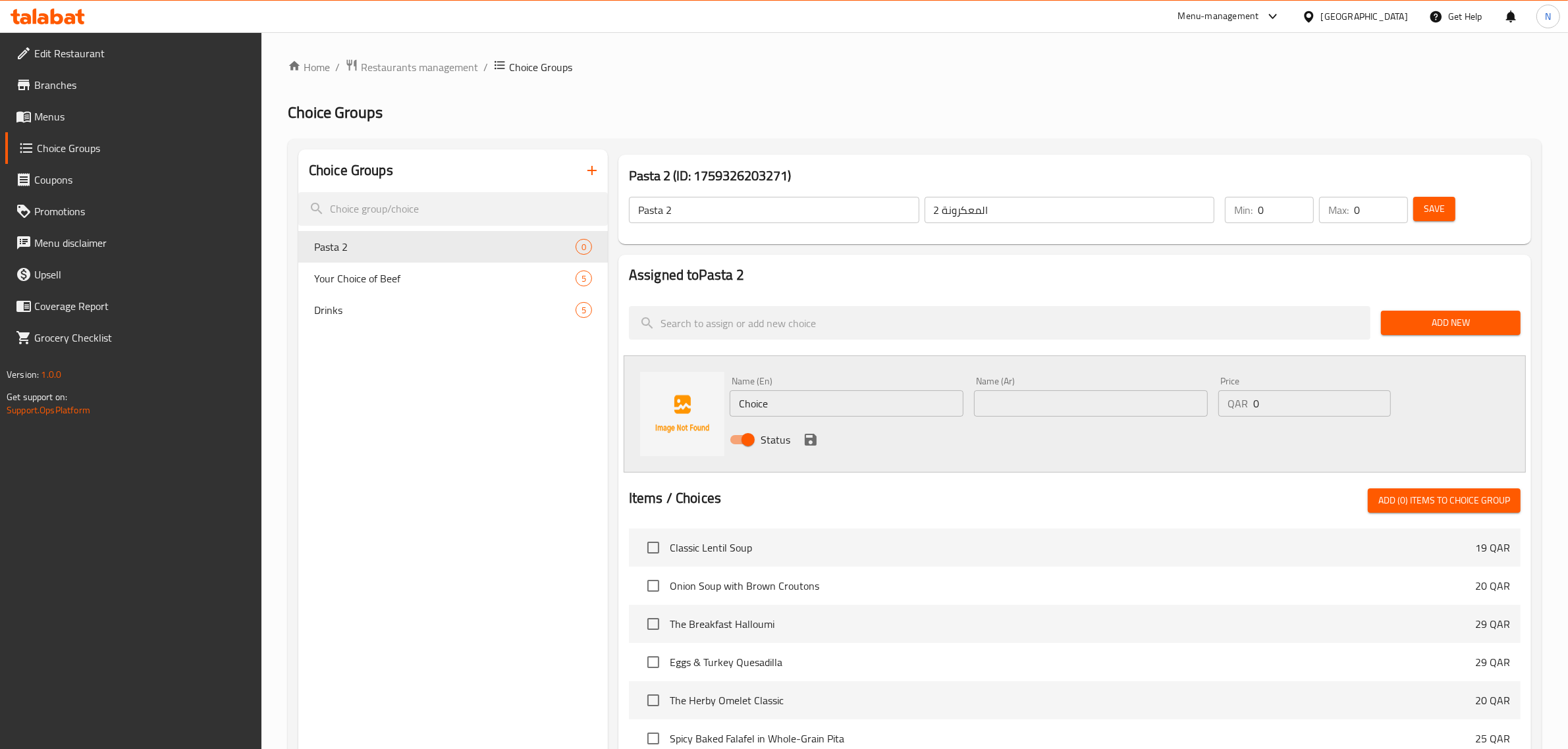
click at [797, 405] on input "Choice" at bounding box center [847, 404] width 234 height 26
paste input "Add 50g Lasagna"
type input "Add 50g Lasagna"
click at [986, 403] on input "text" at bounding box center [1091, 404] width 234 height 26
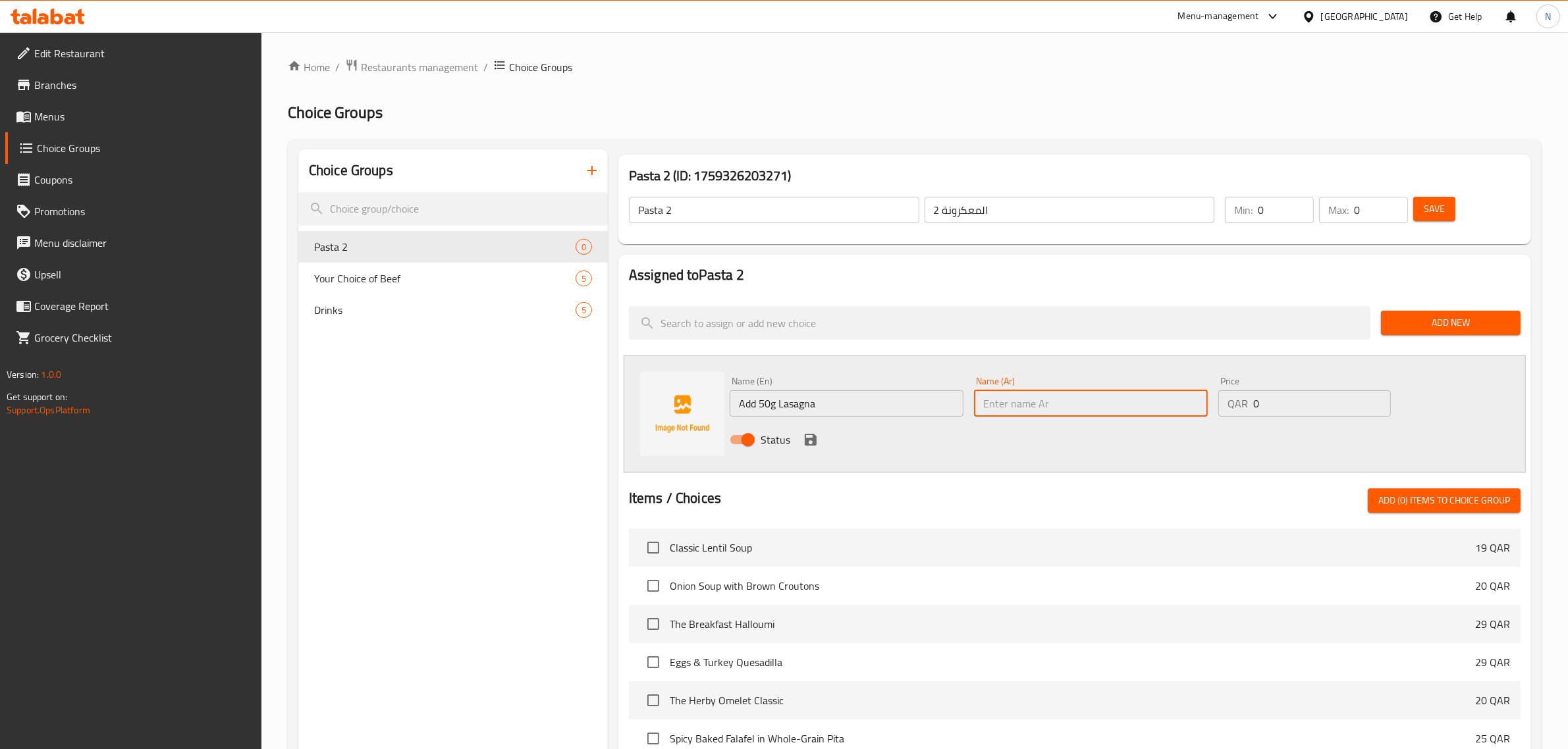
paste input "أضف 50 جرامًا من اللازانيا"
type input "أضف 50 جرامًا من اللازانيا"
click at [1378, 400] on input "1" at bounding box center [1322, 404] width 138 height 26
click at [1378, 400] on input "2" at bounding box center [1322, 404] width 138 height 26
click at [1378, 400] on input "3" at bounding box center [1322, 404] width 138 height 26
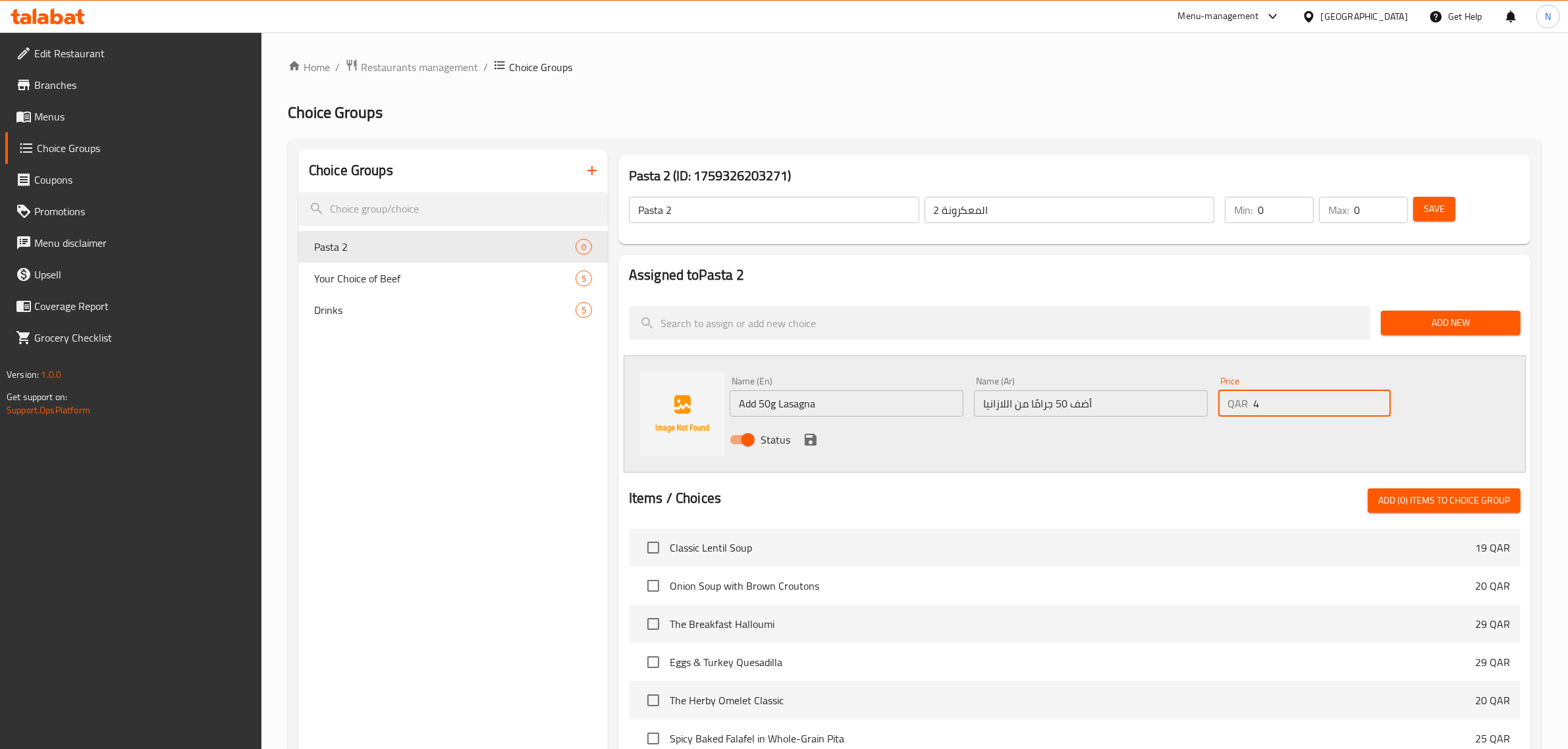
click at [1378, 400] on input "4" at bounding box center [1322, 404] width 138 height 26
click at [1378, 400] on input "6" at bounding box center [1322, 404] width 138 height 26
type input "7"
click at [1378, 400] on input "7" at bounding box center [1322, 404] width 138 height 26
click at [809, 438] on icon "save" at bounding box center [810, 440] width 12 height 12
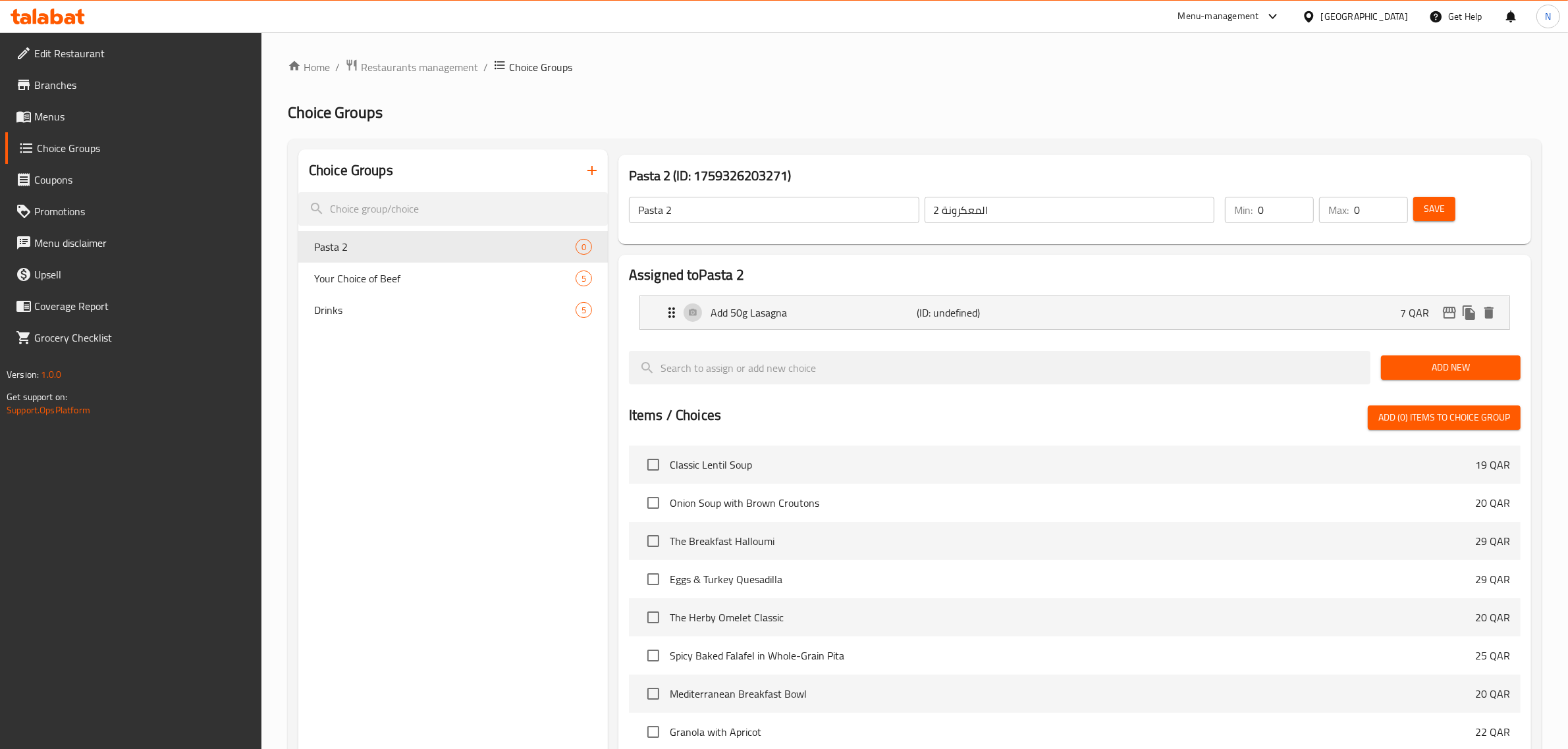
click at [1449, 366] on span "Add New" at bounding box center [1450, 367] width 119 height 16
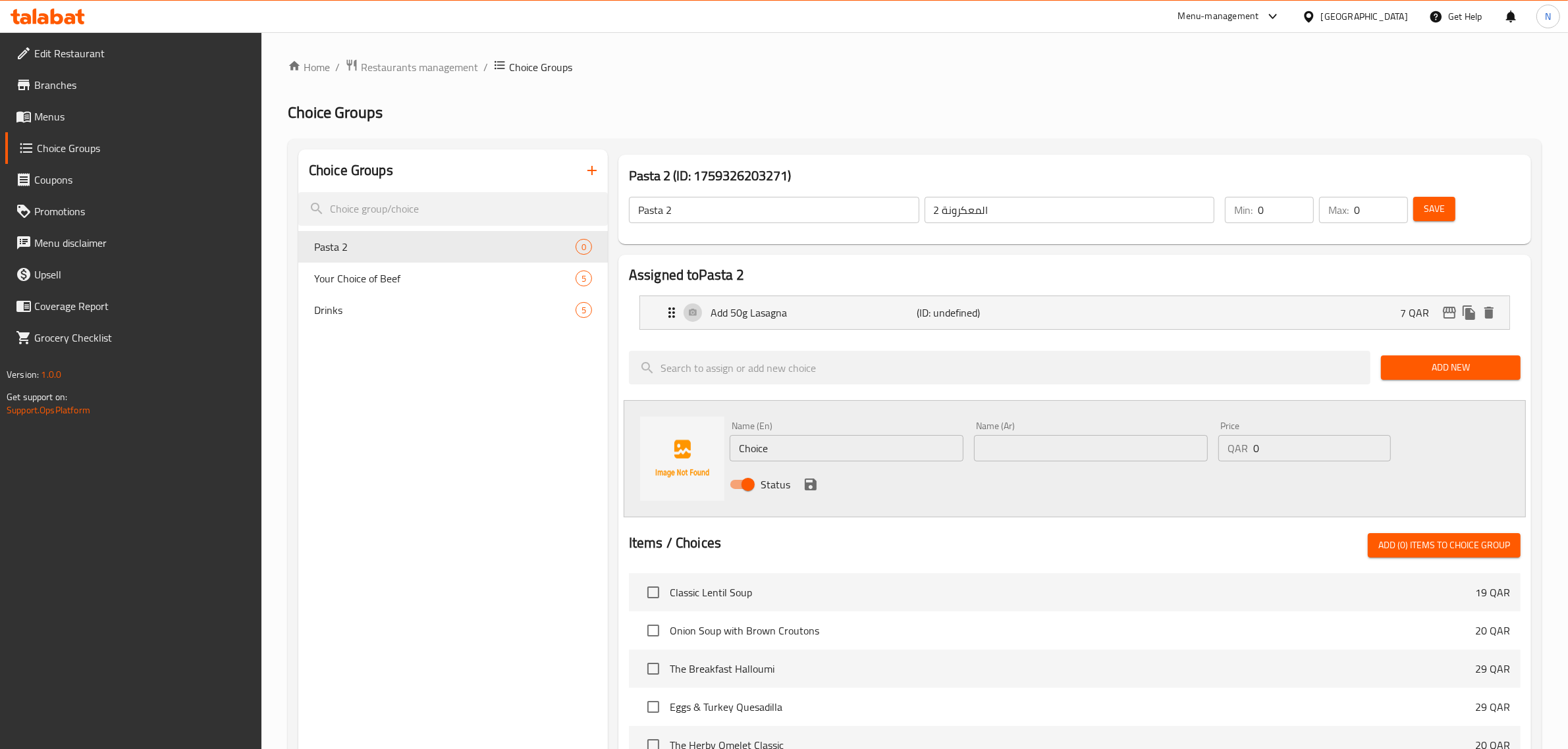
click at [1026, 446] on input "text" at bounding box center [1091, 448] width 234 height 26
paste input "أضف 50 جرامًا من الدجاج"
type input "أضف 50 جرامًا من الدجاج"
click at [761, 455] on input "Choice" at bounding box center [847, 448] width 234 height 26
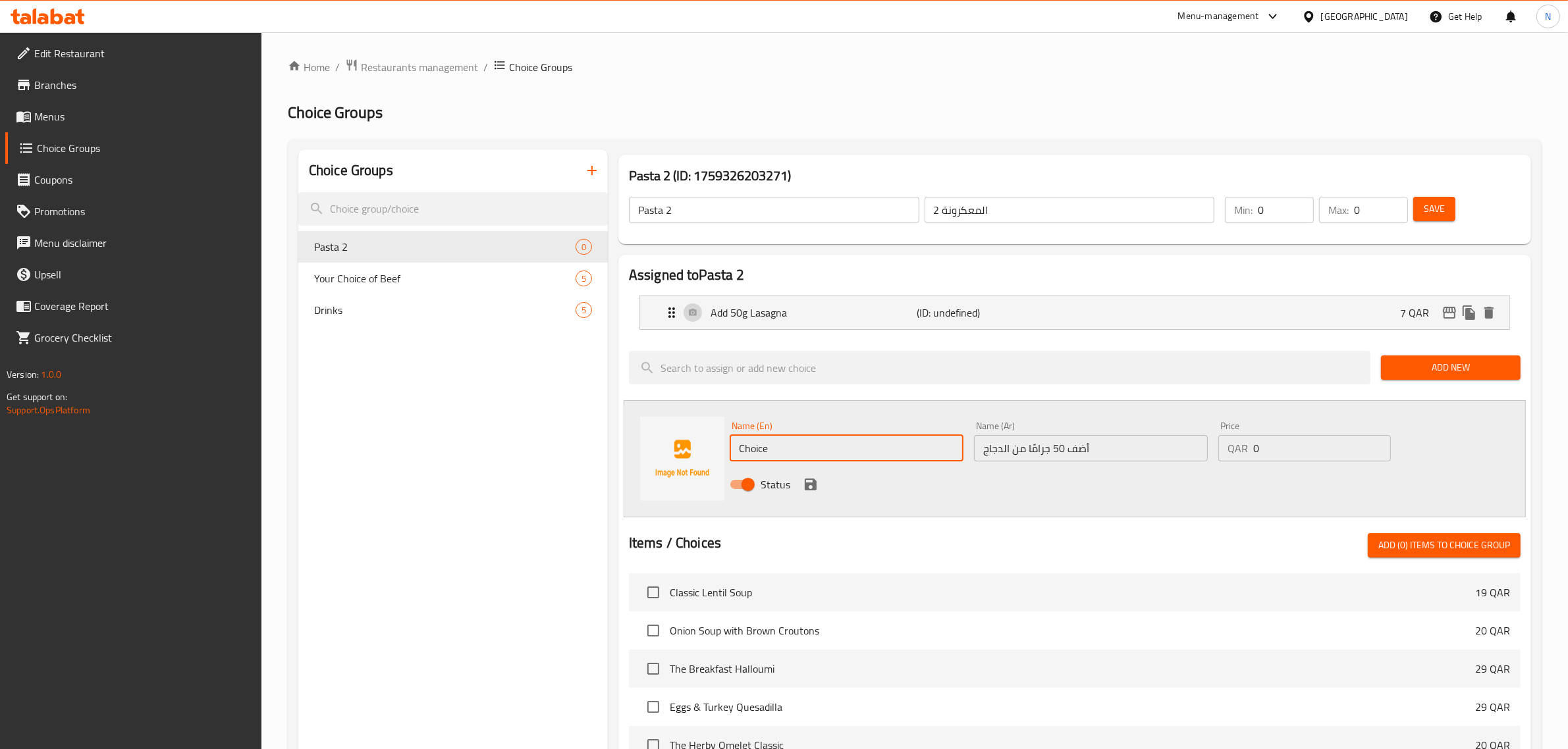
paste input "Add 50g Chicken"
type input "Add 50g Chicken"
click at [1377, 443] on input "1" at bounding box center [1322, 448] width 138 height 26
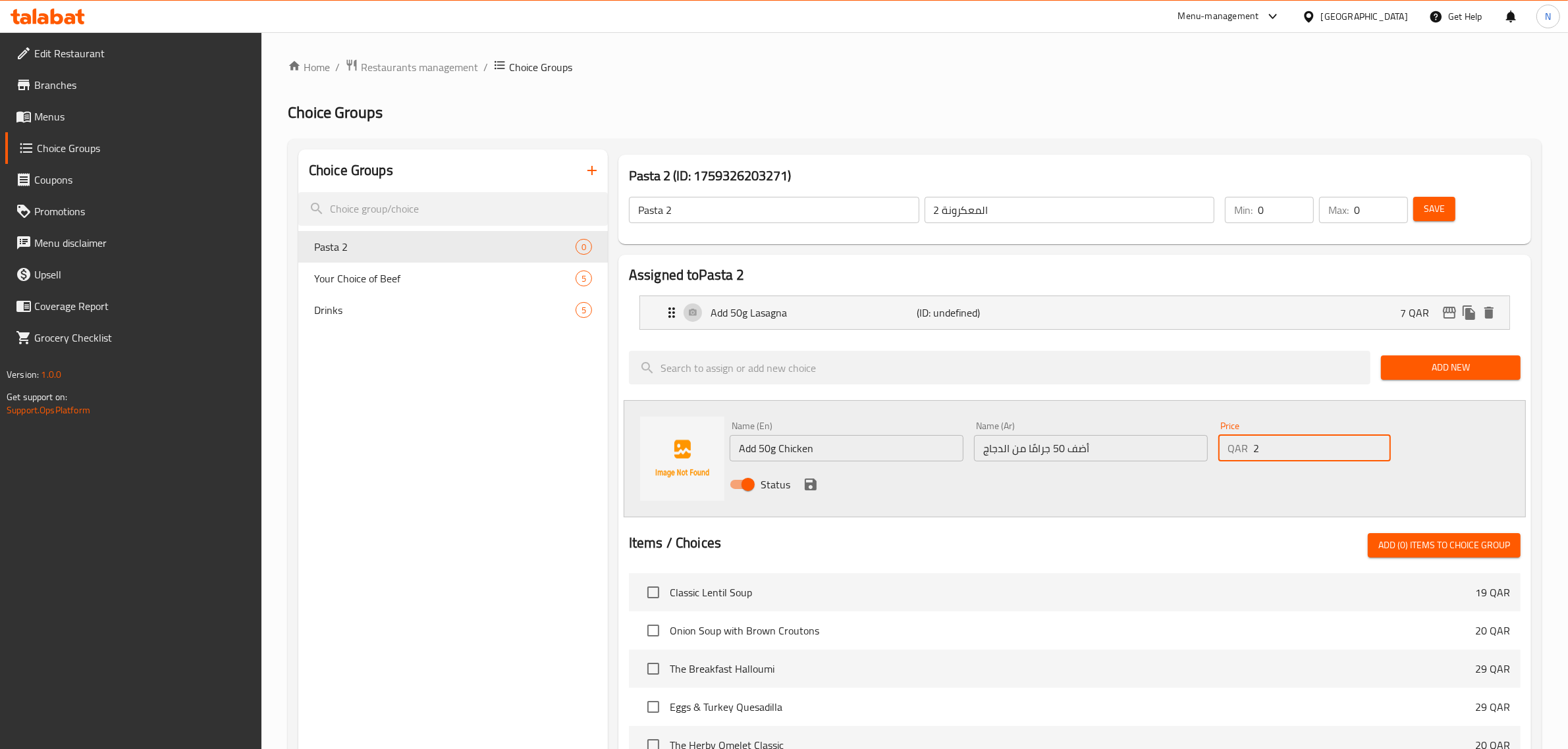
click at [1377, 443] on input "2" at bounding box center [1322, 448] width 138 height 26
click at [1377, 443] on input "3" at bounding box center [1322, 448] width 138 height 26
click at [1377, 443] on input "4" at bounding box center [1322, 448] width 138 height 26
click at [1377, 443] on input "5" at bounding box center [1322, 448] width 138 height 26
type input "6"
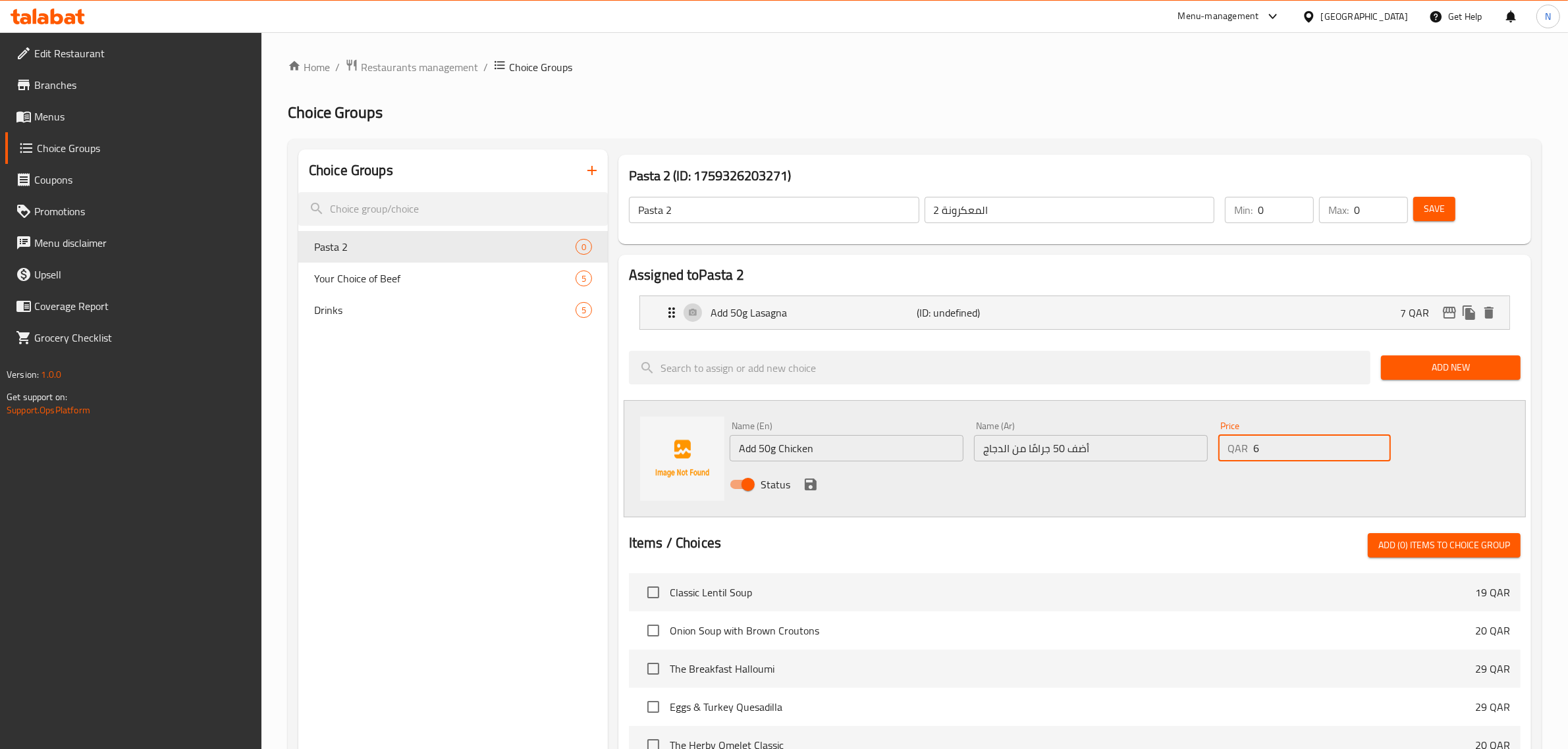
click at [1377, 443] on input "6" at bounding box center [1322, 448] width 138 height 26
click at [801, 489] on button "save" at bounding box center [811, 485] width 20 height 20
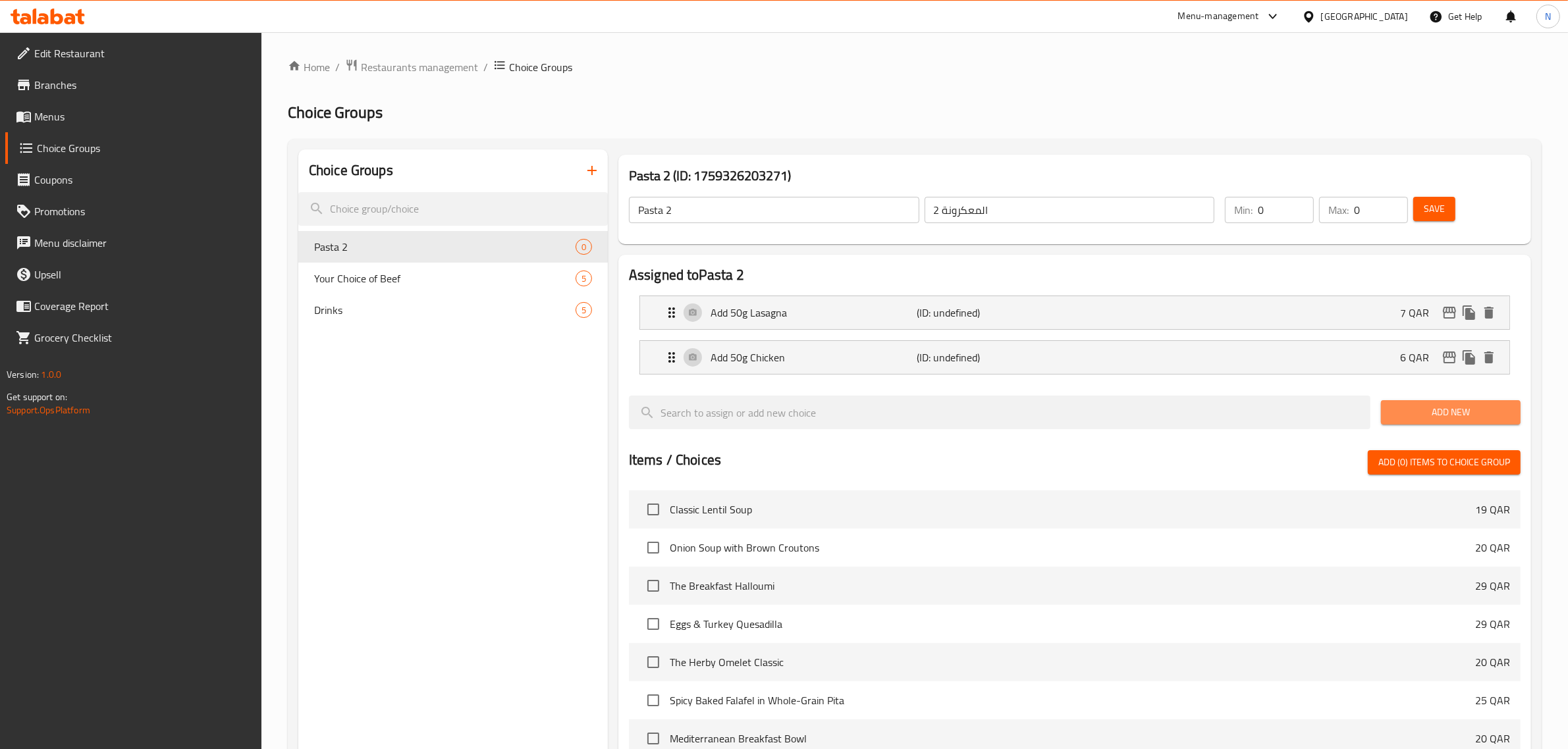
click at [1480, 415] on span "Add New" at bounding box center [1450, 413] width 119 height 16
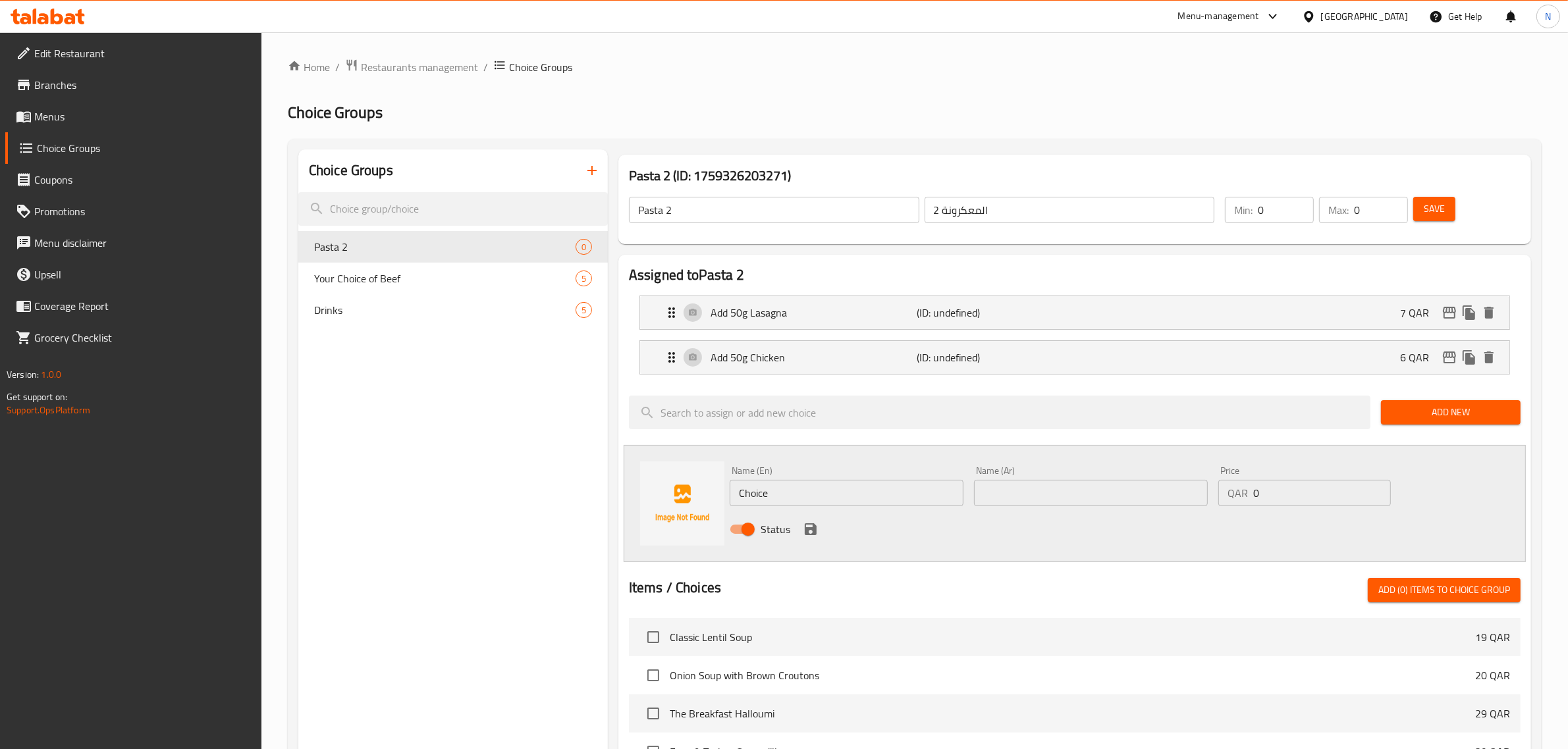
click at [785, 499] on input "Choice" at bounding box center [847, 492] width 234 height 26
paste input "Add 100g Chicken"
type input "Add 100g Chicken"
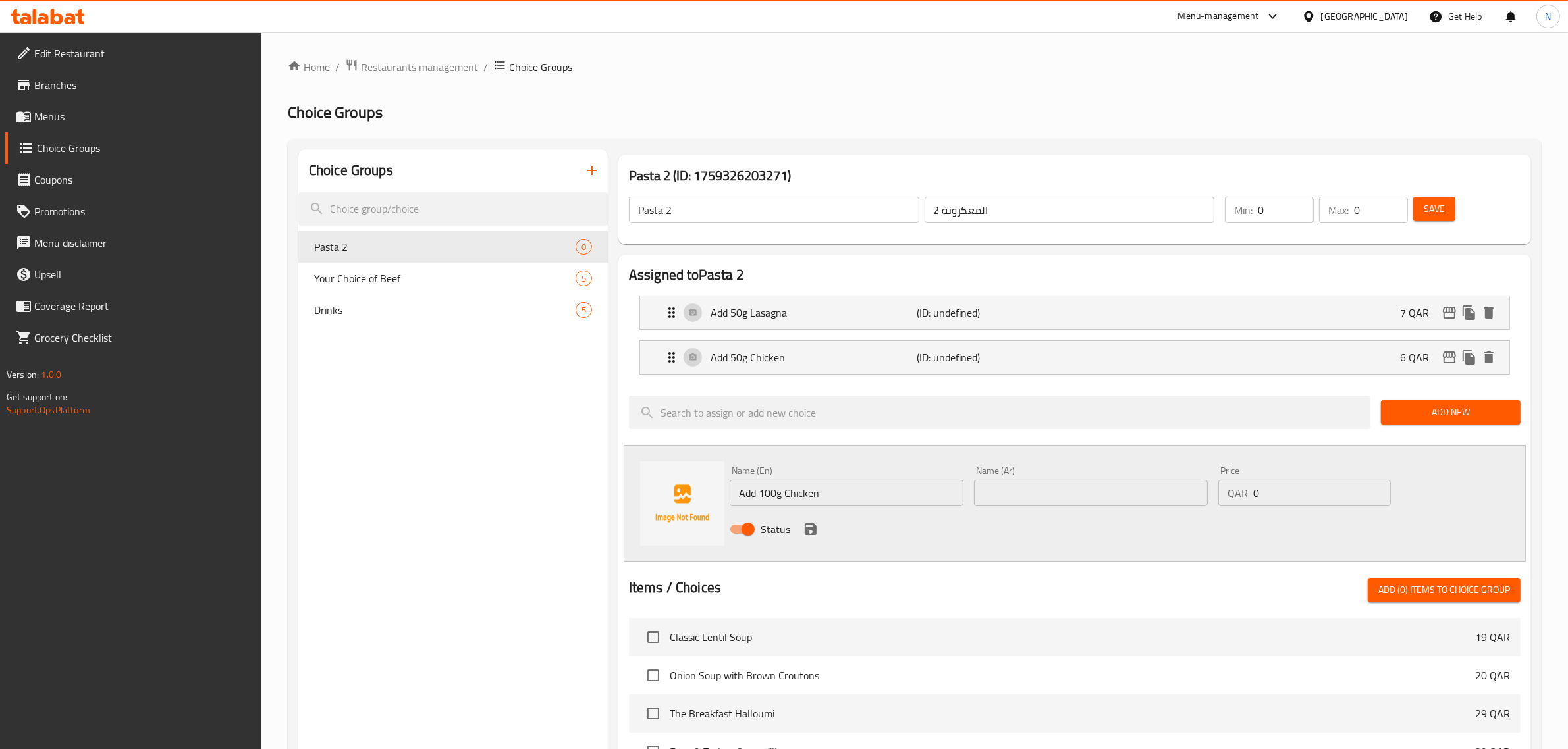
click at [1016, 480] on div "Name (Ar) Name (Ar)" at bounding box center [1091, 486] width 234 height 40
click at [1018, 491] on input "text" at bounding box center [1091, 492] width 234 height 26
paste input "أضف 100 جرام من الدجاج"
type input "أضف 100 جرام من الدجاج"
drag, startPoint x: 1352, startPoint y: 495, endPoint x: 1242, endPoint y: 501, distance: 110.2
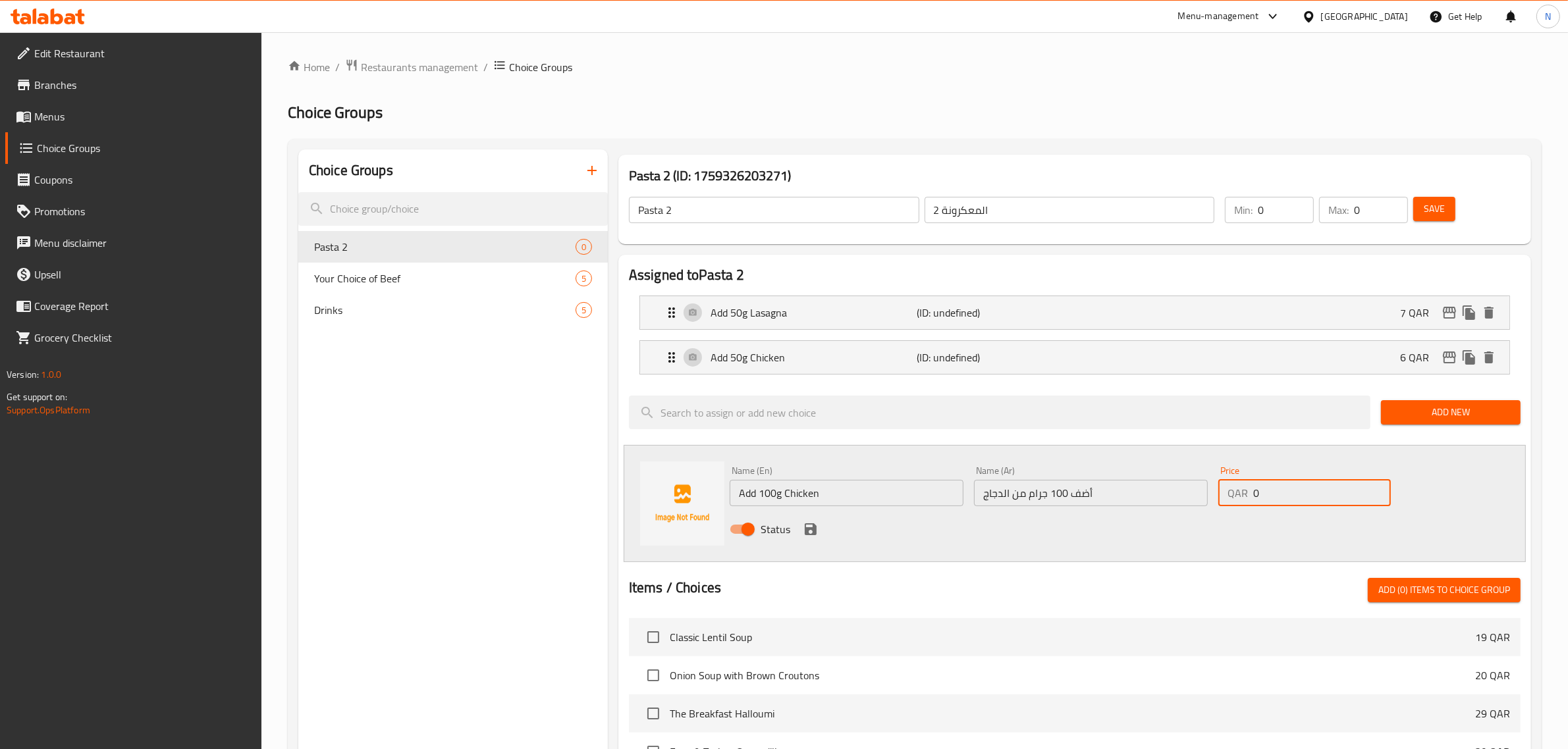
click at [1242, 501] on div "QAR 0 Price" at bounding box center [1304, 492] width 172 height 26
type input "10"
click at [814, 525] on icon "save" at bounding box center [810, 529] width 15 height 15
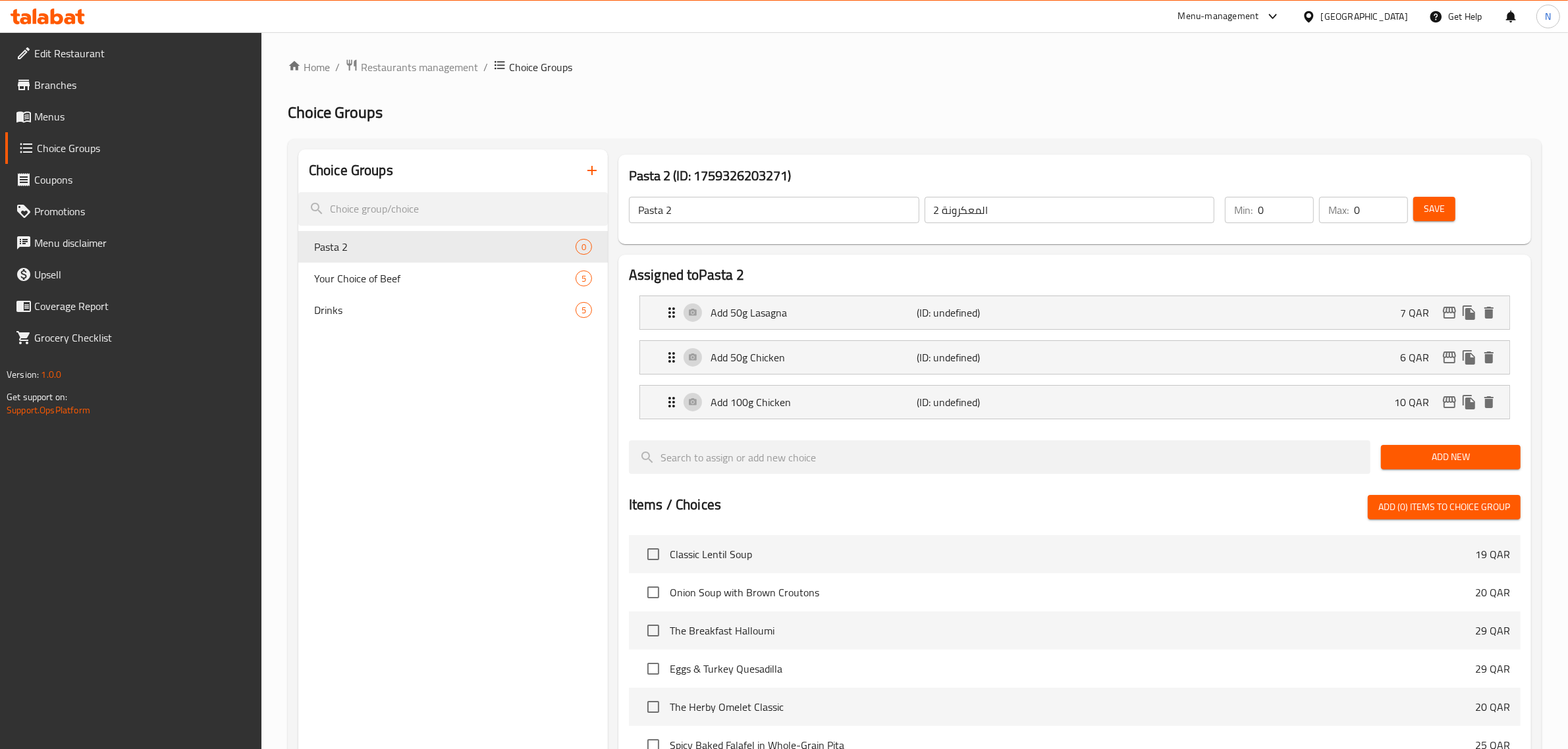
click at [1423, 462] on span "Add New" at bounding box center [1450, 457] width 119 height 16
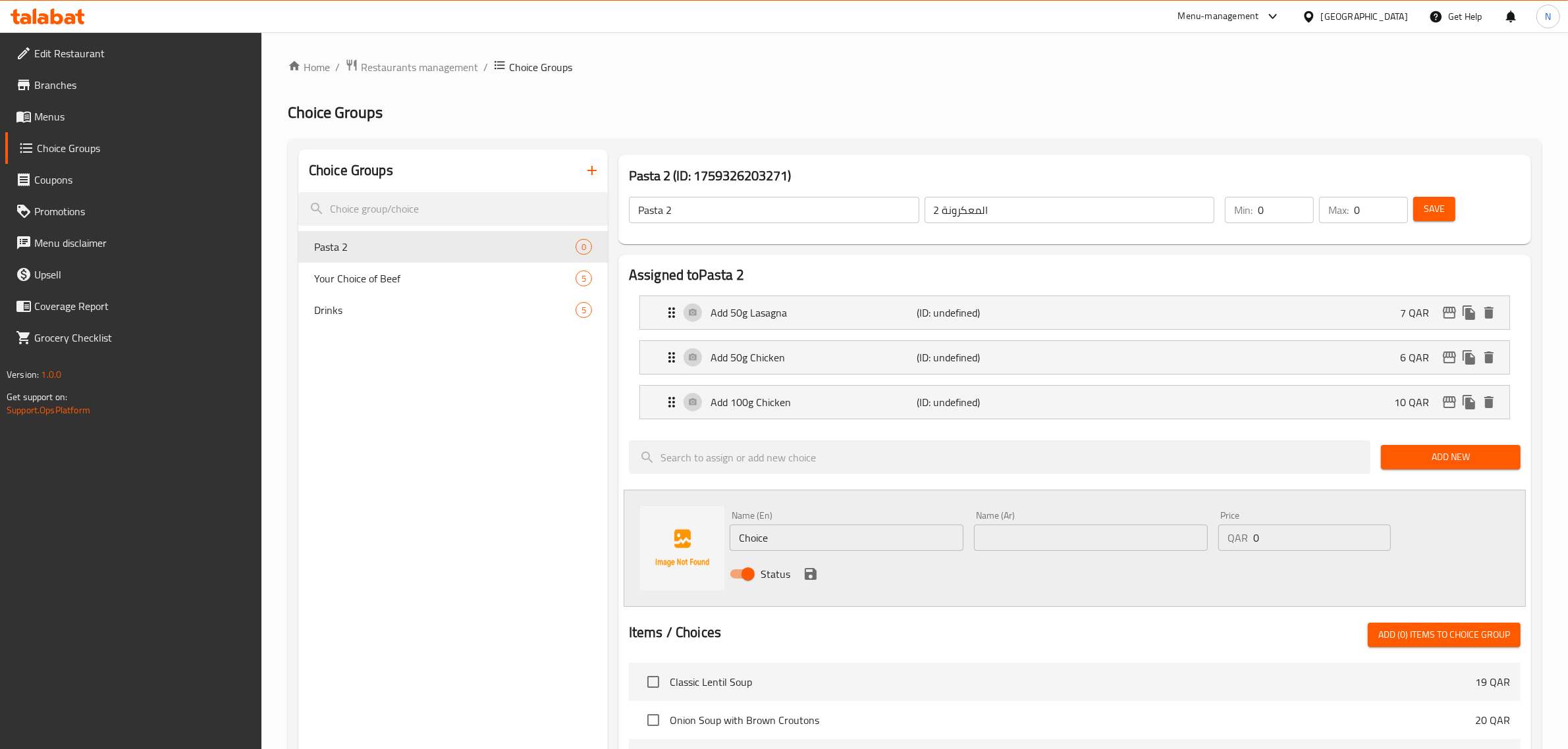
click at [769, 537] on input "Choice" at bounding box center [847, 538] width 234 height 26
paste input "Veggie Platter"
type input "Veggie Platter"
click at [1005, 533] on input "text" at bounding box center [1091, 538] width 234 height 26
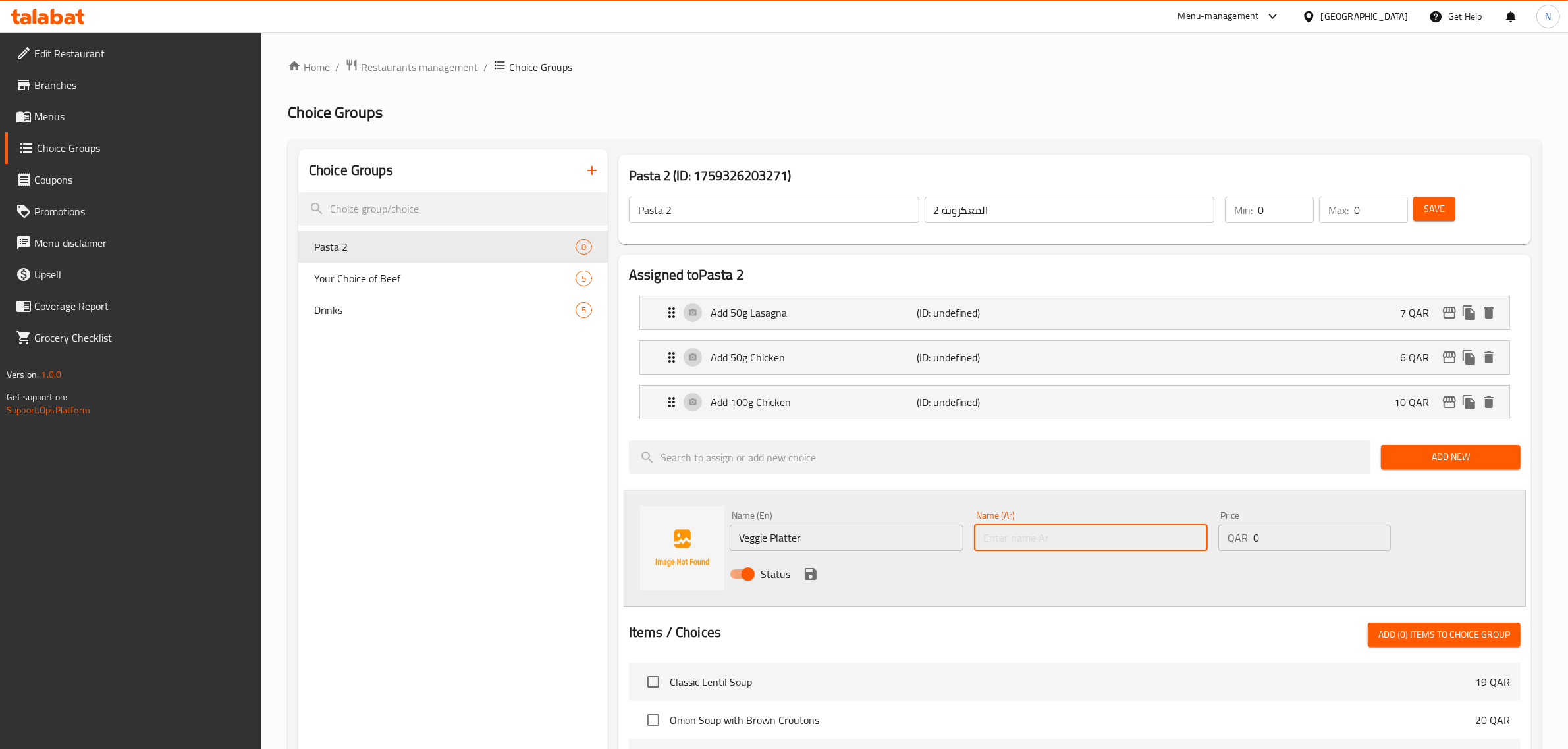
paste input "طبق خضار"
type input "طبق خضار"
drag, startPoint x: 1275, startPoint y: 540, endPoint x: 1230, endPoint y: 540, distance: 45.0
click at [1230, 540] on div "QAR 0 Price" at bounding box center [1304, 538] width 172 height 26
type input "11"
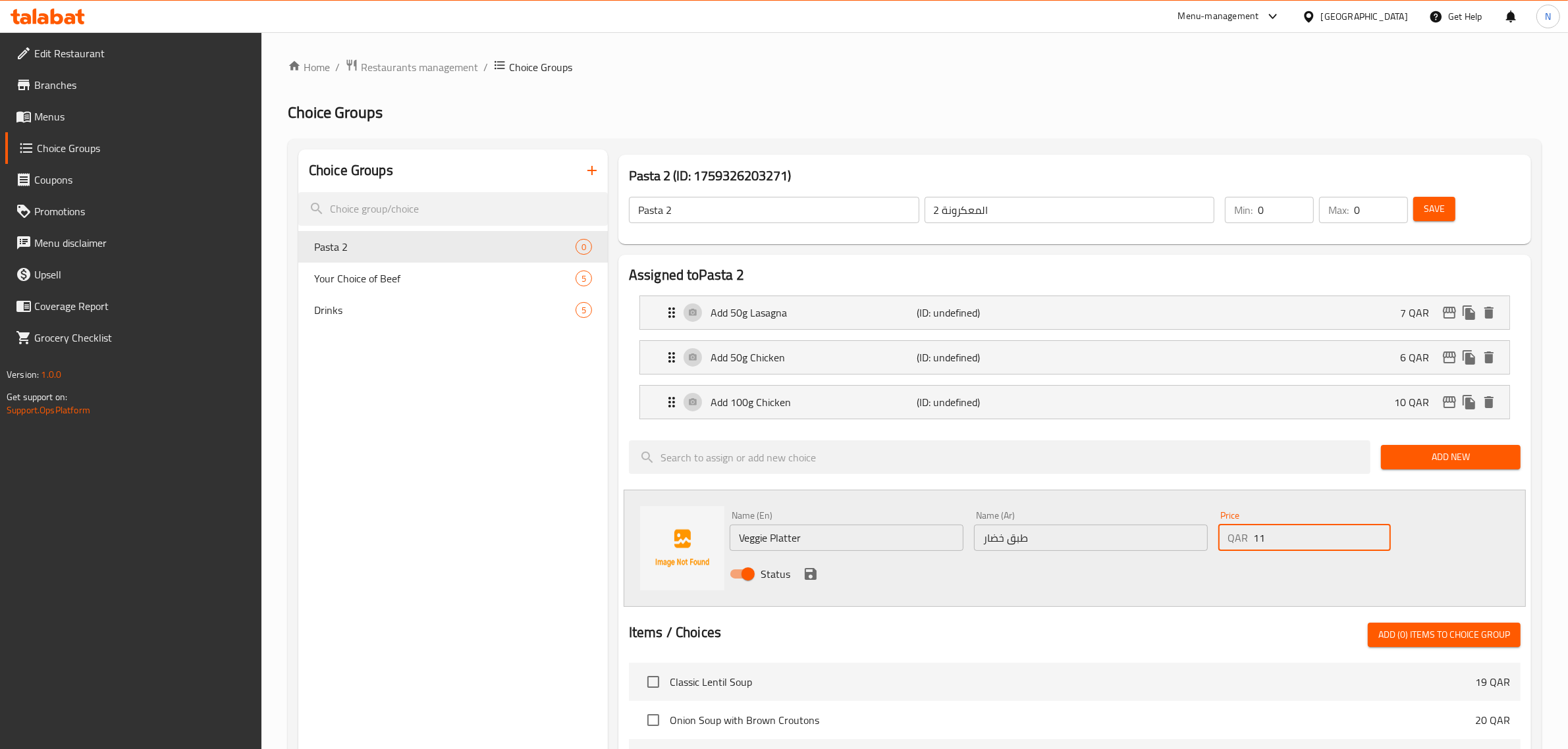
click at [803, 574] on icon "save" at bounding box center [810, 573] width 15 height 15
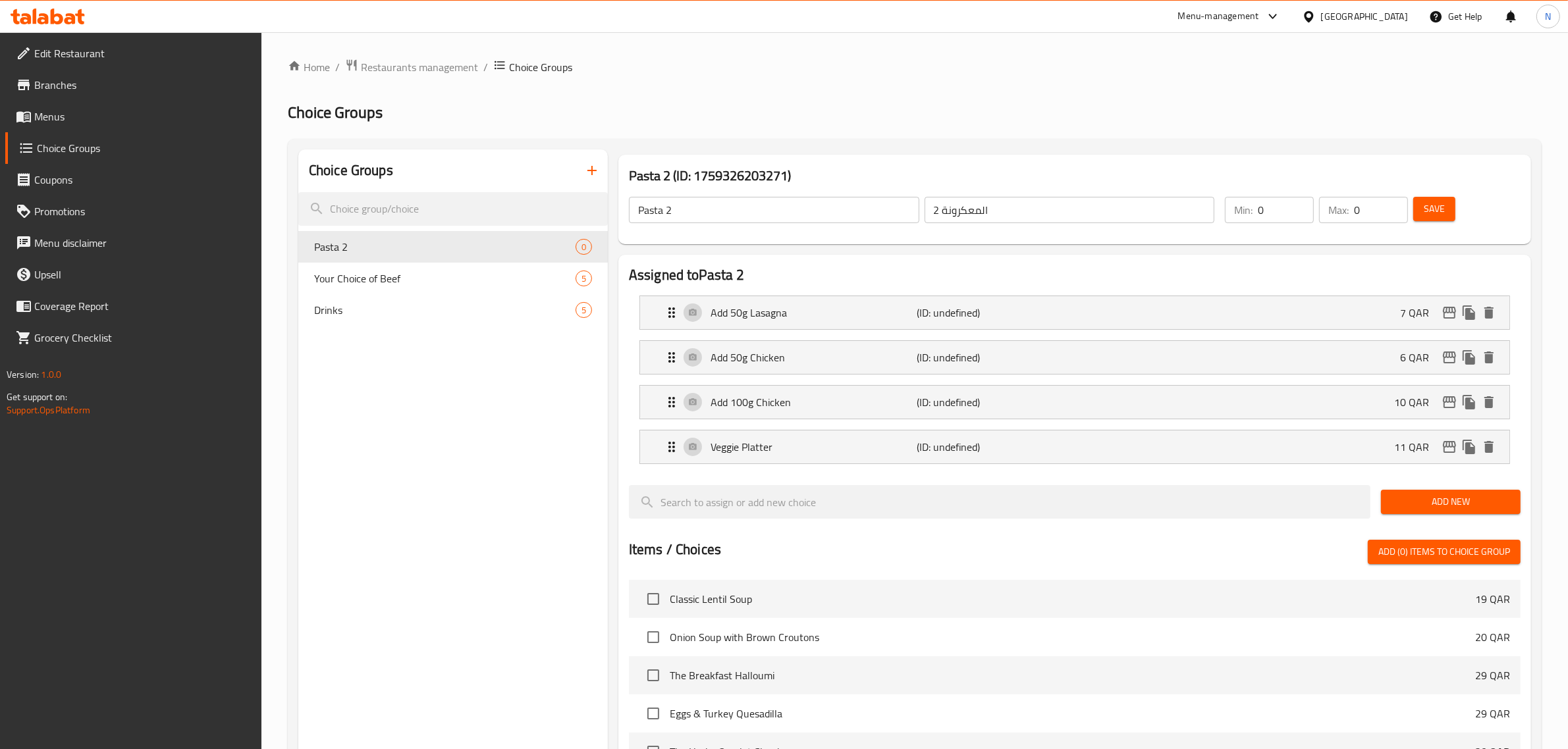
click at [1443, 508] on span "Add New" at bounding box center [1450, 502] width 119 height 16
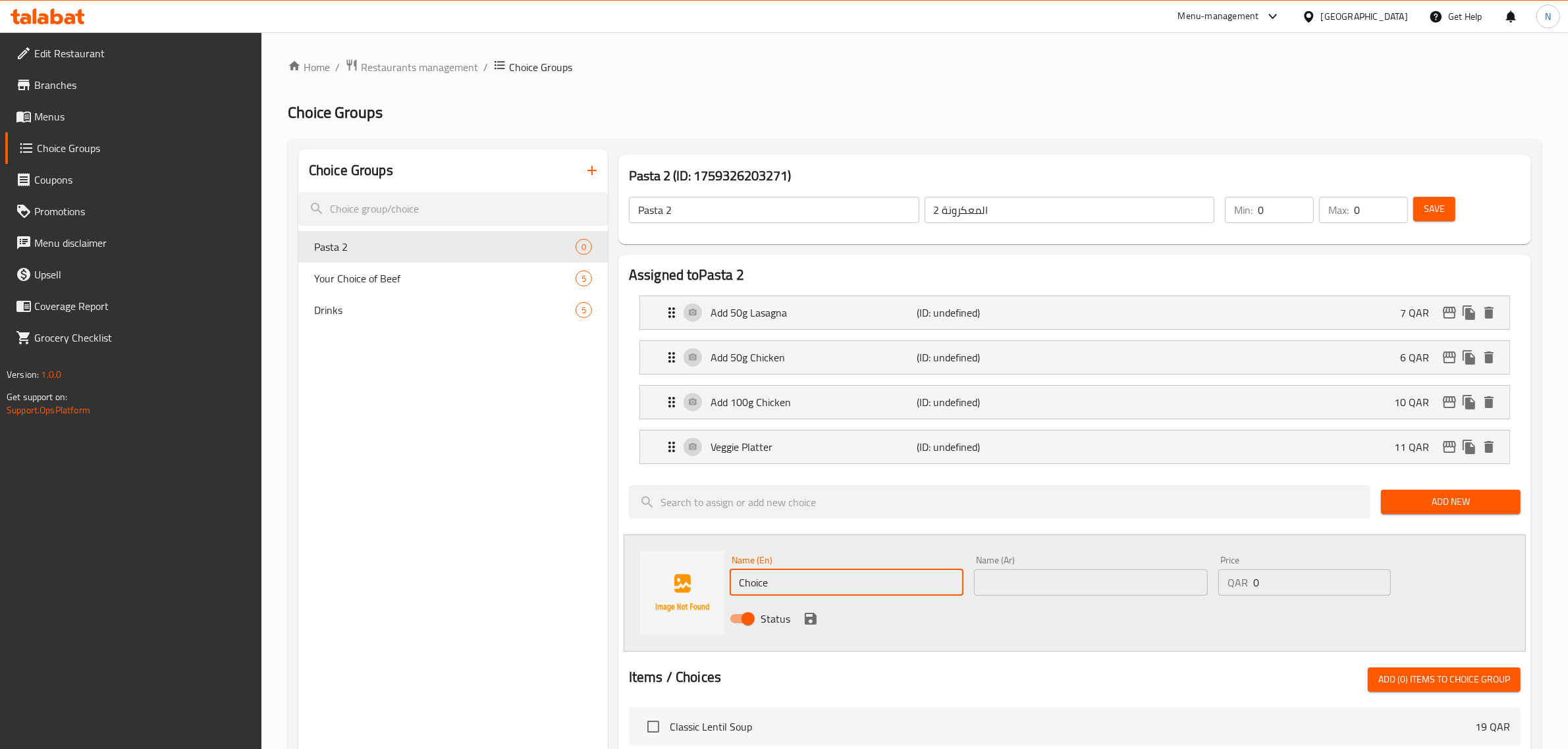
click at [751, 583] on input "Choice" at bounding box center [847, 582] width 234 height 26
paste input "Baked potato wedges"
type input "Baked potato wedges"
paste input "أسافين البطاطس المخبوزة"
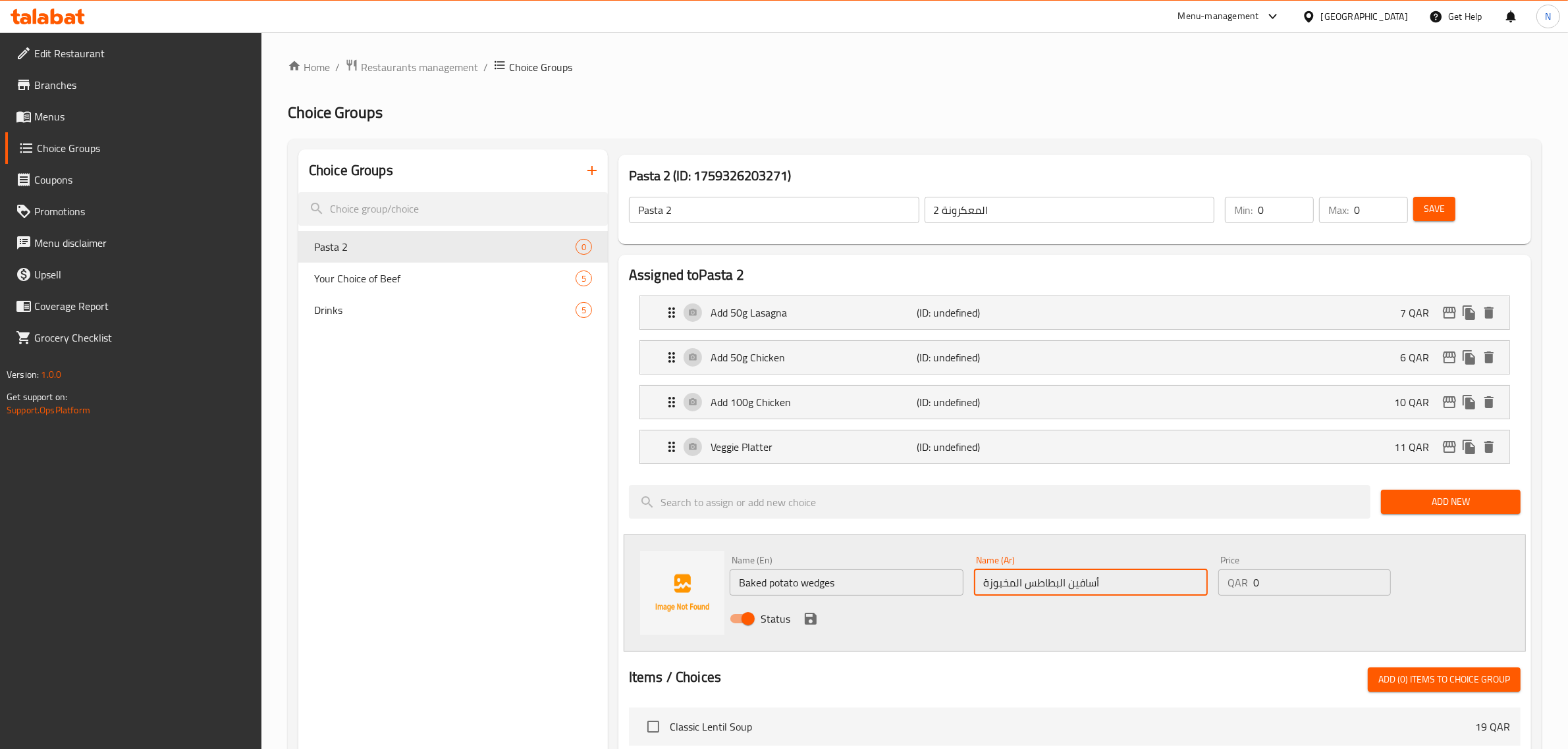
type input "أسافين البطاطس المخبوزة"
drag, startPoint x: 1288, startPoint y: 590, endPoint x: 1164, endPoint y: 602, distance: 124.6
click at [1164, 602] on div "Name (En) Baked potato wedges Name (En) Name (Ar) أسافين البطاطس المخبوزة Name …" at bounding box center [1091, 593] width 733 height 86
type input "10"
click at [812, 624] on icon "save" at bounding box center [810, 618] width 12 height 12
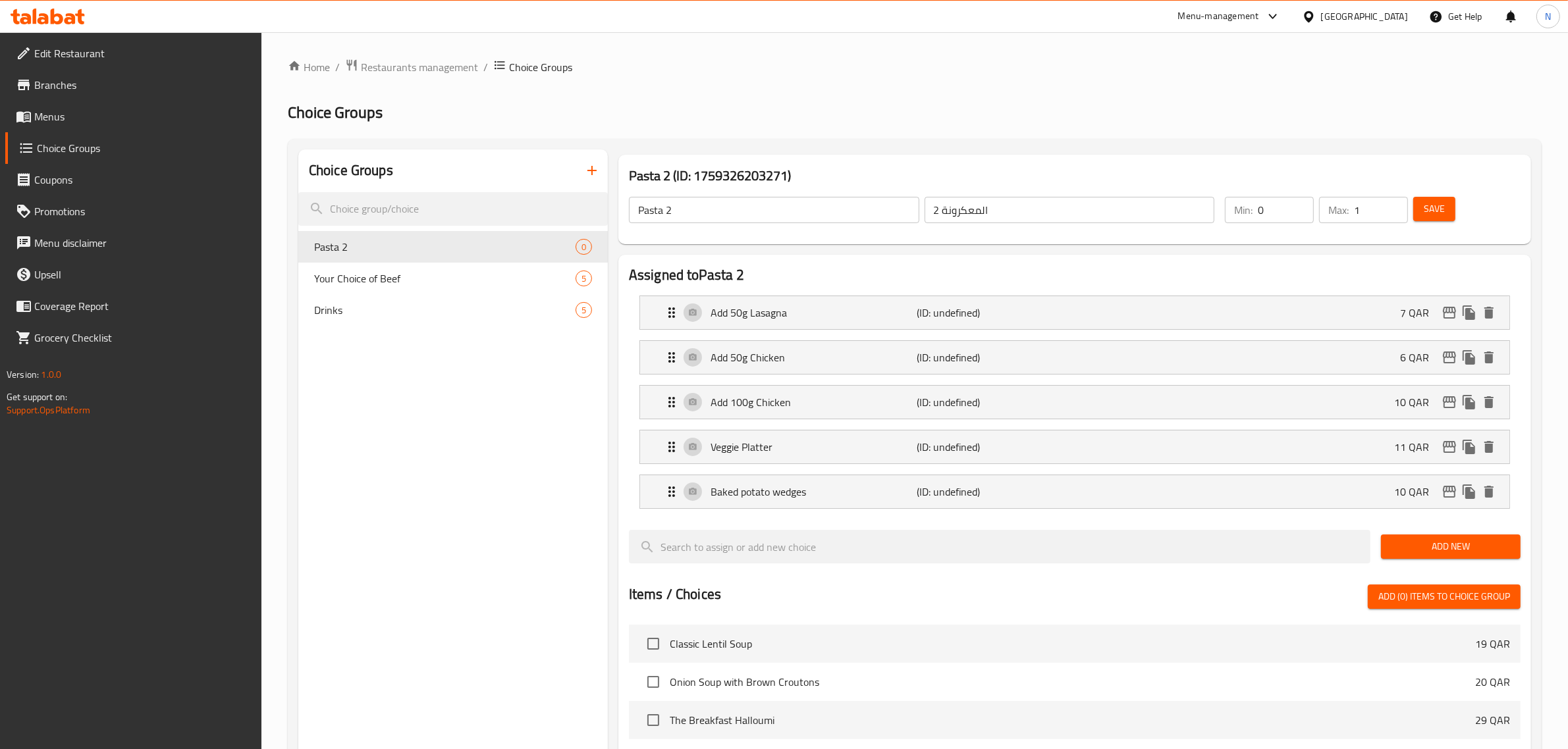
type input "1"
click at [1396, 203] on input "1" at bounding box center [1381, 209] width 54 height 26
click at [1427, 208] on span "Save" at bounding box center [1434, 209] width 21 height 16
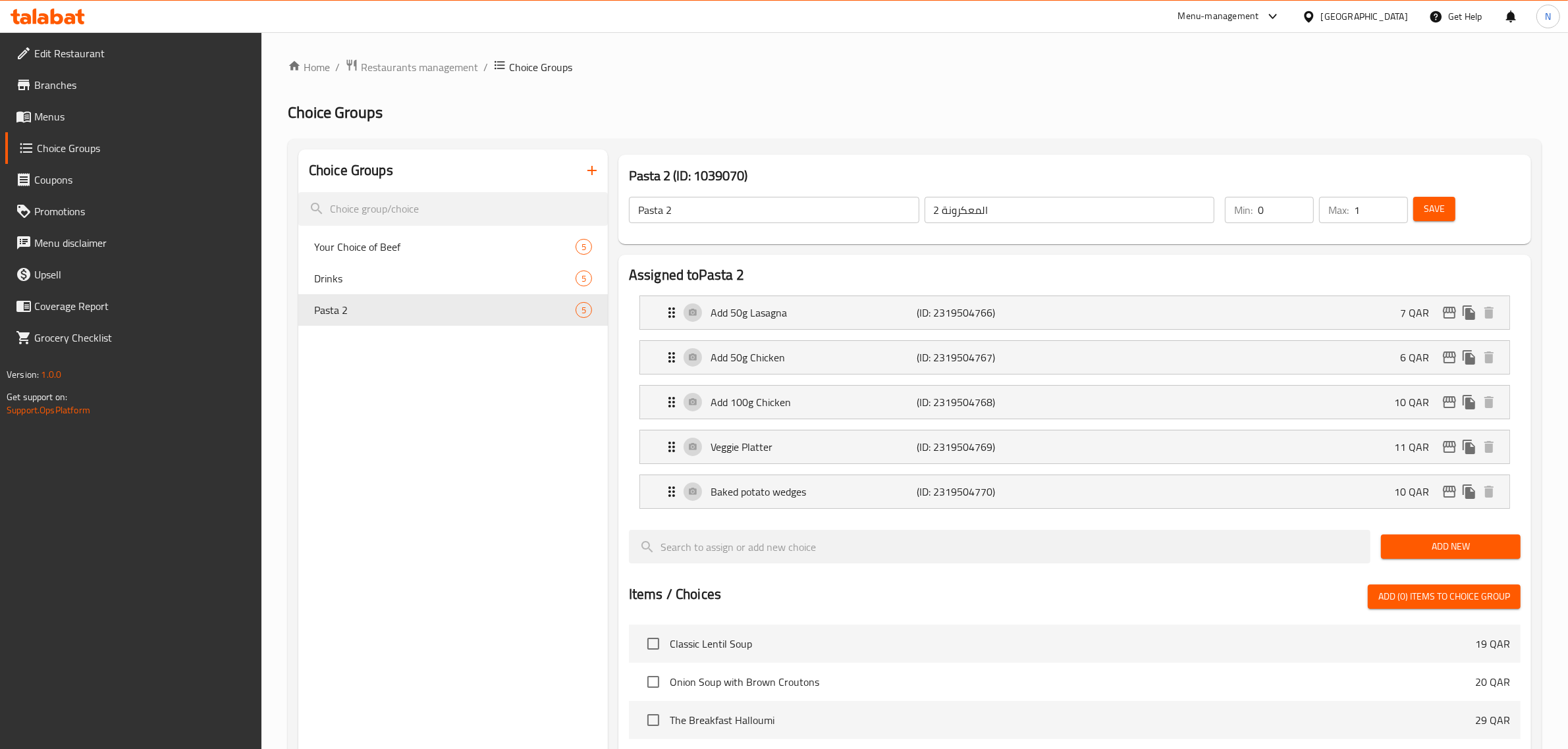
click at [502, 360] on div "Choice Groups Your Choice of Beef 5 Drinks 5 Pasta 2 5" at bounding box center [453, 663] width 309 height 1027
click at [598, 174] on icon "button" at bounding box center [591, 170] width 15 height 15
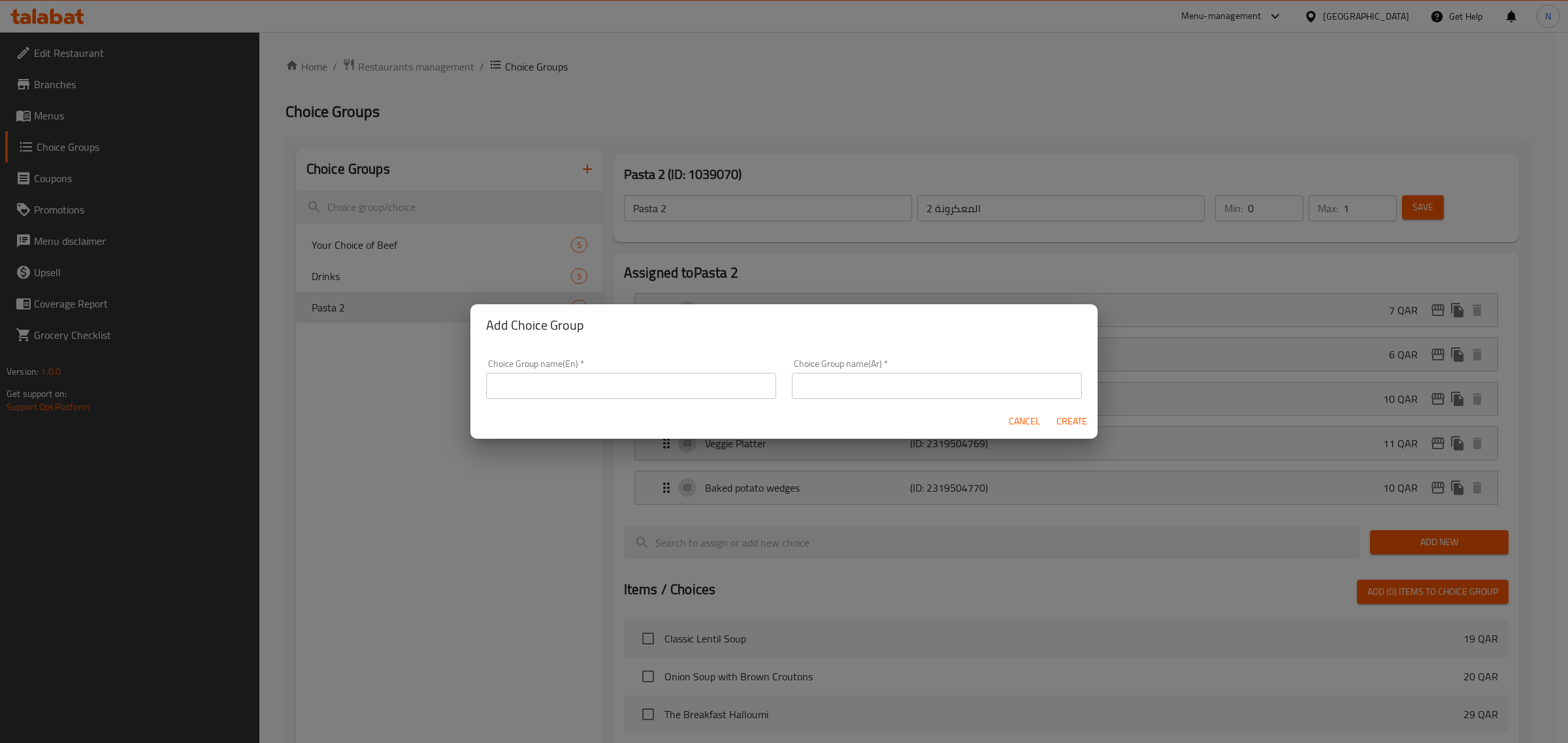
click at [551, 376] on input "text" at bounding box center [631, 386] width 290 height 26
paste input "Chicken"
type input "Chicken"
paste input "فرخة"
type input "فرخة"
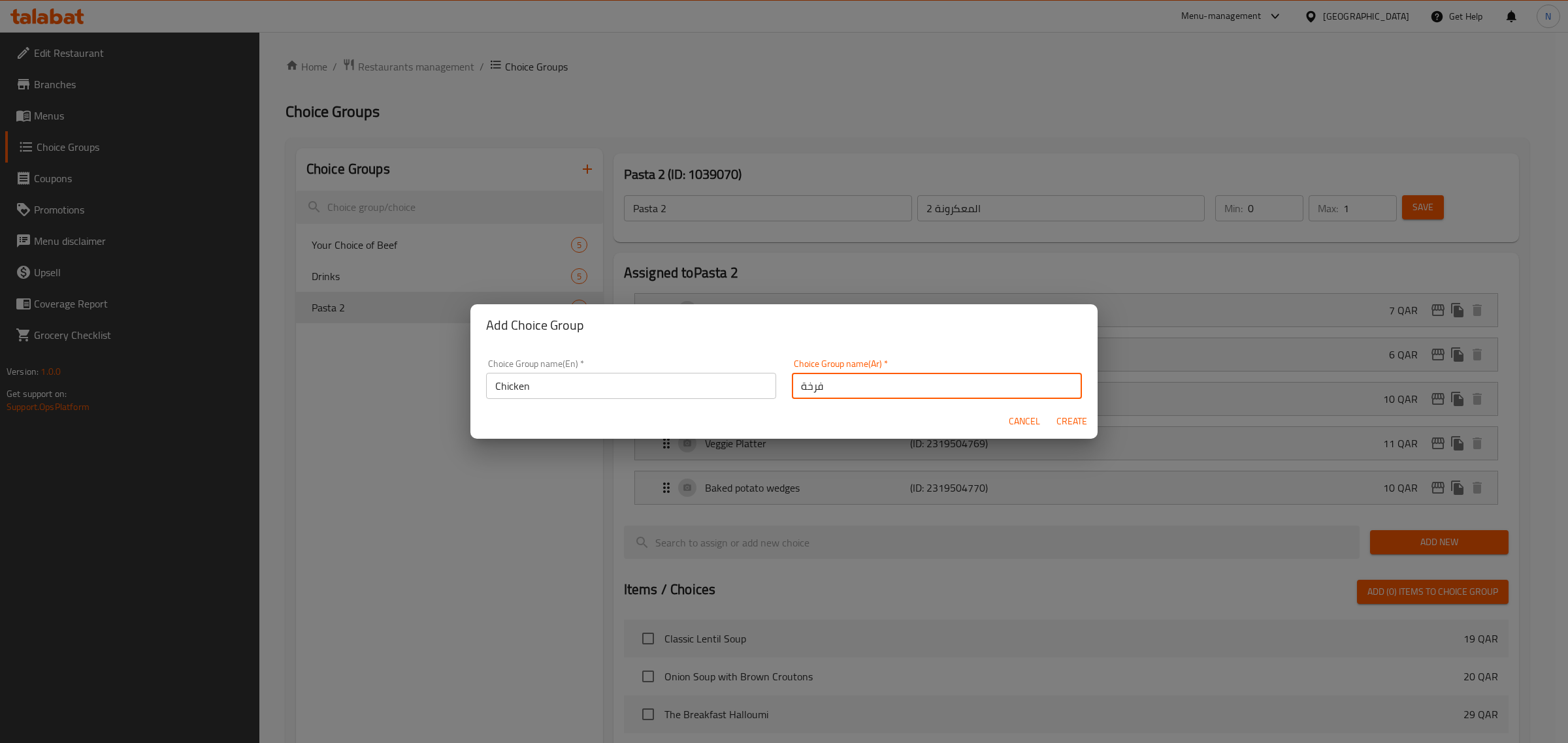
click at [1071, 426] on span "Create" at bounding box center [1071, 422] width 31 height 16
type input "Chicken"
type input "فرخة"
type input "0"
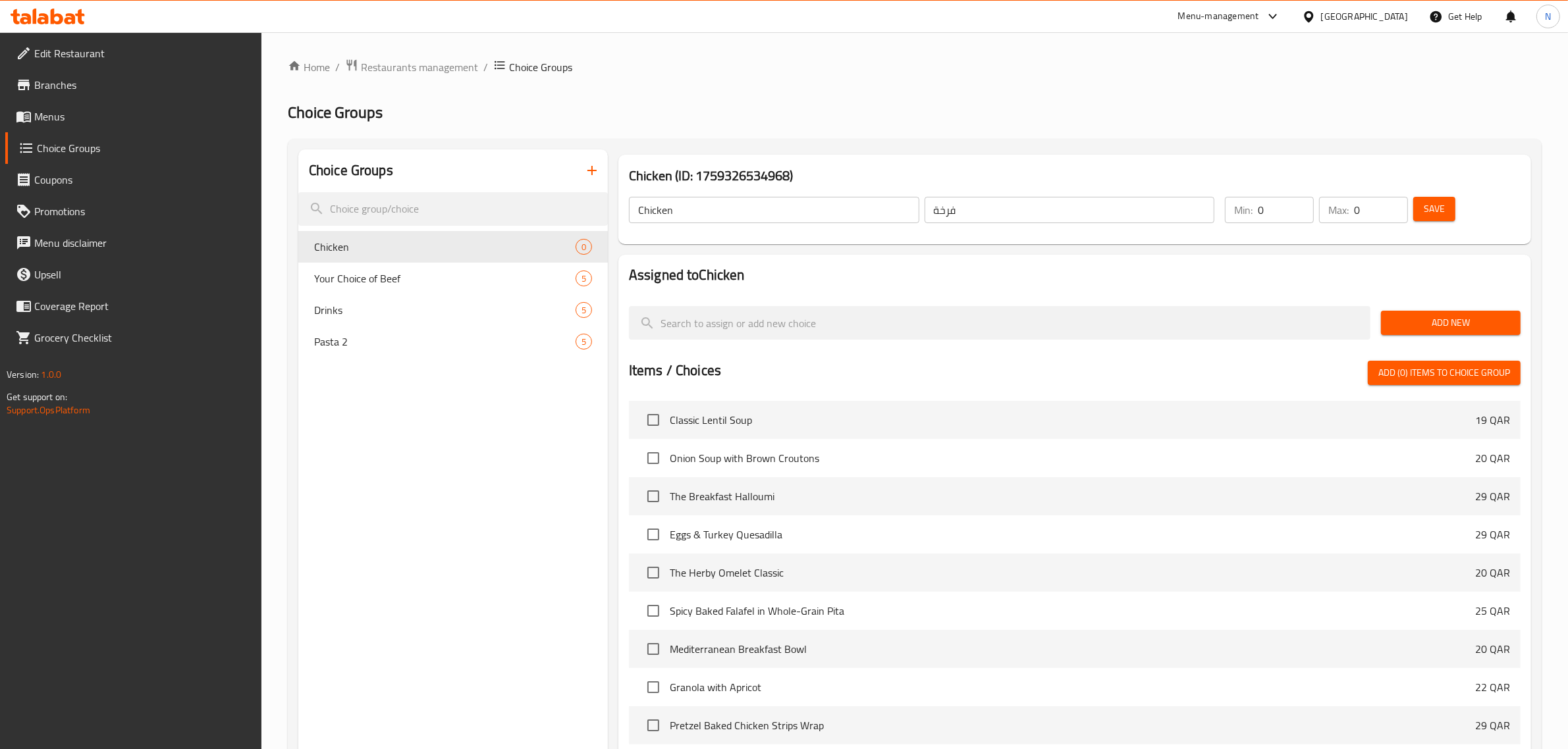
click at [1417, 325] on span "Add New" at bounding box center [1450, 323] width 119 height 16
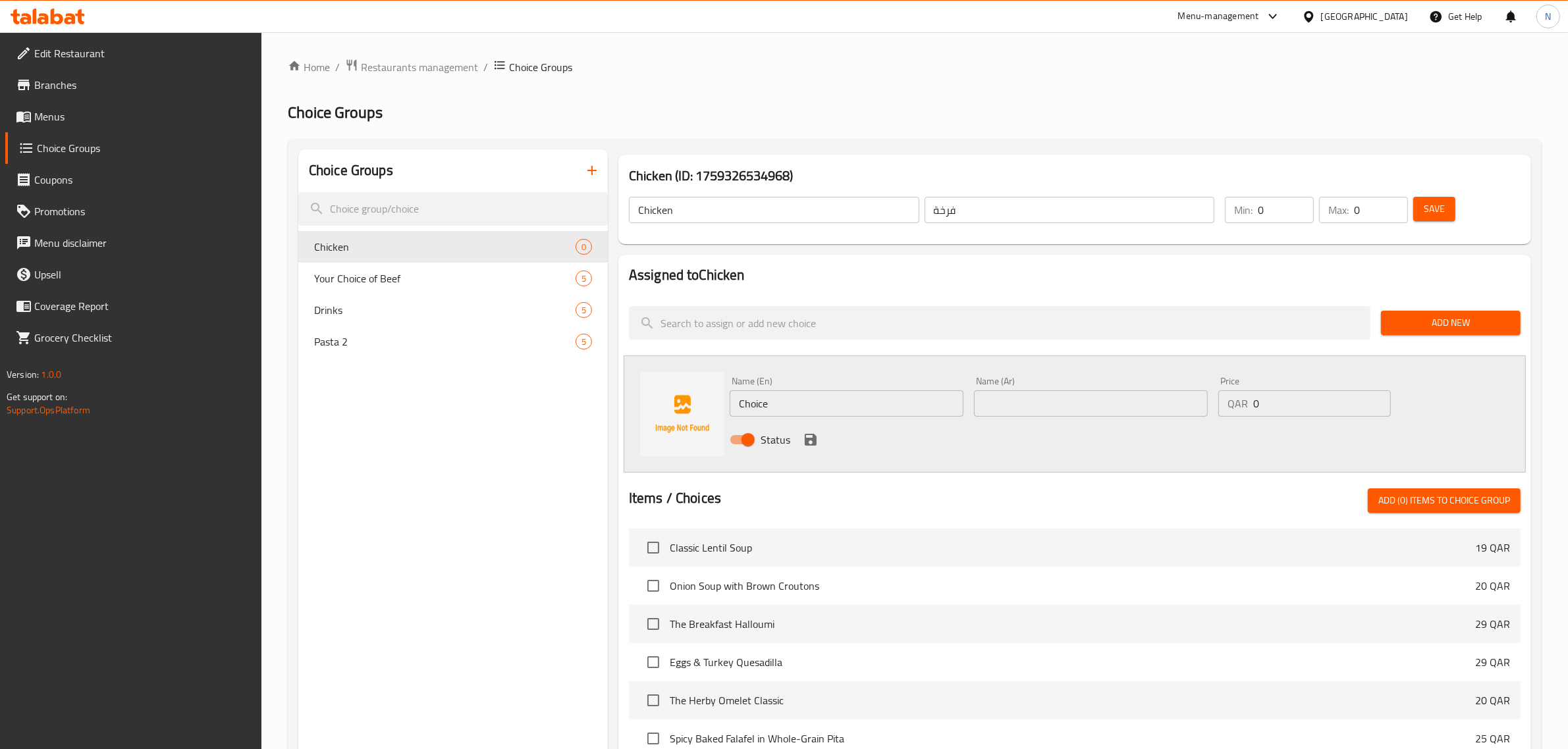
click at [758, 413] on input "Choice" at bounding box center [847, 404] width 234 height 26
paste input "Add 50g Chicken"
type input "Add 50g Chicken"
click at [1038, 409] on input "text" at bounding box center [1091, 404] width 234 height 26
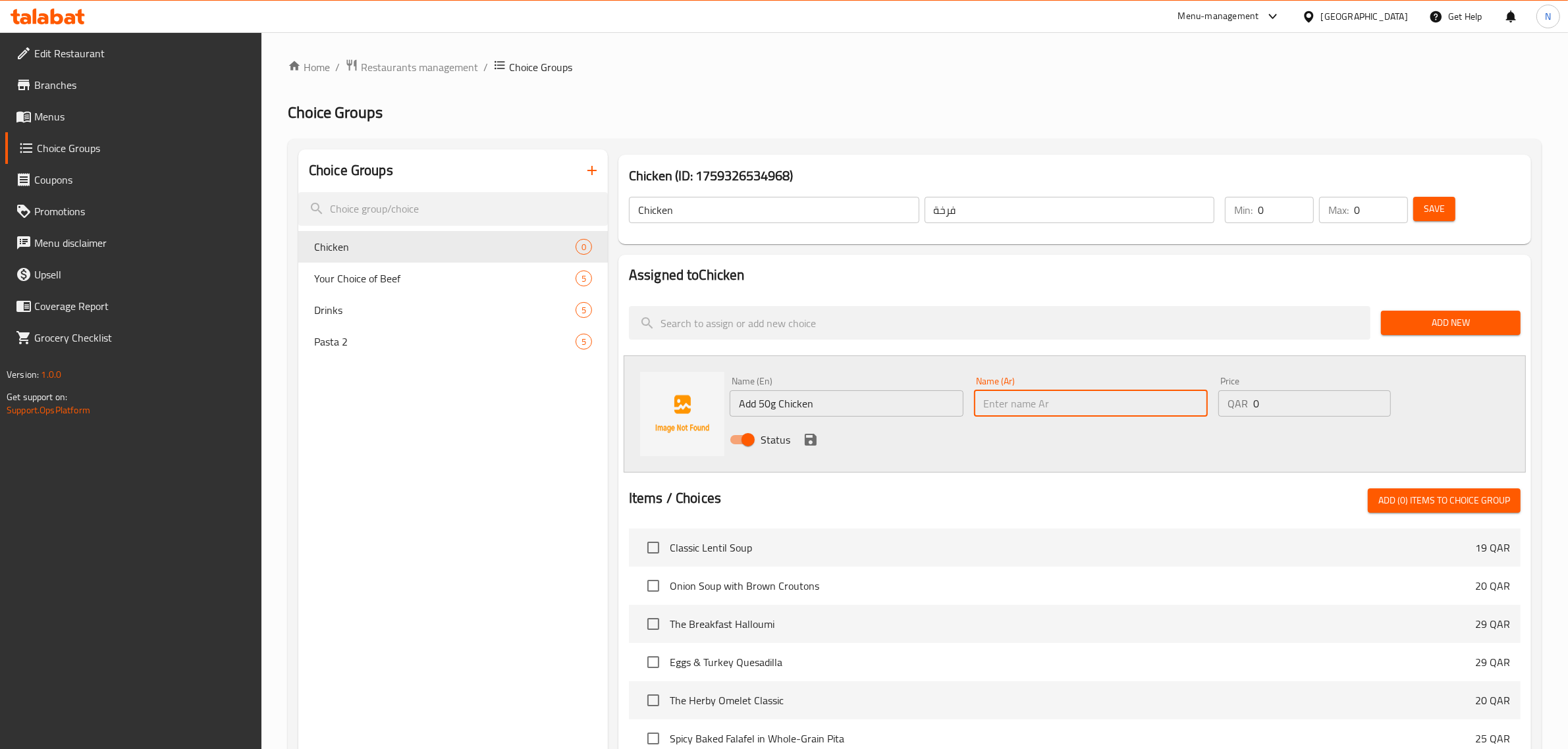
paste input "أضف 50 جرامًا من الدجاج"
type input "أضف 50 جرامًا من الدجاج"
click at [1378, 400] on input "1" at bounding box center [1322, 404] width 138 height 26
click at [1378, 400] on input "2" at bounding box center [1322, 404] width 138 height 26
click at [1378, 400] on input "3" at bounding box center [1322, 404] width 138 height 26
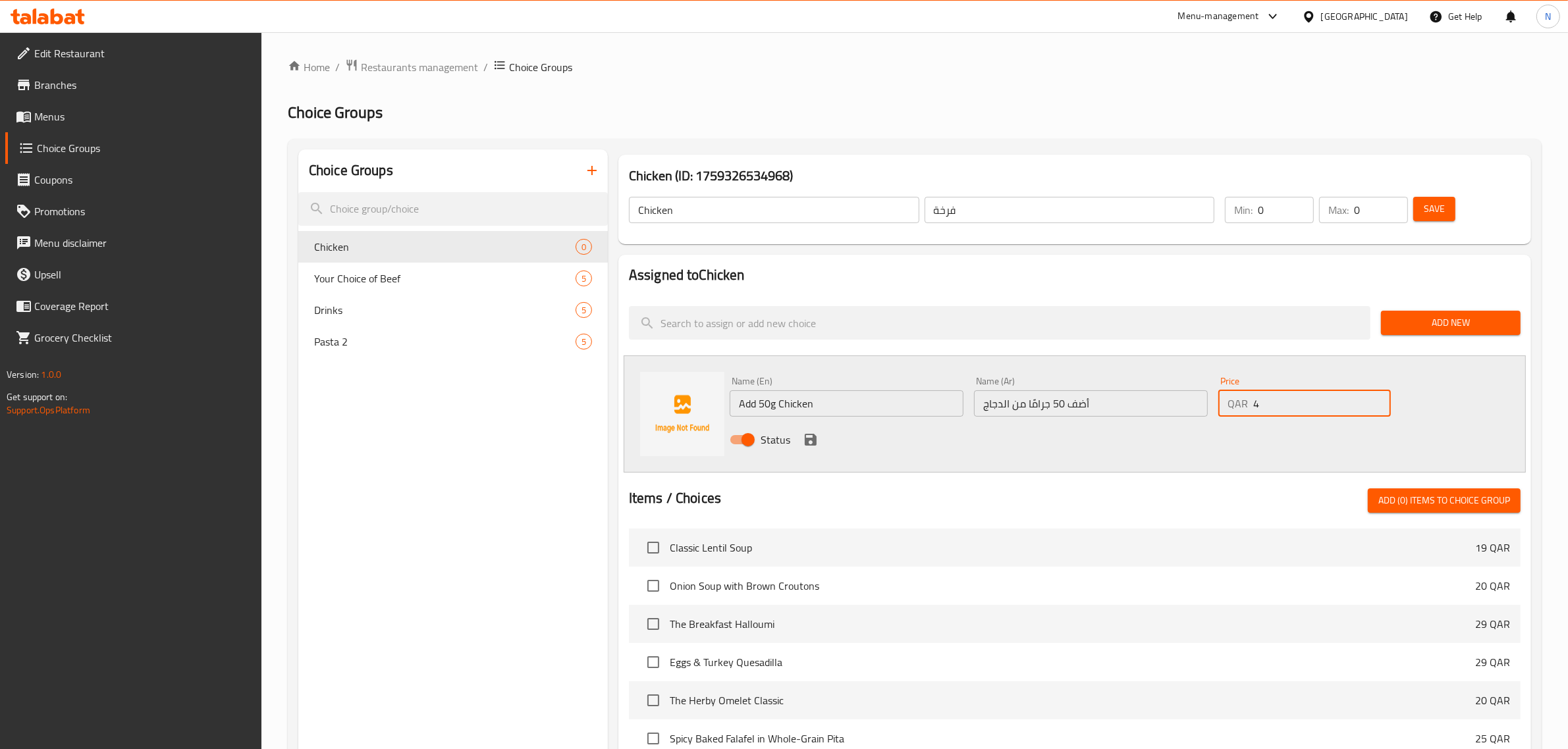
click at [1378, 400] on input "4" at bounding box center [1322, 404] width 138 height 26
click at [1378, 400] on input "5" at bounding box center [1322, 404] width 138 height 26
type input "6"
click at [1378, 400] on input "6" at bounding box center [1322, 404] width 138 height 26
click at [811, 439] on icon "save" at bounding box center [810, 440] width 12 height 12
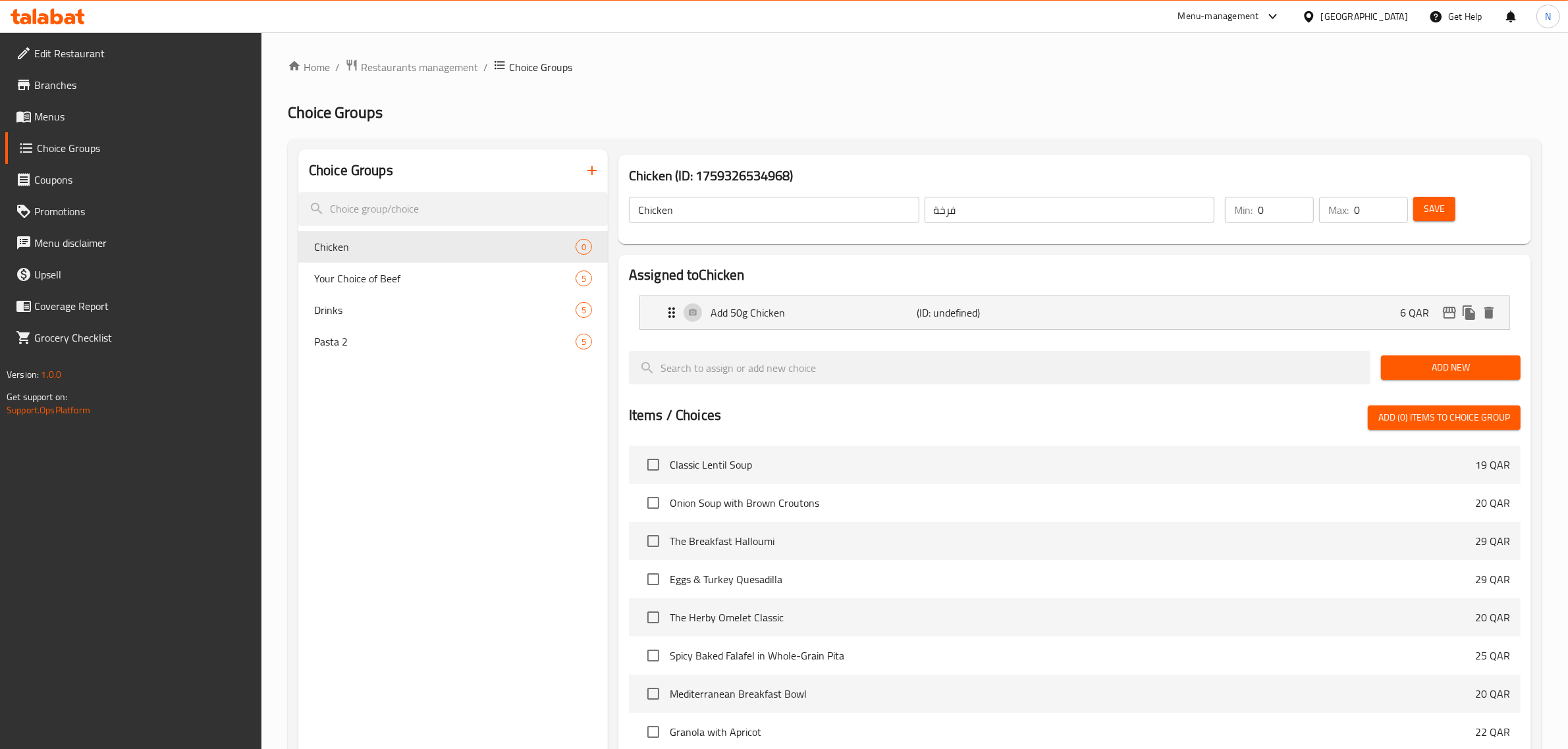
click at [1437, 364] on span "Add New" at bounding box center [1450, 367] width 119 height 16
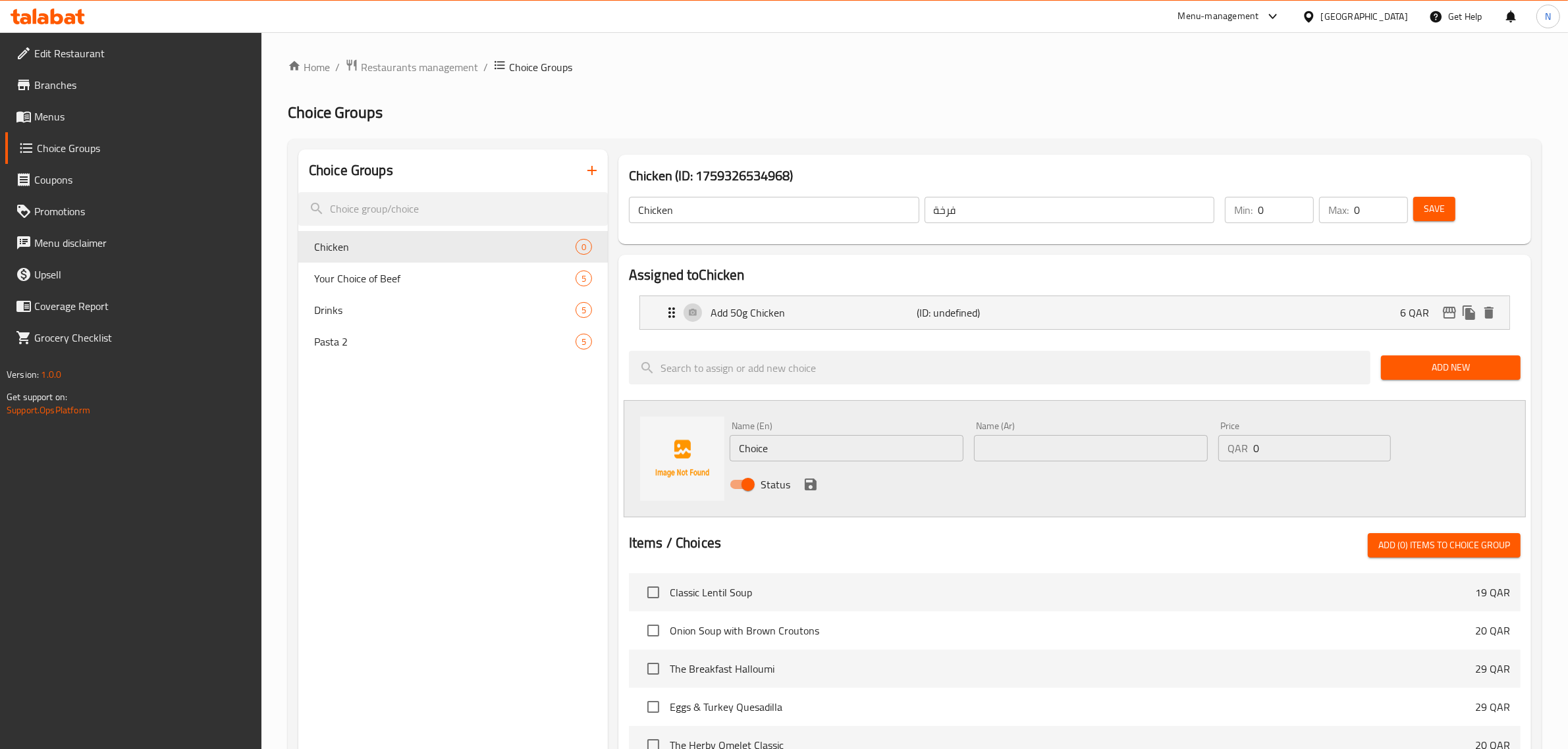
click at [761, 448] on input "Choice" at bounding box center [847, 448] width 234 height 26
paste input "أضف 100 جرام من الدجاج"
type input "أضف 100 جرام من الدجاج"
click at [1018, 452] on input "text" at bounding box center [1091, 448] width 234 height 26
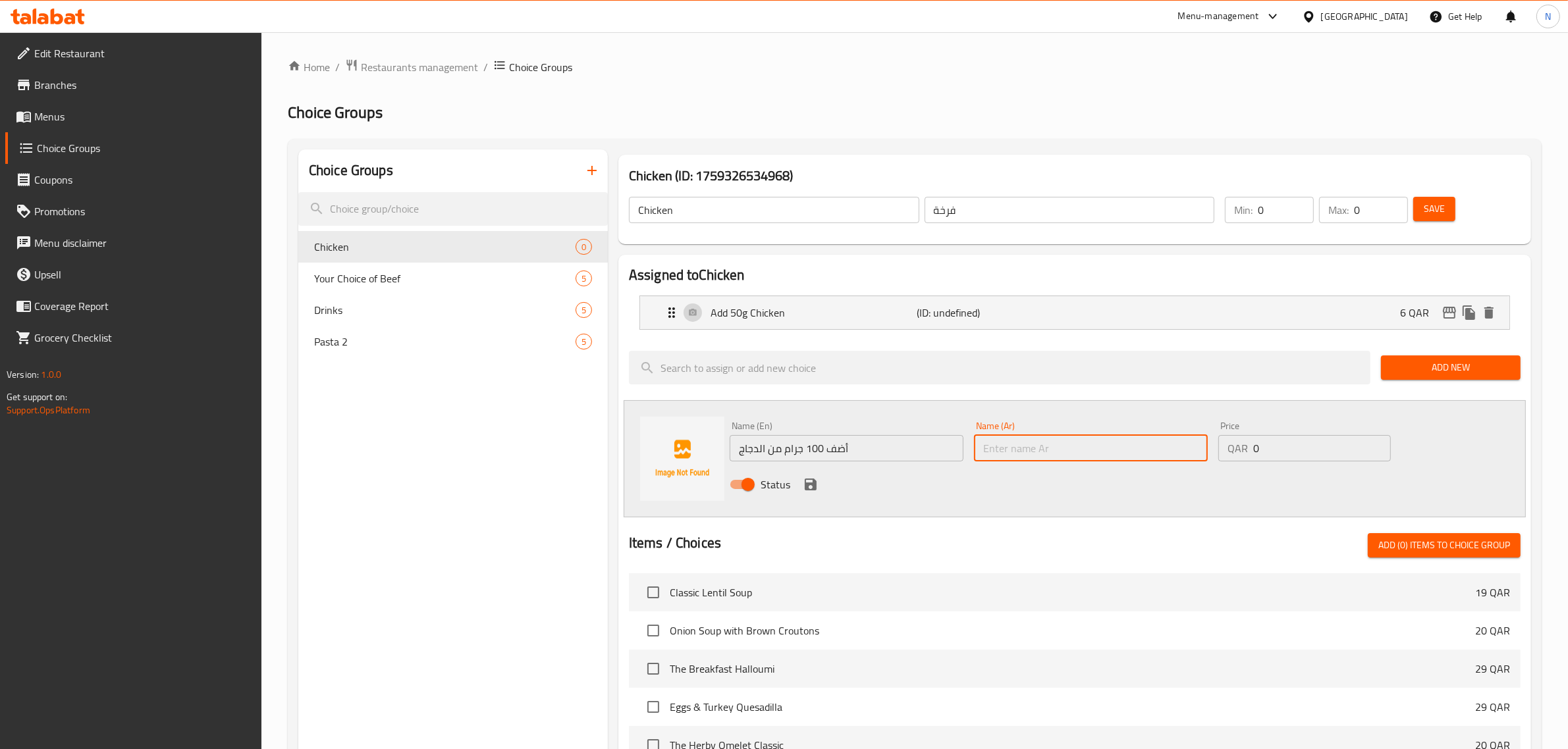
paste input "أضف 100 جرام من الدجاج"
type input "أضف 100 جرام من الدجاج"
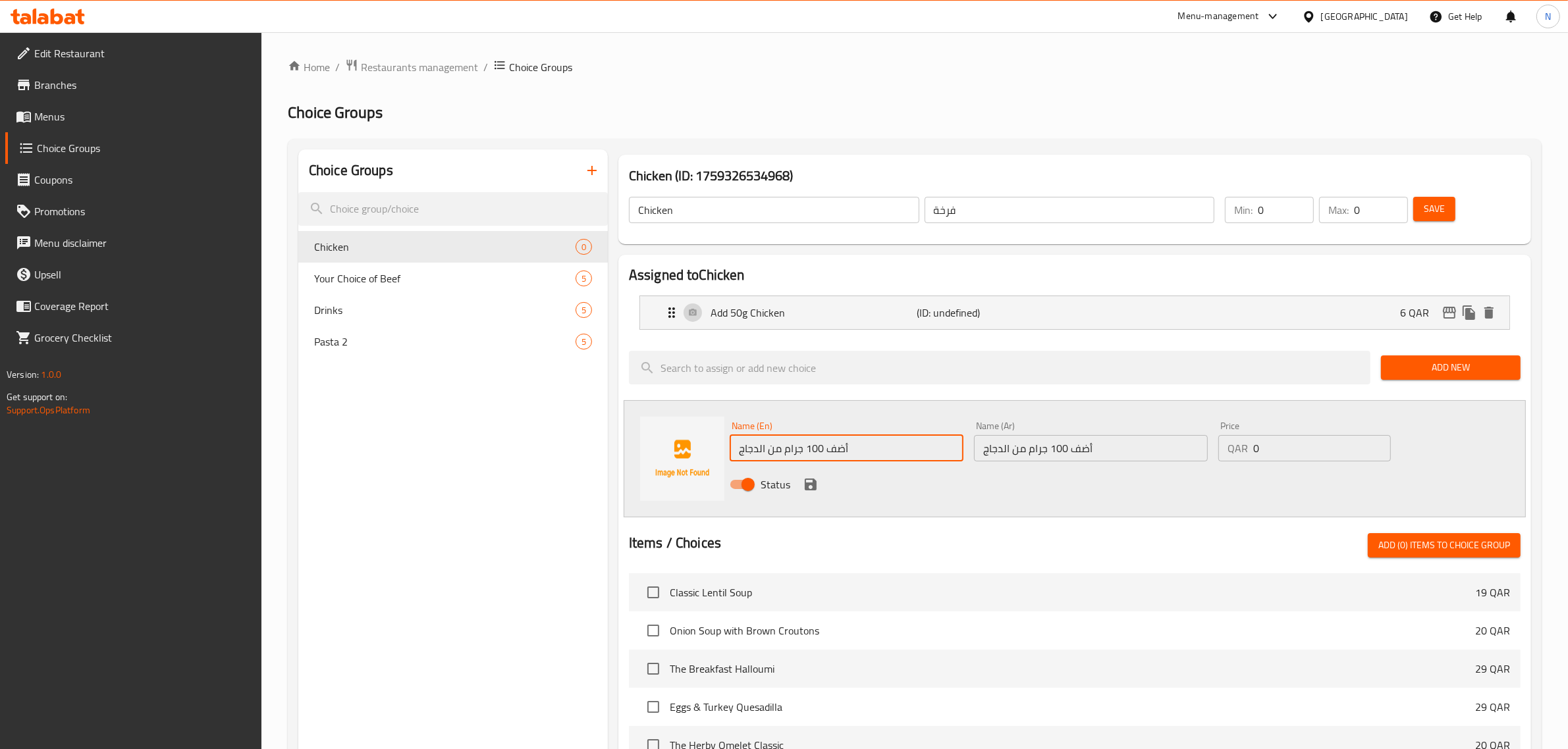
drag, startPoint x: 869, startPoint y: 448, endPoint x: 643, endPoint y: 455, distance: 226.1
click at [643, 455] on div "Name (En) أضف 100 جرام من الدجاج Name (En) Name (Ar) أضف 100 جرام من الدجاج Nam…" at bounding box center [1075, 458] width 902 height 117
paste input "Add 100g Chicken"
type input "Add 100g Chicken"
click at [1265, 453] on input "0" at bounding box center [1322, 448] width 138 height 26
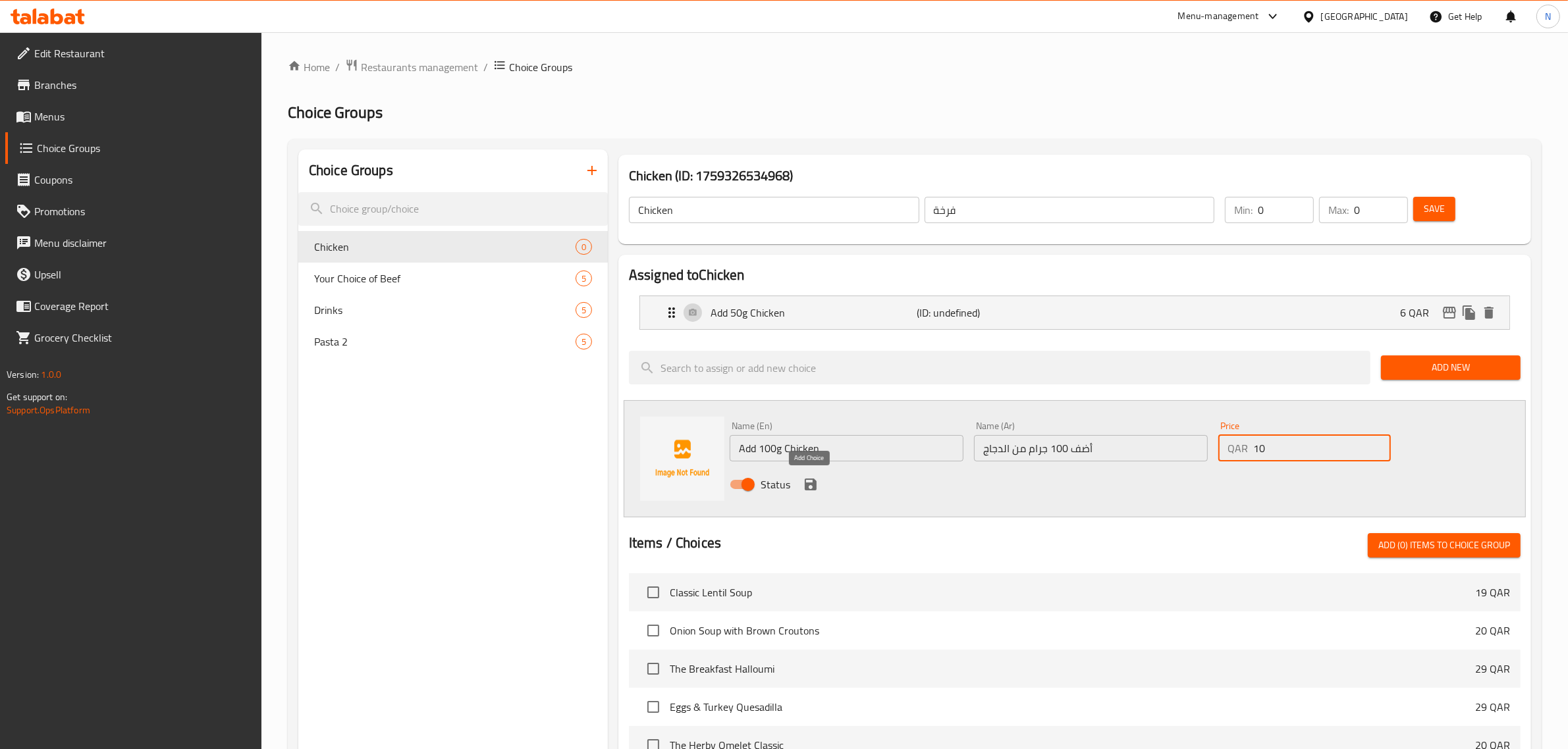
type input "10"
click at [805, 482] on icon "save" at bounding box center [810, 484] width 12 height 12
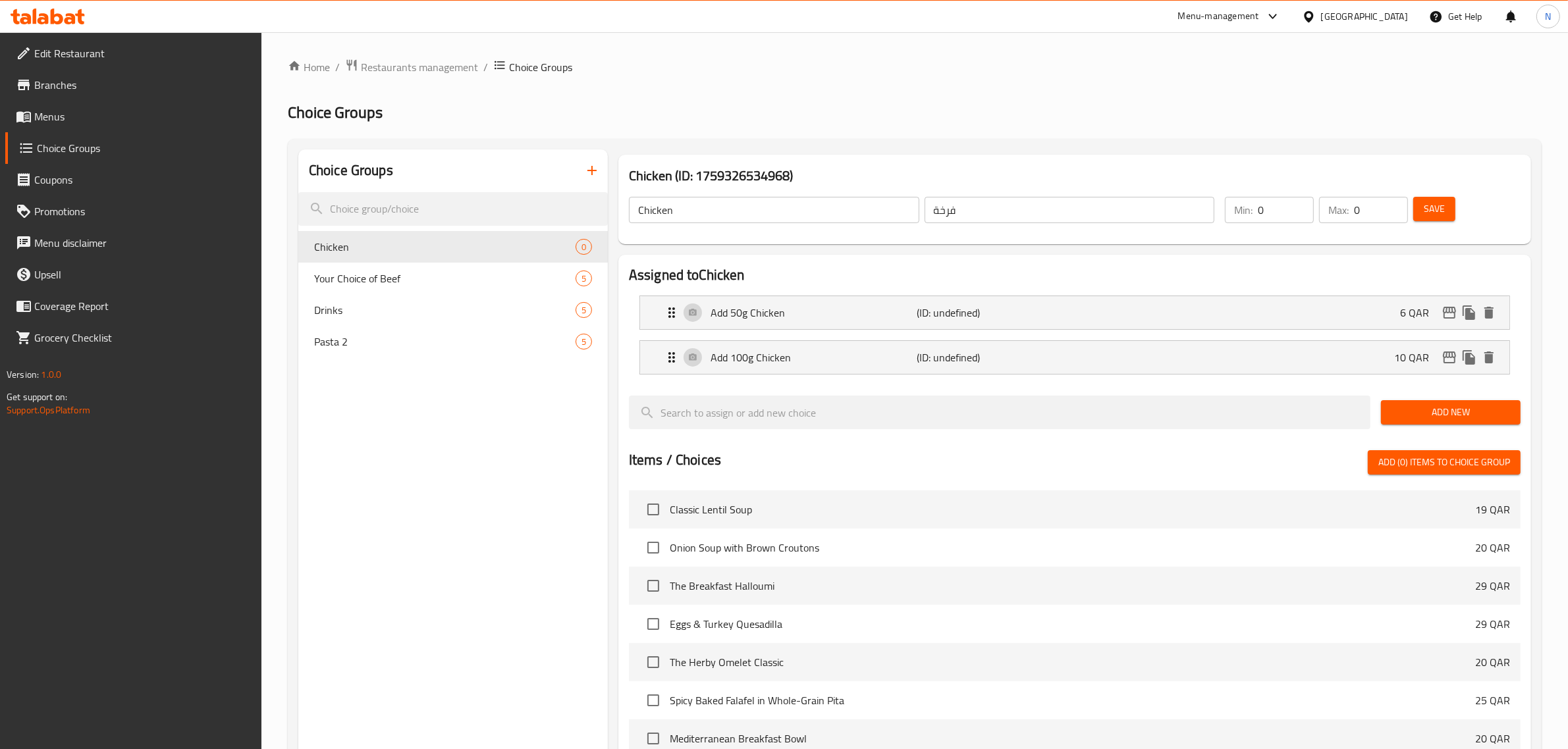
click at [1433, 422] on button "Add New" at bounding box center [1451, 412] width 140 height 24
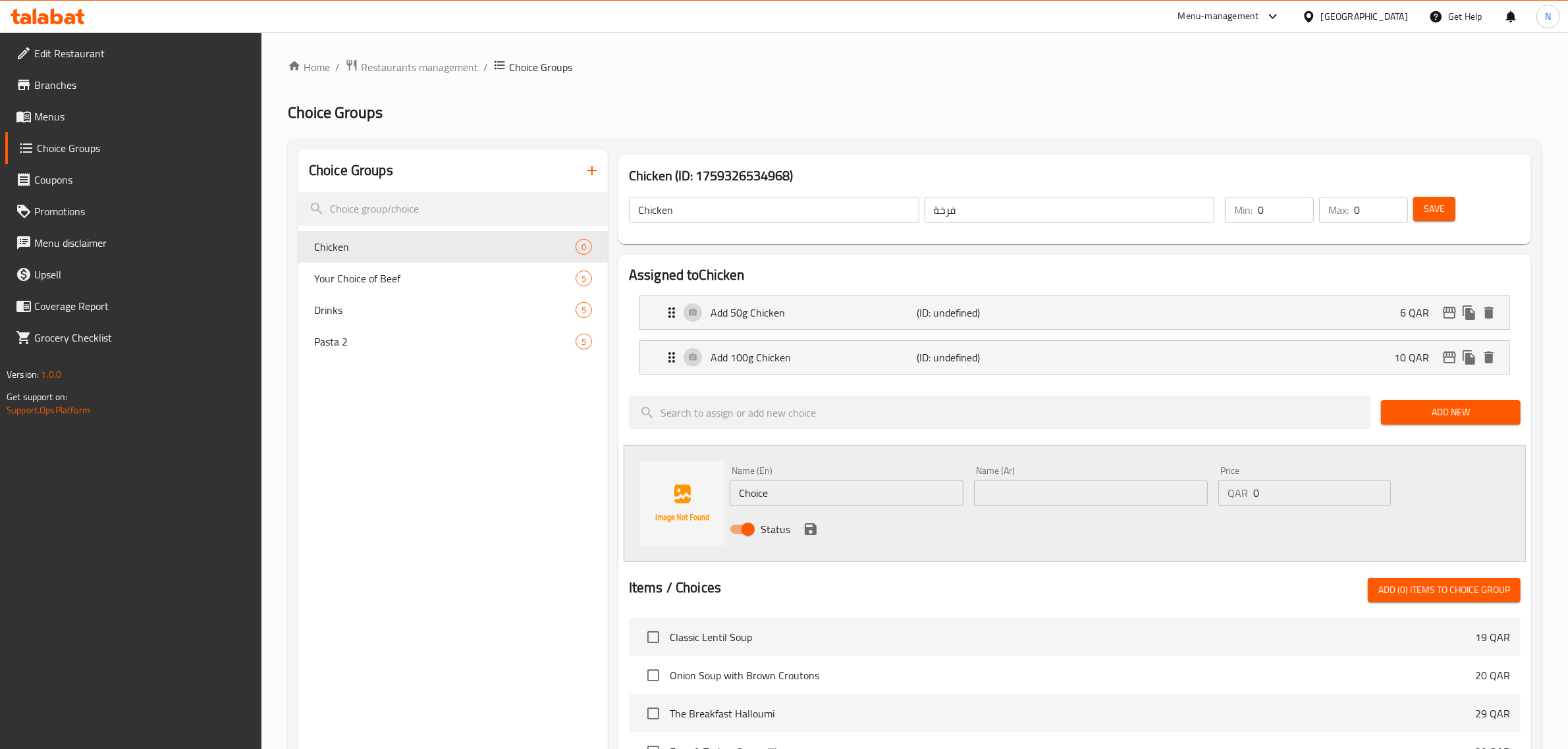
click at [1019, 491] on input "text" at bounding box center [1091, 492] width 234 height 26
click at [779, 496] on input "Choice" at bounding box center [847, 492] width 234 height 26
paste input "Add 50g R"
type input "Add 50g Rice"
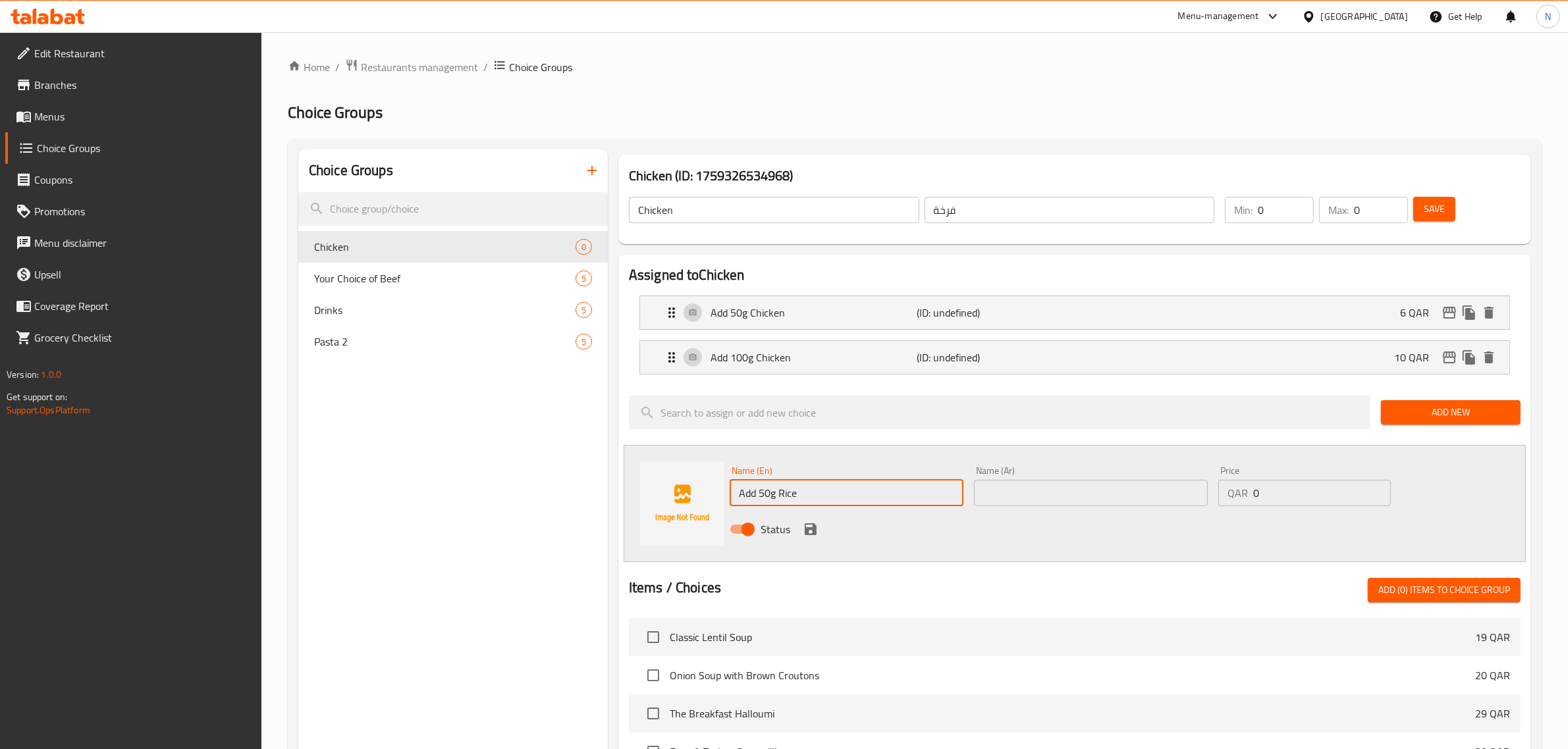
click at [997, 497] on input "text" at bounding box center [1091, 492] width 234 height 26
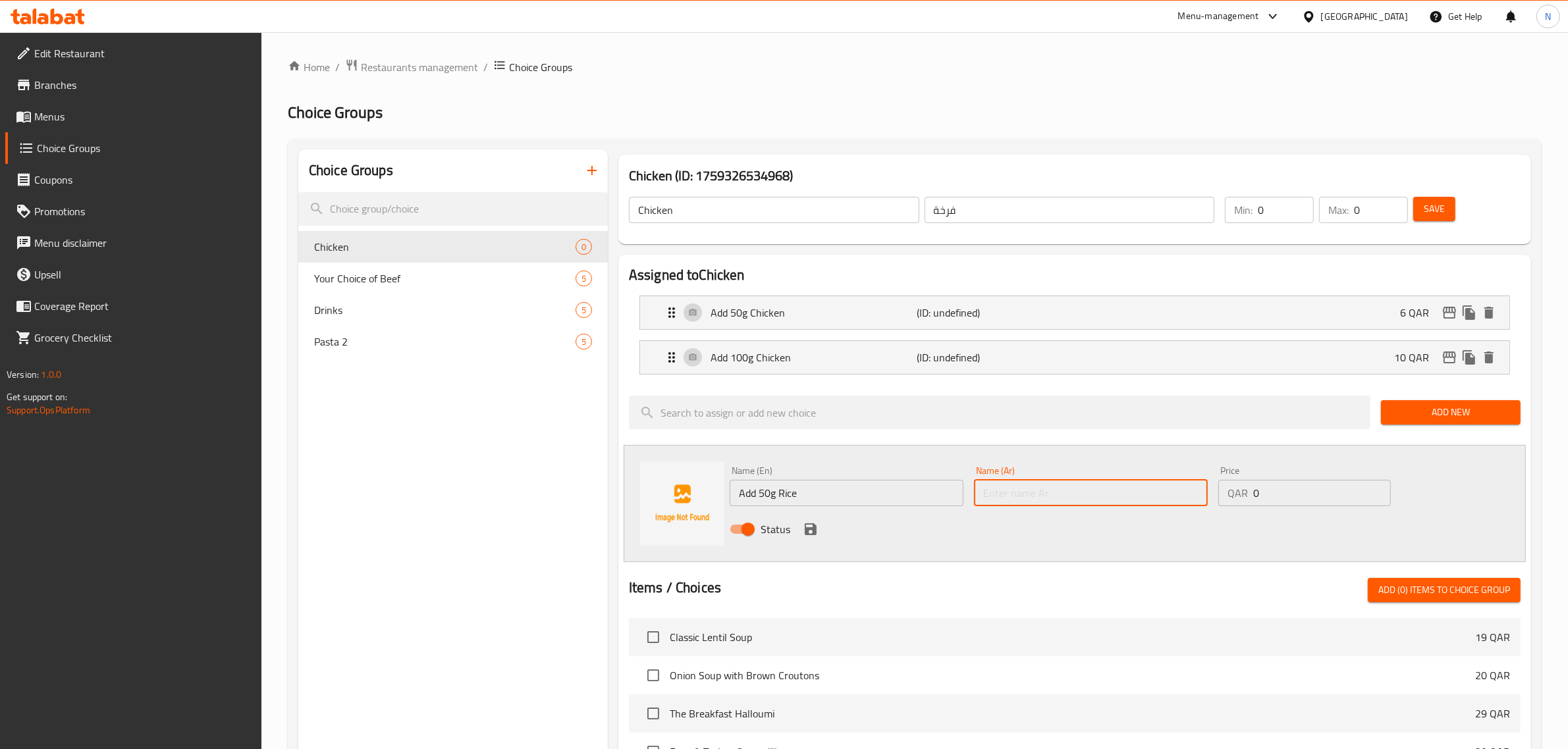
paste input "أضف 50 جرامًا من الأرز"
type input "أضف 50 جرامًا من الأرز"
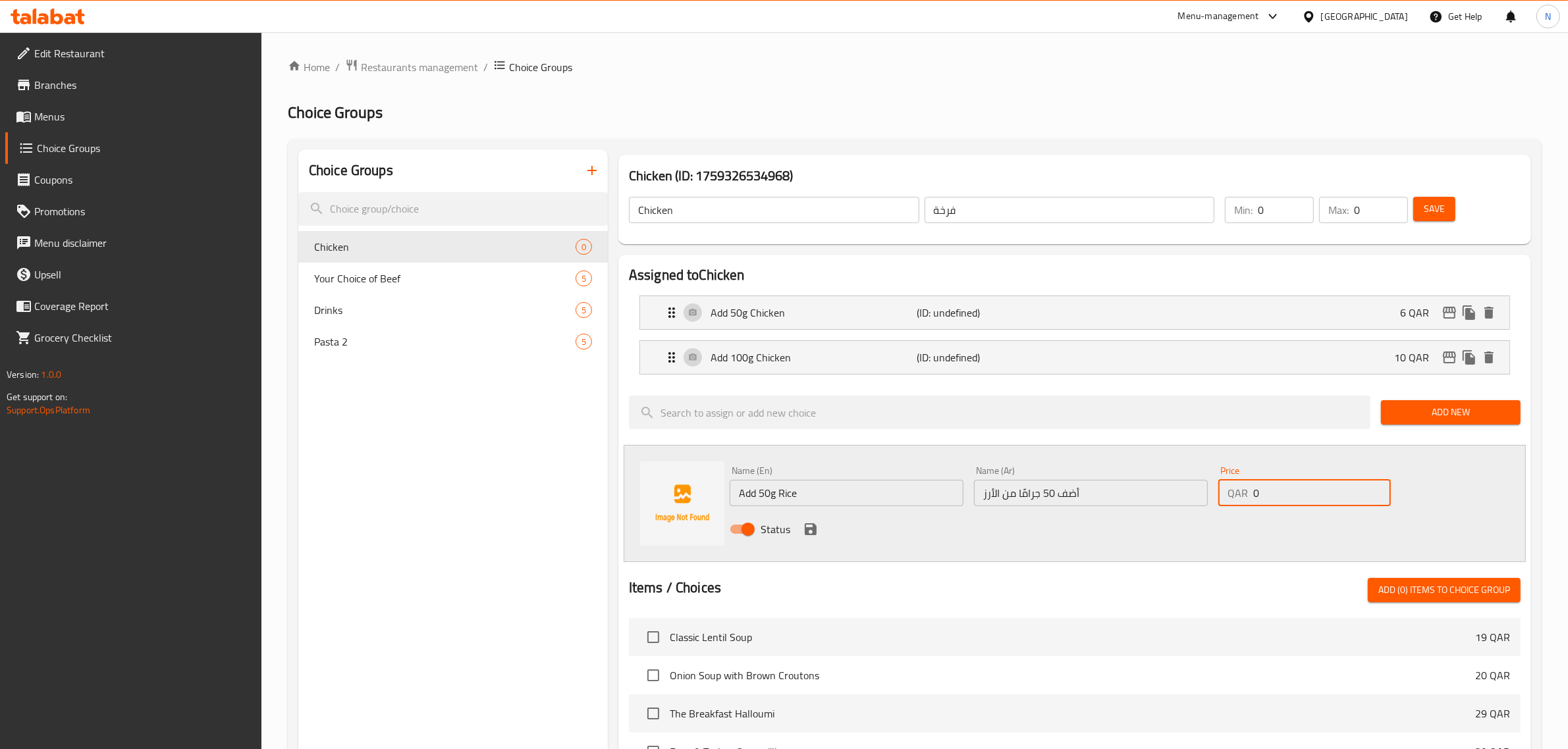
drag, startPoint x: 1268, startPoint y: 496, endPoint x: 1246, endPoint y: 497, distance: 22.0
click at [1246, 497] on div "QAR 0 Price" at bounding box center [1304, 492] width 172 height 26
type input "5"
click at [814, 530] on icon "save" at bounding box center [810, 529] width 12 height 12
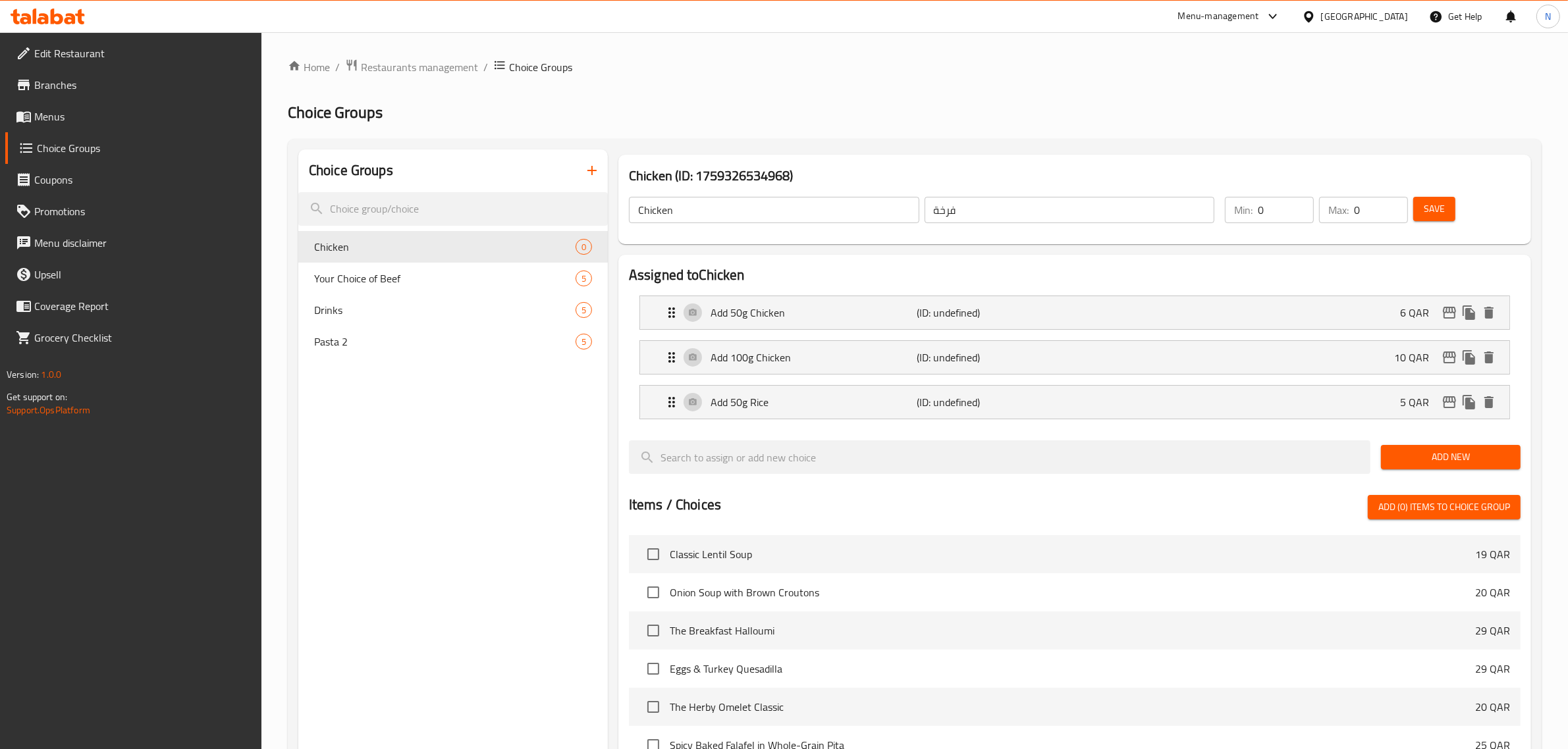
click at [1446, 452] on span "Add New" at bounding box center [1450, 457] width 119 height 16
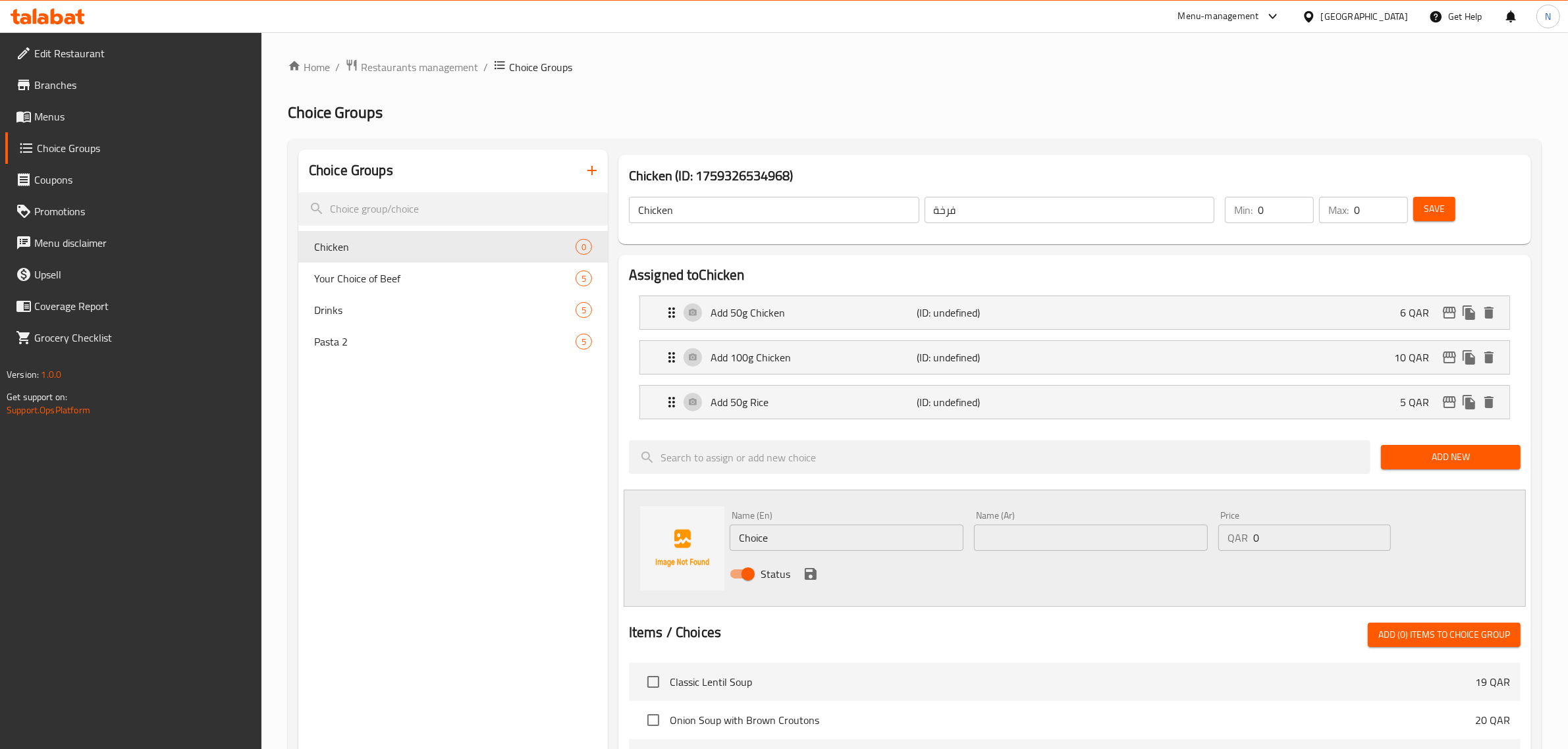
click at [1011, 542] on input "text" at bounding box center [1091, 538] width 234 height 26
paste input "طبق خضار"
type input "طبق خضار"
click at [745, 539] on input "Choice" at bounding box center [847, 538] width 234 height 26
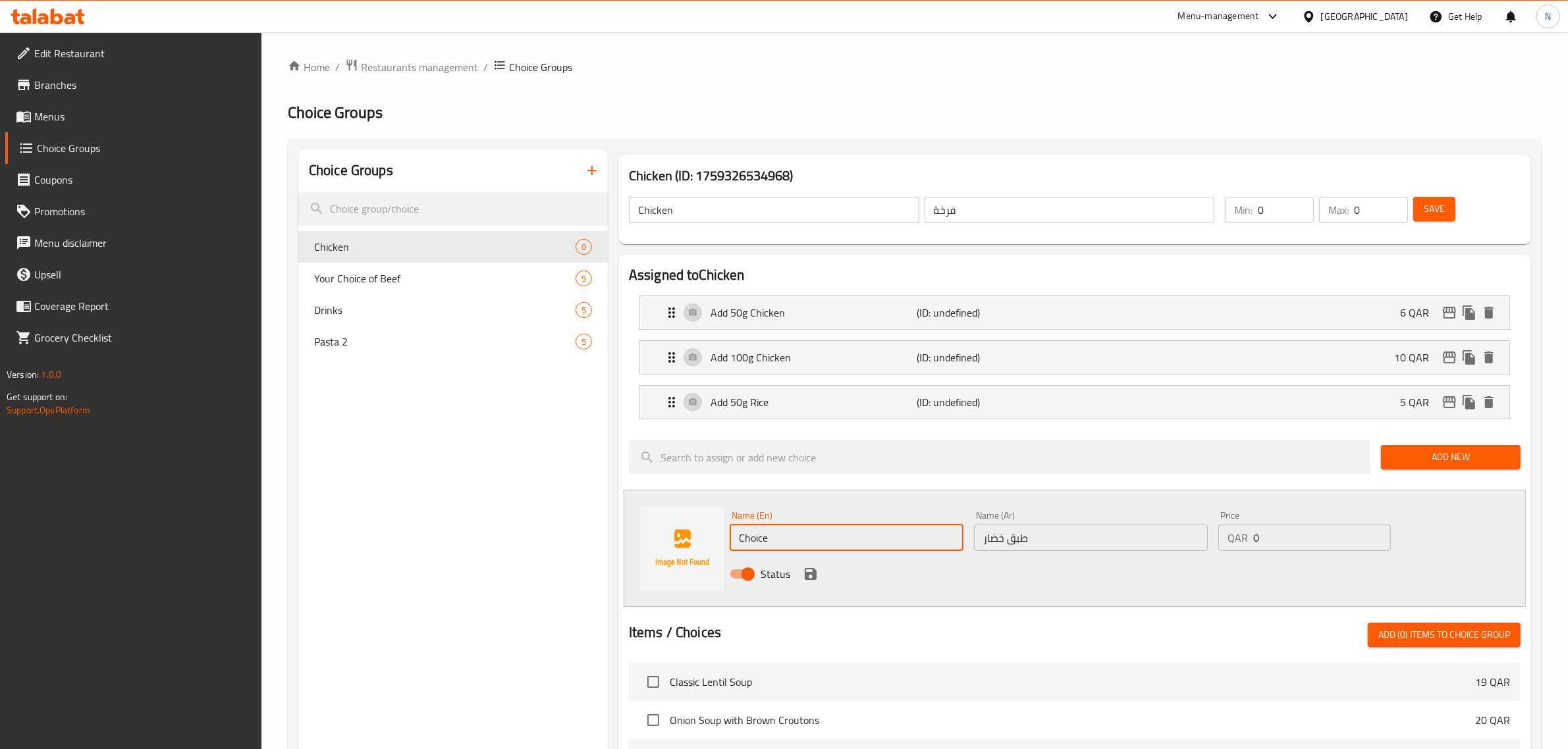
paste input "Veggie Platter"
type input "Veggie Platter"
drag, startPoint x: 1281, startPoint y: 539, endPoint x: 1150, endPoint y: 557, distance: 132.2
click at [1150, 557] on div "Name (En) Veggie Platter Name (En) Name (Ar) طبق خضار Name (Ar) Price QAR 0 Pri…" at bounding box center [1091, 549] width 733 height 86
type input "11"
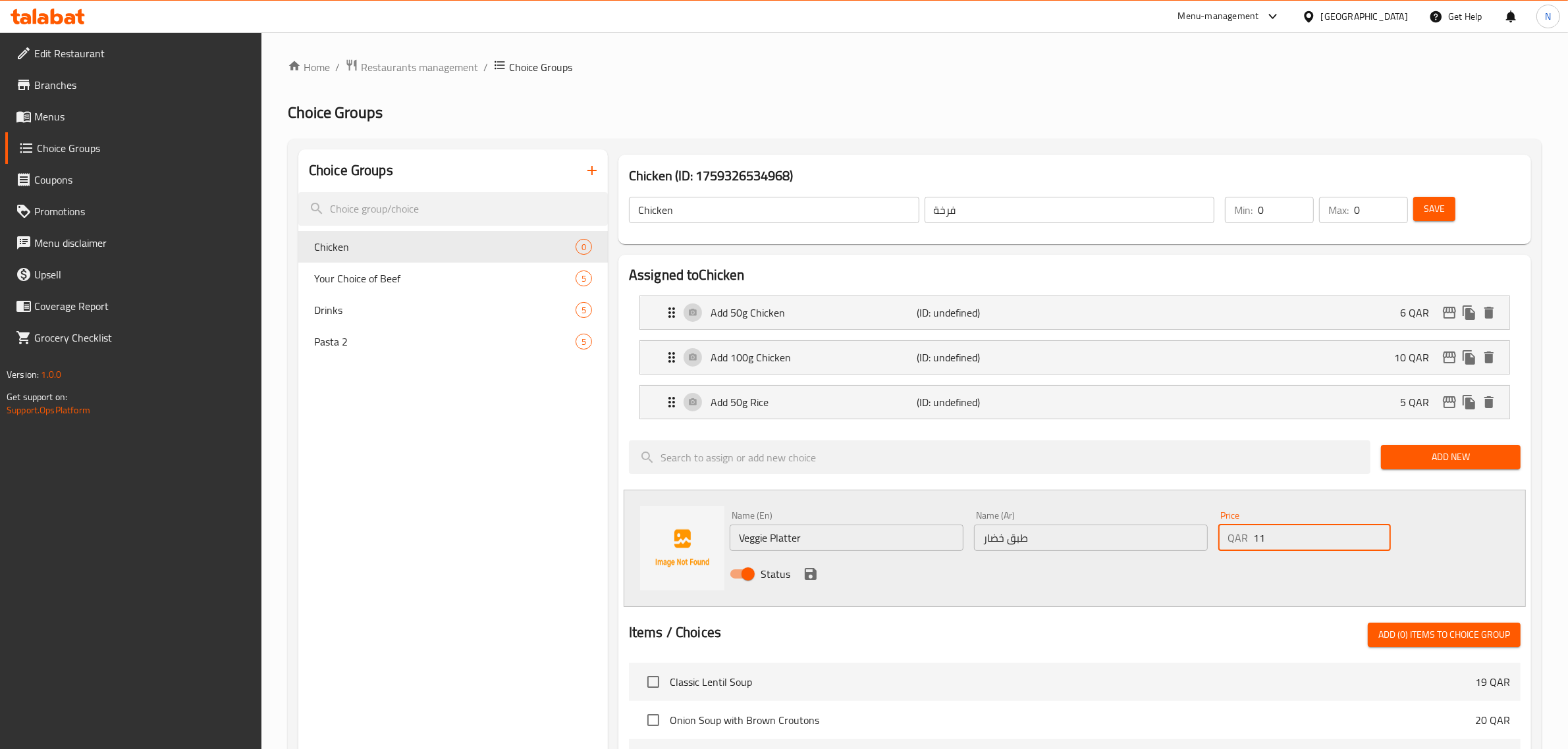
click at [814, 573] on icon "save" at bounding box center [810, 574] width 12 height 12
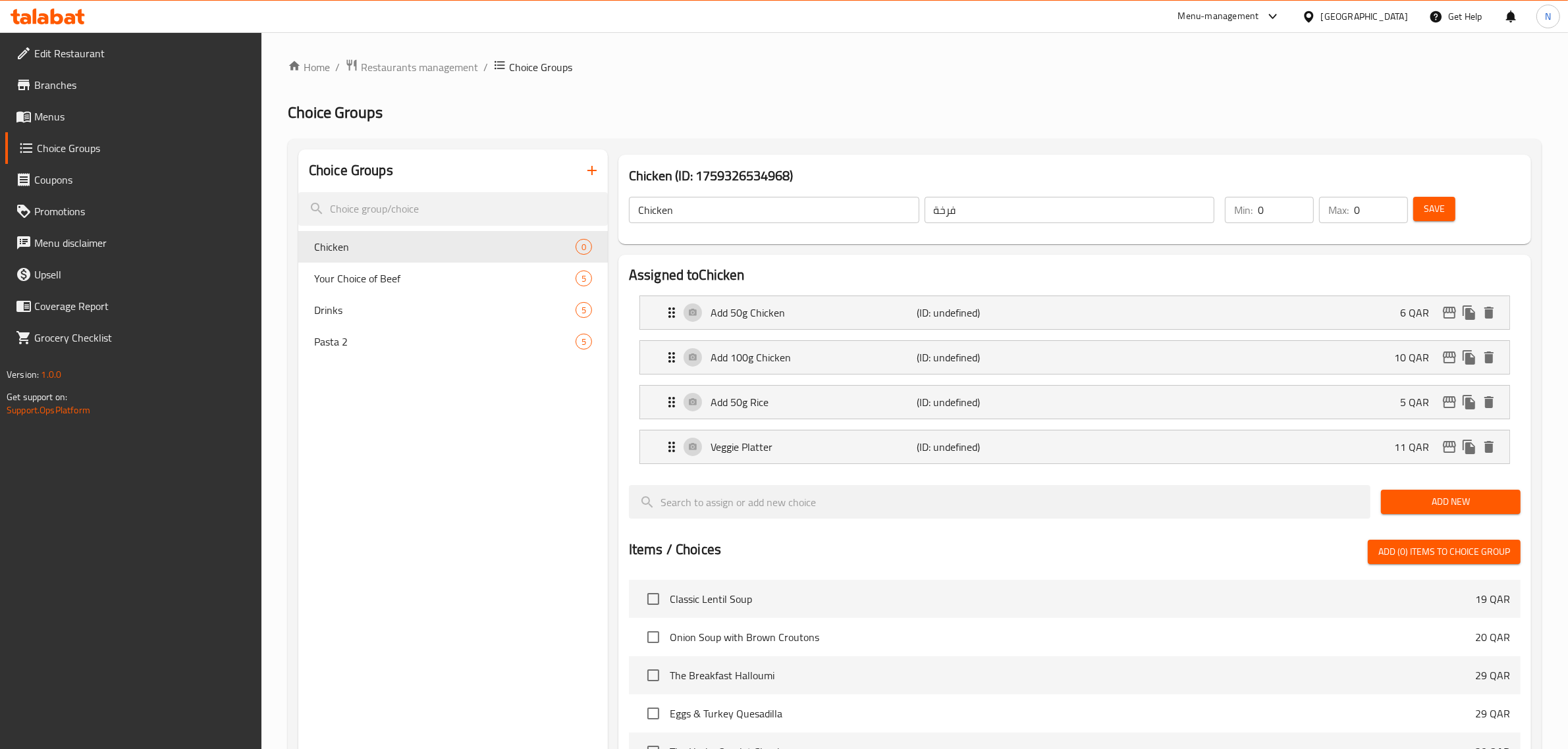
click at [1419, 506] on span "Add New" at bounding box center [1450, 502] width 119 height 16
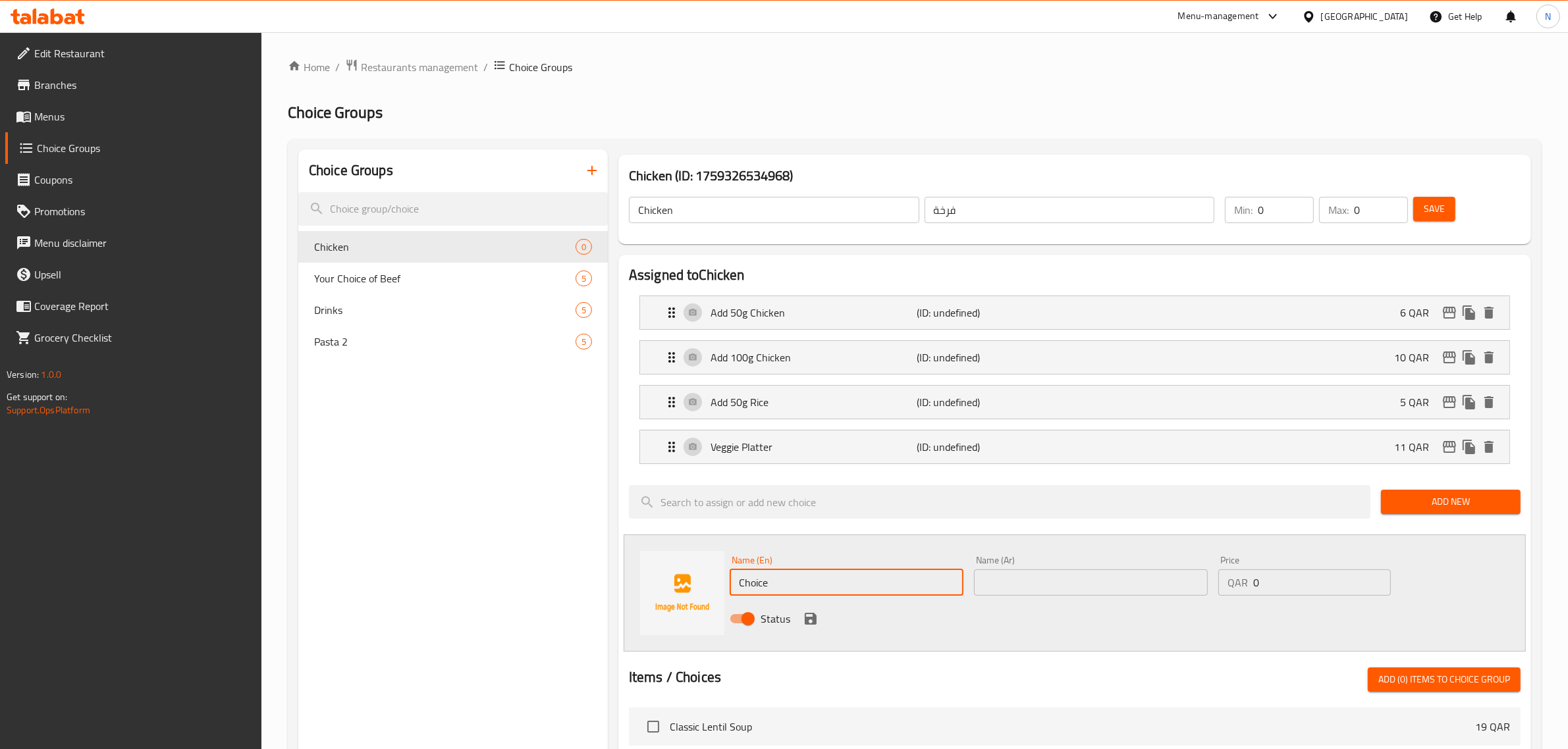
click at [759, 584] on input "Choice" at bounding box center [847, 582] width 234 height 26
paste input "Baked potato wedges"
type input "Baked potato wedges"
paste input "أسافين البطاطس المخبوزة"
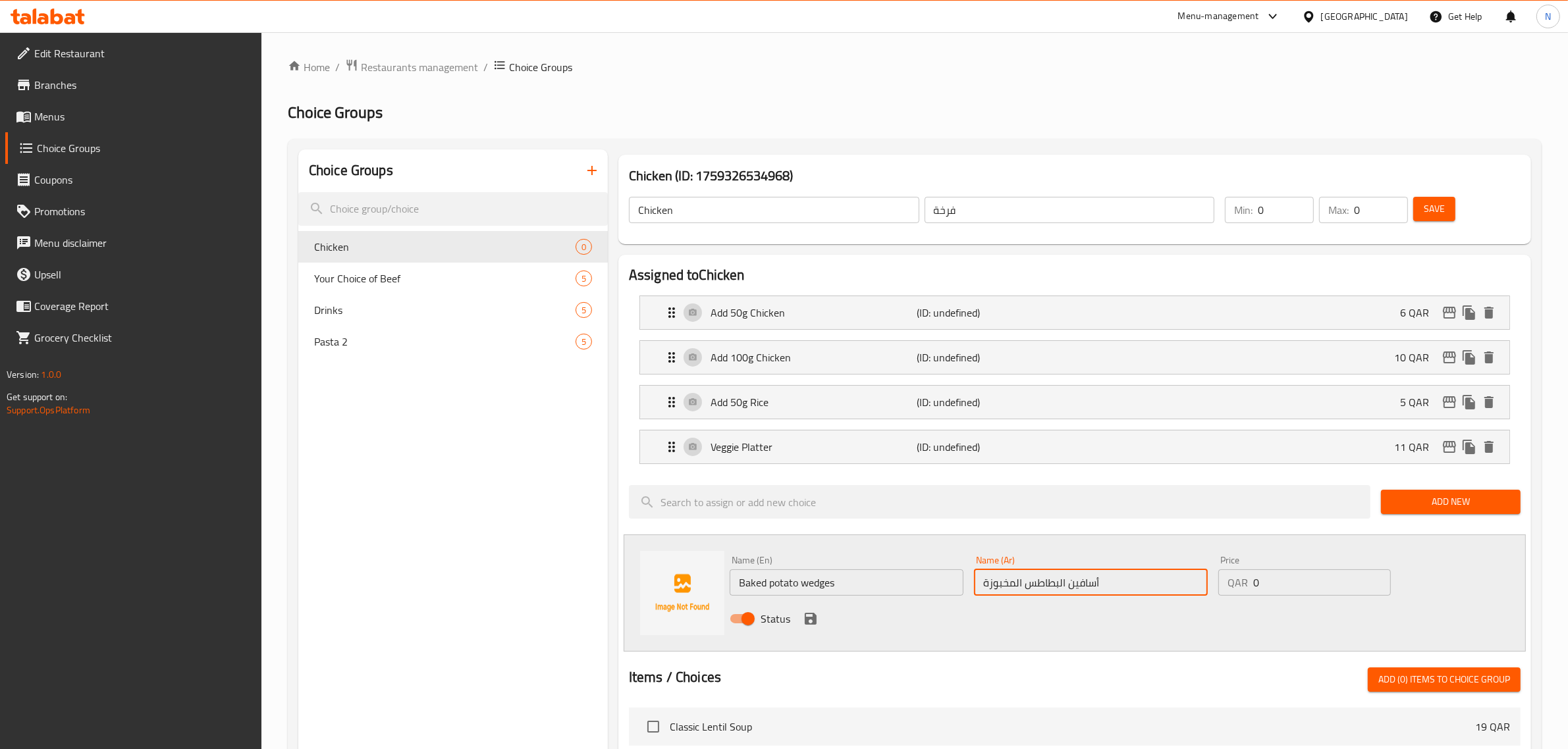
type input "أسافين البطاطس المخبوزة"
click at [1251, 586] on div "QAR 0 Price" at bounding box center [1304, 582] width 172 height 26
type input "10"
click at [807, 624] on icon "save" at bounding box center [810, 618] width 12 height 12
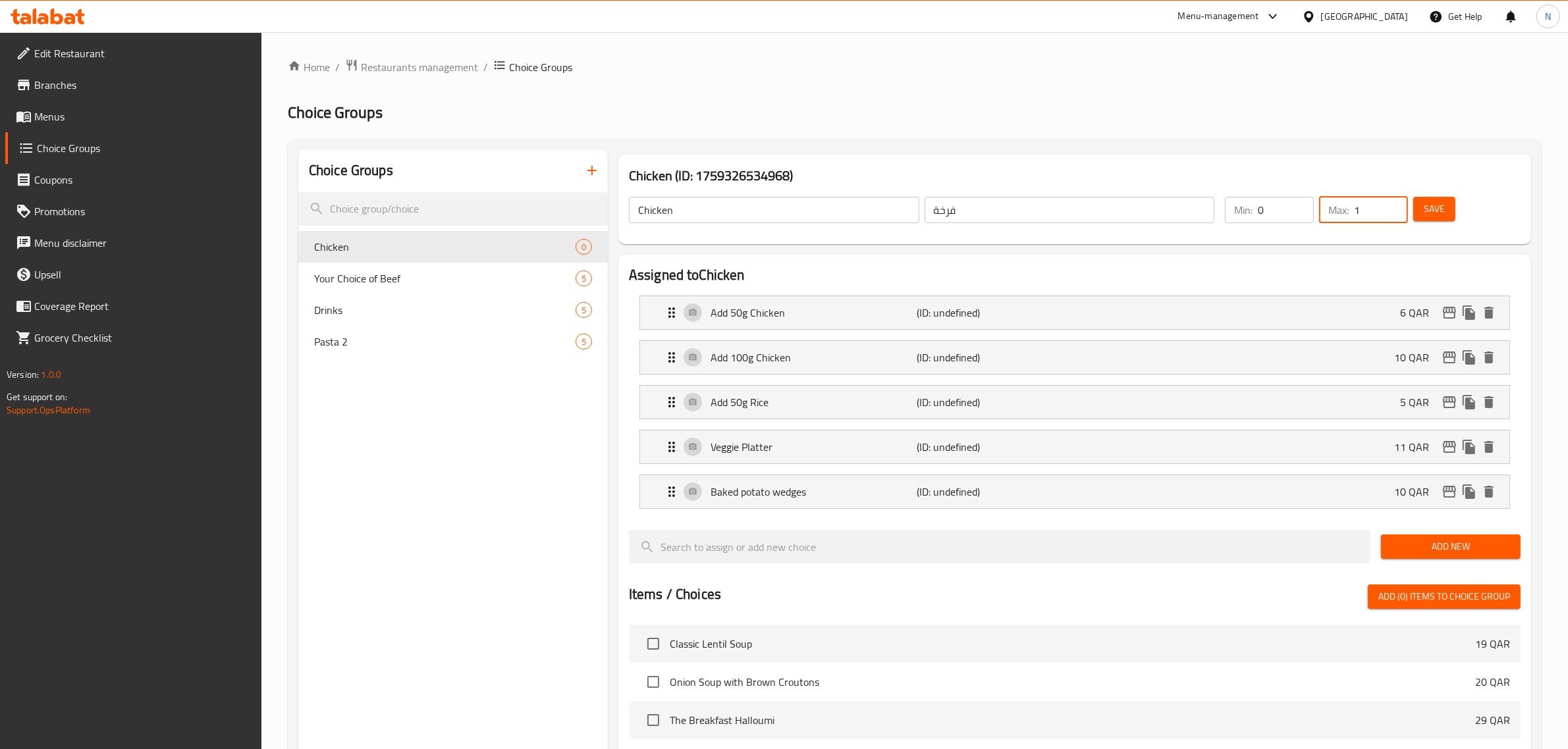
type input "1"
click at [1391, 204] on input "1" at bounding box center [1381, 209] width 54 height 26
click at [1427, 203] on span "Save" at bounding box center [1434, 209] width 21 height 16
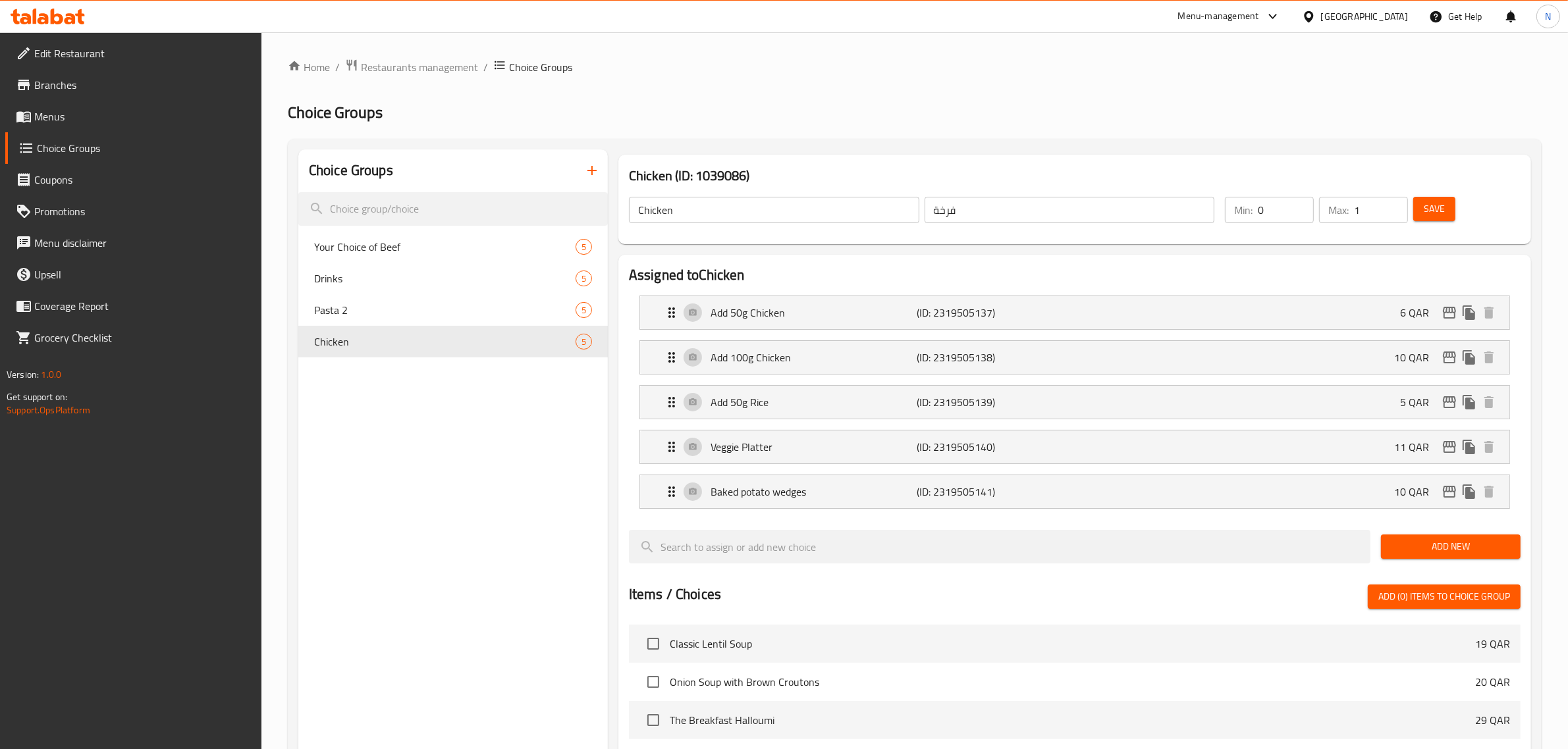
click at [593, 181] on button "button" at bounding box center [591, 170] width 32 height 32
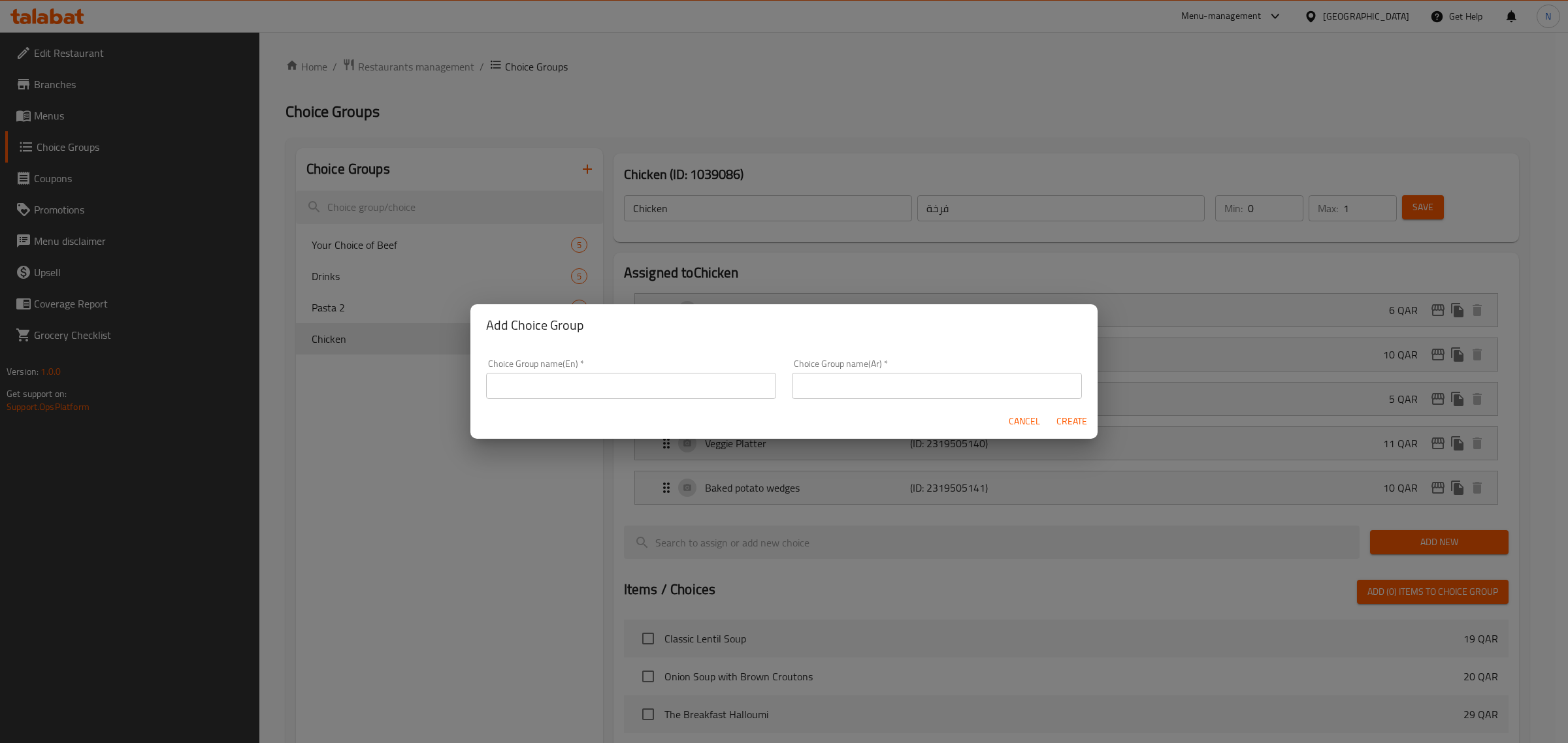
click at [555, 374] on input "text" at bounding box center [631, 386] width 290 height 26
paste input "Shawarma"
type input "Shawarma"
paste input "شاورما"
type input "شاورما"
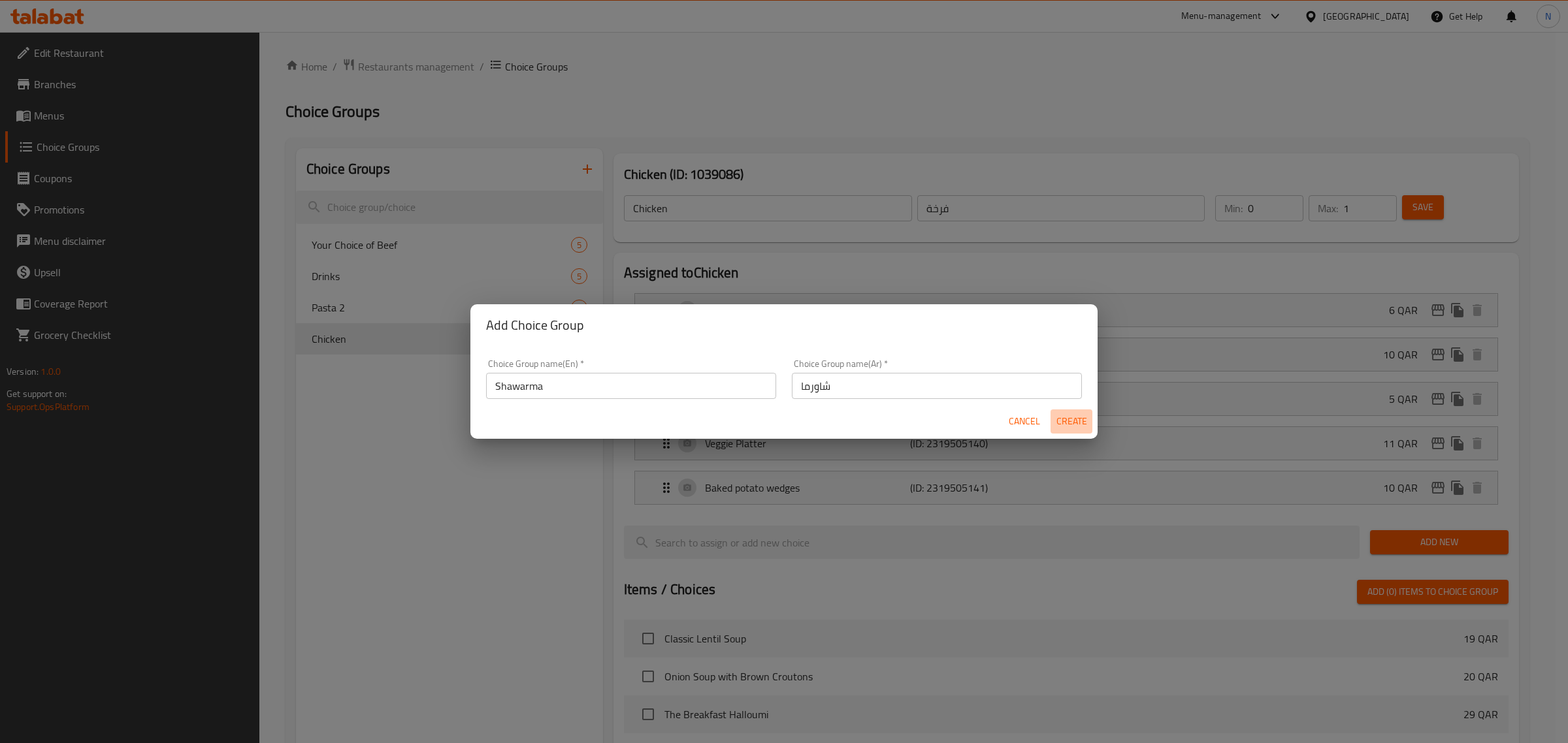
click at [1055, 416] on span "Create" at bounding box center [1071, 422] width 31 height 16
type input "Shawarma"
type input "شاورما"
type input "0"
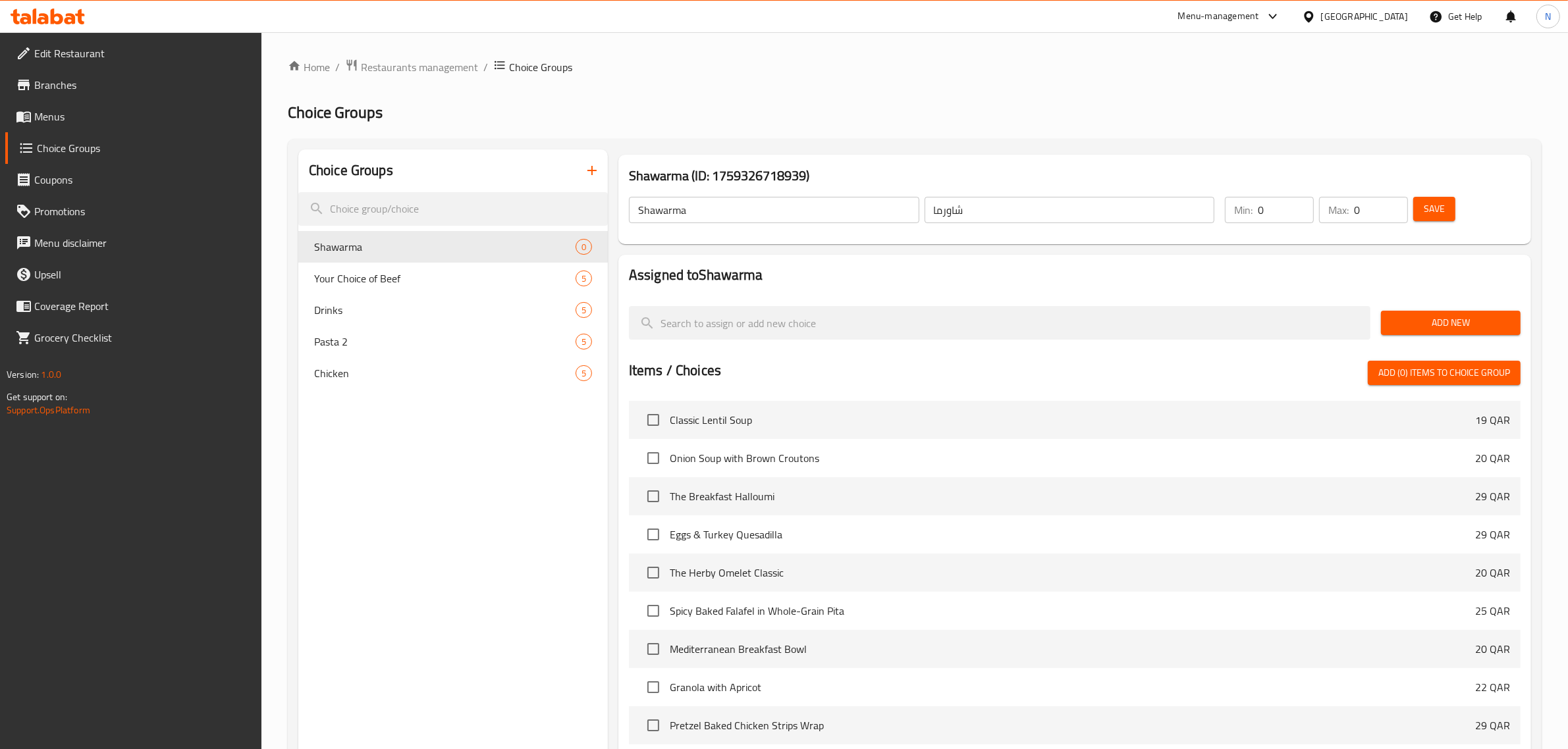
click at [1466, 325] on span "Add New" at bounding box center [1450, 323] width 119 height 16
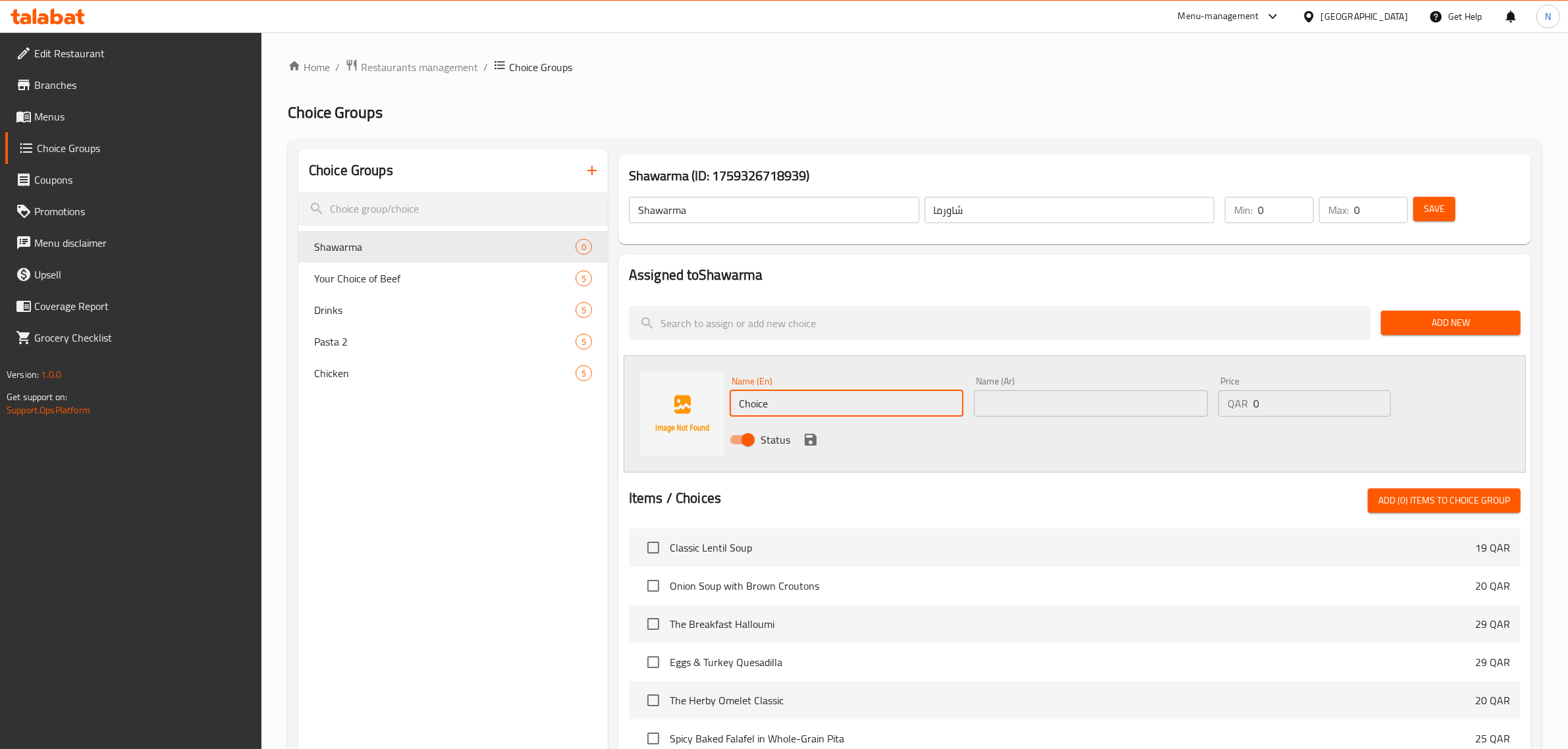
click at [792, 408] on input "Choice" at bounding box center [847, 404] width 234 height 26
paste input "Add 50g Chicken"
type input "Add 50g Chicken"
paste input "أضف 50 جرامًا من الدجاج"
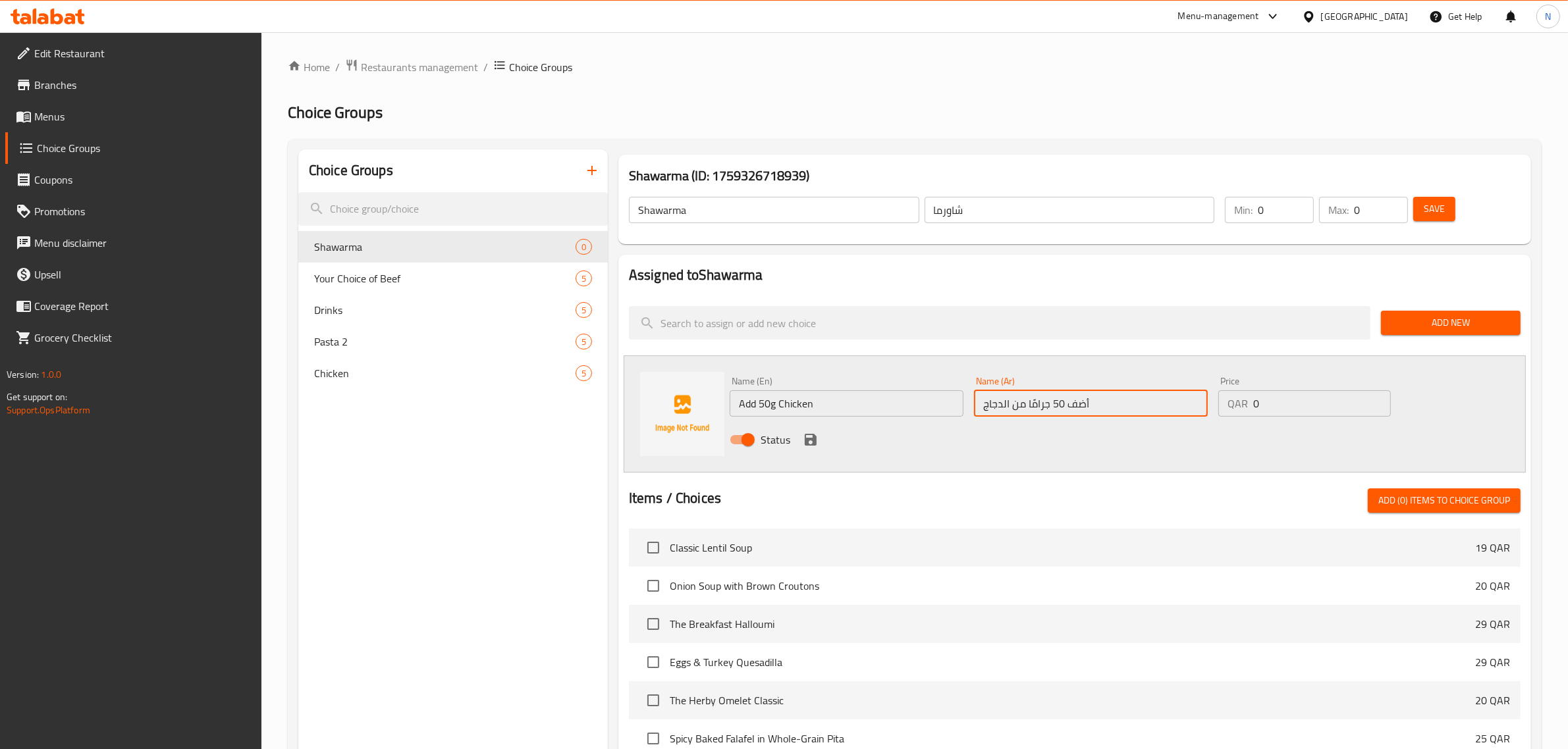
type input "أضف 50 جرامًا من الدجاج"
click at [1378, 397] on input "1" at bounding box center [1322, 404] width 138 height 26
click at [1378, 397] on input "2" at bounding box center [1322, 404] width 138 height 26
click at [1378, 397] on input "3" at bounding box center [1322, 404] width 138 height 26
click at [1378, 397] on input "4" at bounding box center [1322, 404] width 138 height 26
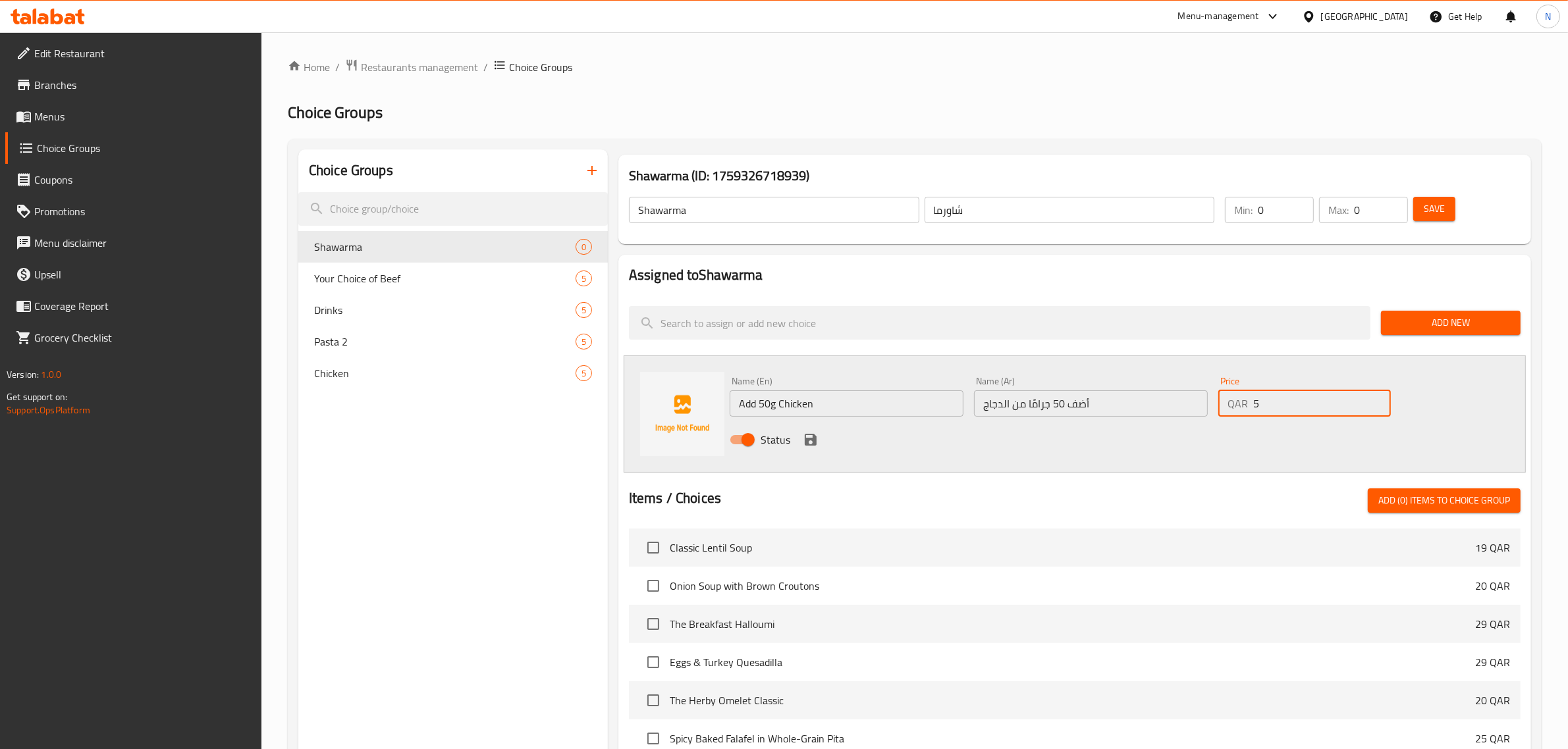
click at [1378, 397] on input "5" at bounding box center [1322, 404] width 138 height 26
type input "6"
click at [1378, 397] on input "6" at bounding box center [1322, 404] width 138 height 26
click at [801, 440] on button "save" at bounding box center [811, 440] width 20 height 20
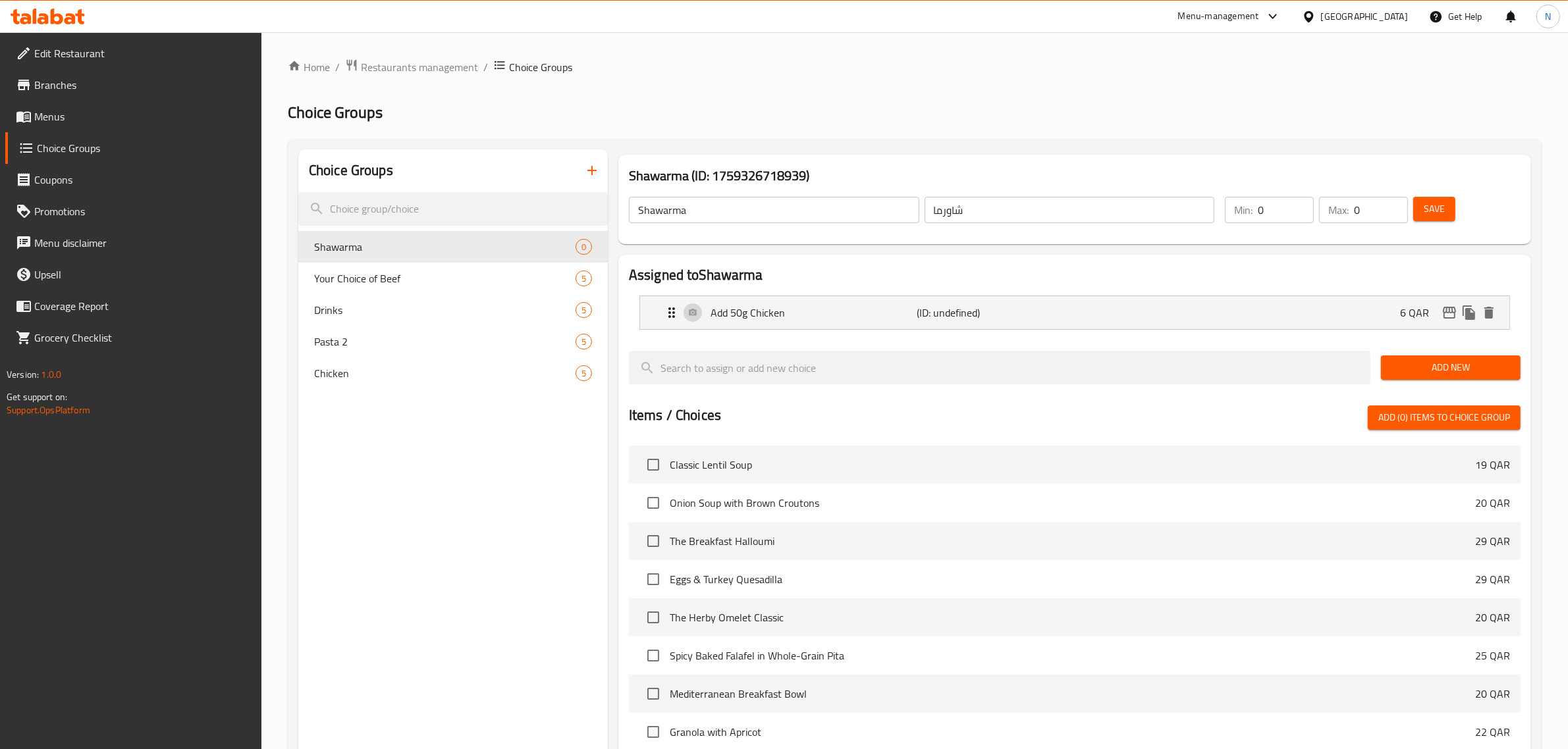
click at [1454, 369] on span "Add New" at bounding box center [1450, 367] width 119 height 16
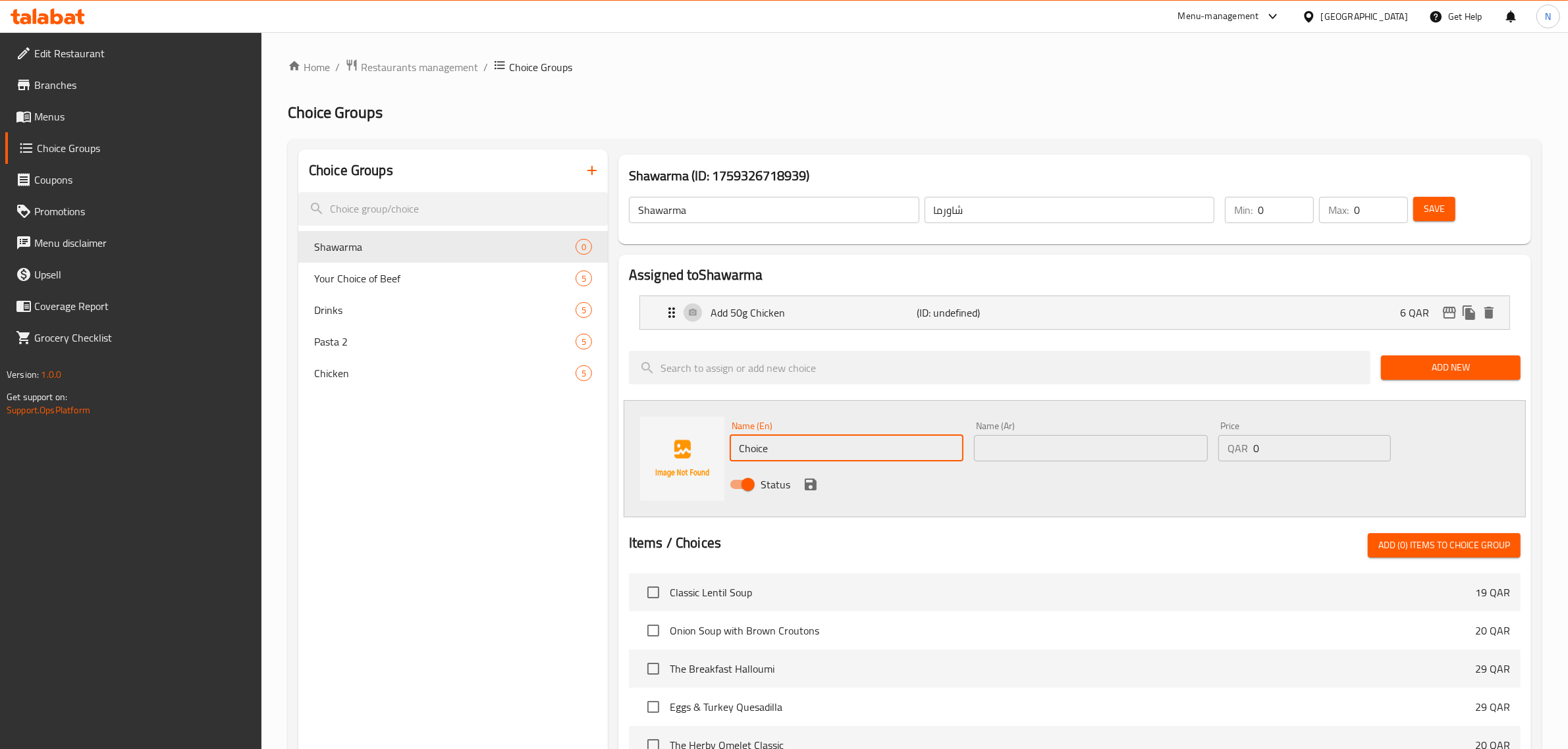
click at [735, 450] on input "Choice" at bounding box center [847, 448] width 234 height 26
paste input "Veggie Platter"
type input "Veggie Platter"
click at [985, 455] on input "text" at bounding box center [1091, 448] width 234 height 26
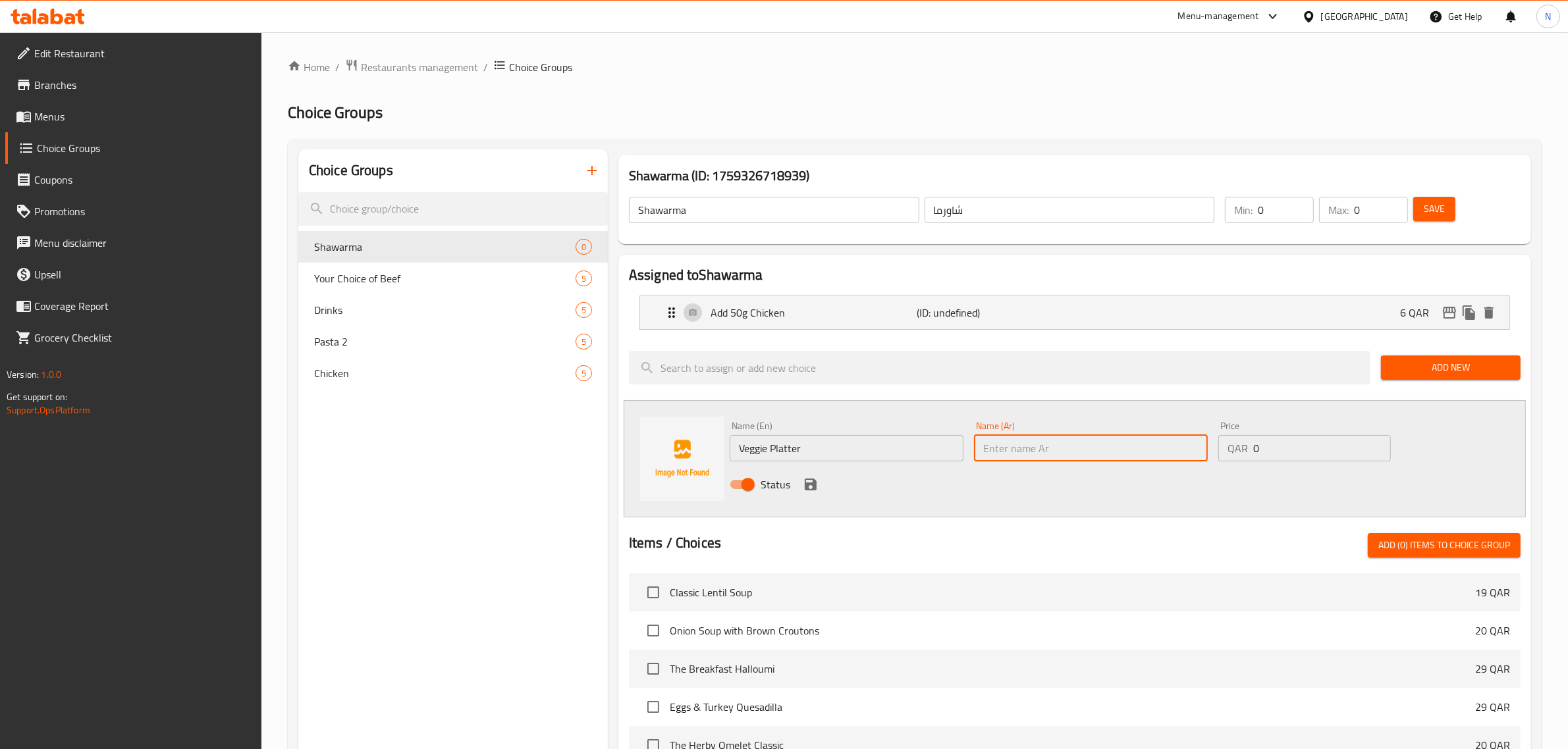
paste input "Veggie Platter"
type input "Veggie Platter"
drag, startPoint x: 1064, startPoint y: 448, endPoint x: 917, endPoint y: 454, distance: 147.1
click at [917, 454] on div "Name (En) Veggie Platter Name (En) Name (Ar) Veggie Platter Name (Ar) Price QAR…" at bounding box center [1091, 459] width 733 height 86
paste input "طبق خضار"
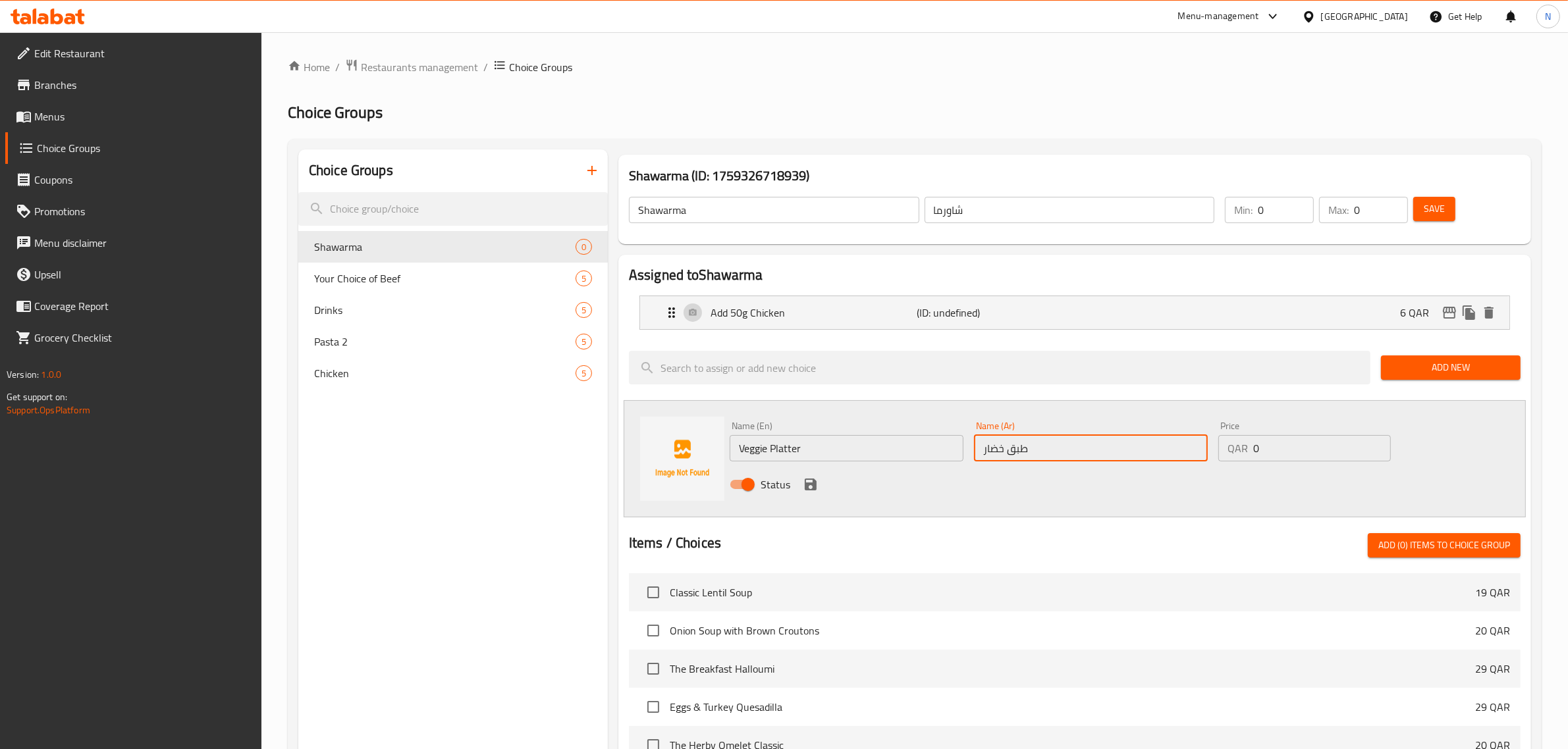
type input "طبق خضار"
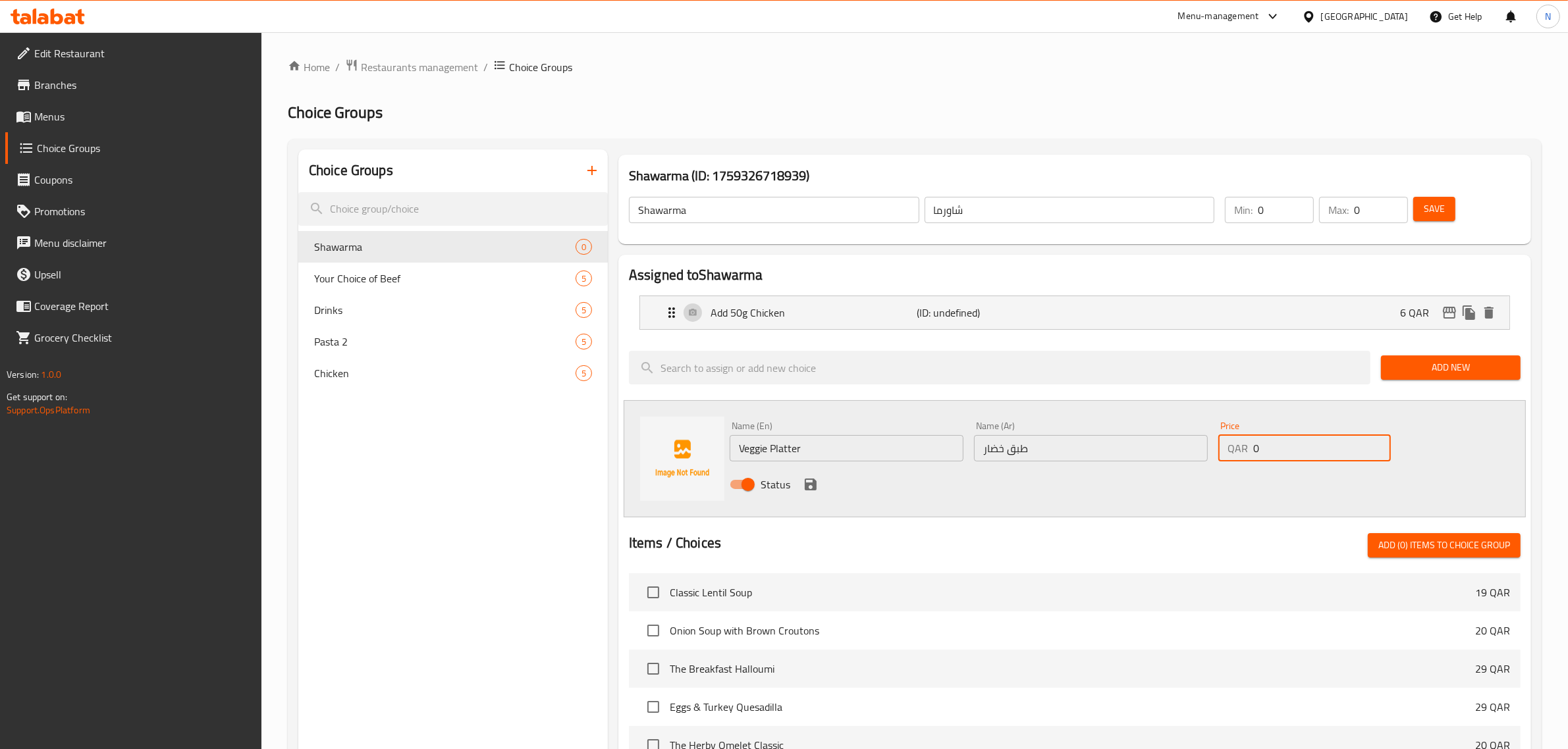
drag, startPoint x: 1296, startPoint y: 449, endPoint x: 1239, endPoint y: 452, distance: 57.1
click at [1239, 452] on div "QAR 0 Price" at bounding box center [1304, 448] width 172 height 26
type input "11"
click at [809, 484] on icon "save" at bounding box center [810, 484] width 12 height 12
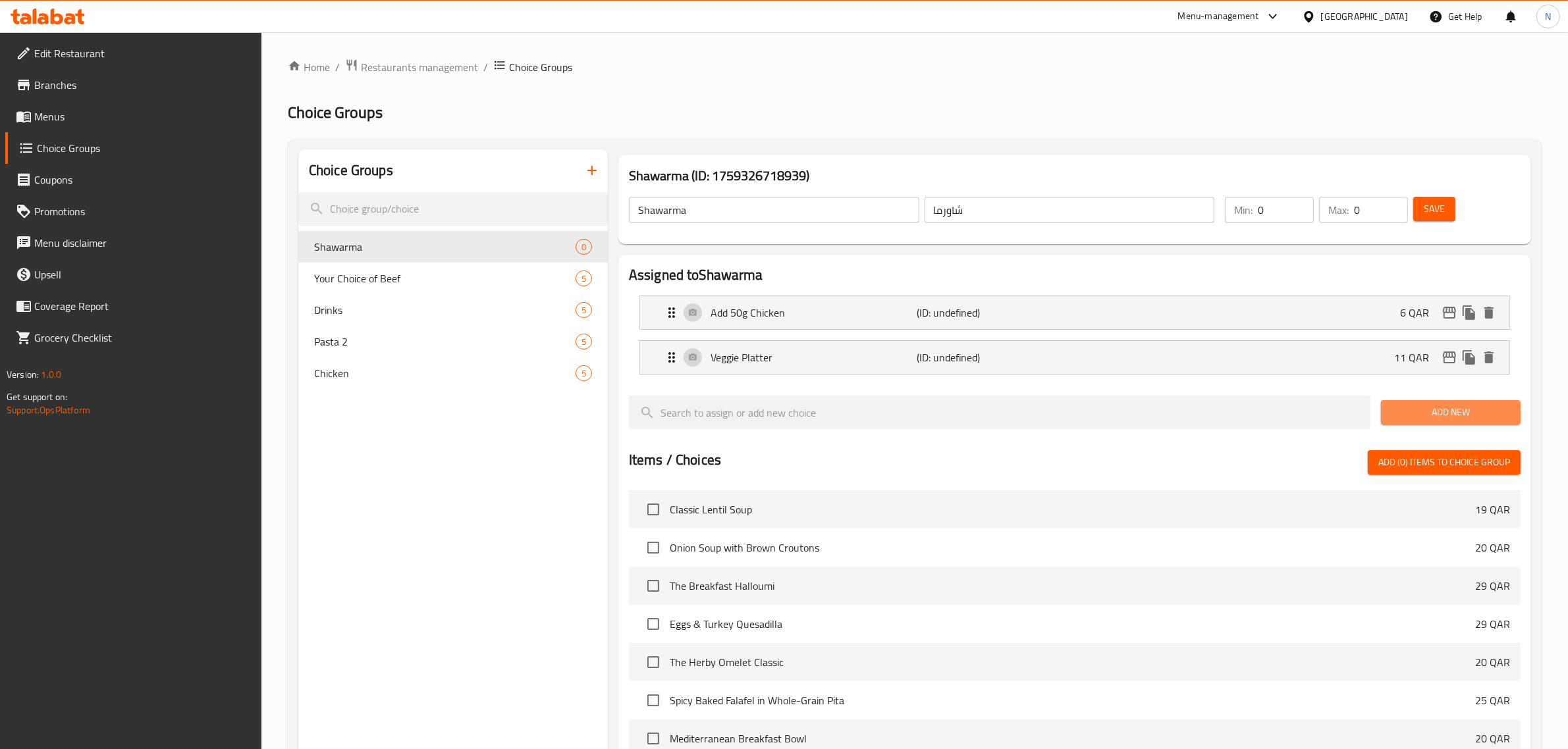
click at [1432, 419] on span "Add New" at bounding box center [1450, 413] width 119 height 16
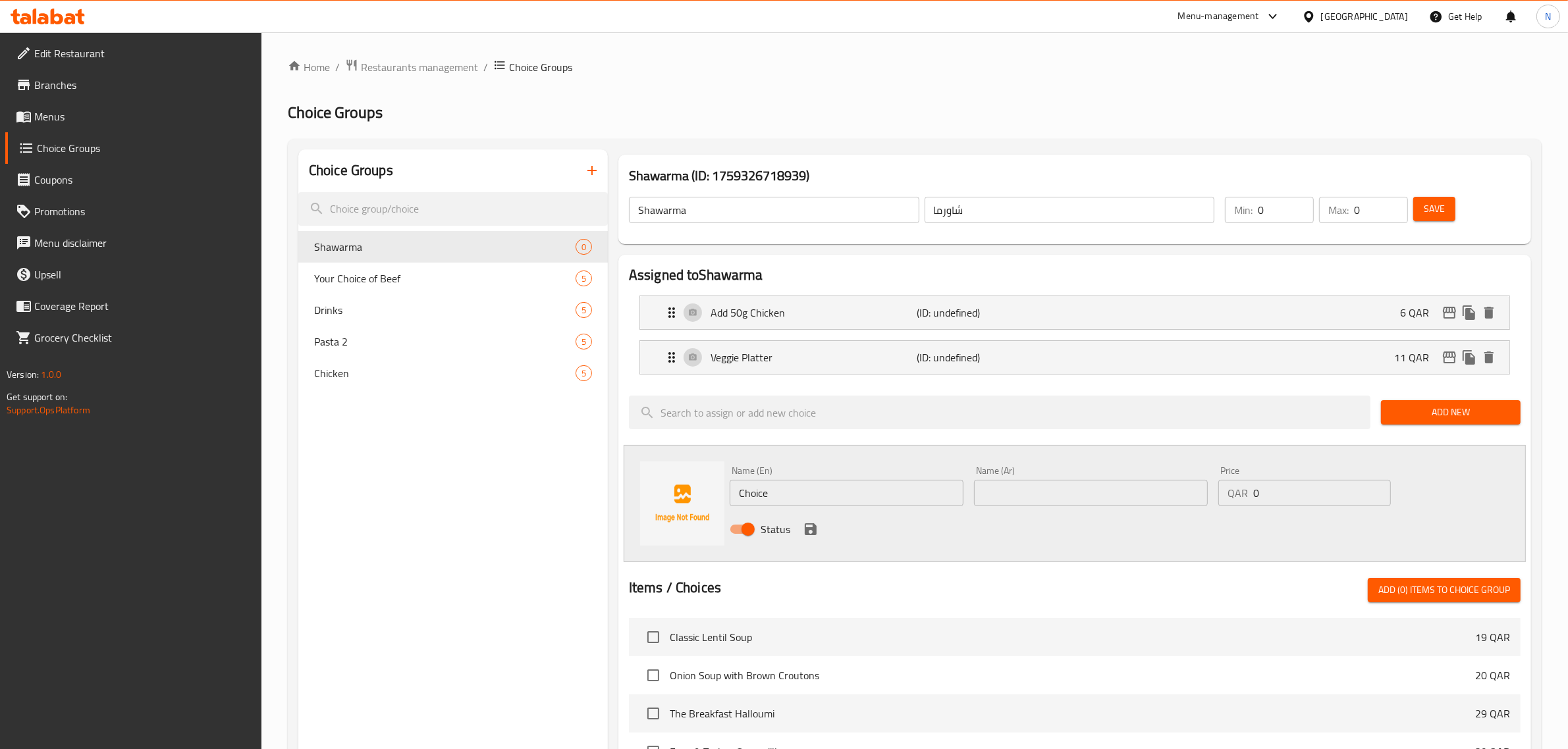
click at [792, 499] on input "Choice" at bounding box center [847, 492] width 234 height 26
paste input "Baked potato wedges"
type input "Baked potato wedges"
click at [1044, 497] on input "text" at bounding box center [1091, 492] width 234 height 26
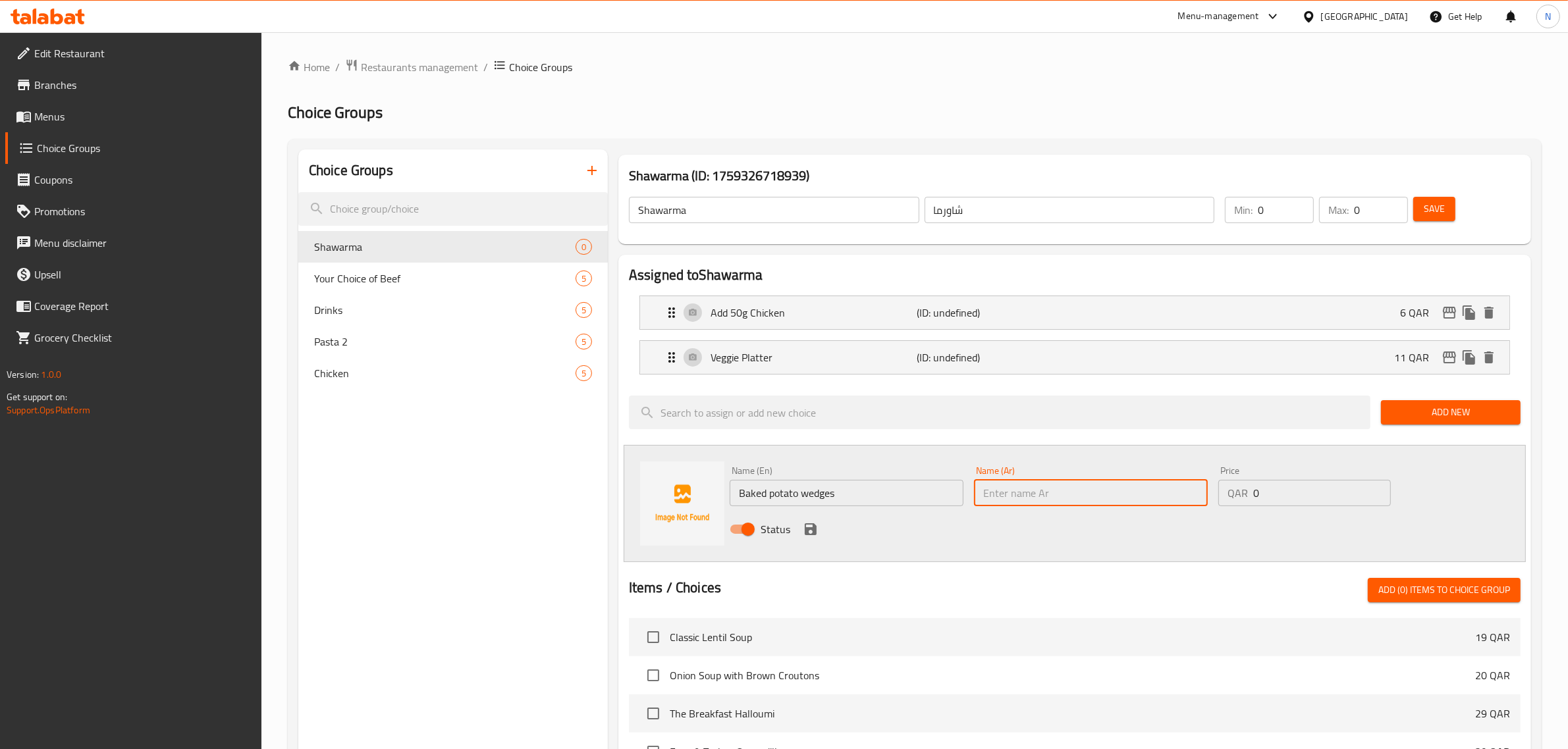
paste input "أسافين البطاطس المخبوزة"
type input "أسافين البطاطس المخبوزة"
click at [1251, 494] on div "QAR 0 Price" at bounding box center [1304, 492] width 172 height 26
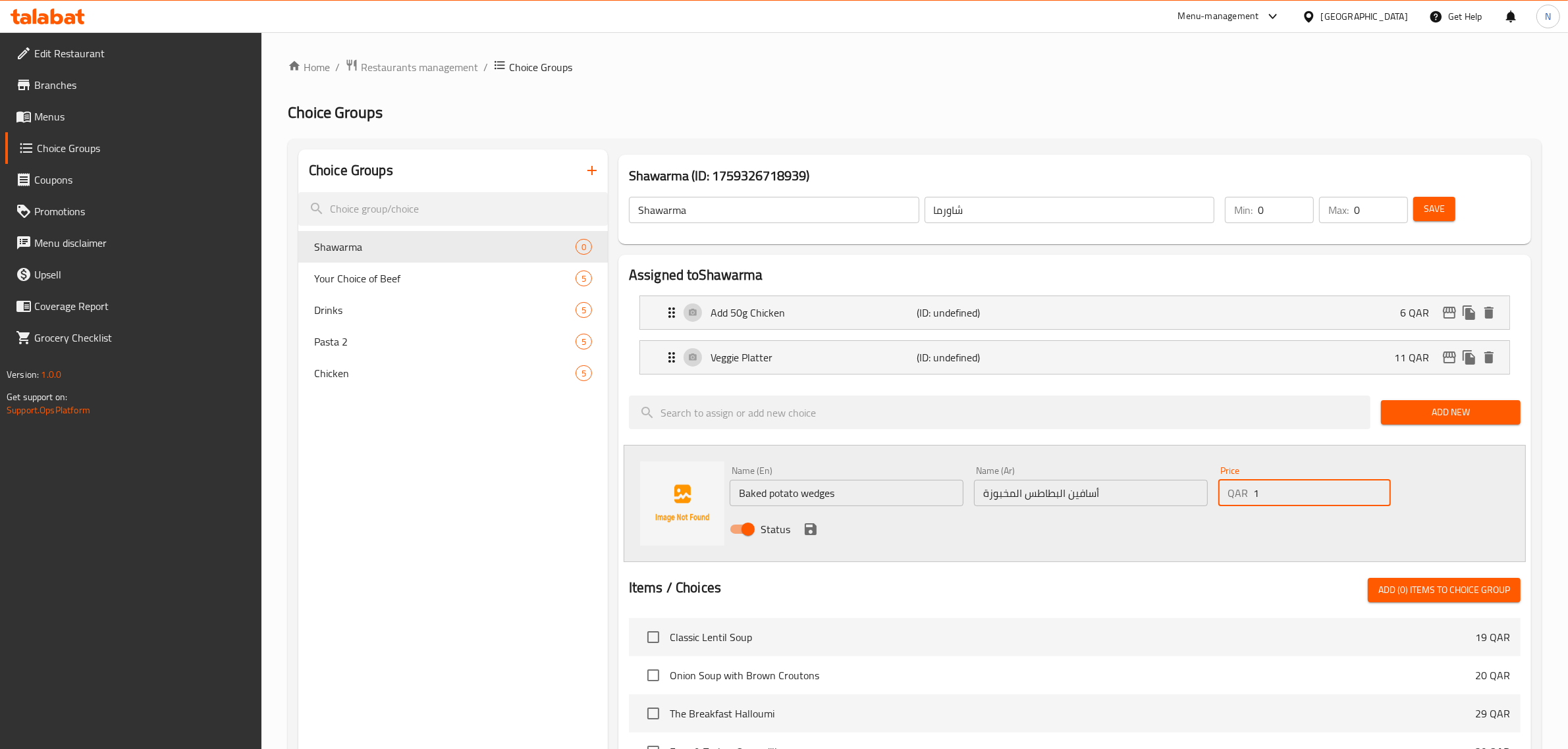
click at [1378, 491] on input "1" at bounding box center [1322, 492] width 138 height 26
click at [1378, 491] on input "2" at bounding box center [1322, 492] width 138 height 26
click at [1378, 491] on input "3" at bounding box center [1322, 492] width 138 height 26
click at [1378, 491] on input "4" at bounding box center [1322, 492] width 138 height 26
click at [1378, 491] on input "5" at bounding box center [1322, 492] width 138 height 26
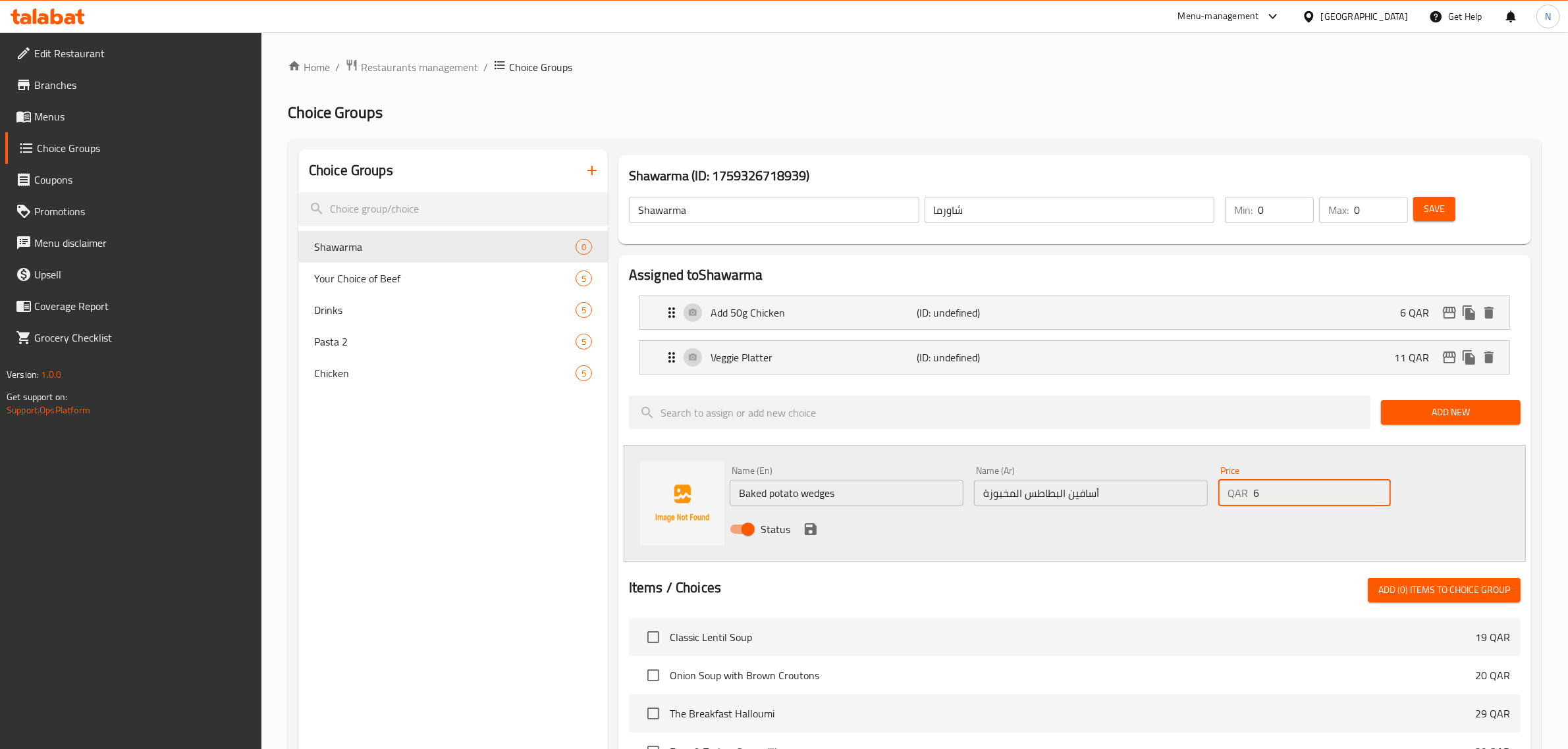
click at [1378, 491] on input "6" at bounding box center [1322, 492] width 138 height 26
click at [1378, 491] on input "7" at bounding box center [1322, 492] width 138 height 26
click at [1378, 491] on input "8" at bounding box center [1322, 492] width 138 height 26
click at [1378, 491] on input "9" at bounding box center [1322, 492] width 138 height 26
type input "10"
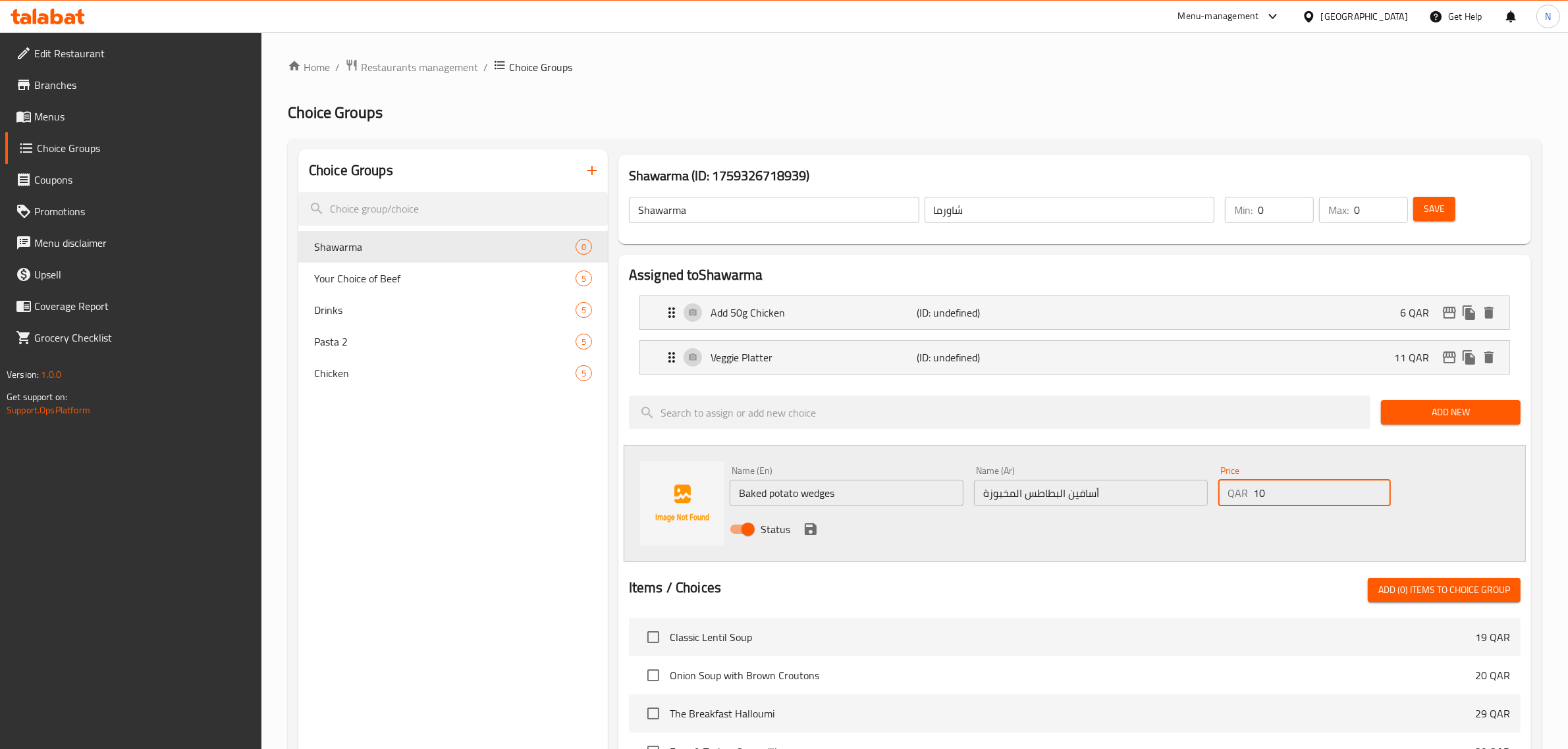
click at [1378, 491] on input "10" at bounding box center [1322, 492] width 138 height 26
click at [812, 525] on icon "save" at bounding box center [810, 529] width 12 height 12
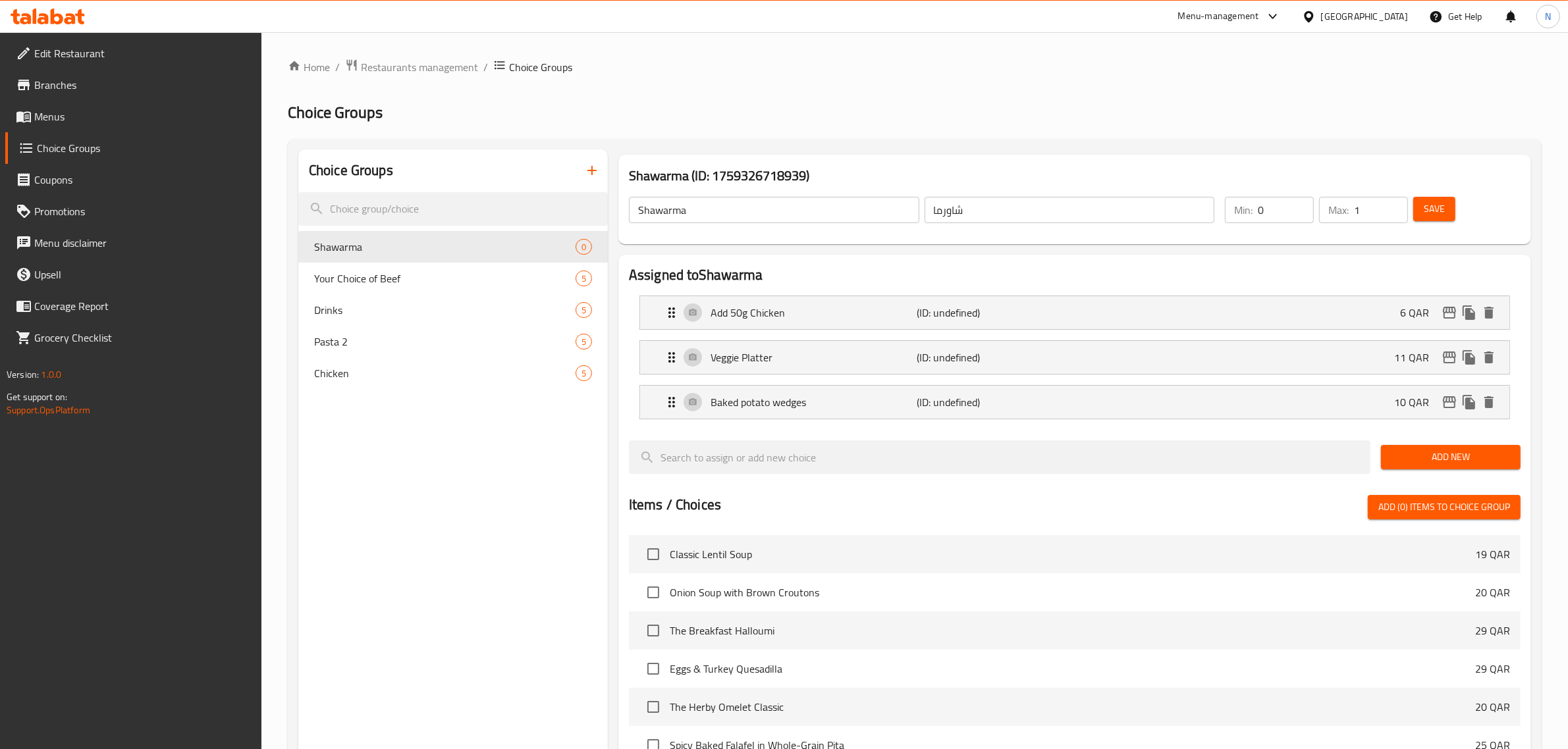
type input "1"
click at [1393, 206] on input "1" at bounding box center [1381, 209] width 54 height 26
click at [1426, 206] on span "Save" at bounding box center [1434, 209] width 21 height 16
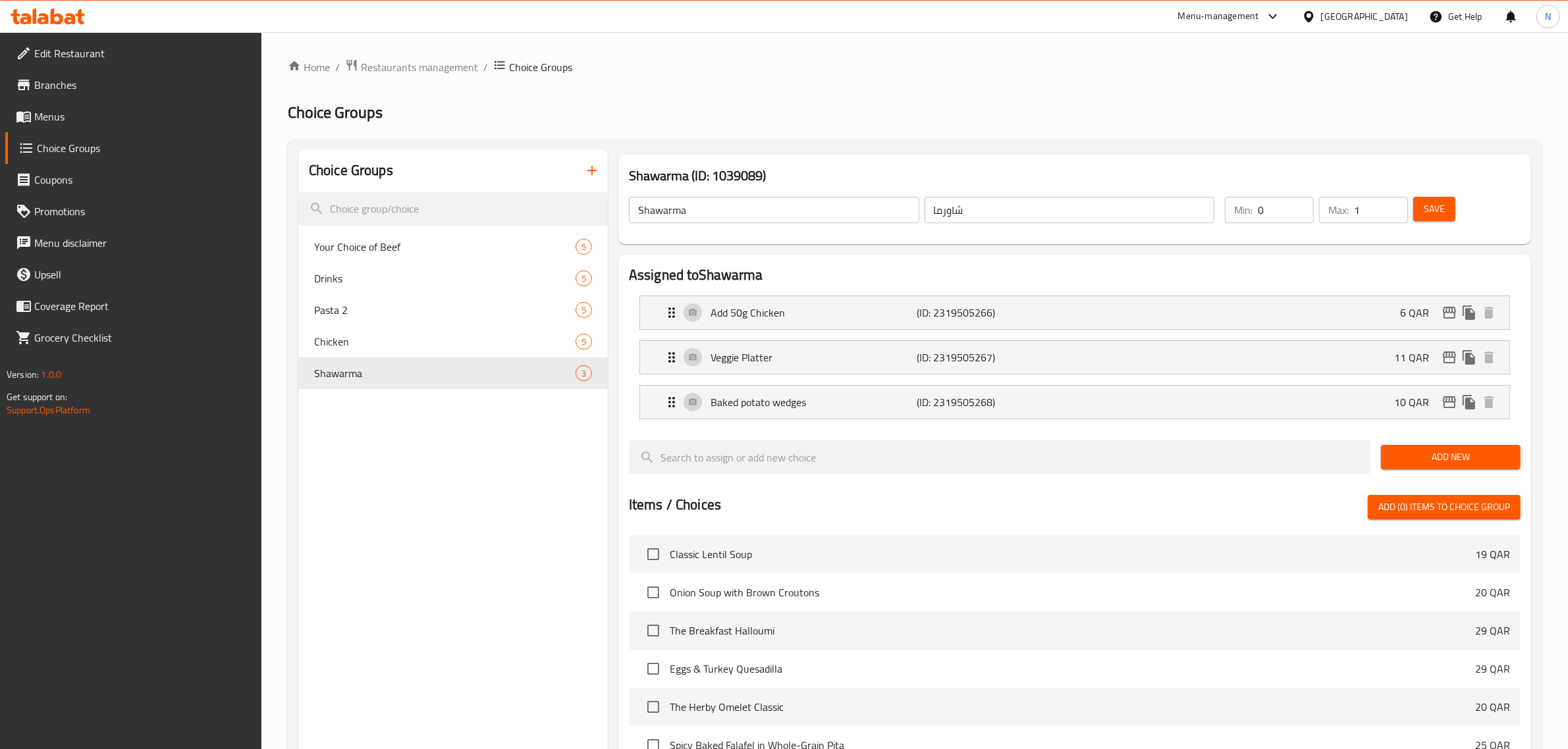
click at [1446, 215] on button "Save" at bounding box center [1434, 209] width 42 height 24
click at [592, 171] on icon "button" at bounding box center [592, 170] width 9 height 9
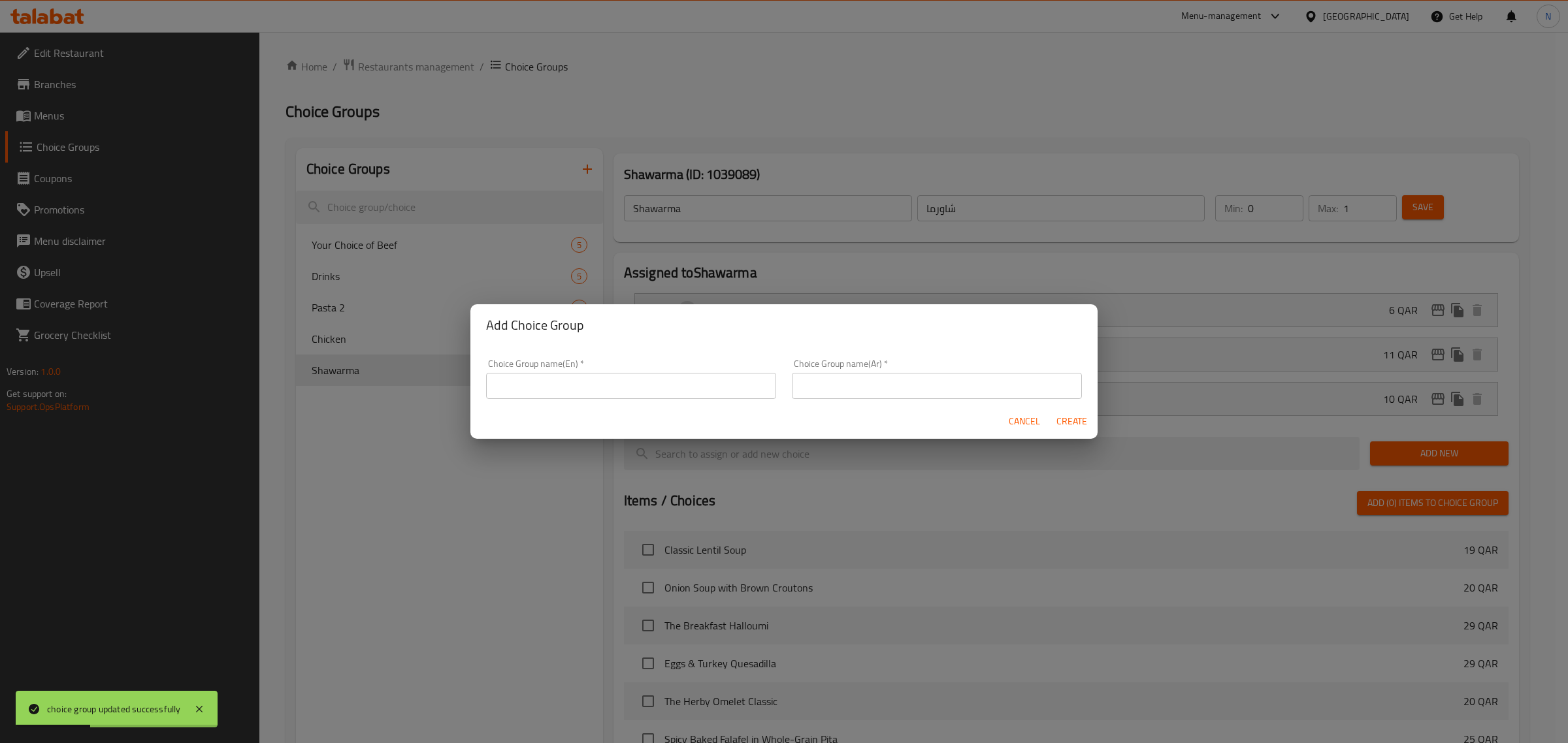
click at [560, 395] on input "text" at bounding box center [631, 386] width 290 height 26
click at [531, 378] on input "Pasta 1" at bounding box center [631, 386] width 290 height 26
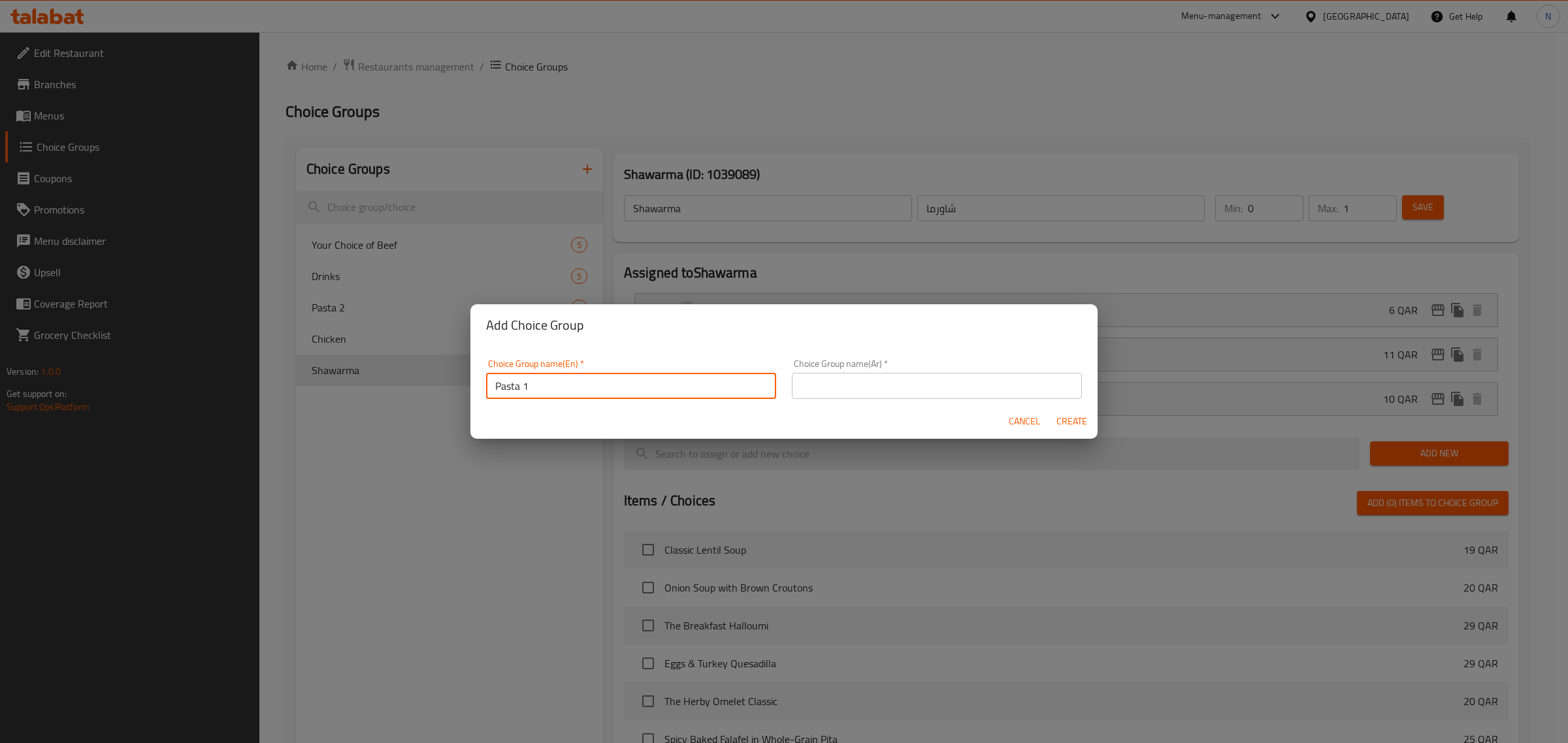
type input "Pasta 1"
click at [907, 380] on input "text" at bounding box center [936, 386] width 290 height 26
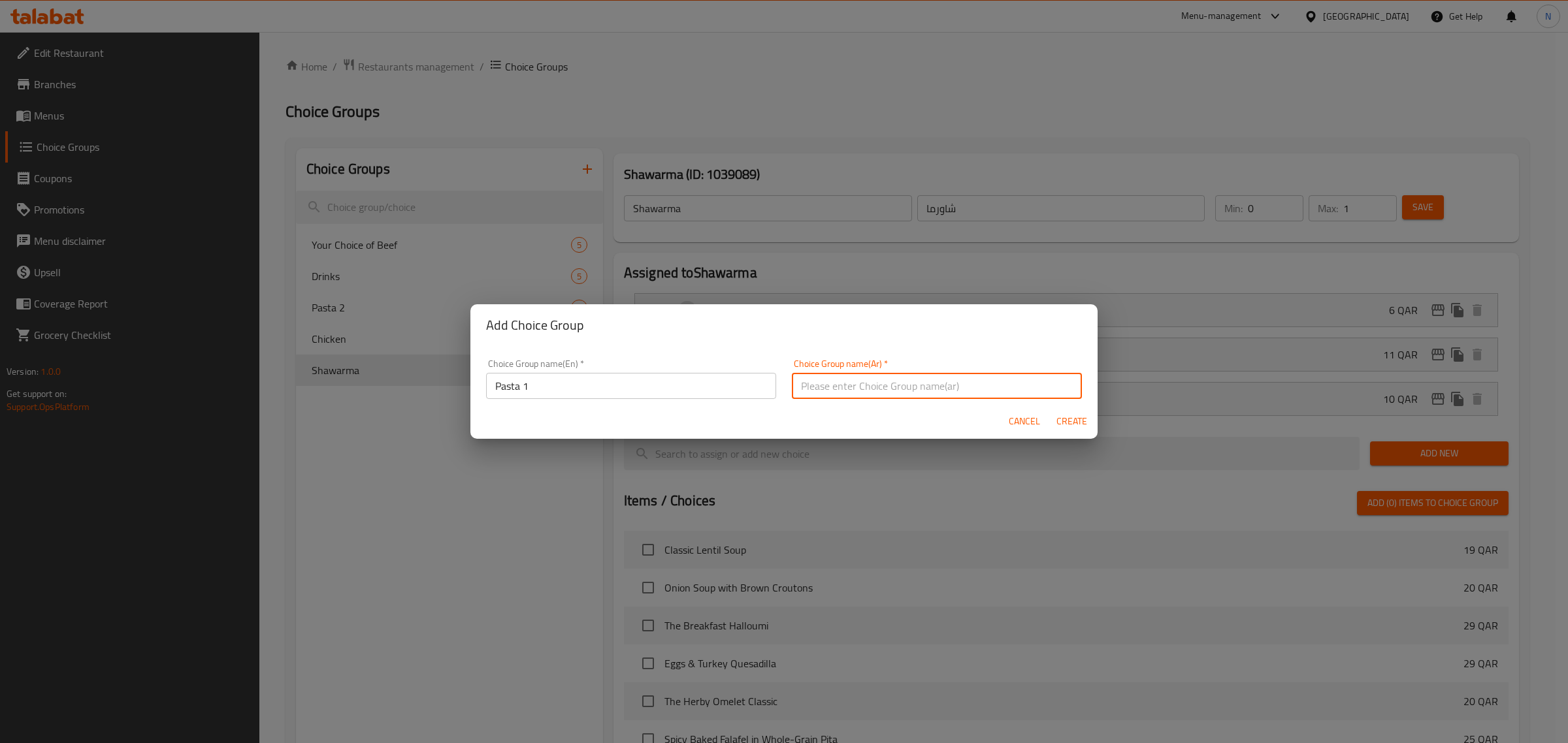
paste input "المعكرونة 1"
type input "المعكرونة 1"
click at [1088, 422] on button "Create" at bounding box center [1071, 421] width 41 height 24
type input "Pasta 1"
type input "المعكرونة 1"
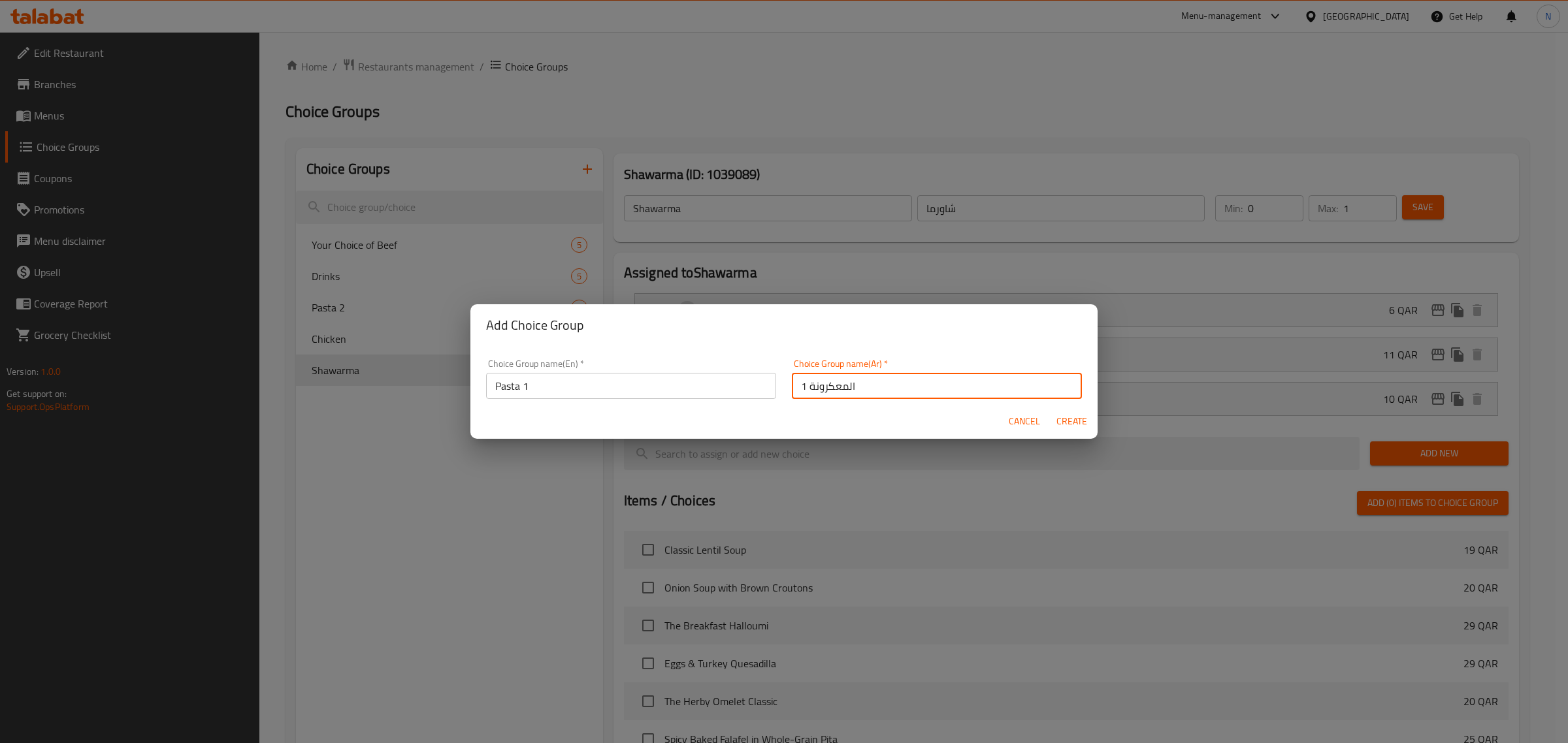
type input "0"
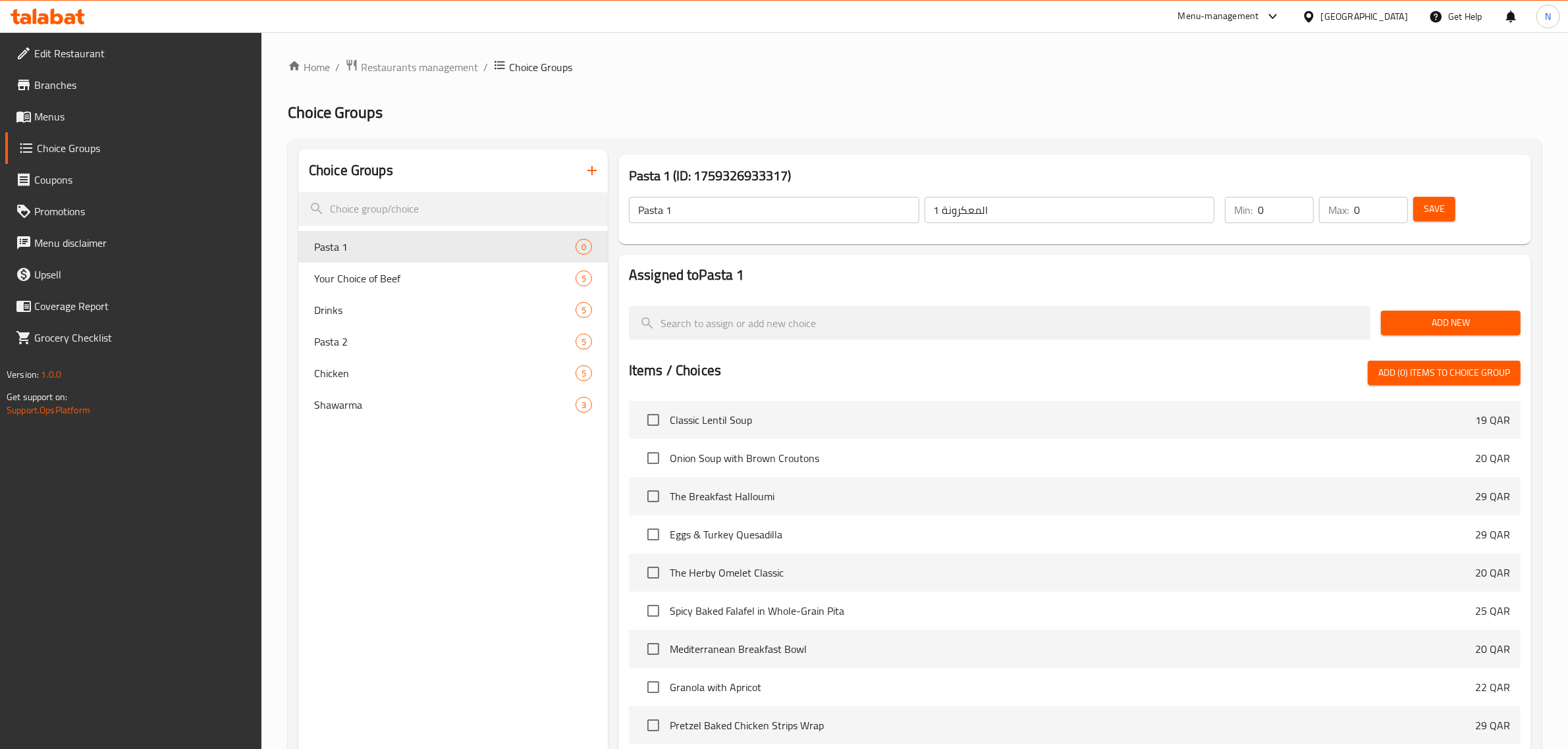
click at [1433, 320] on span "Add New" at bounding box center [1450, 323] width 119 height 16
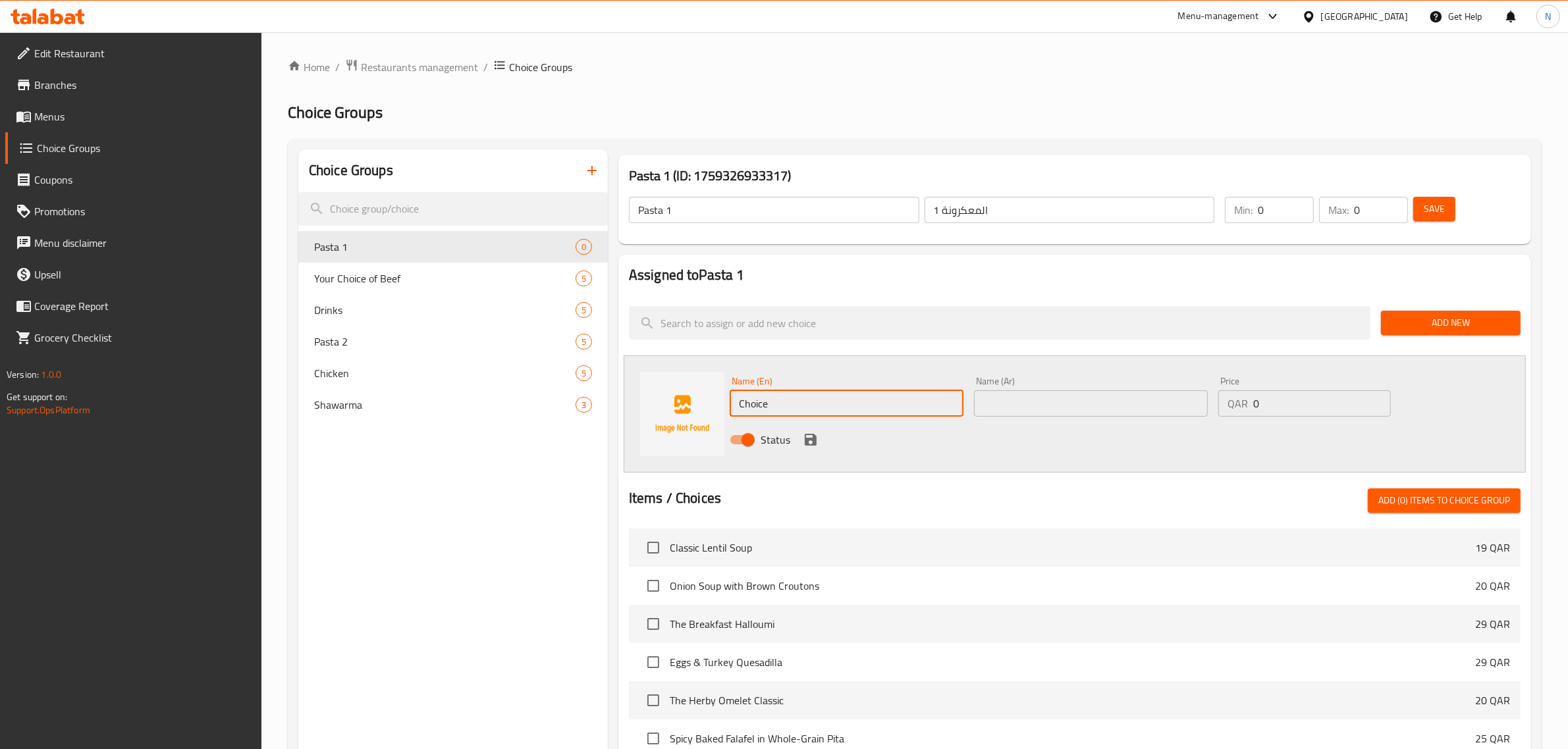
click at [779, 417] on div "Name (En) Choice Name (En)" at bounding box center [846, 397] width 244 height 51
click at [779, 414] on input "Choice" at bounding box center [847, 404] width 234 height 26
click at [775, 409] on input "Choice" at bounding box center [847, 404] width 234 height 26
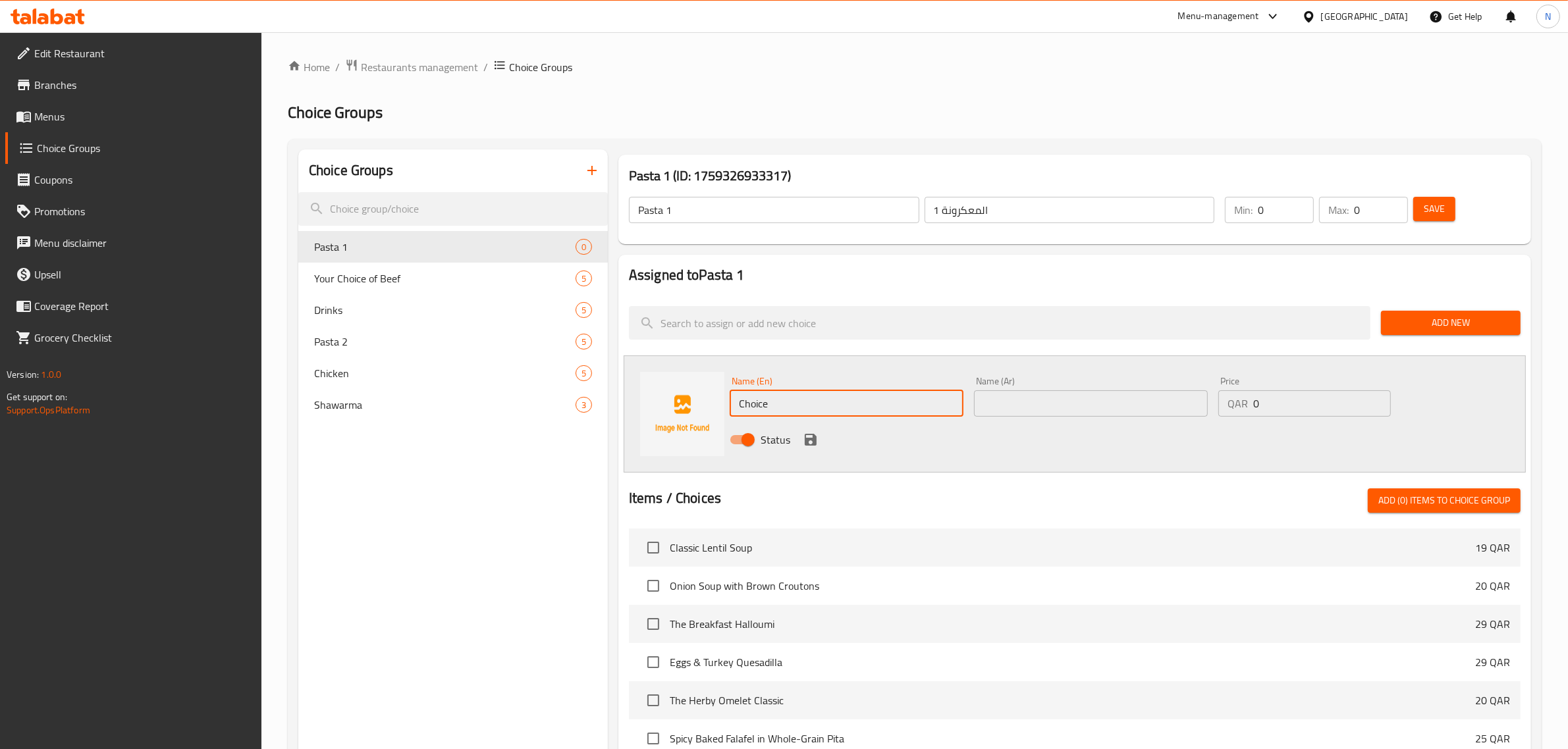
paste input "Add 50g Pasta"
type input "Add 50g Pasta"
paste input "أضف 50 جرامًا من المعكرونة"
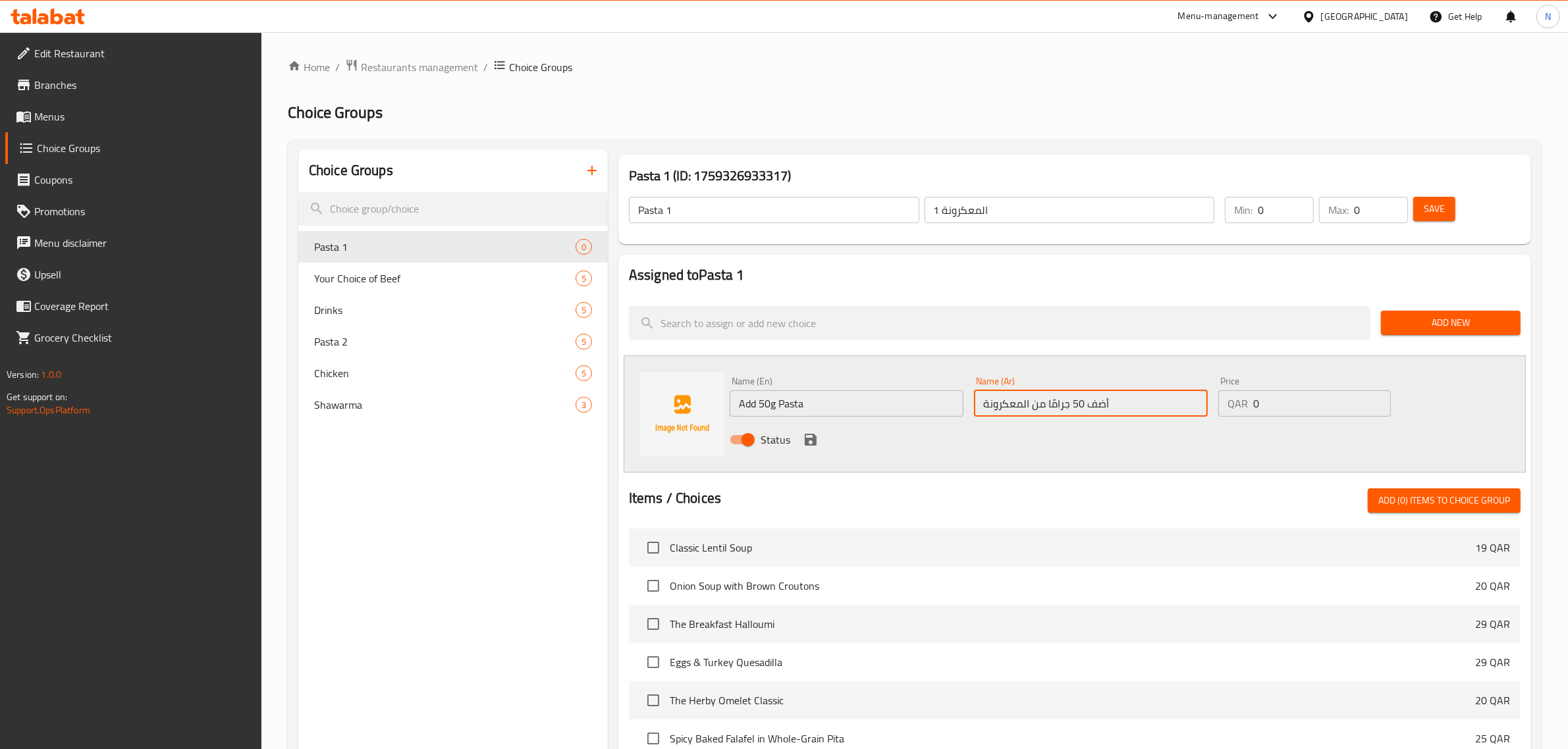
type input "أضف 50 جرامًا من المعكرونة"
click at [1375, 395] on input "1" at bounding box center [1322, 404] width 138 height 26
click at [1375, 395] on input "2" at bounding box center [1322, 404] width 138 height 26
click at [1375, 395] on input "3" at bounding box center [1322, 404] width 138 height 26
click at [1375, 395] on input "4" at bounding box center [1322, 404] width 138 height 26
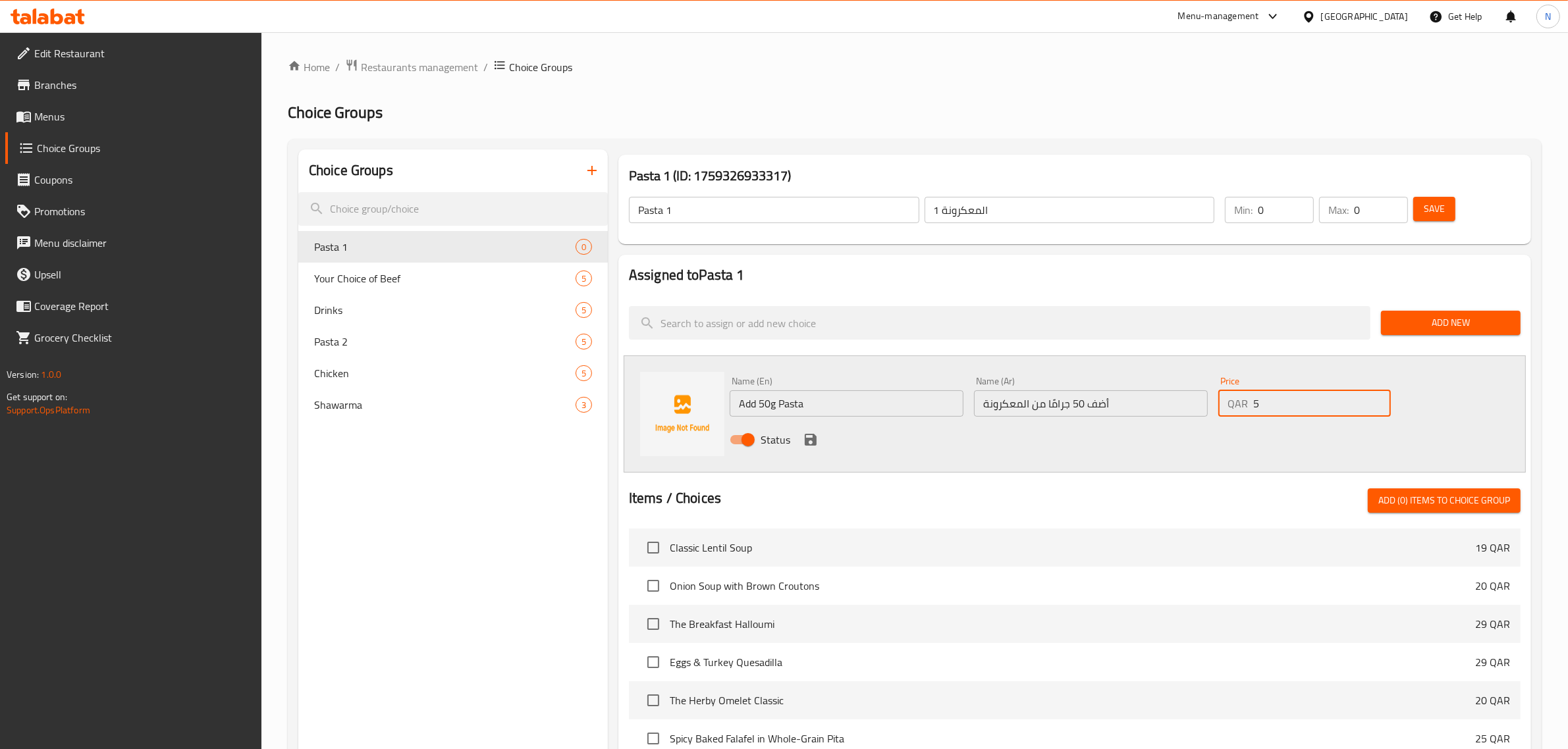
click at [1375, 395] on input "5" at bounding box center [1322, 404] width 138 height 26
type input "6"
click at [1375, 395] on input "6" at bounding box center [1322, 404] width 138 height 26
click at [804, 439] on icon "save" at bounding box center [810, 440] width 12 height 12
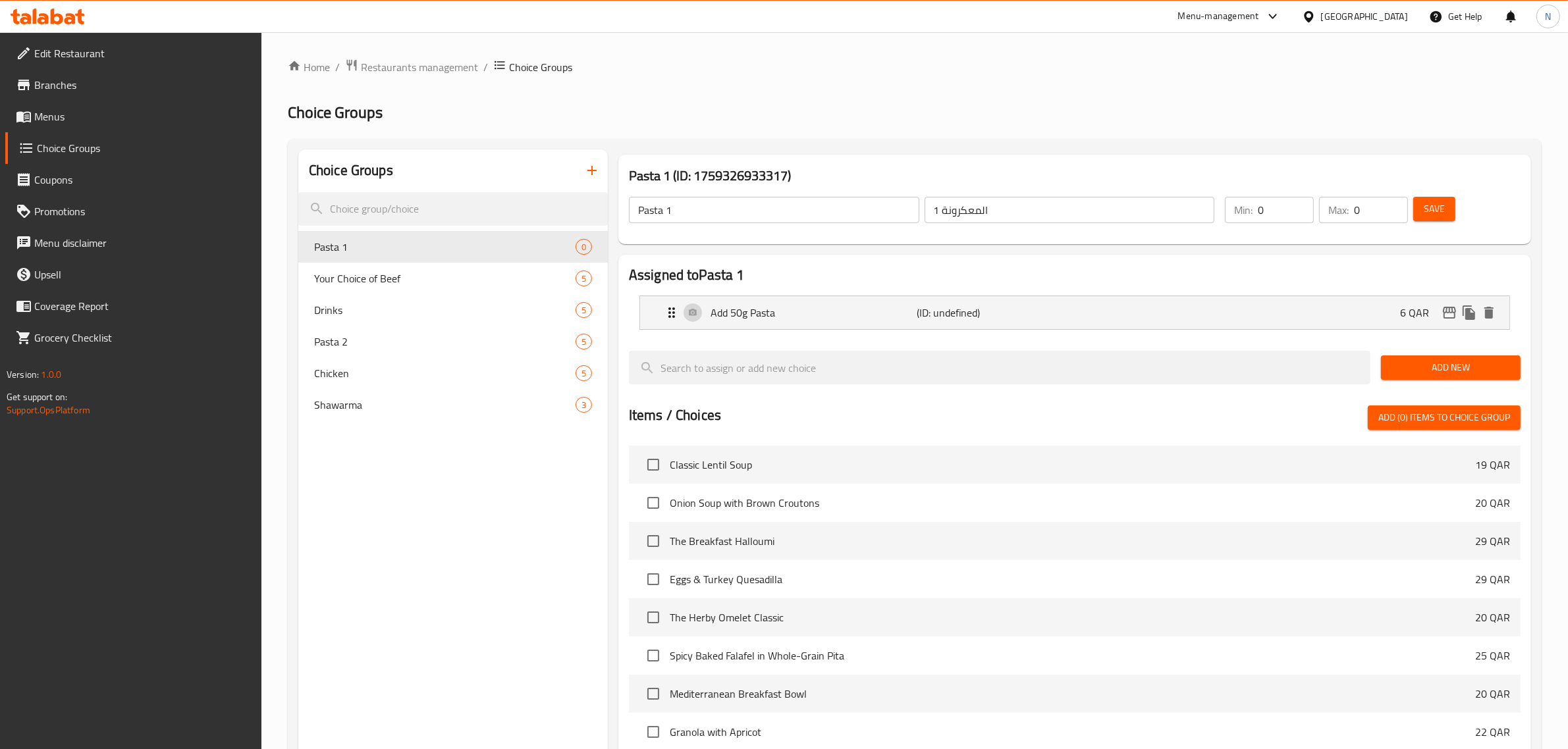
click at [1446, 366] on span "Add New" at bounding box center [1450, 367] width 119 height 16
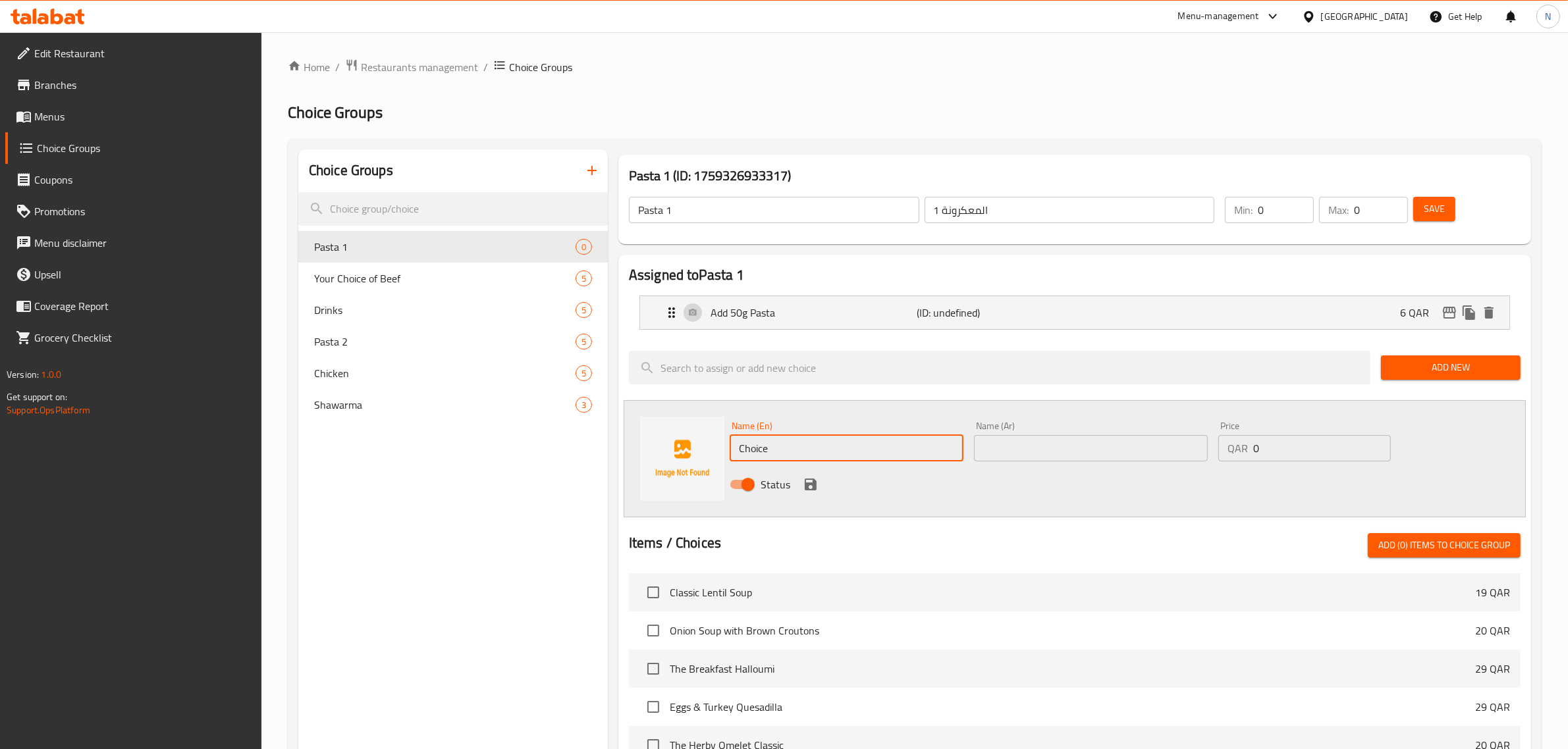
click at [765, 453] on input "Choice" at bounding box center [847, 448] width 234 height 26
paste input "Add 50g Shrimps"
type input "Add 50g Shrimps"
click at [1014, 446] on input "text" at bounding box center [1091, 448] width 234 height 26
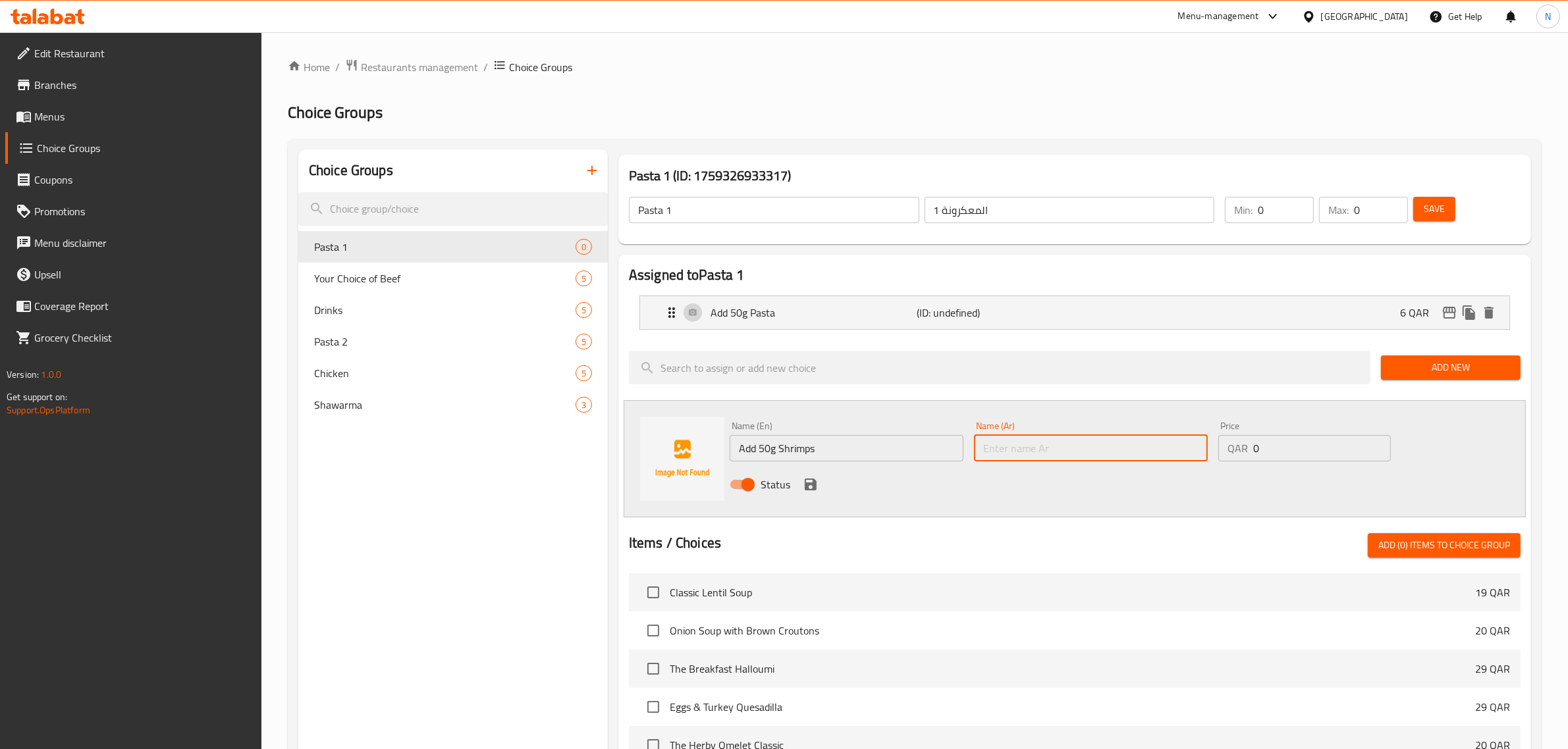
paste input "أضف 50 جرامًا من الروبيان"
type input "أضف 50 جرامًا من الروبيان"
click at [1377, 440] on input "1" at bounding box center [1322, 448] width 138 height 26
click at [1377, 440] on input "2" at bounding box center [1322, 448] width 138 height 26
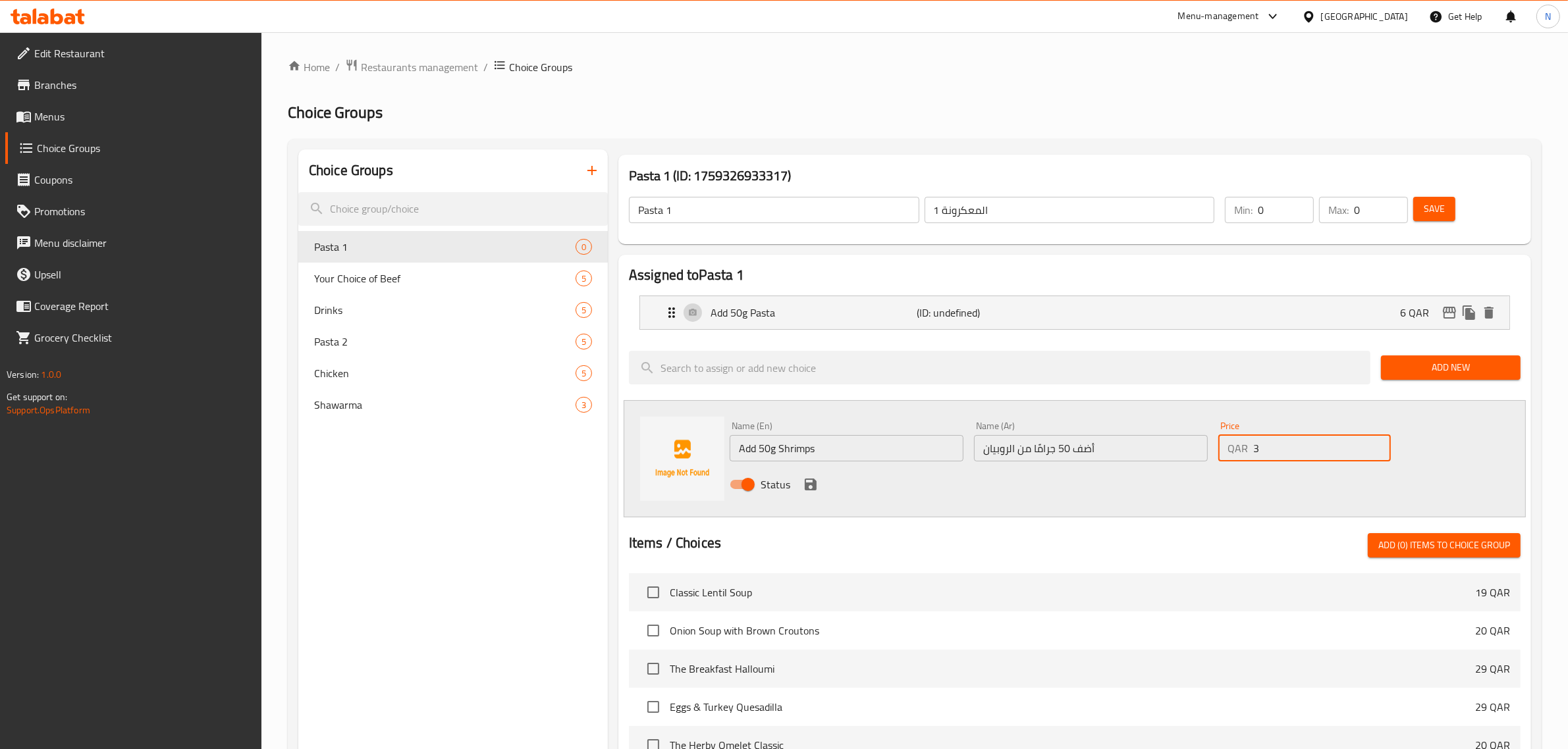
click at [1377, 440] on input "3" at bounding box center [1322, 448] width 138 height 26
click at [1377, 440] on input "4" at bounding box center [1322, 448] width 138 height 26
click at [1377, 440] on input "5" at bounding box center [1322, 448] width 138 height 26
click at [1377, 440] on input "6" at bounding box center [1322, 448] width 138 height 26
click at [1377, 440] on input "7" at bounding box center [1322, 448] width 138 height 26
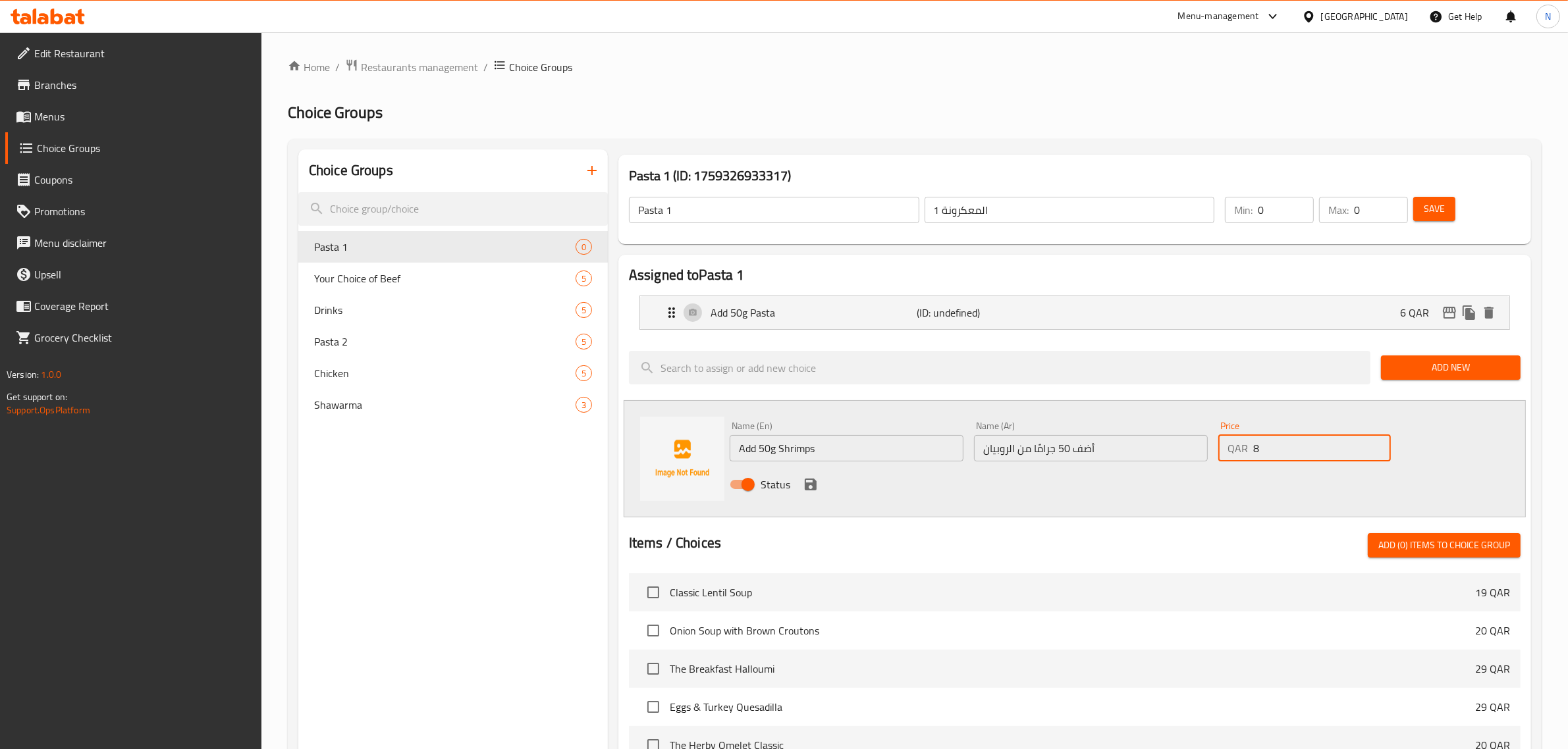
type input "8"
click at [1377, 440] on input "8" at bounding box center [1322, 448] width 138 height 26
click at [807, 484] on icon "save" at bounding box center [810, 484] width 12 height 12
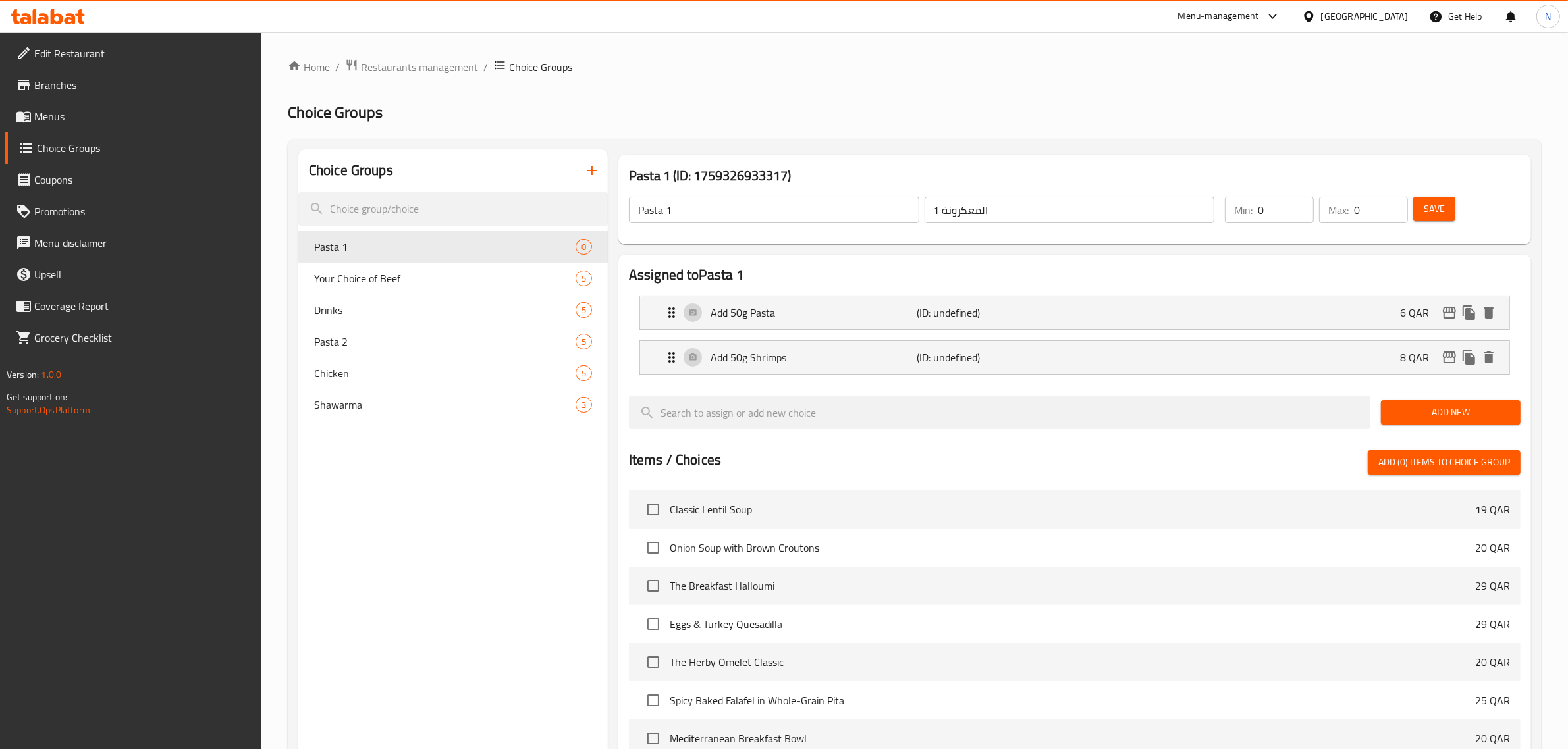
click at [1439, 410] on span "Add New" at bounding box center [1450, 413] width 119 height 16
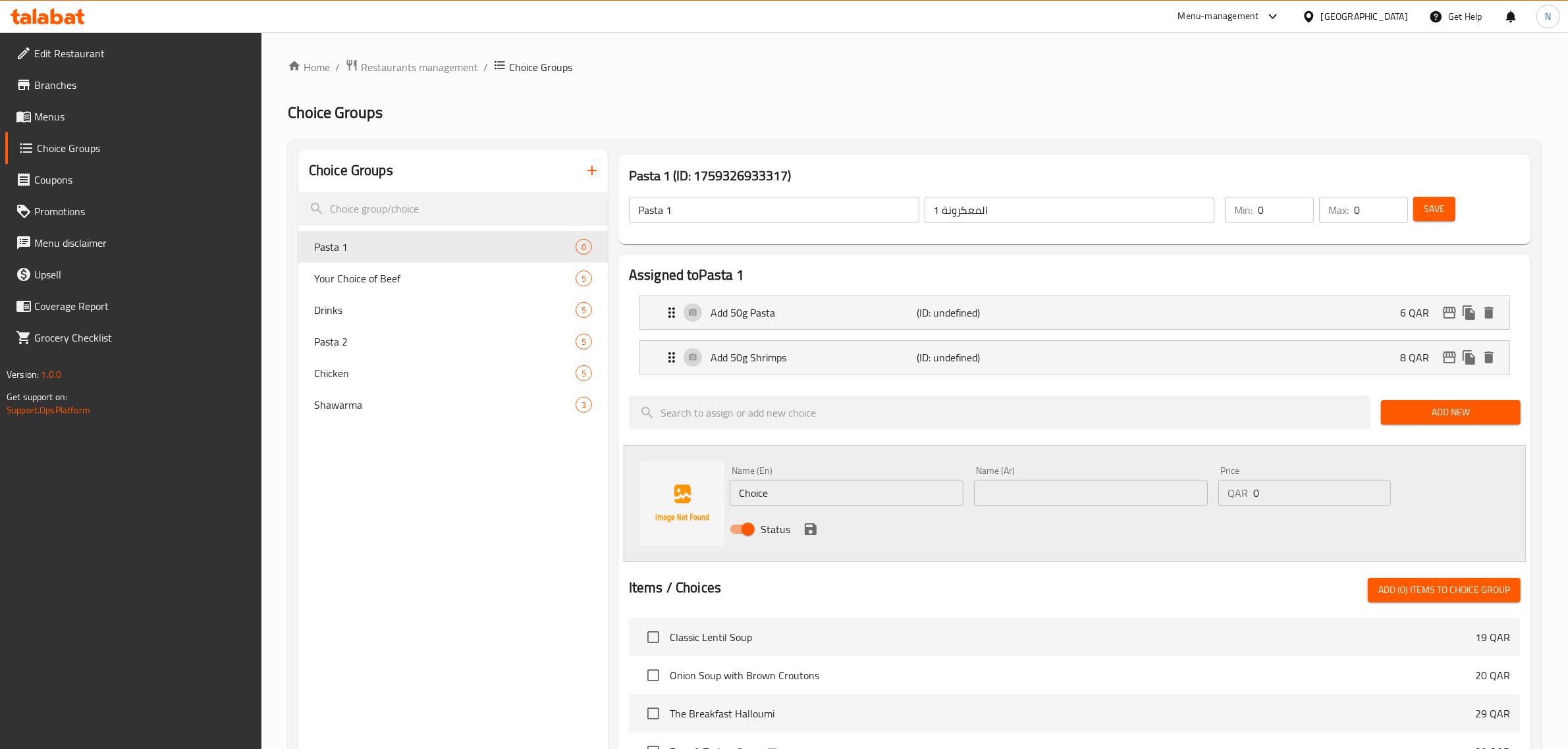
click at [761, 484] on input "Choice" at bounding box center [847, 492] width 234 height 26
paste input "Add 100g Shrimps"
type input "Add 100g Shrimps"
paste input "أضف 100 جرام من الروبيان"
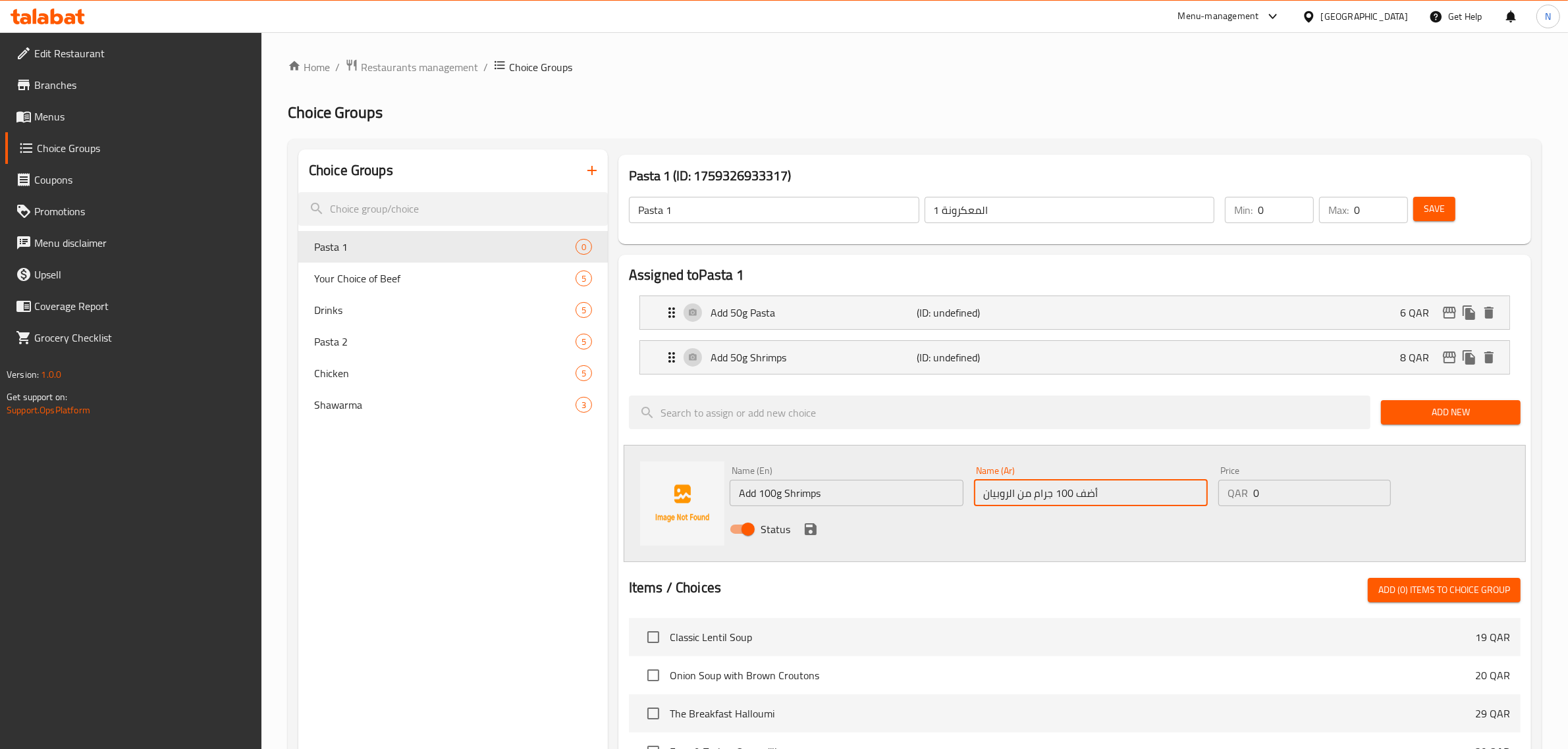
type input "أضف 100 جرام من الروبيان"
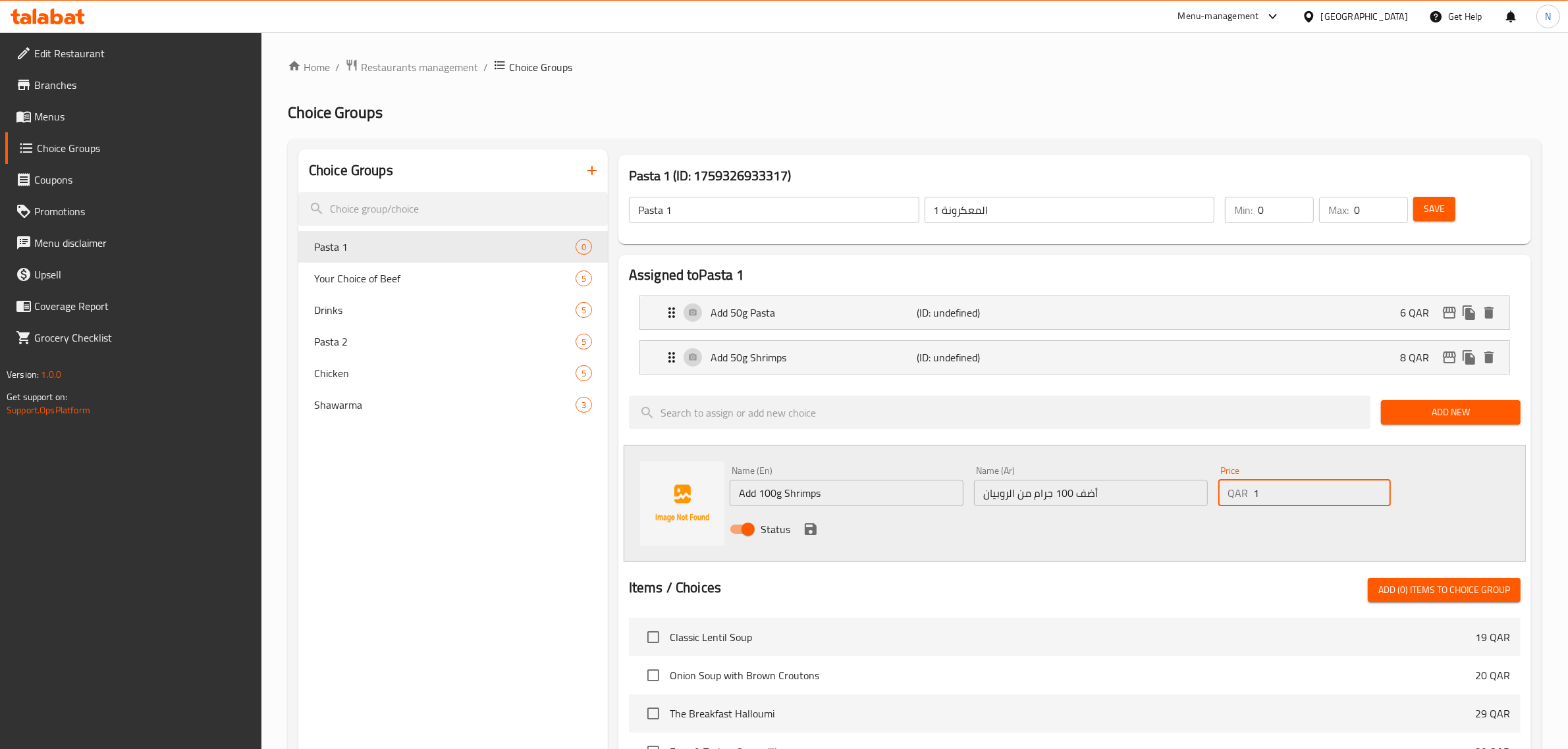
click at [1377, 488] on input "1" at bounding box center [1322, 492] width 138 height 26
click at [1377, 488] on input "2" at bounding box center [1322, 492] width 138 height 26
click at [1377, 488] on input "3" at bounding box center [1322, 492] width 138 height 26
click at [1377, 488] on input "4" at bounding box center [1322, 492] width 138 height 26
click at [1377, 488] on input "5" at bounding box center [1322, 492] width 138 height 26
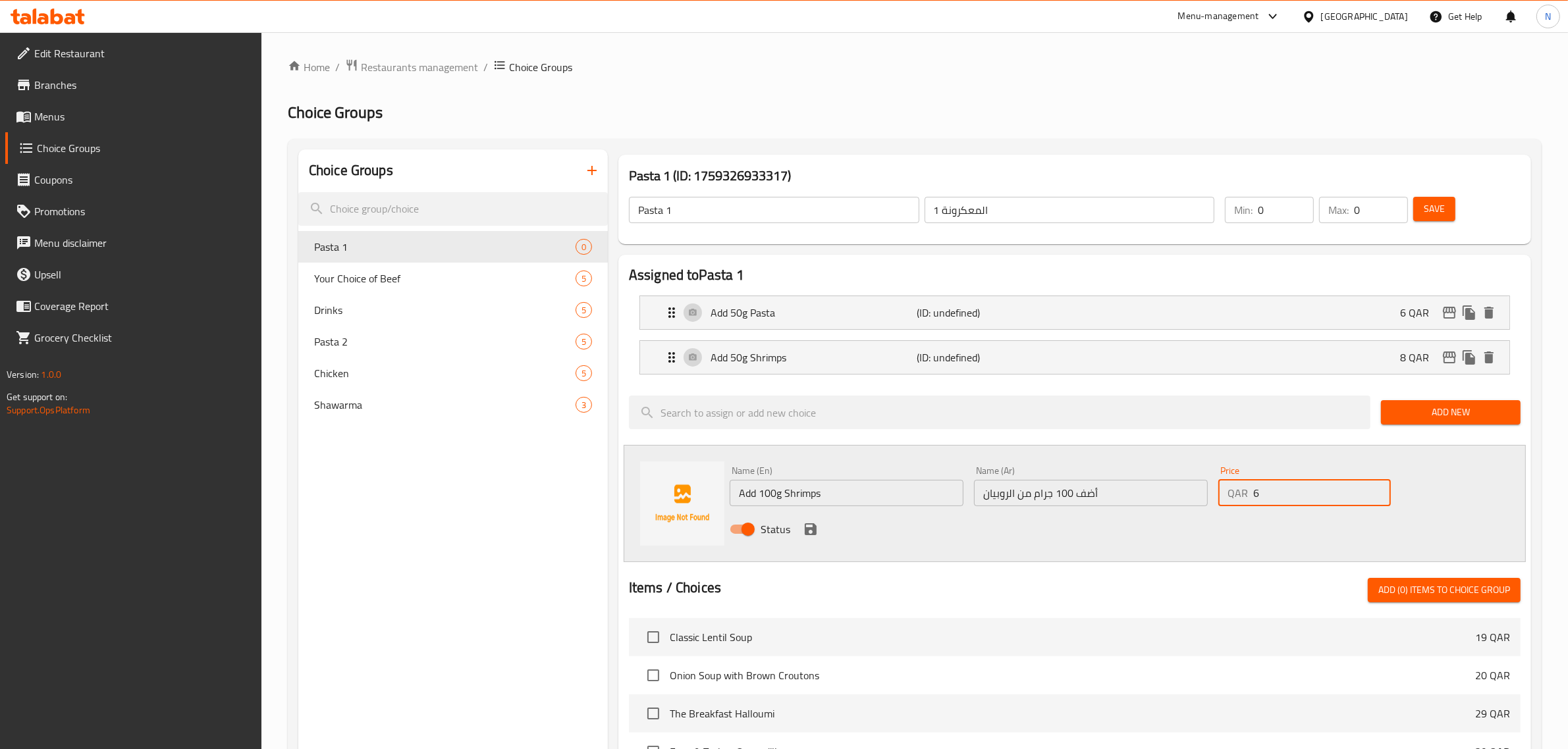
click at [1377, 488] on input "6" at bounding box center [1322, 492] width 138 height 26
click at [1377, 488] on input "7" at bounding box center [1322, 492] width 138 height 26
click at [1377, 488] on input "8" at bounding box center [1322, 492] width 138 height 26
click at [1377, 488] on input "9" at bounding box center [1322, 492] width 138 height 26
click at [1377, 488] on input "10" at bounding box center [1322, 492] width 138 height 26
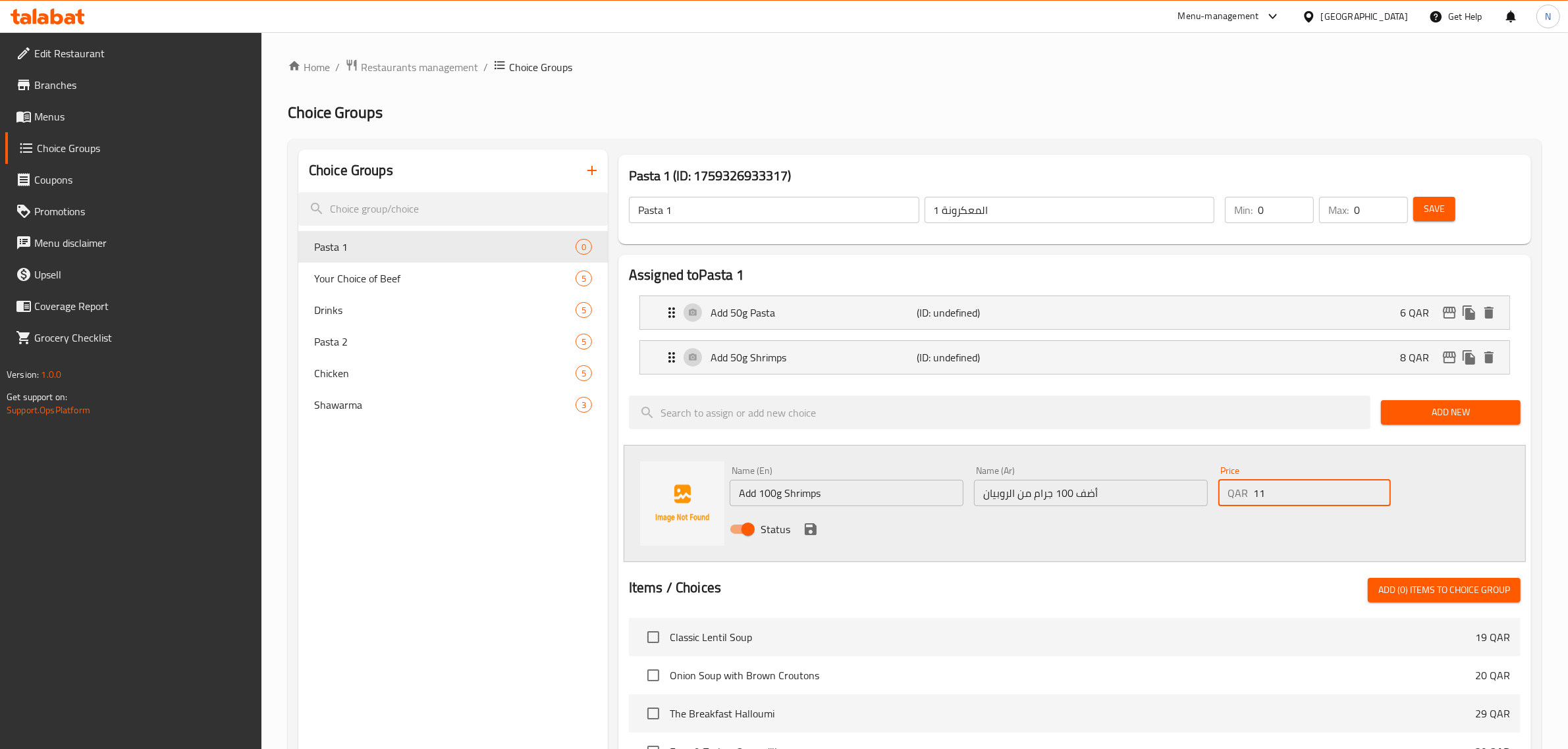
type input "11"
click at [1377, 488] on input "11" at bounding box center [1322, 492] width 138 height 26
click at [806, 527] on icon "save" at bounding box center [810, 529] width 15 height 15
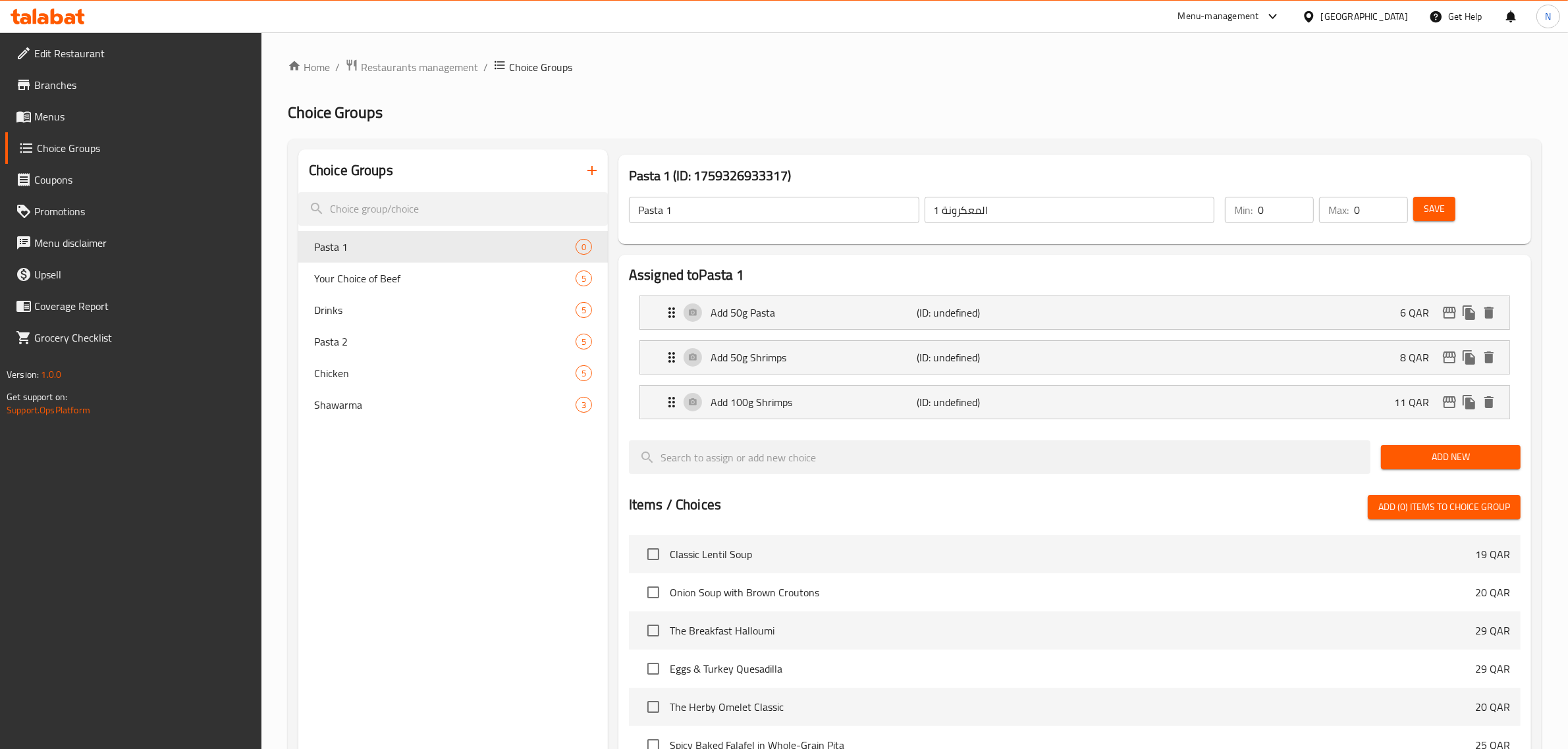
drag, startPoint x: 1473, startPoint y: 455, endPoint x: 1456, endPoint y: 461, distance: 18.0
click at [1473, 455] on span "Add New" at bounding box center [1450, 457] width 119 height 16
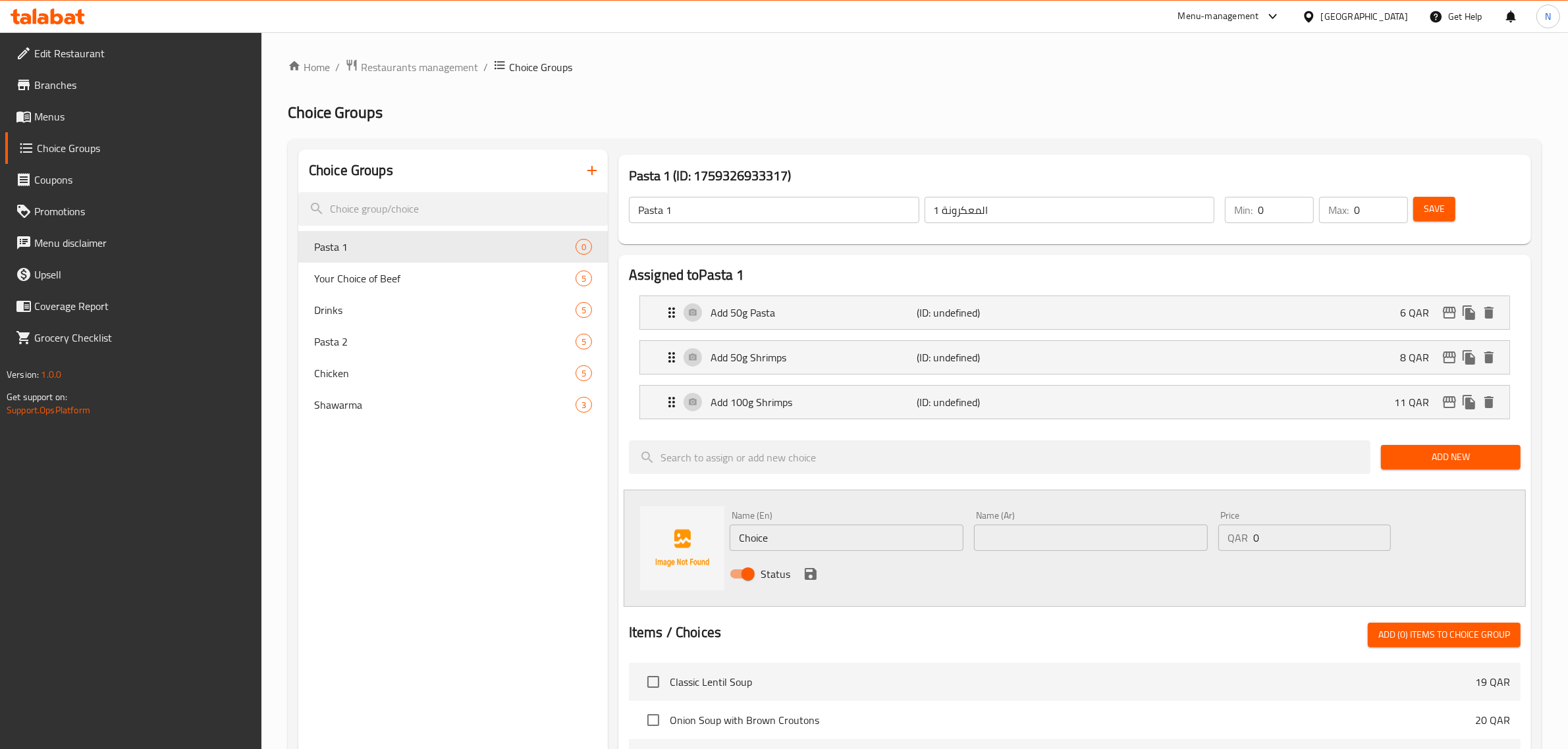
click at [790, 542] on input "Choice" at bounding box center [847, 538] width 234 height 26
click at [752, 538] on input "Choice" at bounding box center [847, 538] width 234 height 26
paste input "Veggie Platter"
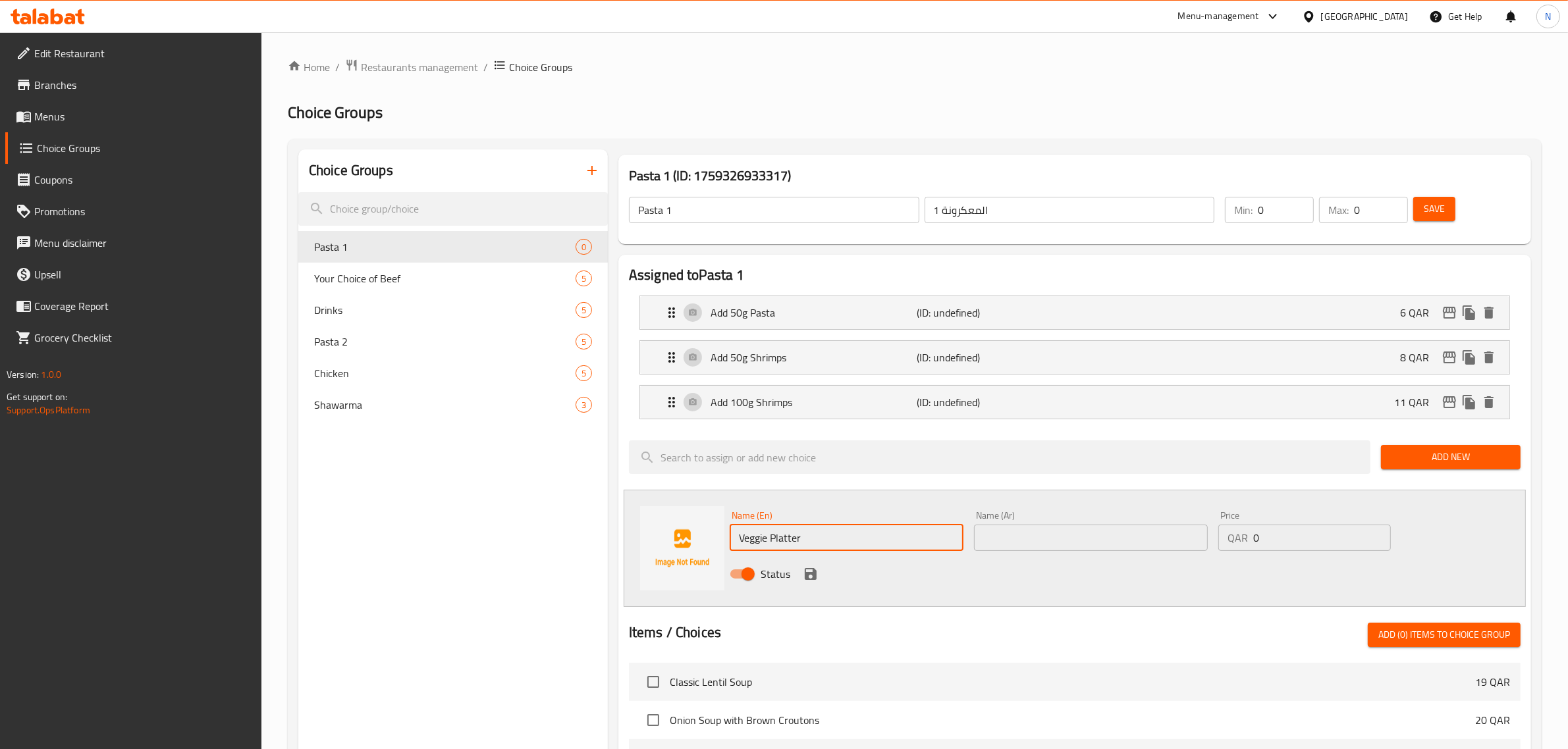
type input "Veggie Platter"
click at [1037, 535] on input "text" at bounding box center [1091, 538] width 234 height 26
paste input "طبق خضار"
type input "طبق خضار"
click at [1374, 537] on input "1" at bounding box center [1322, 538] width 138 height 26
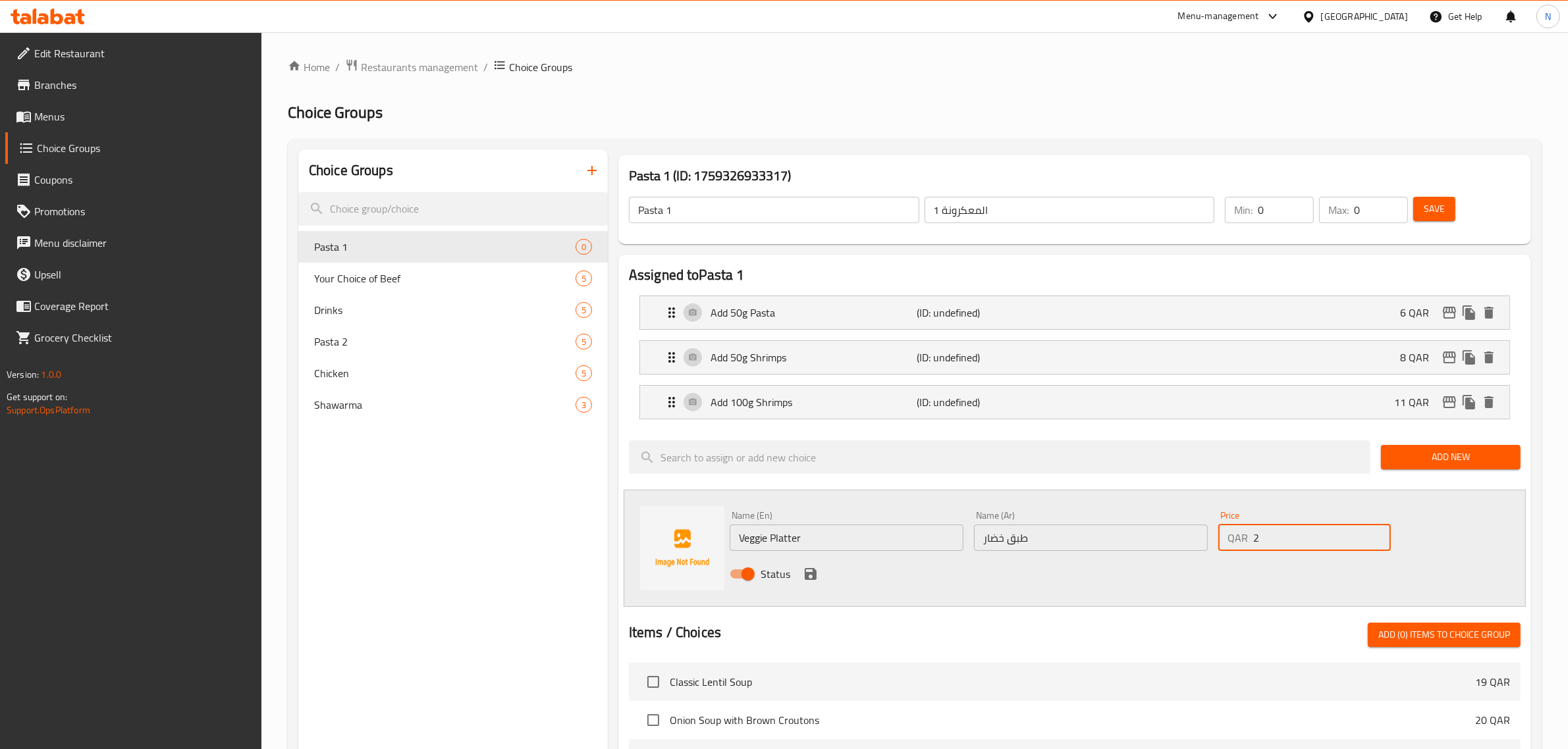
click at [1374, 537] on input "2" at bounding box center [1322, 538] width 138 height 26
click at [1374, 537] on input "3" at bounding box center [1322, 538] width 138 height 26
click at [1374, 537] on input "4" at bounding box center [1322, 538] width 138 height 26
click at [1374, 537] on input "5" at bounding box center [1322, 538] width 138 height 26
click at [1374, 537] on input "6" at bounding box center [1322, 538] width 138 height 26
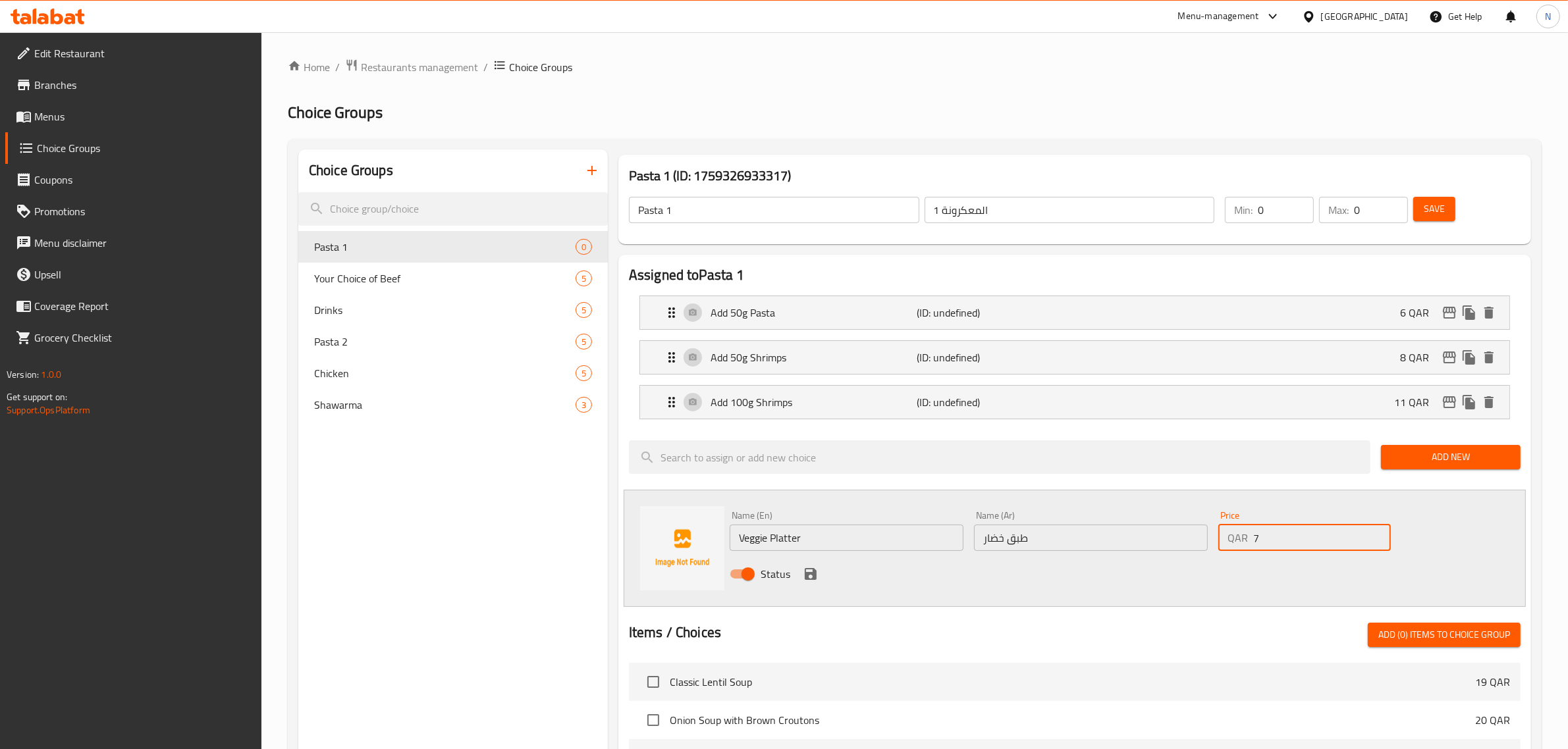
click at [1374, 537] on input "7" at bounding box center [1322, 538] width 138 height 26
click at [1374, 537] on input "8" at bounding box center [1322, 538] width 138 height 26
click at [1374, 537] on input "9" at bounding box center [1322, 538] width 138 height 26
click at [1374, 537] on input "10" at bounding box center [1322, 538] width 138 height 26
type input "11"
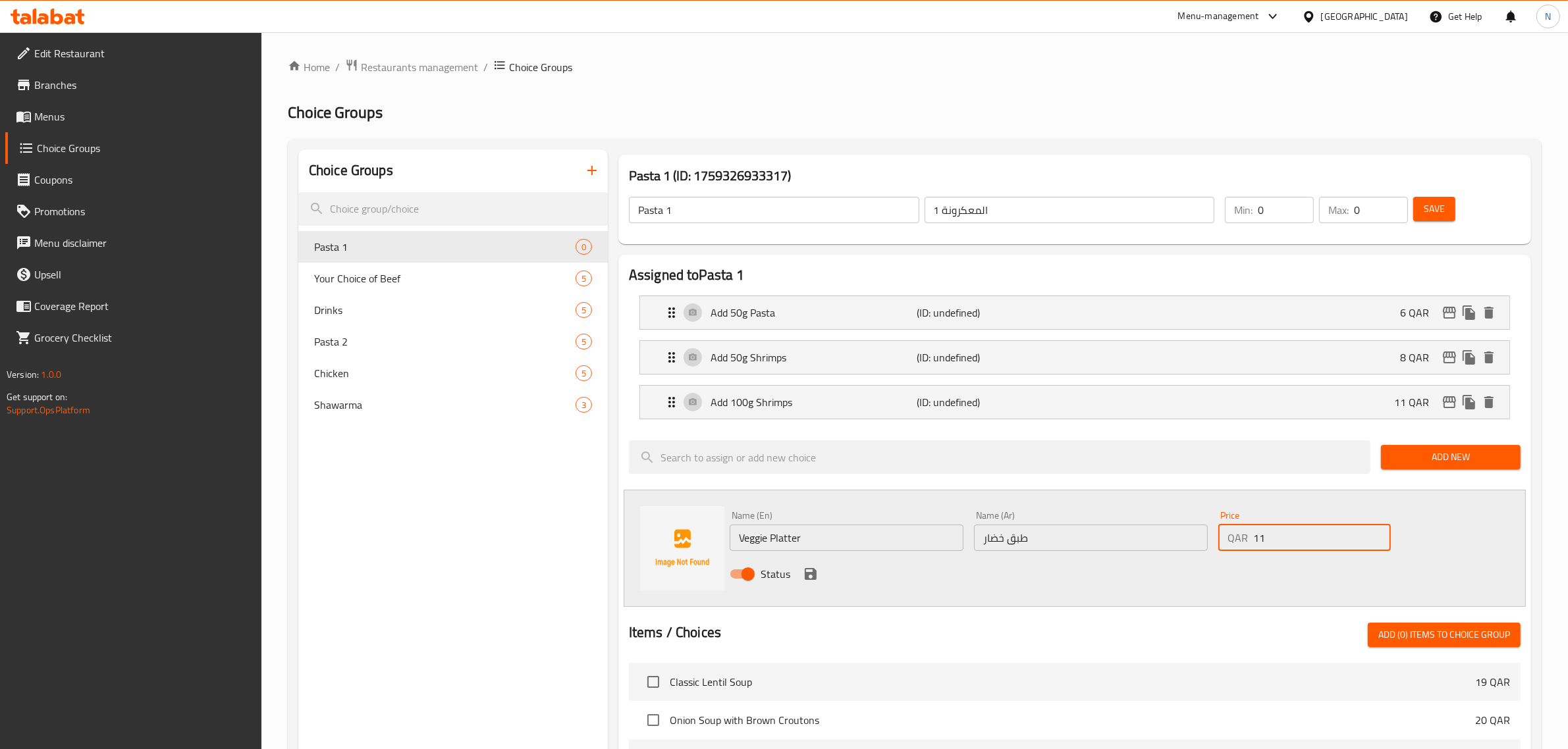
click at [1374, 537] on input "11" at bounding box center [1322, 538] width 138 height 26
click at [814, 574] on icon "save" at bounding box center [810, 574] width 12 height 12
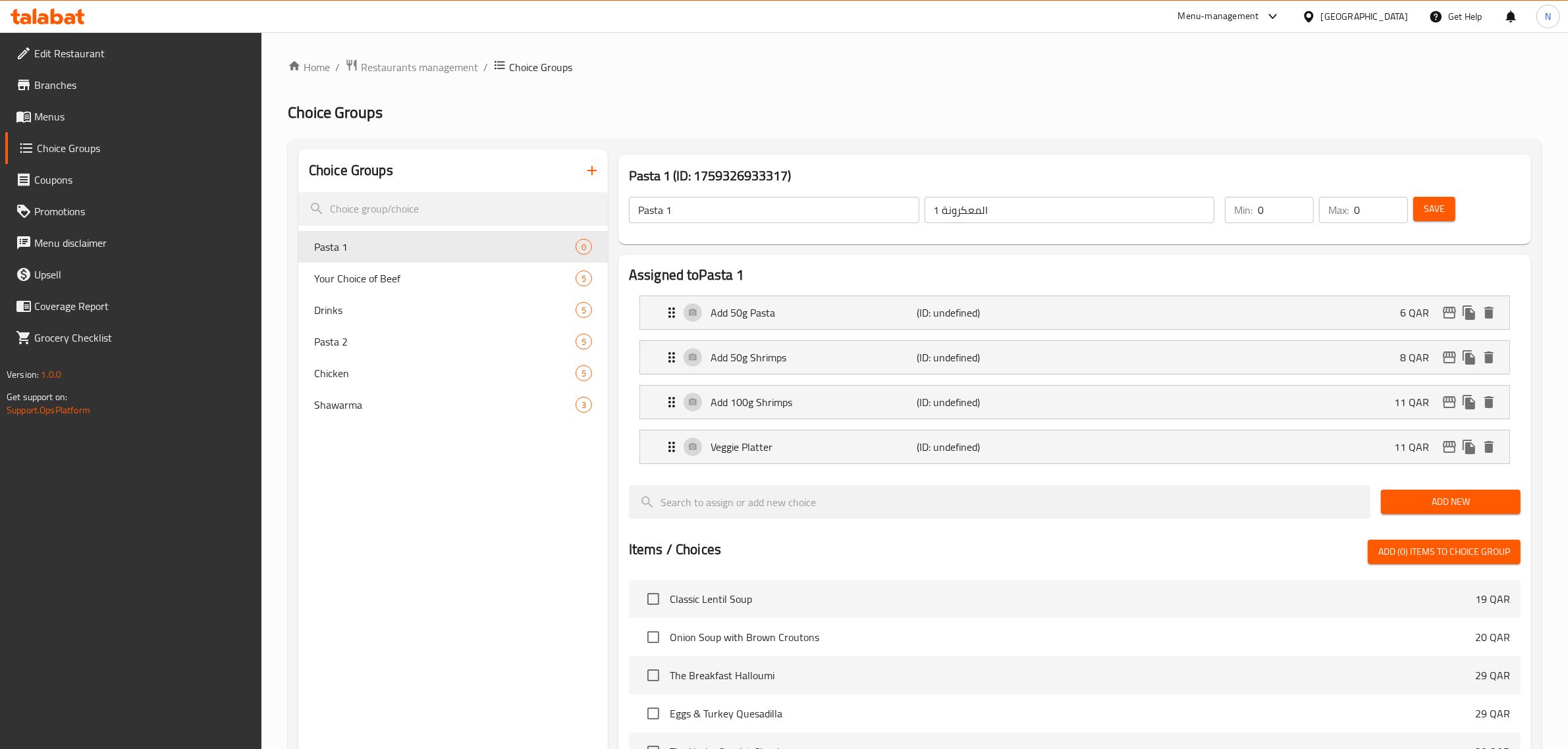
click at [1483, 506] on span "Add New" at bounding box center [1450, 502] width 119 height 16
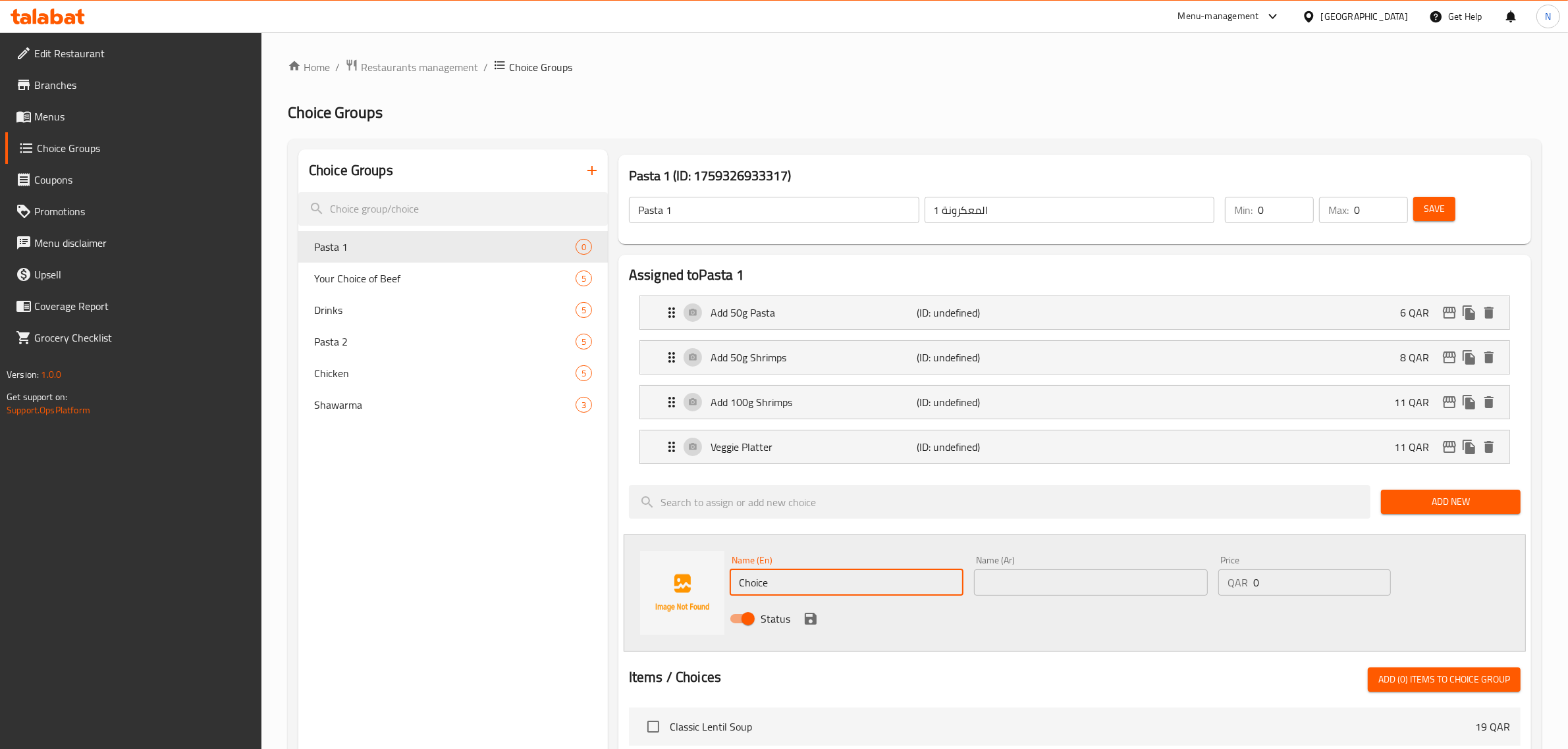
click at [762, 588] on input "Choice" at bounding box center [847, 582] width 234 height 26
paste input "Baked potato wedges"
type input "Baked potato wedges"
click at [1045, 592] on input "text" at bounding box center [1091, 582] width 234 height 26
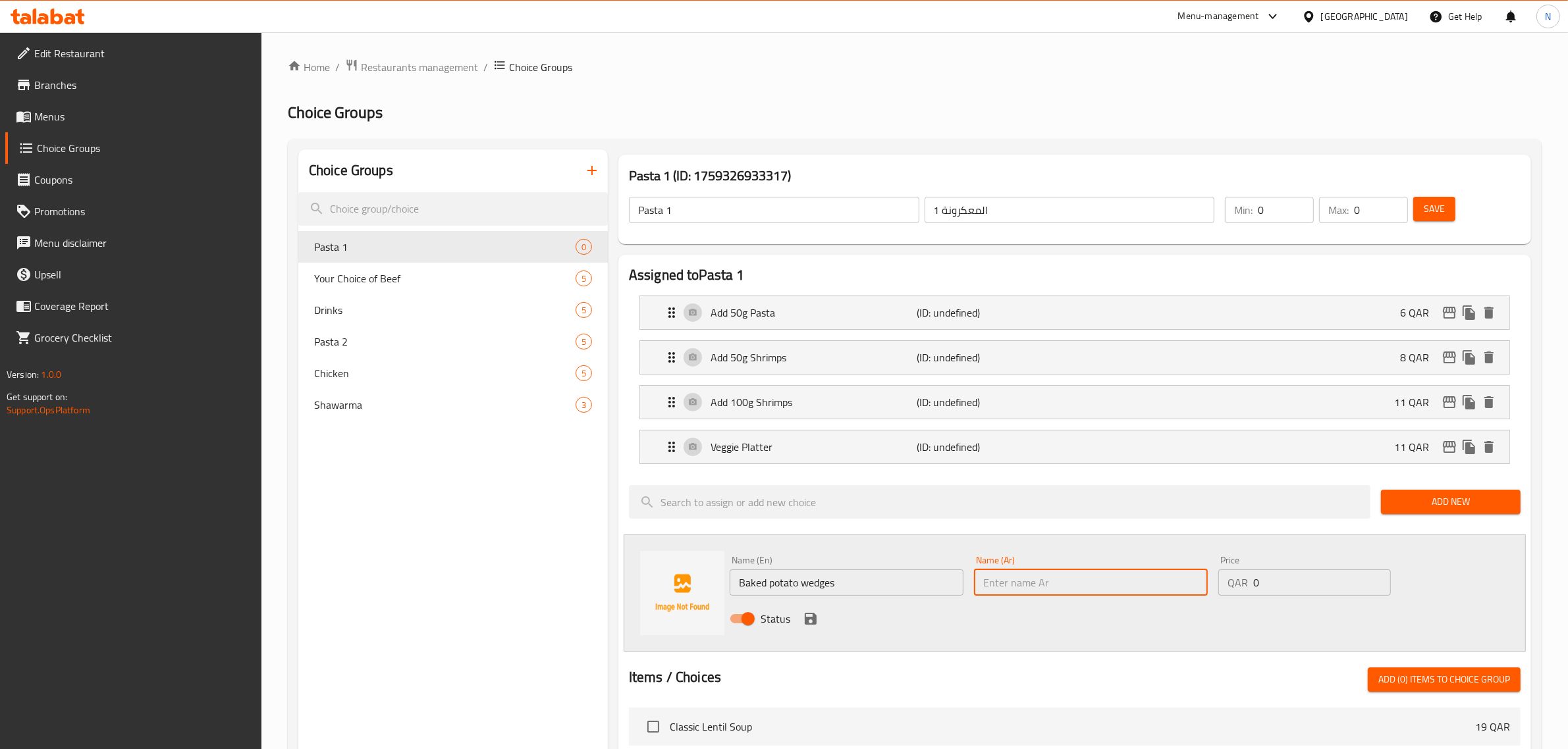
paste input "أسافين البطاطس المخبوزة"
type input "أسافين البطاطس المخبوزة"
click at [1380, 580] on input "2" at bounding box center [1322, 582] width 138 height 26
click at [1380, 580] on input "3" at bounding box center [1322, 582] width 138 height 26
click at [1380, 580] on input "4" at bounding box center [1322, 582] width 138 height 26
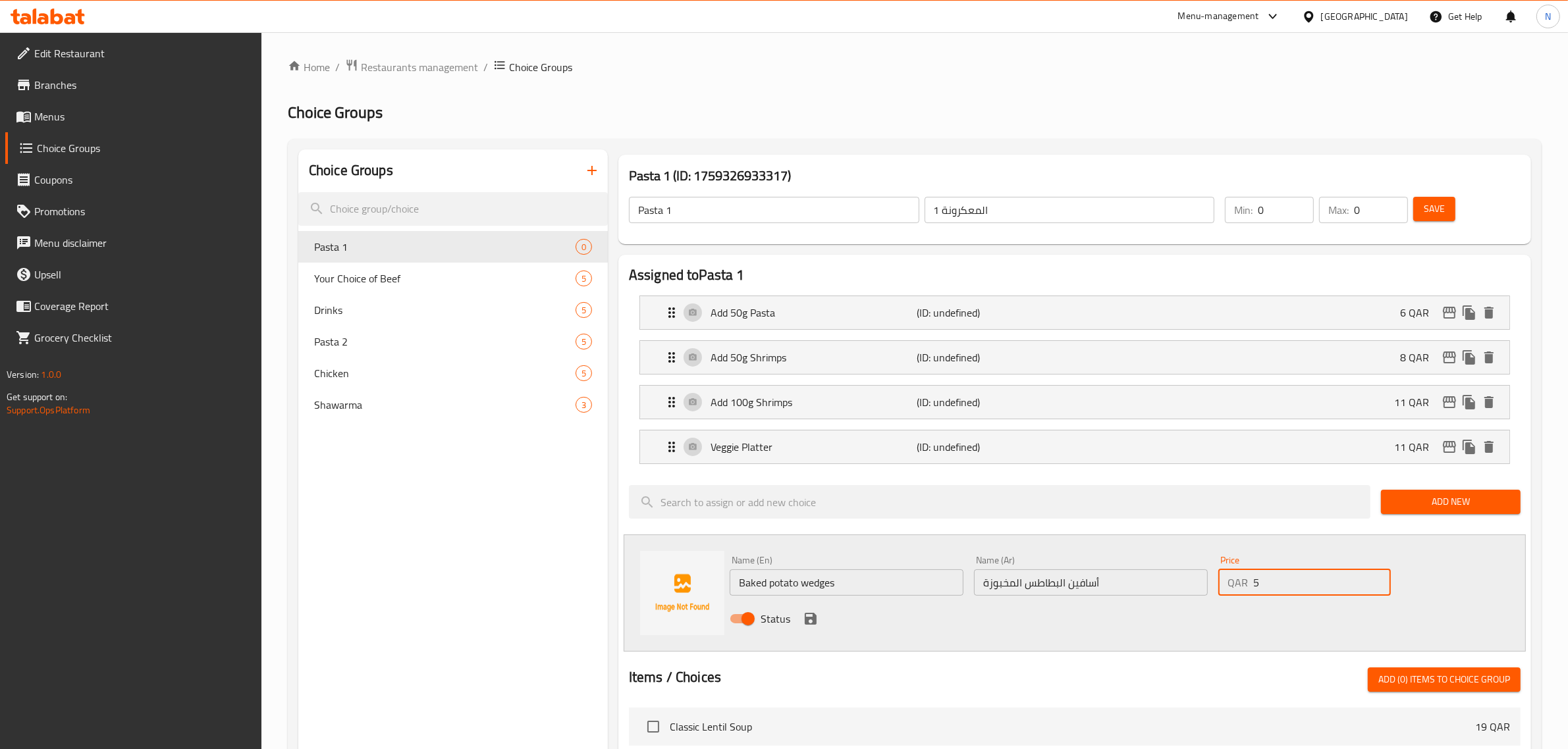
click at [1380, 580] on input "5" at bounding box center [1322, 582] width 138 height 26
click at [1380, 580] on input "6" at bounding box center [1322, 582] width 138 height 26
click at [1380, 580] on input "7" at bounding box center [1322, 582] width 138 height 26
click at [1380, 580] on input "8" at bounding box center [1322, 582] width 138 height 26
click at [1380, 580] on input "9" at bounding box center [1322, 582] width 138 height 26
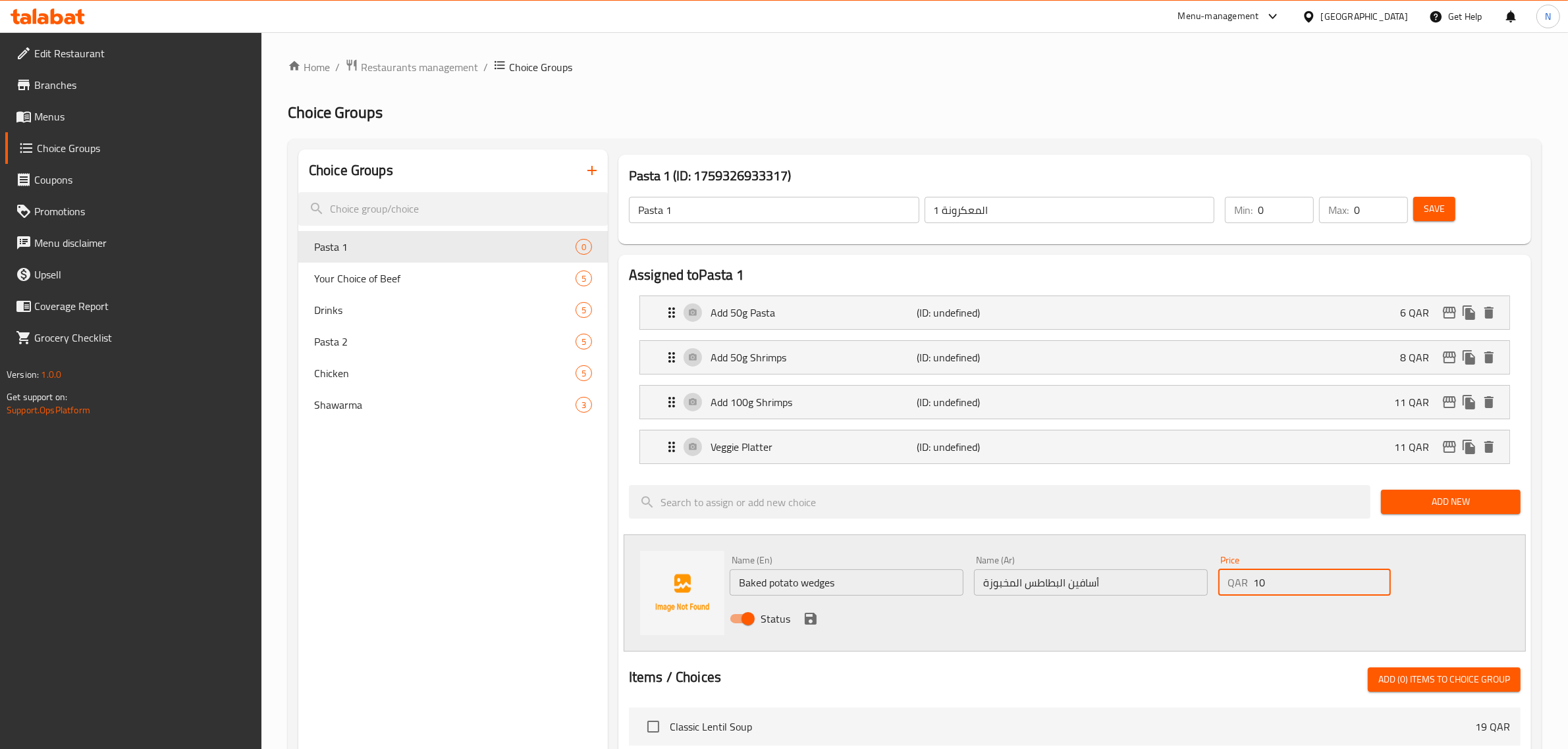
type input "10"
click at [1380, 580] on input "10" at bounding box center [1322, 582] width 138 height 26
click at [804, 627] on icon "save" at bounding box center [810, 618] width 15 height 15
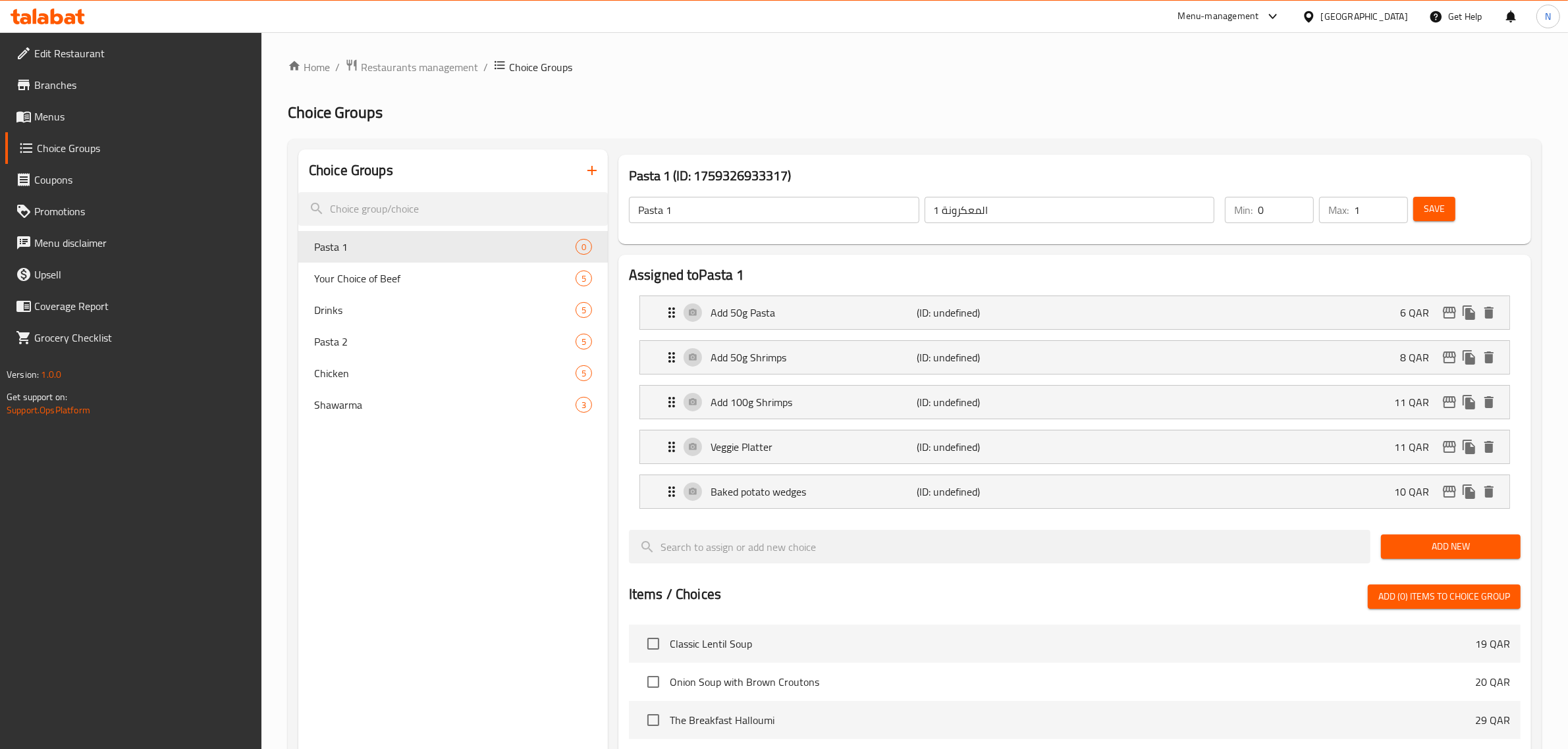
type input "1"
click at [1391, 201] on input "1" at bounding box center [1381, 209] width 54 height 26
click at [1441, 204] on span "Save" at bounding box center [1434, 209] width 21 height 16
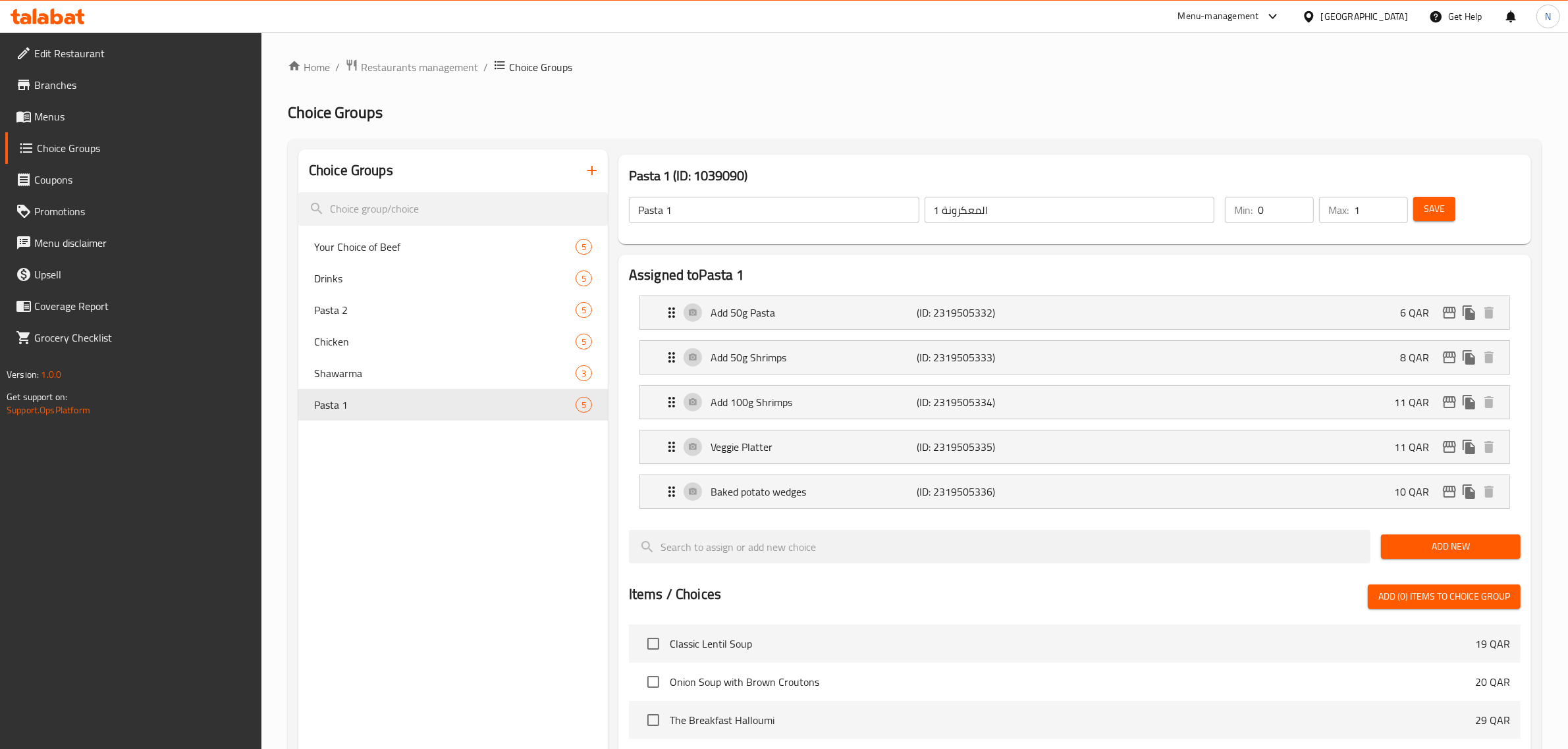
drag, startPoint x: 1427, startPoint y: 202, endPoint x: 1415, endPoint y: 208, distance: 13.4
click at [1427, 202] on span "Save" at bounding box center [1434, 209] width 21 height 16
click at [590, 165] on icon "button" at bounding box center [591, 170] width 15 height 15
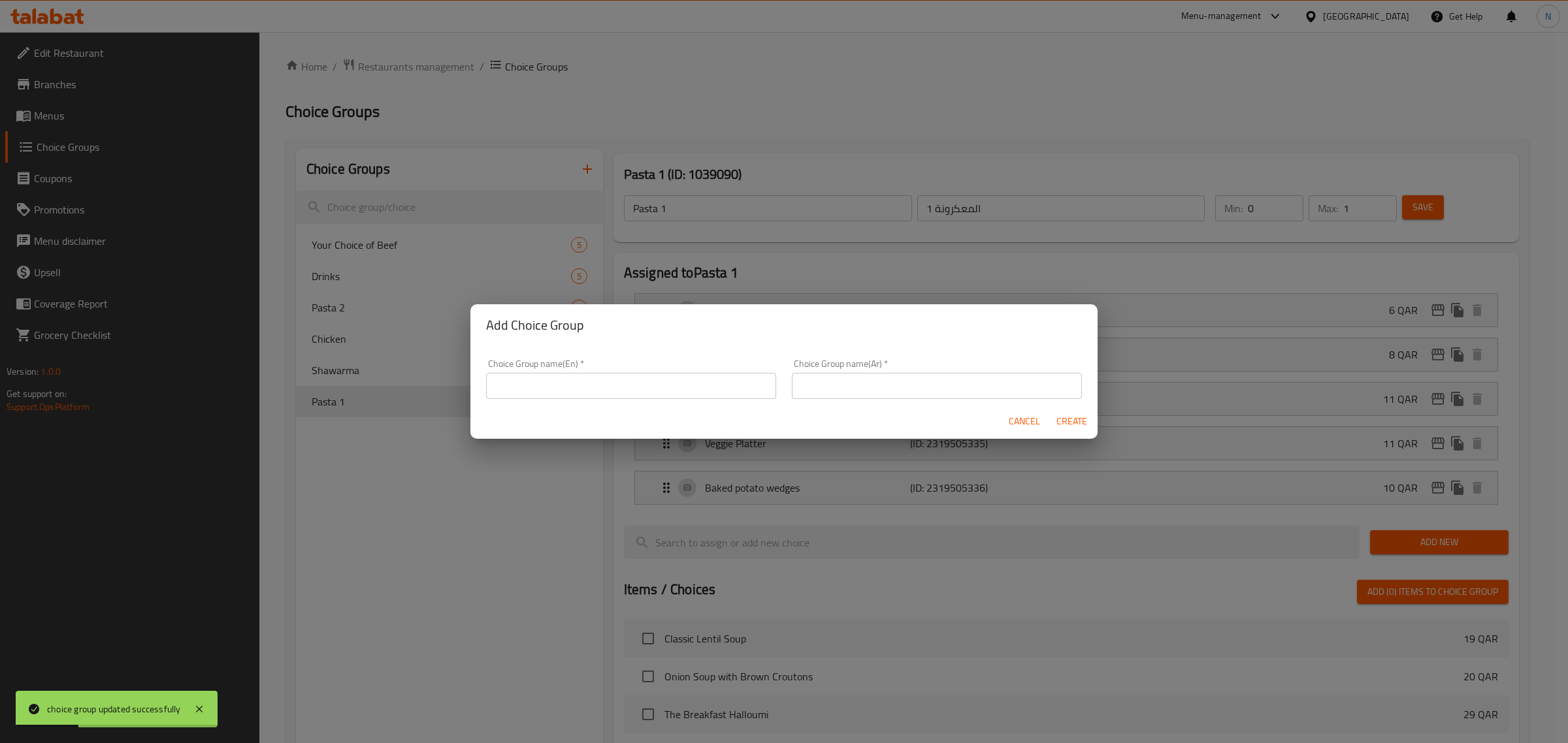
click at [535, 390] on input "text" at bounding box center [631, 386] width 290 height 26
paste input "Hamour"
type input "Hamour"
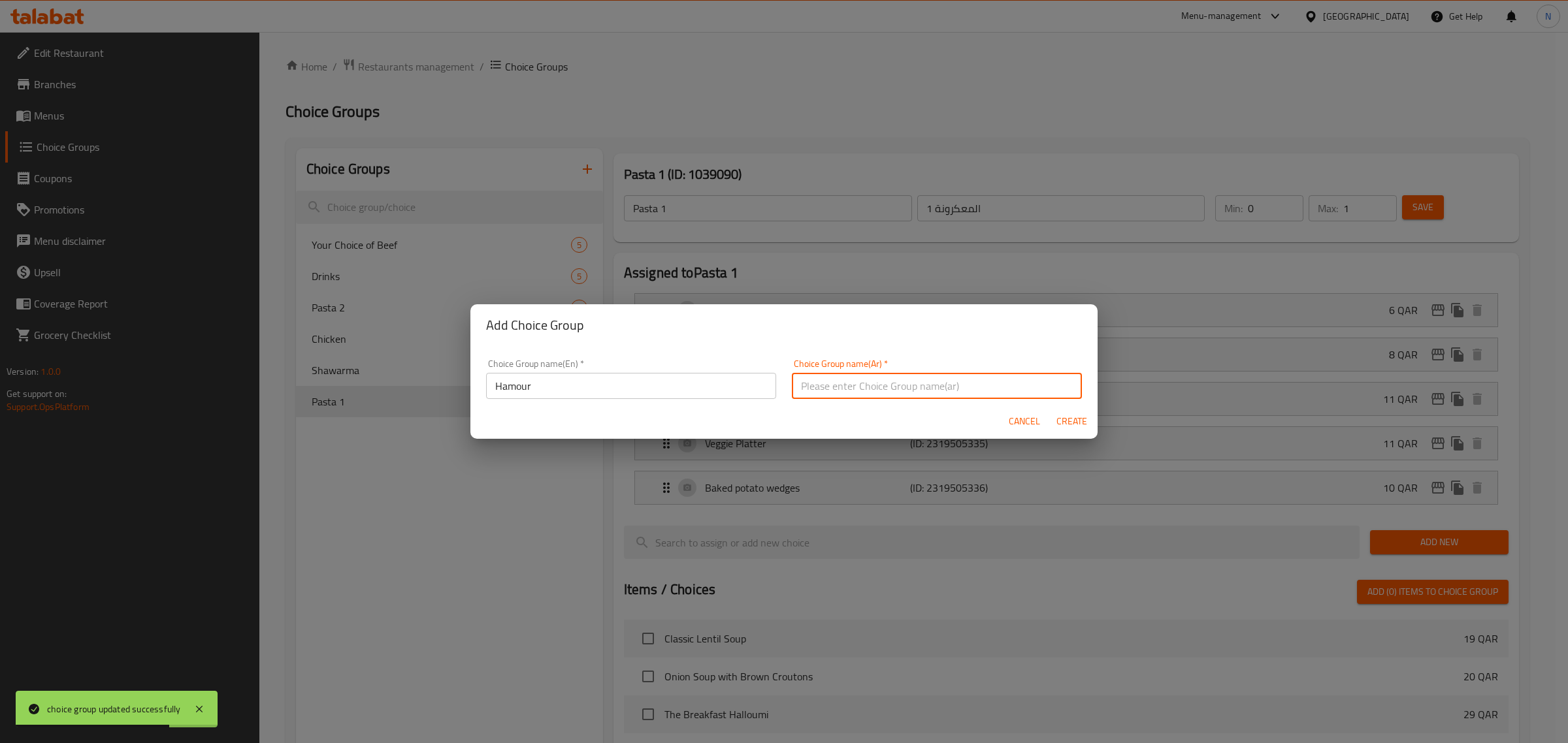
paste input "هامور"
type input "هامور"
click at [1079, 431] on button "Create" at bounding box center [1071, 421] width 41 height 24
type input "Hamour"
type input "هامور"
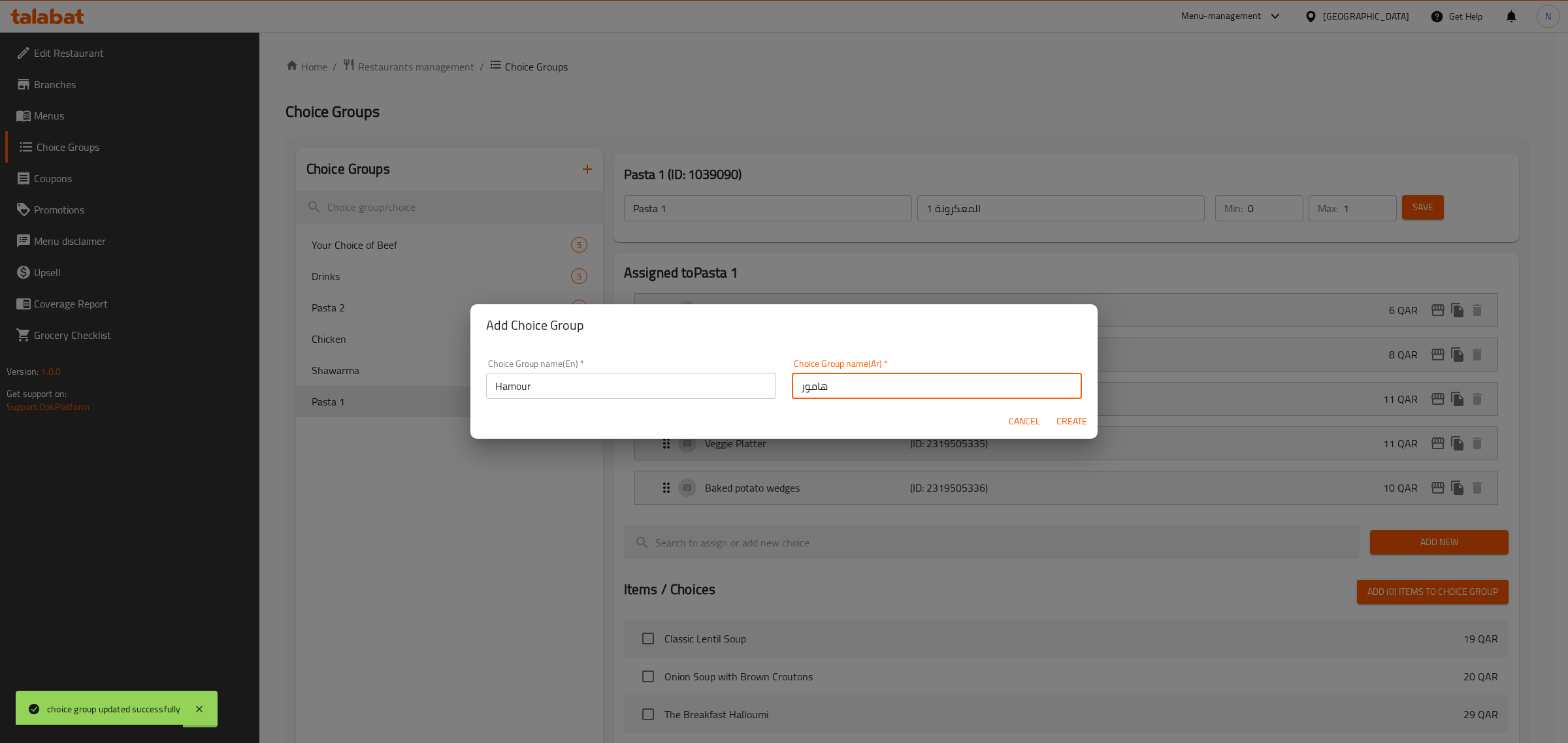
type input "0"
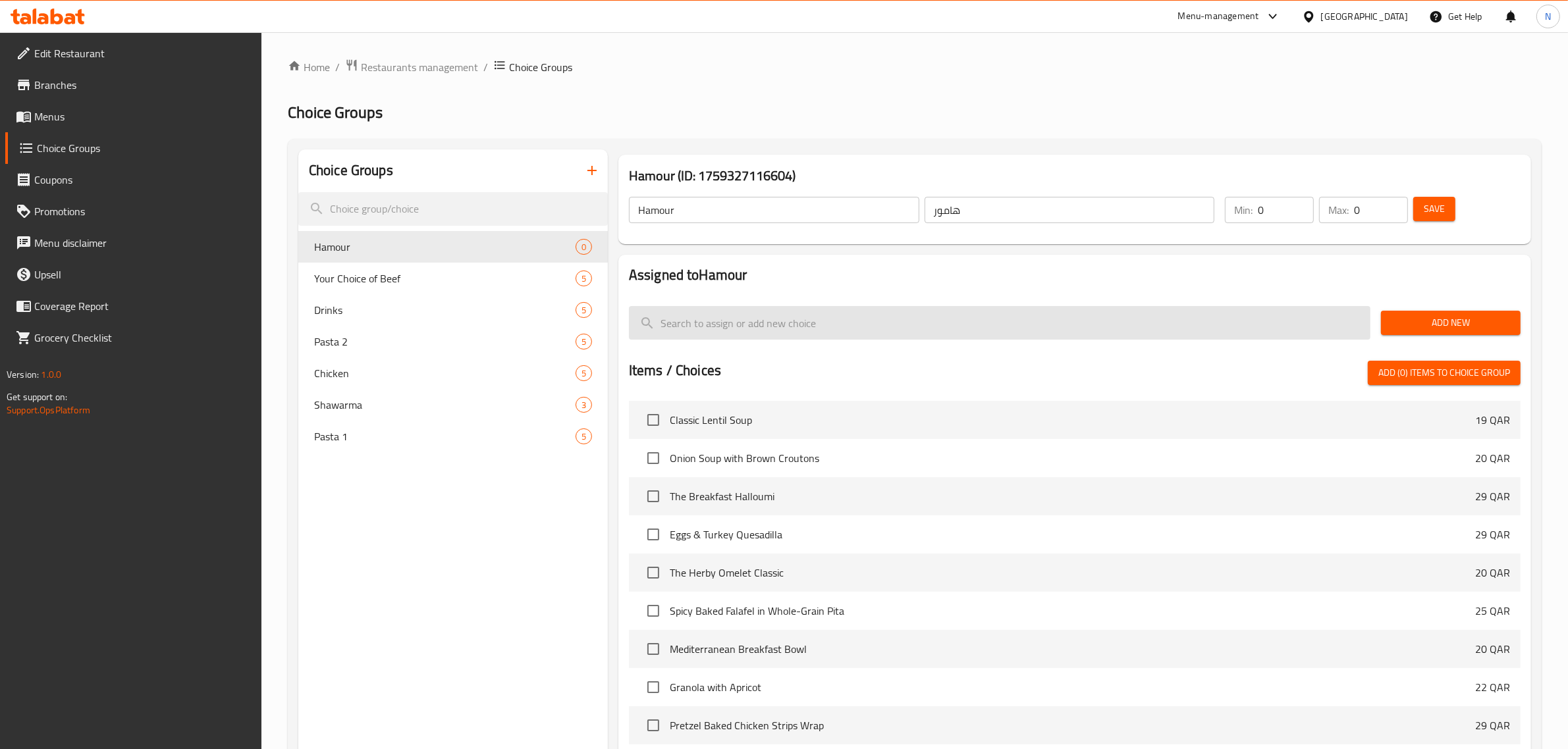
drag, startPoint x: 1437, startPoint y: 321, endPoint x: 1367, endPoint y: 326, distance: 70.2
click at [1437, 321] on span "Add New" at bounding box center [1450, 323] width 119 height 16
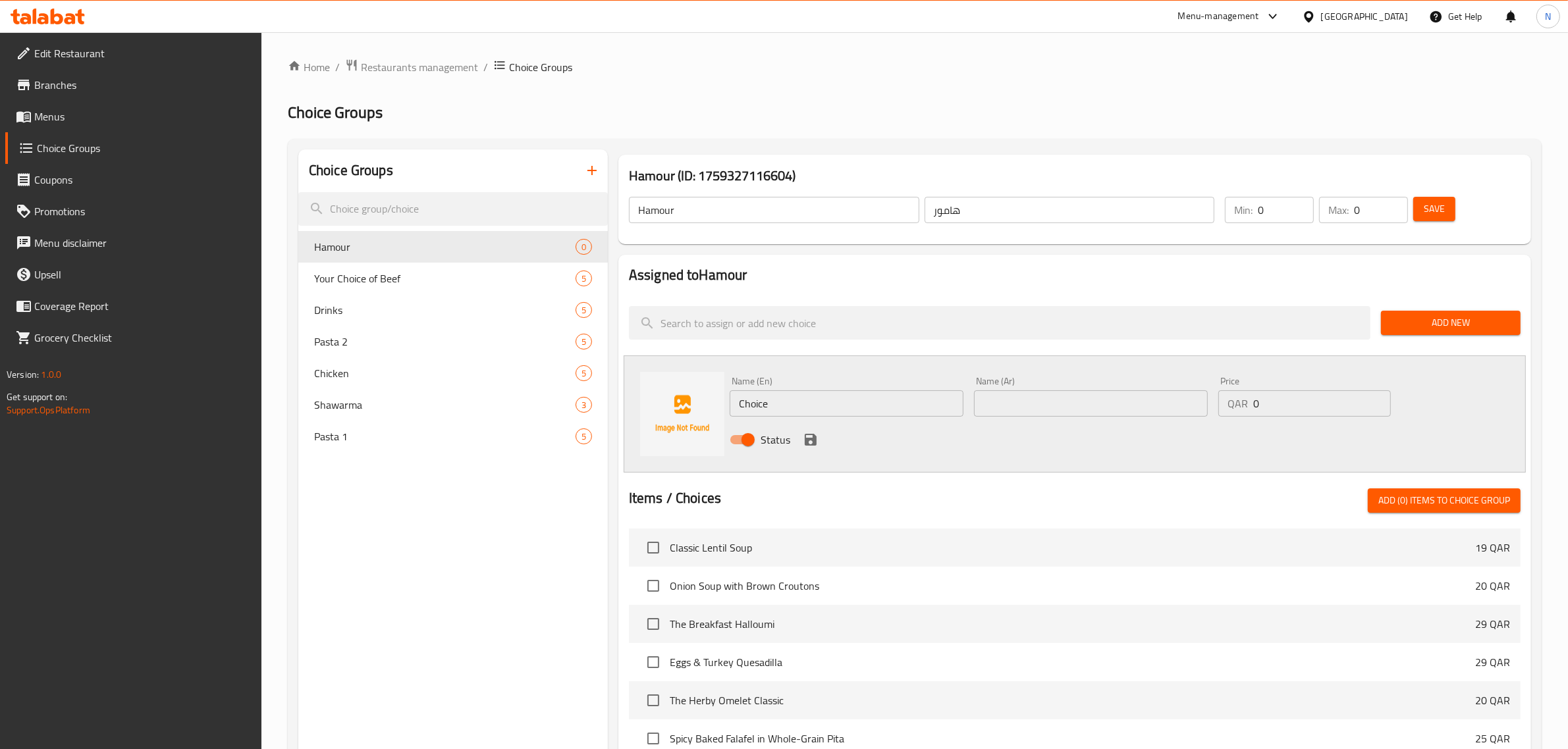
click at [747, 405] on input "Choice" at bounding box center [847, 404] width 234 height 26
paste input "Add 50g R"
type input "Add 50g Rice"
paste input "أضف 50 جرامًا من الأرز"
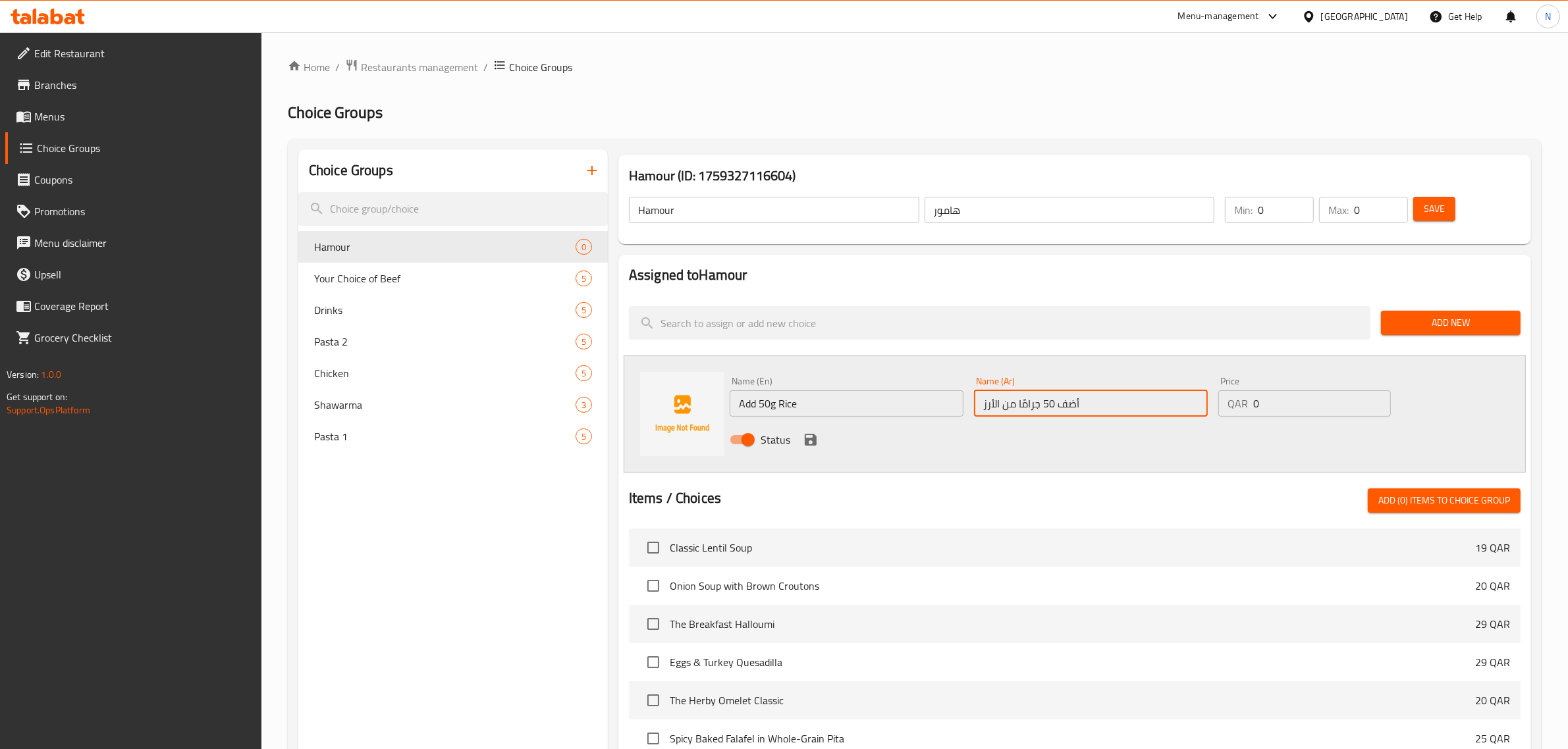
type input "أضف 50 جرامًا من الأرز"
click at [1378, 400] on input "1" at bounding box center [1322, 404] width 138 height 26
click at [1378, 400] on input "2" at bounding box center [1322, 404] width 138 height 26
click at [1378, 396] on input "3" at bounding box center [1322, 404] width 138 height 26
click at [1378, 396] on input "4" at bounding box center [1322, 404] width 138 height 26
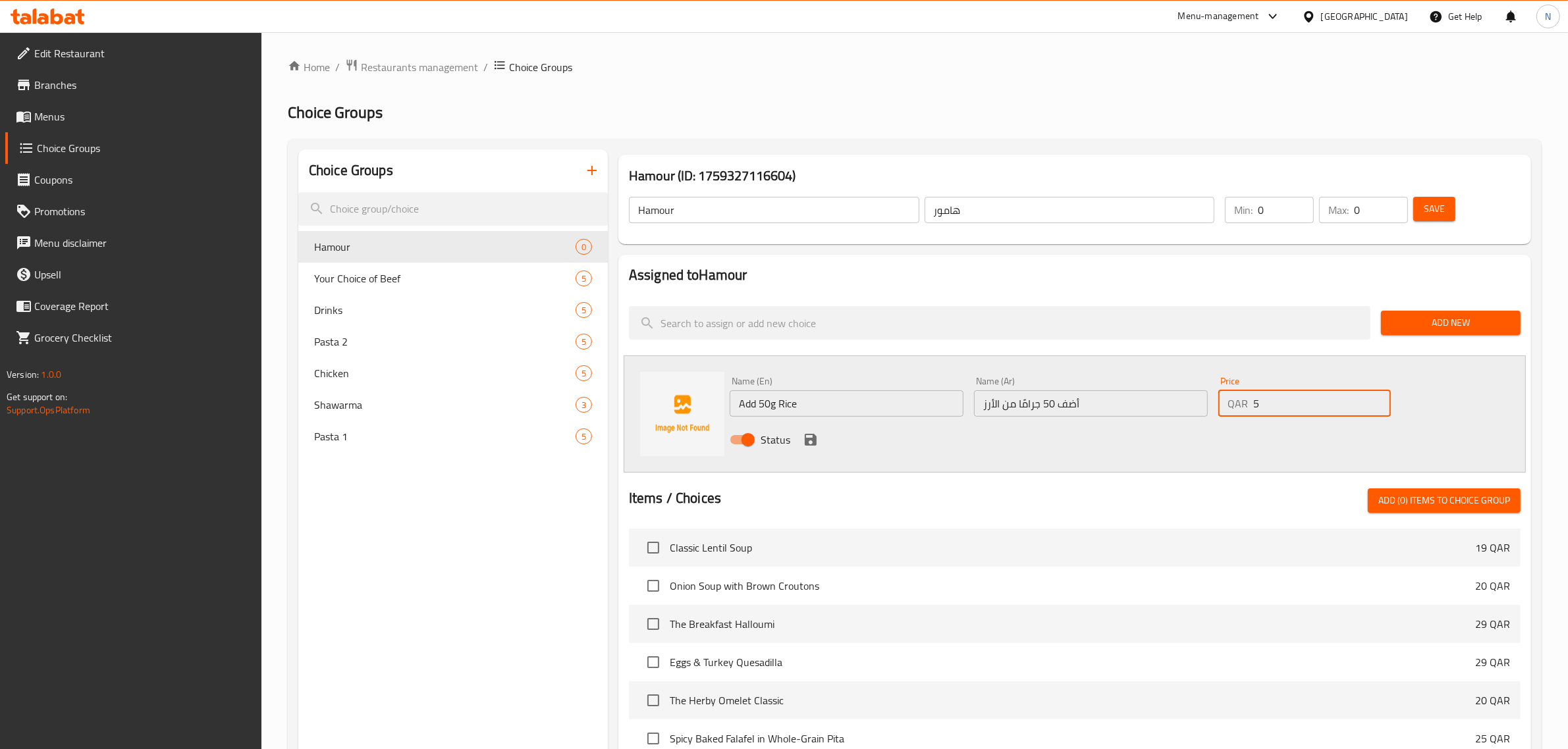
type input "5"
click at [1378, 396] on input "5" at bounding box center [1322, 404] width 138 height 26
click at [808, 433] on icon "save" at bounding box center [810, 439] width 15 height 15
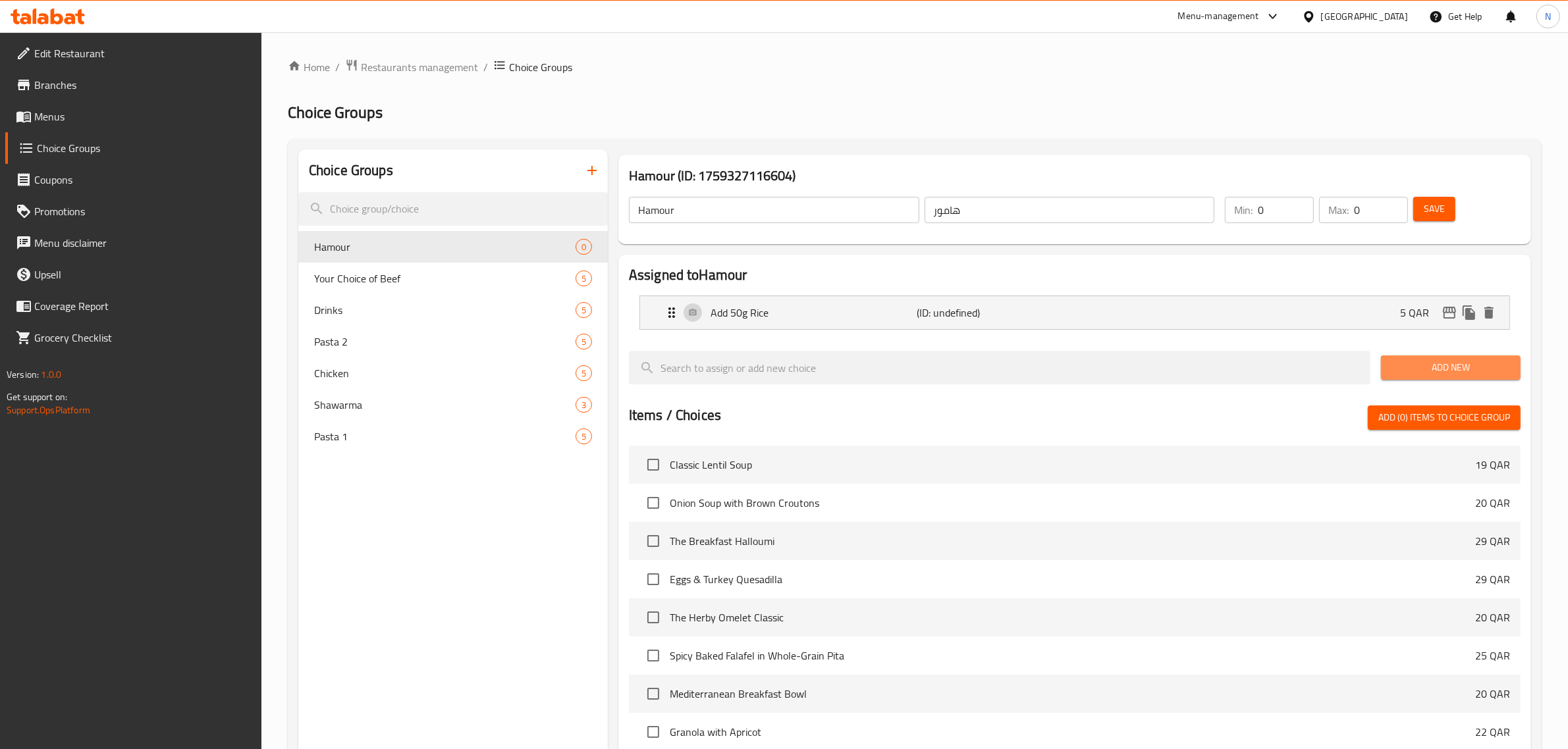
click at [1449, 374] on span "Add New" at bounding box center [1450, 367] width 119 height 16
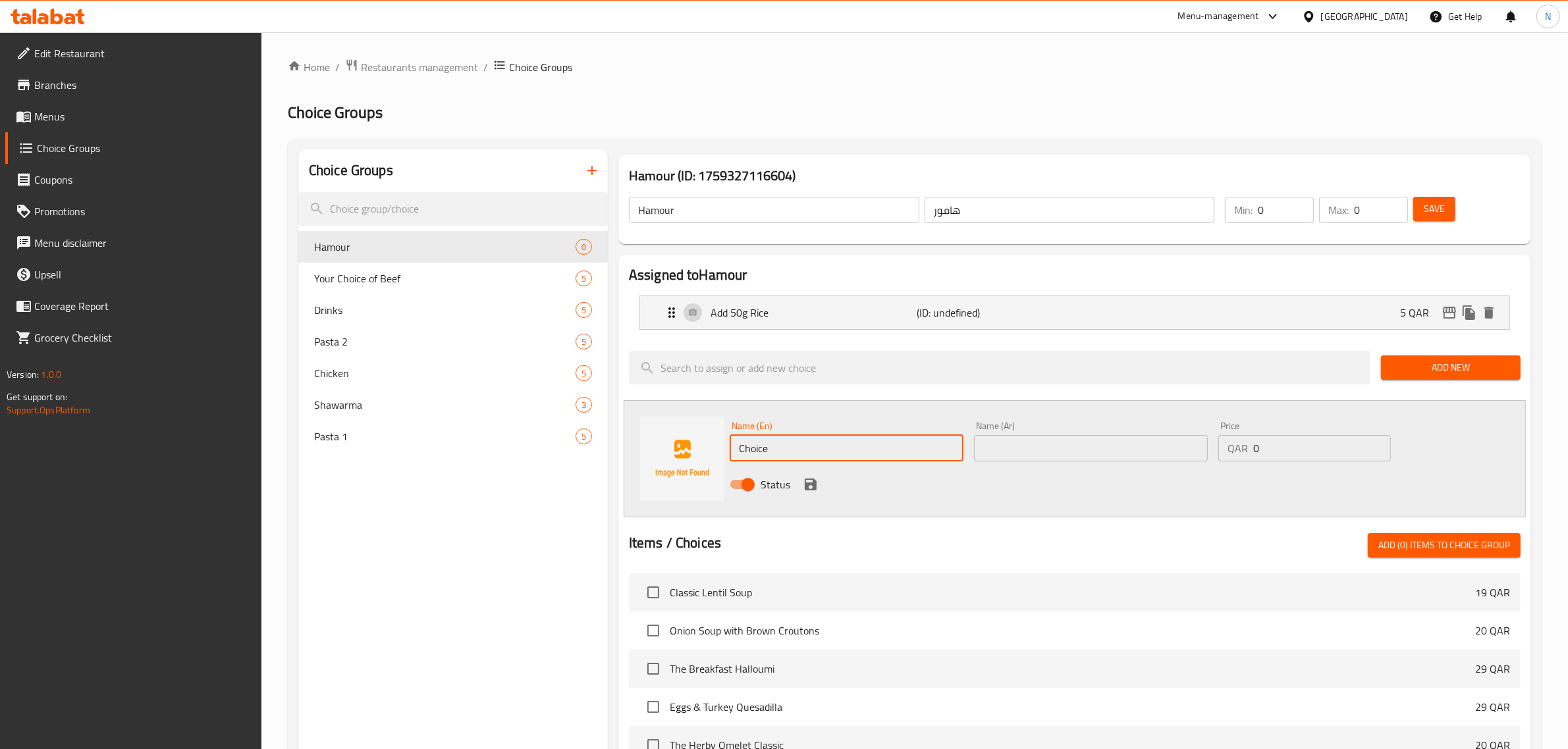
click at [781, 445] on input "Choice" at bounding box center [847, 448] width 234 height 26
paste input "Add 50g Hamour"
type input "Add 50g Hamour"
click at [1028, 444] on input "text" at bounding box center [1091, 448] width 234 height 26
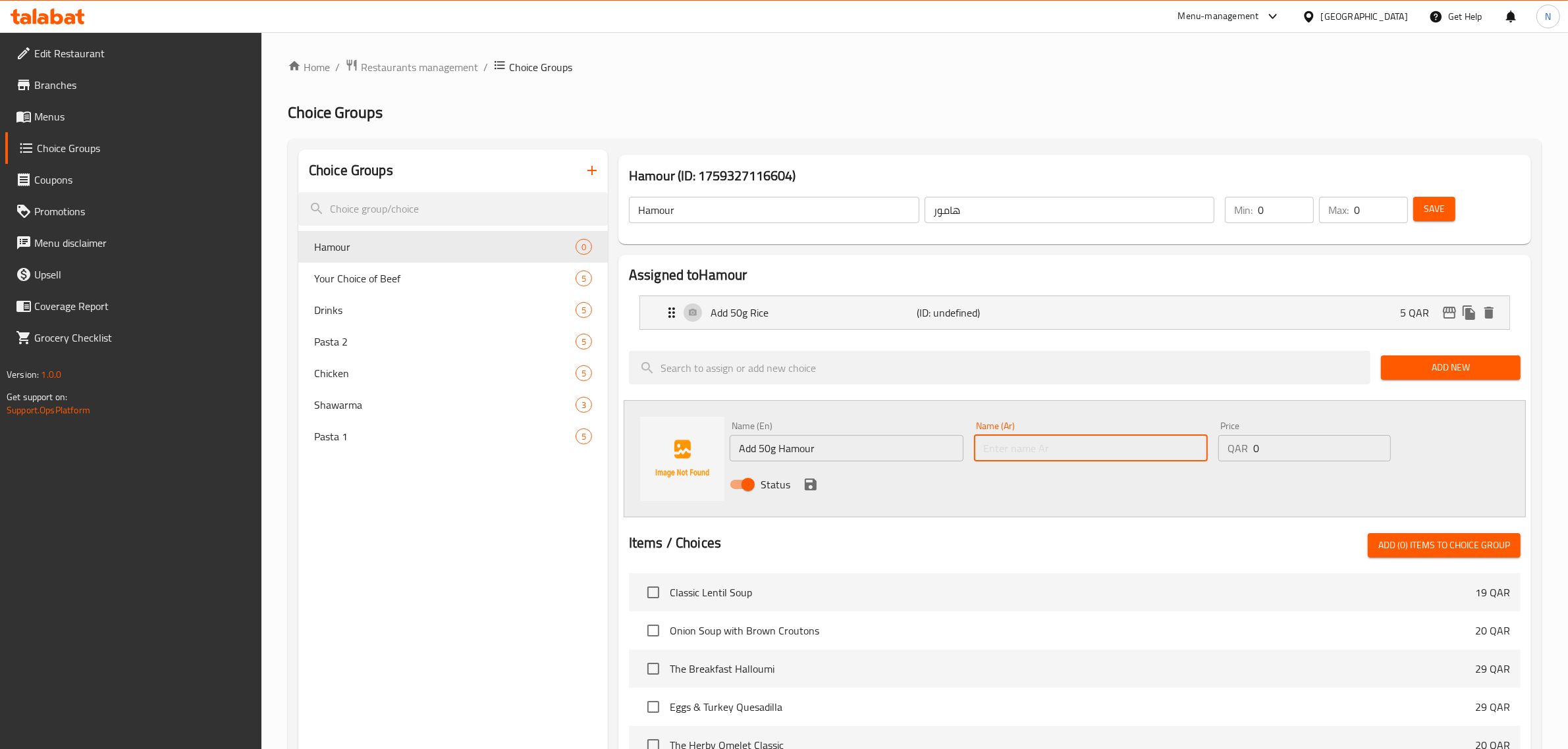
paste input "أضف 50 جرام من الهامور"
type input "أضف 50 جرام من الهامور"
click at [1253, 450] on input "0" at bounding box center [1322, 448] width 138 height 26
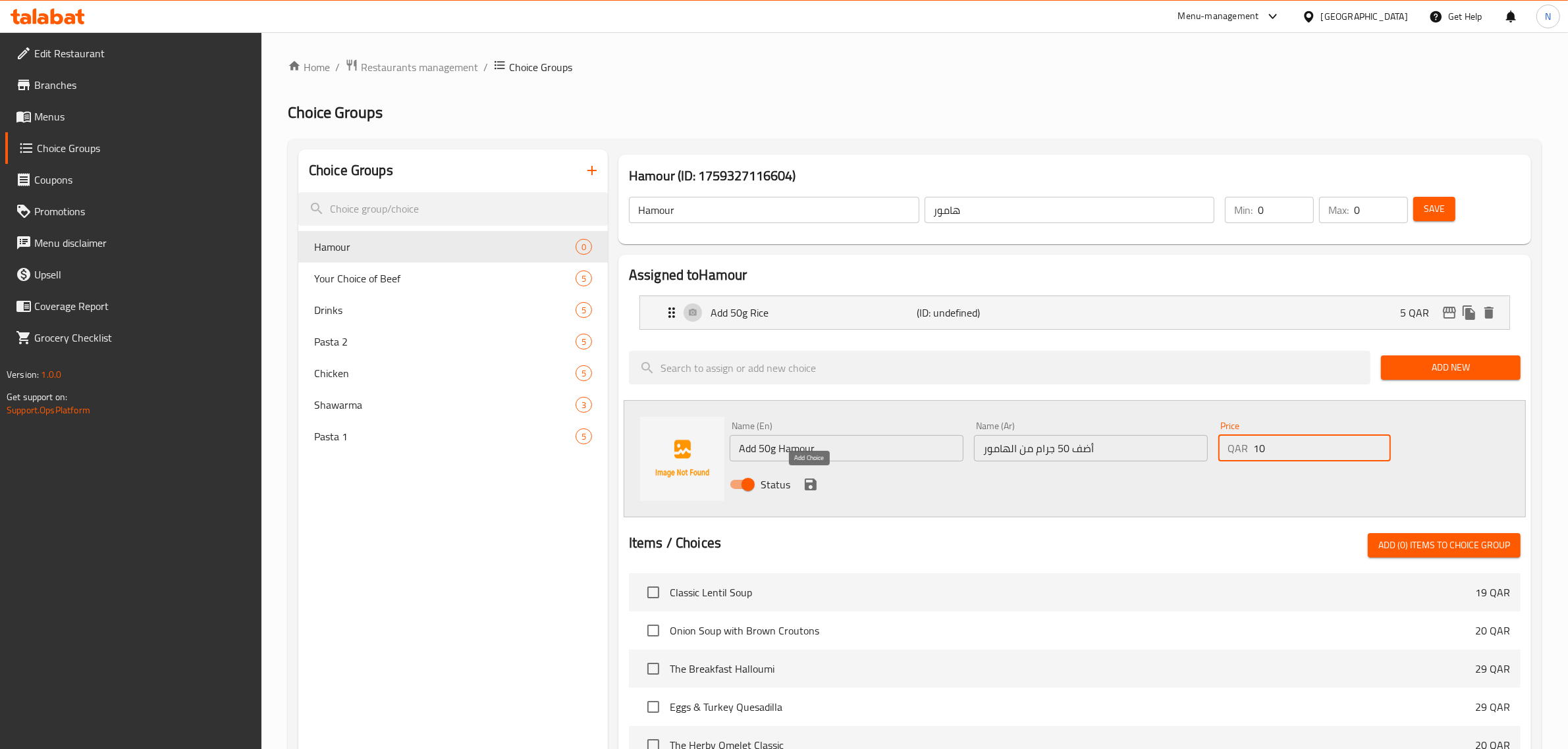
type input "10"
click at [814, 491] on icon "save" at bounding box center [810, 484] width 15 height 15
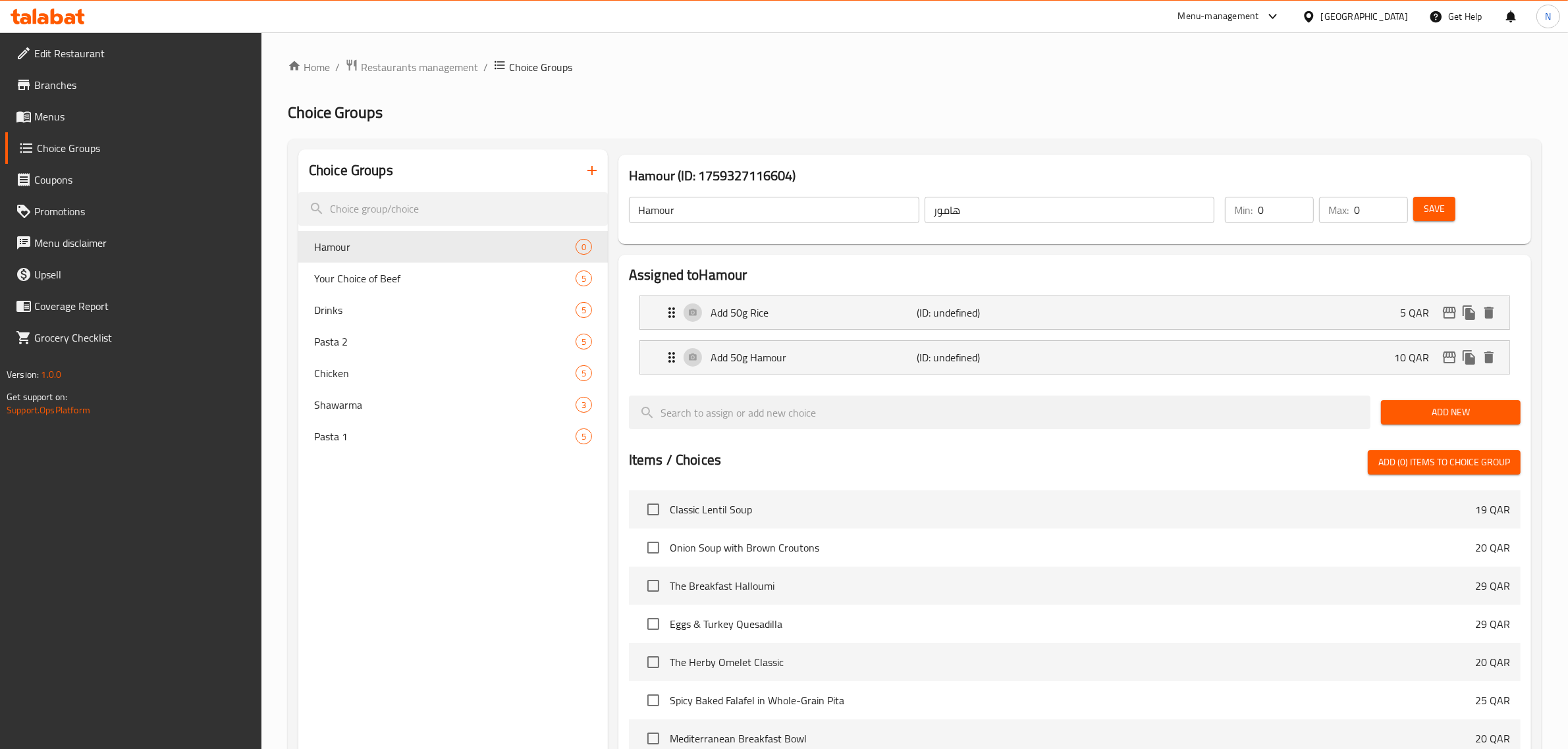
click at [1434, 413] on span "Add New" at bounding box center [1450, 413] width 119 height 16
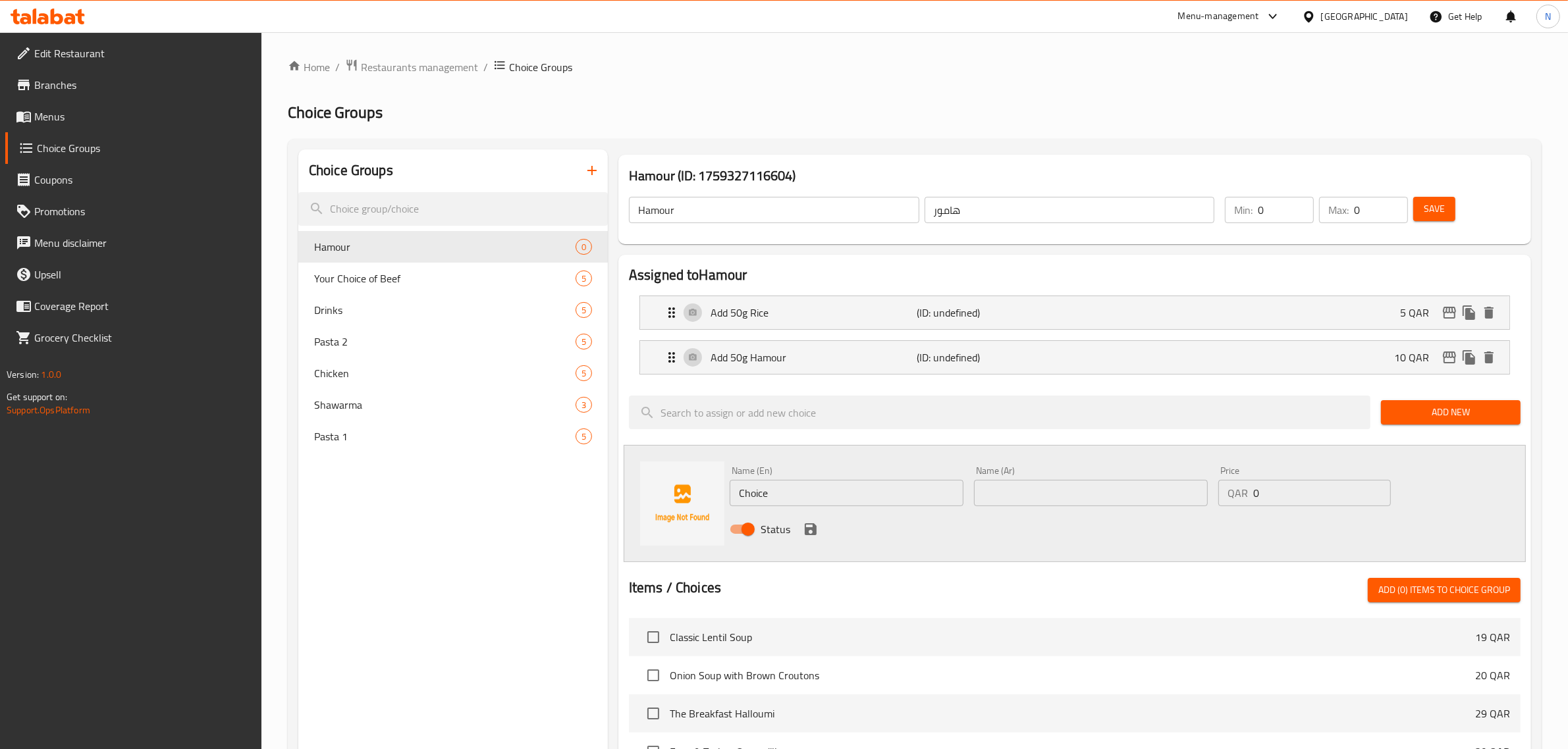
click at [762, 491] on input "Choice" at bounding box center [847, 492] width 234 height 26
paste input "Add 100g Hamour"
type input "Add 100g Hamour"
paste input "أضف 100 غرام من الهامور"
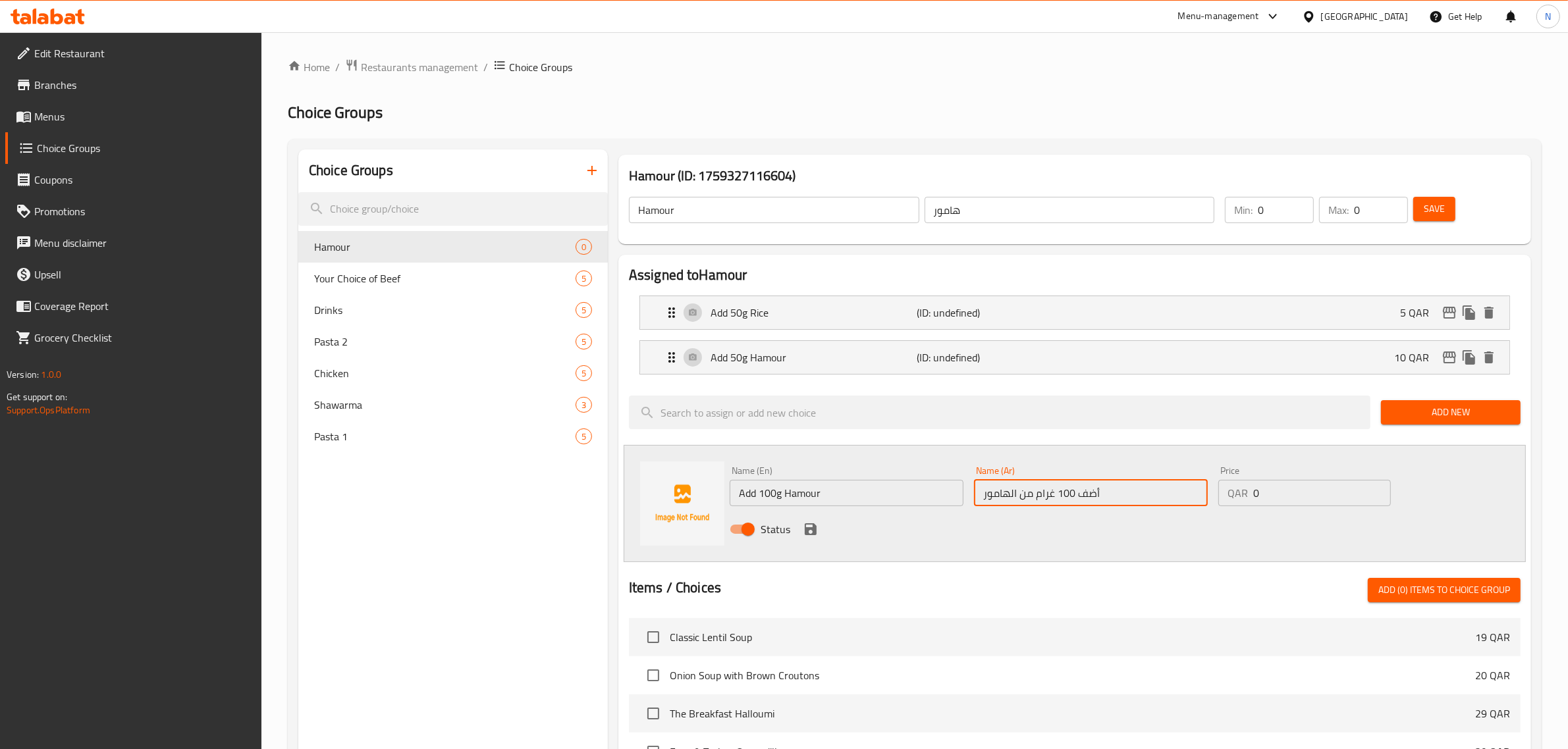
type input "أضف 100 غرام من الهامور"
click at [1254, 492] on input "0" at bounding box center [1322, 492] width 138 height 26
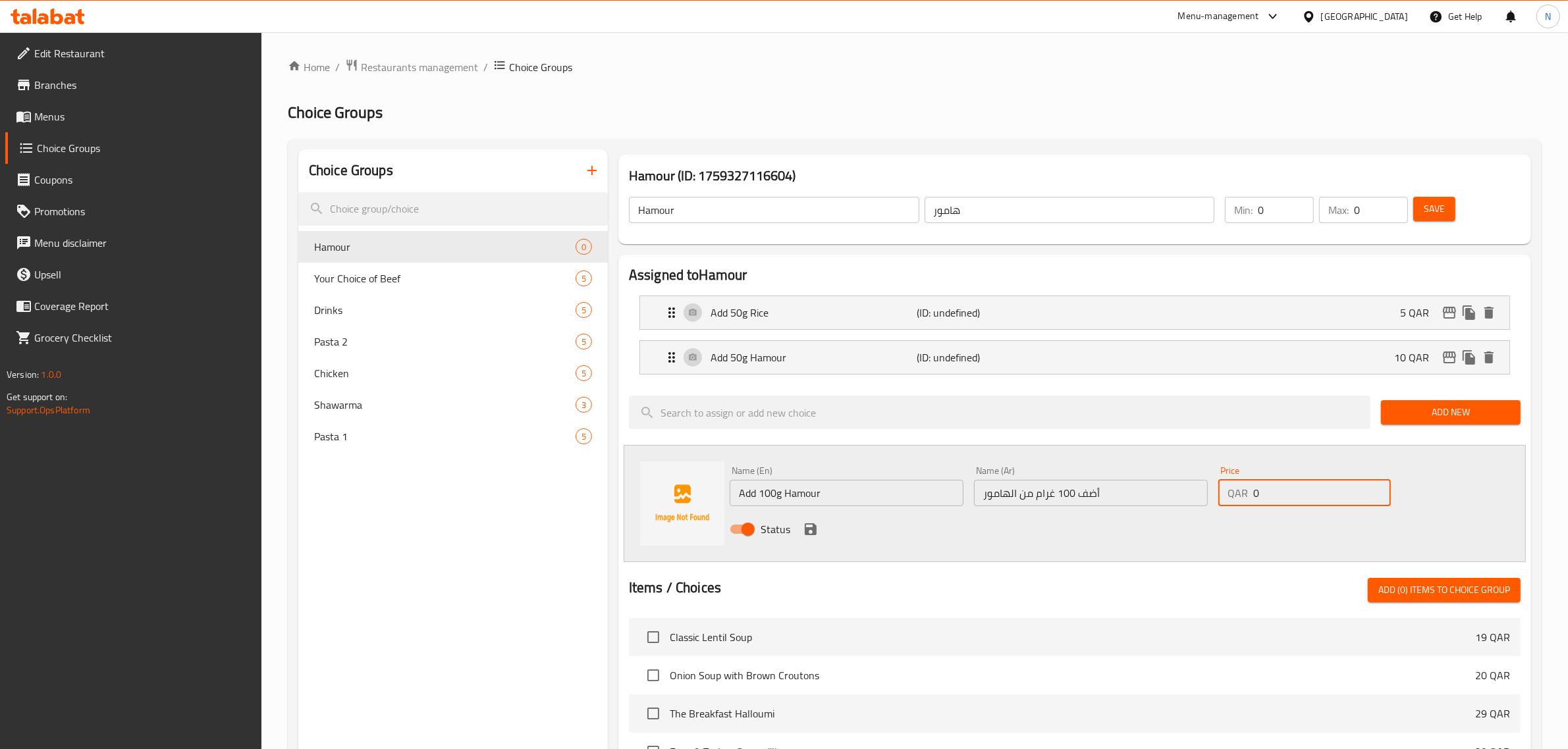
drag, startPoint x: 1266, startPoint y: 494, endPoint x: 1217, endPoint y: 498, distance: 49.2
click at [1217, 498] on div "Price QAR 0 Price" at bounding box center [1304, 486] width 183 height 51
type input "18"
click at [805, 525] on icon "save" at bounding box center [810, 529] width 12 height 12
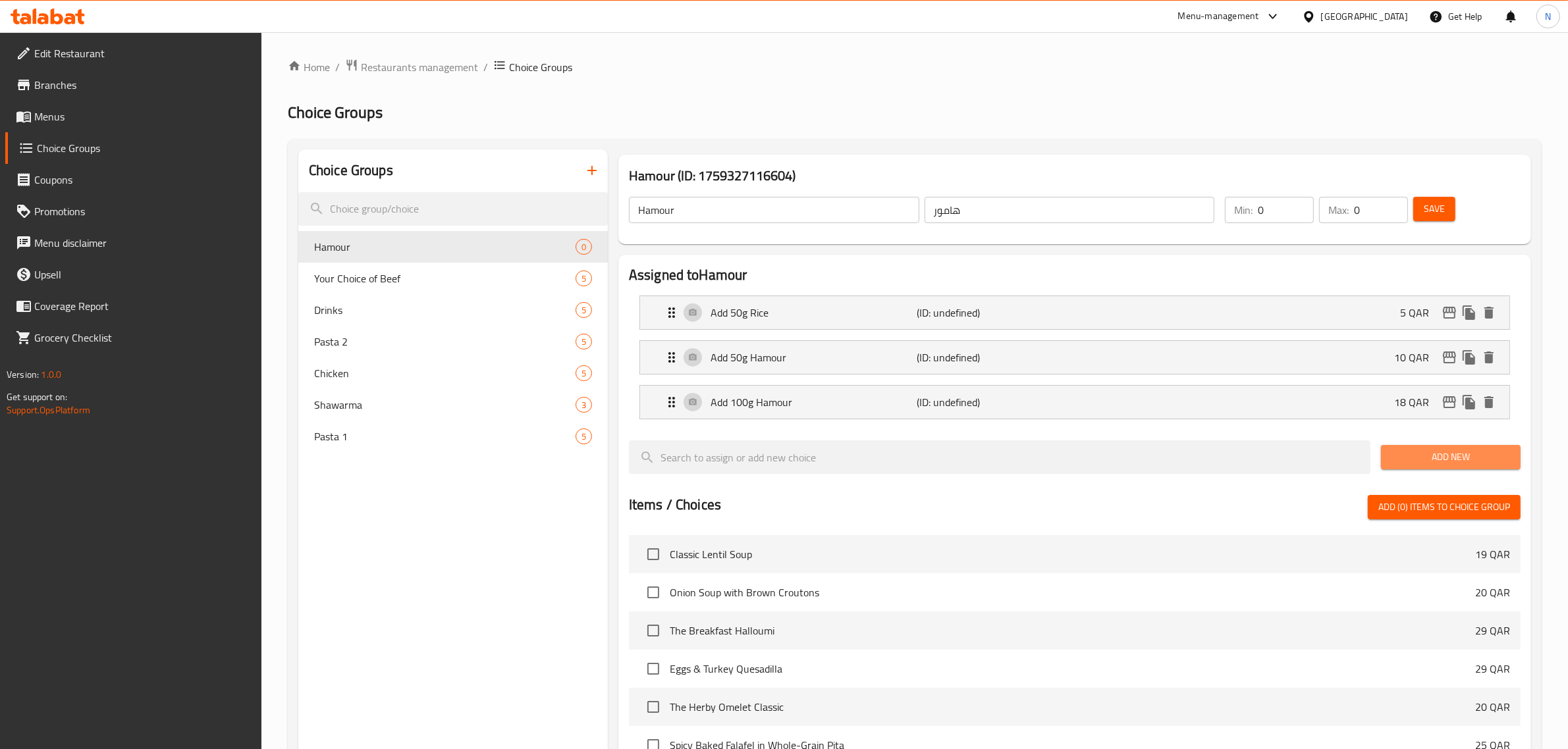
click at [1413, 458] on span "Add New" at bounding box center [1450, 457] width 119 height 16
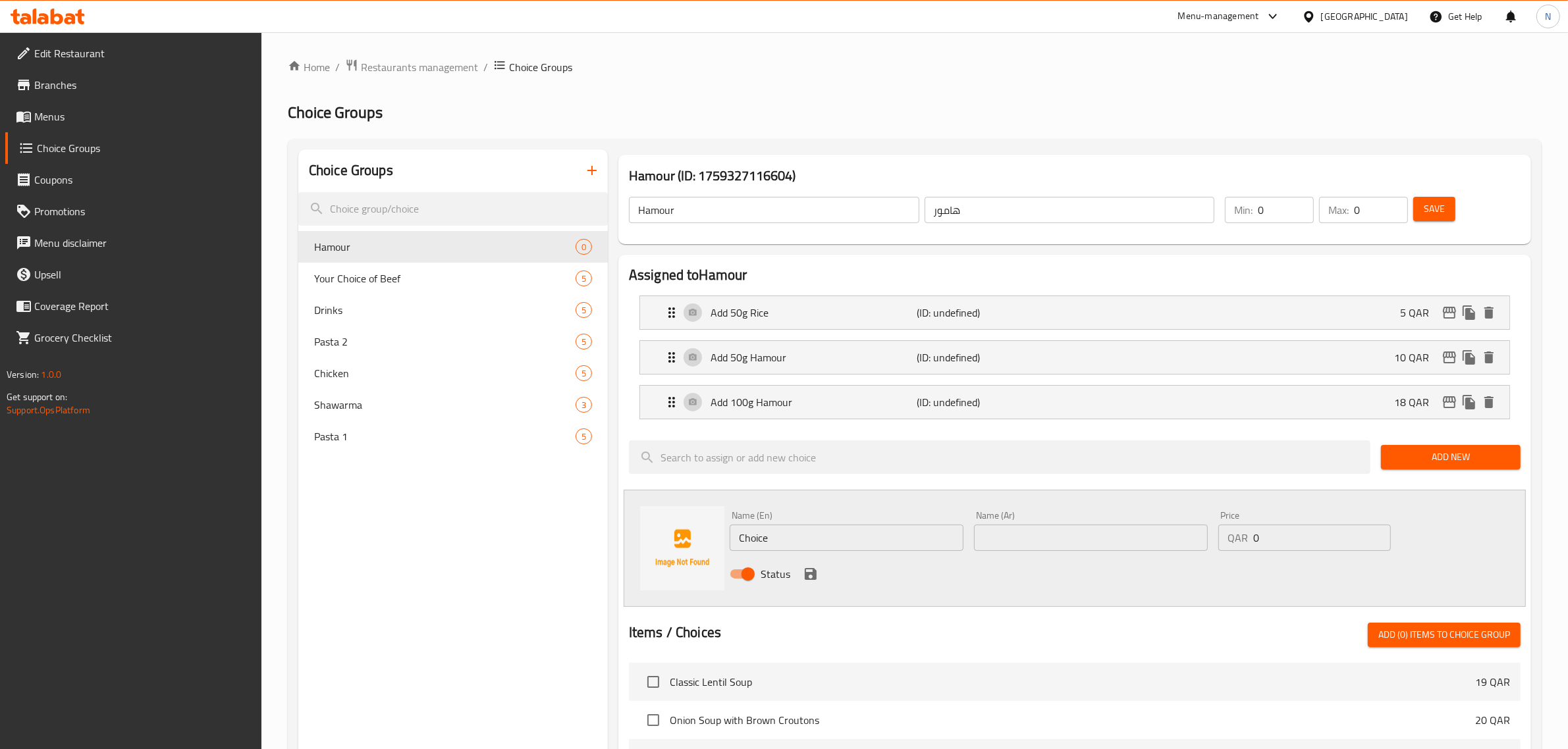
click at [755, 538] on input "Choice" at bounding box center [847, 538] width 234 height 26
paste input "Veggie Platter"
type input "Veggie Platter"
paste input "طبق خضار"
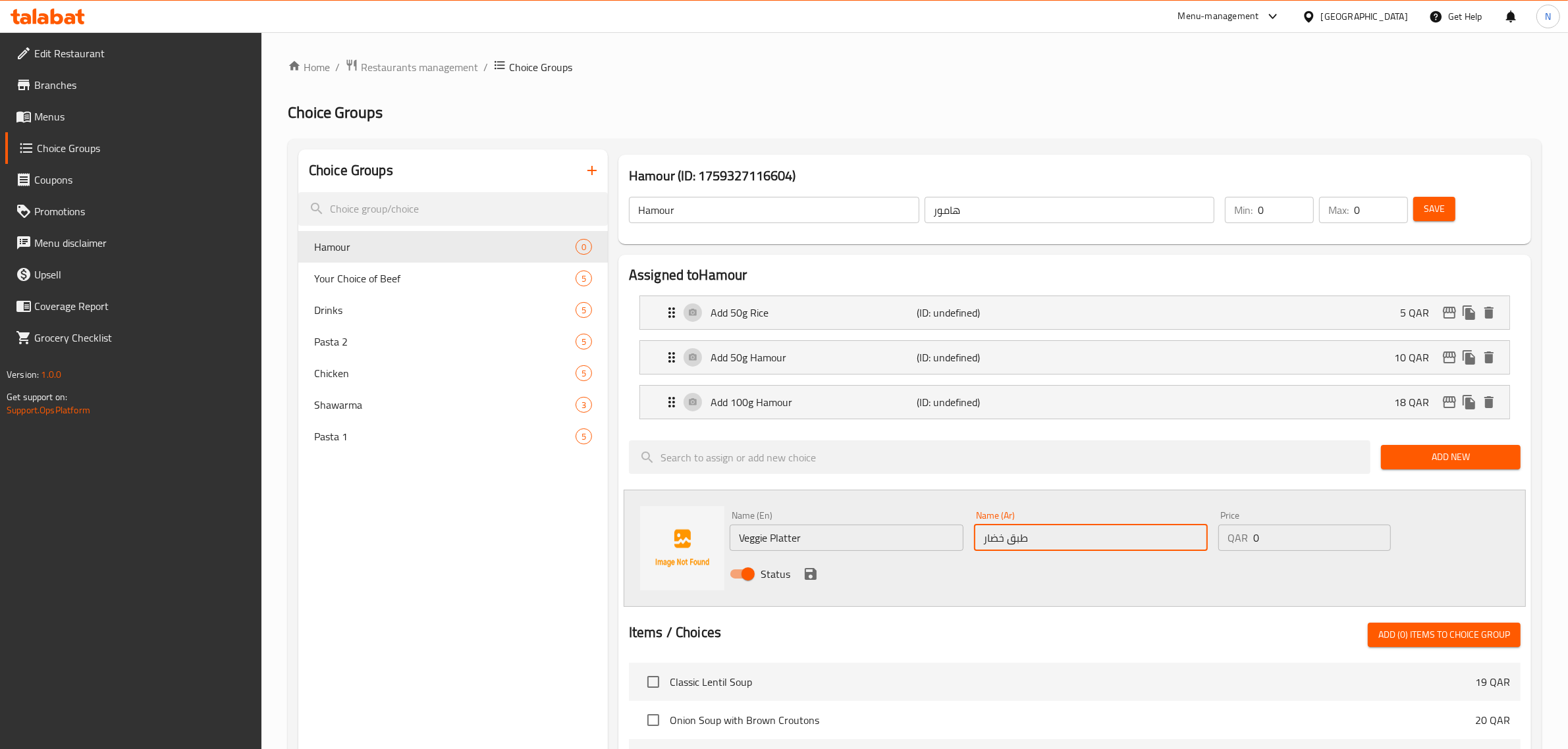
type input "طبق خضار"
drag, startPoint x: 1275, startPoint y: 541, endPoint x: 1193, endPoint y: 541, distance: 82.0
click at [1193, 541] on div "Name (En) Veggie Platter Name (En) Name (Ar) طبق خضار Name (Ar) Price QAR 0 Pri…" at bounding box center [1091, 549] width 733 height 86
type input "11"
click at [806, 576] on icon "save" at bounding box center [810, 574] width 12 height 12
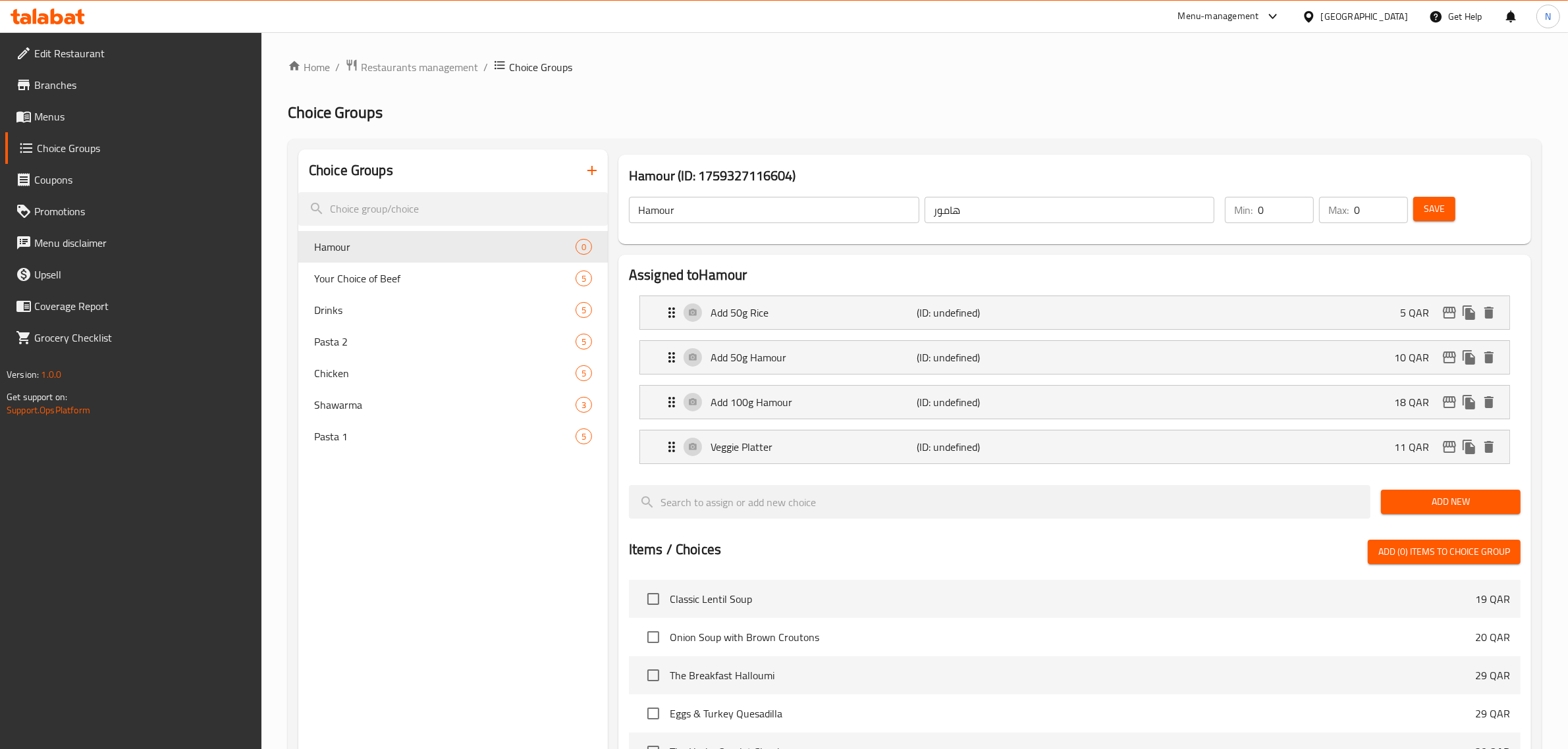
click at [1441, 491] on button "Add New" at bounding box center [1451, 501] width 140 height 24
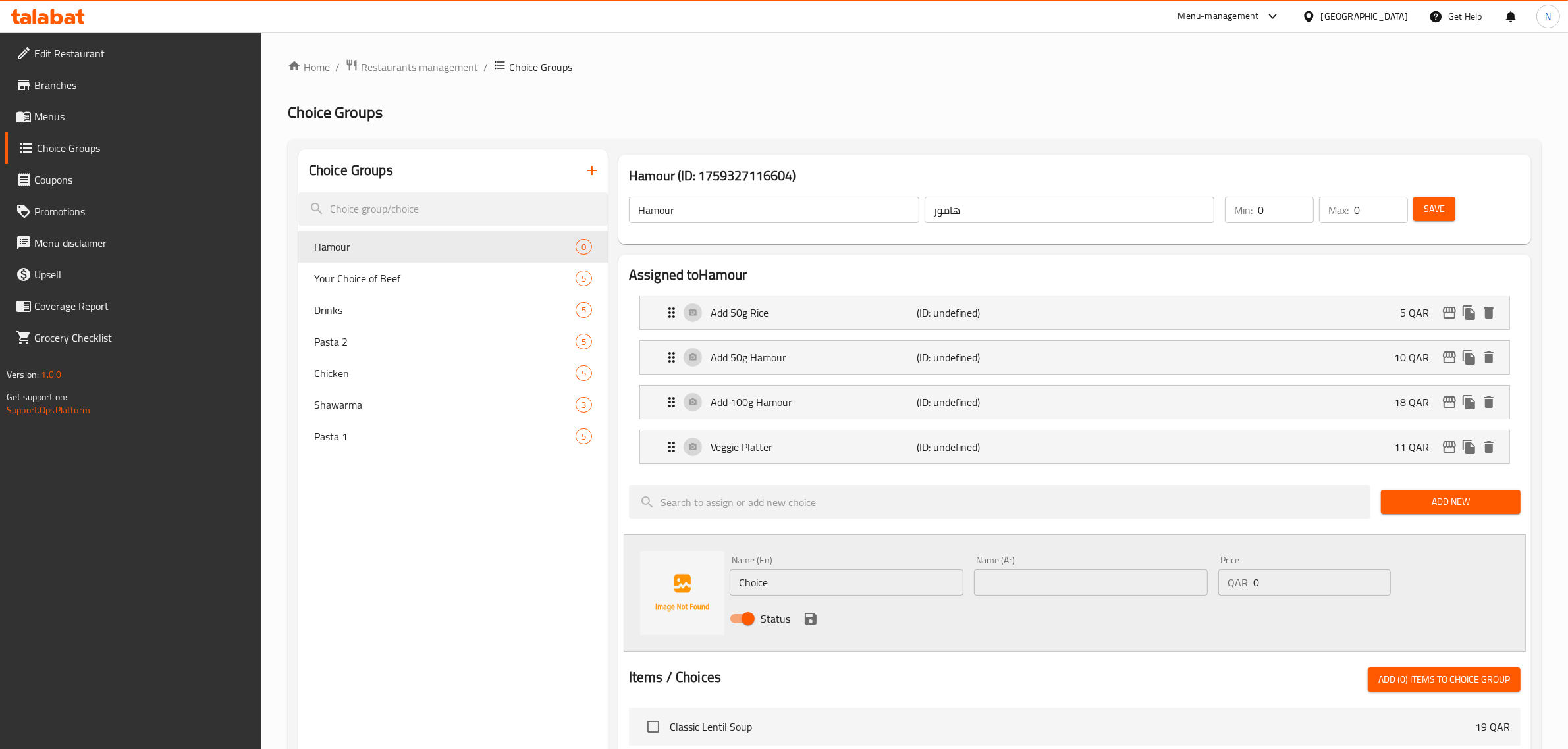
click at [784, 578] on input "Choice" at bounding box center [847, 582] width 234 height 26
paste input "Baked potato wedges"
type input "Baked potato wedges"
paste input "أسافين البطاطس المخبوزة"
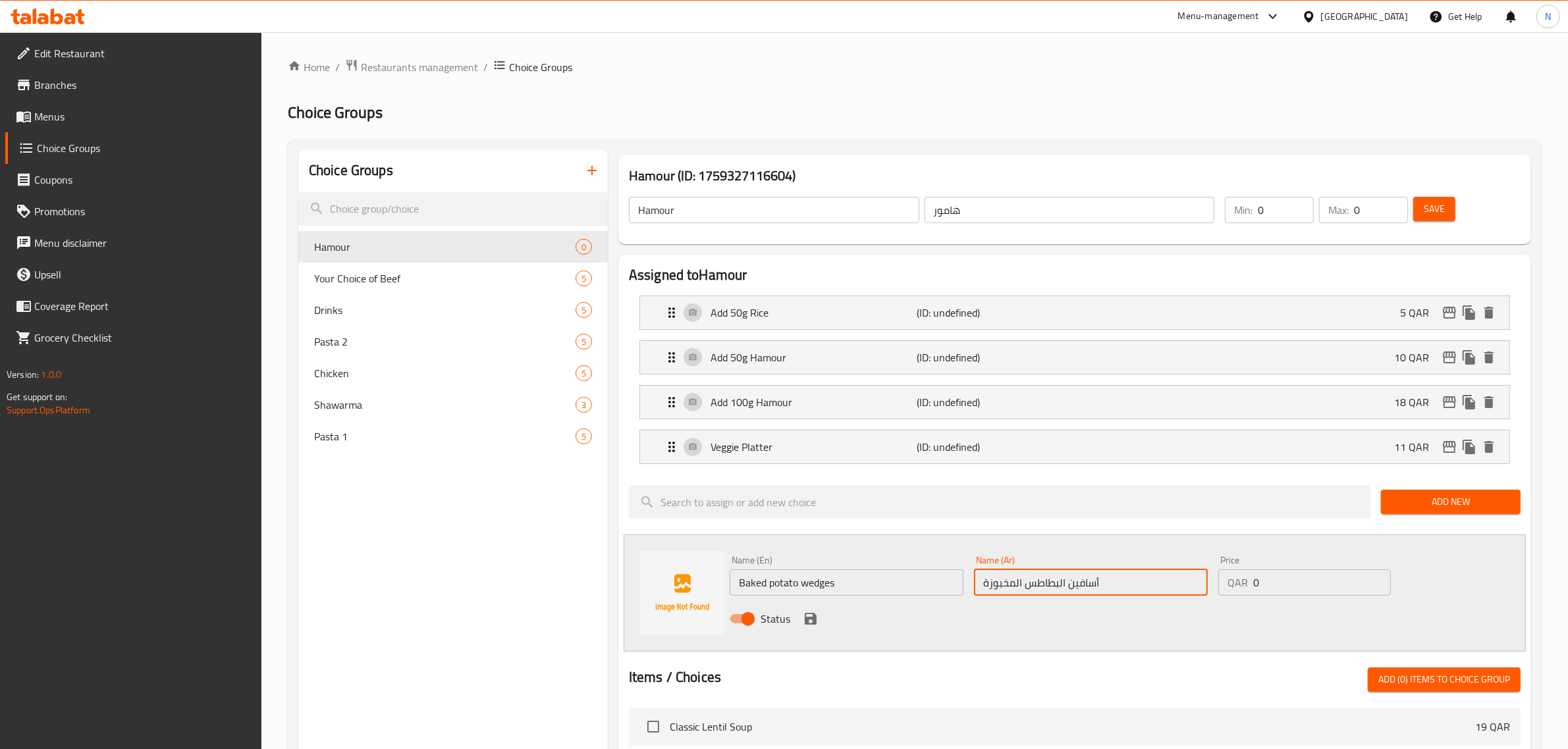
type input "أسافين البطاطس المخبوزة"
drag, startPoint x: 1291, startPoint y: 588, endPoint x: 1144, endPoint y: 595, distance: 147.2
click at [1148, 597] on div "Name (En) Baked potato wedges Name (En) Name (Ar) أسافين البطاطس المخبوزة Name …" at bounding box center [1091, 593] width 733 height 86
type input "10"
click at [812, 622] on icon "save" at bounding box center [810, 618] width 15 height 15
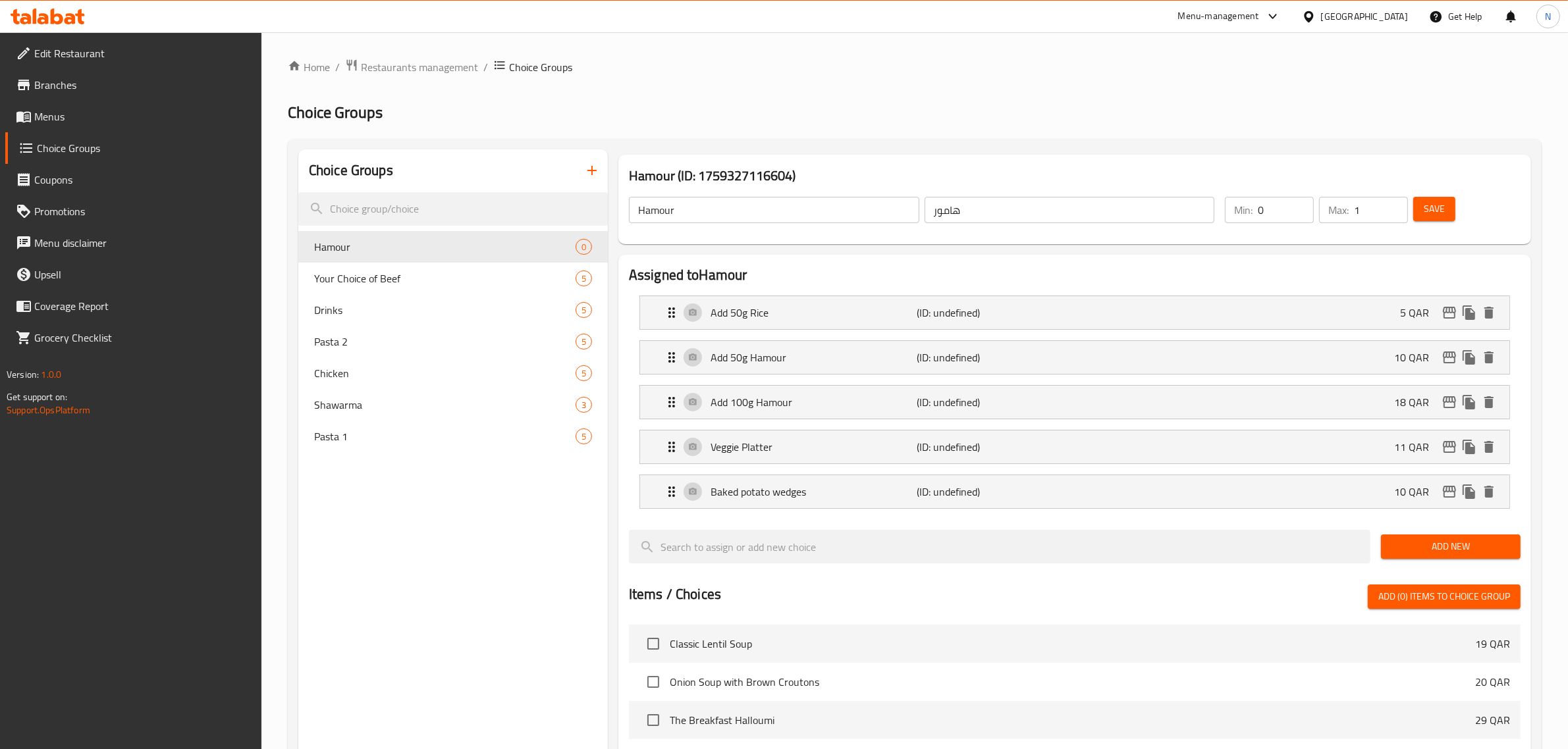
type input "1"
click at [1396, 201] on input "1" at bounding box center [1381, 209] width 54 height 26
click at [1439, 200] on span "Save" at bounding box center [1434, 209] width 21 height 16
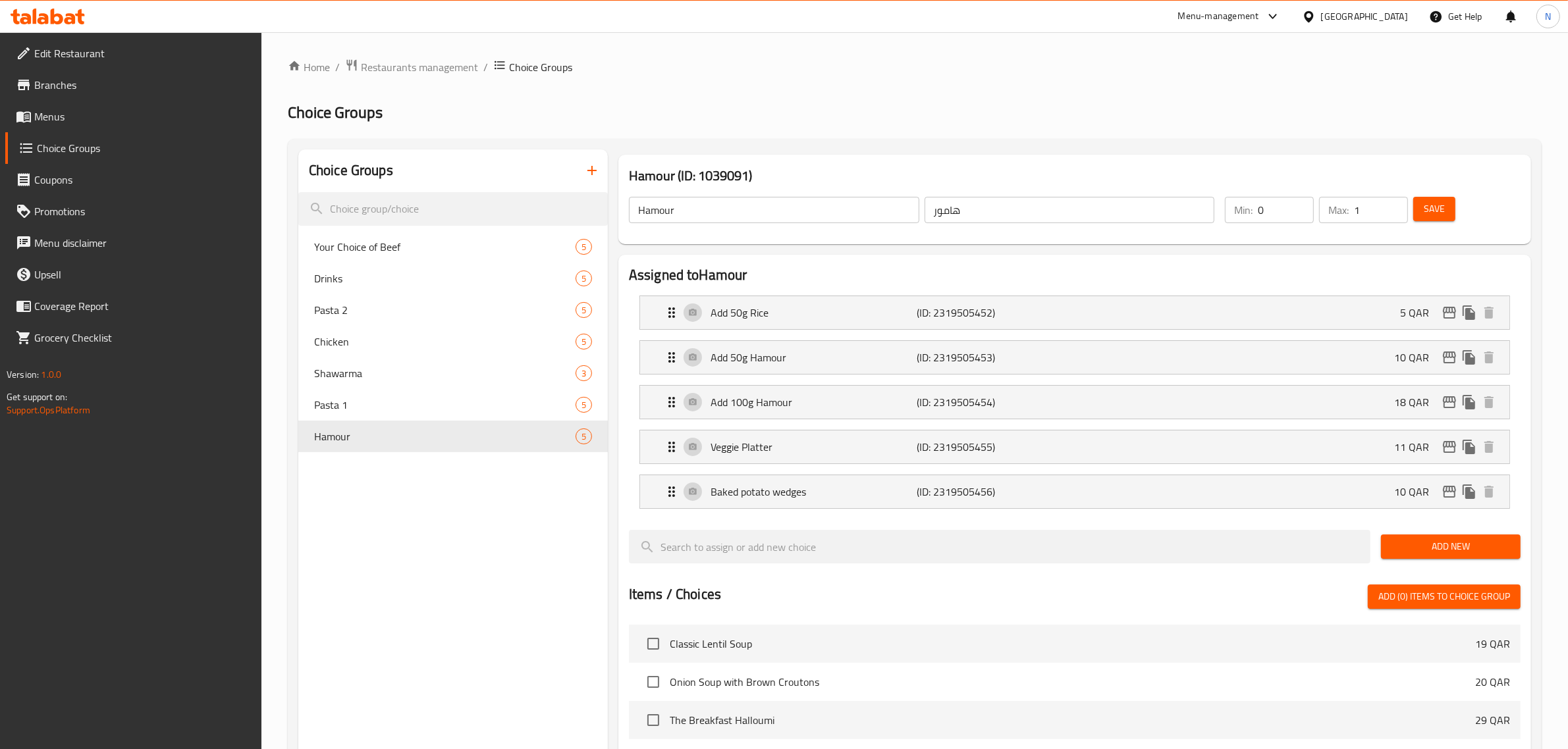
click at [588, 165] on icon "button" at bounding box center [591, 170] width 15 height 15
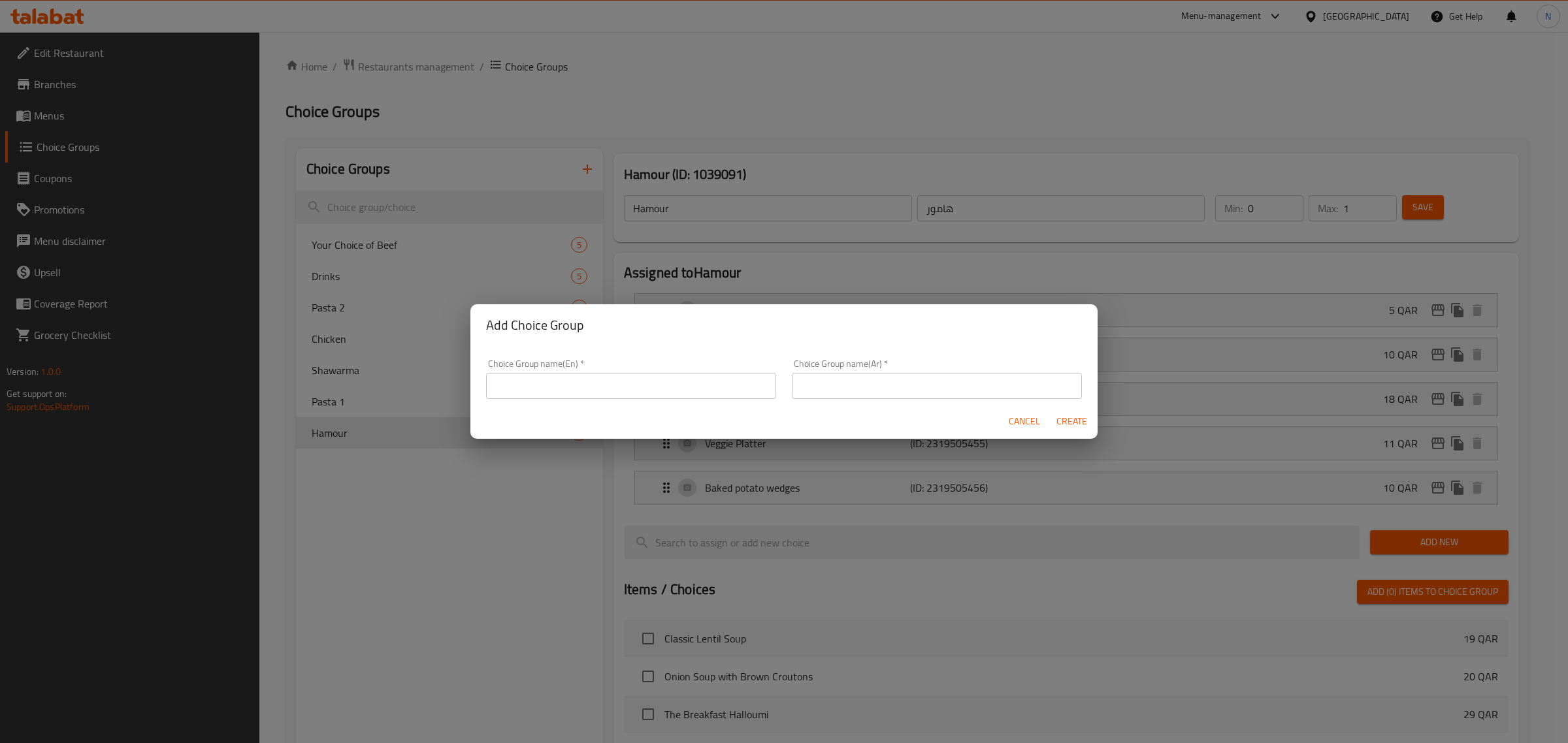
click at [611, 392] on input "text" at bounding box center [631, 386] width 290 height 26
click at [515, 384] on input "Salad 1" at bounding box center [631, 386] width 290 height 26
type input "Salad 1"
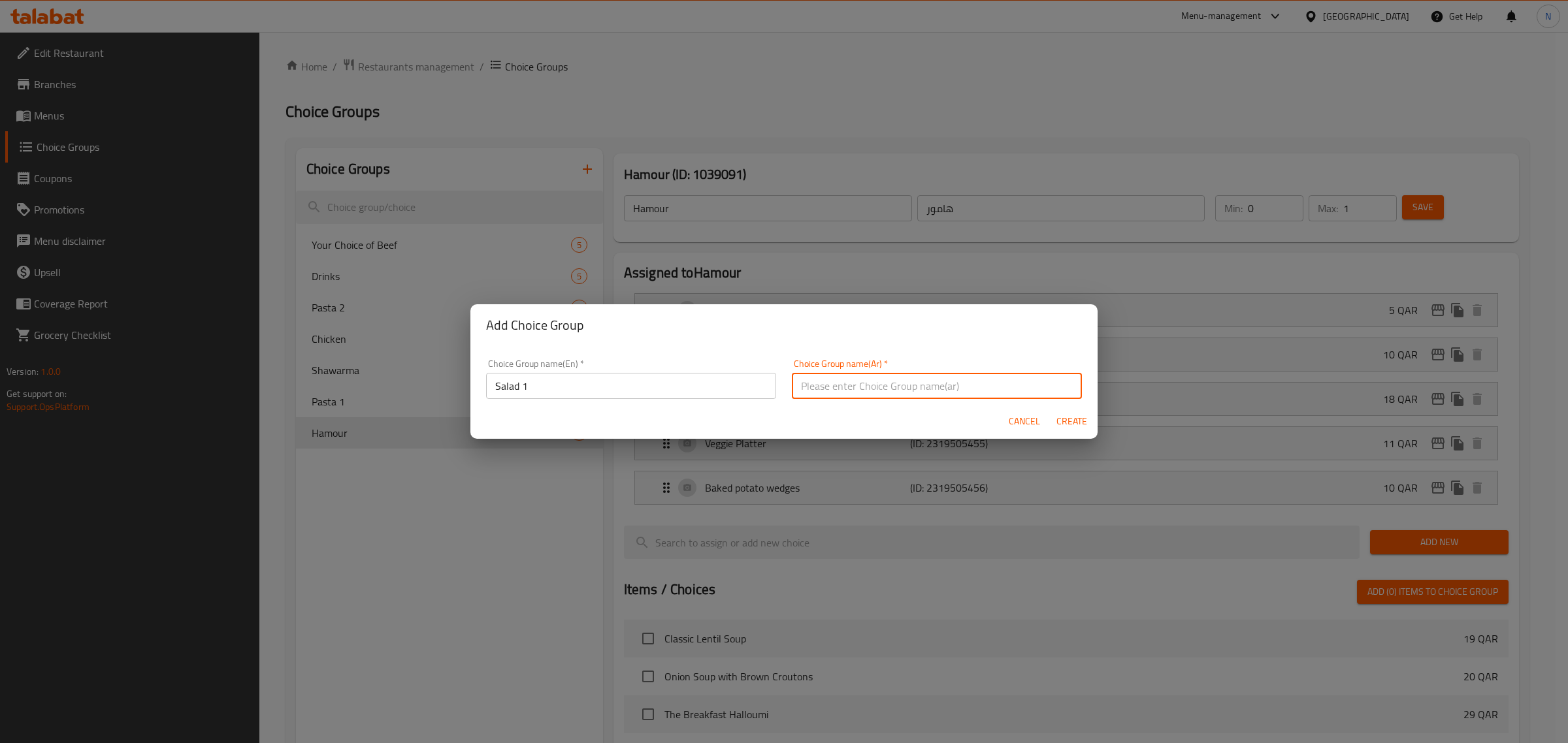
paste input "سلطة 1"
type input "سلطة 1"
click at [1070, 418] on span "Create" at bounding box center [1071, 422] width 31 height 16
type input "Salad 1"
type input "سلطة 1"
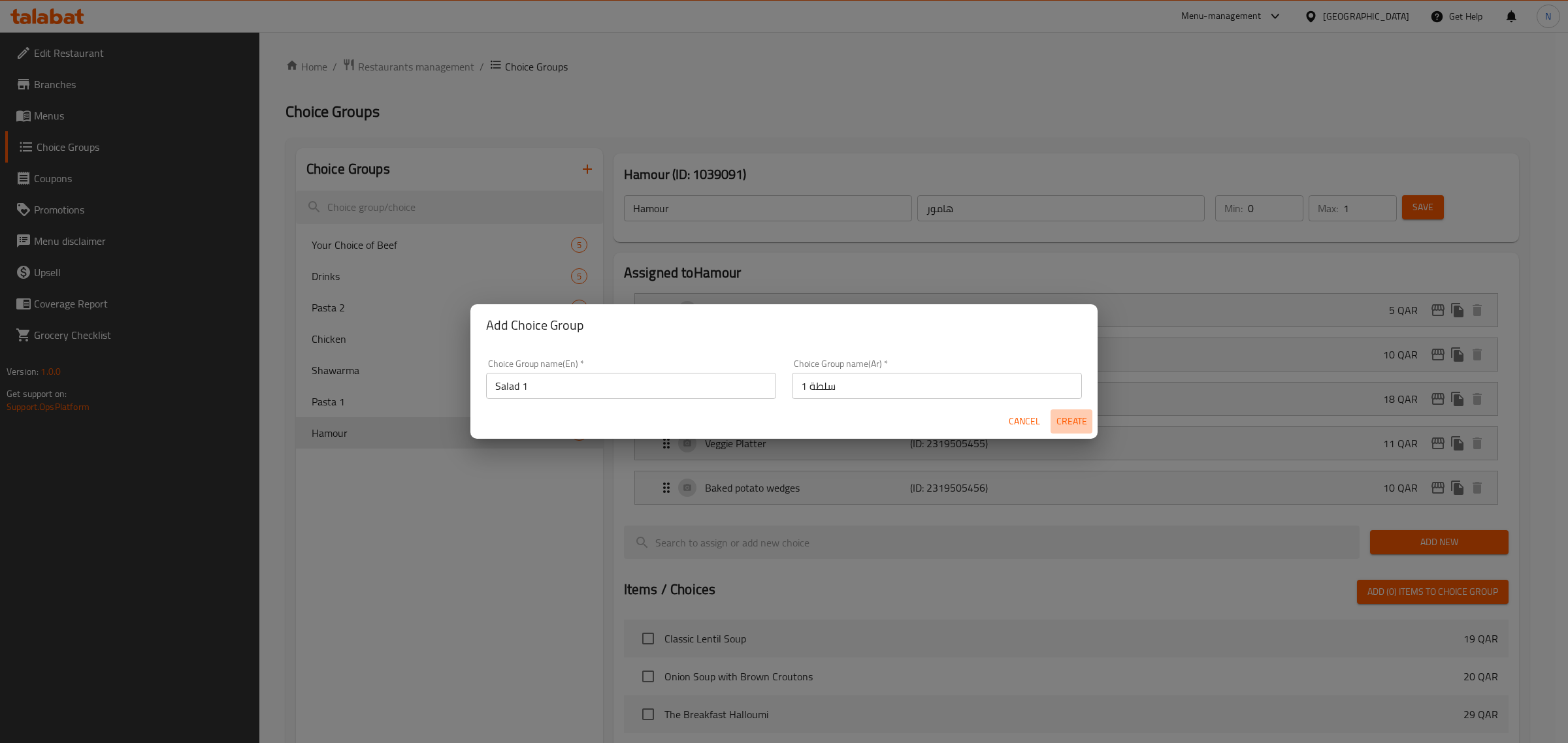
type input "0"
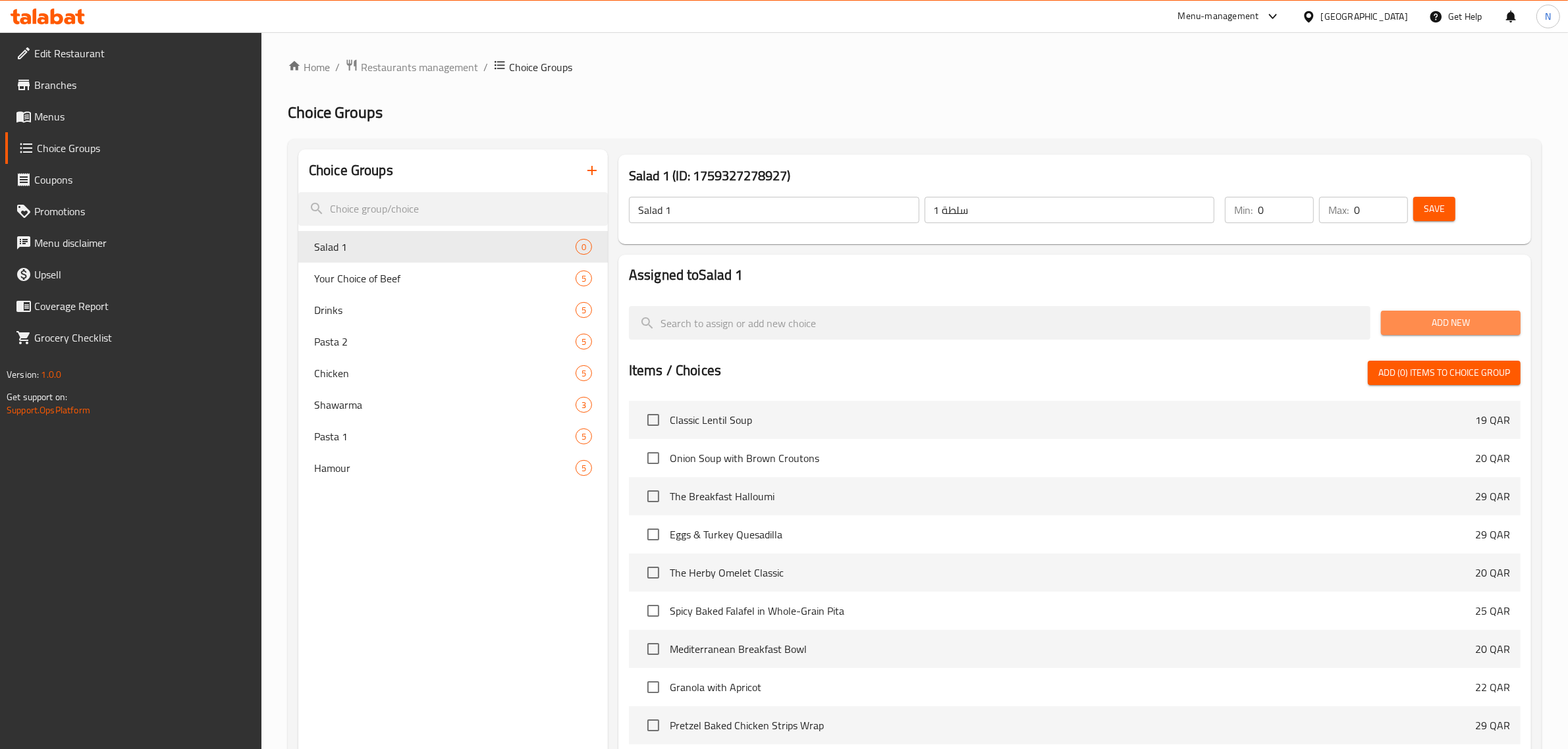
click at [1446, 331] on button "Add New" at bounding box center [1451, 323] width 140 height 24
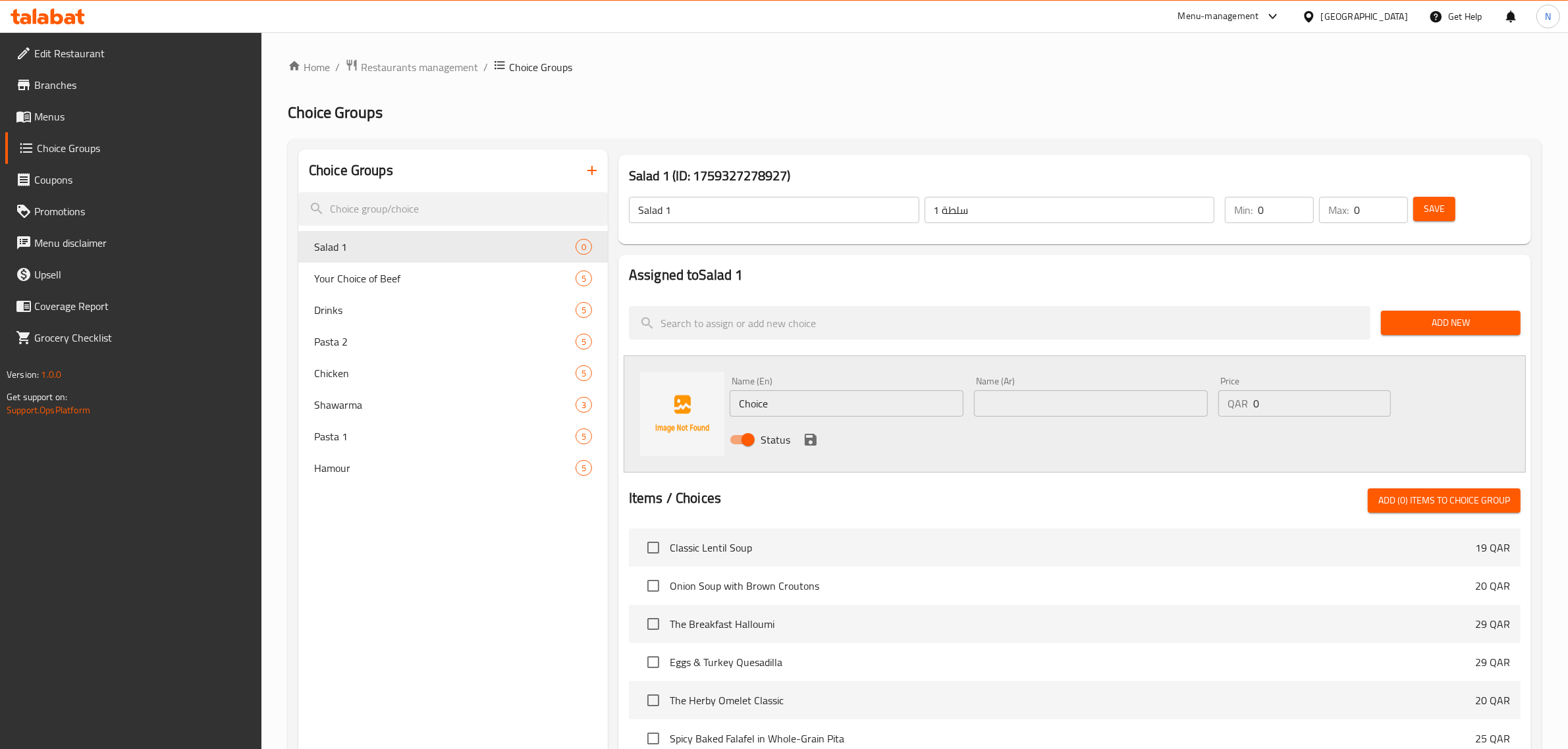
click at [765, 410] on input "Choice" at bounding box center [847, 404] width 234 height 26
paste input "Add 50g Chicken"
type input "Add 50g Chicken"
paste input "أضف 50 جرامًا من الدجاج"
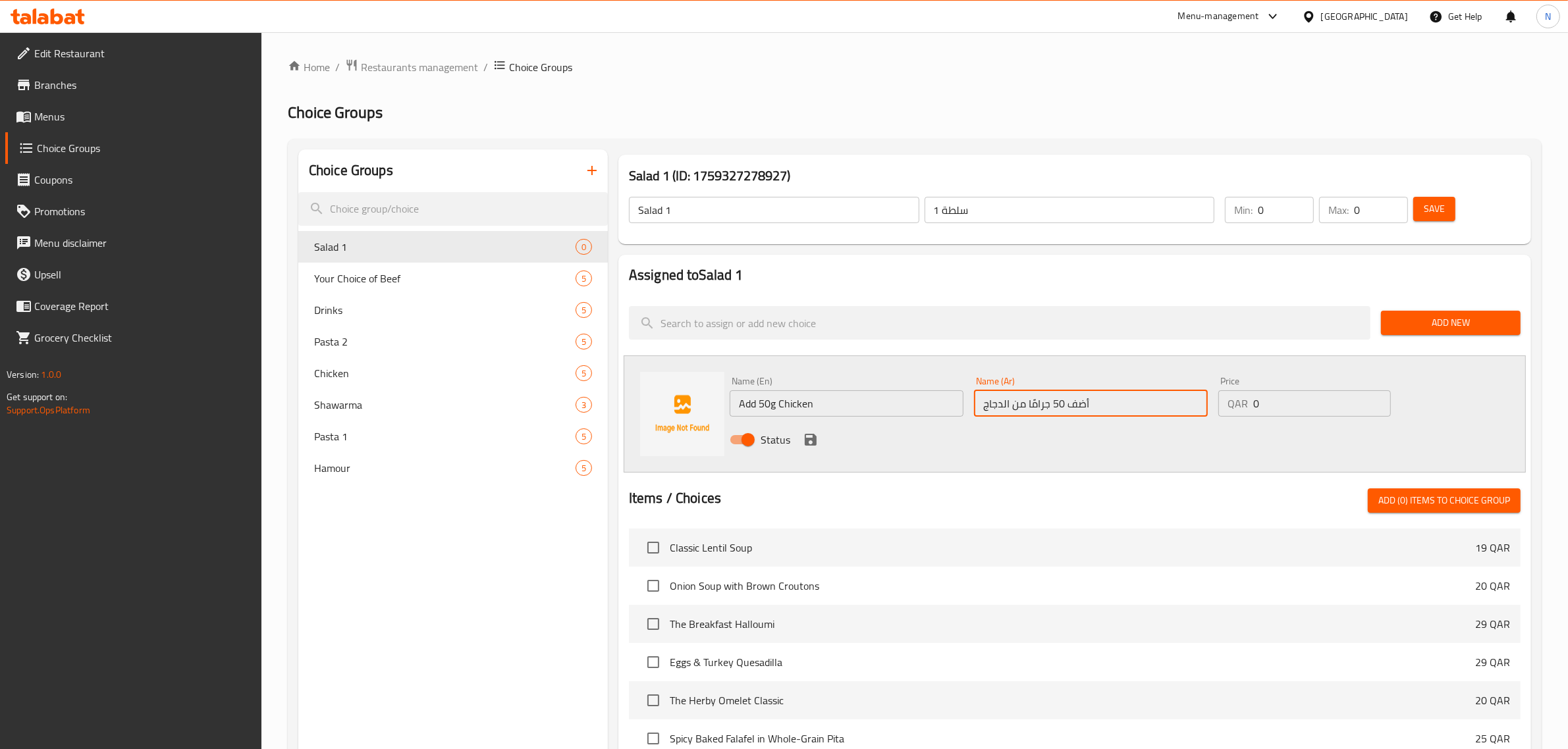
type input "أضف 50 جرامًا من الدجاج"
click at [1377, 399] on input "1" at bounding box center [1322, 404] width 138 height 26
click at [1377, 399] on input "2" at bounding box center [1322, 404] width 138 height 26
click at [1377, 399] on input "3" at bounding box center [1322, 404] width 138 height 26
click at [1377, 399] on input "4" at bounding box center [1322, 404] width 138 height 26
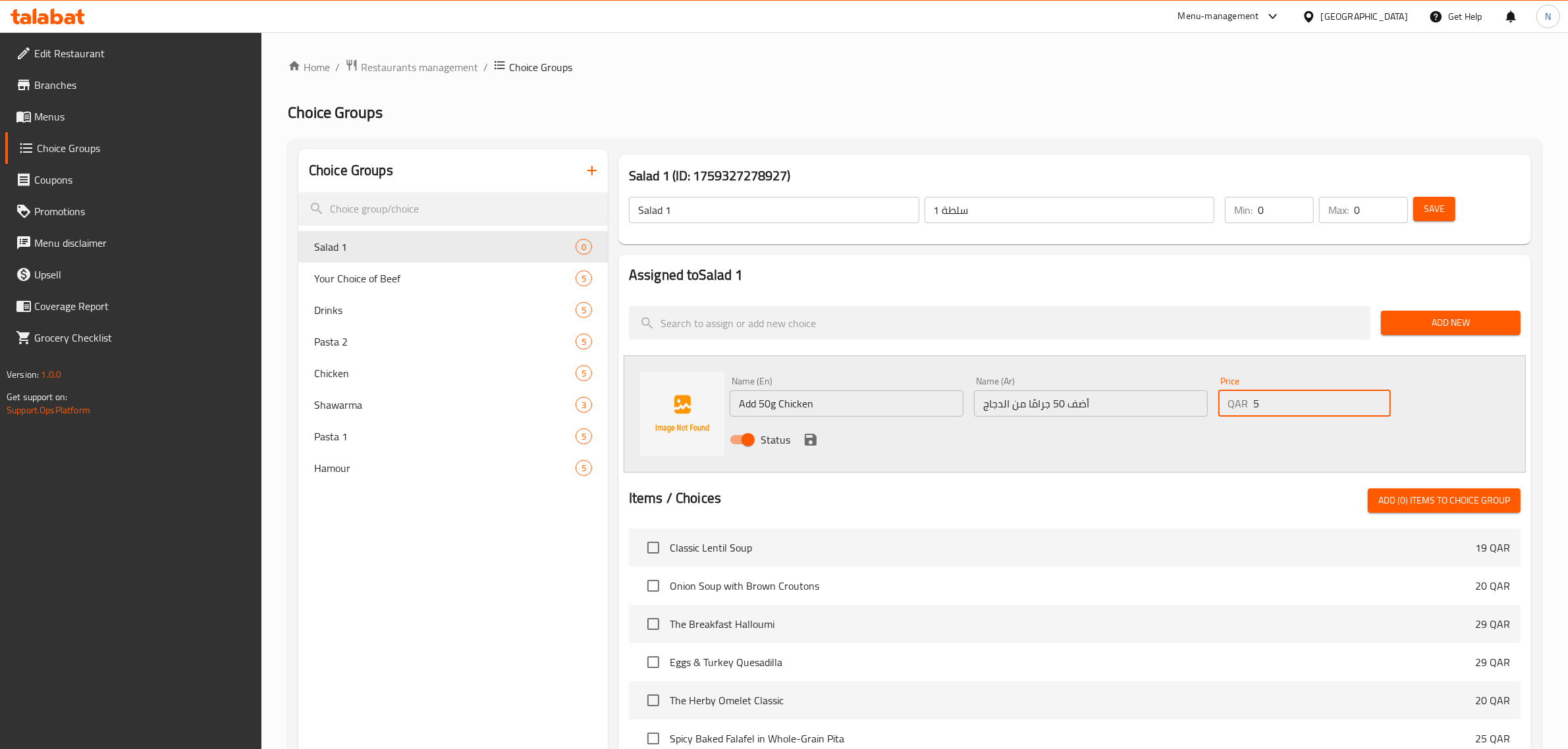
click at [1377, 399] on input "5" at bounding box center [1322, 404] width 138 height 26
type input "6"
click at [1377, 399] on input "6" at bounding box center [1322, 404] width 138 height 26
click at [811, 439] on icon "save" at bounding box center [810, 440] width 12 height 12
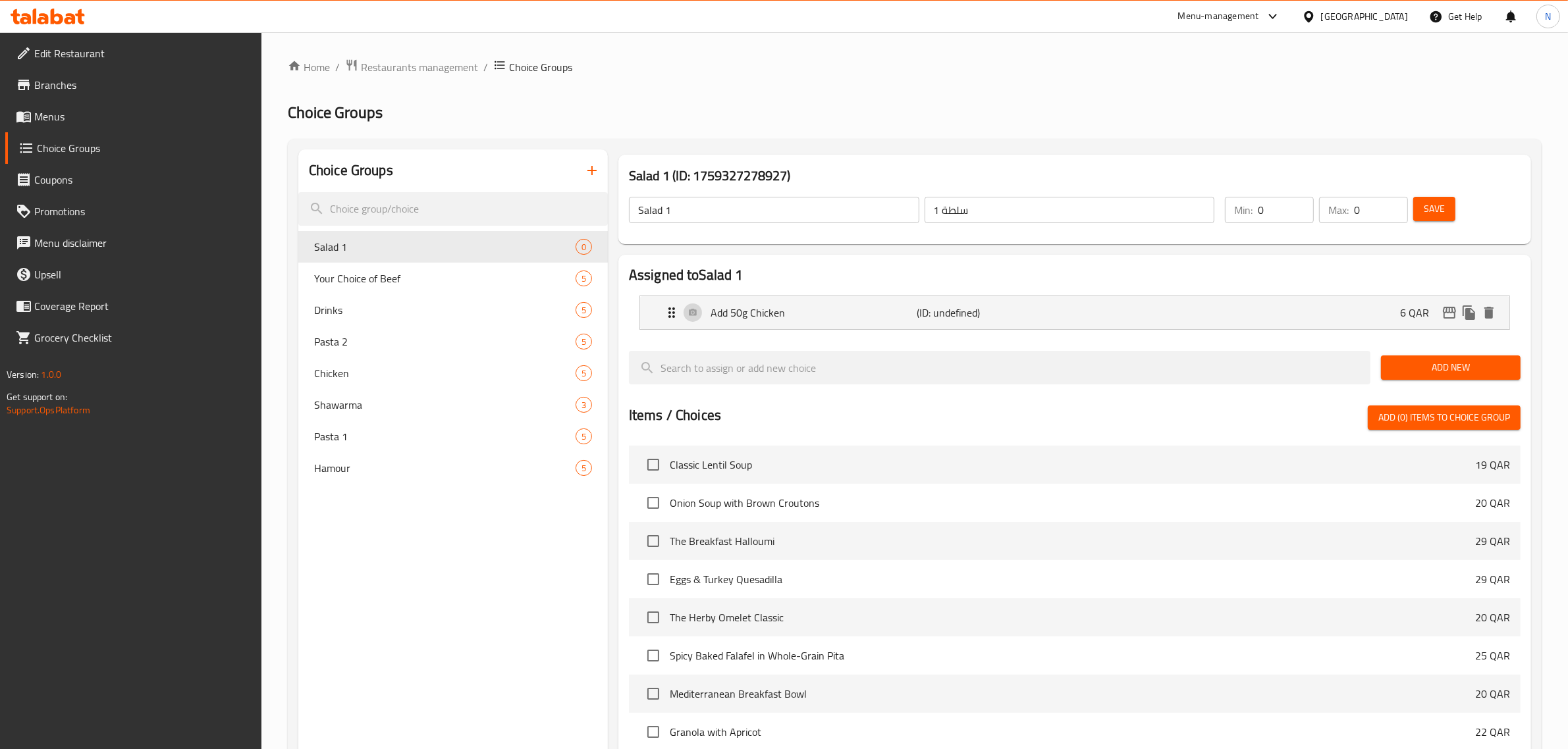
click at [1460, 366] on span "Add New" at bounding box center [1450, 367] width 119 height 16
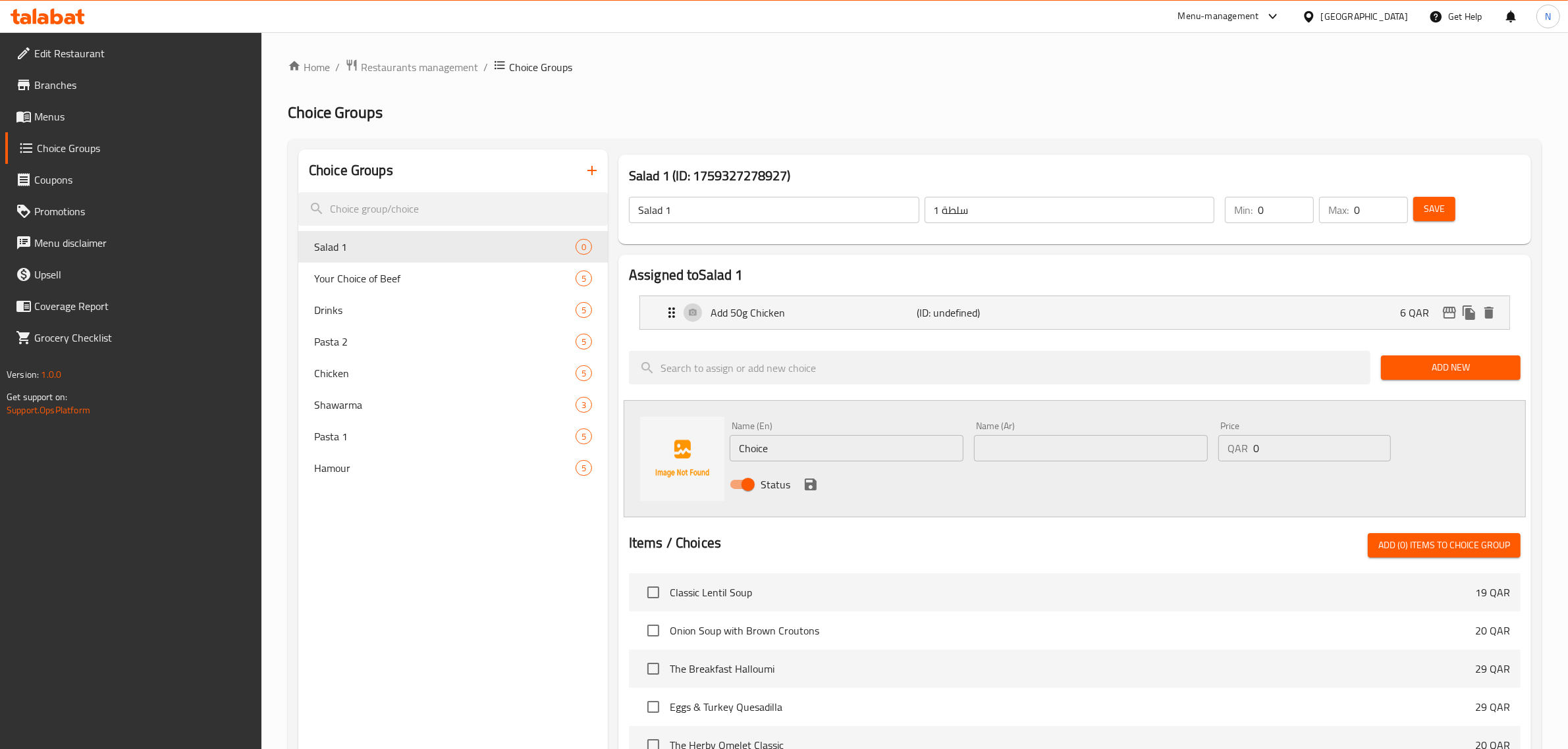
click at [761, 438] on input "Choice" at bounding box center [847, 448] width 234 height 26
paste input "Add 100g Chicken"
type input "Add 100g Chicken"
paste input "أضف 100 جرام من الدجاج"
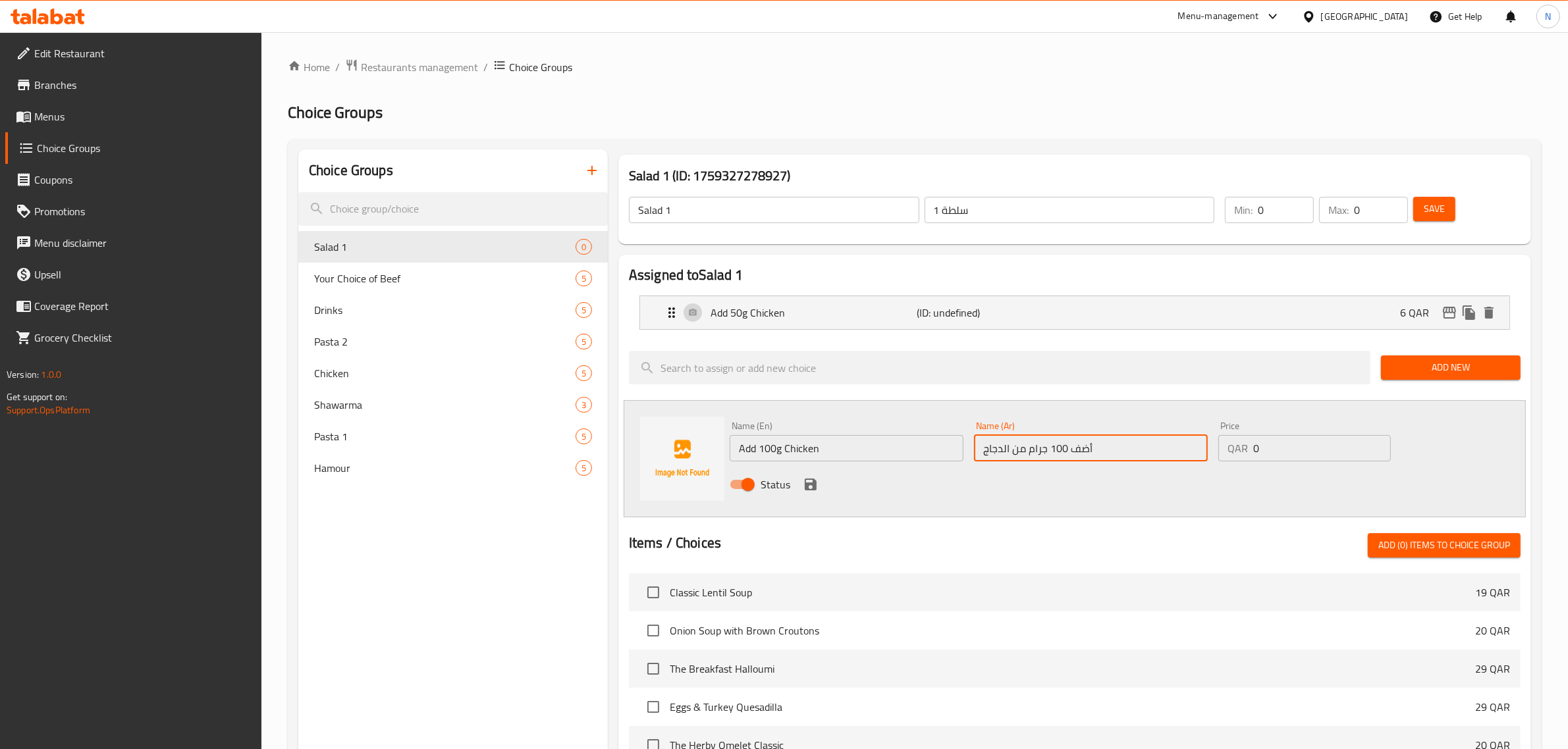
type input "أضف 100 جرام من الدجاج"
click at [1254, 448] on input "0" at bounding box center [1322, 448] width 138 height 26
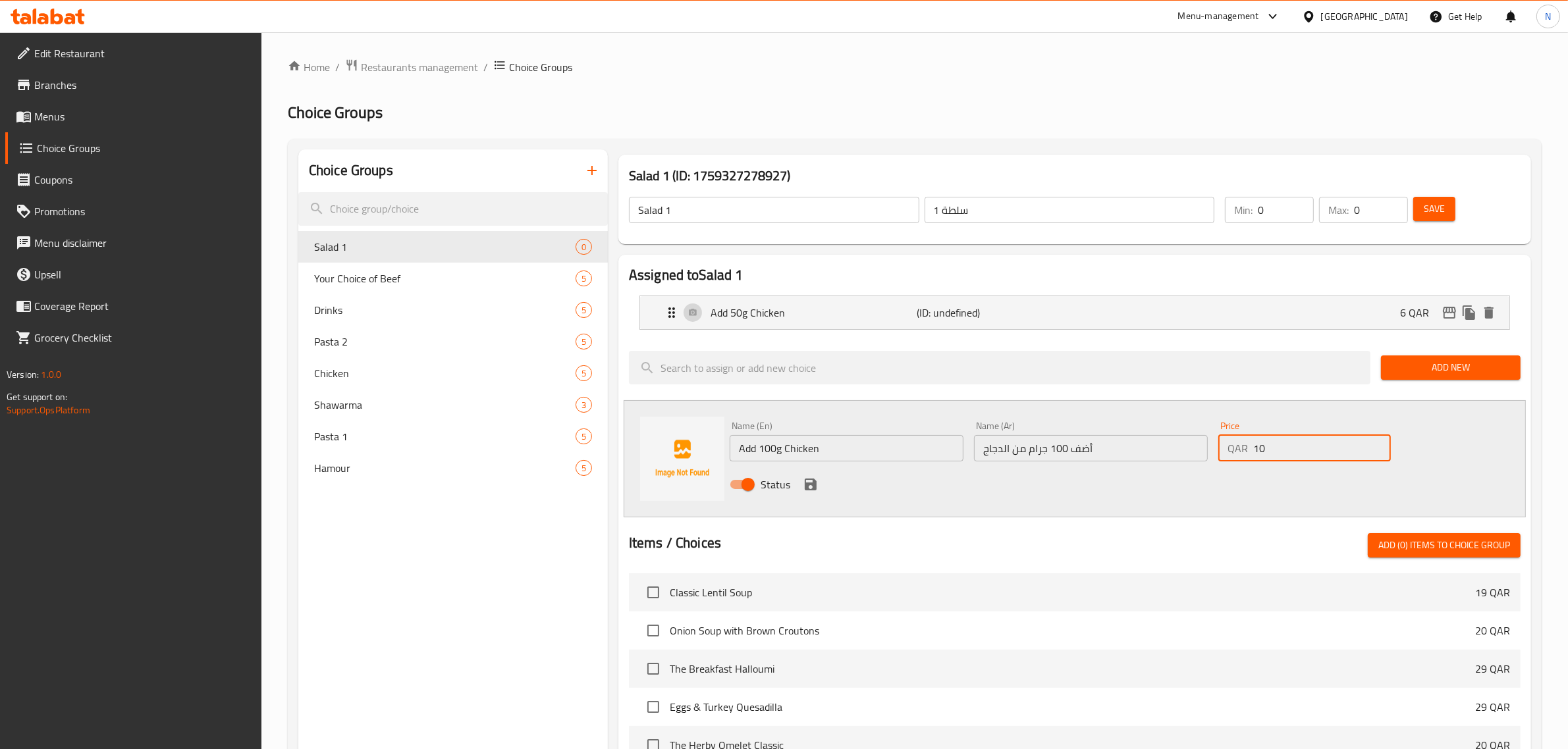
type input "10"
click at [816, 487] on icon "save" at bounding box center [810, 484] width 15 height 15
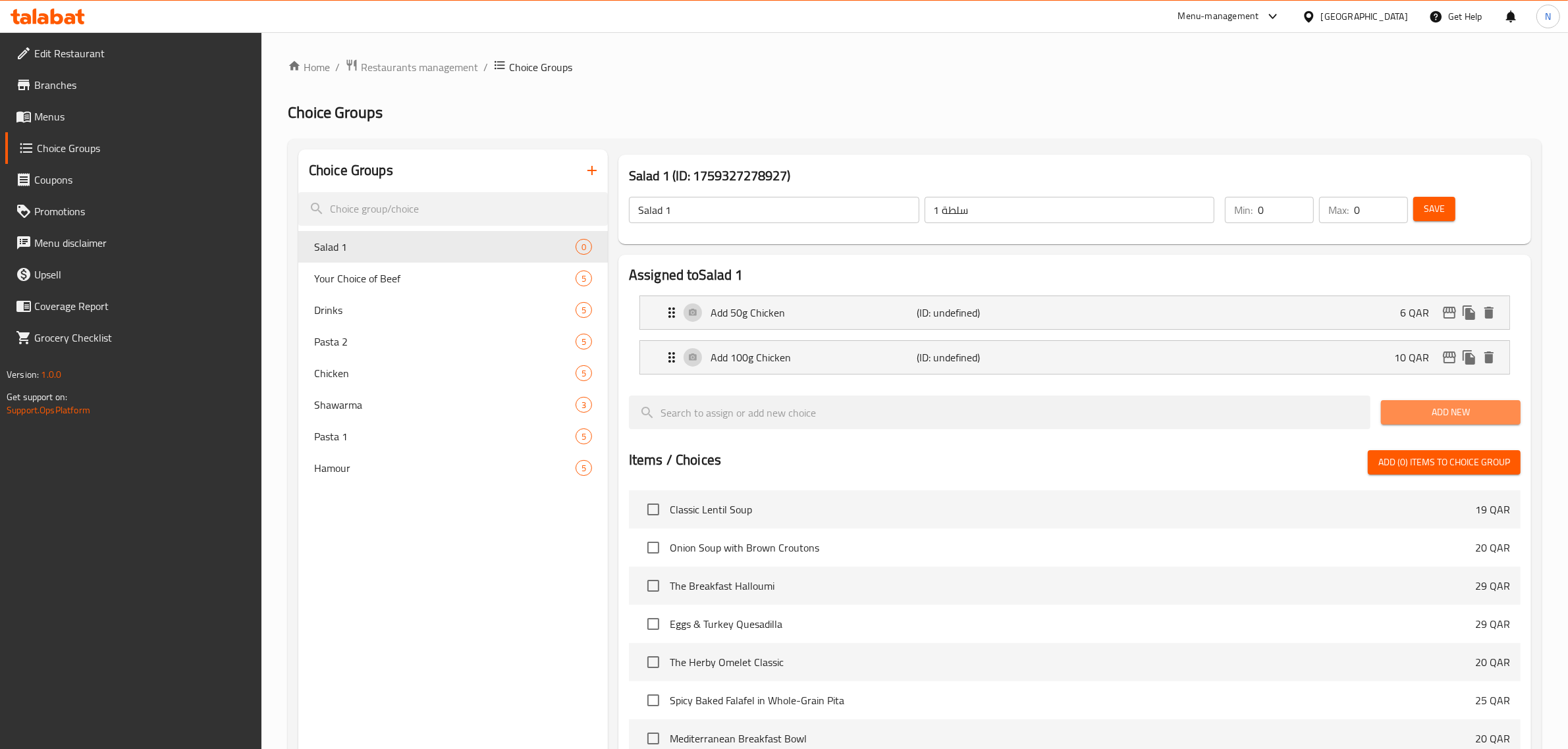
click at [1477, 413] on span "Add New" at bounding box center [1450, 413] width 119 height 16
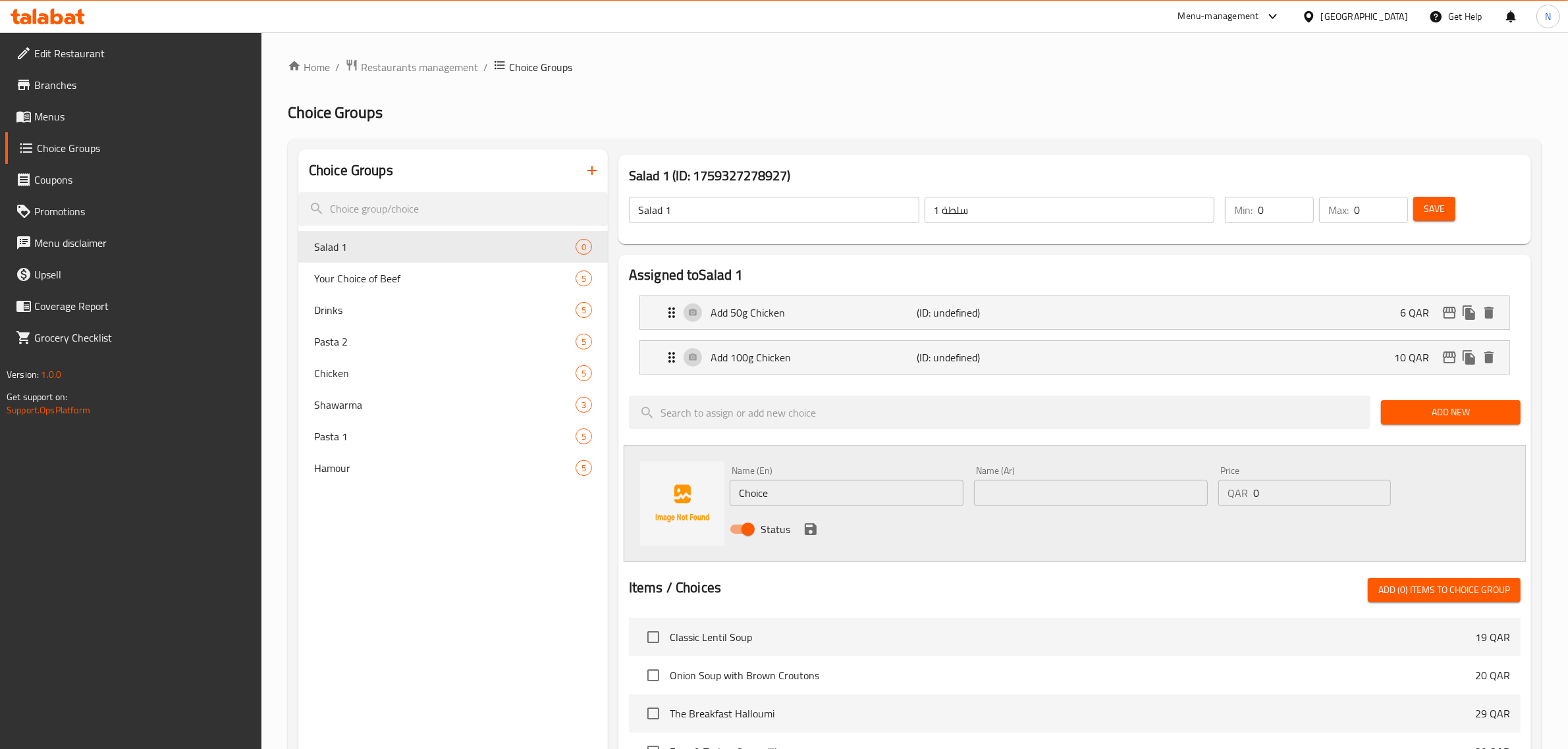
click at [759, 489] on input "Choice" at bounding box center [847, 492] width 234 height 26
paste input "Baked potato wedges"
type input "Baked potato wedges"
paste input "أسافين البطاطس المخبوزة"
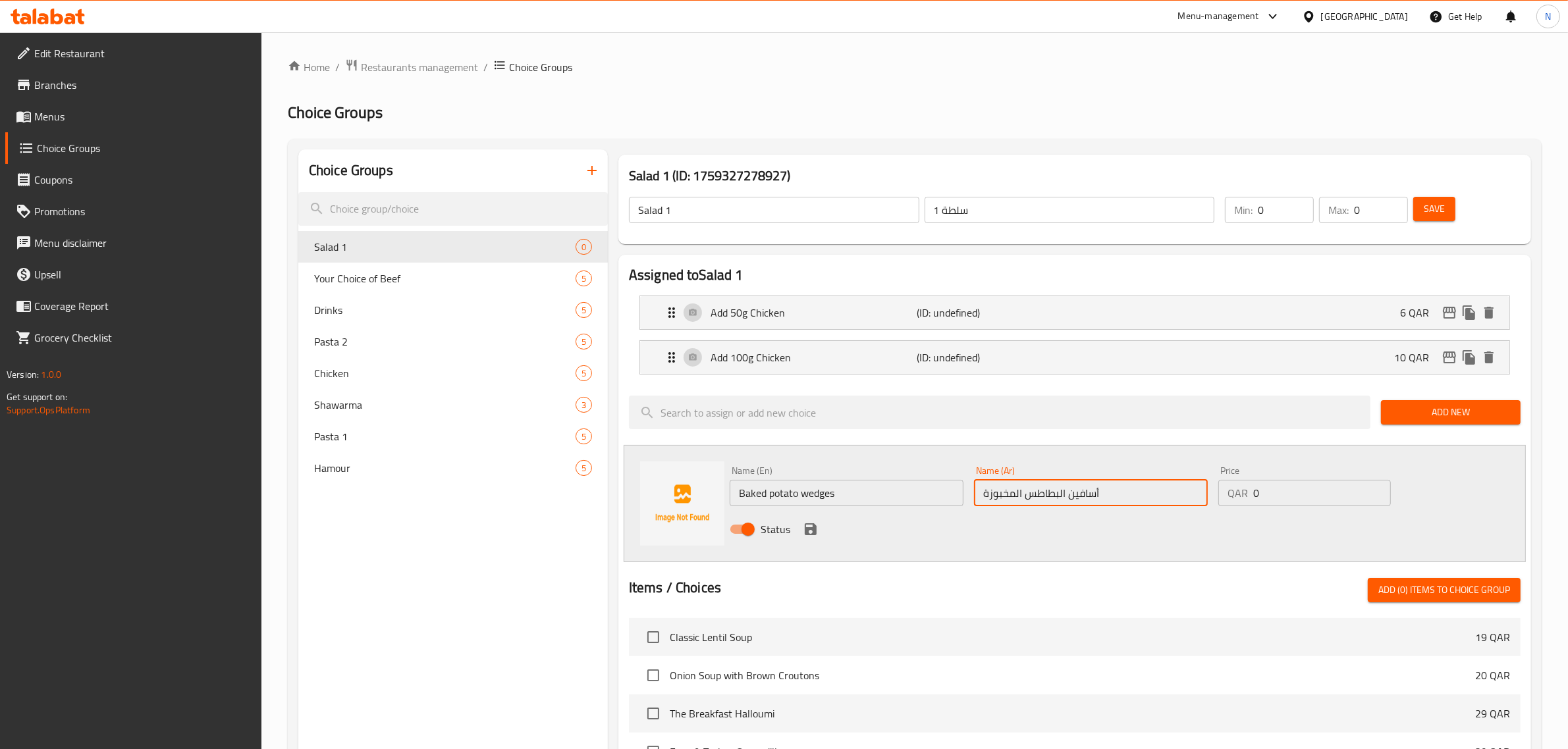
type input "أسافين البطاطس المخبوزة"
click at [1251, 492] on div "QAR 0 Price" at bounding box center [1304, 492] width 172 height 26
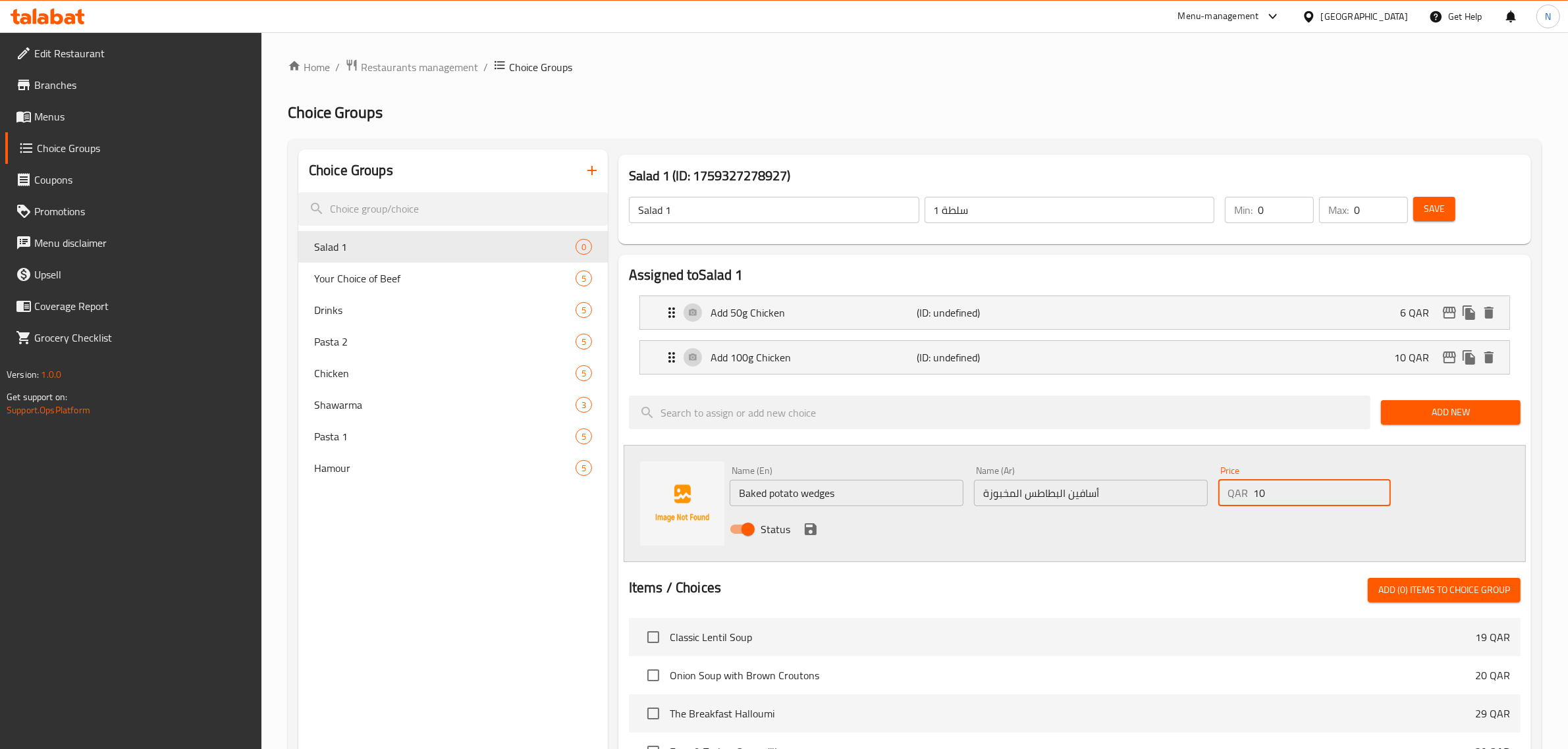
type input "10"
click at [801, 535] on button "save" at bounding box center [811, 530] width 20 height 20
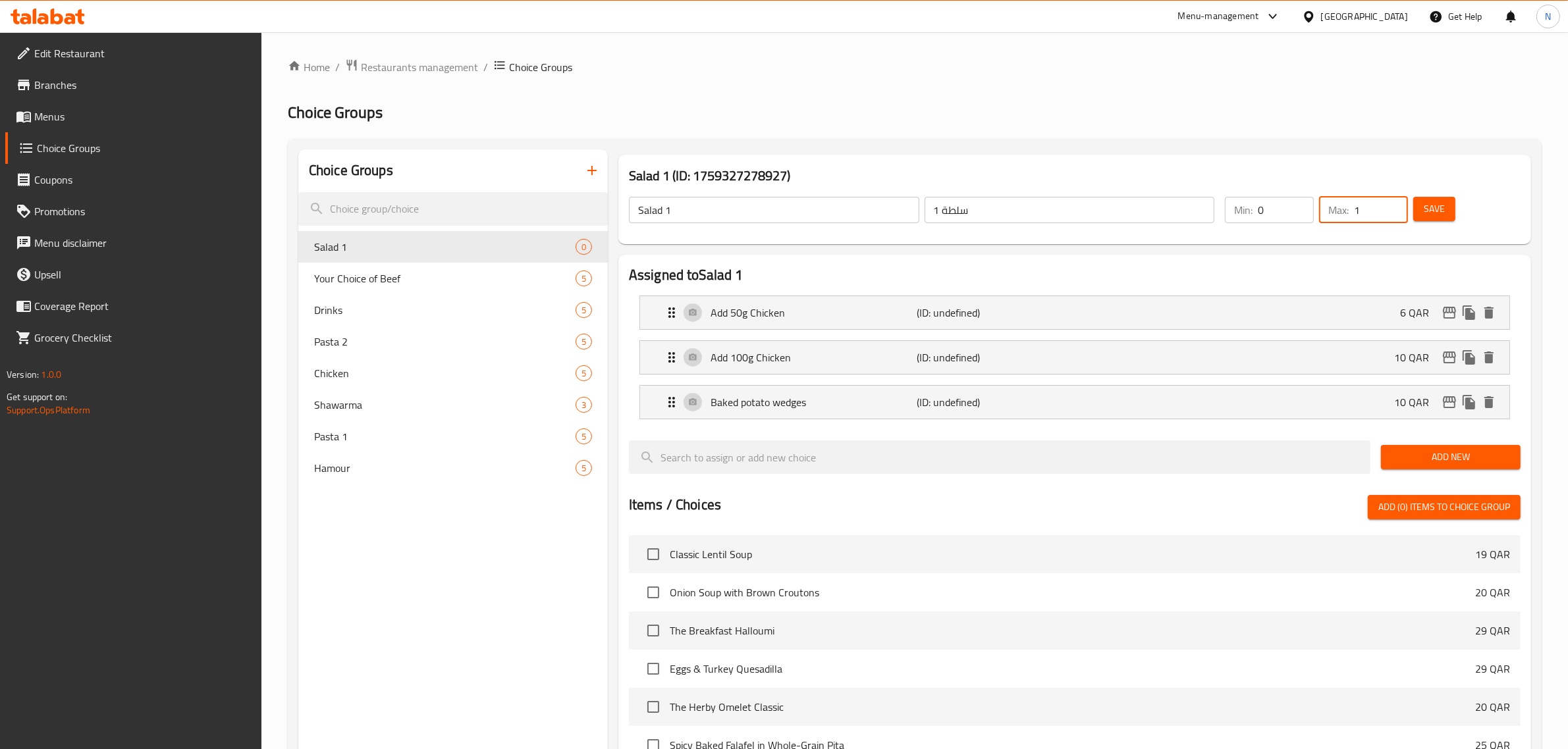
type input "1"
click at [1397, 206] on input "1" at bounding box center [1381, 209] width 54 height 26
click at [1434, 204] on span "Save" at bounding box center [1434, 209] width 21 height 16
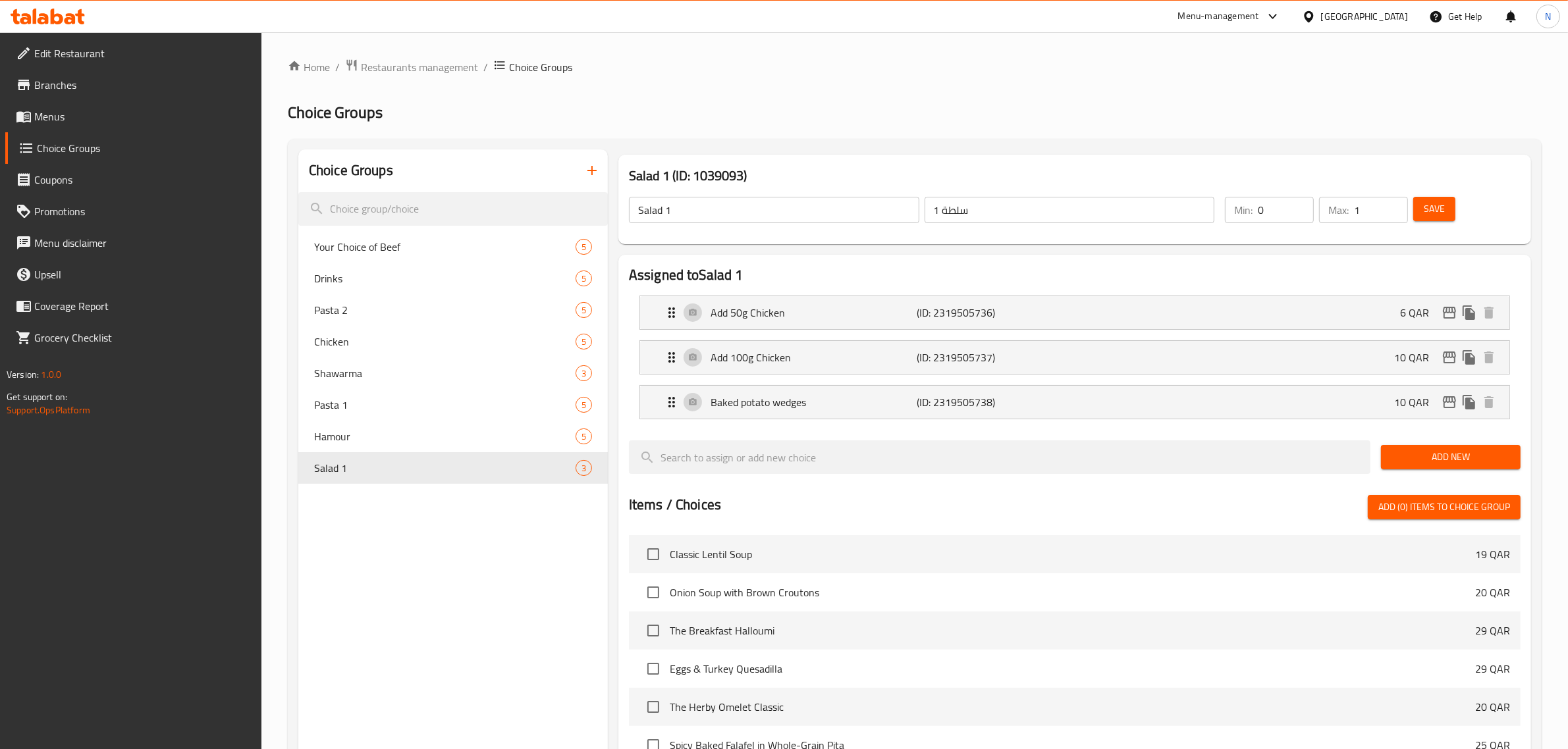
click at [598, 168] on icon "button" at bounding box center [591, 170] width 15 height 15
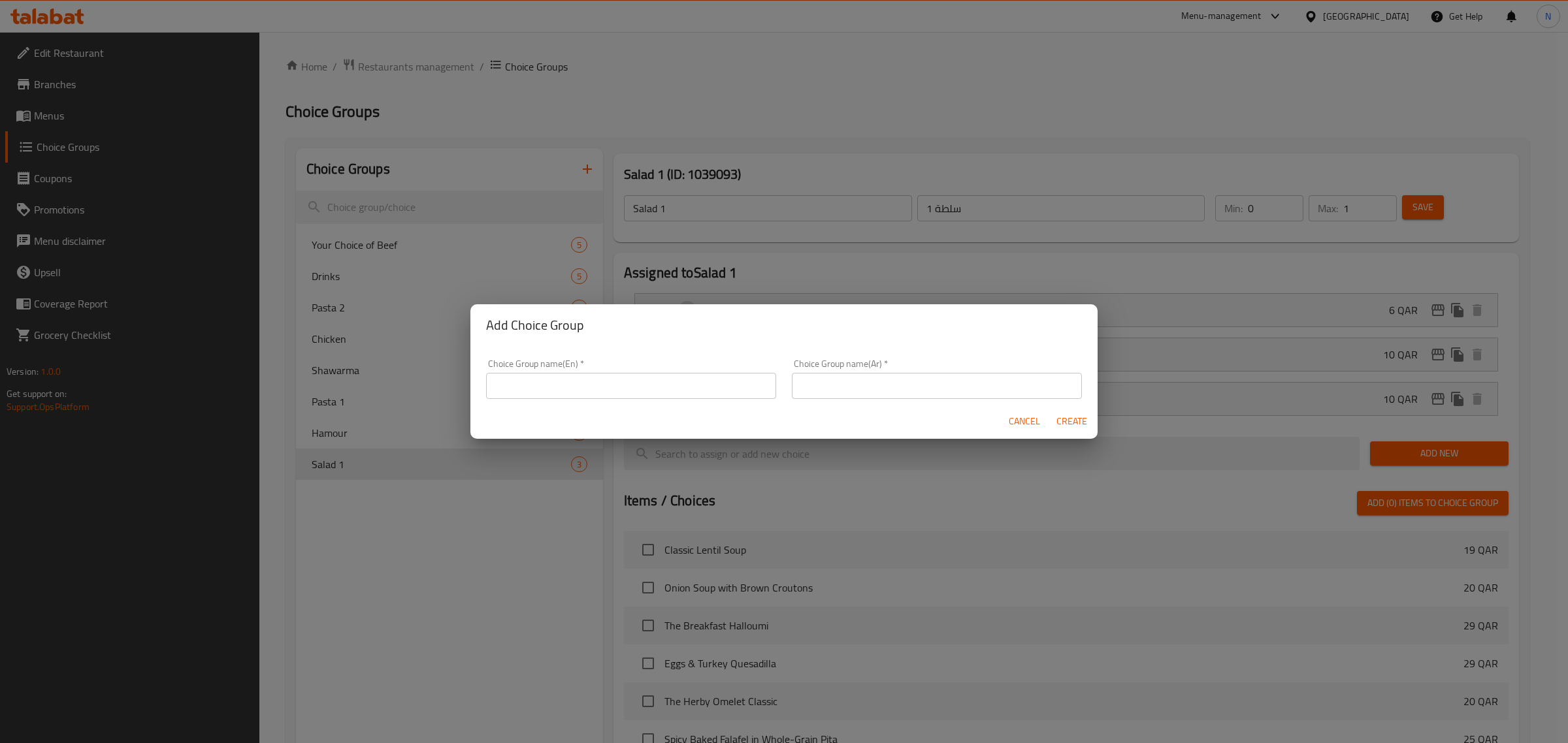
click at [545, 372] on div "Choice Group name(En)   * Choice Group name(En) *" at bounding box center [631, 379] width 290 height 40
click at [544, 389] on input "text" at bounding box center [631, 386] width 290 height 26
click at [524, 392] on input "General" at bounding box center [631, 386] width 290 height 26
type input "General"
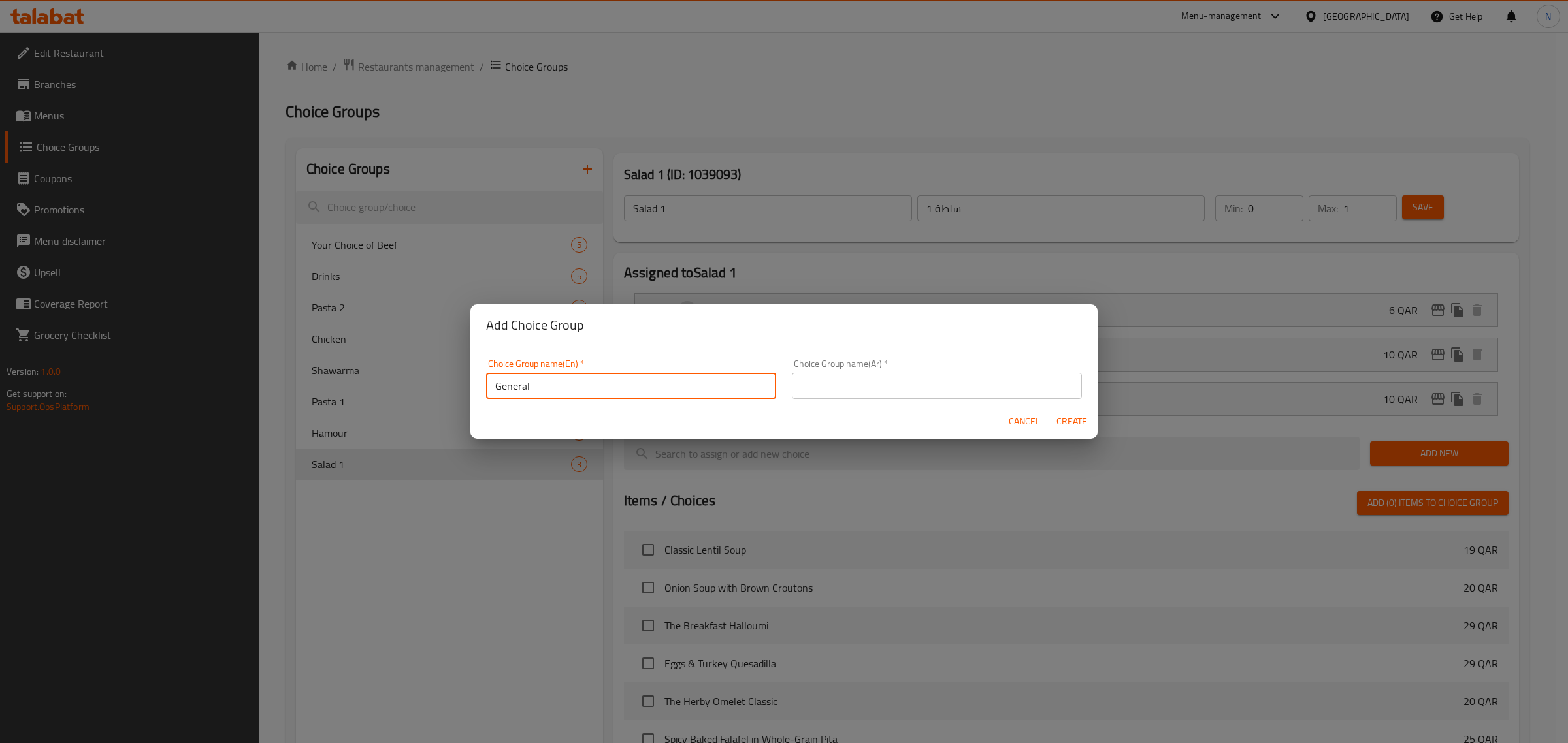
click at [869, 386] on input "text" at bounding box center [936, 386] width 290 height 26
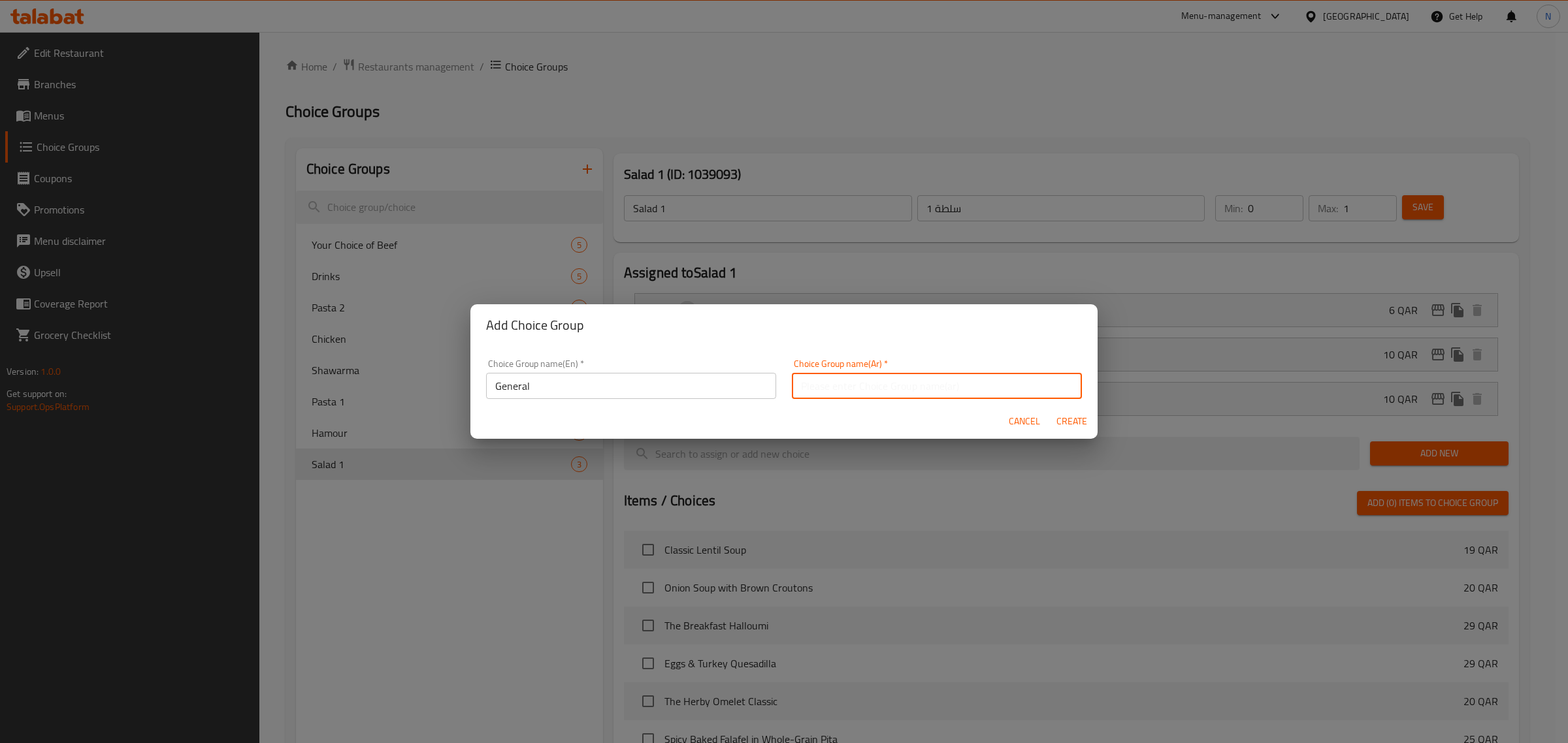
paste input "General"
type input "General"
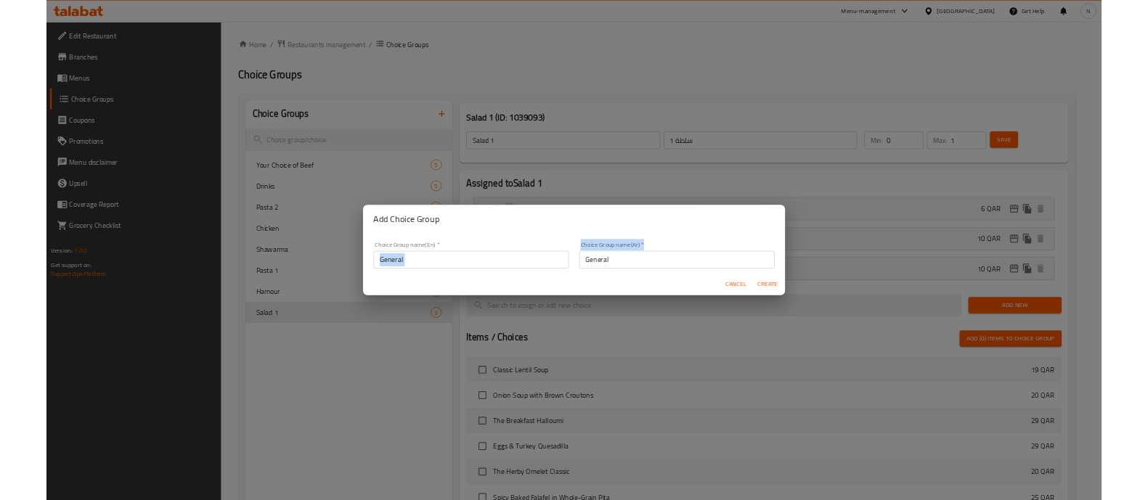
scroll to position [4, 0]
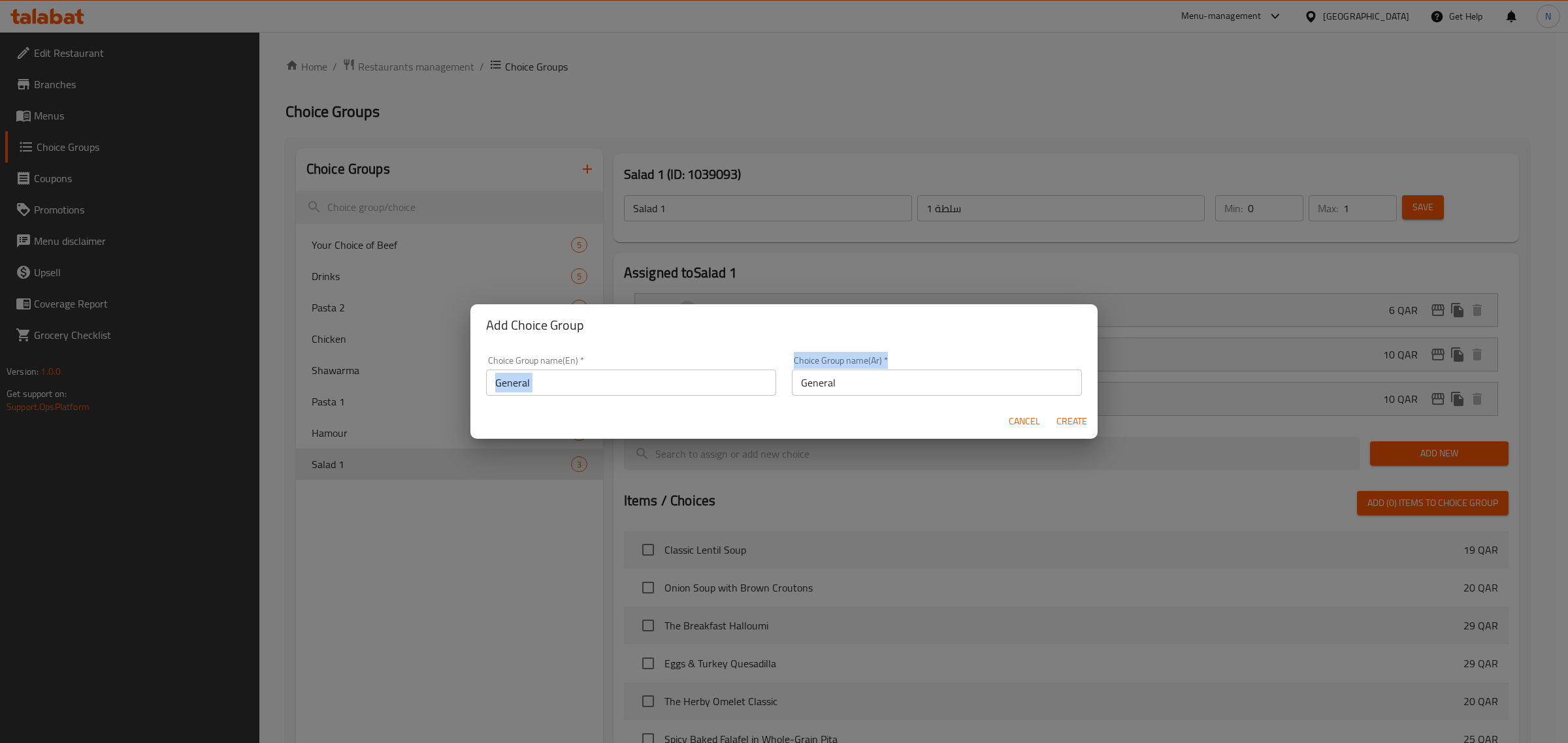
drag, startPoint x: 839, startPoint y: 371, endPoint x: 774, endPoint y: 392, distance: 68.3
click at [774, 392] on div "Choice Group name(En)   * General Choice Group name(En) * Choice Group name(Ar)…" at bounding box center [784, 376] width 612 height 56
click at [839, 380] on input "General" at bounding box center [936, 382] width 290 height 26
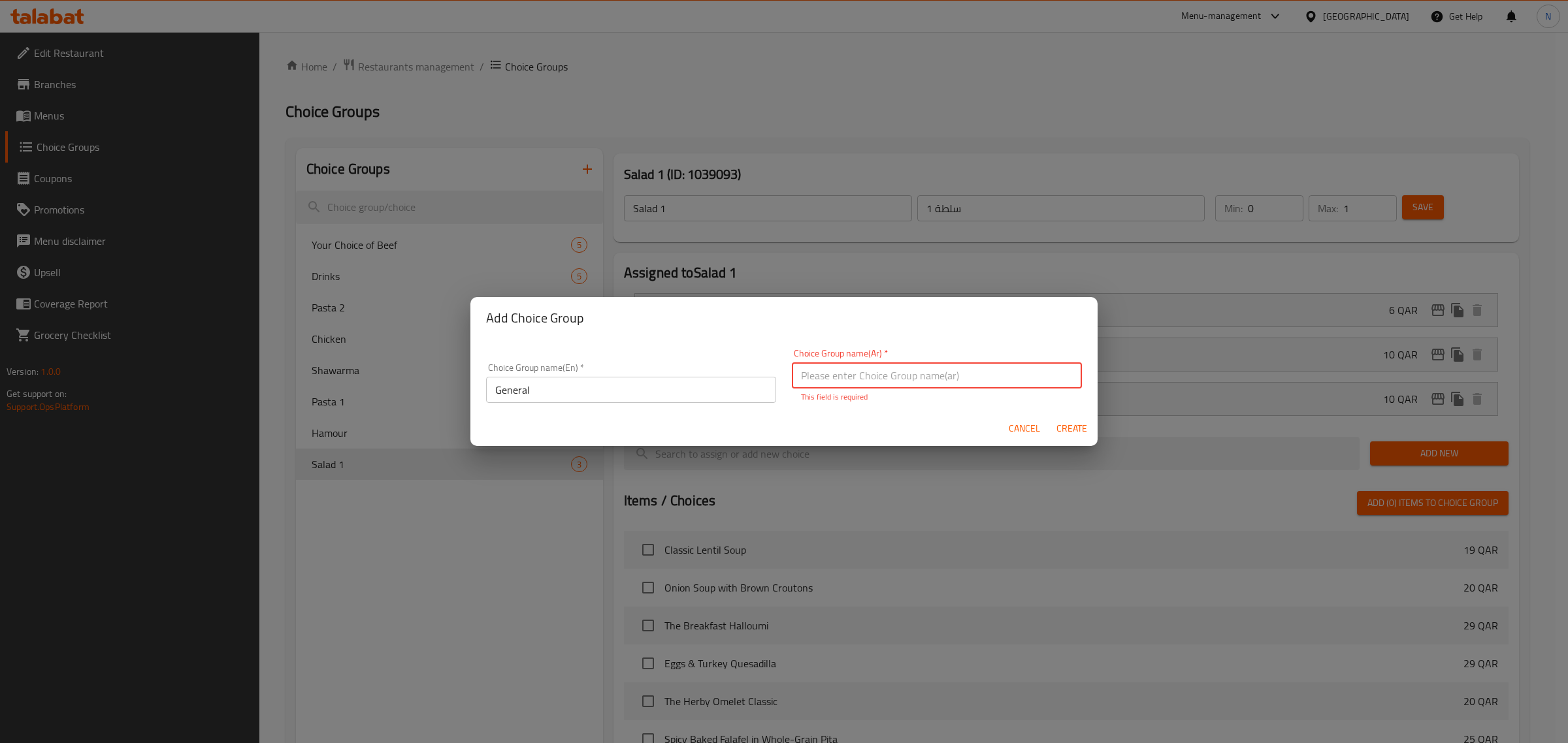
paste input "عام"
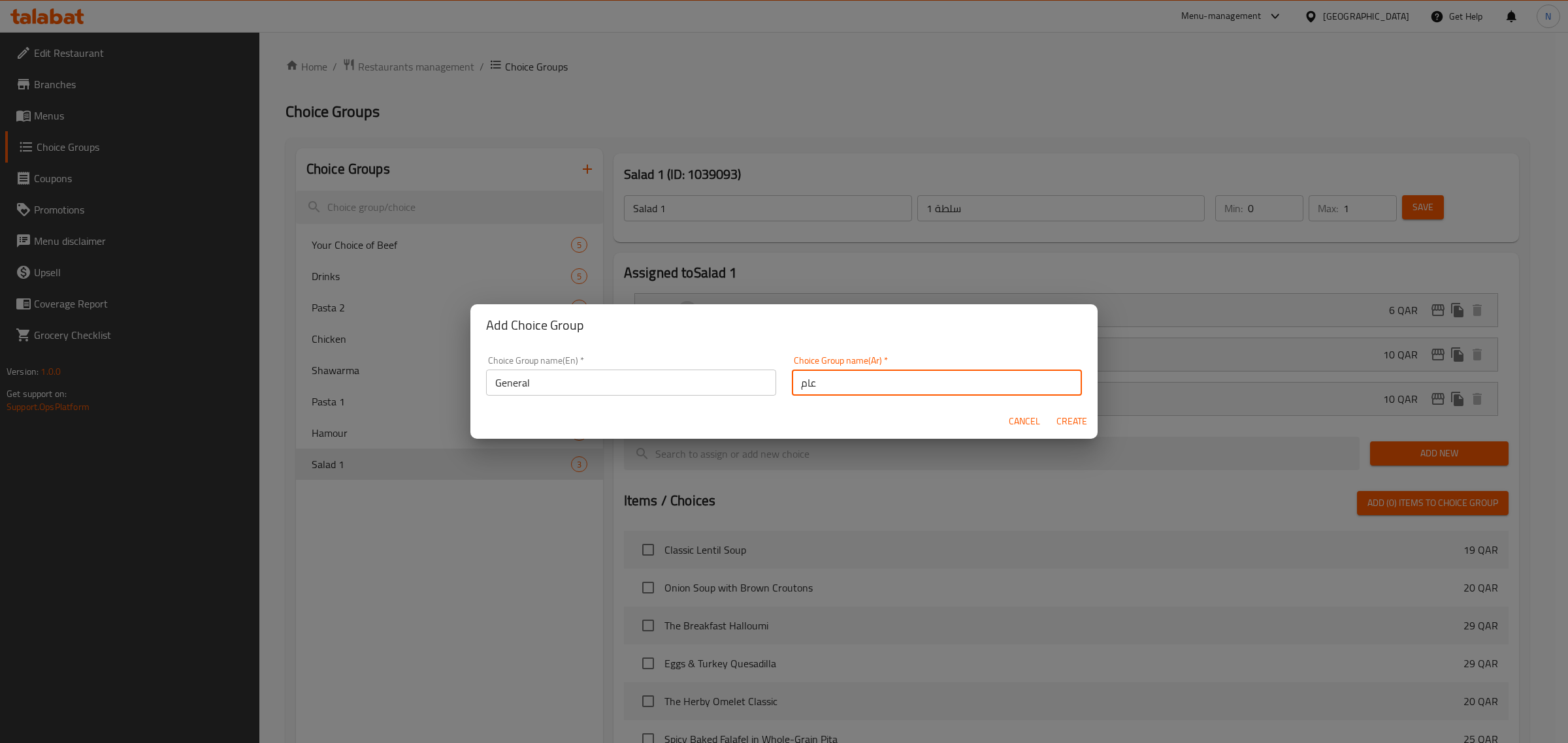
type input "عام"
click at [1066, 422] on span "Create" at bounding box center [1071, 422] width 31 height 16
type input "General"
type input "عام"
type input "0"
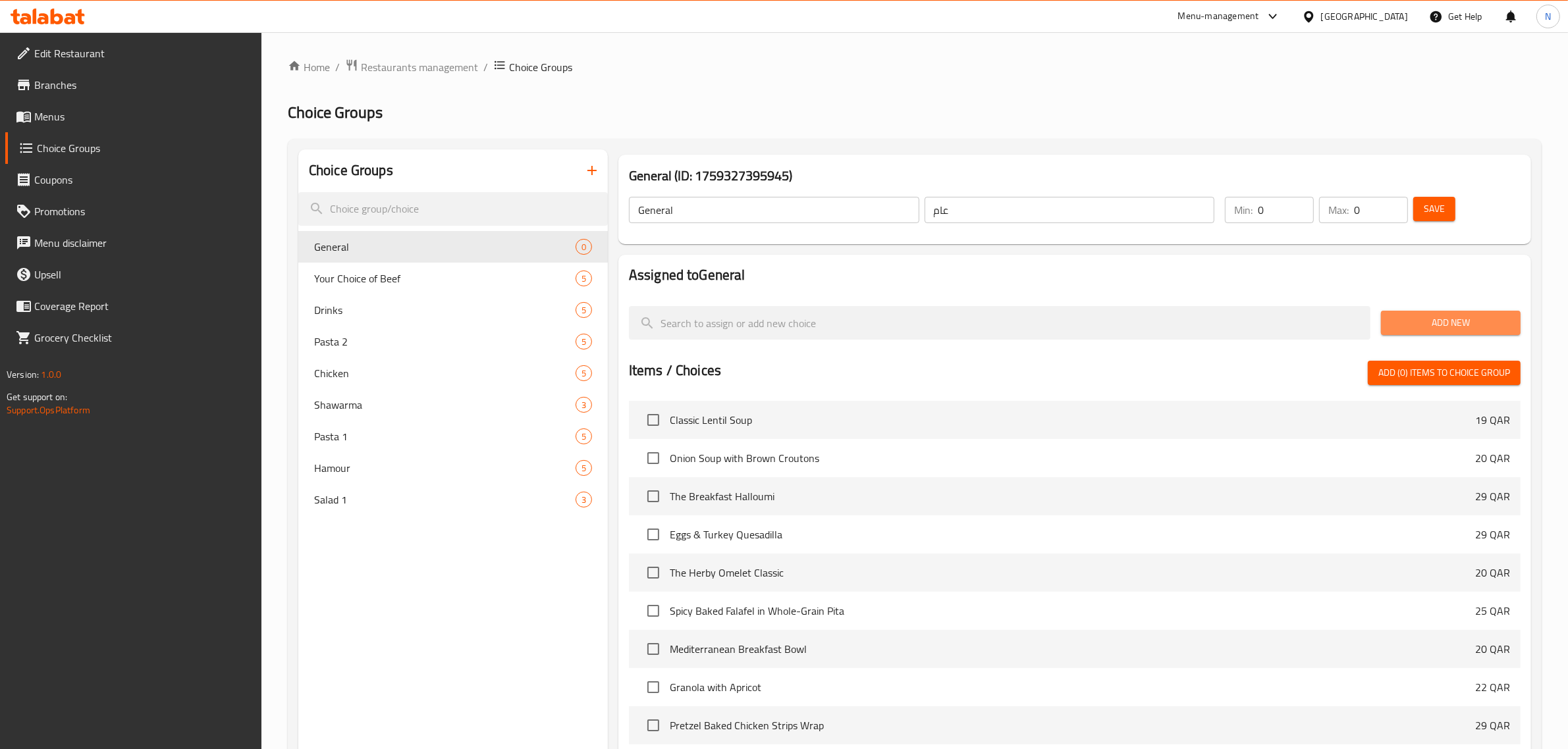
click at [1416, 325] on span "Add New" at bounding box center [1450, 323] width 119 height 16
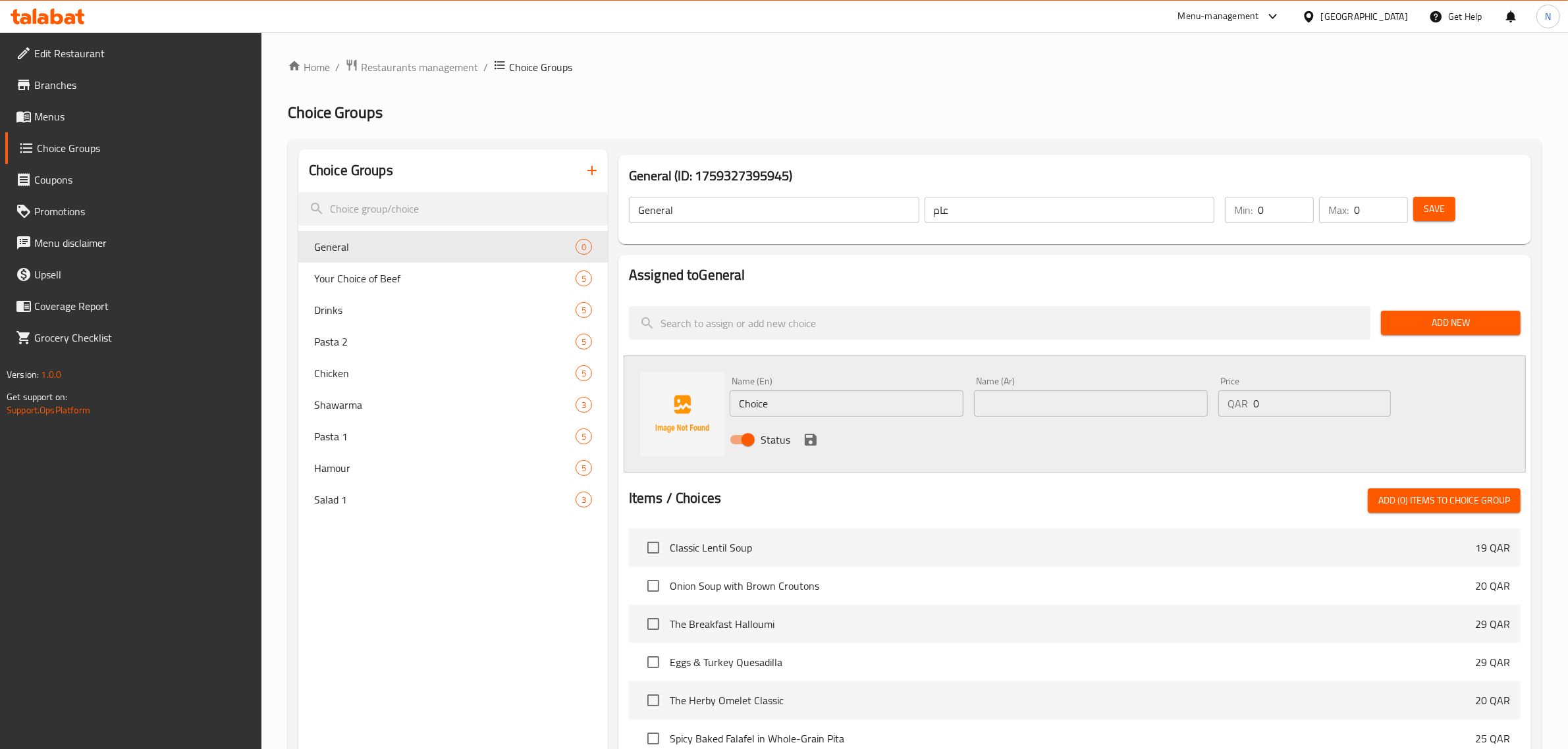
click at [755, 410] on input "Choice" at bounding box center [847, 404] width 234 height 26
paste input "Veggie Platter"
type input "Veggie Platter"
click at [1021, 410] on input "text" at bounding box center [1091, 404] width 234 height 26
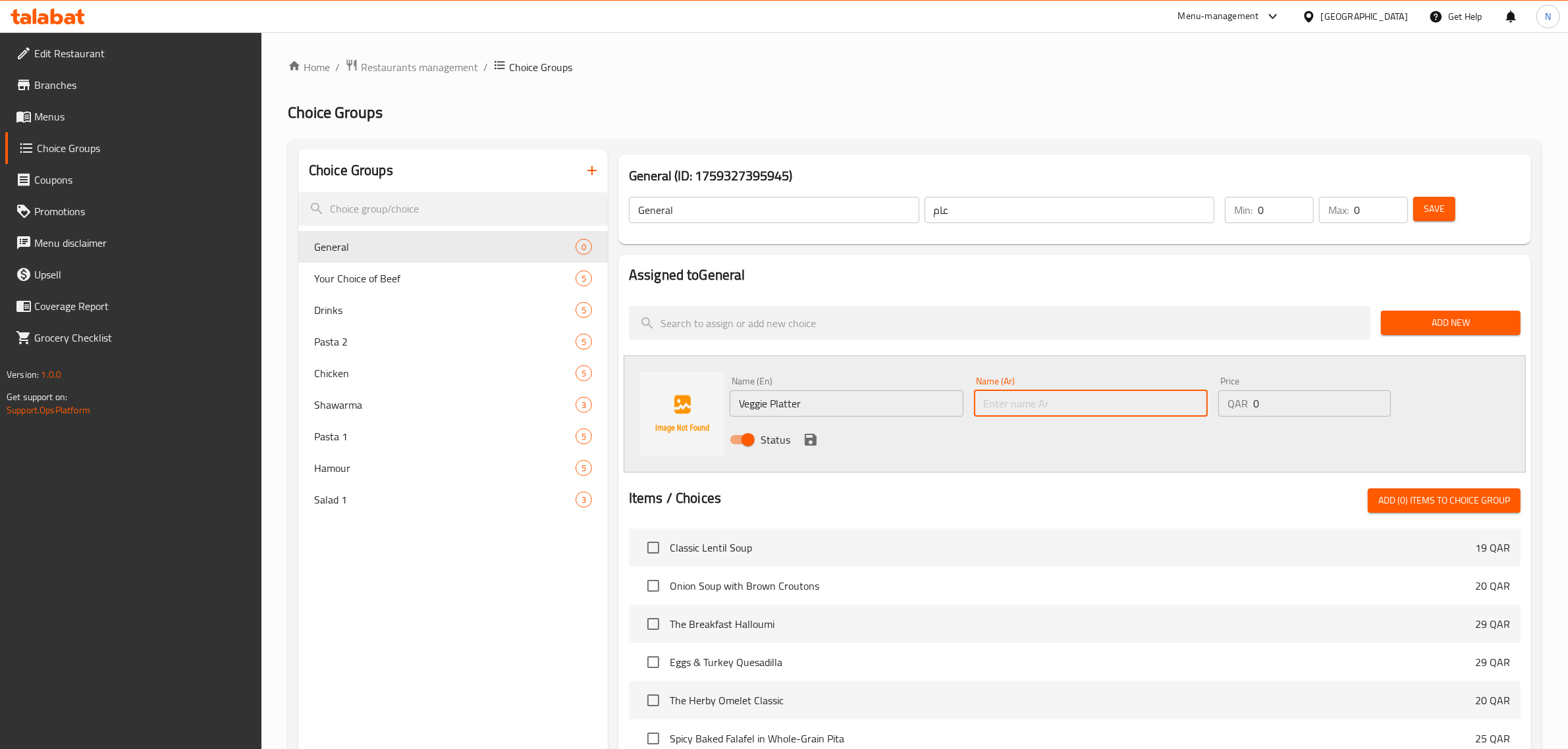
paste input "طبق خضار"
type input "طبق خضار"
drag, startPoint x: 1278, startPoint y: 398, endPoint x: 1217, endPoint y: 404, distance: 61.3
click at [1217, 404] on div "Price QAR 0 Price" at bounding box center [1304, 397] width 183 height 51
type input "11"
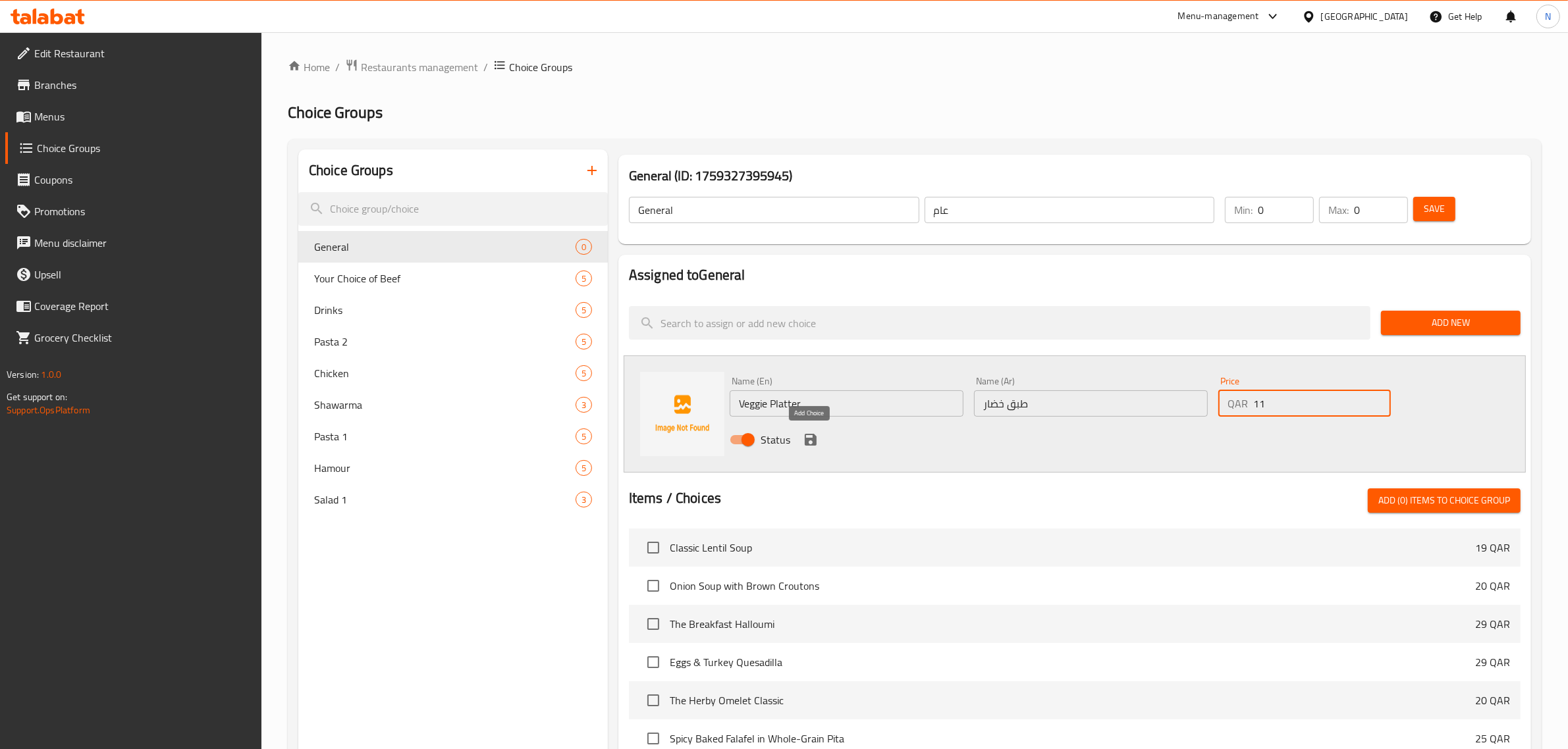
click at [803, 434] on icon "save" at bounding box center [810, 439] width 15 height 15
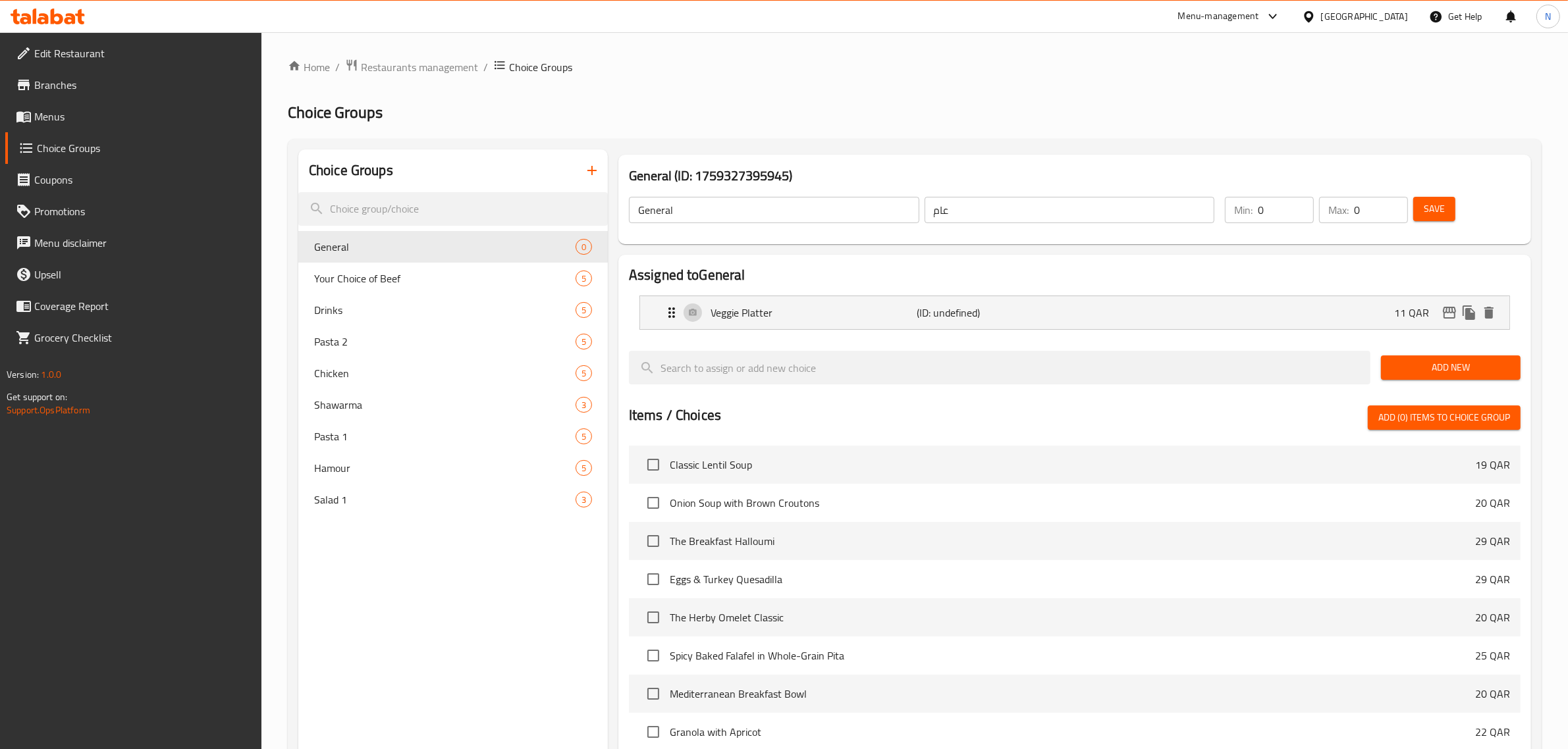
click at [1406, 367] on span "Add New" at bounding box center [1450, 367] width 119 height 16
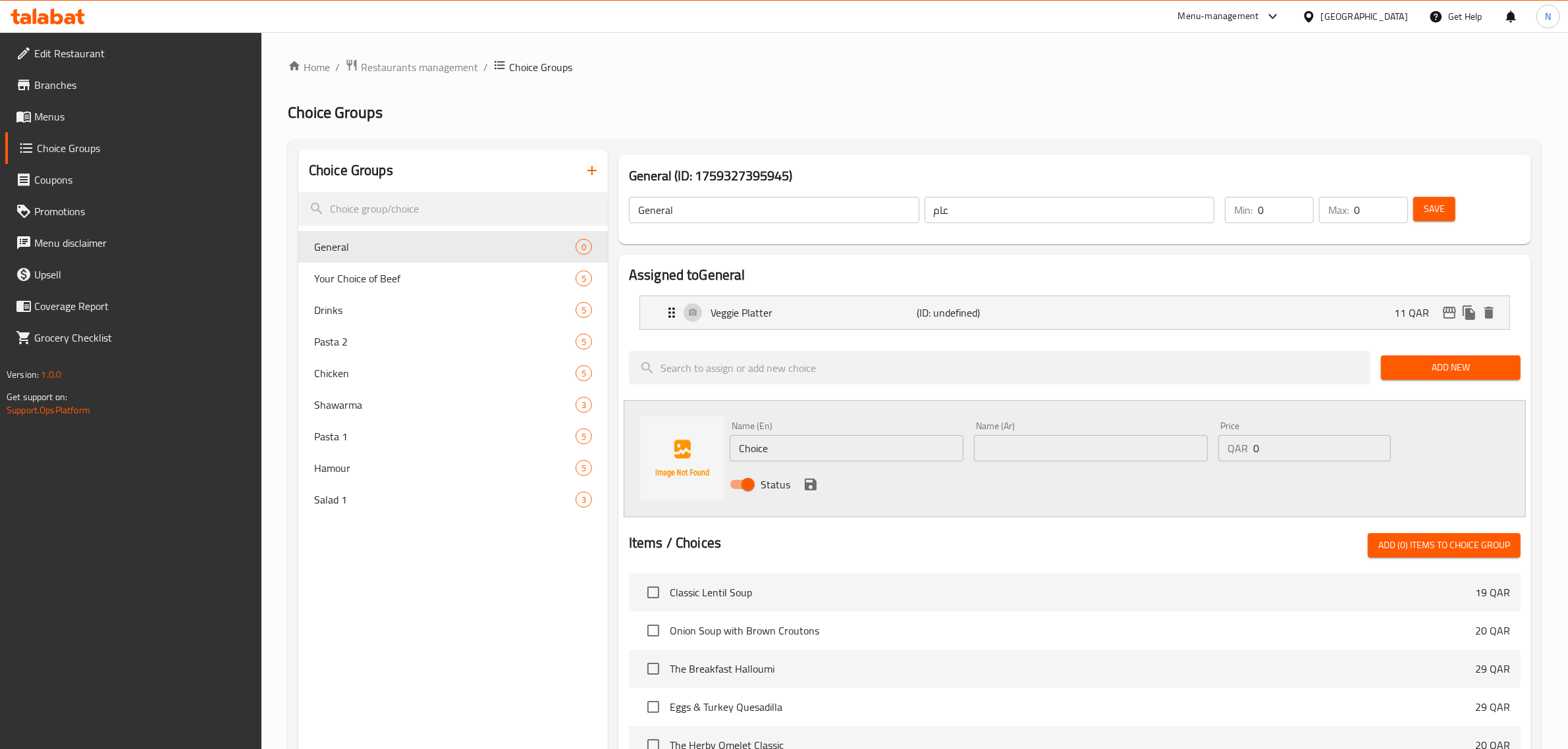
click at [774, 453] on input "Choice" at bounding box center [847, 448] width 234 height 26
paste input "Baked potato wedges"
type input "Baked potato wedges"
click at [1021, 443] on input "text" at bounding box center [1091, 448] width 234 height 26
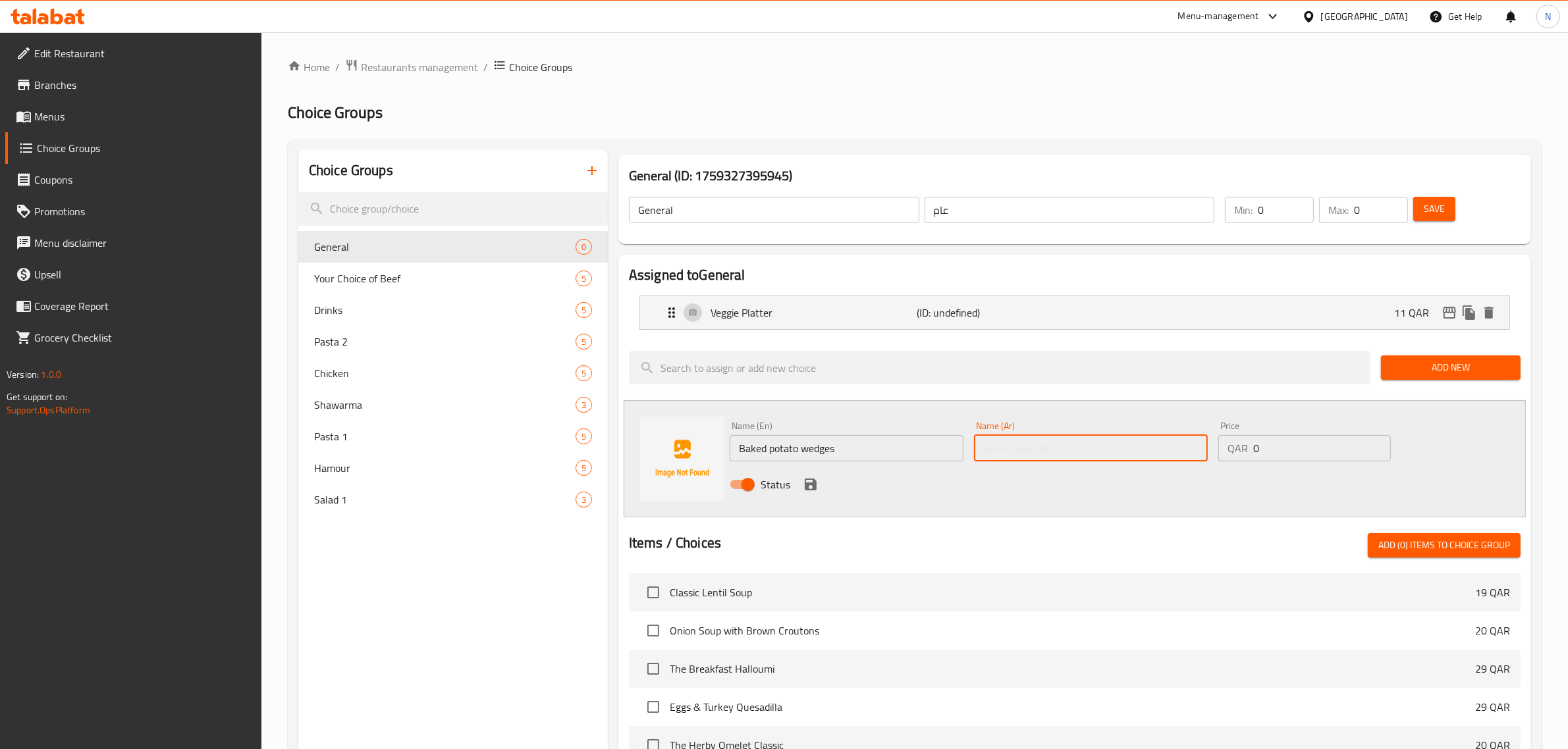
paste input "أسافين البطاطس المخبوزة"
type input "أسافين البطاطس المخبوزة"
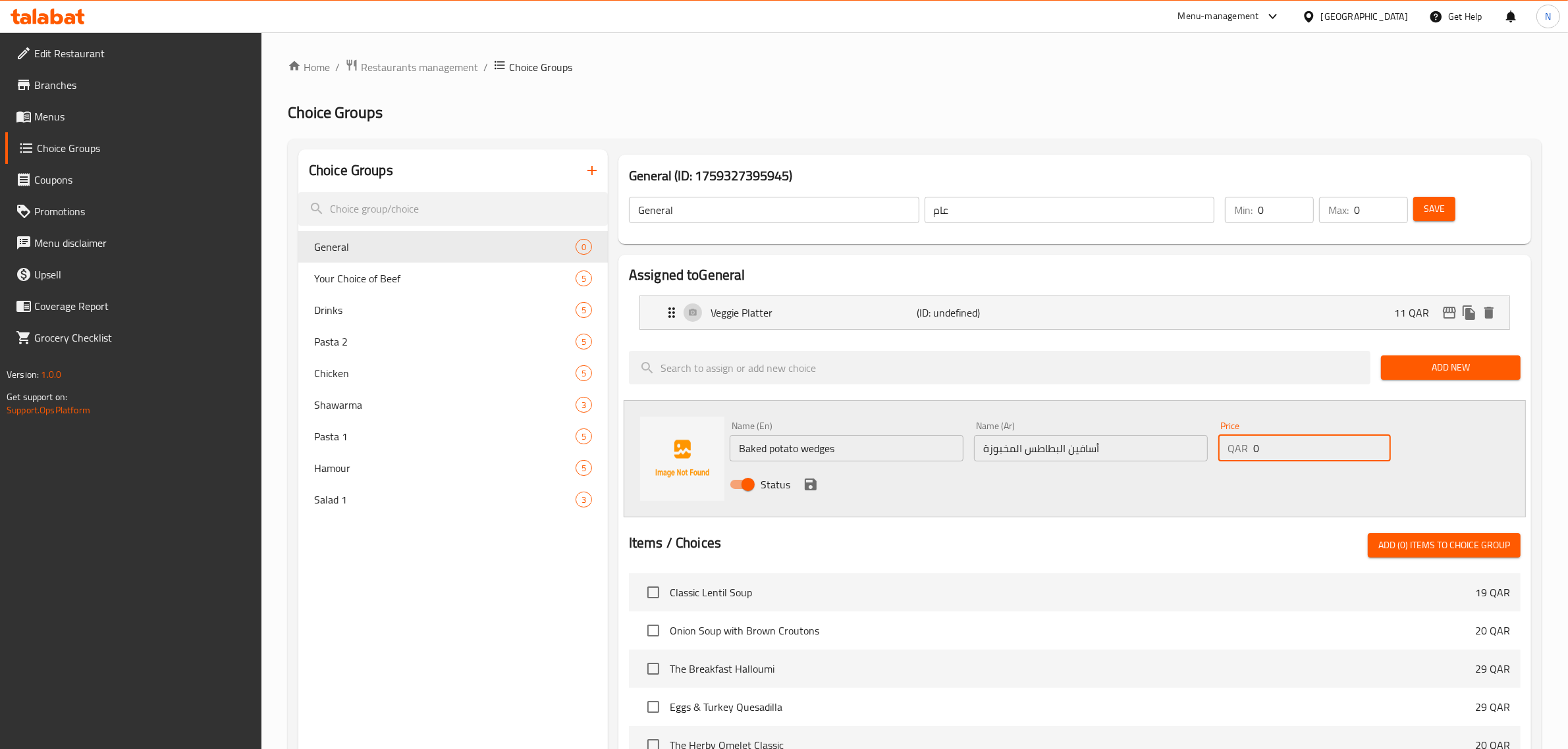
drag, startPoint x: 1263, startPoint y: 446, endPoint x: 1232, endPoint y: 458, distance: 33.2
click at [1232, 458] on div "QAR 0 Price" at bounding box center [1304, 448] width 172 height 26
type input "10"
click at [815, 482] on icon "save" at bounding box center [810, 484] width 12 height 12
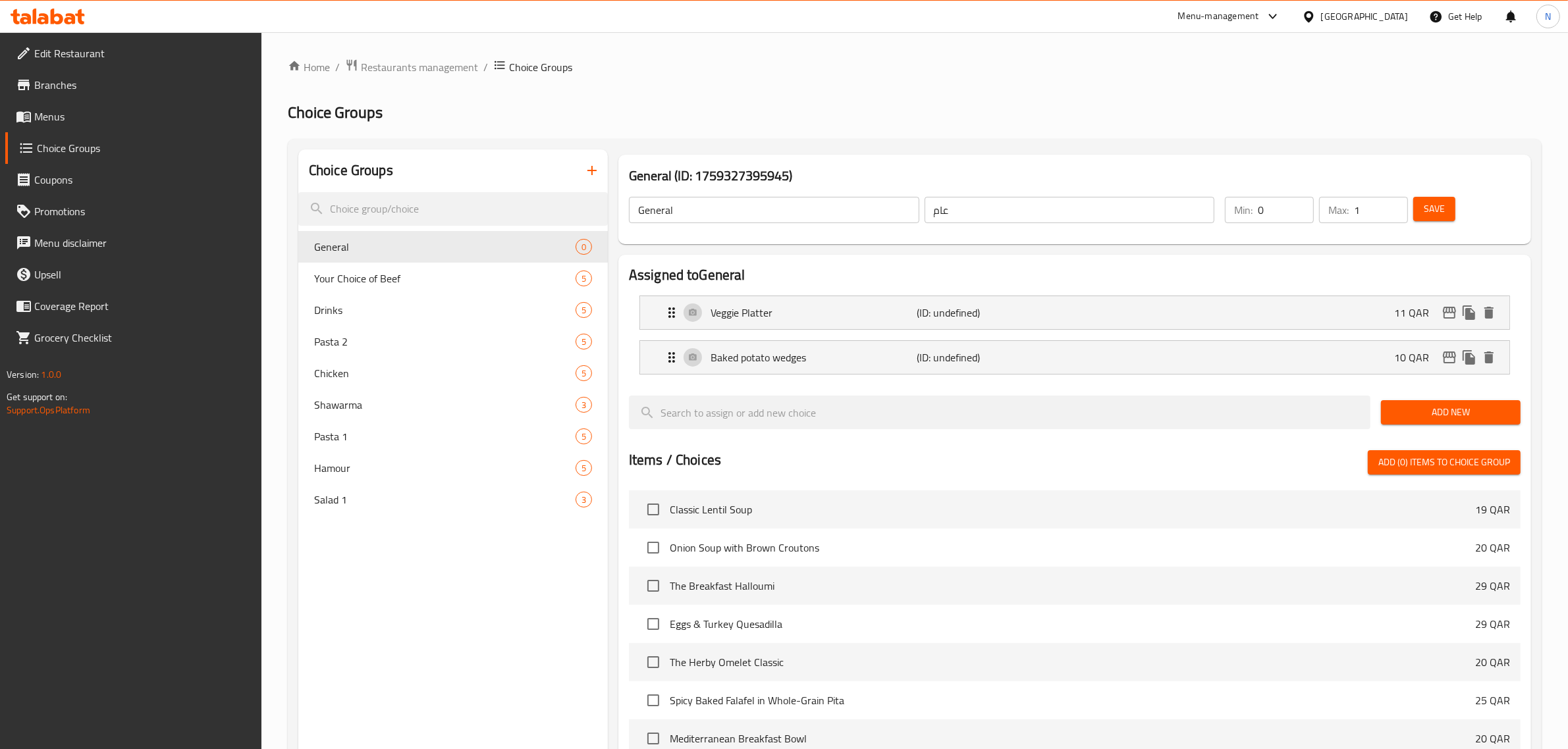
type input "1"
click at [1396, 203] on input "1" at bounding box center [1381, 209] width 54 height 26
click at [1440, 205] on span "Save" at bounding box center [1434, 209] width 21 height 16
click at [1434, 208] on span "Save" at bounding box center [1434, 209] width 21 height 16
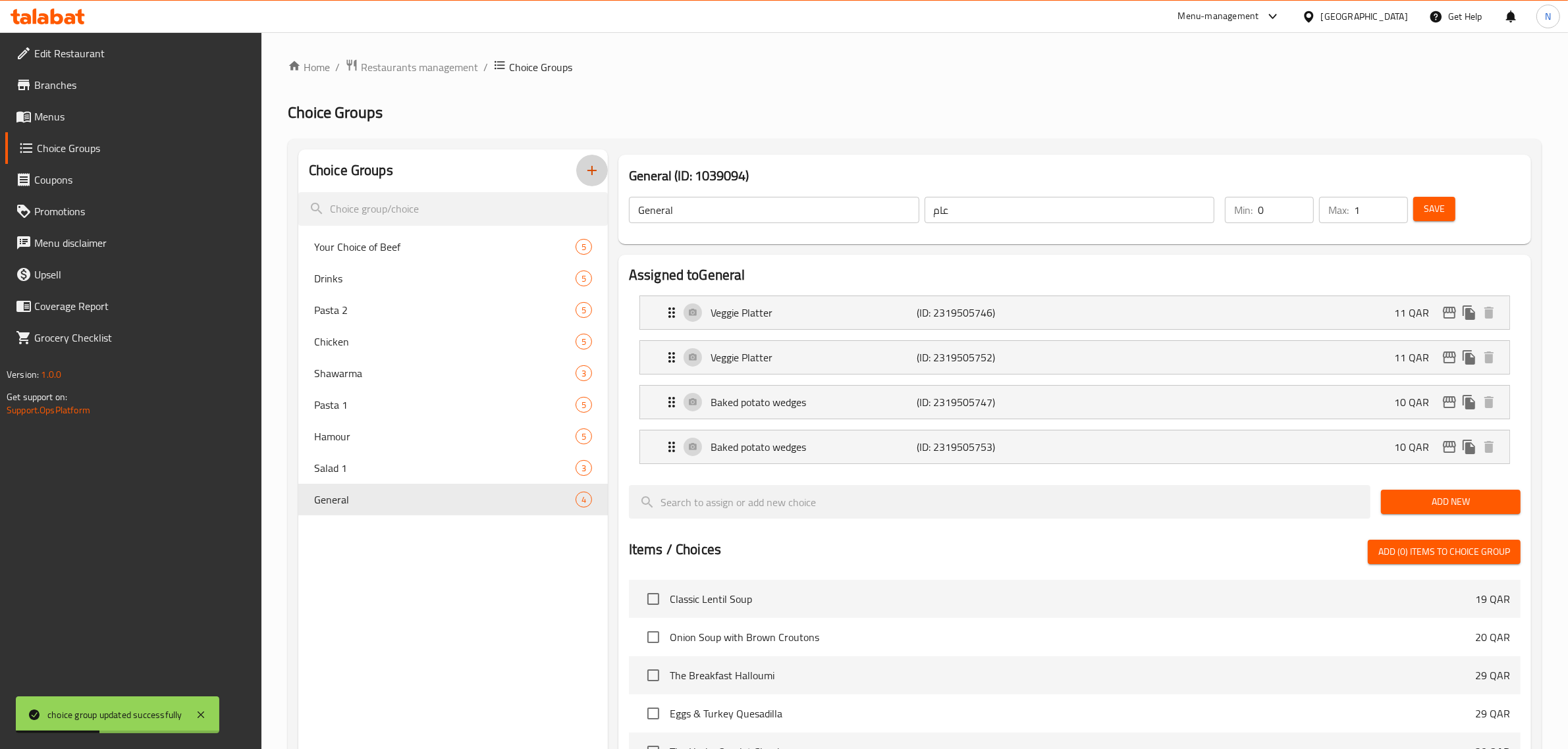
click at [595, 167] on icon "button" at bounding box center [591, 170] width 15 height 15
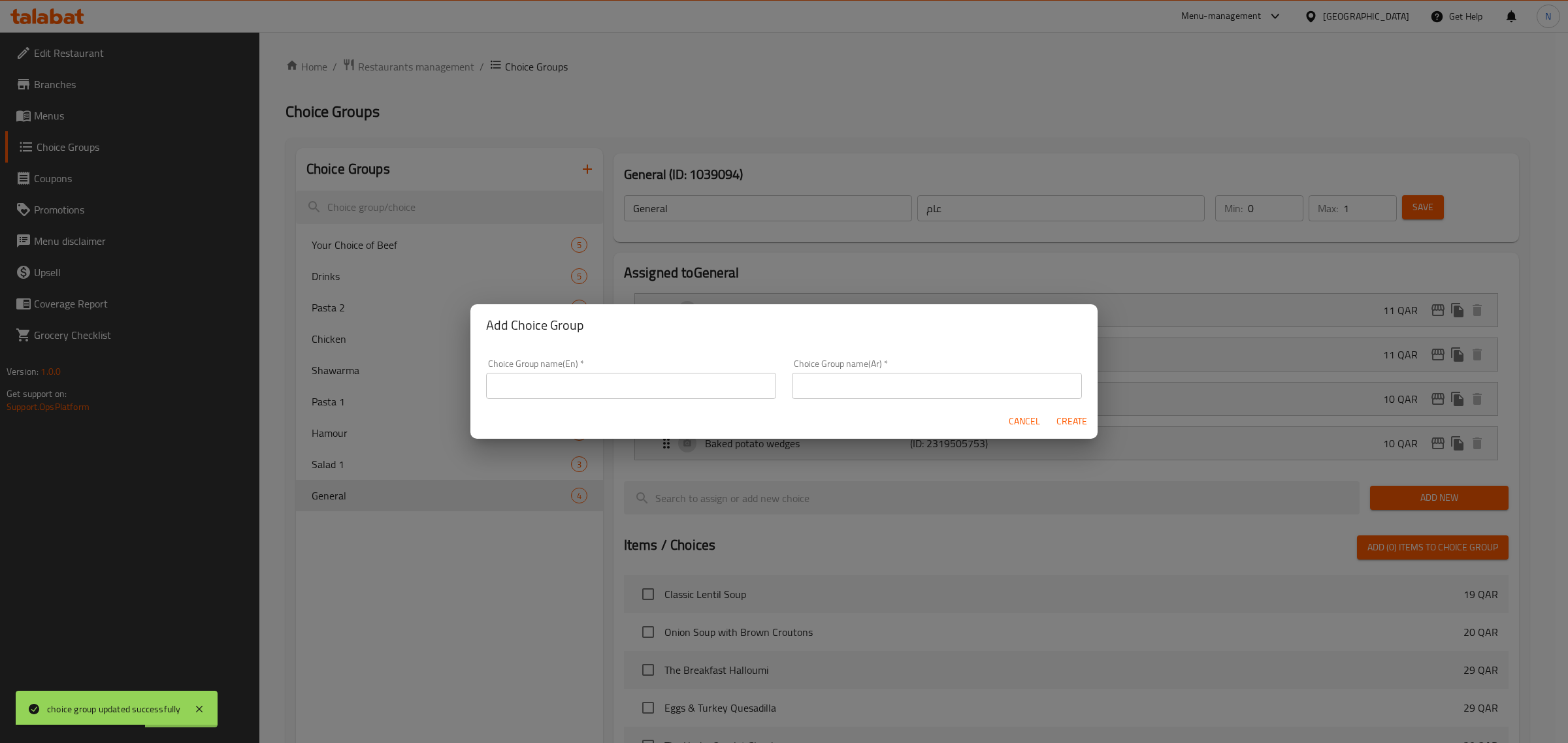
click at [581, 371] on div "Choice Group name(En)   * Choice Group name(En) *" at bounding box center [631, 379] width 290 height 40
click at [575, 388] on input "text" at bounding box center [631, 386] width 290 height 26
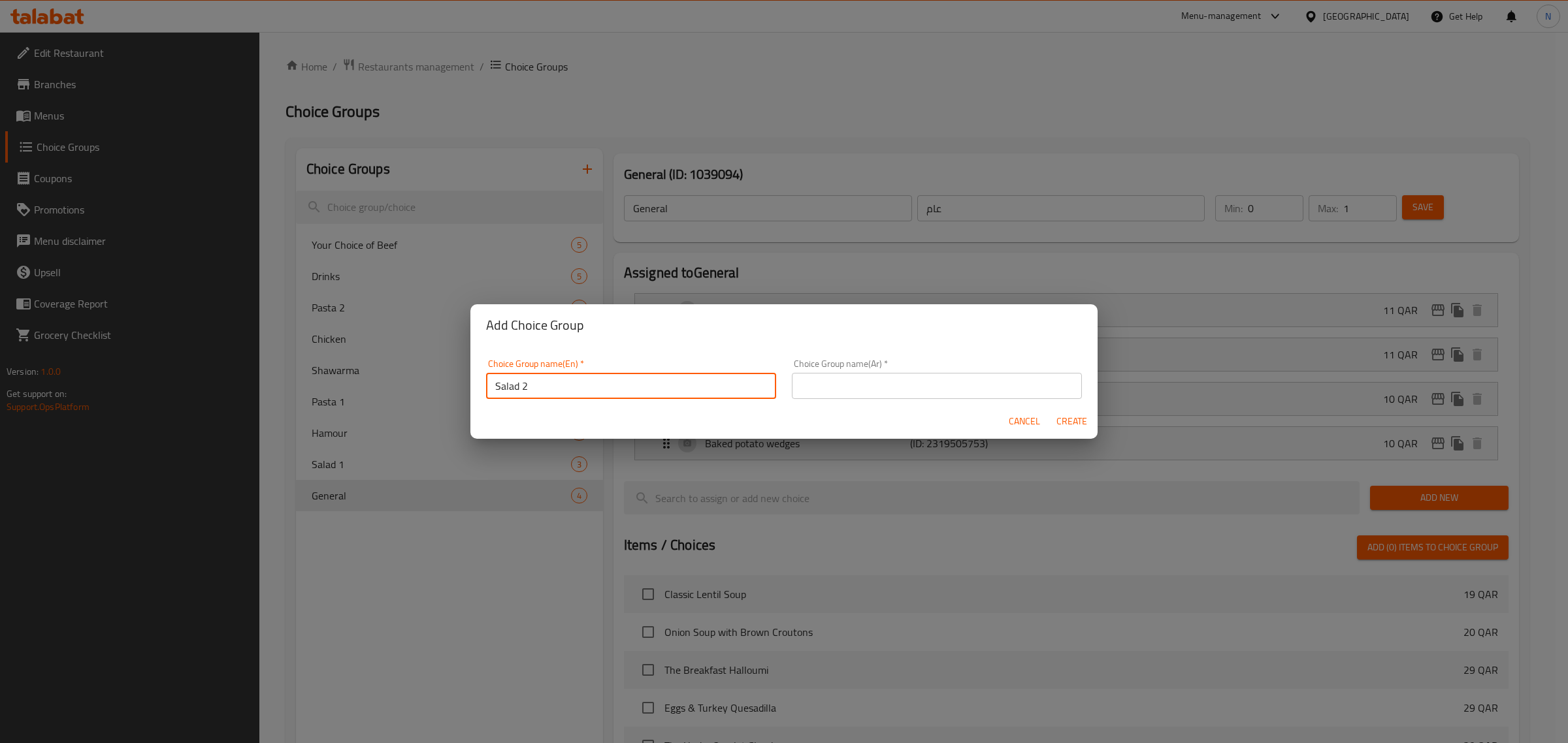
click at [503, 390] on input "Salad 2" at bounding box center [631, 386] width 290 height 26
type input "Salad 2"
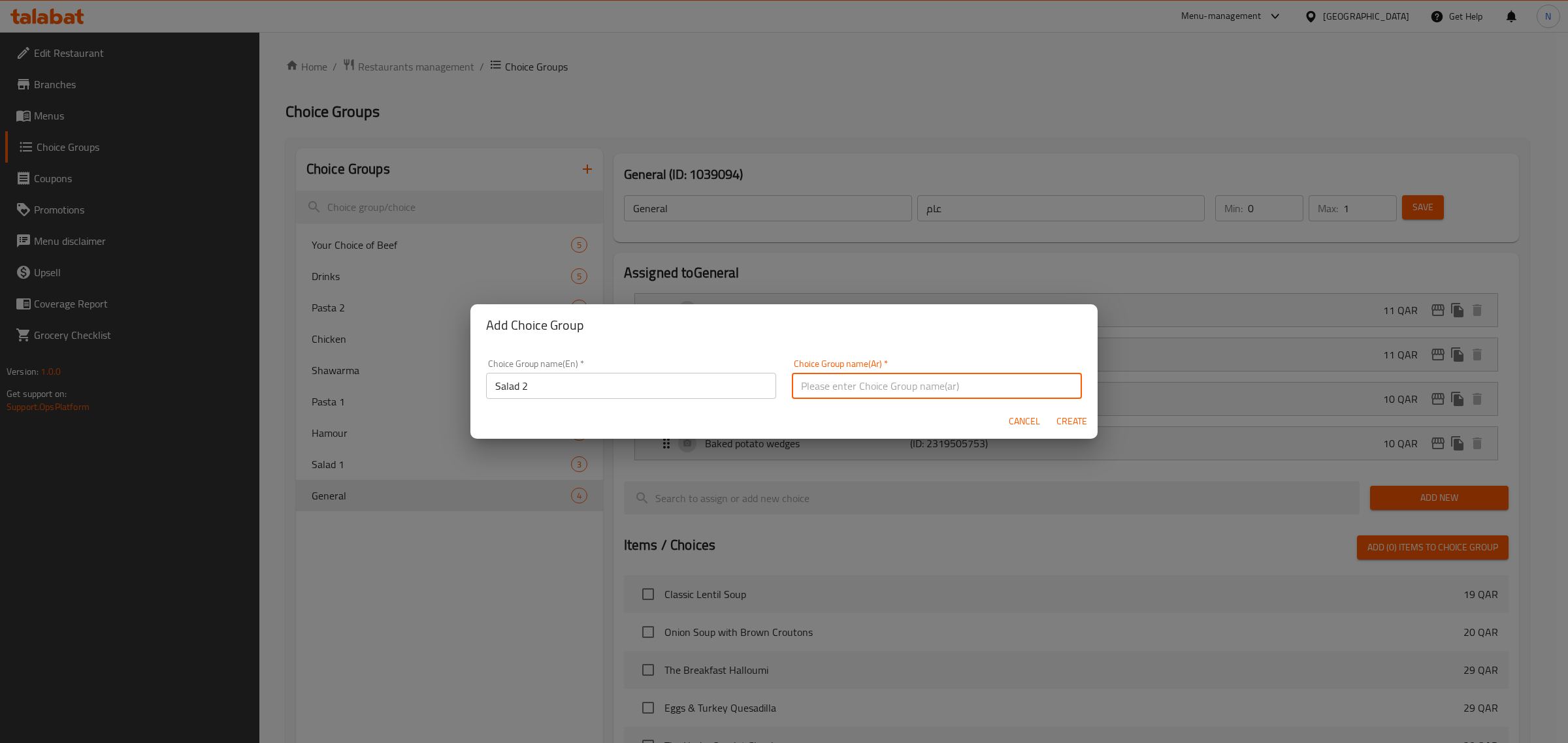
paste input "سلطة 2"
type input "سلطة 2"
click at [1065, 422] on span "Create" at bounding box center [1071, 422] width 31 height 16
type input "Salad 2"
type input "سلطة 2"
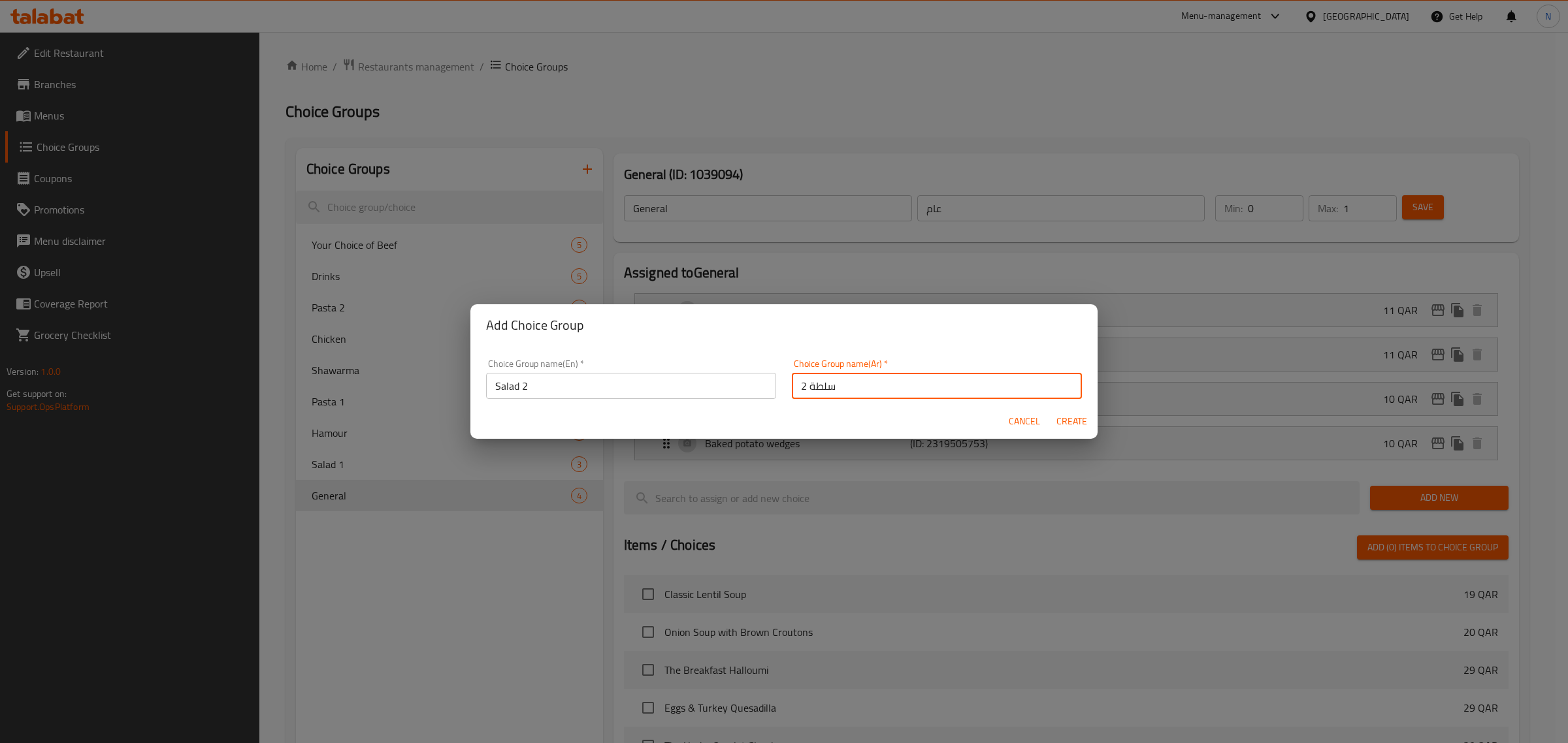
type input "0"
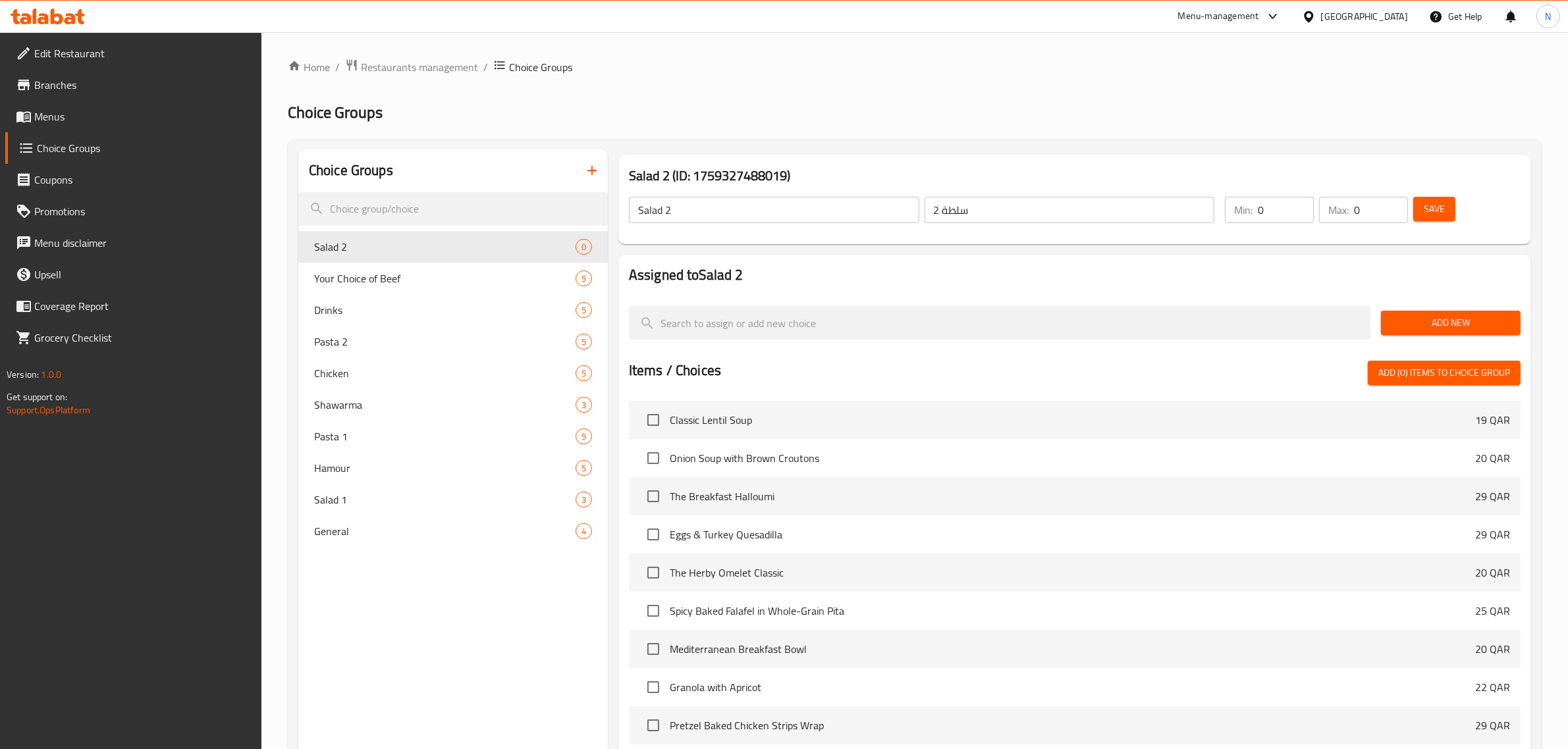
click at [1447, 321] on span "Add New" at bounding box center [1450, 323] width 119 height 16
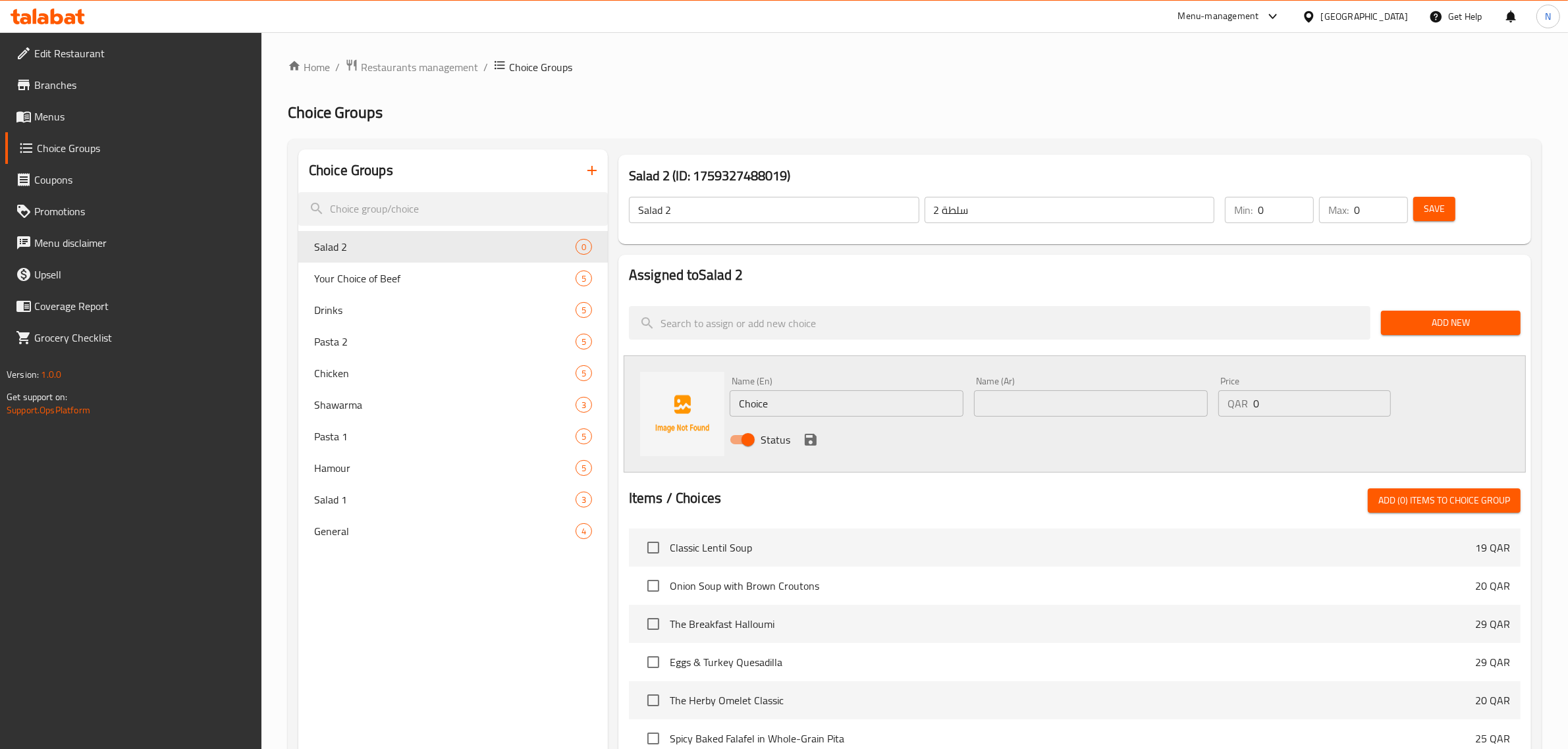
click at [755, 410] on input "Choice" at bounding box center [847, 404] width 234 height 26
paste input "Add 50g Crab"
type input "Add 50g Crab"
paste input "أضف 50 جرامًا من السلطعون"
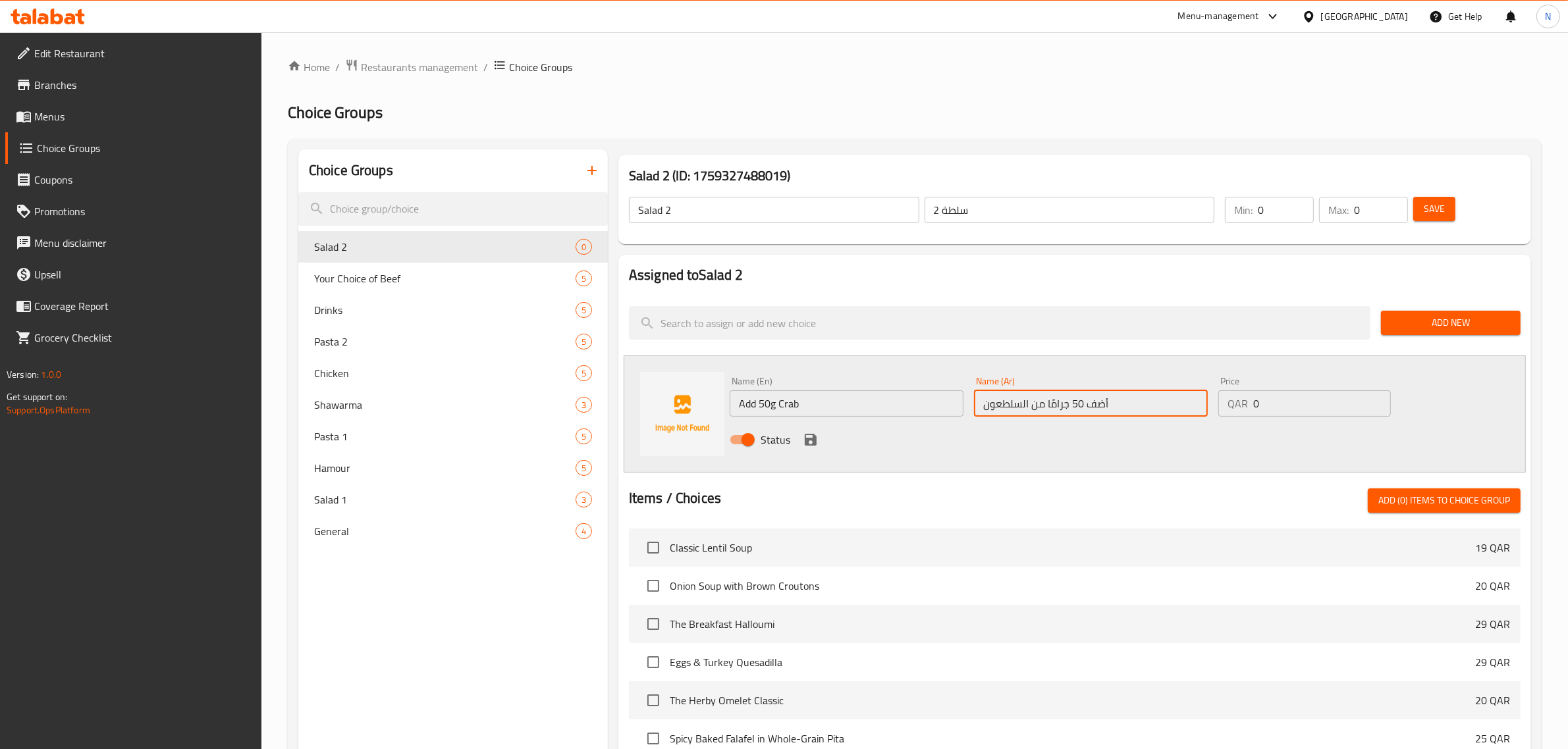
type input "أضف 50 جرامًا من السلطعون"
drag, startPoint x: 1209, startPoint y: 410, endPoint x: 1180, endPoint y: 410, distance: 29.0
click at [1180, 410] on div "Name (En) Add 50g Crab Name (En) Name (Ar) أضف 50 جرامًا من السلطعون Name (Ar) …" at bounding box center [1091, 414] width 733 height 86
type input "8"
click at [812, 436] on icon "save" at bounding box center [810, 440] width 12 height 12
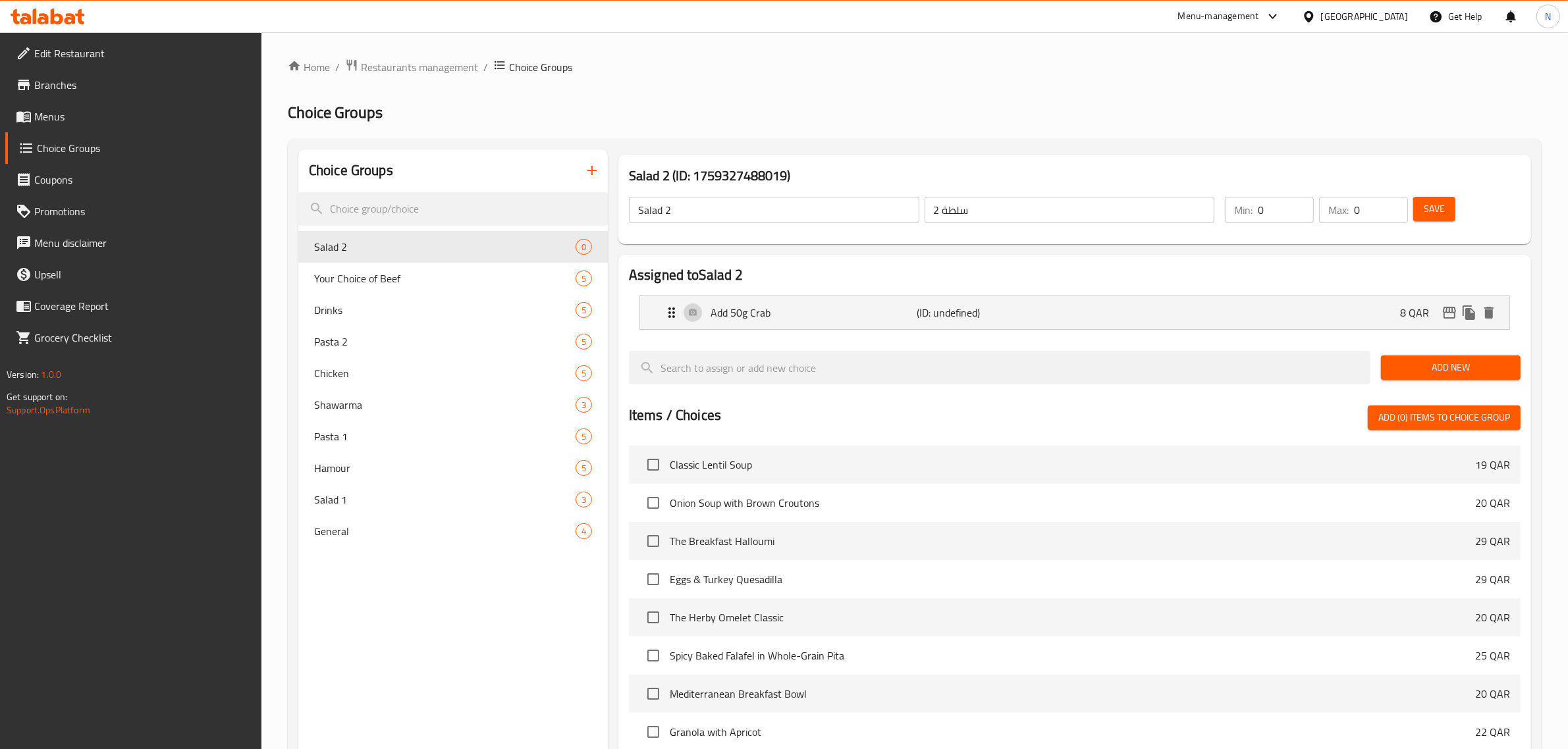
click at [1479, 376] on span "Add New" at bounding box center [1450, 367] width 119 height 16
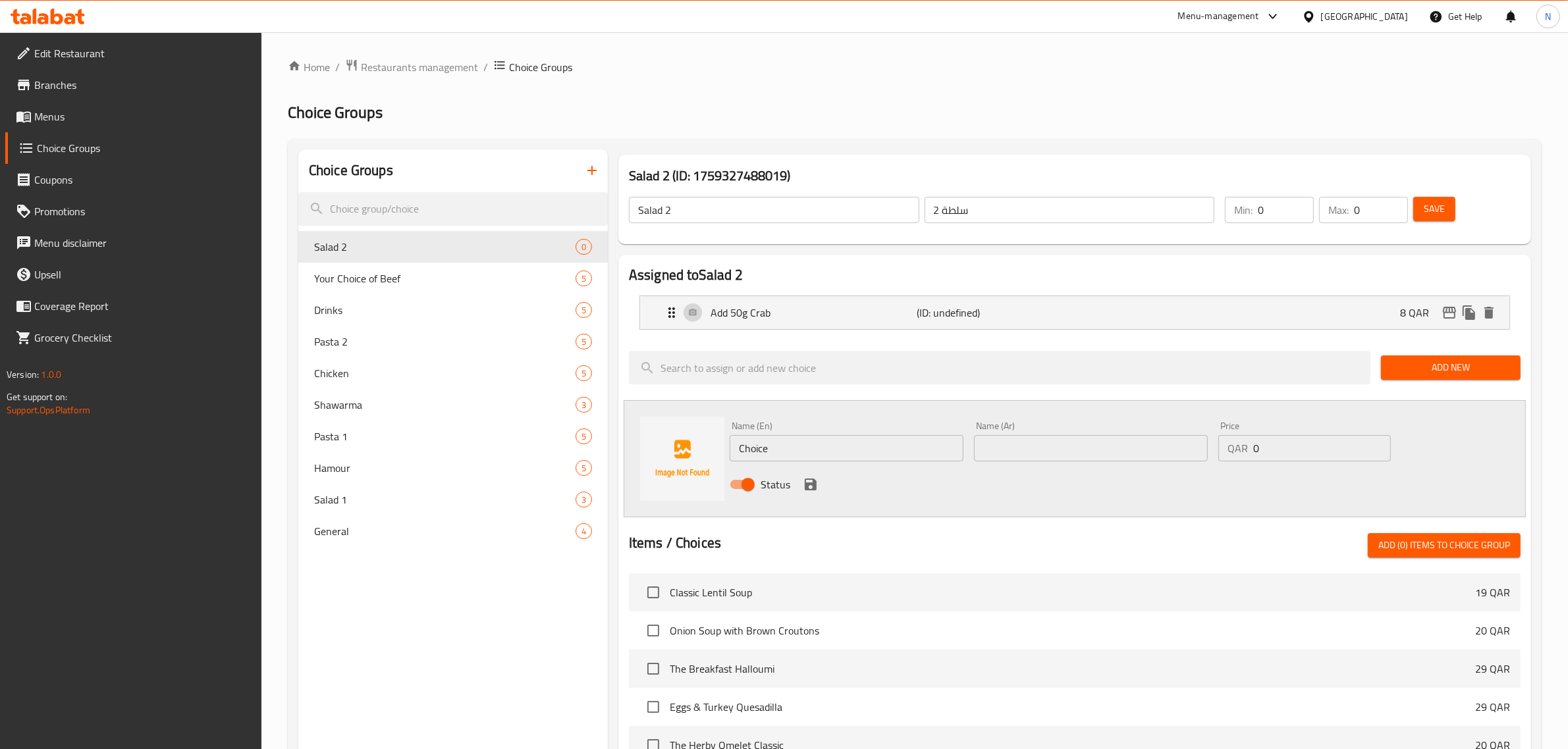
click at [765, 446] on input "Choice" at bounding box center [847, 448] width 234 height 26
paste input "Veggie Platter"
type input "Veggie Platter"
paste input "طبق خضار"
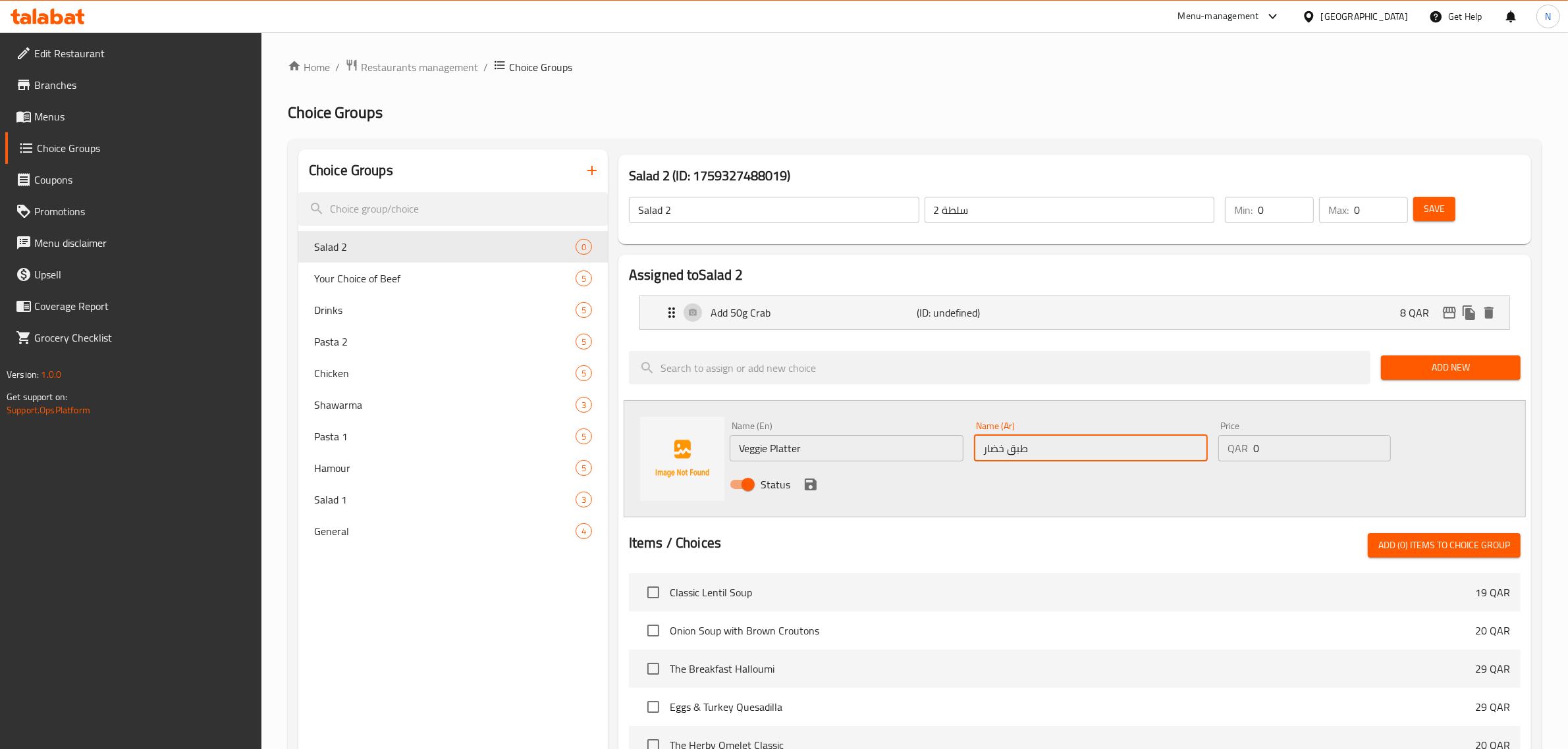
type input "طبق خضار"
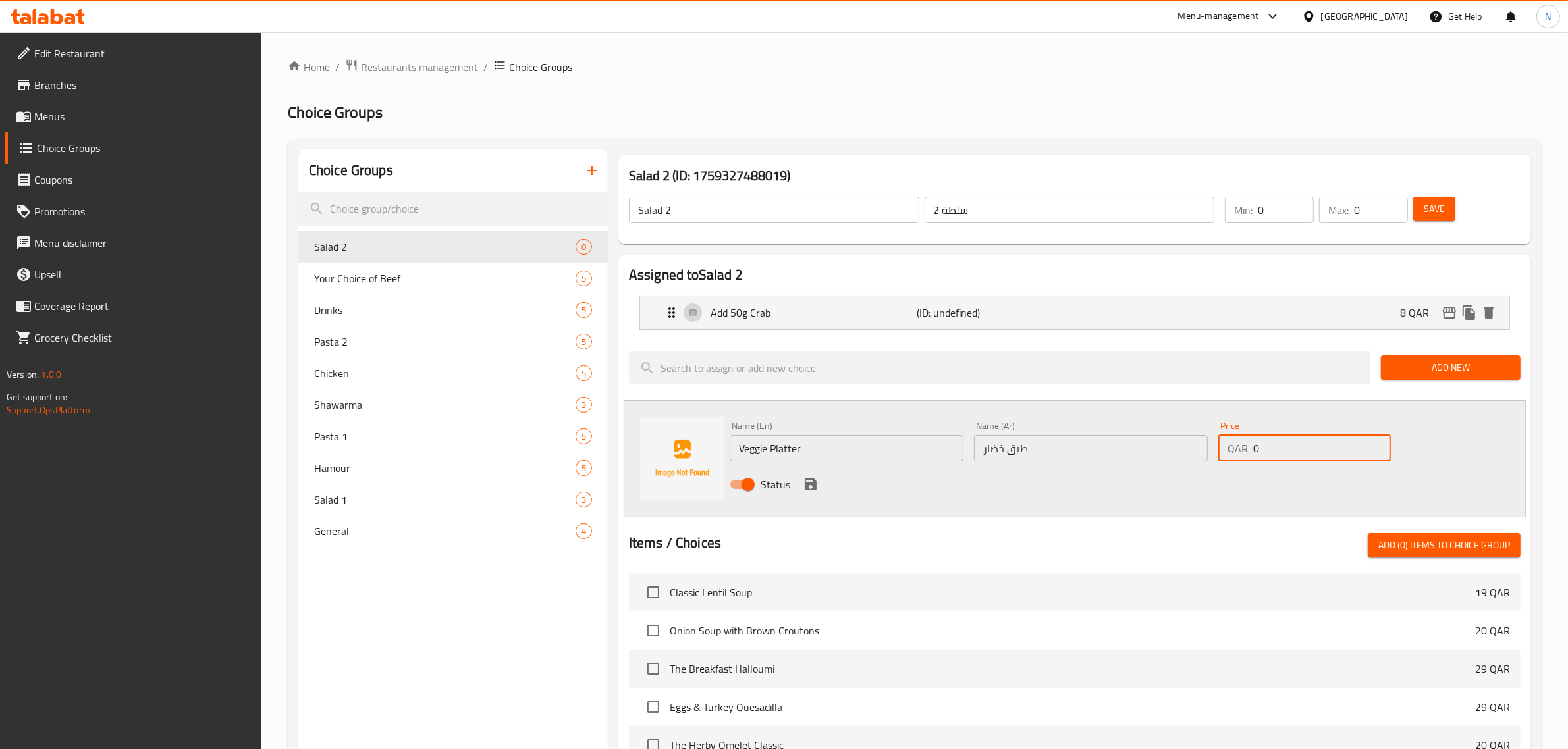
drag, startPoint x: 1273, startPoint y: 453, endPoint x: 1199, endPoint y: 455, distance: 74.0
click at [1199, 455] on div "Name (En) Veggie Platter Name (En) Name (Ar) طبق خضار Name (Ar) Price QAR 0 Pri…" at bounding box center [1091, 459] width 733 height 86
type input "11"
click at [803, 482] on icon "save" at bounding box center [810, 484] width 15 height 15
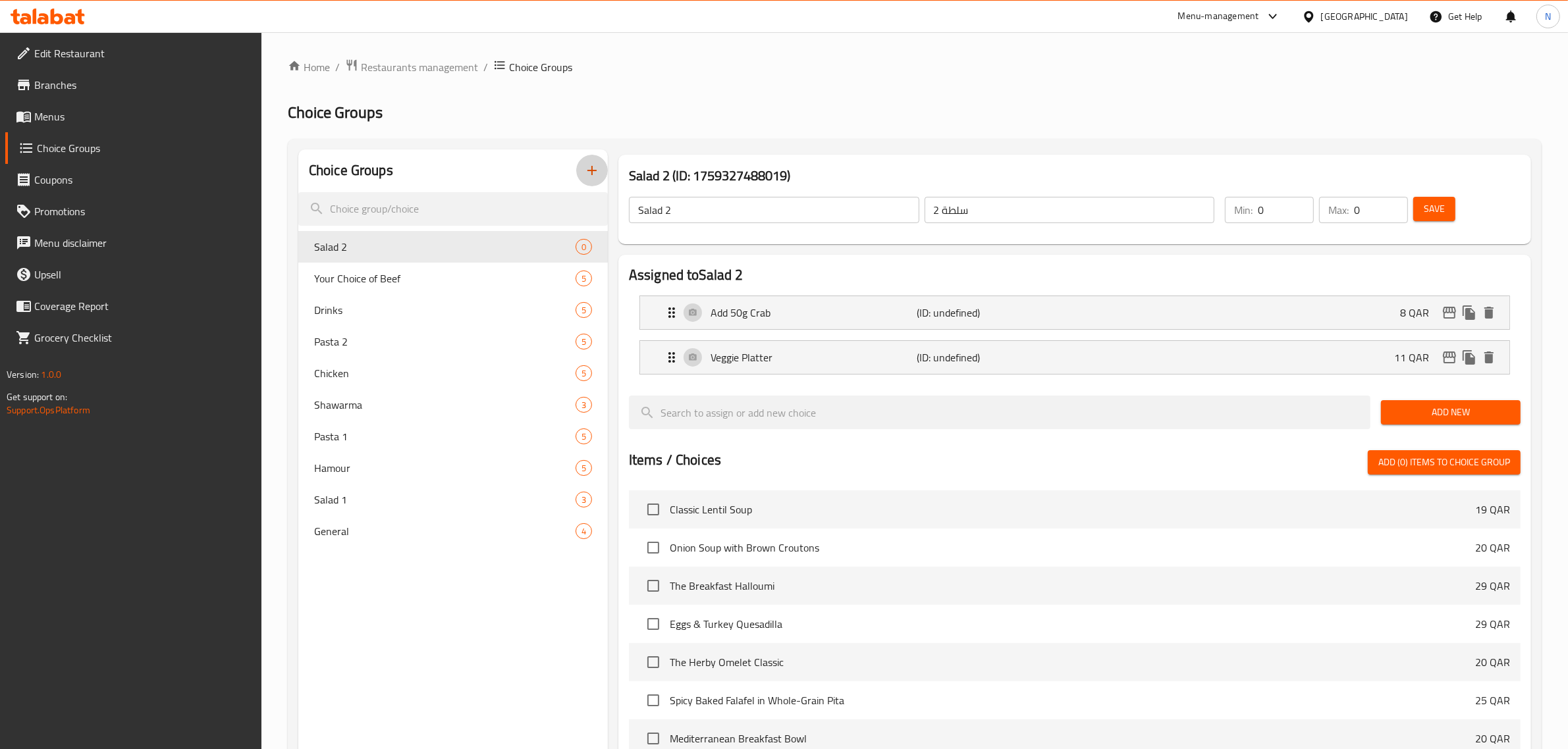
click at [594, 160] on button "button" at bounding box center [591, 170] width 32 height 32
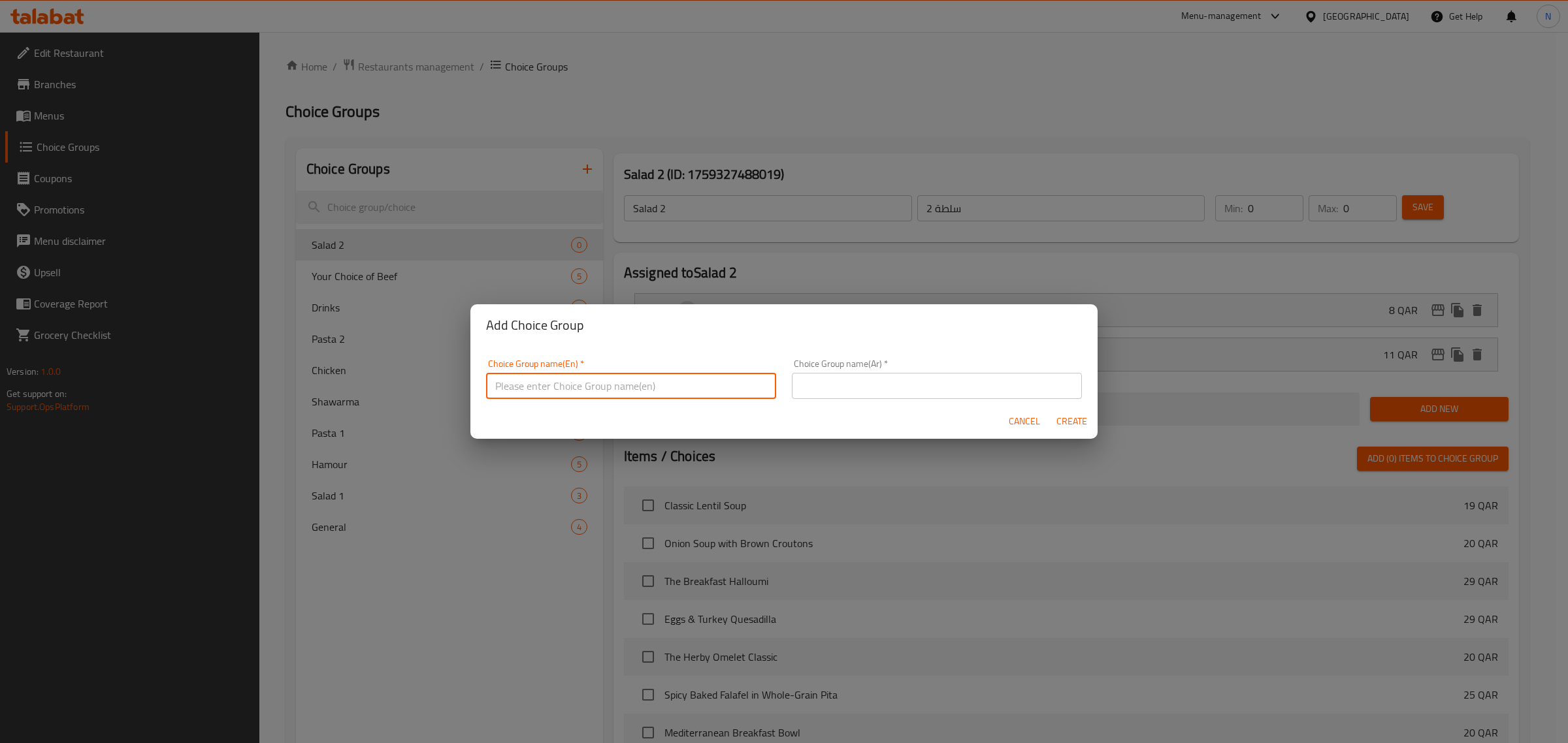
click at [602, 379] on input "text" at bounding box center [631, 386] width 290 height 26
click at [529, 385] on input "Pasta 3" at bounding box center [631, 386] width 290 height 26
type input "Pasta 3"
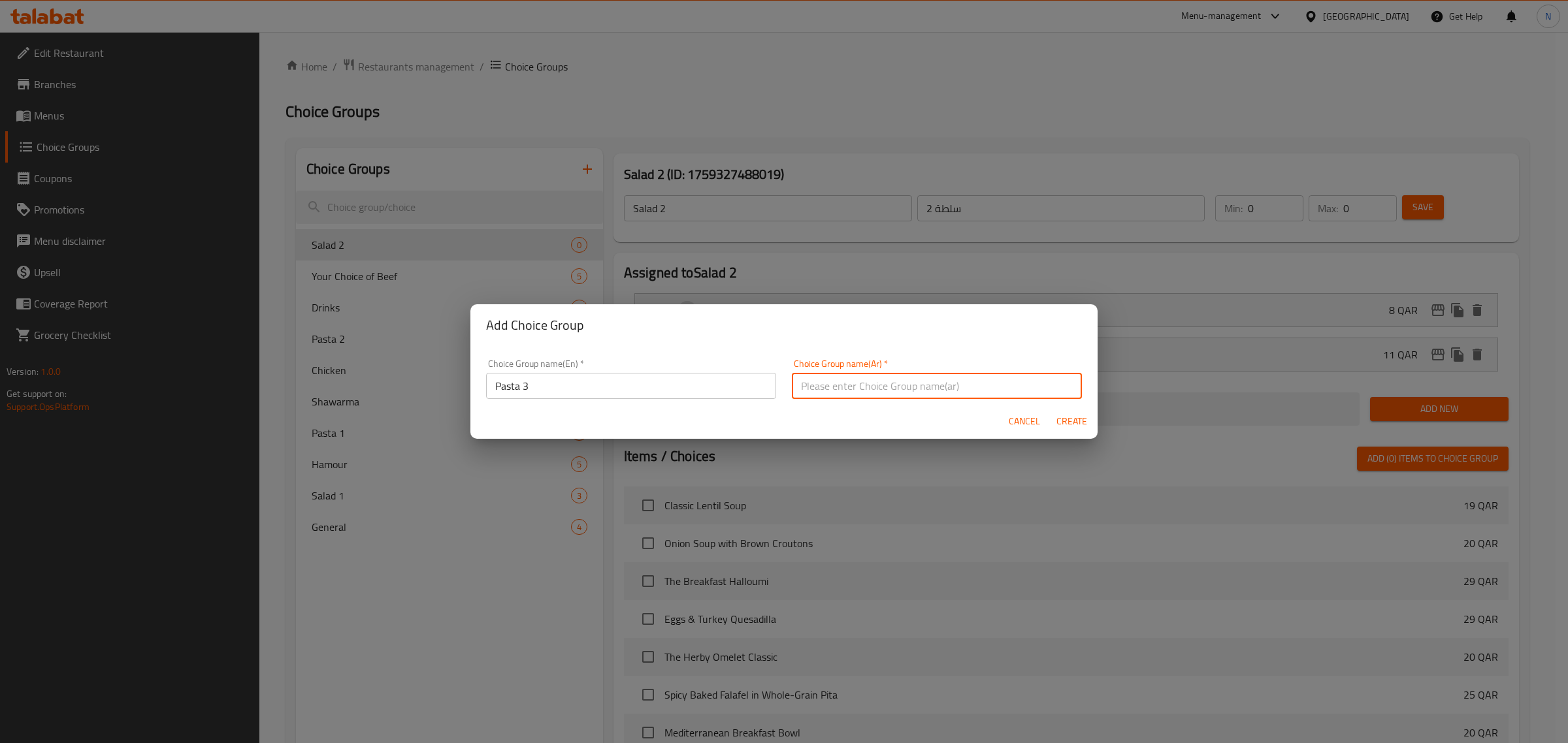
paste input "المعكرونة 3"
type input "المعكرونة 3"
click at [1065, 419] on span "Create" at bounding box center [1071, 422] width 31 height 16
type input "Pasta 3"
type input "المعكرونة 3"
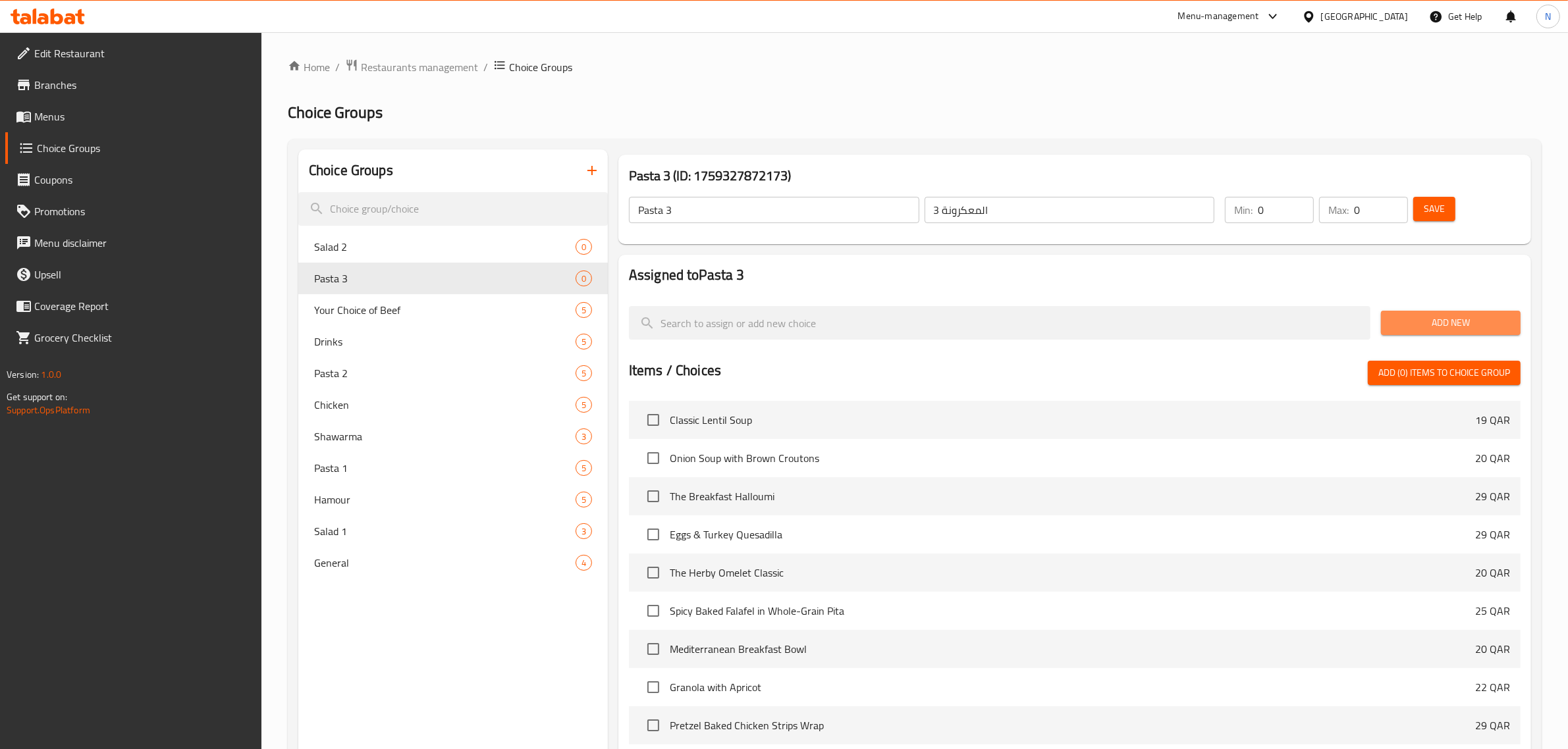
click at [1430, 328] on span "Add New" at bounding box center [1450, 323] width 119 height 16
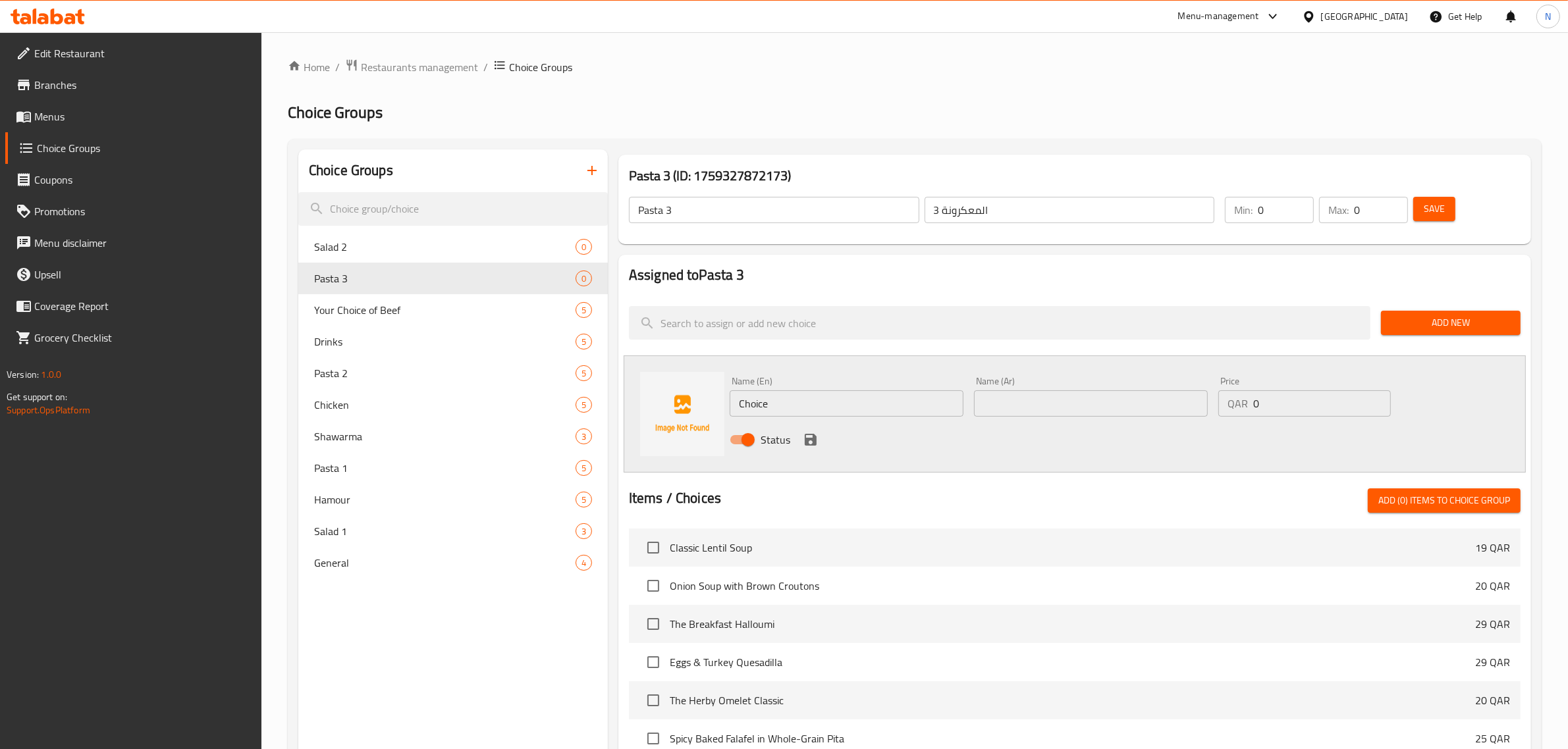
click at [1016, 400] on input "text" at bounding box center [1091, 404] width 234 height 26
paste input "أضف 50 جرامًا من مكعبات الدجاج"
type input "أضف 50 جرامًا من مكعبات الدجاج"
click at [744, 406] on input "Choice" at bounding box center [847, 404] width 234 height 26
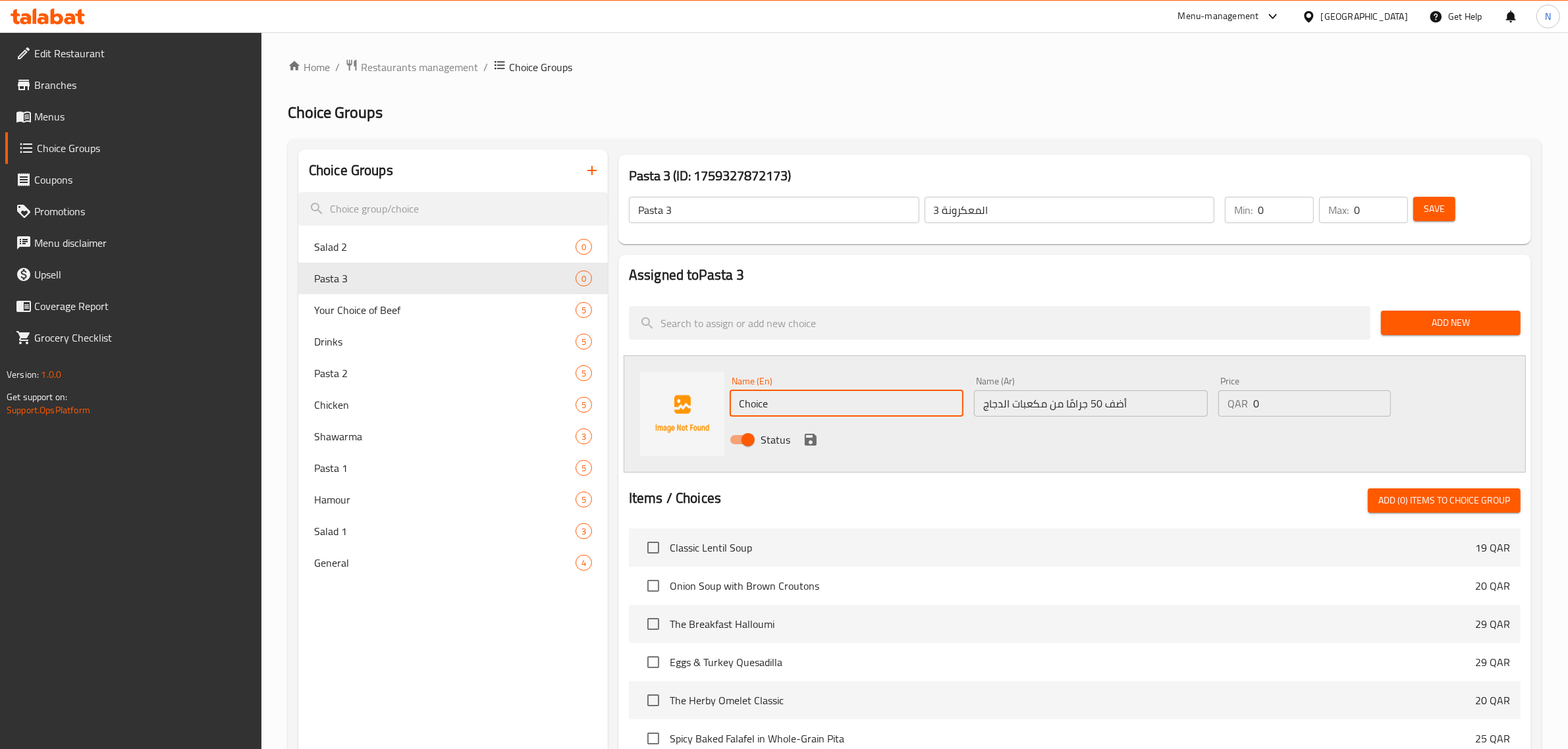
paste input "Add 50g Chicken Cubes"
type input "Add 50g Chicken Cubes"
click at [1377, 395] on input "1" at bounding box center [1322, 404] width 138 height 26
click at [1377, 395] on input "2" at bounding box center [1322, 404] width 138 height 26
click at [1377, 395] on input "3" at bounding box center [1322, 404] width 138 height 26
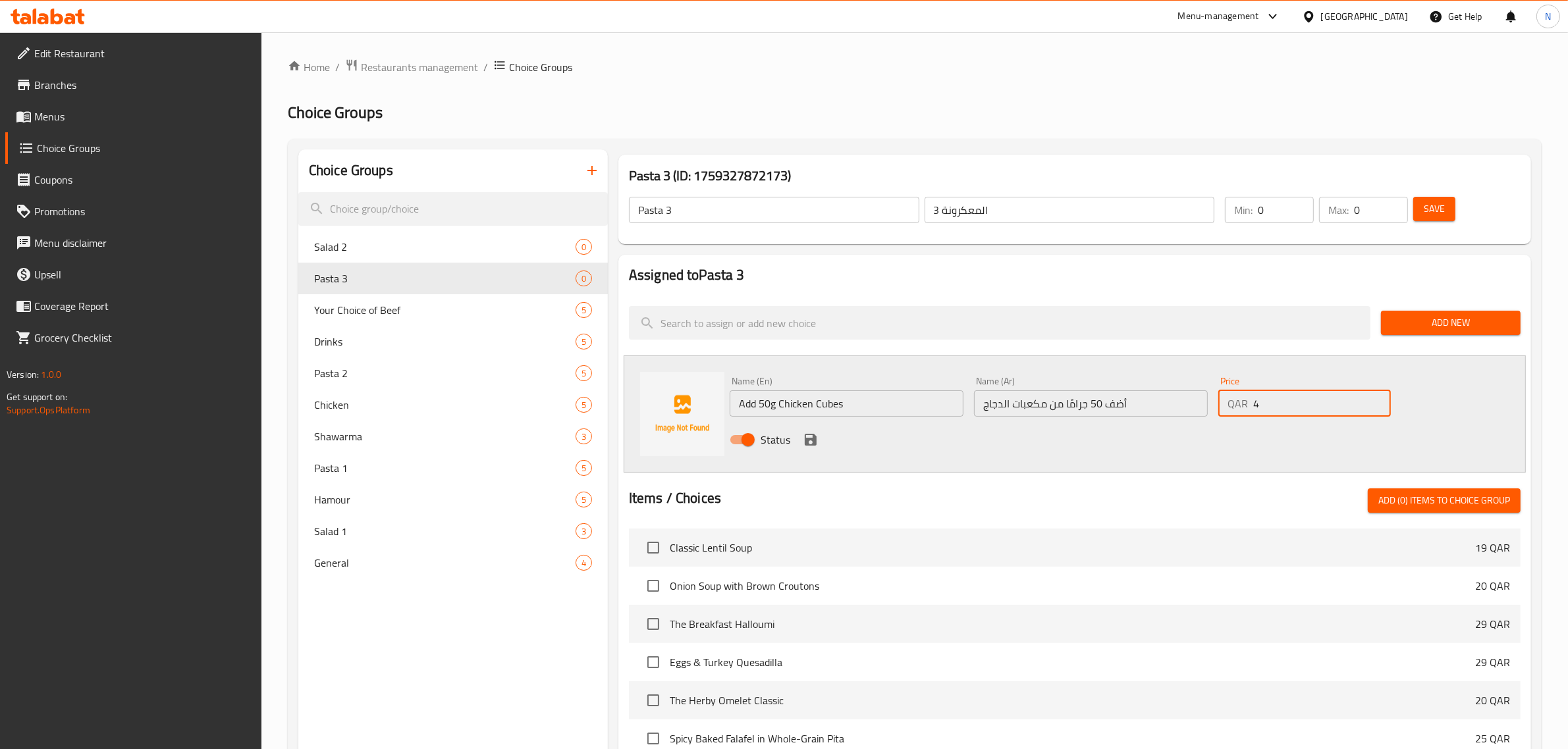
click at [1377, 395] on input "4" at bounding box center [1322, 404] width 138 height 26
click at [1377, 395] on input "6" at bounding box center [1322, 404] width 138 height 26
click at [1377, 395] on input "7" at bounding box center [1322, 404] width 138 height 26
type input "6"
click at [1378, 410] on input "6" at bounding box center [1322, 404] width 138 height 26
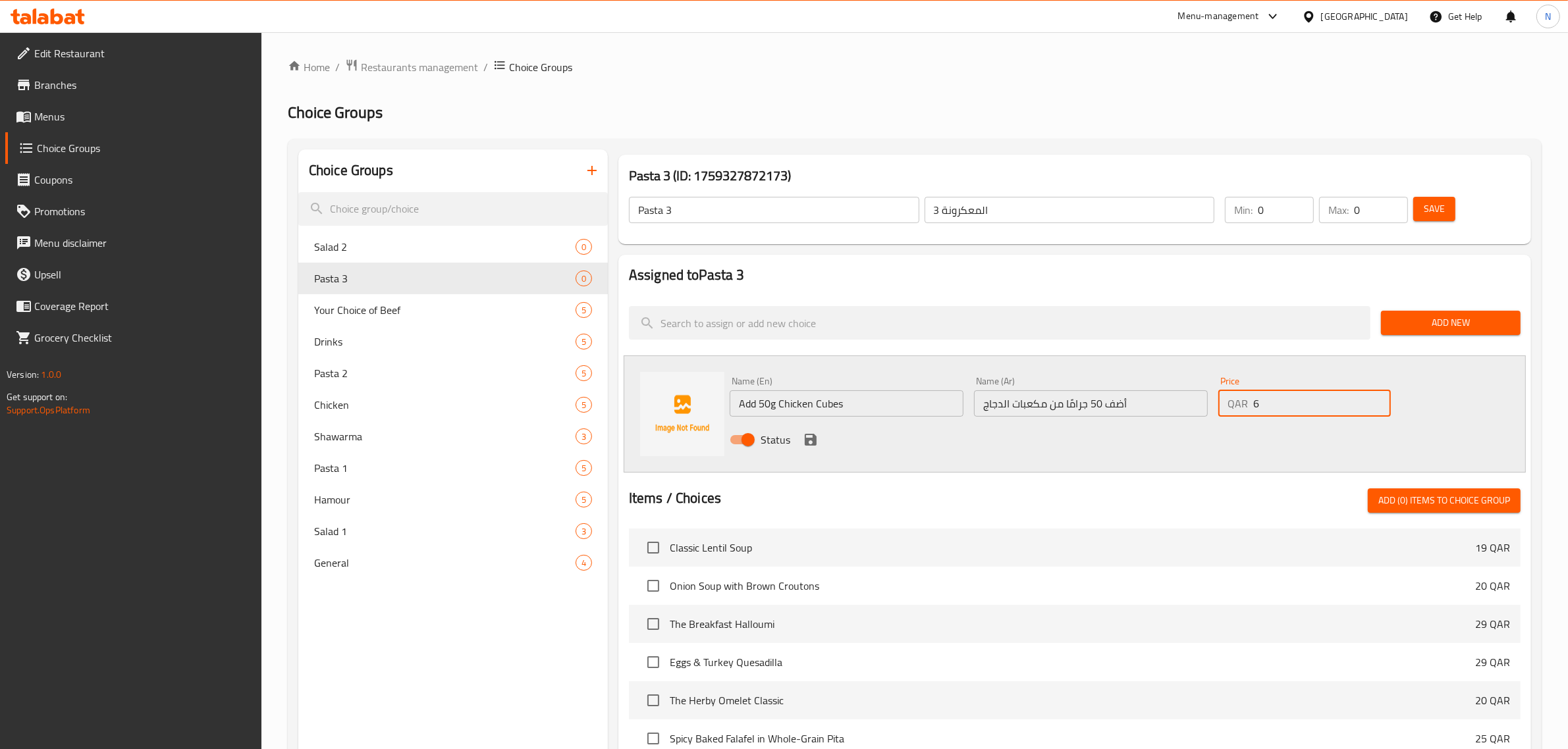
click at [813, 442] on icon "save" at bounding box center [810, 440] width 12 height 12
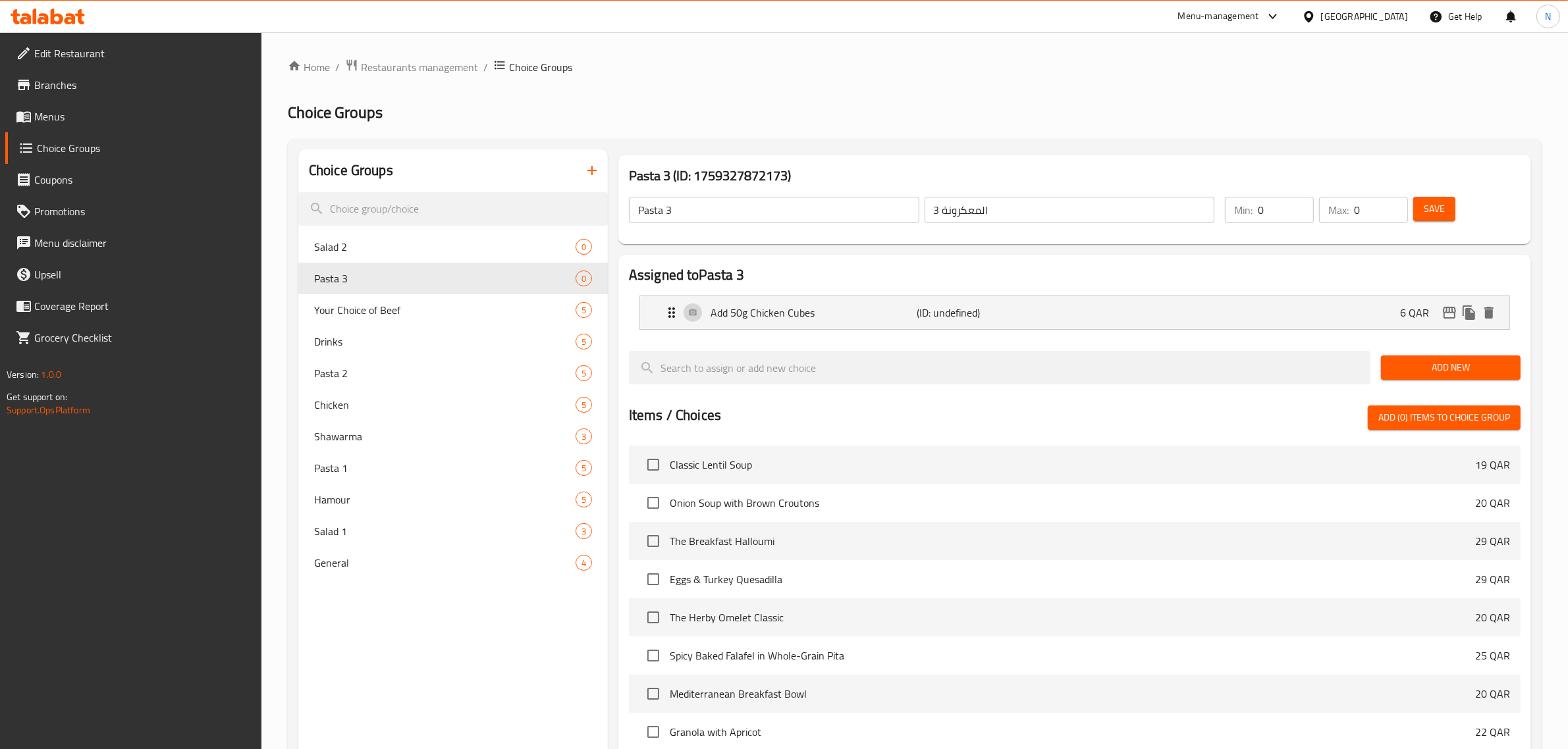
click at [1423, 377] on button "Add New" at bounding box center [1451, 367] width 140 height 24
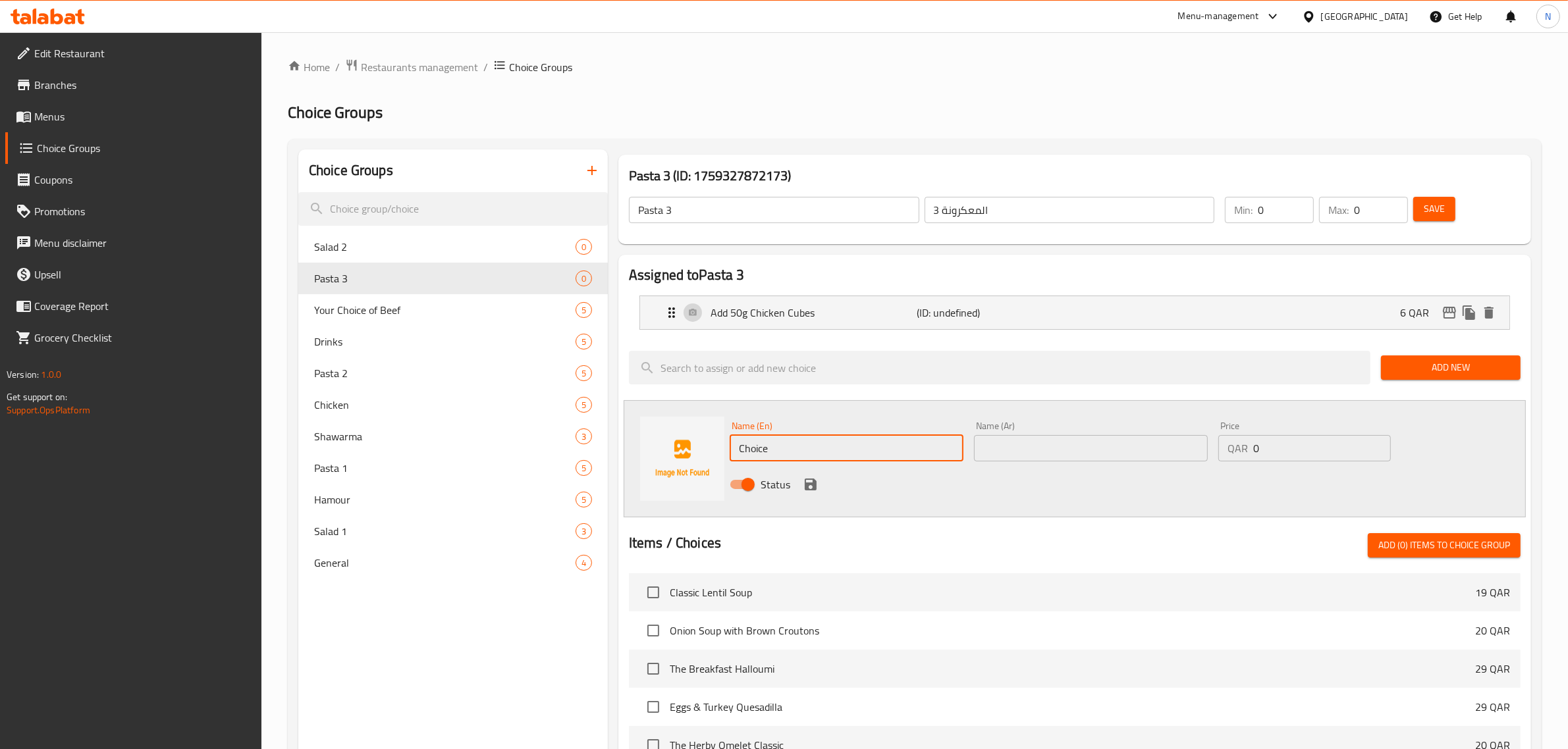
click at [755, 453] on input "Choice" at bounding box center [847, 448] width 234 height 26
paste input "Add 100g Chicken Cubes"
type input "Add 100g Chicken Cubes"
click at [1012, 451] on input "text" at bounding box center [1091, 448] width 234 height 26
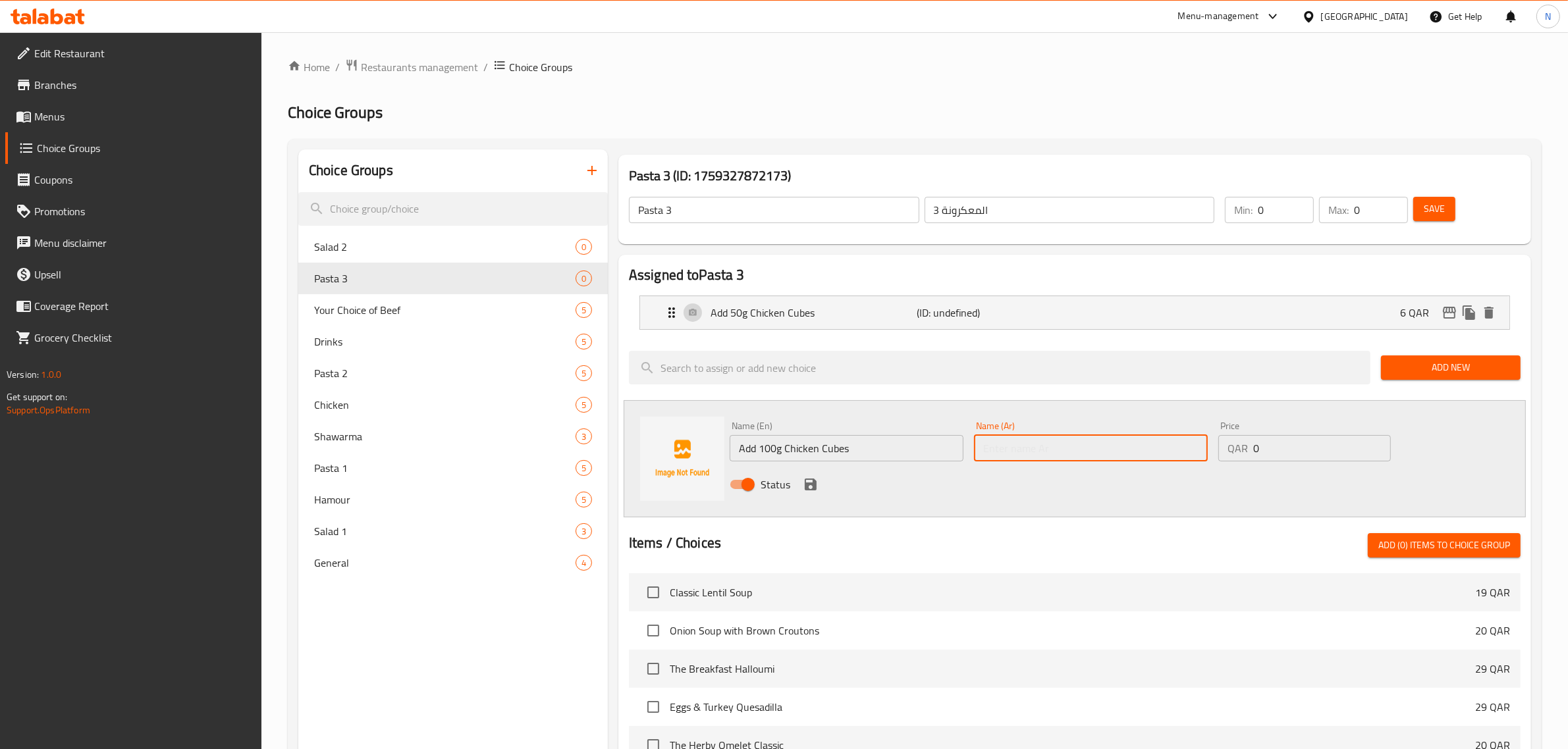
paste input "أضف 100 جرام من مكعبات الدجاج"
type input "أضف 100 جرام من مكعبات الدجاج"
click at [1378, 443] on input "1" at bounding box center [1322, 448] width 138 height 26
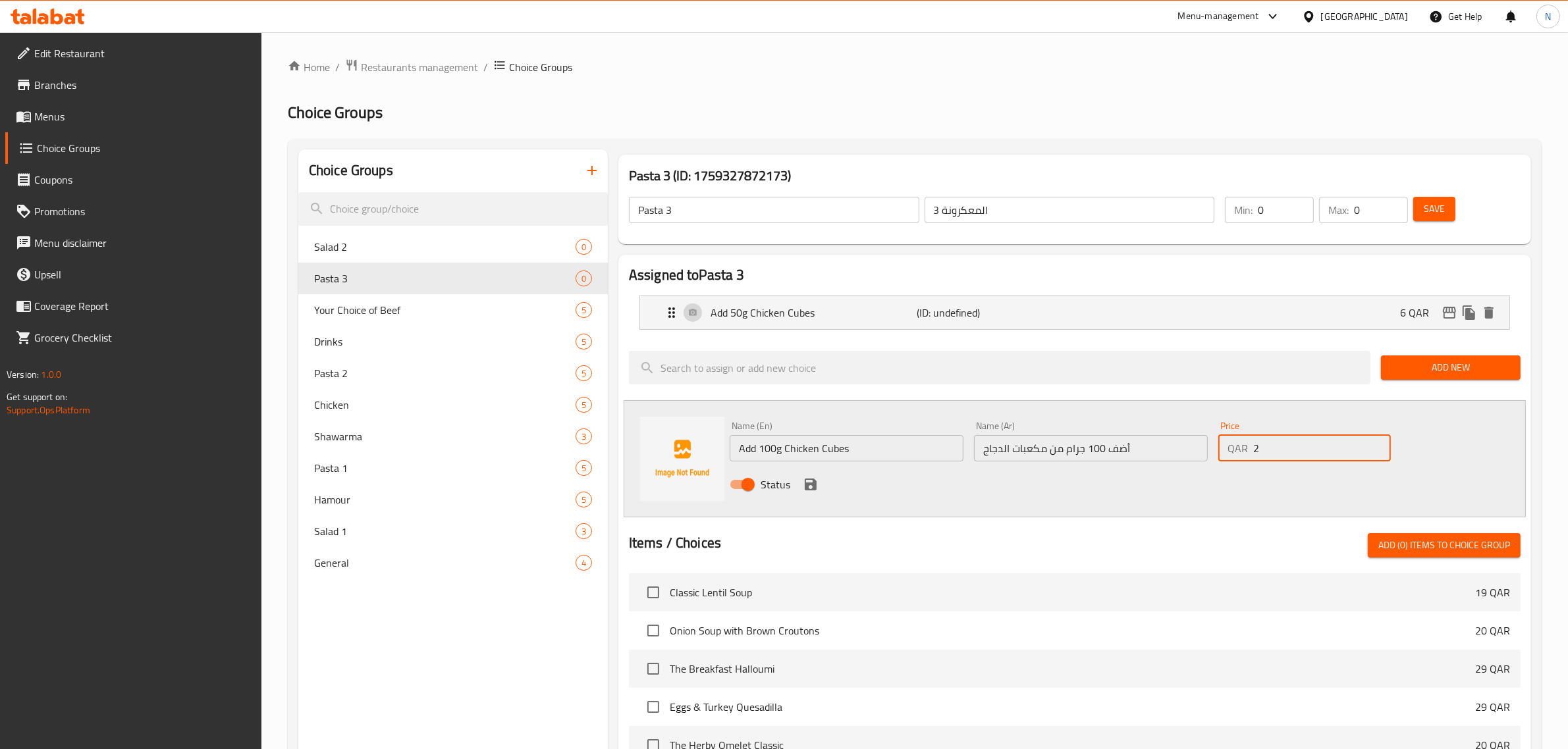
click at [1378, 443] on input "2" at bounding box center [1322, 448] width 138 height 26
click at [1378, 443] on input "3" at bounding box center [1322, 448] width 138 height 26
click at [1378, 443] on input "4" at bounding box center [1322, 448] width 138 height 26
click at [1378, 443] on input "5" at bounding box center [1322, 448] width 138 height 26
click at [1378, 443] on input "6" at bounding box center [1322, 448] width 138 height 26
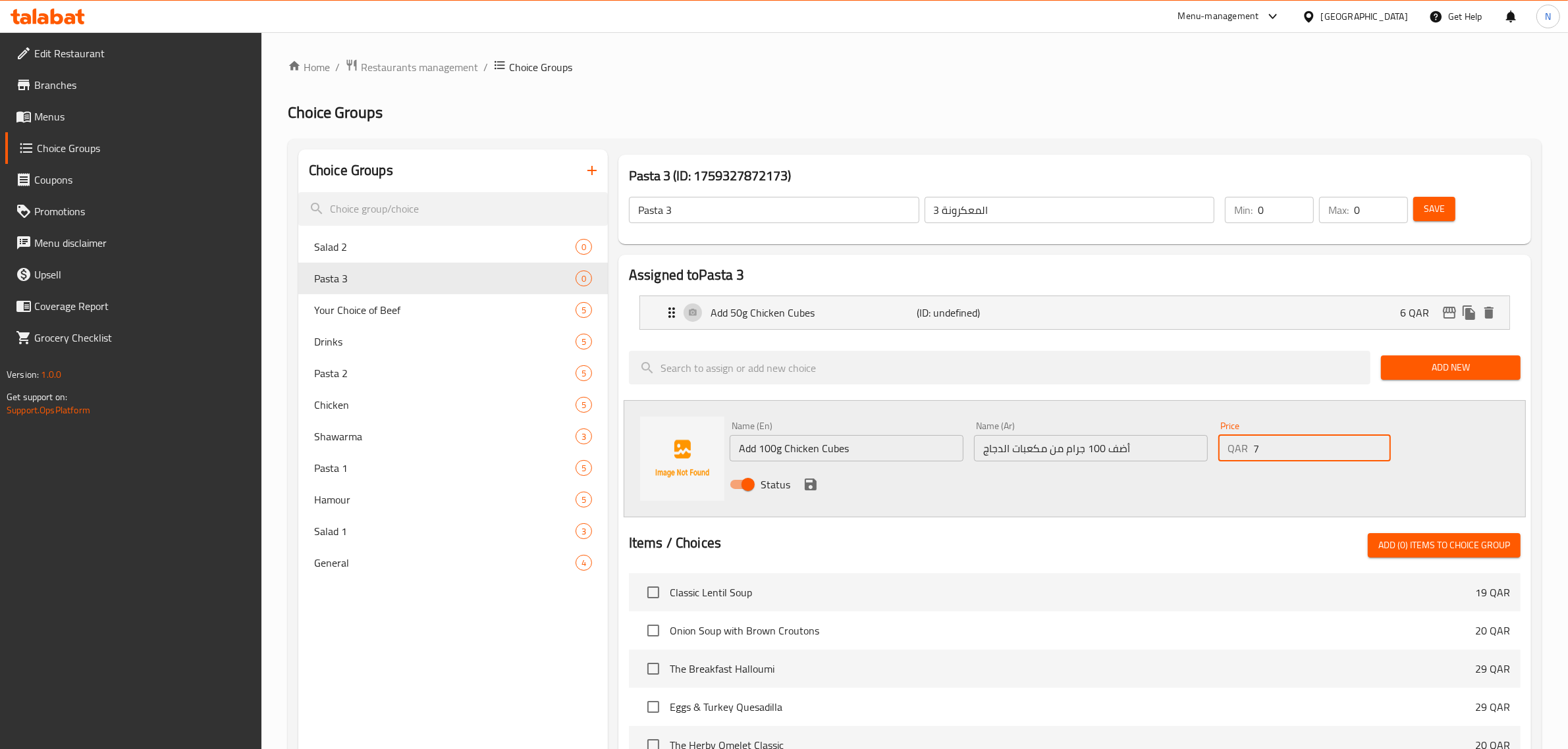
click at [1378, 443] on input "7" at bounding box center [1322, 448] width 138 height 26
click at [1378, 443] on input "8" at bounding box center [1322, 448] width 138 height 26
click at [1378, 443] on input "9" at bounding box center [1322, 448] width 138 height 26
type input "10"
click at [1378, 443] on input "10" at bounding box center [1322, 448] width 138 height 26
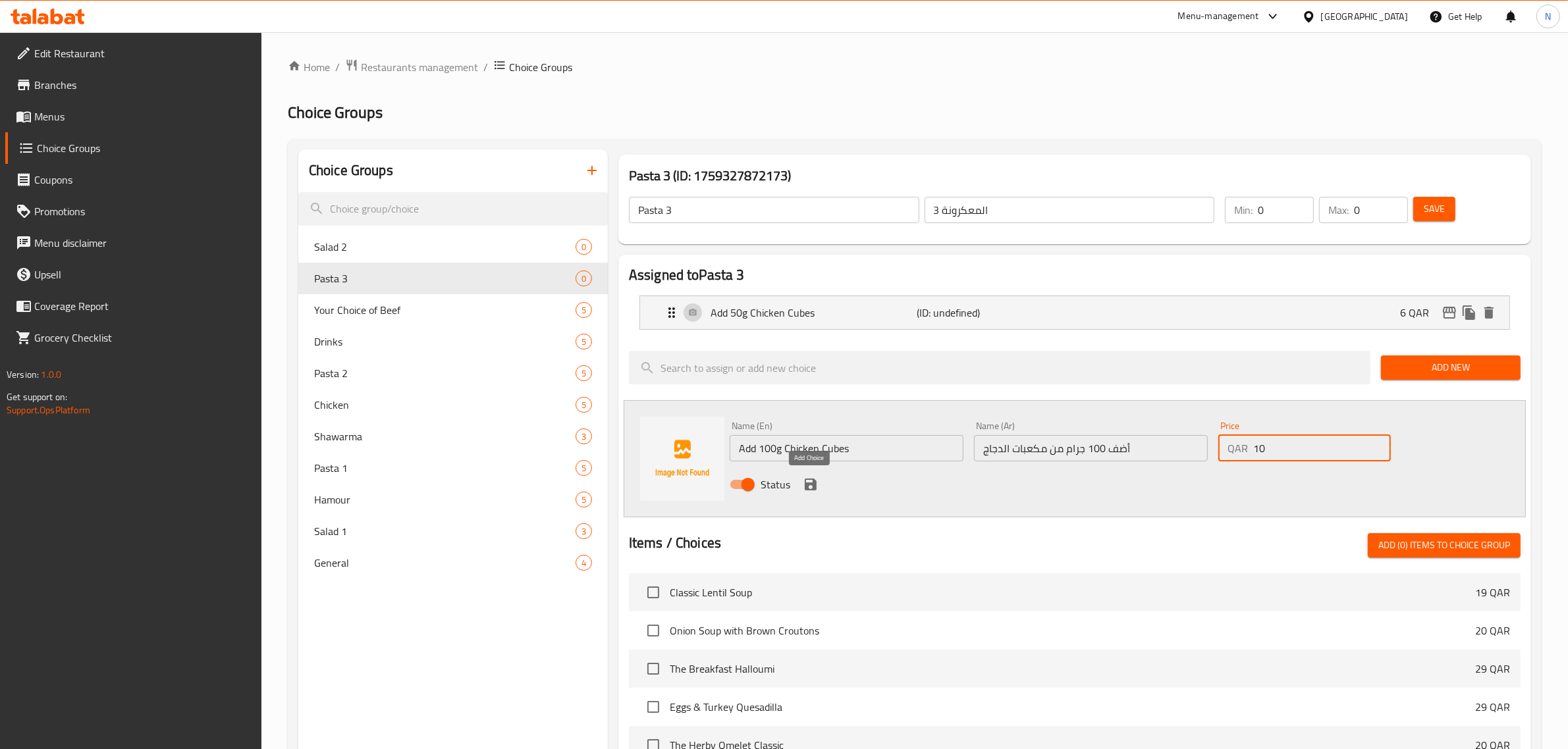
click at [813, 485] on icon "save" at bounding box center [810, 484] width 12 height 12
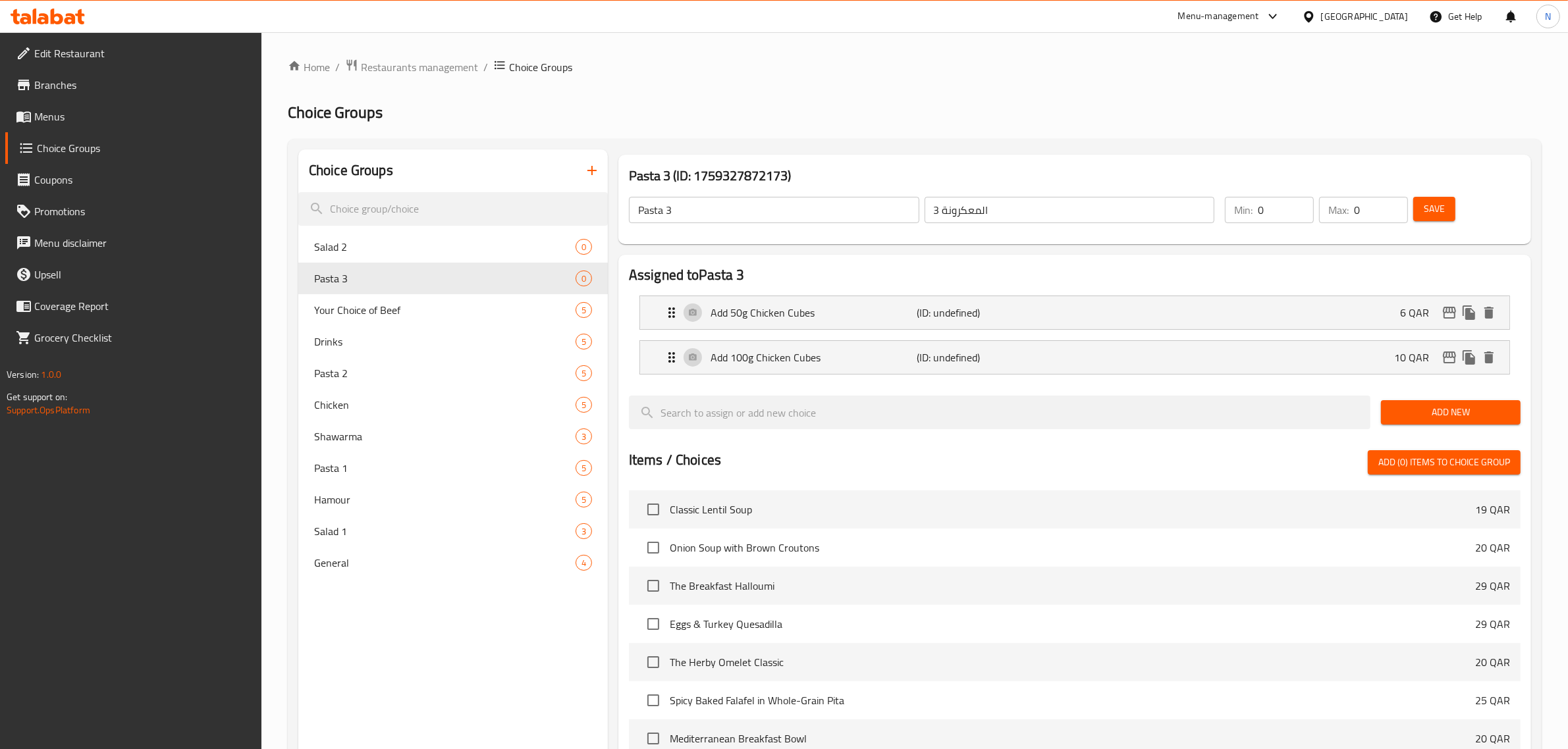
drag, startPoint x: 1412, startPoint y: 412, endPoint x: 1403, endPoint y: 412, distance: 9.0
click at [1412, 412] on span "Add New" at bounding box center [1450, 413] width 119 height 16
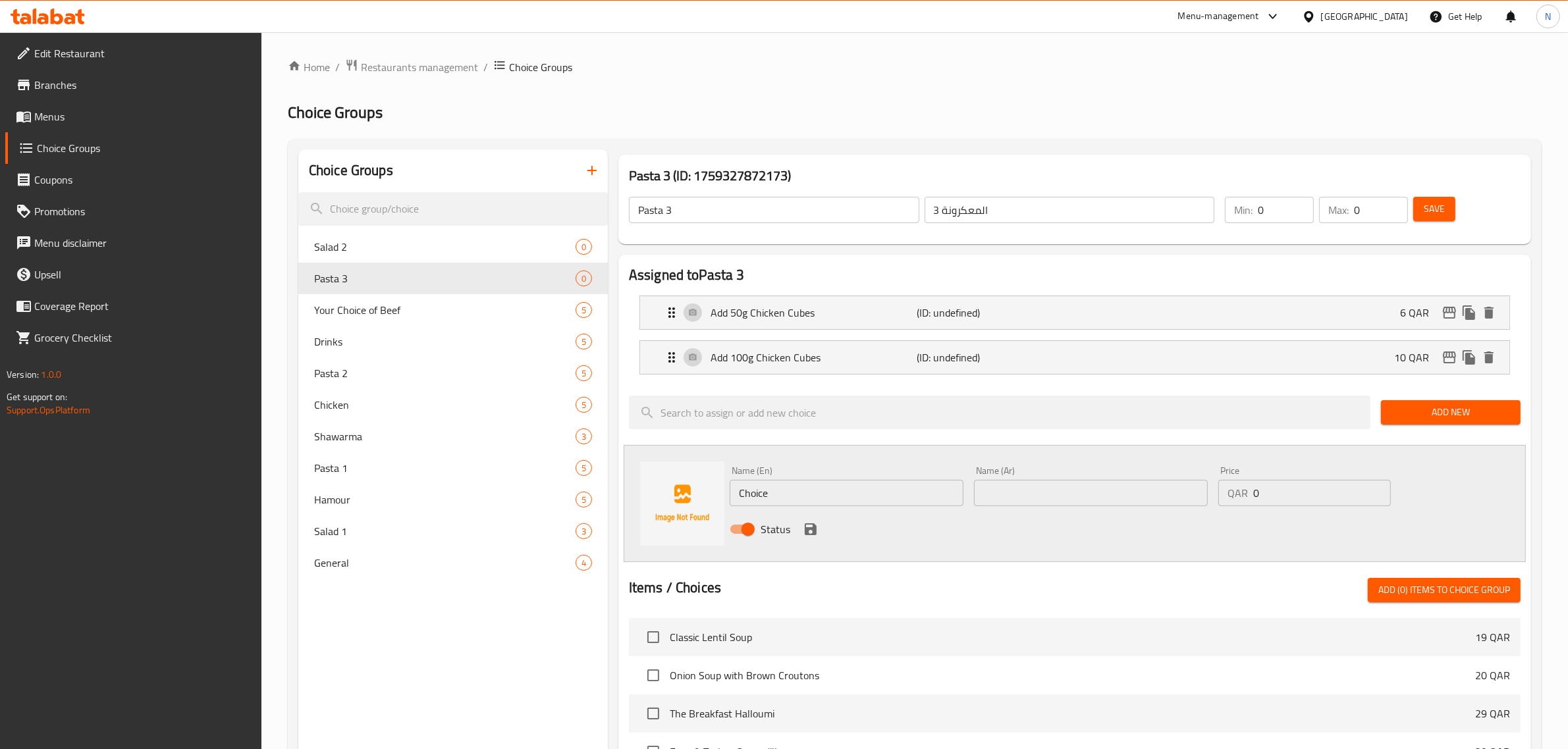
click at [780, 492] on input "Choice" at bounding box center [847, 492] width 234 height 26
paste input "Veggie Platter"
type input "Veggie Platter"
paste input "طبق خضار"
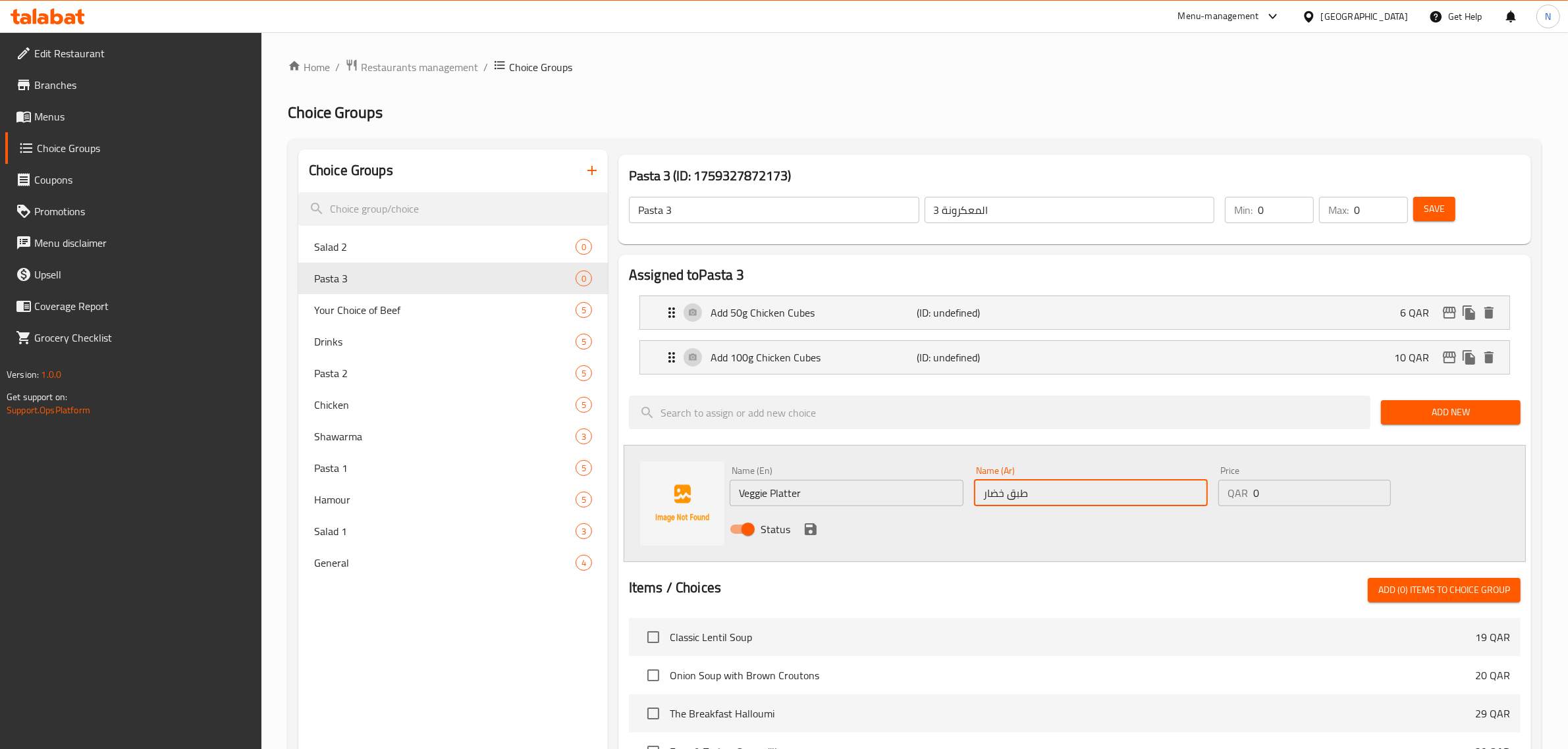
type input "طبق خضار"
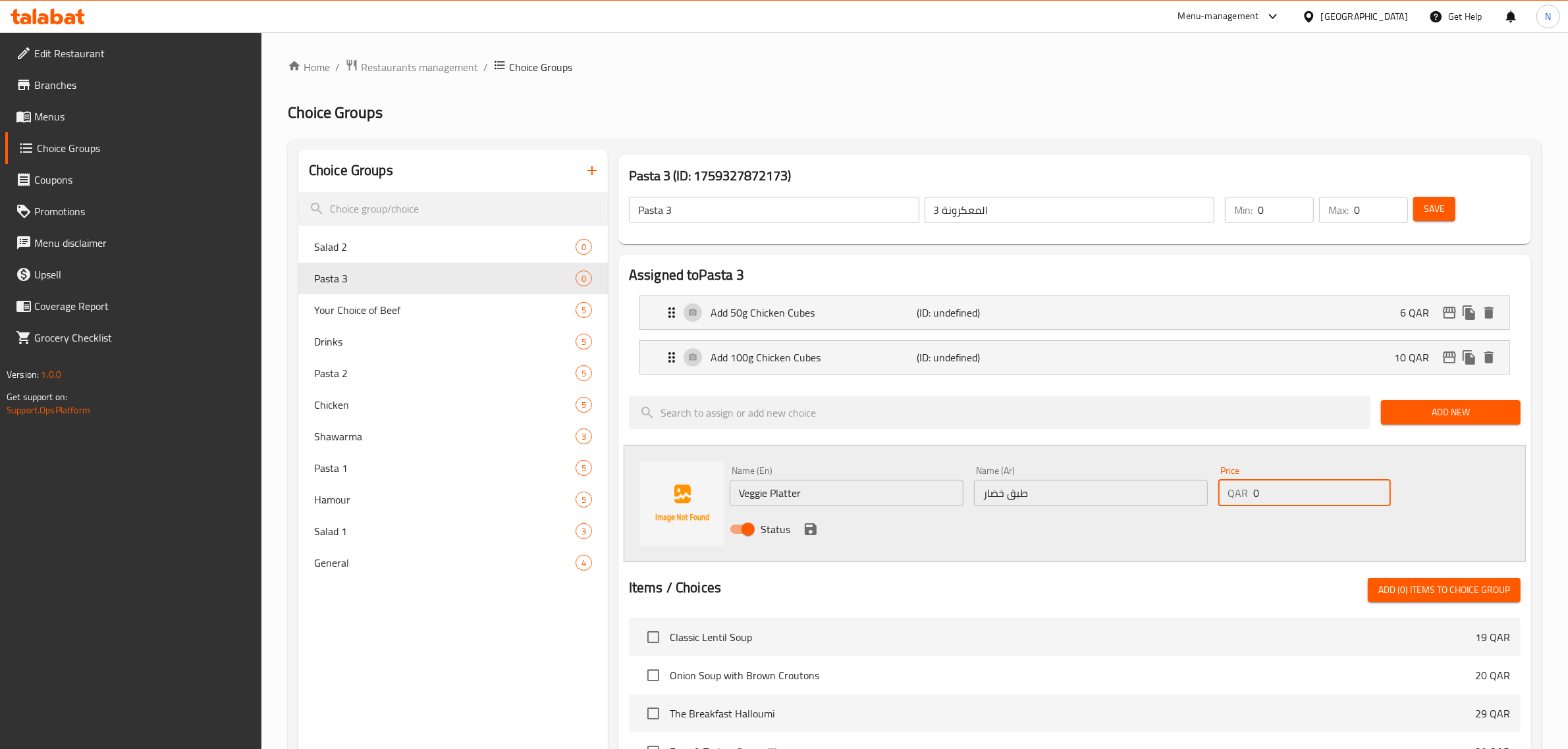
drag, startPoint x: 1285, startPoint y: 496, endPoint x: 1136, endPoint y: 484, distance: 149.5
click at [1136, 484] on div "Name (En) Veggie Platter Name (En) Name (Ar) طبق خضار Name (Ar) Price QAR 0 Pri…" at bounding box center [1091, 503] width 733 height 86
type input "11"
click at [806, 528] on icon "save" at bounding box center [810, 529] width 12 height 12
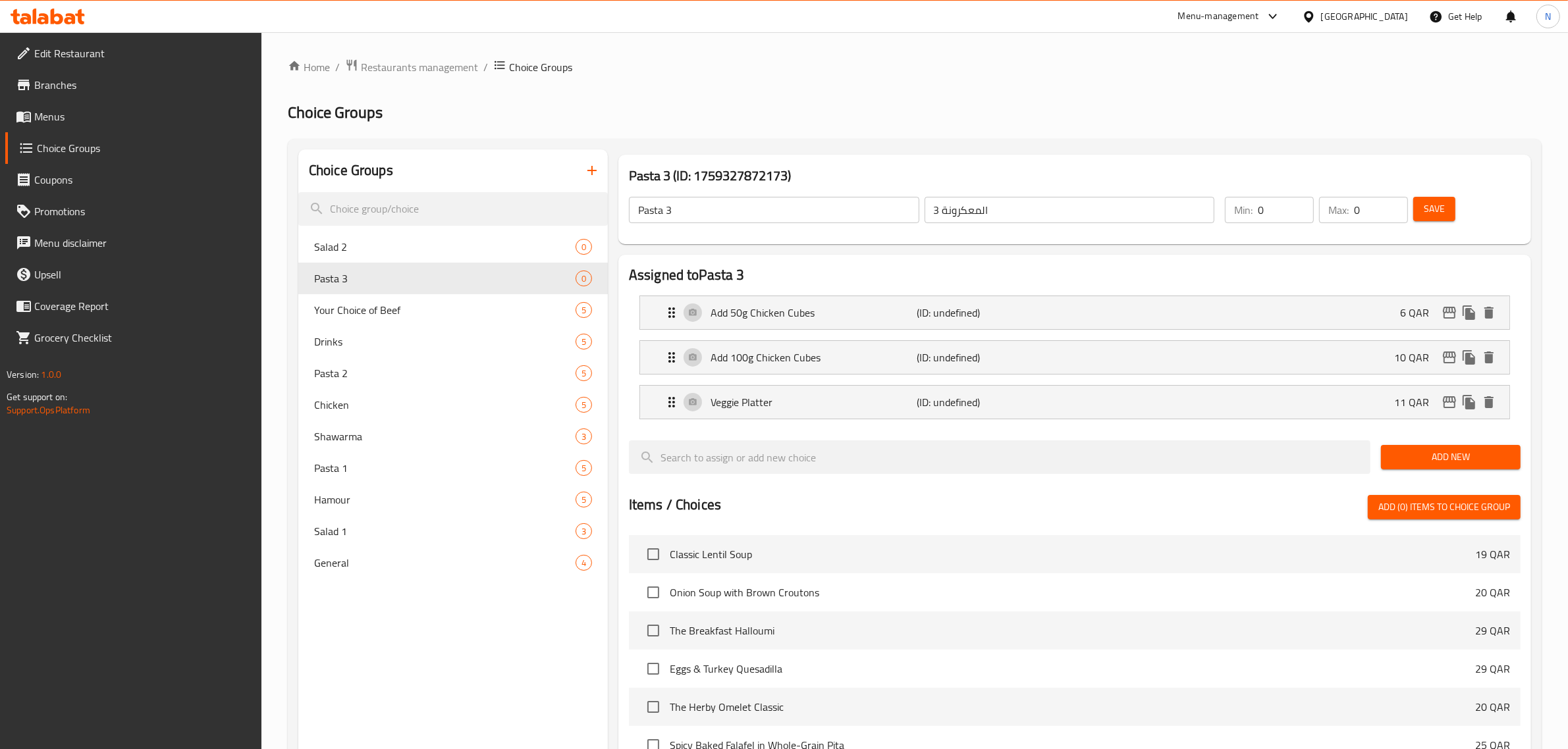
click at [1457, 461] on span "Add New" at bounding box center [1450, 457] width 119 height 16
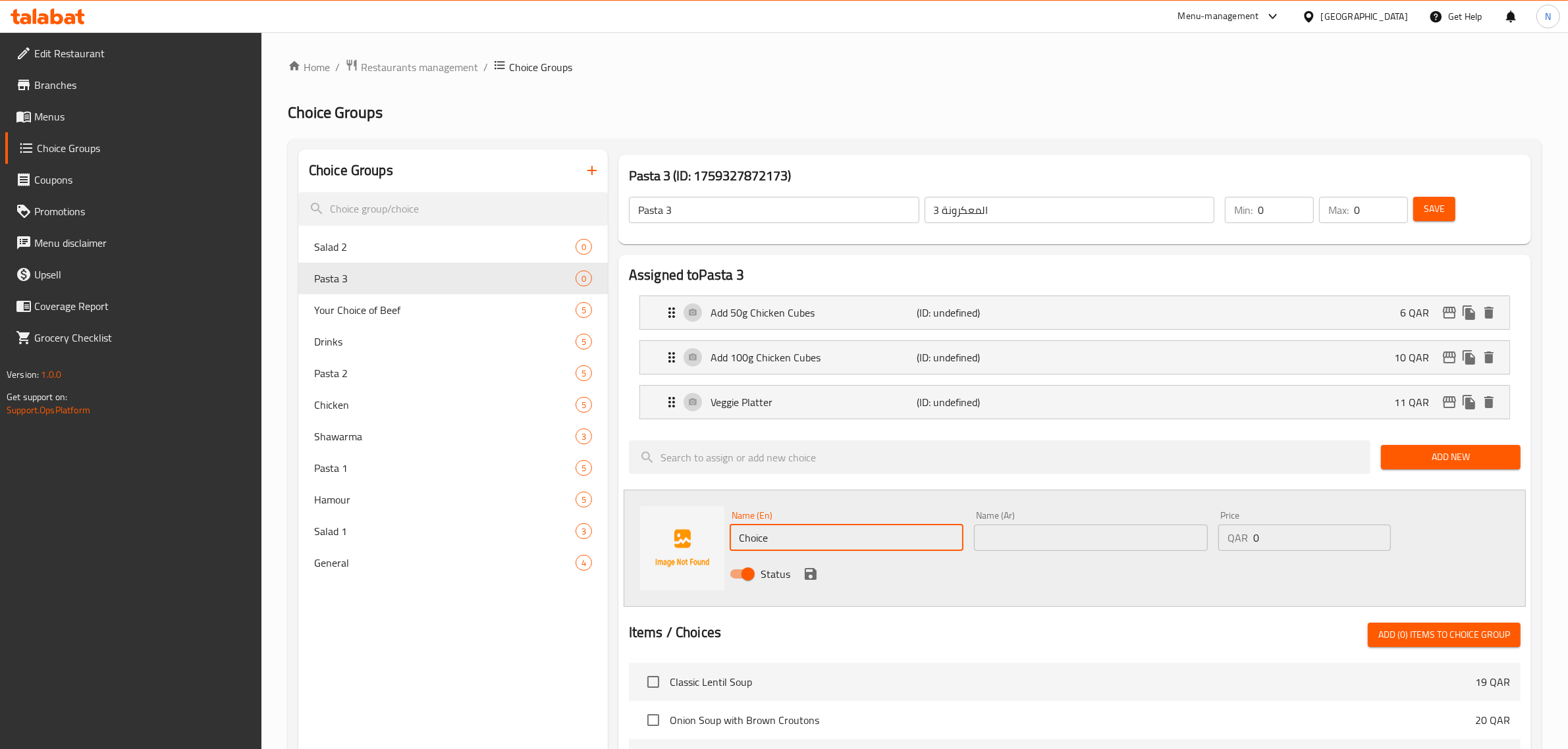
click at [738, 540] on input "Choice" at bounding box center [847, 538] width 234 height 26
paste input "Baked potato wedges"
type input "Baked potato wedges"
click at [1028, 544] on input "text" at bounding box center [1091, 538] width 234 height 26
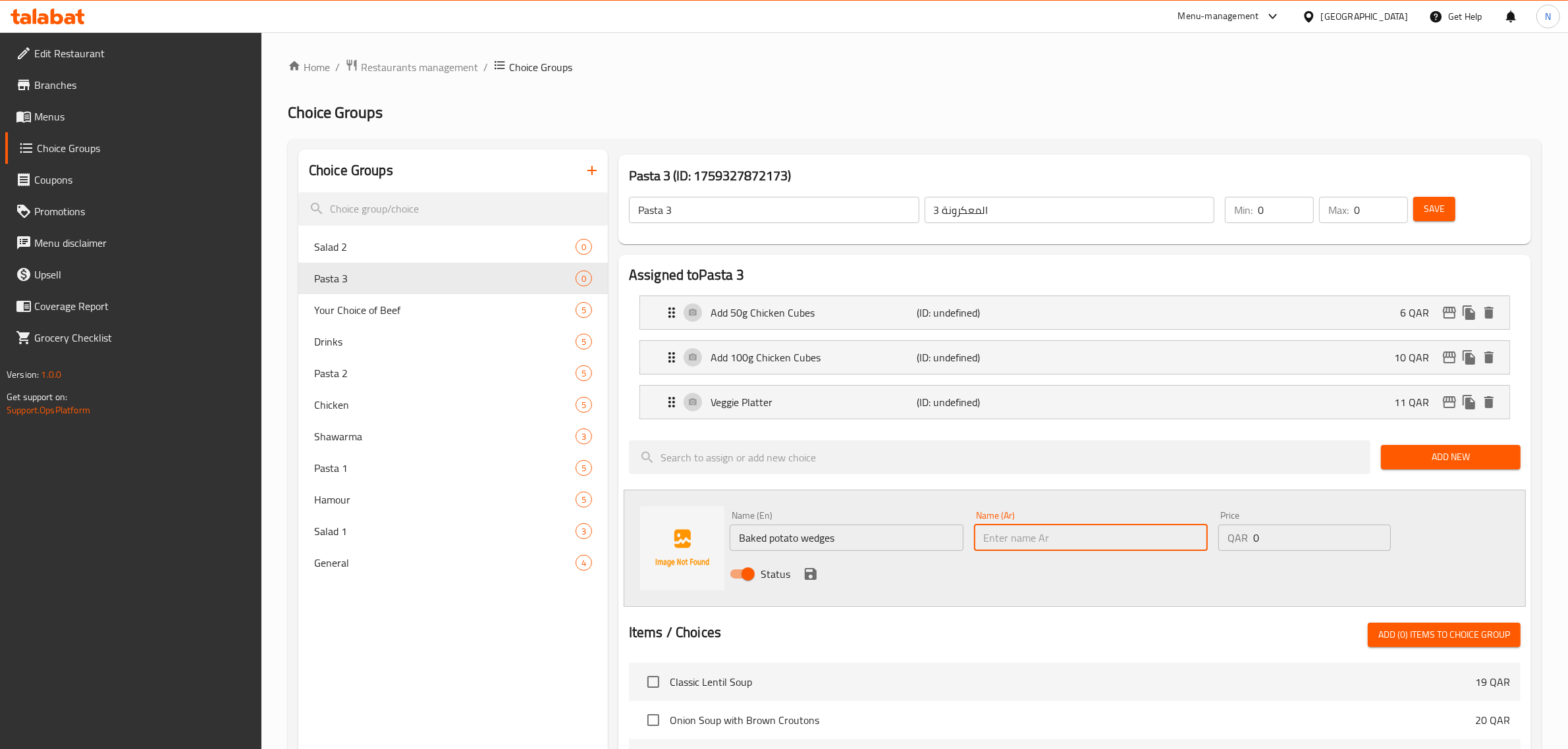
paste input "أسافين البطاطس المخبوزة"
type input "أسافين البطاطس المخبوزة"
click at [1378, 535] on input "1" at bounding box center [1322, 538] width 138 height 26
click at [1378, 535] on input "2" at bounding box center [1322, 538] width 138 height 26
click at [1378, 535] on input "3" at bounding box center [1322, 538] width 138 height 26
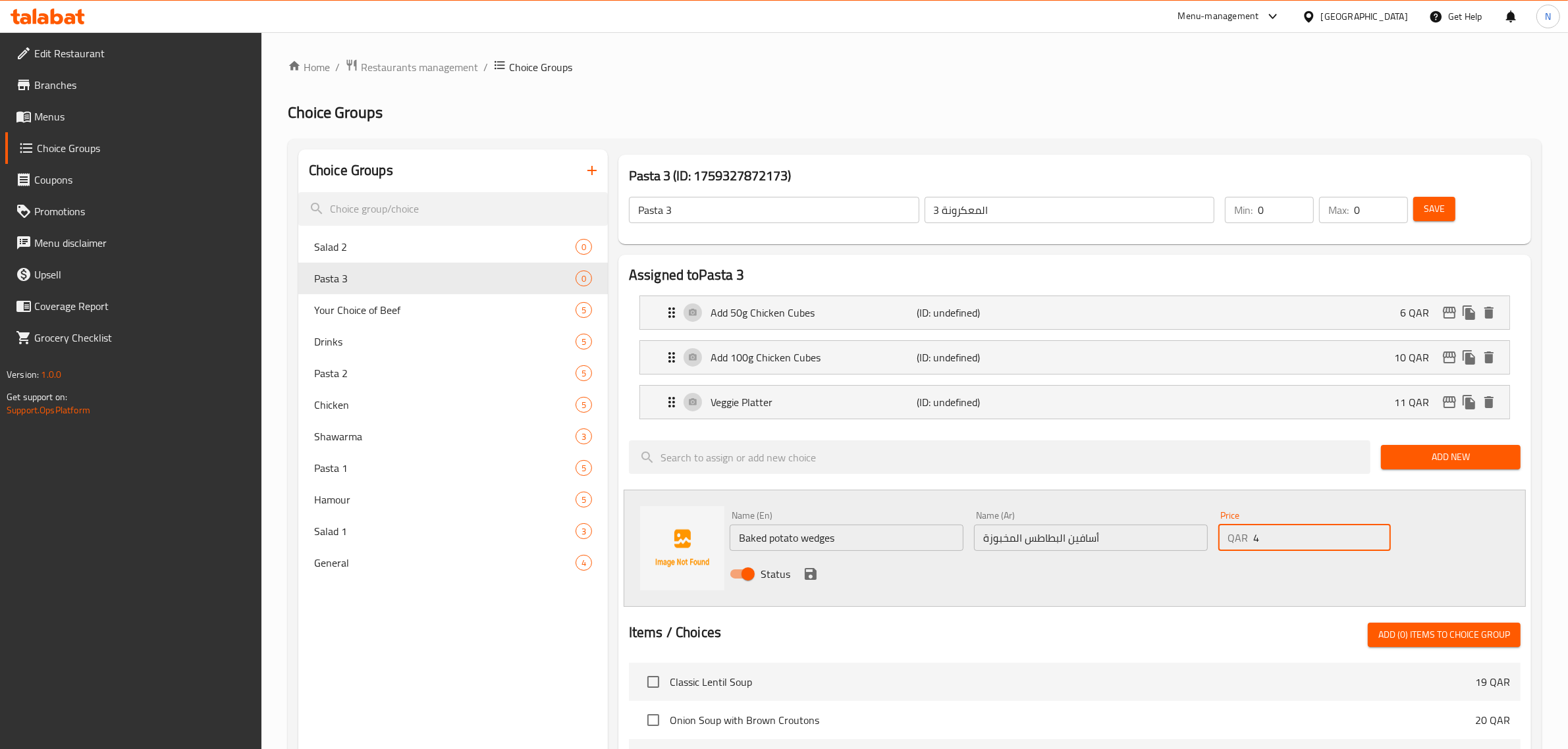
click at [1378, 535] on input "4" at bounding box center [1322, 538] width 138 height 26
click at [1378, 535] on input "5" at bounding box center [1322, 538] width 138 height 26
click at [1378, 535] on input "6" at bounding box center [1322, 538] width 138 height 26
click at [1378, 535] on input "7" at bounding box center [1322, 538] width 138 height 26
click at [1378, 535] on input "8" at bounding box center [1322, 538] width 138 height 26
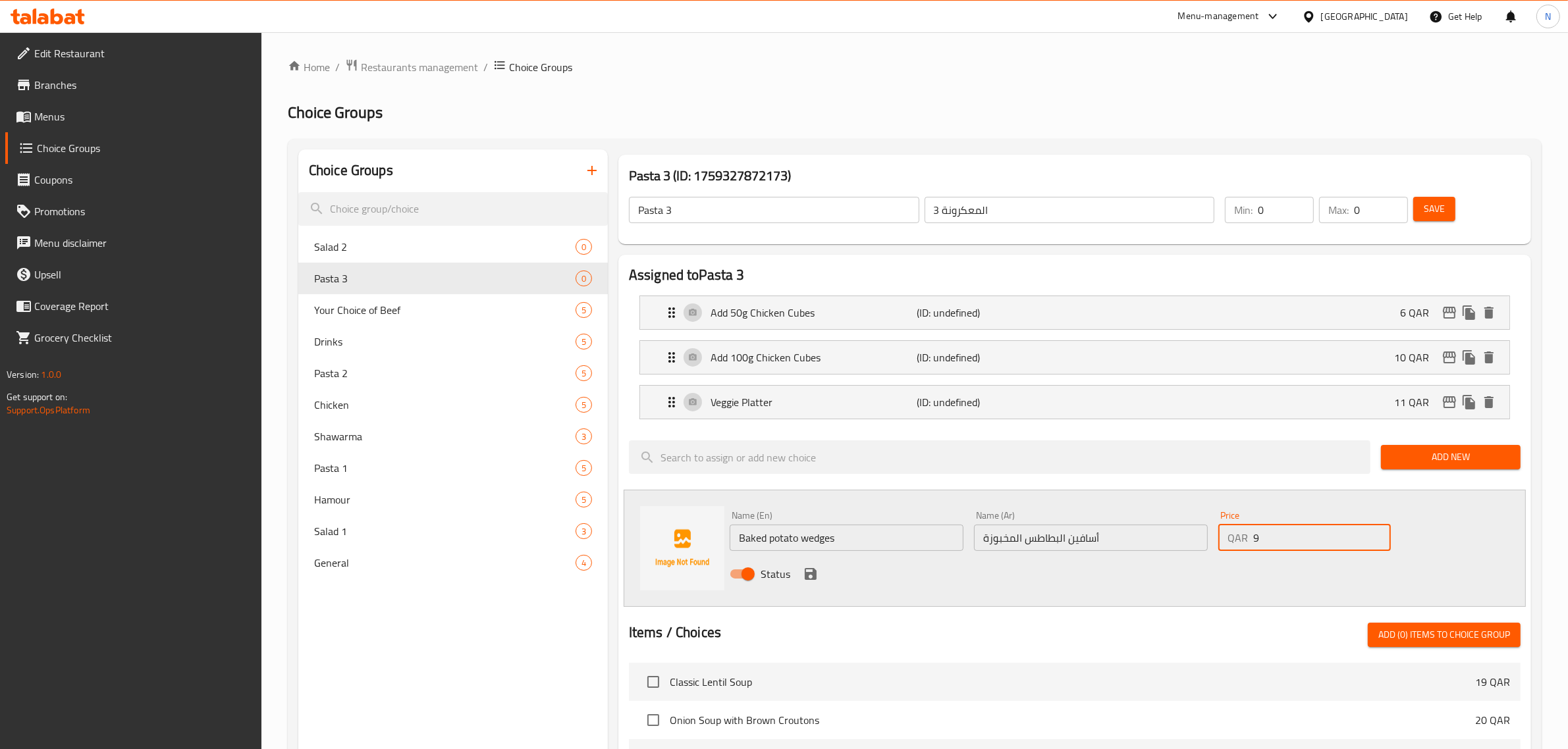
click at [1378, 535] on input "9" at bounding box center [1322, 538] width 138 height 26
type input "10"
click at [1378, 535] on input "10" at bounding box center [1322, 538] width 138 height 26
click at [811, 568] on icon "save" at bounding box center [810, 573] width 15 height 15
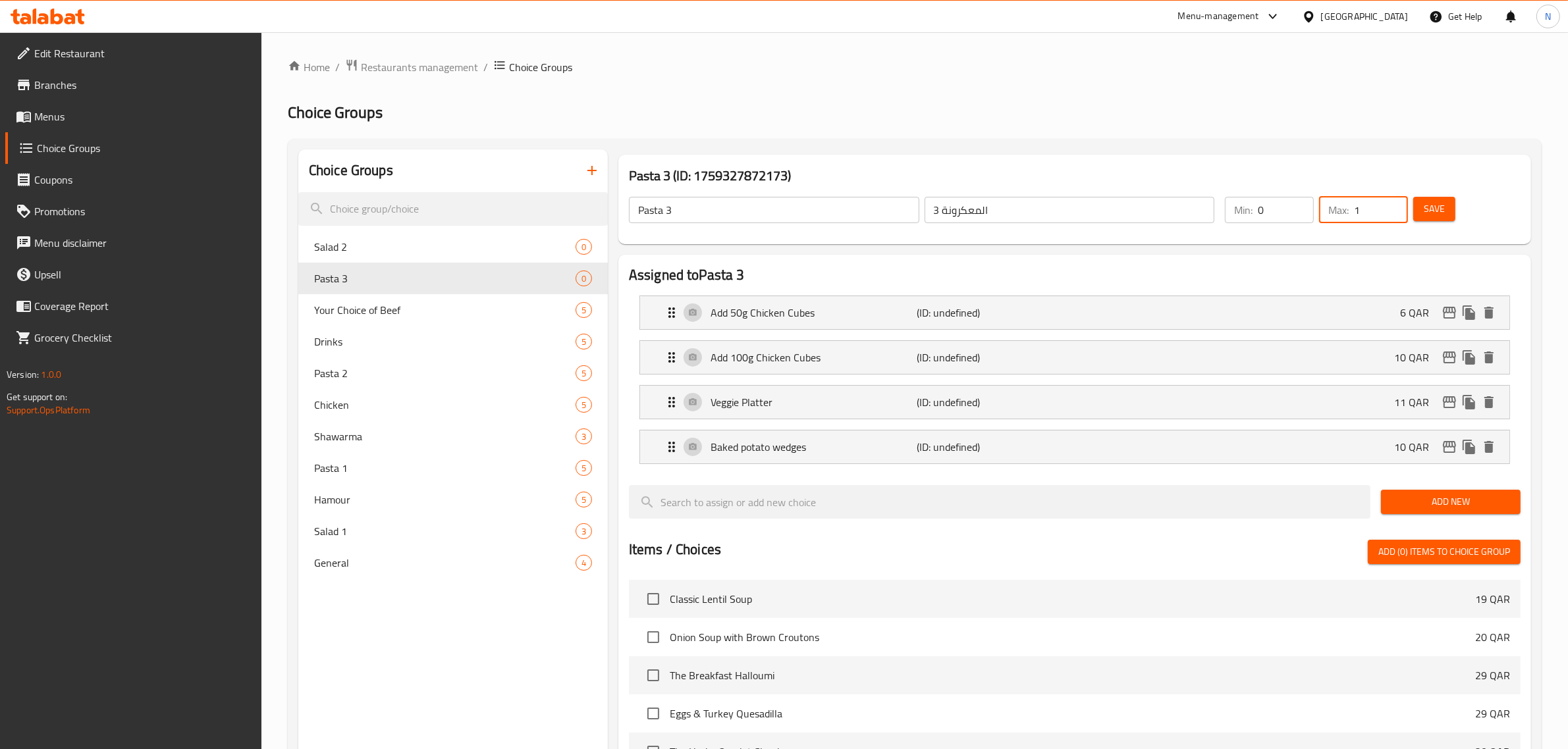
type input "1"
click at [1396, 200] on input "1" at bounding box center [1381, 209] width 54 height 26
click at [1437, 208] on span "Save" at bounding box center [1434, 209] width 21 height 16
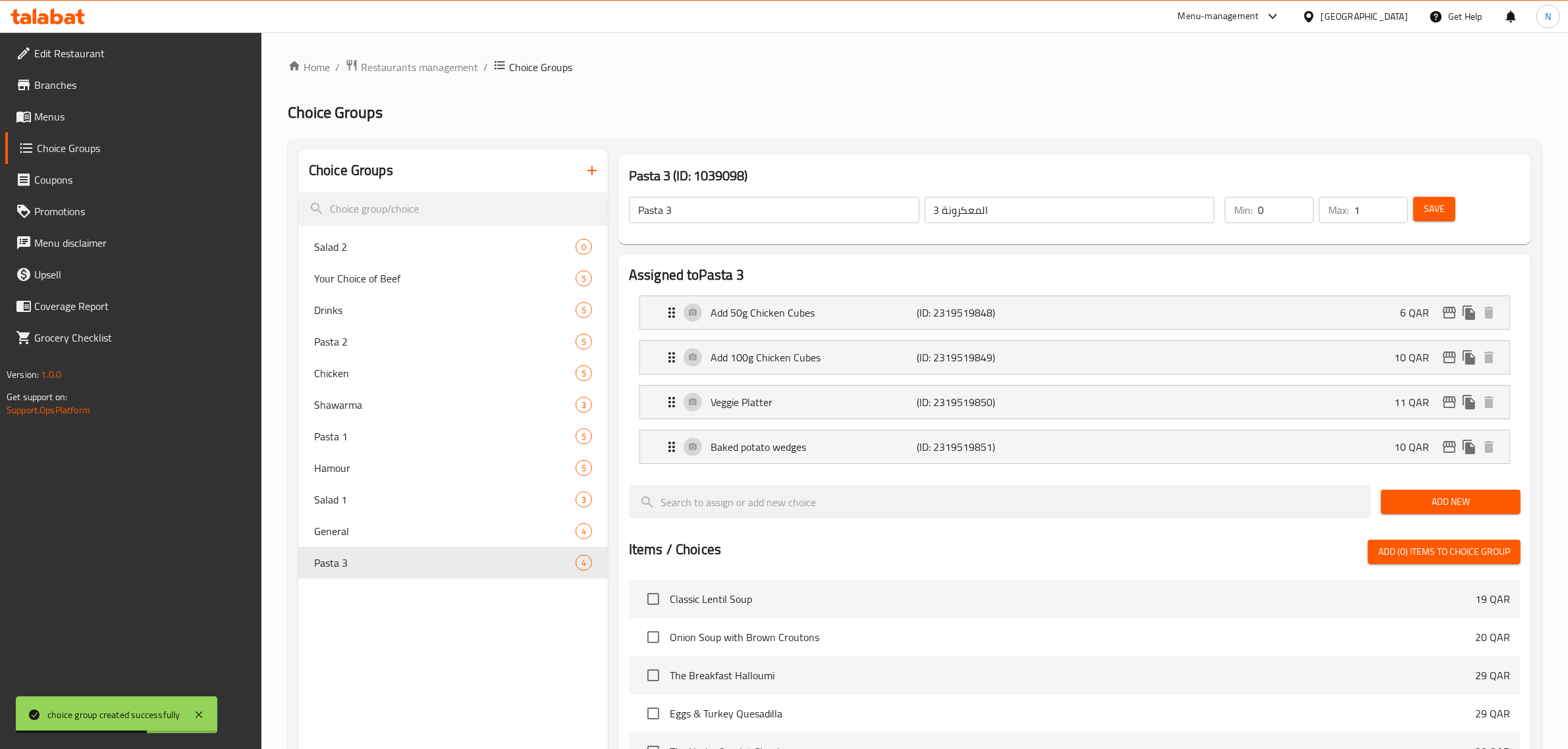
click at [597, 169] on icon "button" at bounding box center [591, 170] width 15 height 15
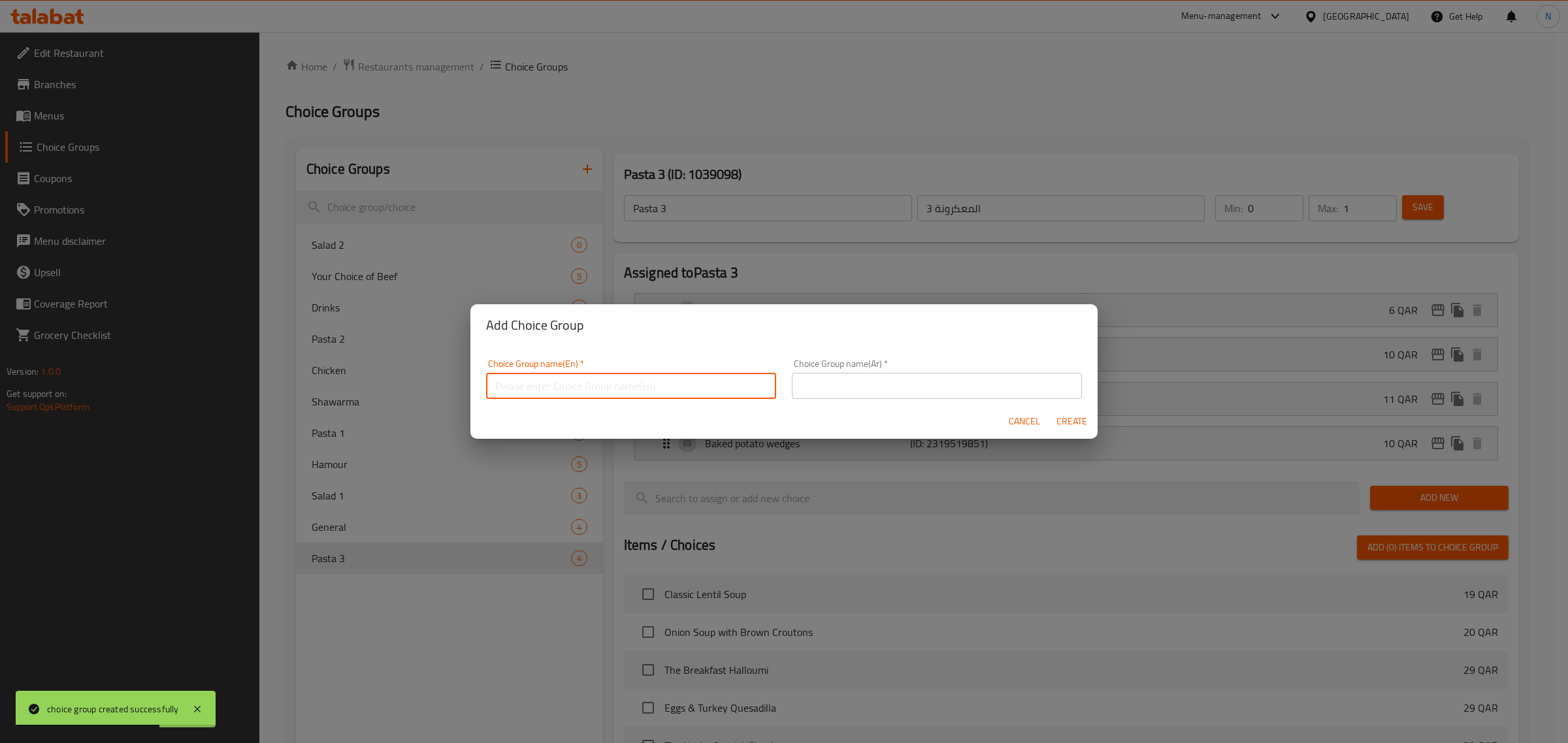
click at [615, 385] on input "text" at bounding box center [631, 386] width 290 height 26
click at [501, 390] on input "Tofu" at bounding box center [631, 386] width 290 height 26
type input "Tofu"
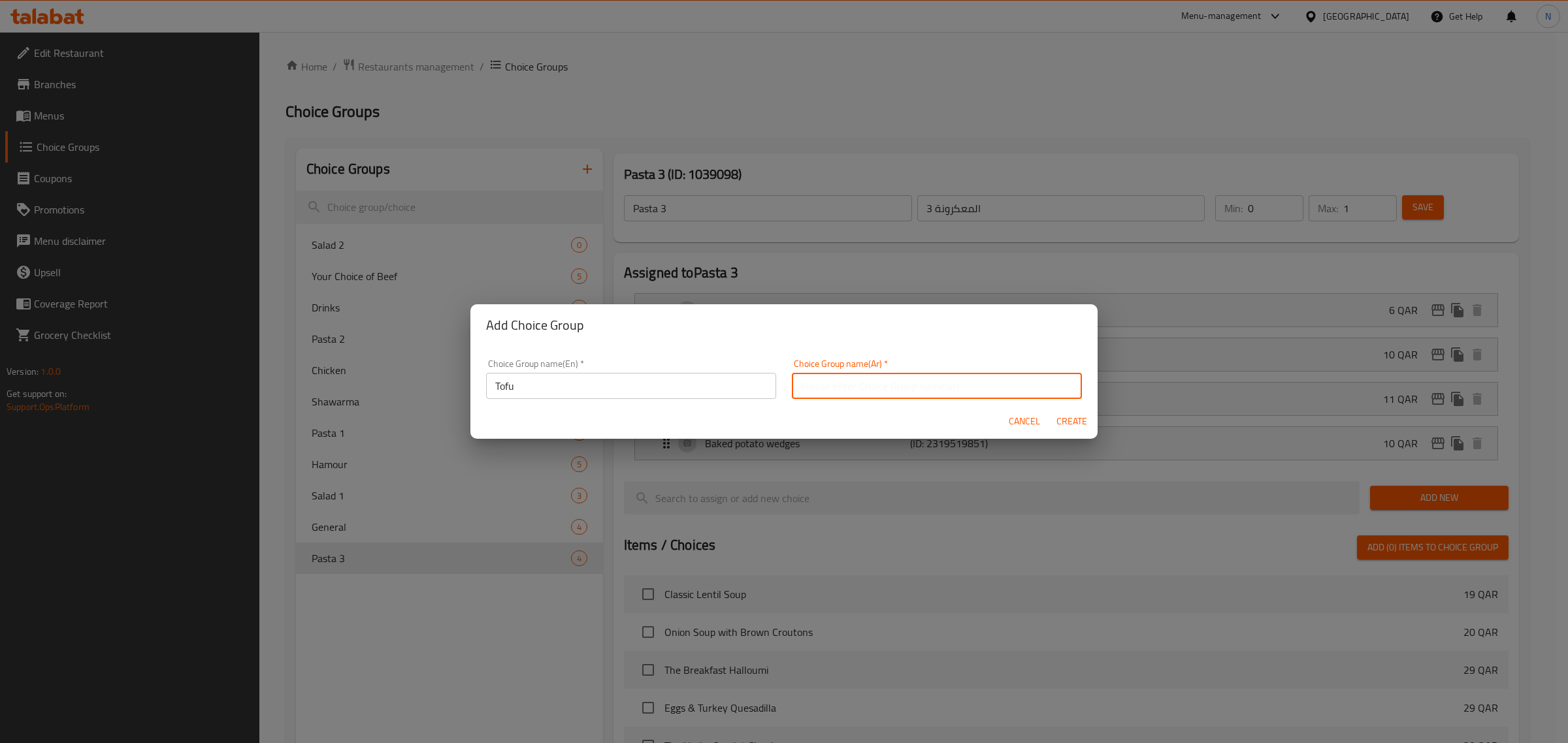
paste input "التوفو"
type input "التوفو"
click at [1066, 418] on span "Create" at bounding box center [1071, 422] width 31 height 16
type input "Tofu"
type input "التوفو"
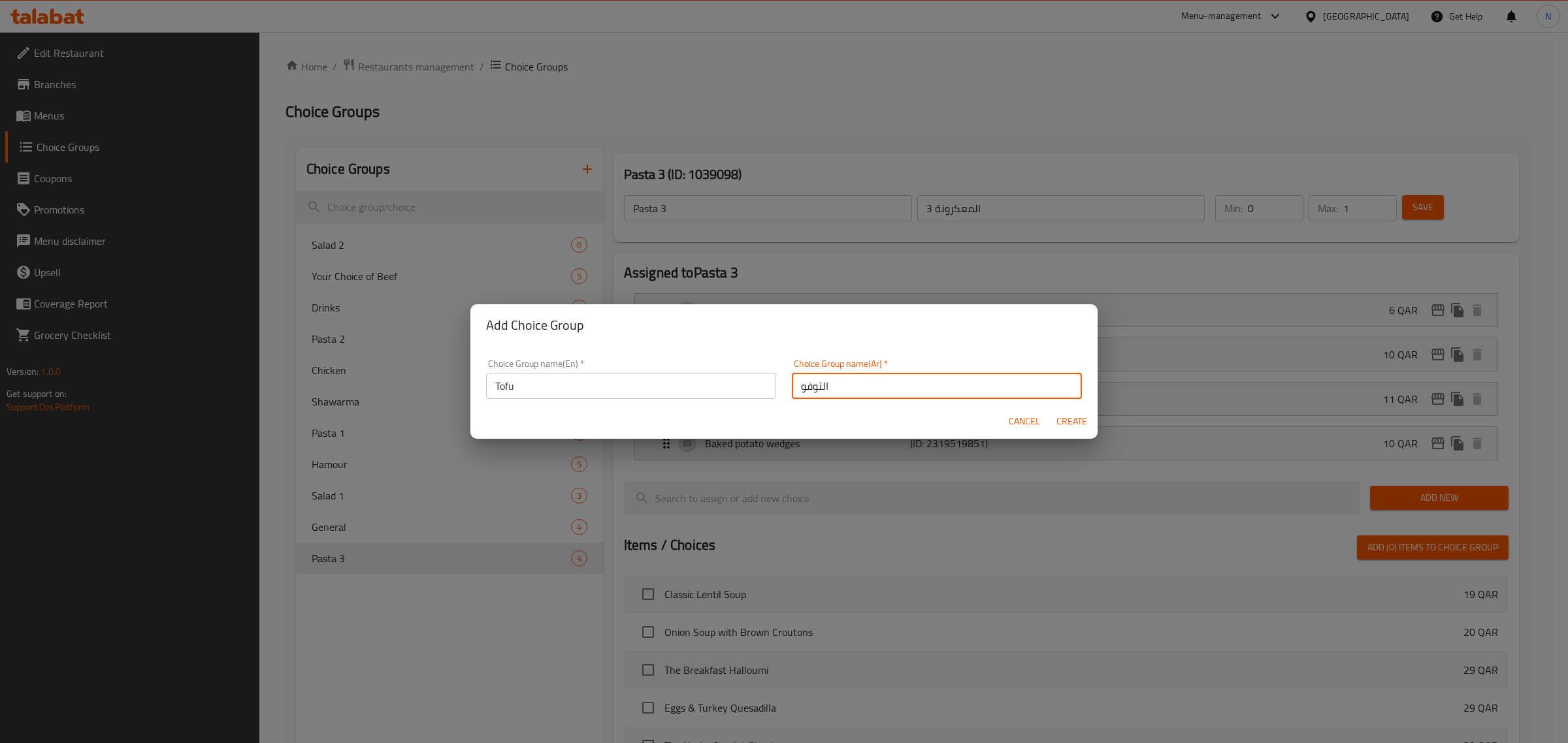
type input "0"
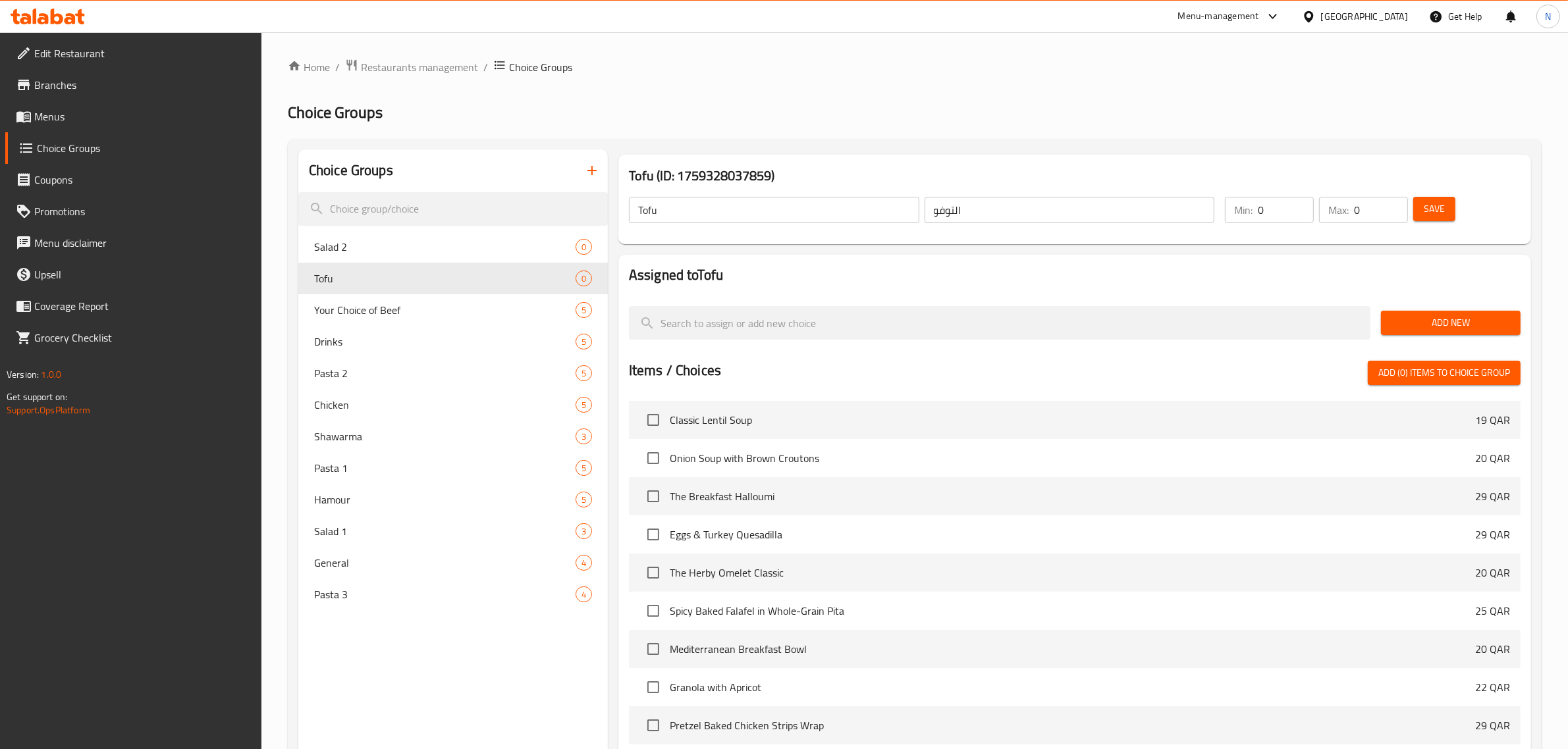
click at [1414, 335] on button "Add New" at bounding box center [1451, 323] width 140 height 24
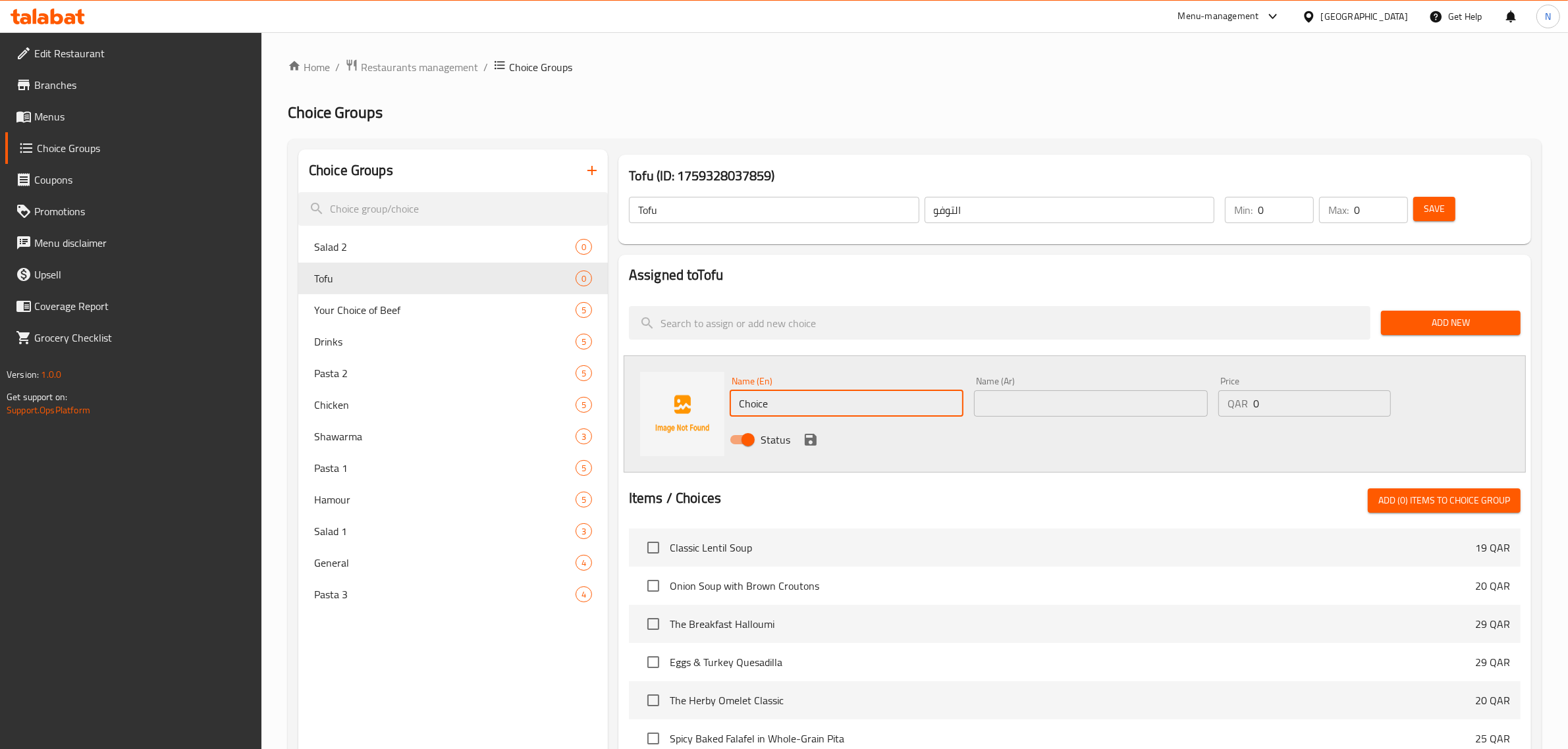
click at [758, 403] on input "Choice" at bounding box center [847, 404] width 234 height 26
paste input "Add 50g Beef"
type input "Add 50g Beef"
paste input "أضف 50 جرامًا من اللحم البقري"
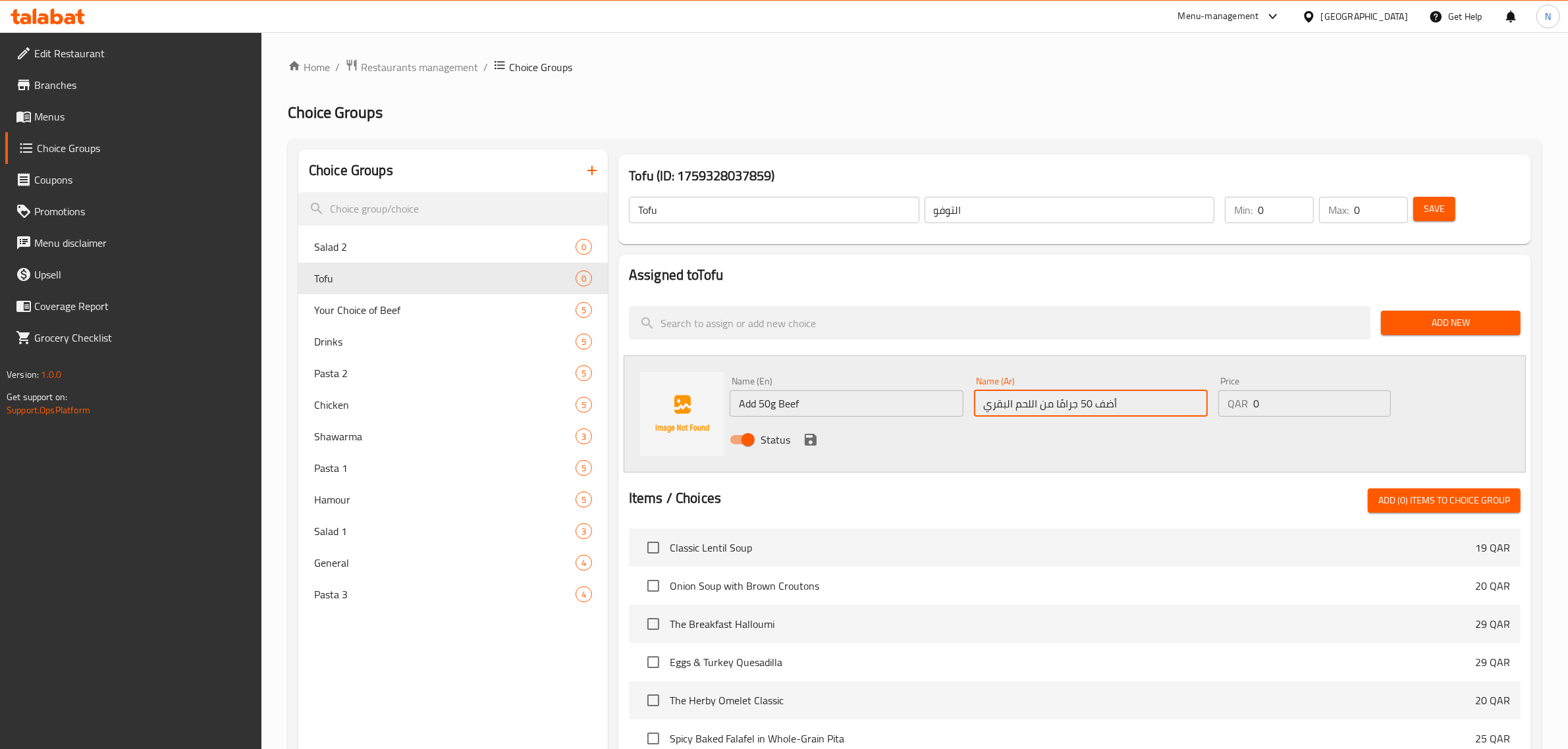
type input "أضف 50 جرامًا من اللحم البقري"
click at [1380, 397] on input "1" at bounding box center [1322, 404] width 138 height 26
click at [1380, 397] on input "2" at bounding box center [1322, 404] width 138 height 26
click at [1380, 397] on input "3" at bounding box center [1322, 404] width 138 height 26
click at [1380, 397] on input "4" at bounding box center [1322, 404] width 138 height 26
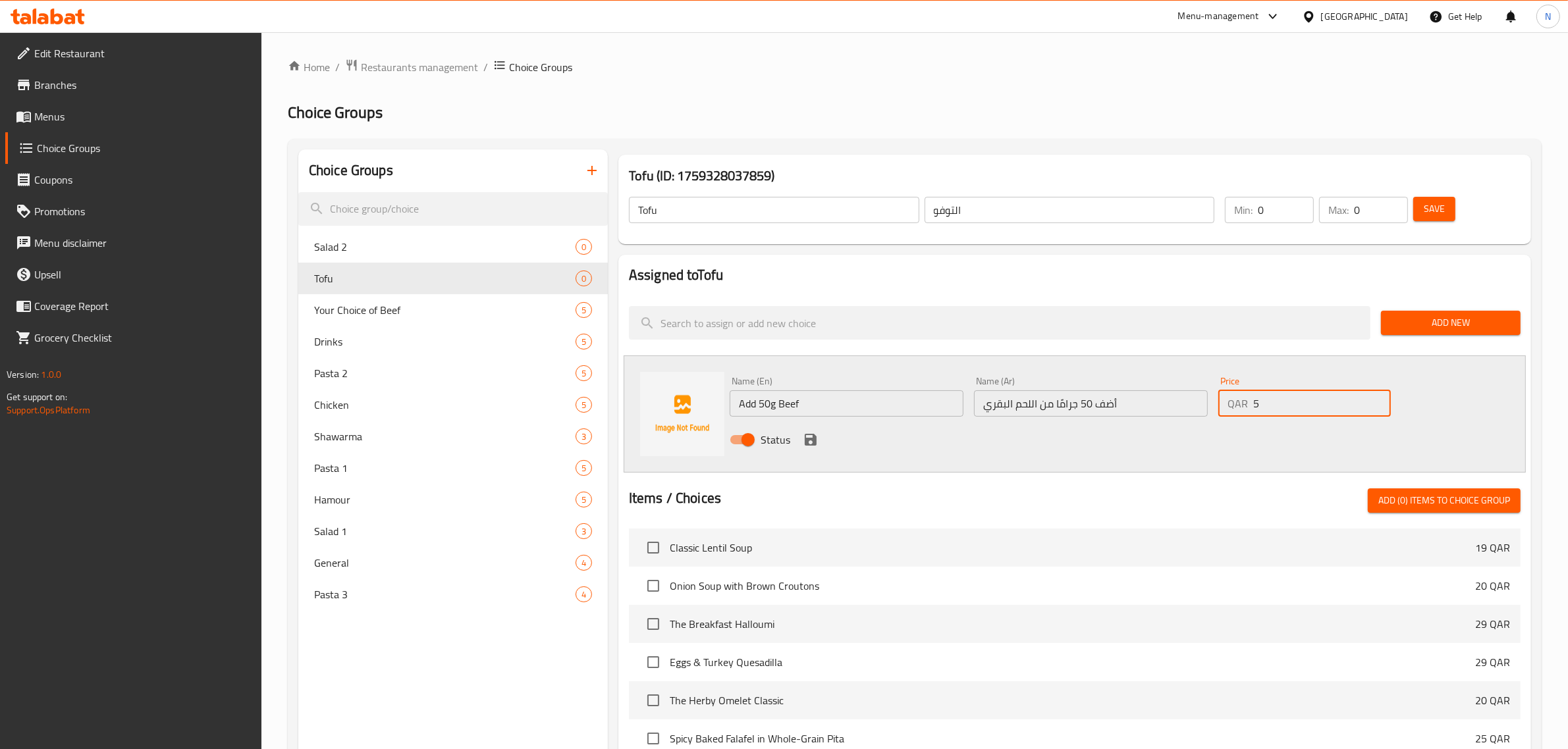
click at [1380, 397] on input "5" at bounding box center [1322, 404] width 138 height 26
click at [1380, 397] on input "6" at bounding box center [1322, 404] width 138 height 26
click at [1380, 397] on input "7" at bounding box center [1322, 404] width 138 height 26
type input "8"
click at [1380, 397] on input "8" at bounding box center [1322, 404] width 138 height 26
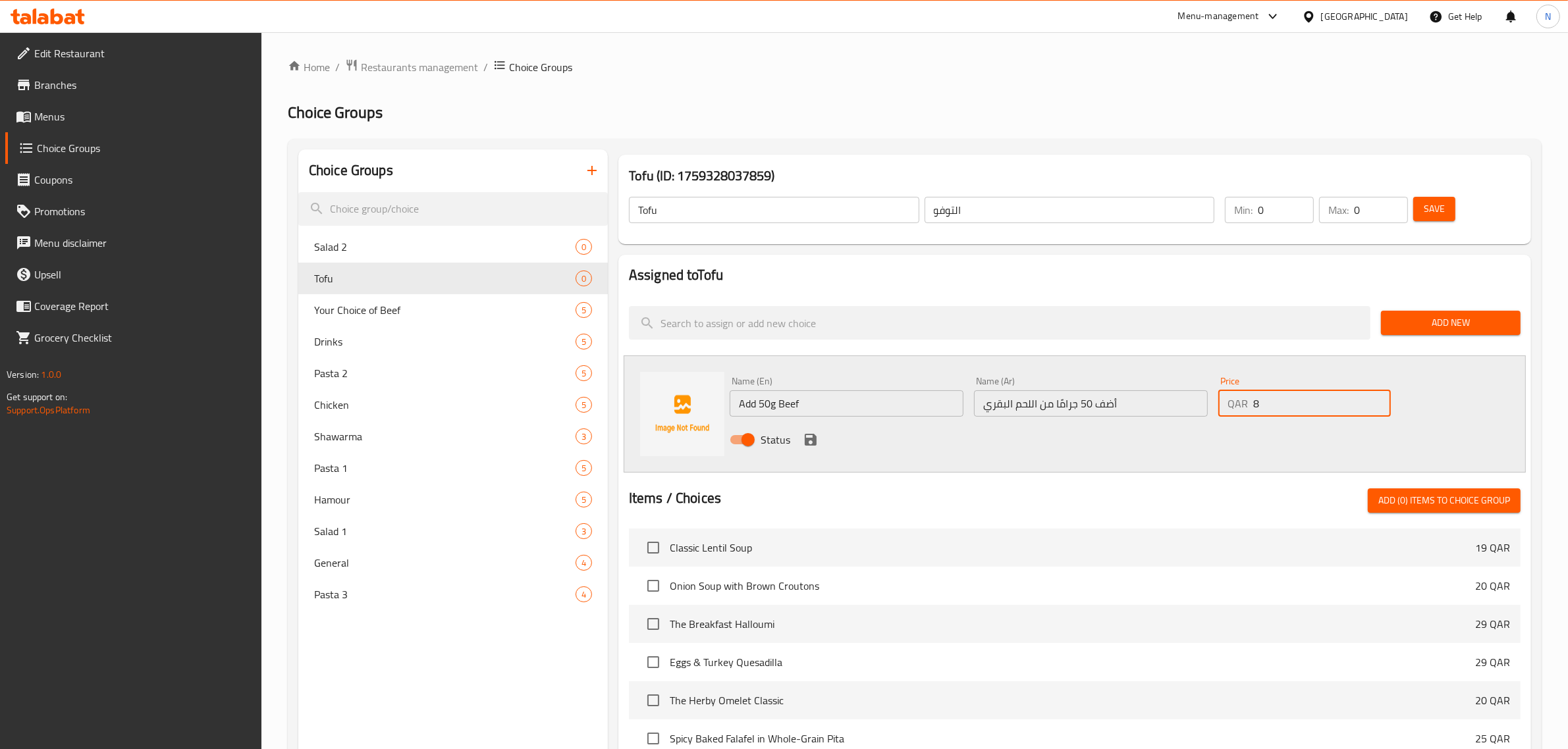
click at [808, 439] on icon "save" at bounding box center [810, 440] width 12 height 12
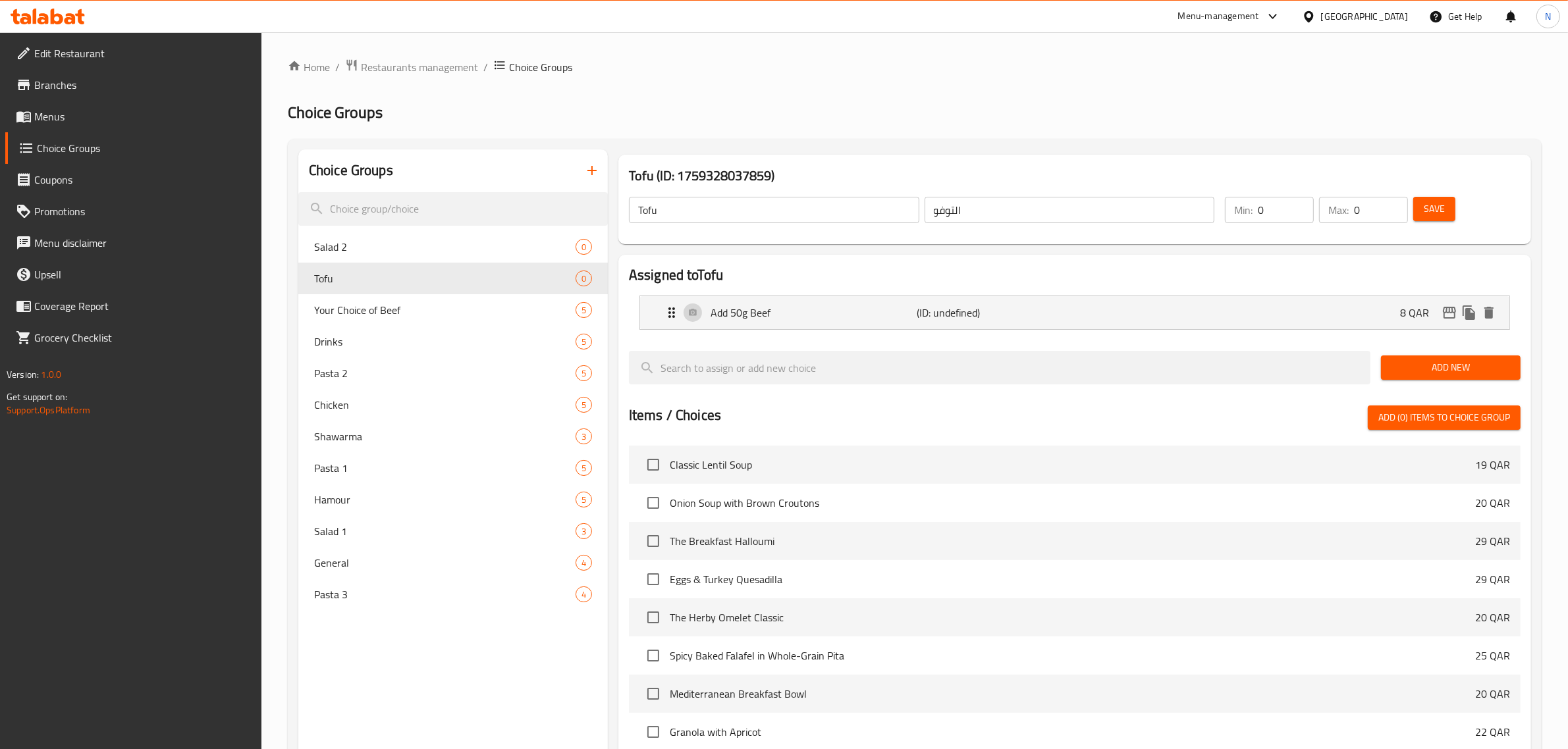
click at [1432, 350] on div "Add New" at bounding box center [1451, 367] width 151 height 44
click at [1434, 365] on span "Add New" at bounding box center [1450, 367] width 119 height 16
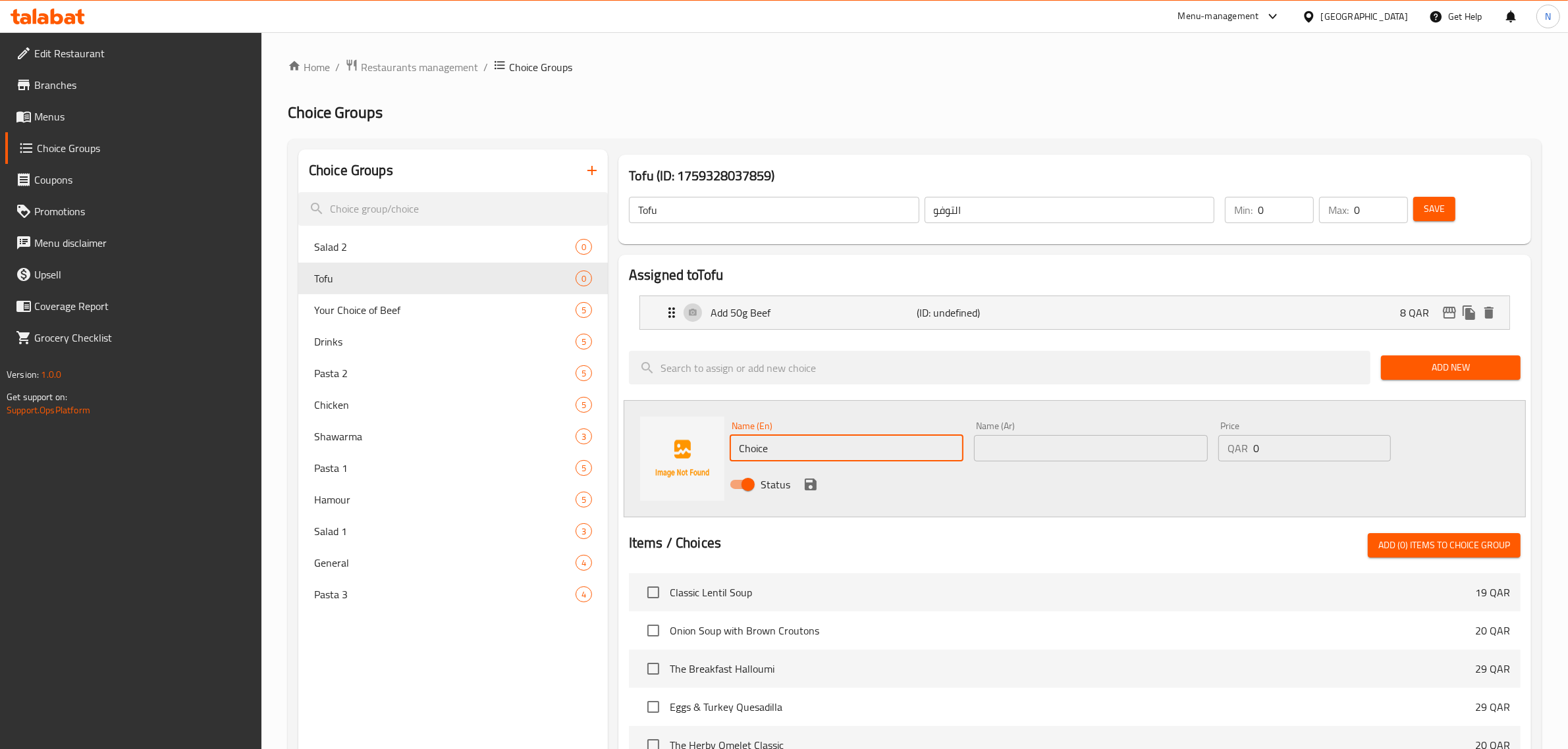
click at [742, 452] on input "Choice" at bounding box center [847, 448] width 234 height 26
paste input "Add 100g Beef"
type input "Add 100g Beef"
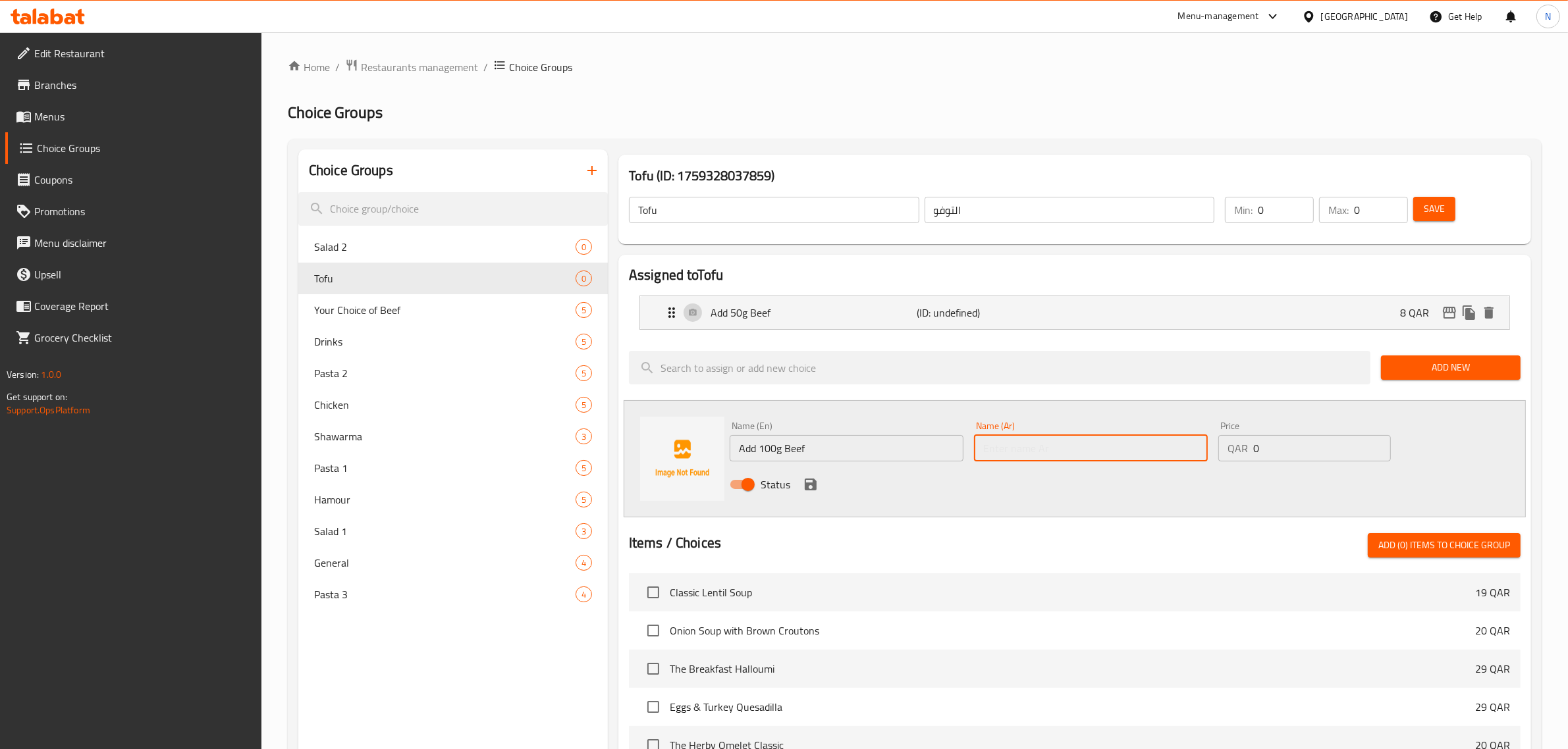
click at [1006, 450] on input "text" at bounding box center [1091, 448] width 234 height 26
paste input "أضف 100 جرام من اللحم البقري"
type input "أضف 100 جرام من اللحم البقري"
click at [1375, 444] on input "1" at bounding box center [1322, 448] width 138 height 26
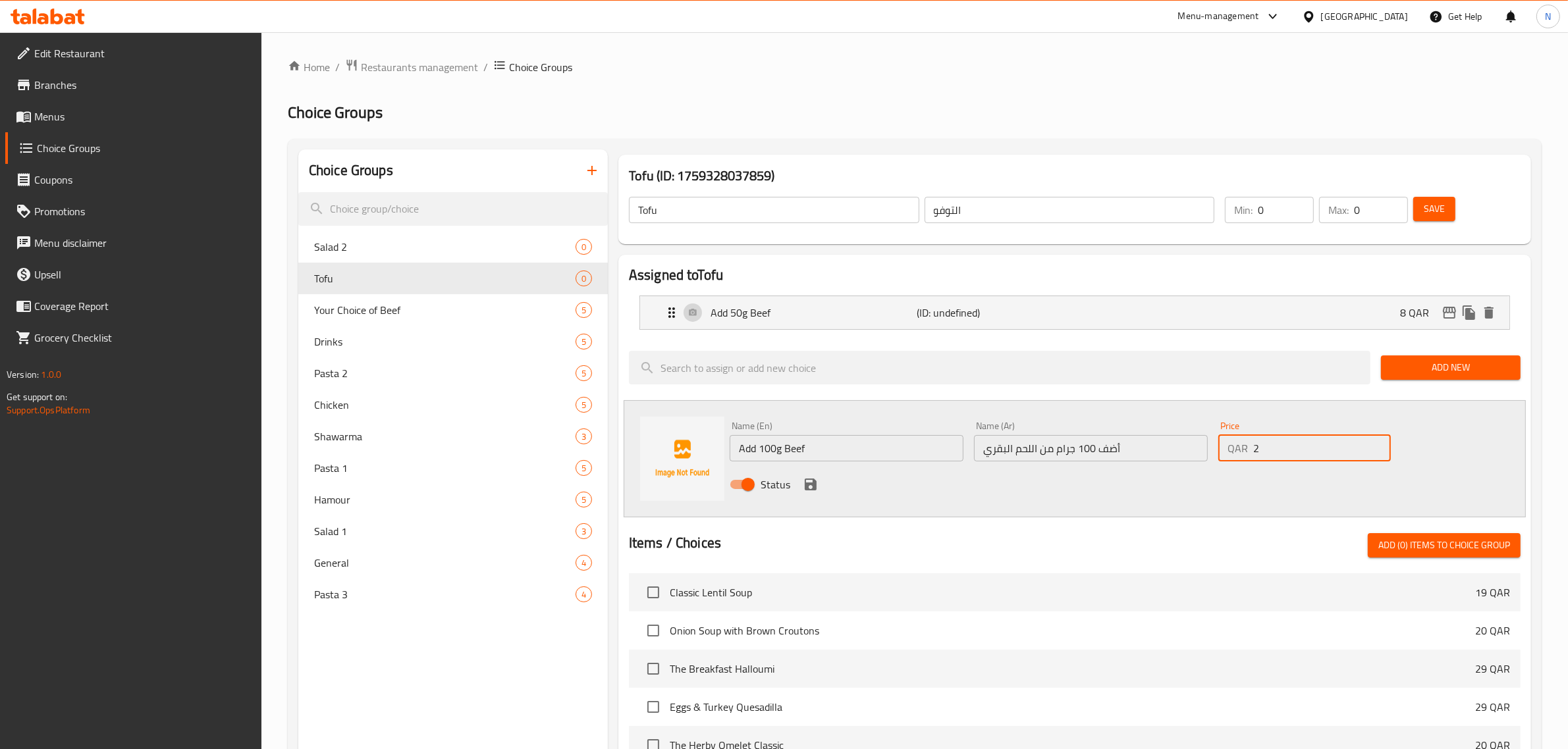
click at [1375, 444] on input "2" at bounding box center [1322, 448] width 138 height 26
click at [1375, 444] on input "3" at bounding box center [1322, 448] width 138 height 26
click at [1375, 444] on input "4" at bounding box center [1322, 448] width 138 height 26
click at [1375, 444] on input "5" at bounding box center [1322, 448] width 138 height 26
click at [1375, 444] on input "6" at bounding box center [1322, 448] width 138 height 26
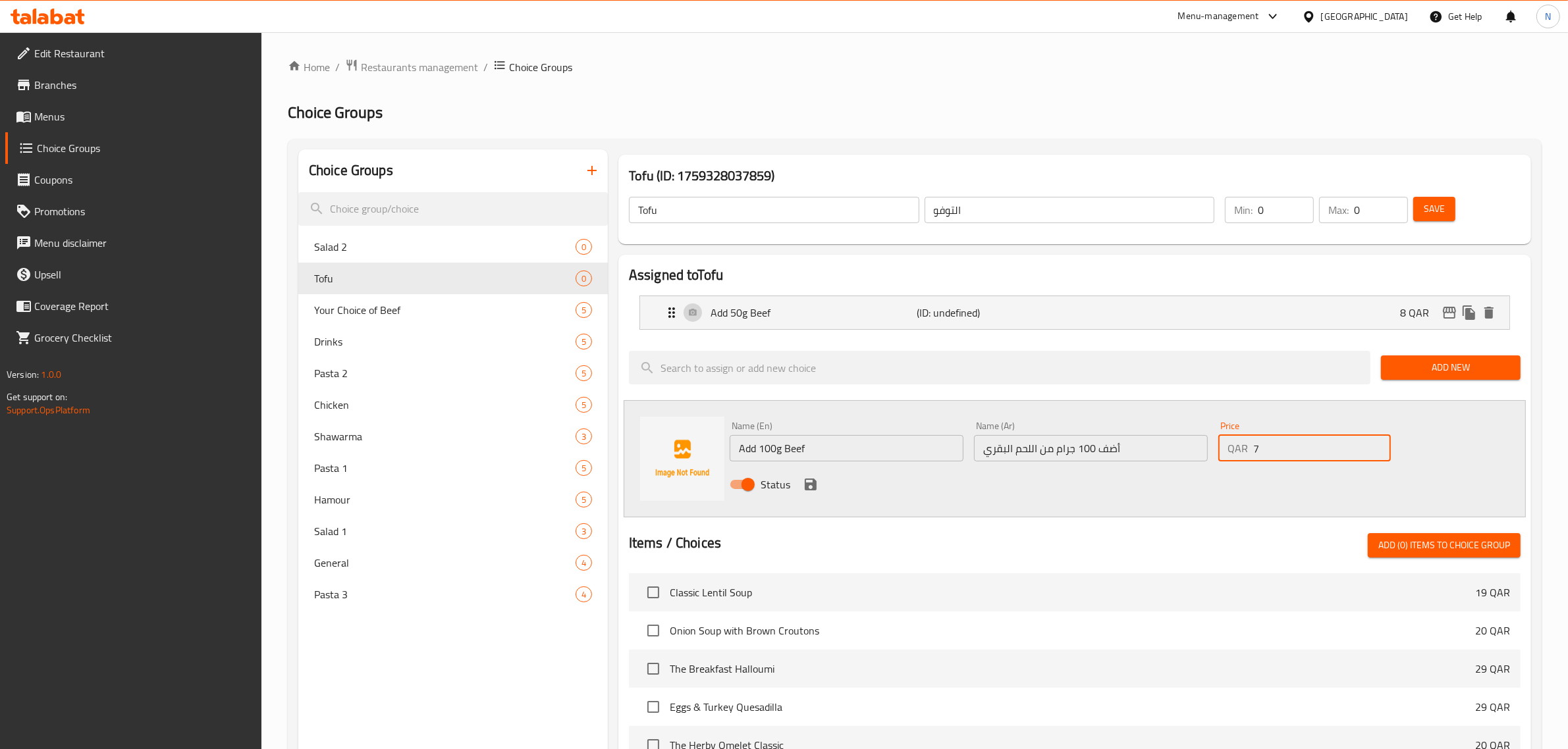
click at [1375, 444] on input "7" at bounding box center [1322, 448] width 138 height 26
click at [1375, 444] on input "8" at bounding box center [1322, 448] width 138 height 26
click at [1375, 444] on input "9" at bounding box center [1322, 448] width 138 height 26
click at [1375, 444] on input "10" at bounding box center [1322, 448] width 138 height 26
click at [1375, 444] on input "11" at bounding box center [1322, 448] width 138 height 26
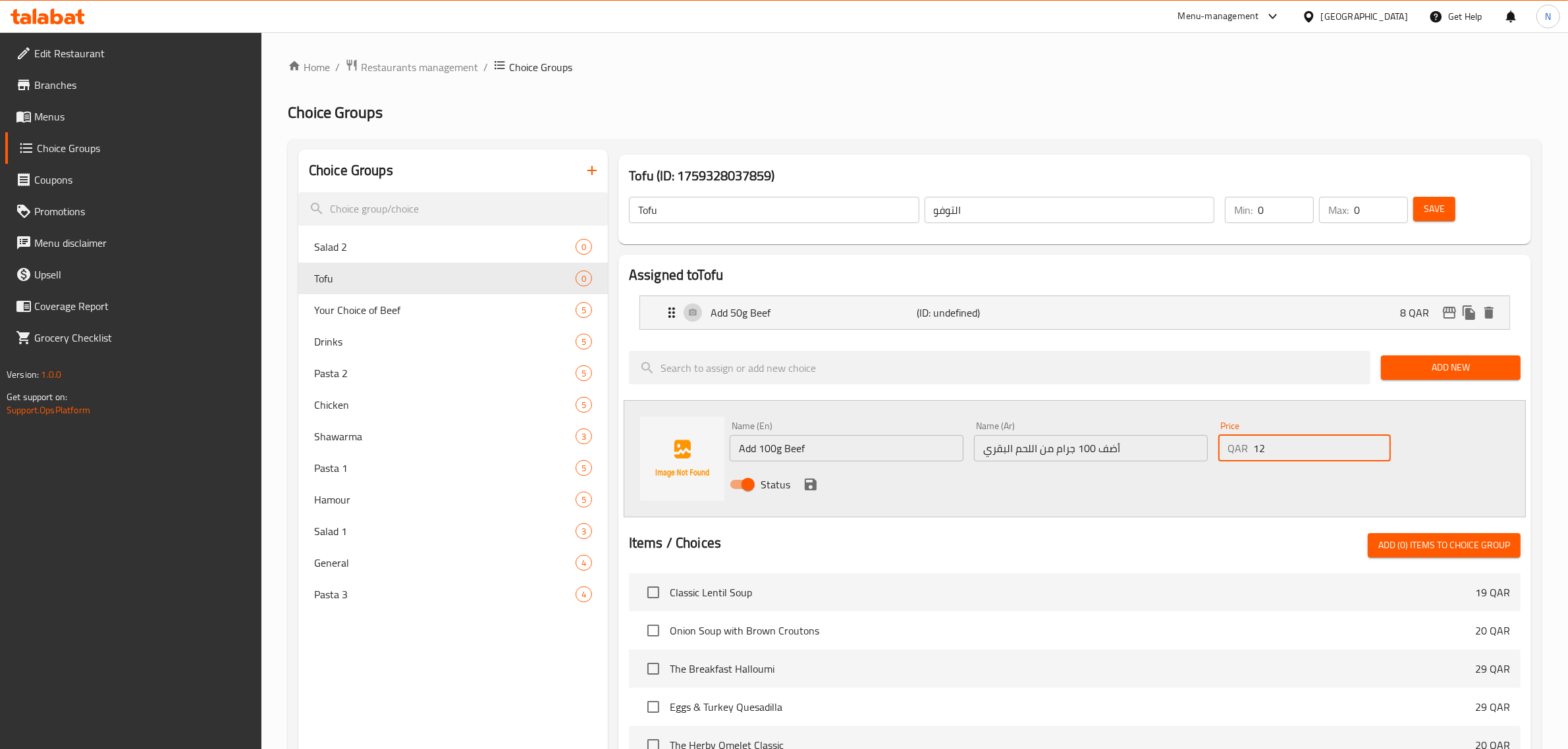
click at [1375, 444] on input "12" at bounding box center [1322, 448] width 138 height 26
click at [1375, 444] on input "13" at bounding box center [1322, 448] width 138 height 26
click at [1375, 444] on input "14" at bounding box center [1322, 448] width 138 height 26
type input "15"
click at [1375, 444] on input "15" at bounding box center [1322, 448] width 138 height 26
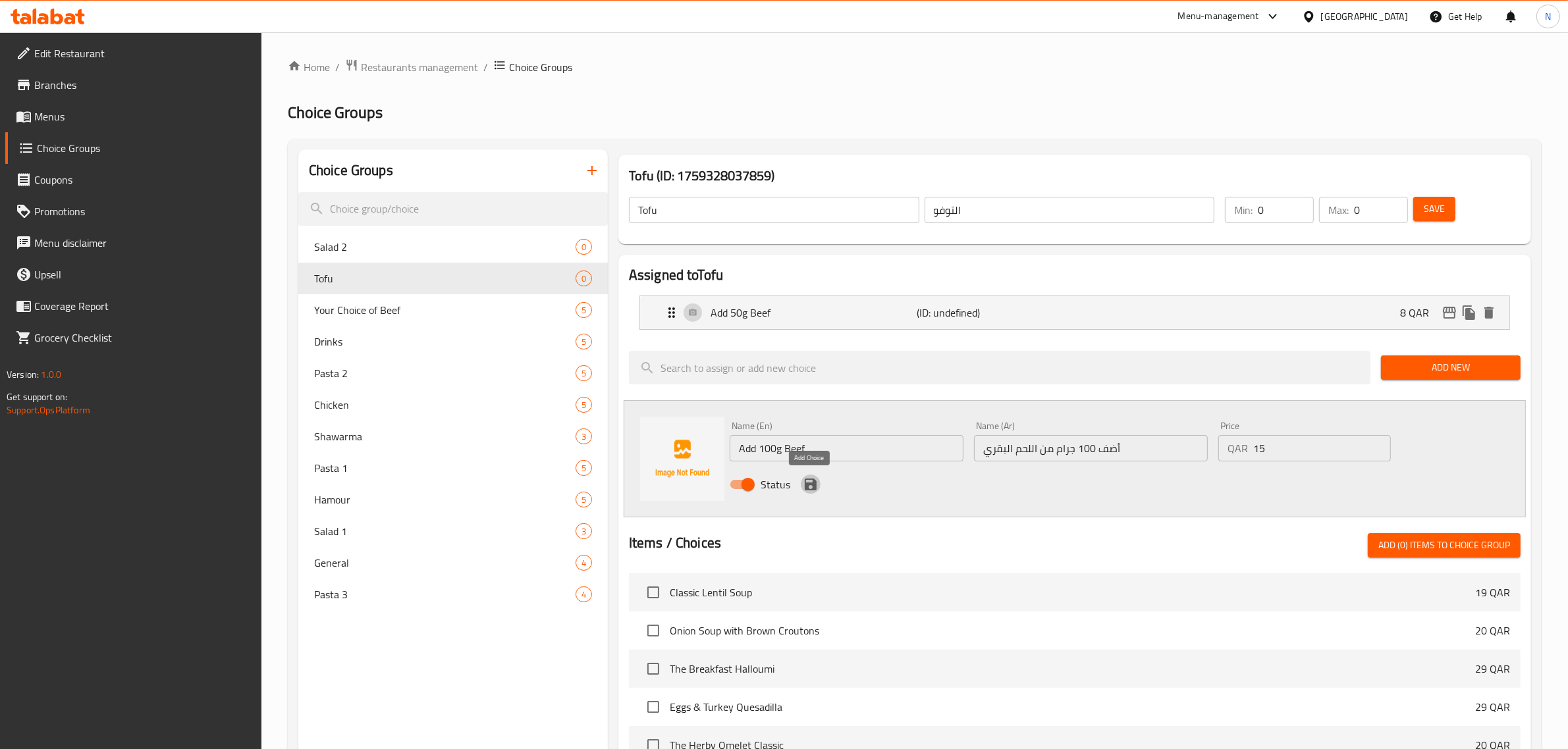
click at [806, 486] on icon "save" at bounding box center [810, 484] width 12 height 12
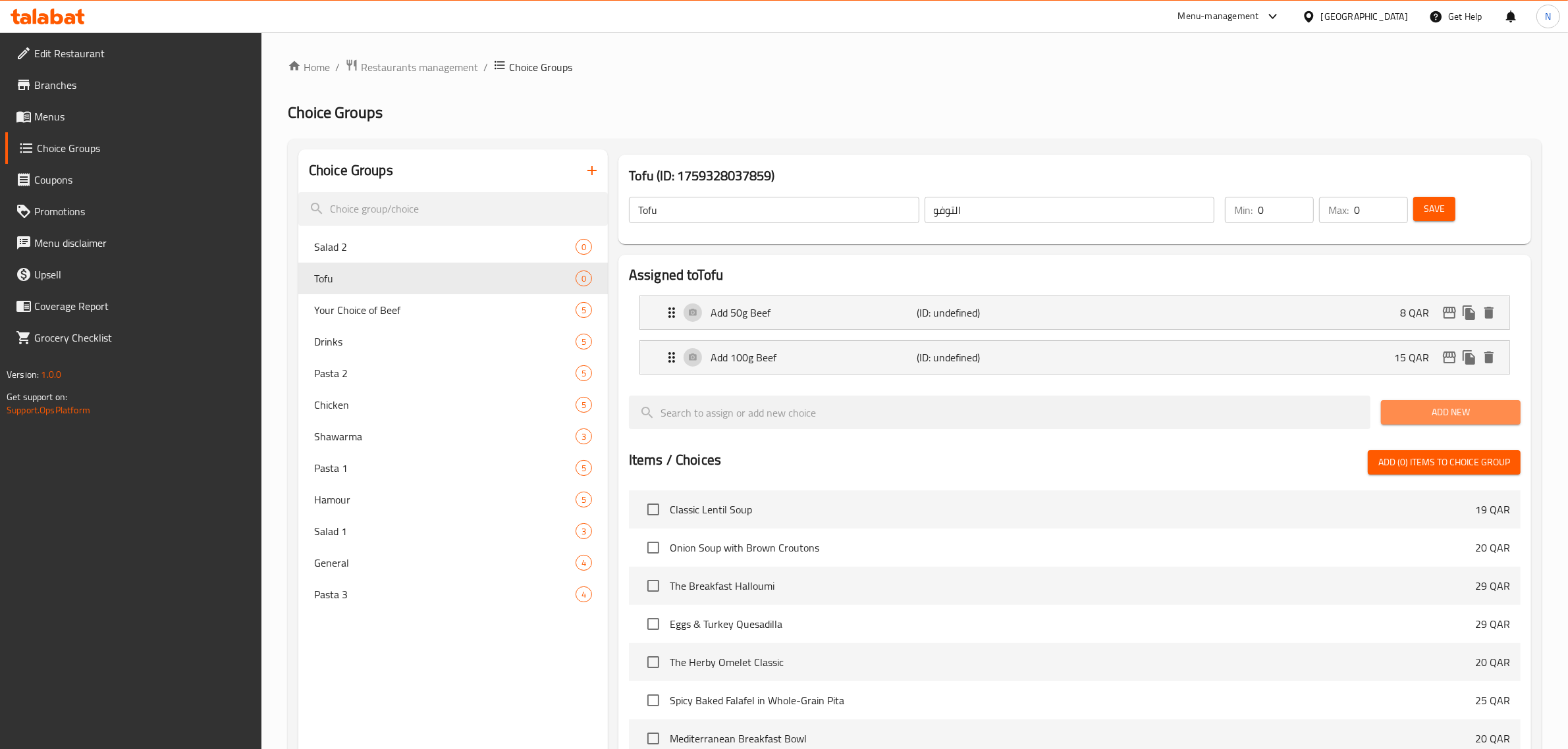
click at [1483, 406] on span "Add New" at bounding box center [1450, 413] width 119 height 16
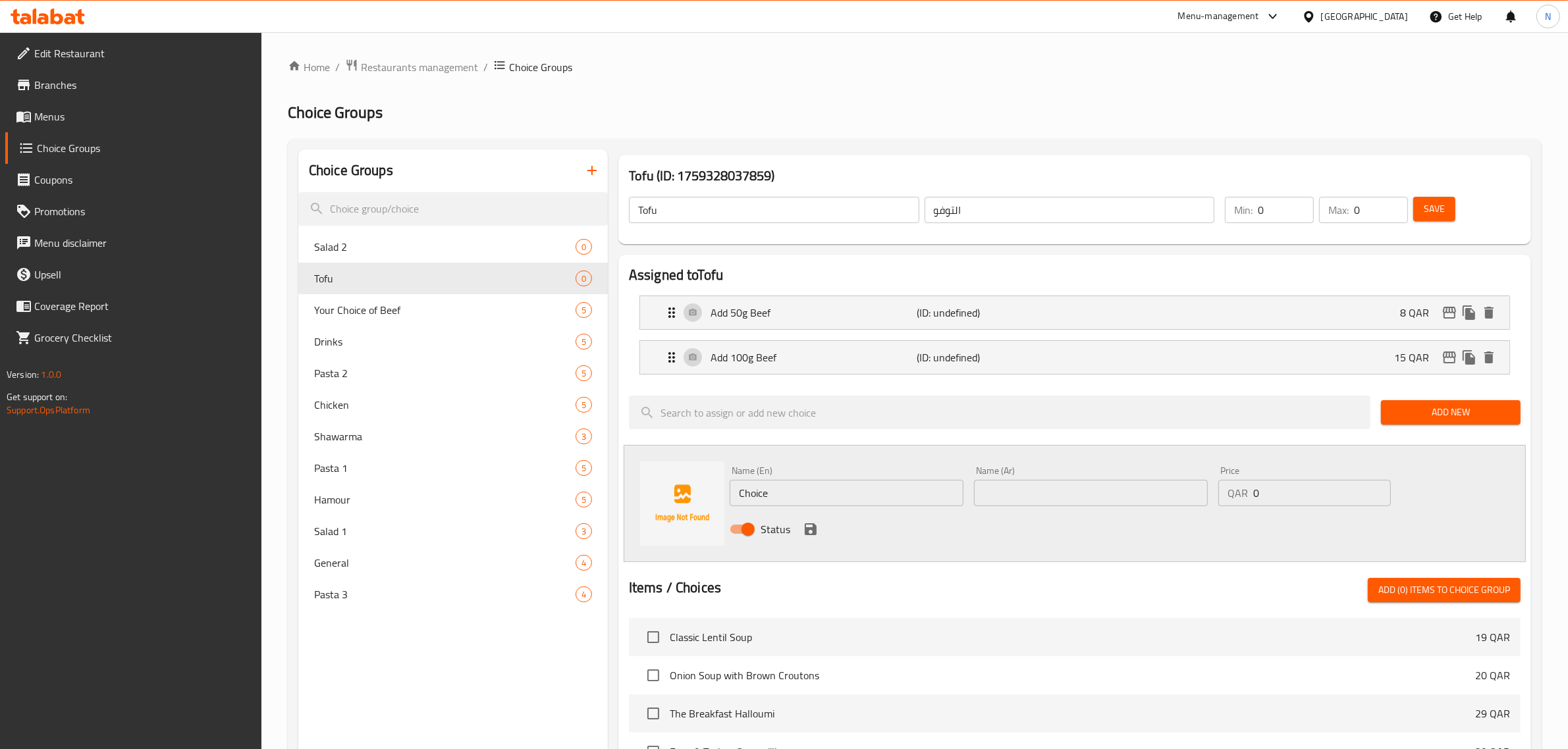
click at [765, 494] on input "Choice" at bounding box center [847, 492] width 234 height 26
paste
type input "Baked potato wedges"
type input "أسافين البطاطس المخبوزة"
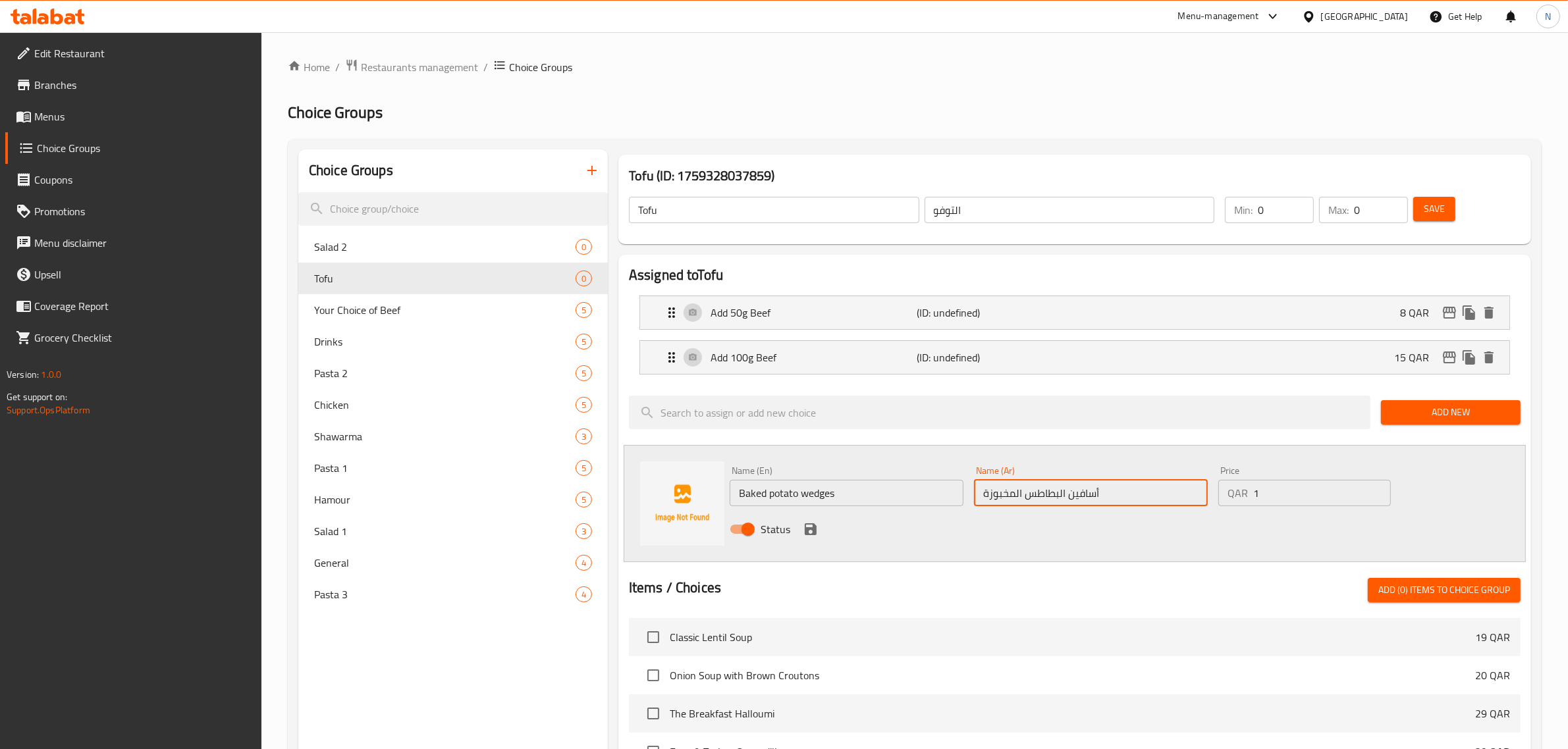
click at [1377, 487] on input "1" at bounding box center [1322, 492] width 138 height 26
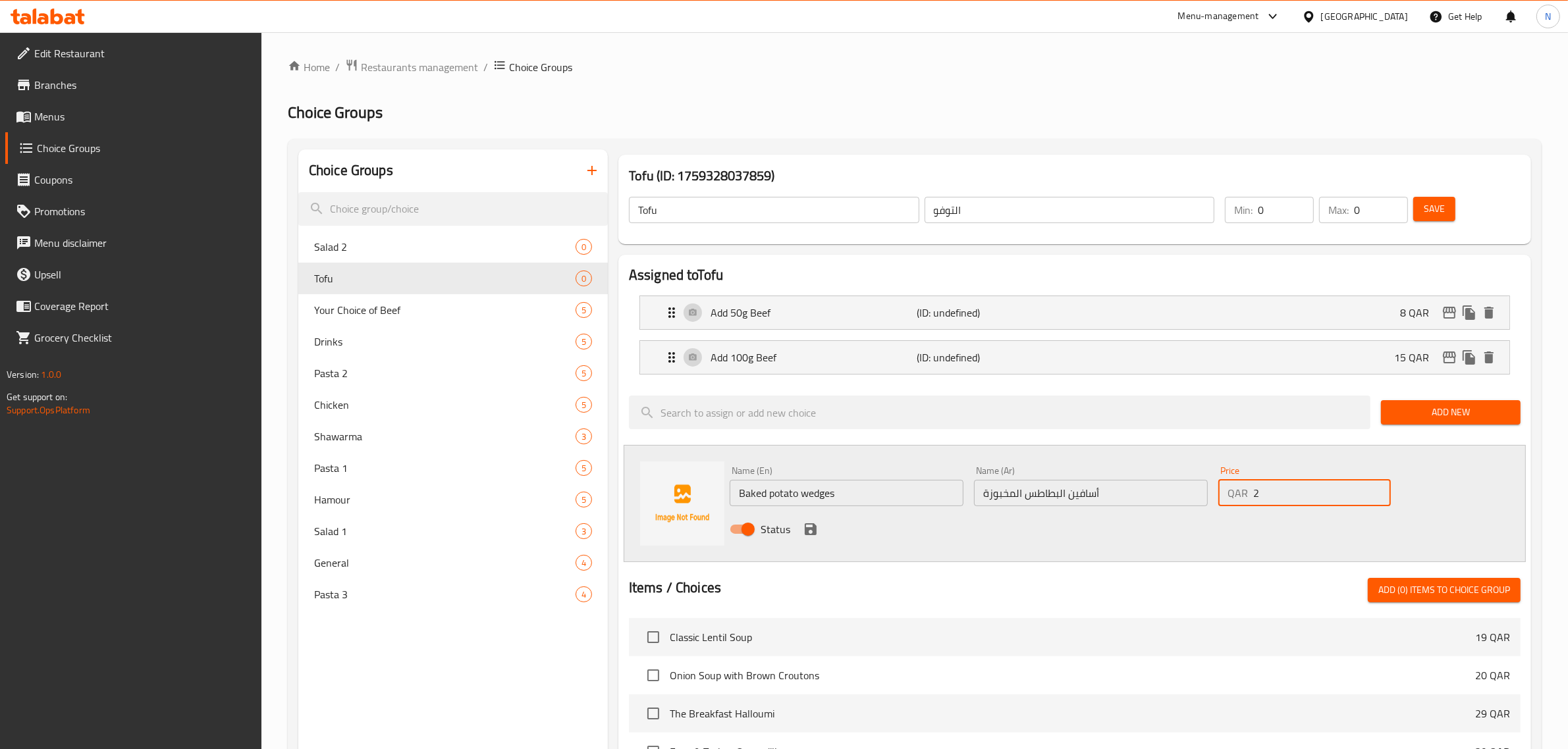
click at [1377, 487] on input "2" at bounding box center [1322, 492] width 138 height 26
click at [1377, 487] on input "3" at bounding box center [1322, 492] width 138 height 26
click at [1377, 487] on input "4" at bounding box center [1322, 492] width 138 height 26
click at [1377, 487] on input "5" at bounding box center [1322, 492] width 138 height 26
click at [1377, 487] on input "6" at bounding box center [1322, 492] width 138 height 26
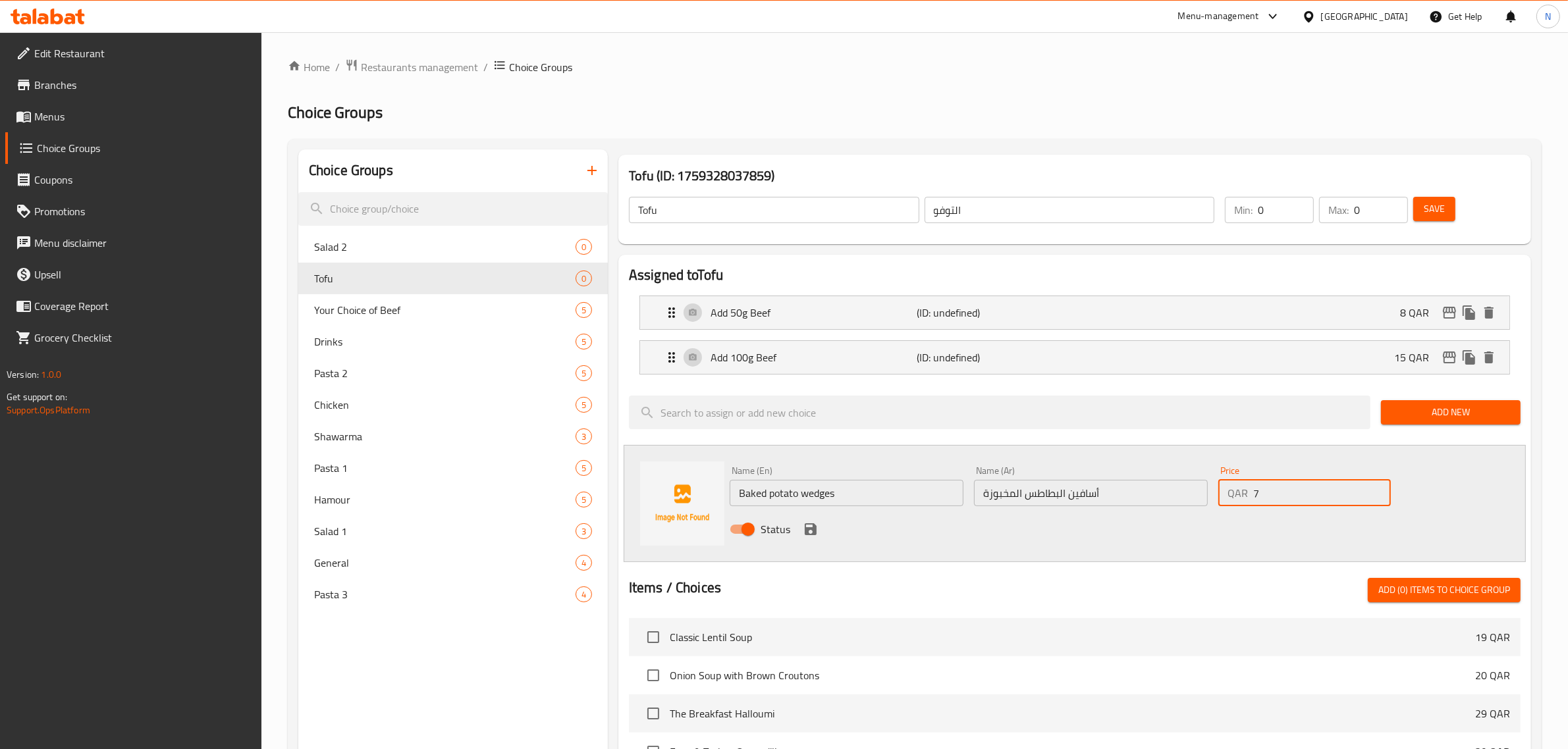
click at [1377, 487] on input "7" at bounding box center [1322, 492] width 138 height 26
click at [1377, 487] on input "8" at bounding box center [1322, 492] width 138 height 26
click at [1377, 487] on input "9" at bounding box center [1322, 492] width 138 height 26
type input "10"
click at [1377, 487] on input "10" at bounding box center [1322, 492] width 138 height 26
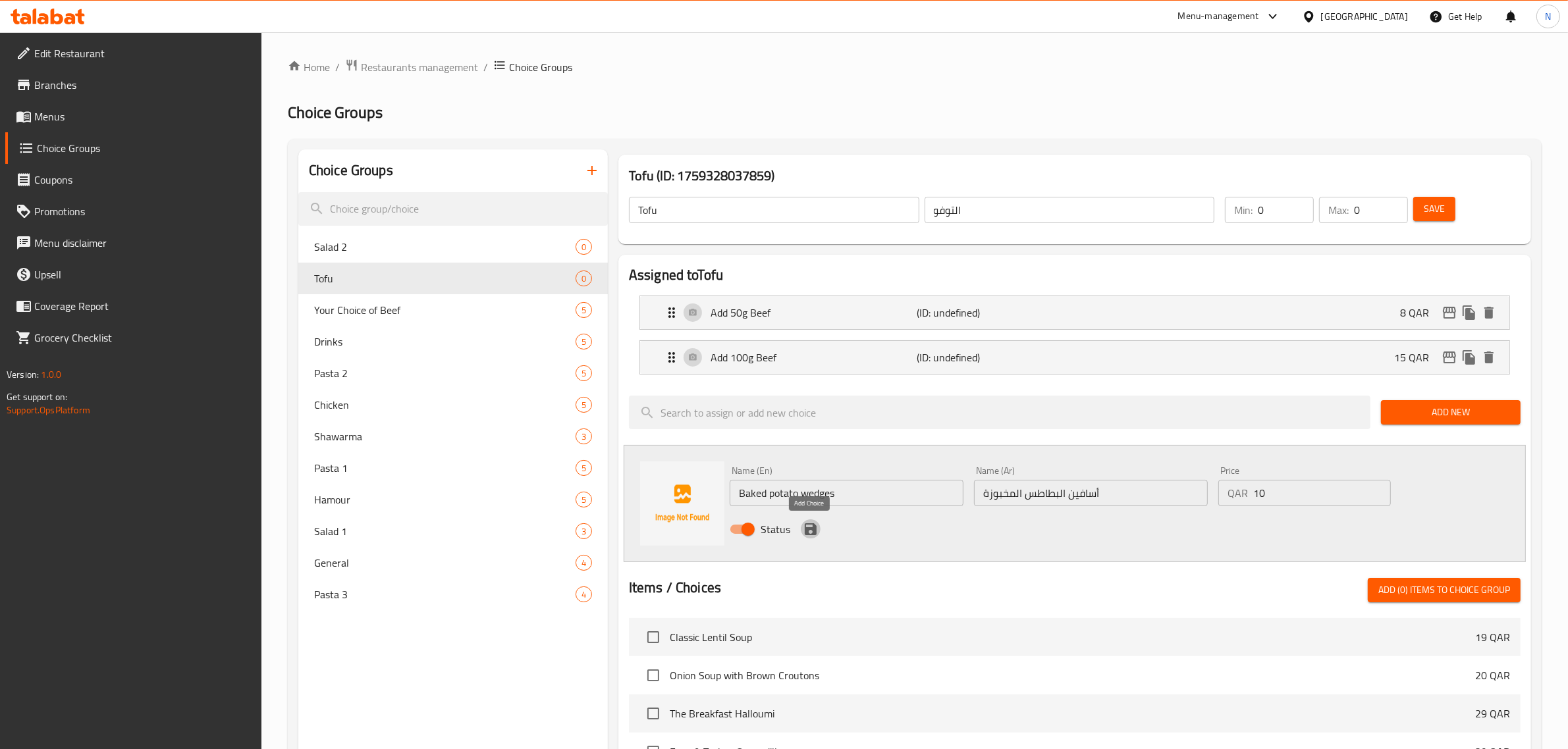
click at [812, 530] on icon "save" at bounding box center [810, 529] width 12 height 12
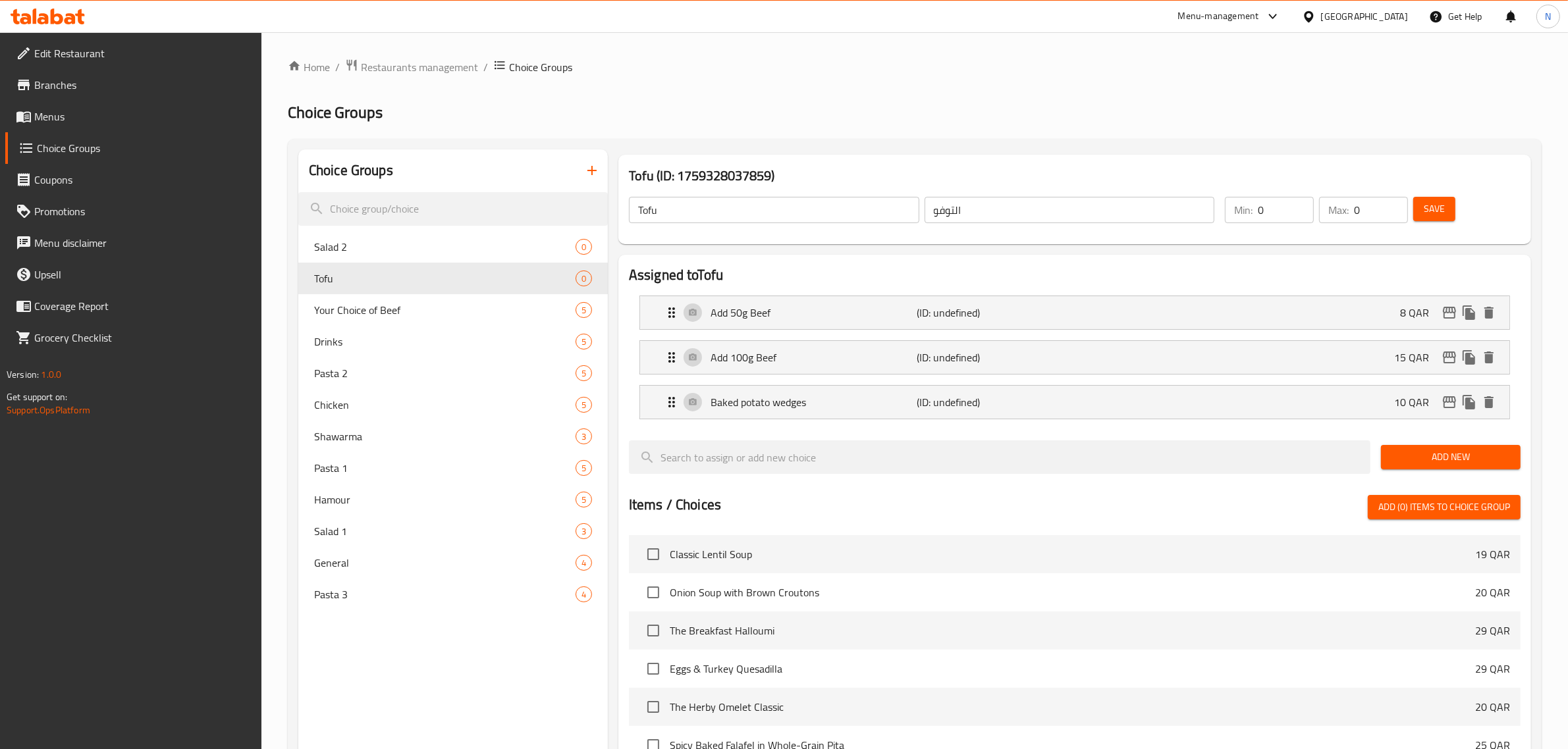
click at [1459, 468] on button "Add New" at bounding box center [1451, 457] width 140 height 24
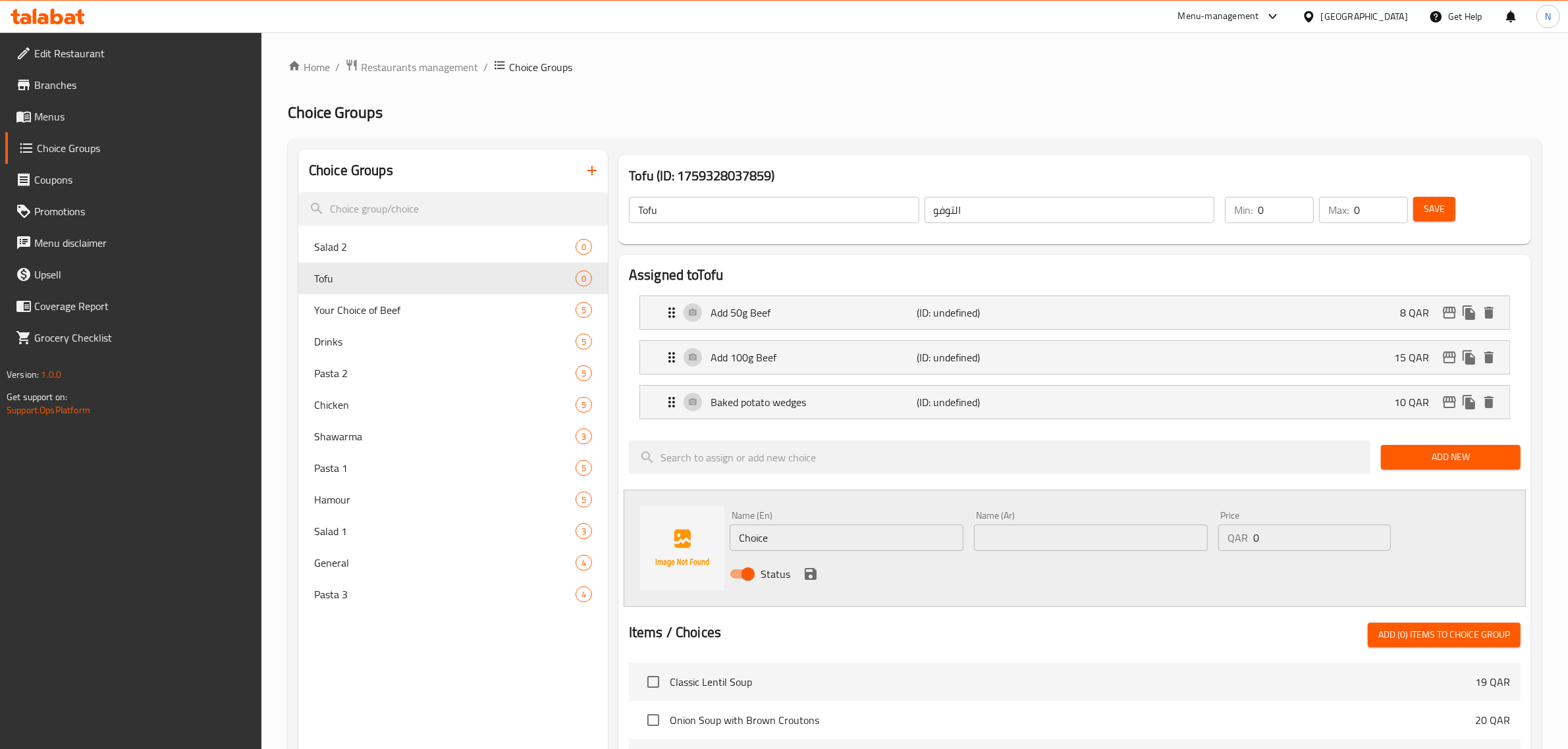
click at [778, 525] on input "Choice" at bounding box center [847, 538] width 234 height 26
type input "Veggie Platter"
type input "طبق خضار"
click at [1379, 532] on input "3" at bounding box center [1322, 538] width 138 height 26
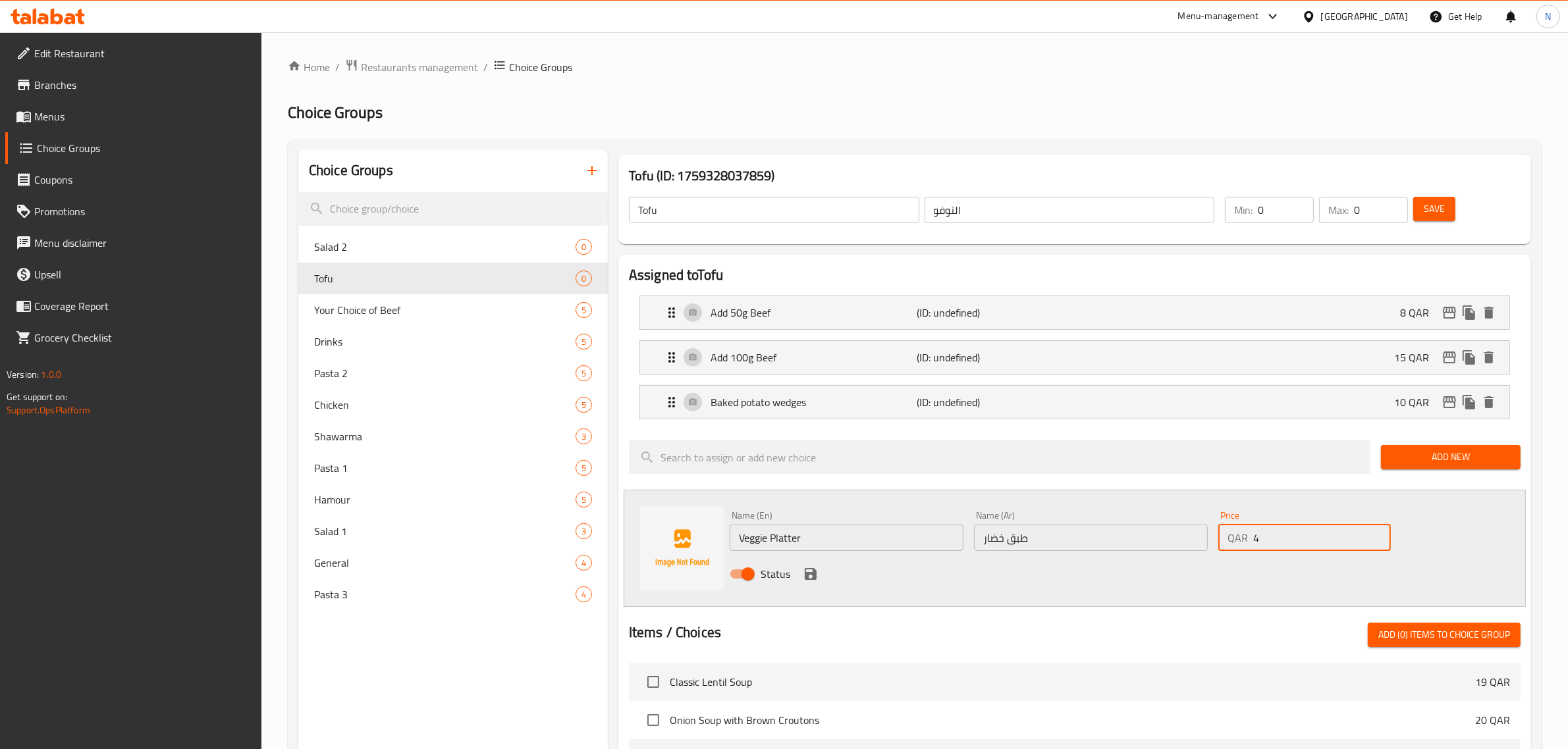
click at [1379, 532] on input "4" at bounding box center [1322, 538] width 138 height 26
click at [1379, 532] on input "5" at bounding box center [1322, 538] width 138 height 26
click at [1380, 534] on input "6" at bounding box center [1322, 538] width 138 height 26
click at [1380, 534] on input "7" at bounding box center [1322, 538] width 138 height 26
click at [1380, 534] on input "8" at bounding box center [1322, 538] width 138 height 26
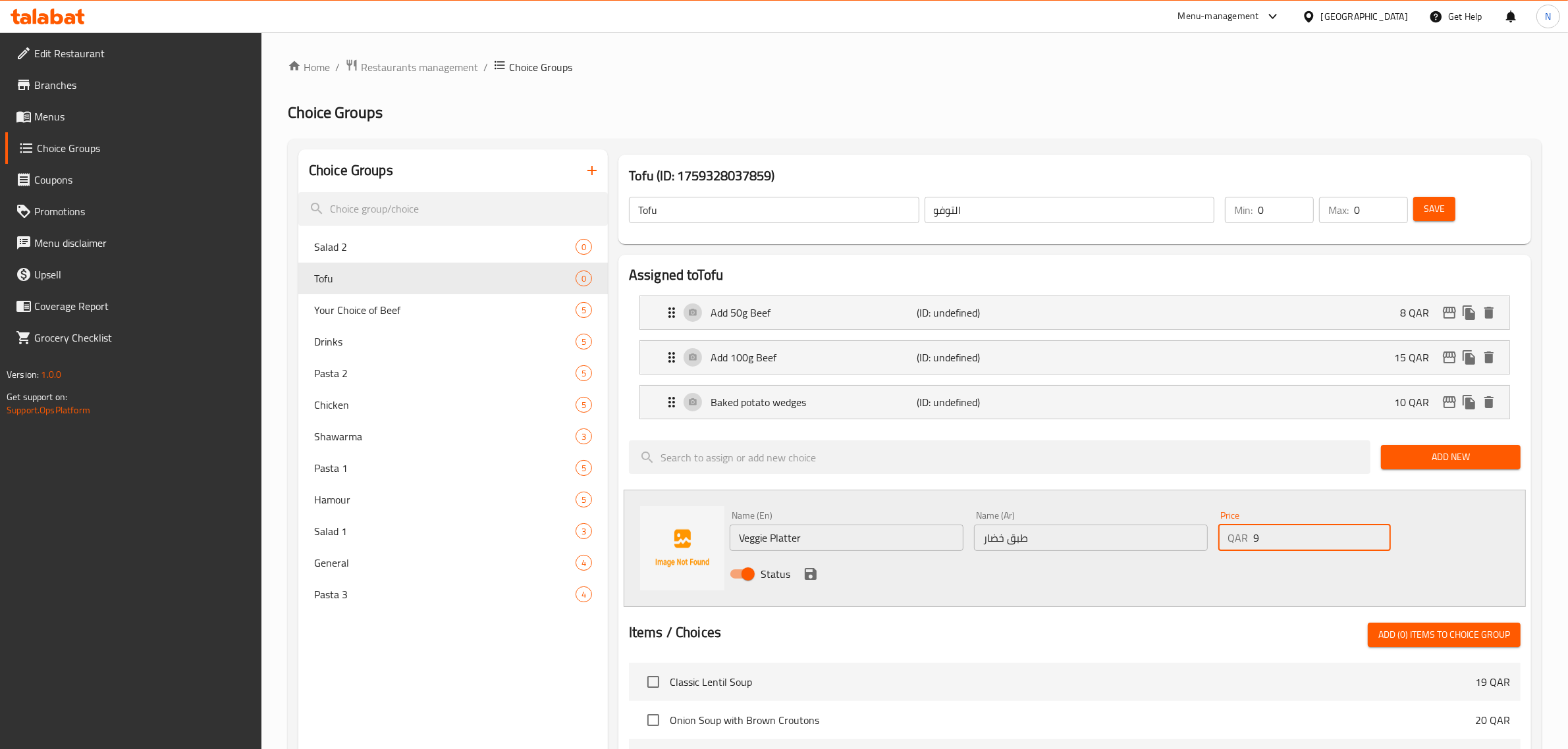
click at [1380, 534] on input "9" at bounding box center [1322, 538] width 138 height 26
click at [1380, 534] on input "10" at bounding box center [1322, 538] width 138 height 26
type input "11"
click at [1380, 534] on input "11" at bounding box center [1322, 538] width 138 height 26
click at [815, 579] on icon "save" at bounding box center [810, 574] width 12 height 12
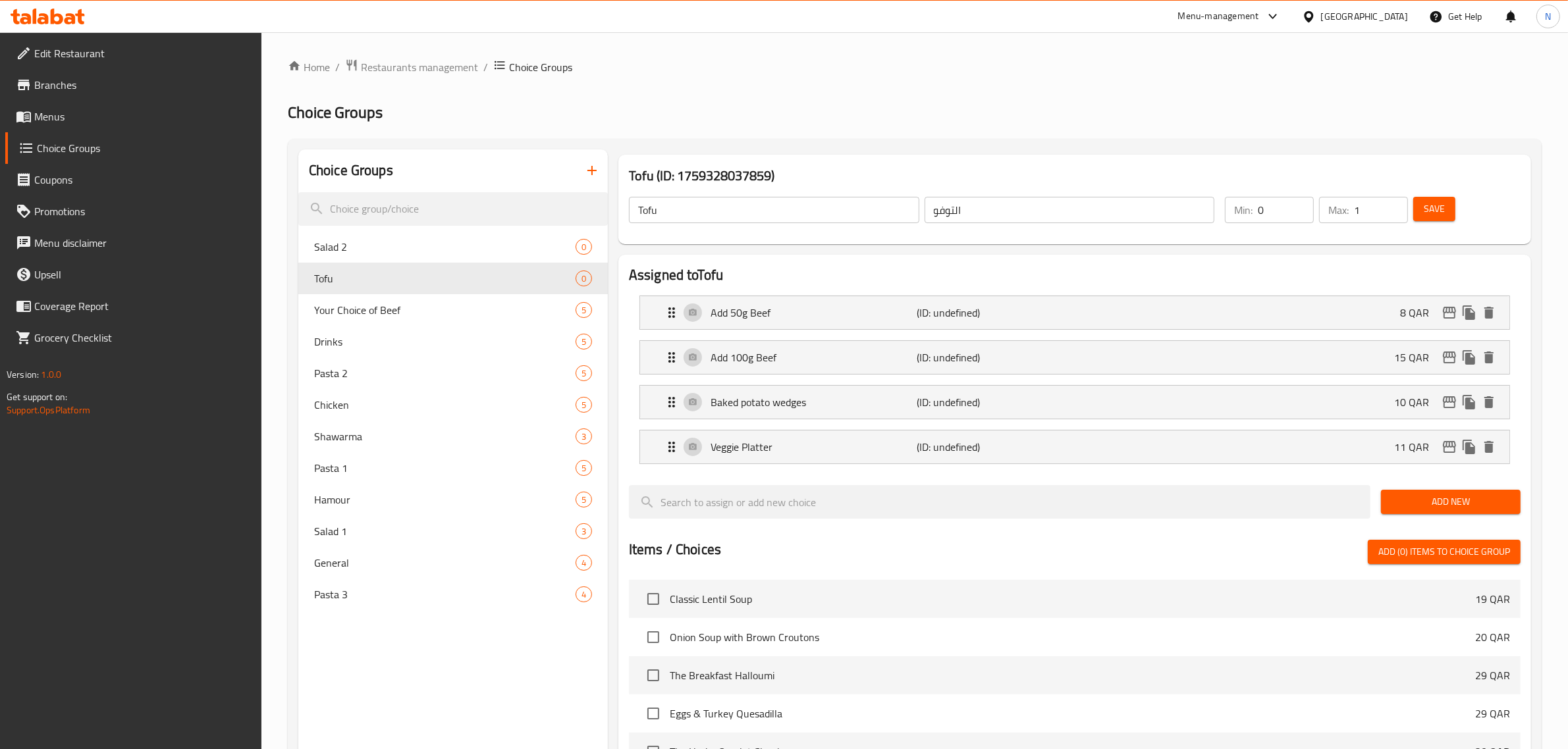
type input "1"
click at [1398, 205] on input "1" at bounding box center [1381, 209] width 54 height 26
click at [1437, 205] on span "Save" at bounding box center [1434, 209] width 21 height 16
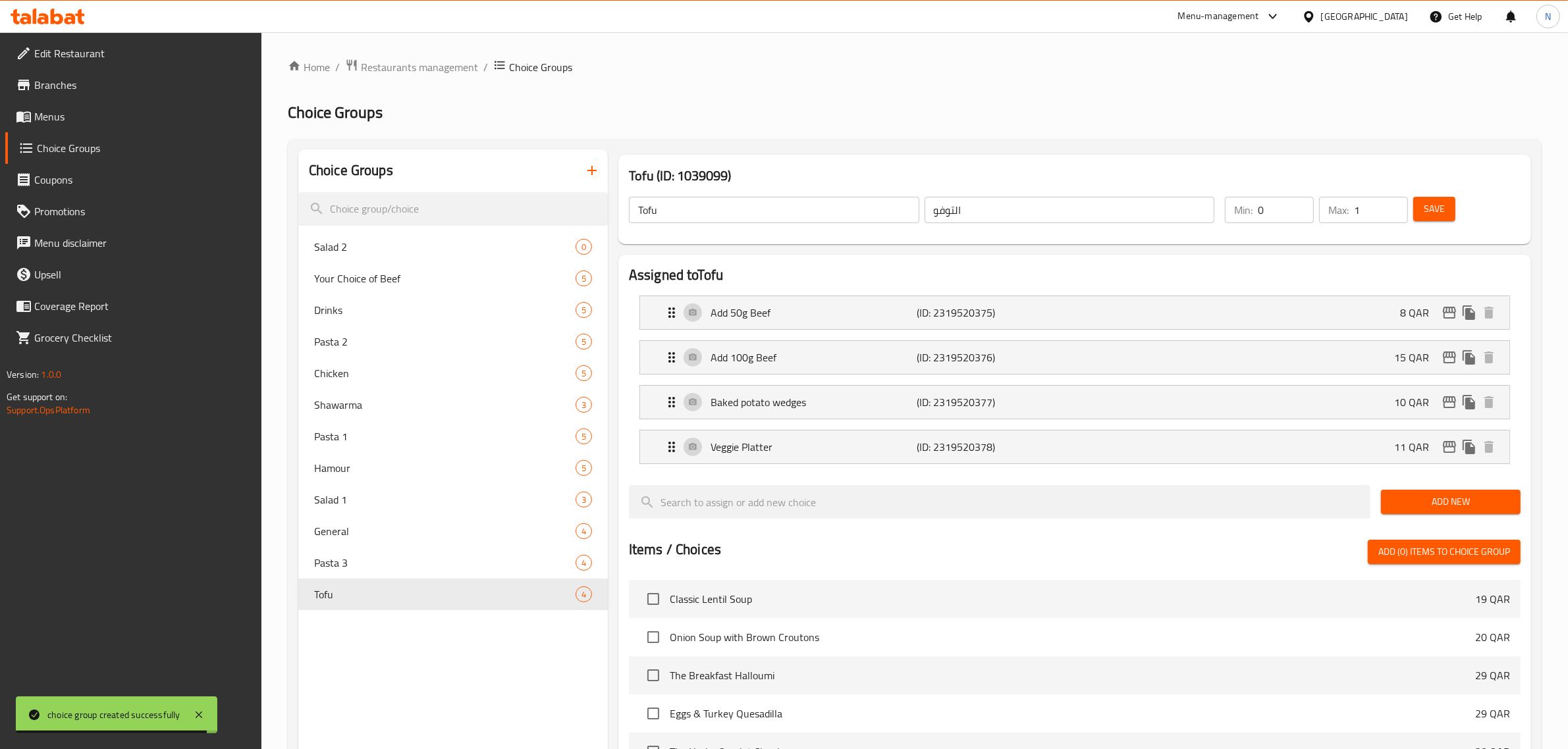
click at [461, 664] on div "Choice Groups Salad 2 0 Your Choice of Beef 5 Drinks 5 Pasta 2 5 Chicken 5 Shaw…" at bounding box center [453, 641] width 309 height 983
click at [486, 261] on div "Salad 2 0" at bounding box center [453, 247] width 309 height 32
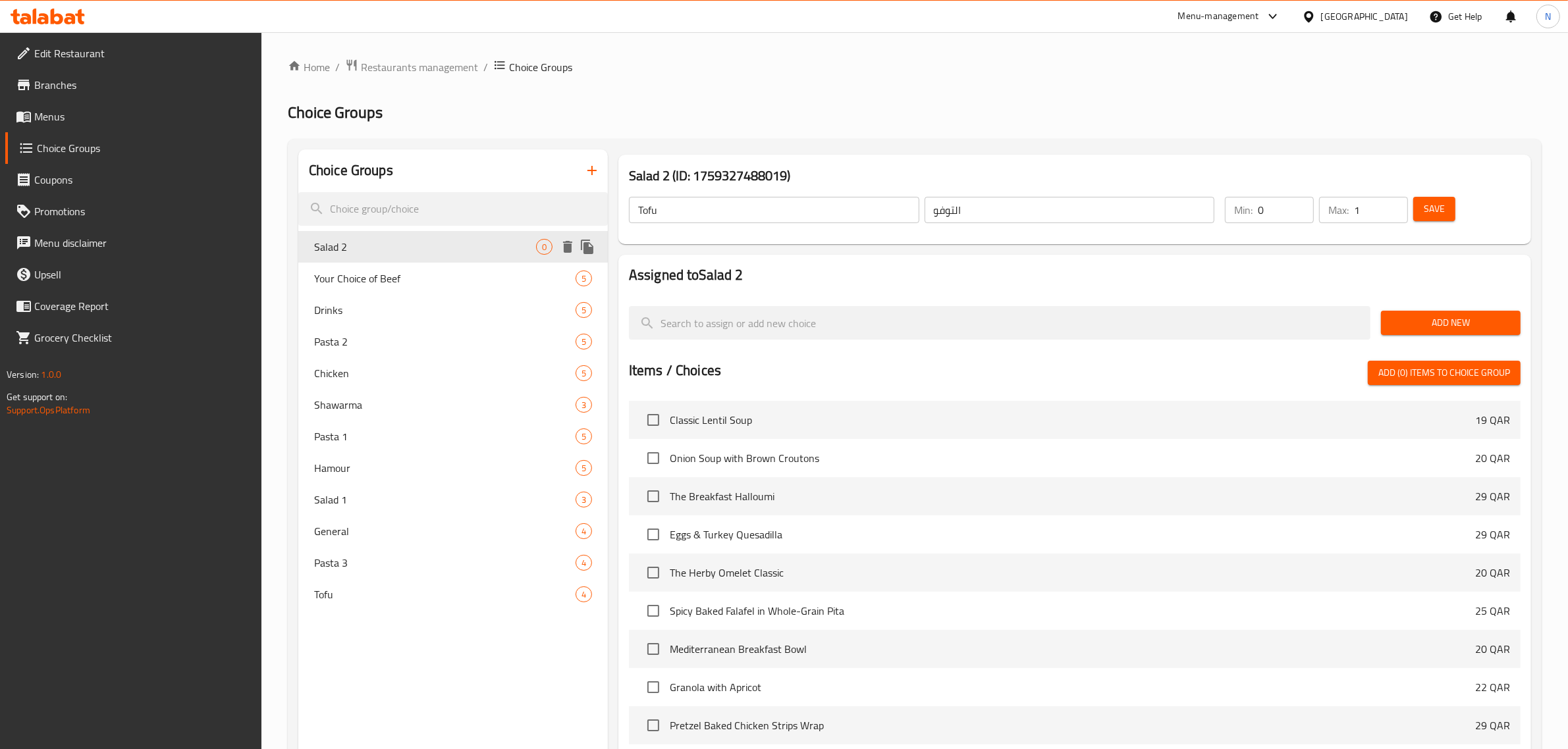
type input "Salad 2"
type input "سلطة 2"
click at [1391, 324] on span "Add New" at bounding box center [1450, 323] width 119 height 16
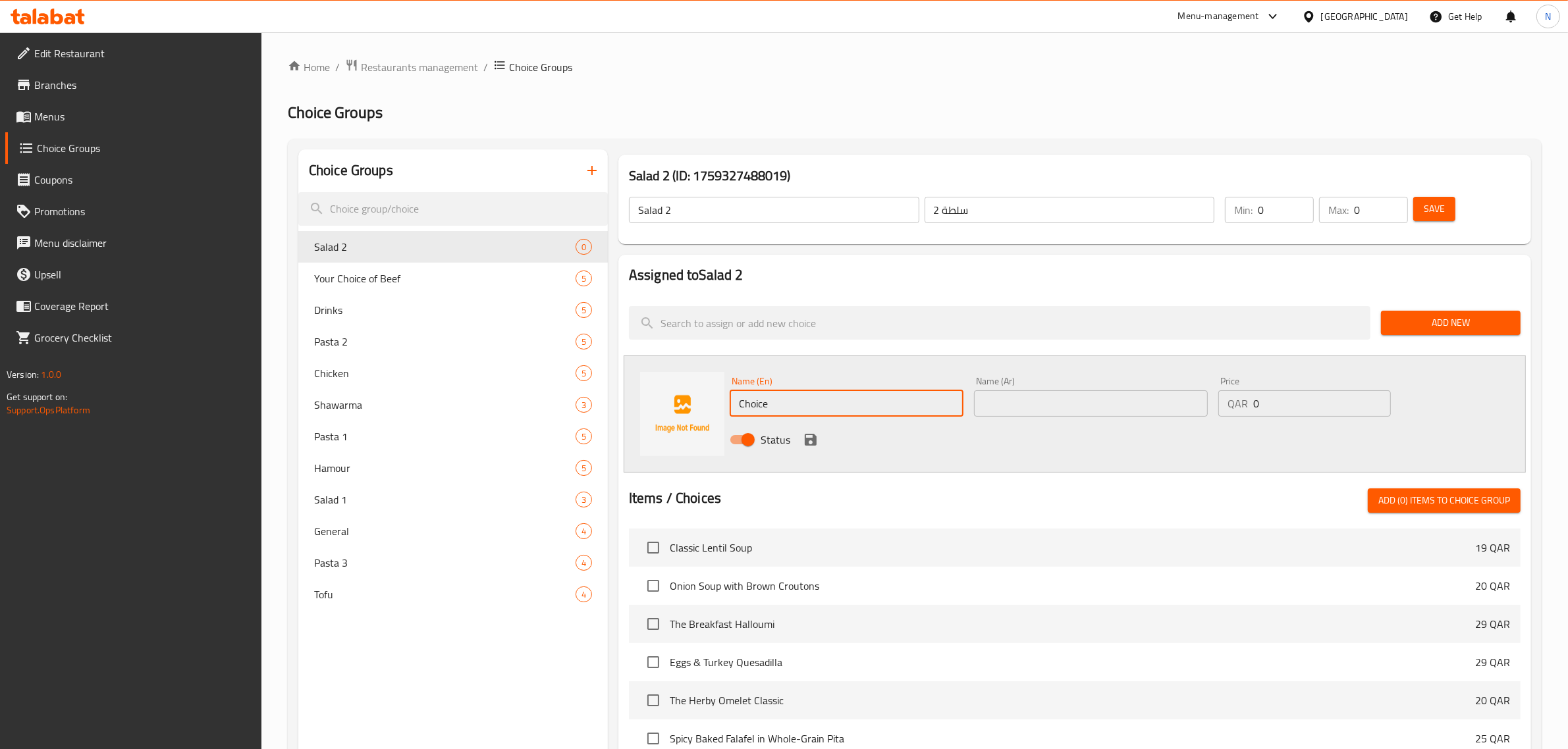
click at [774, 402] on input "Choice" at bounding box center [847, 404] width 234 height 26
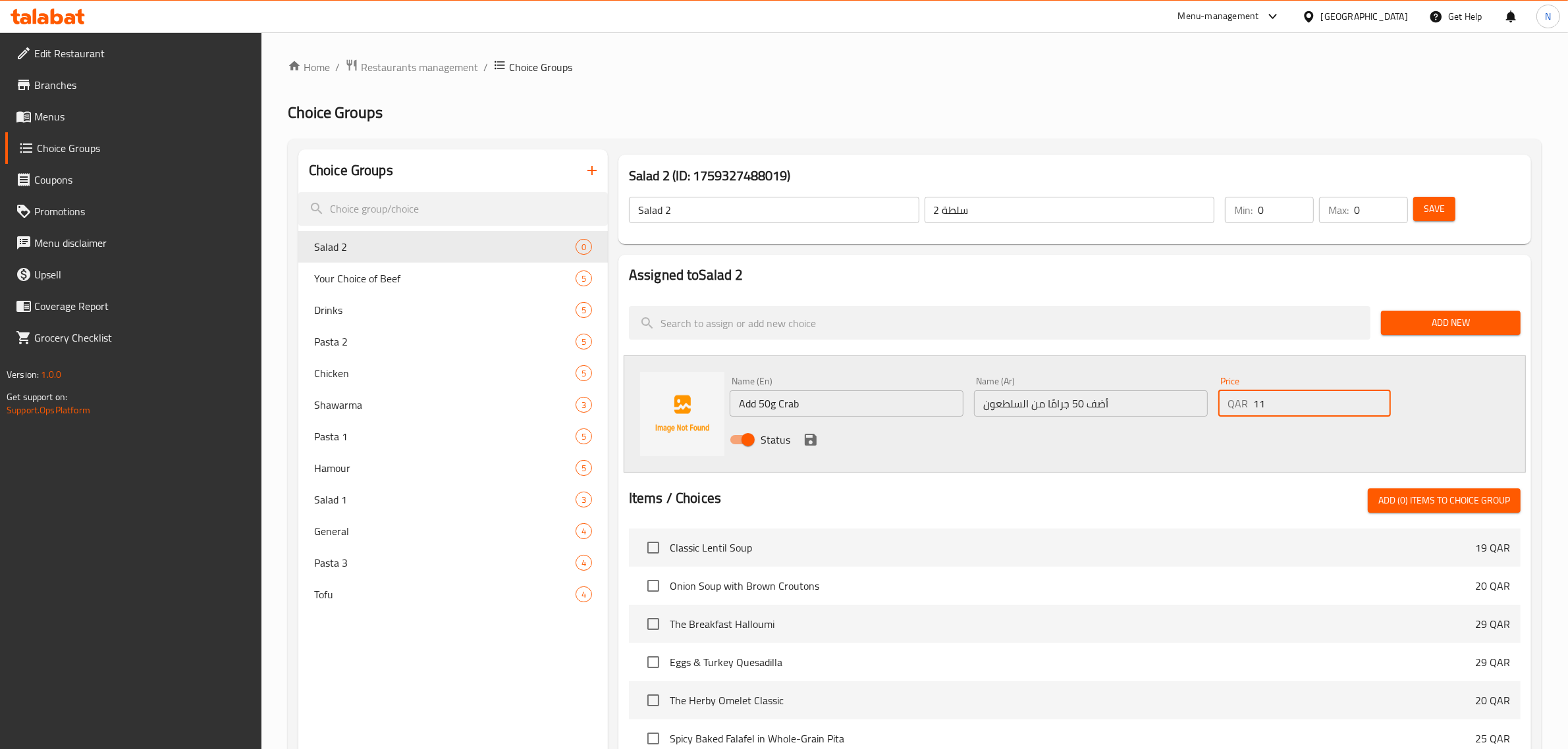
click at [1377, 395] on input "11" at bounding box center [1322, 404] width 138 height 26
click at [1377, 405] on input "10" at bounding box center [1322, 404] width 138 height 26
click at [1377, 405] on input "9" at bounding box center [1322, 404] width 138 height 26
click at [1377, 405] on input "8" at bounding box center [1322, 404] width 138 height 26
click at [808, 440] on icon "save" at bounding box center [810, 440] width 12 height 12
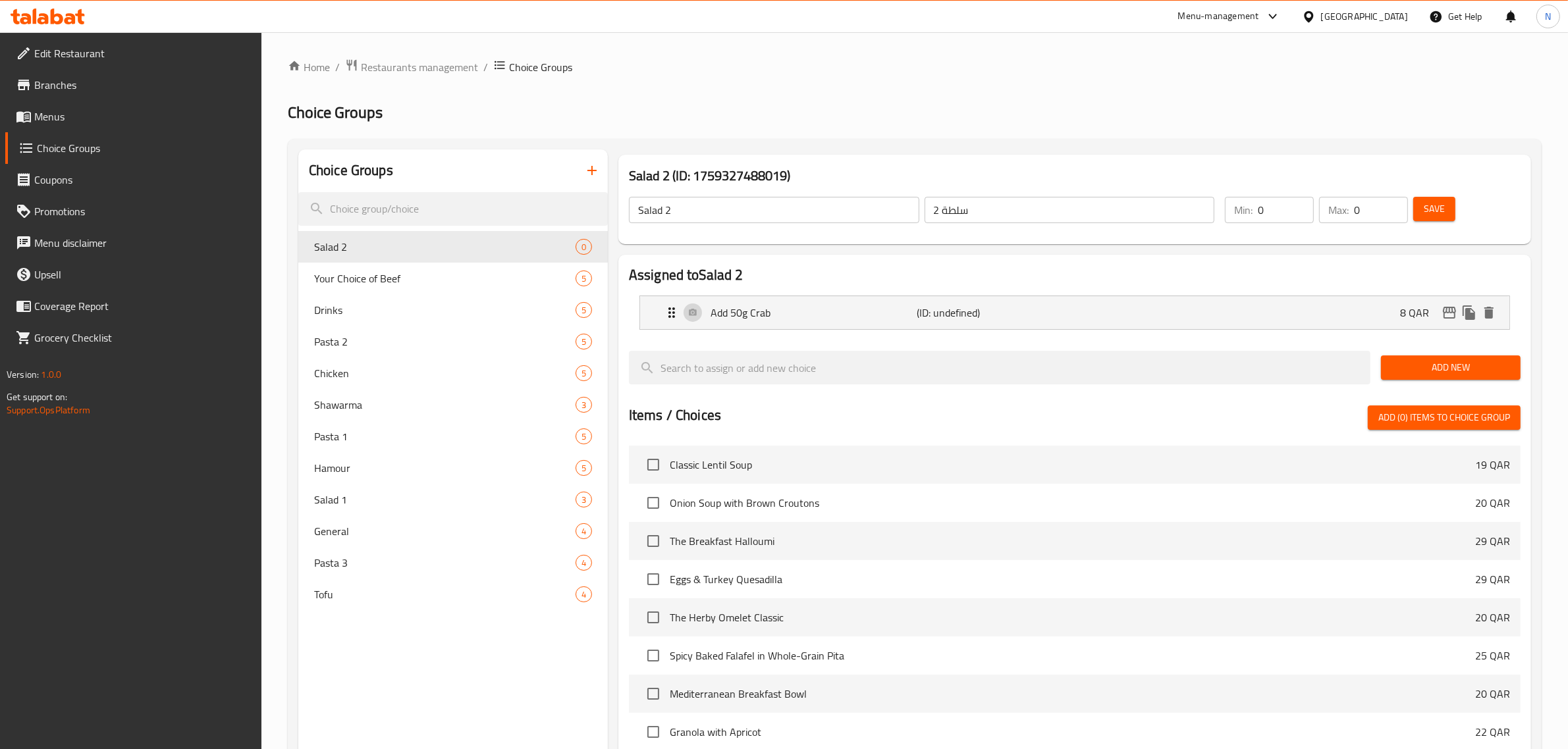
click at [1440, 366] on span "Add New" at bounding box center [1450, 367] width 119 height 16
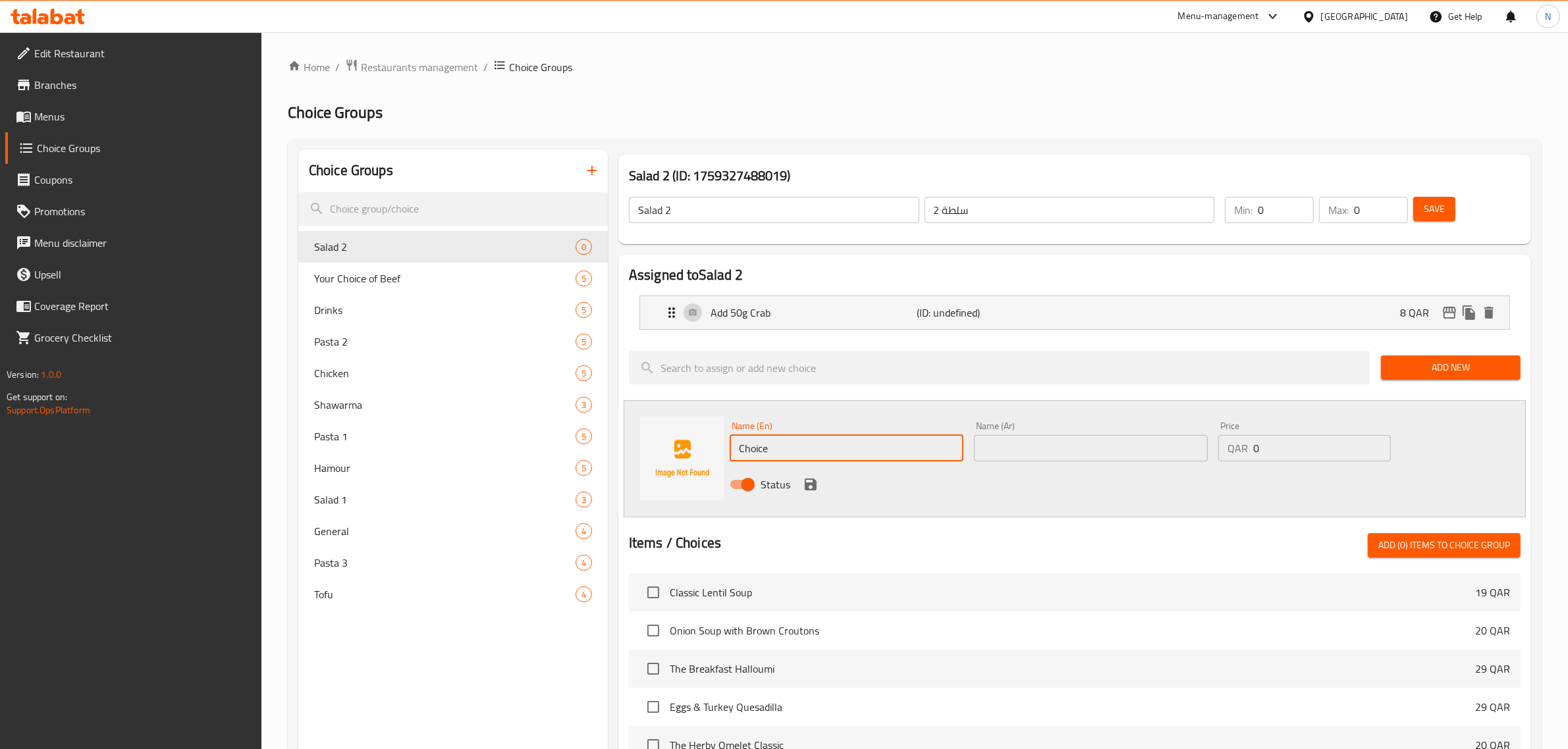
click at [783, 452] on input "Choice" at bounding box center [847, 448] width 234 height 26
click at [1081, 458] on input "text" at bounding box center [1091, 448] width 234 height 26
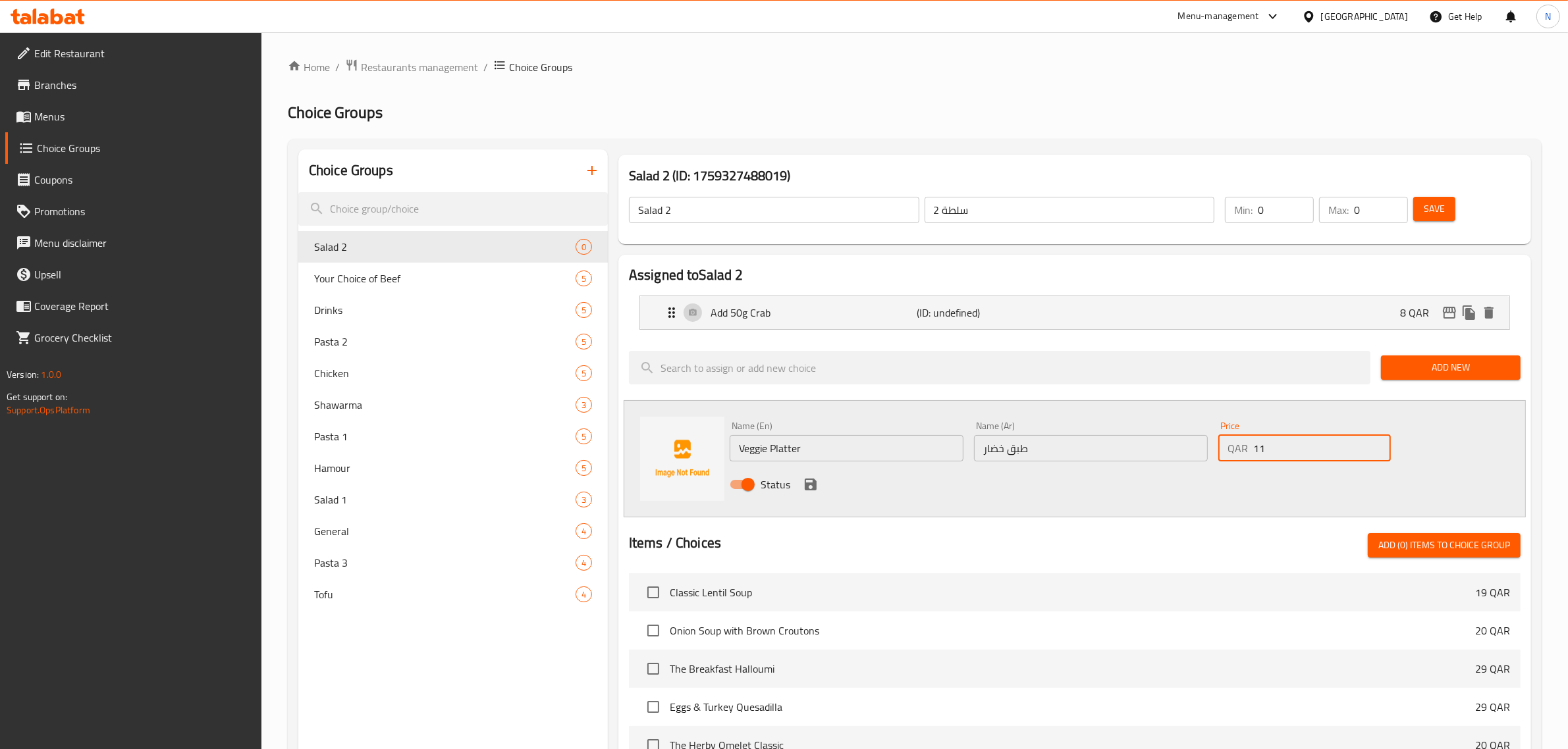
click at [1378, 442] on input "11" at bounding box center [1322, 448] width 138 height 26
click at [813, 487] on icon "save" at bounding box center [810, 484] width 12 height 12
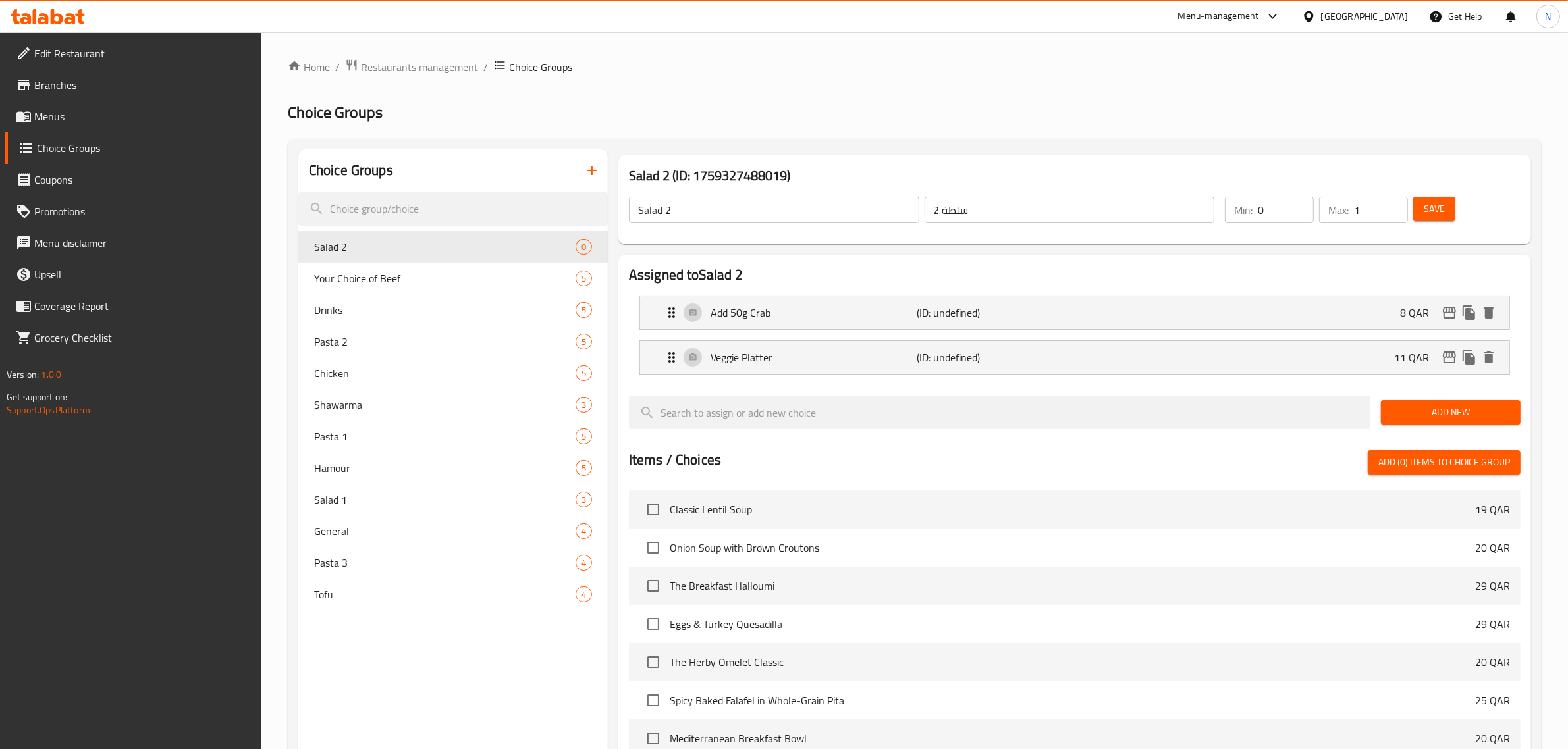
click at [1395, 202] on input "1" at bounding box center [1381, 209] width 54 height 26
click at [1434, 206] on span "Save" at bounding box center [1434, 209] width 21 height 16
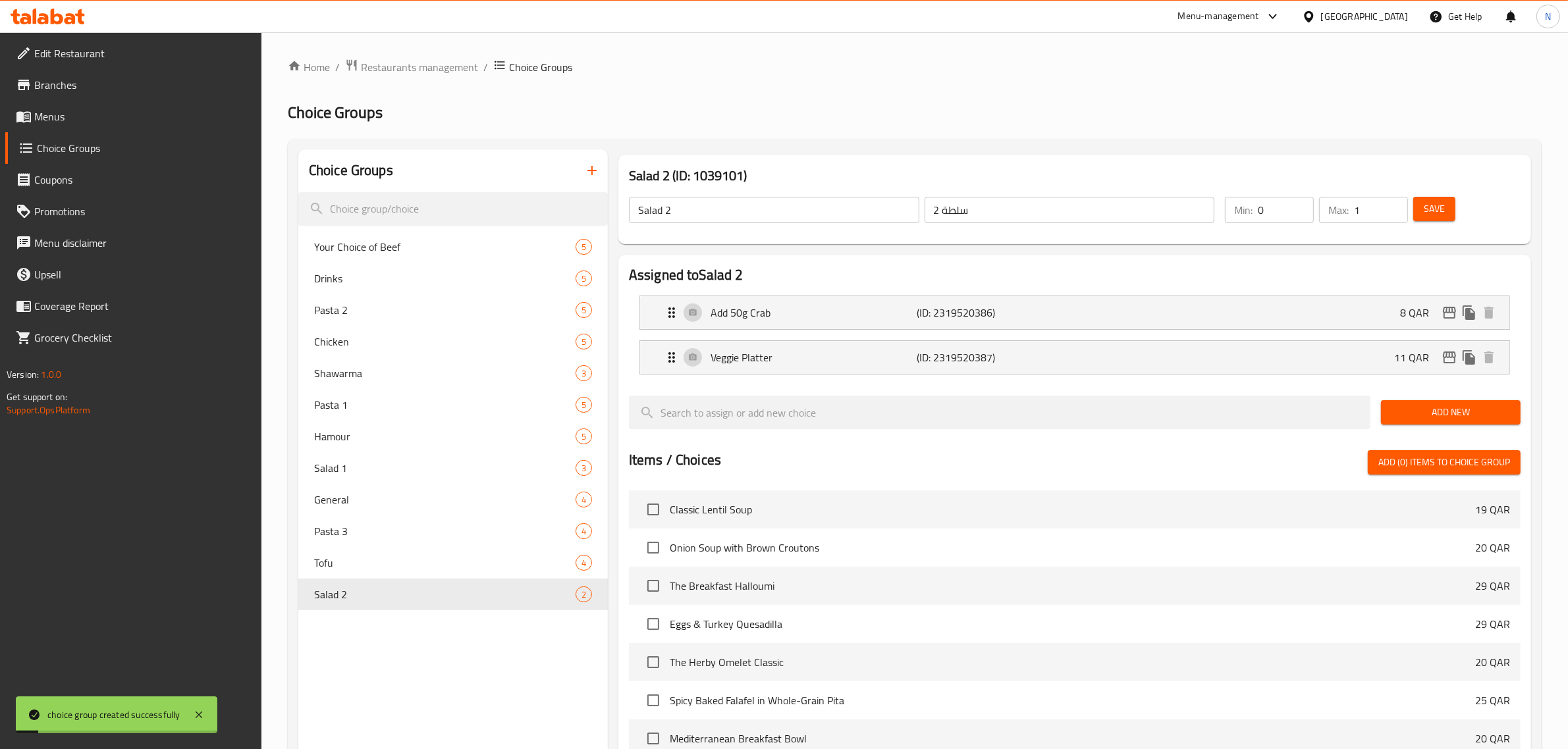
click at [1434, 206] on span "Save" at bounding box center [1434, 209] width 21 height 16
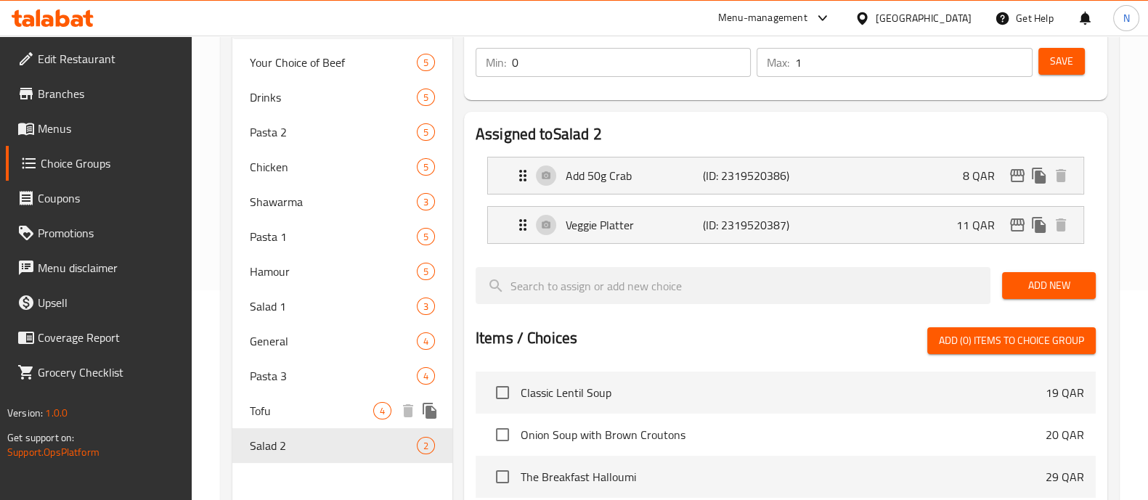
scroll to position [181, 0]
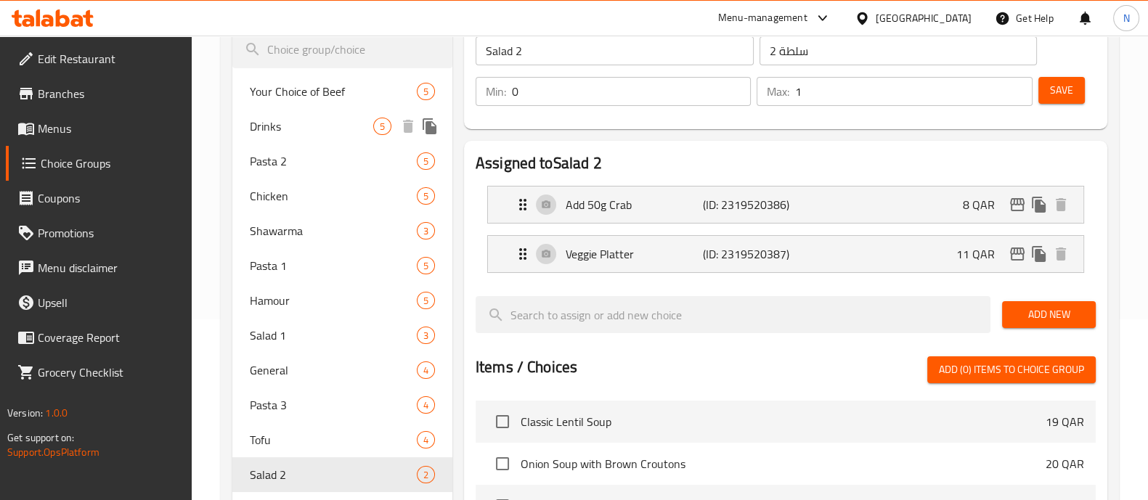
click at [304, 129] on span "Drinks" at bounding box center [311, 126] width 123 height 17
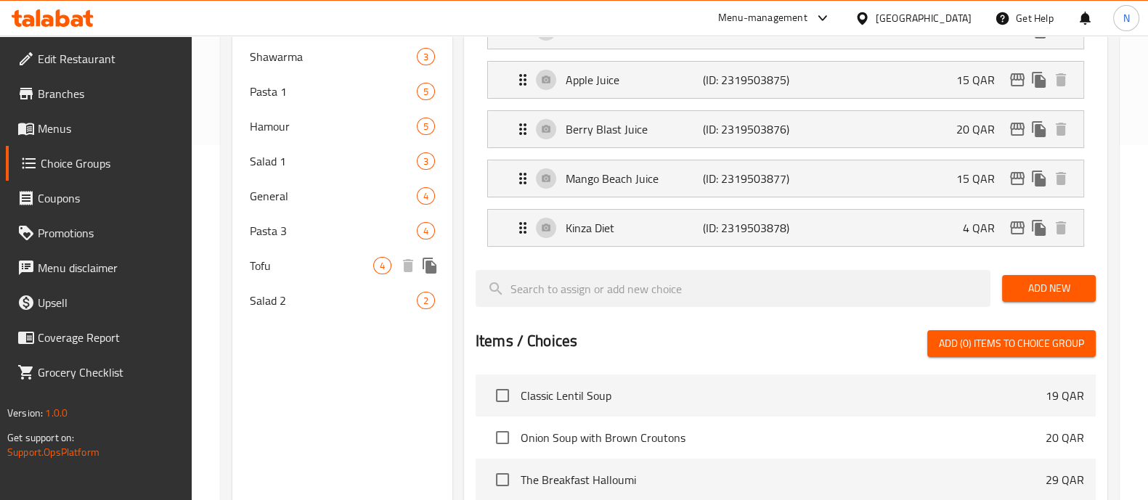
scroll to position [319, 0]
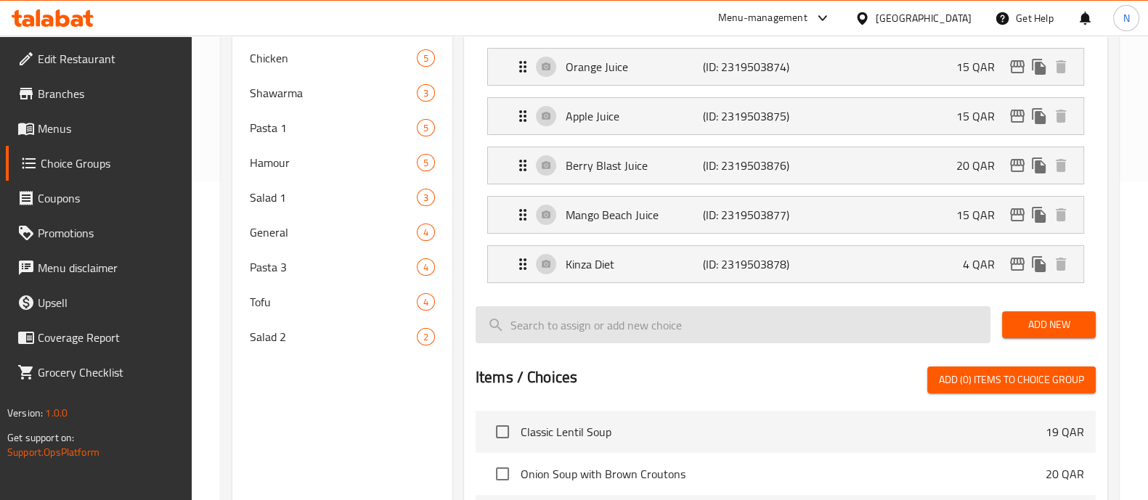
click at [610, 322] on input "search" at bounding box center [733, 324] width 515 height 37
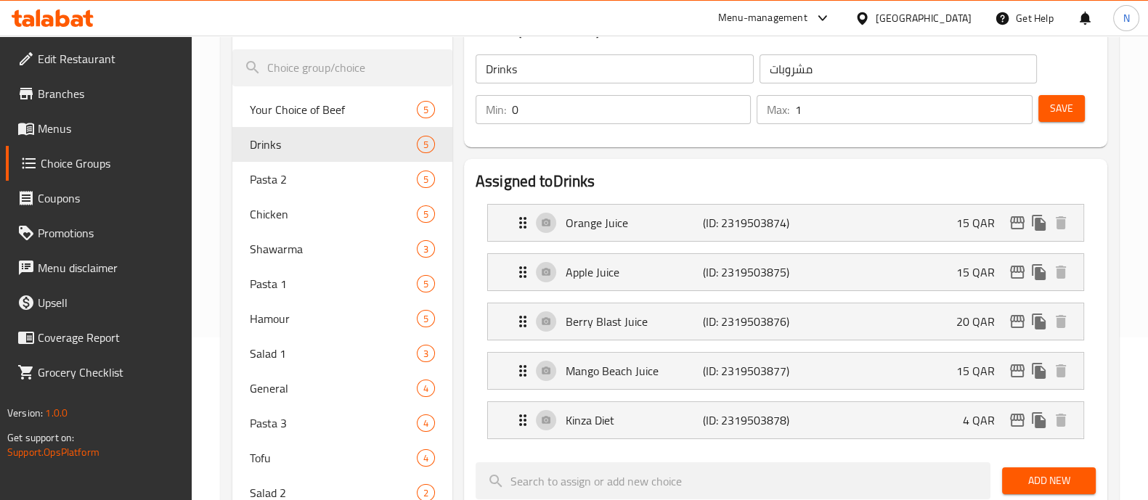
scroll to position [0, 0]
